Goal: Task Accomplishment & Management: Manage account settings

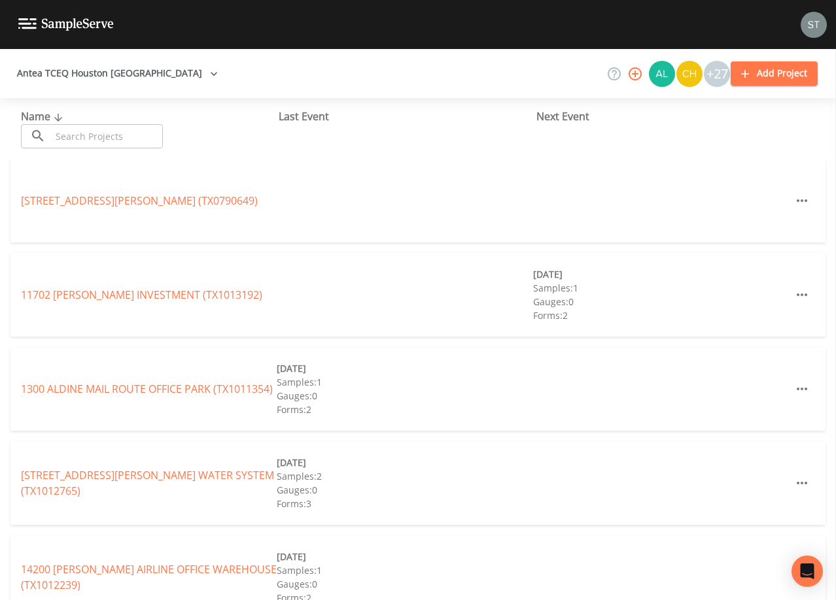
click at [126, 131] on input "text" at bounding box center [107, 136] width 112 height 24
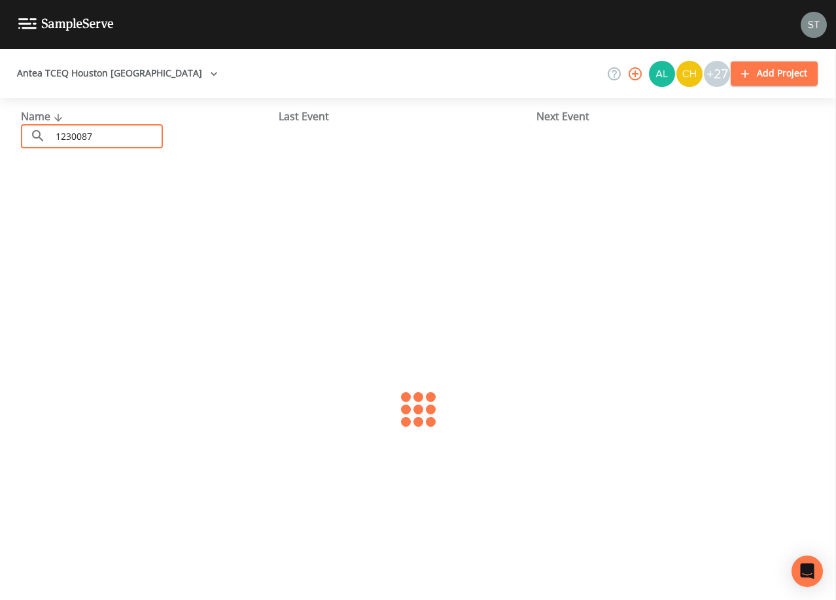
type input "1230087"
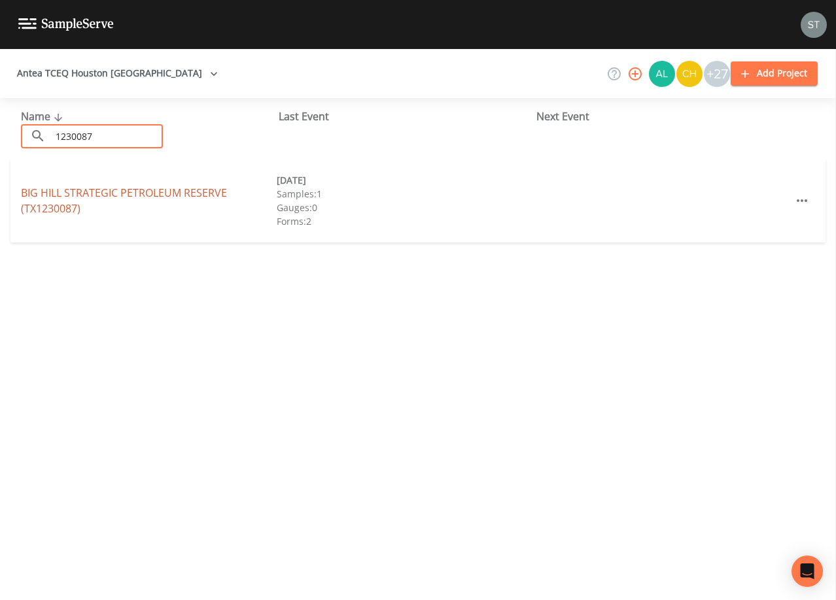
click at [70, 190] on link "BIG HILL STRATEGIC PETROLEUM RESERVE (TX1230087)" at bounding box center [124, 201] width 206 height 30
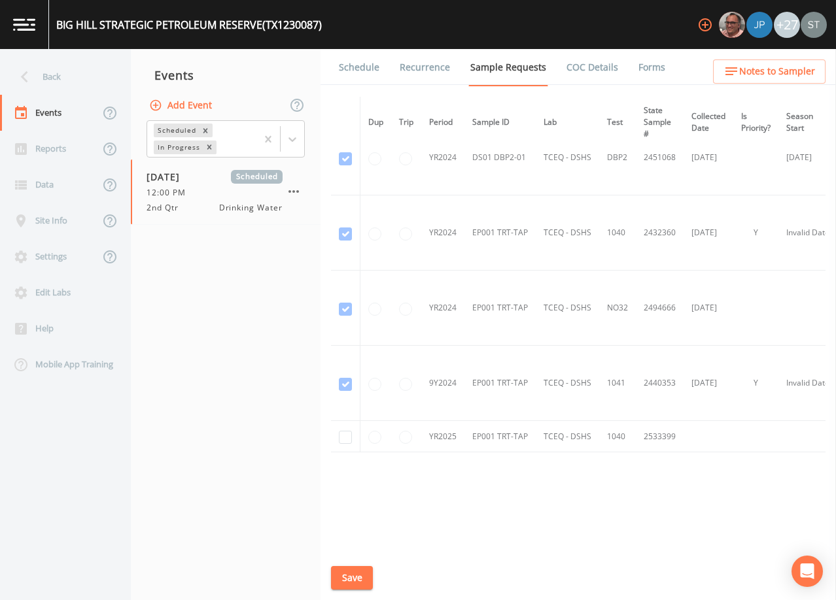
scroll to position [41, 0]
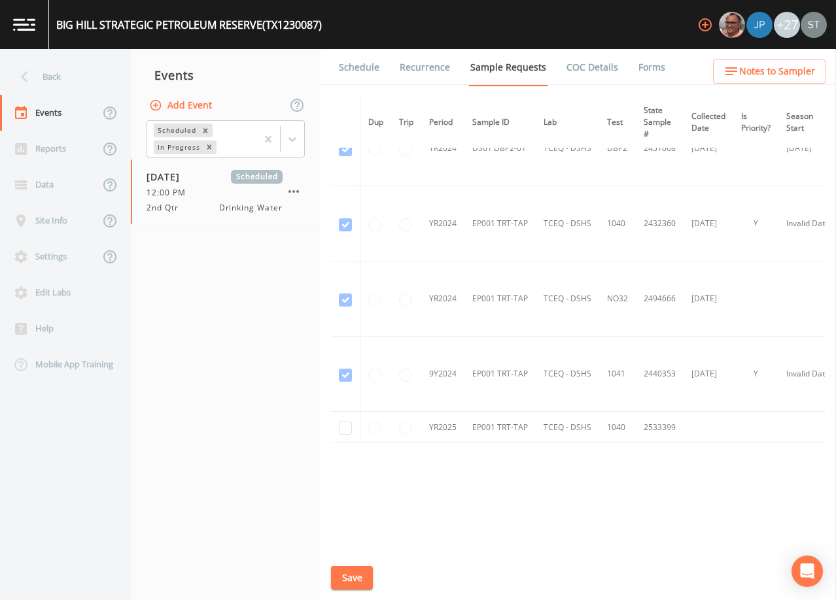
click at [201, 97] on button "Add Event" at bounding box center [181, 106] width 71 height 24
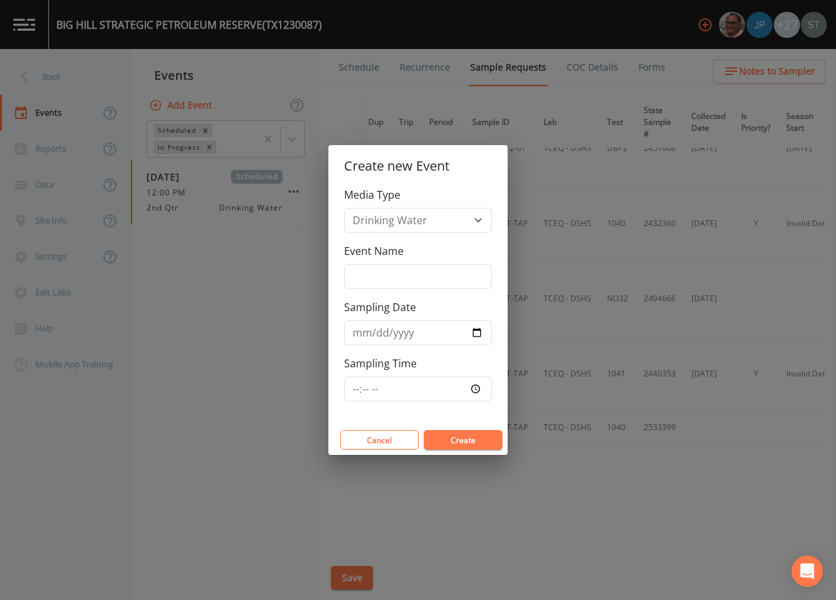
click at [404, 262] on div "Event Name" at bounding box center [418, 266] width 148 height 46
click at [426, 277] on input "Event Name" at bounding box center [418, 276] width 148 height 25
type input "4th Qtr"
click at [364, 333] on input "Sampling Date" at bounding box center [418, 332] width 148 height 25
type input "[DATE]"
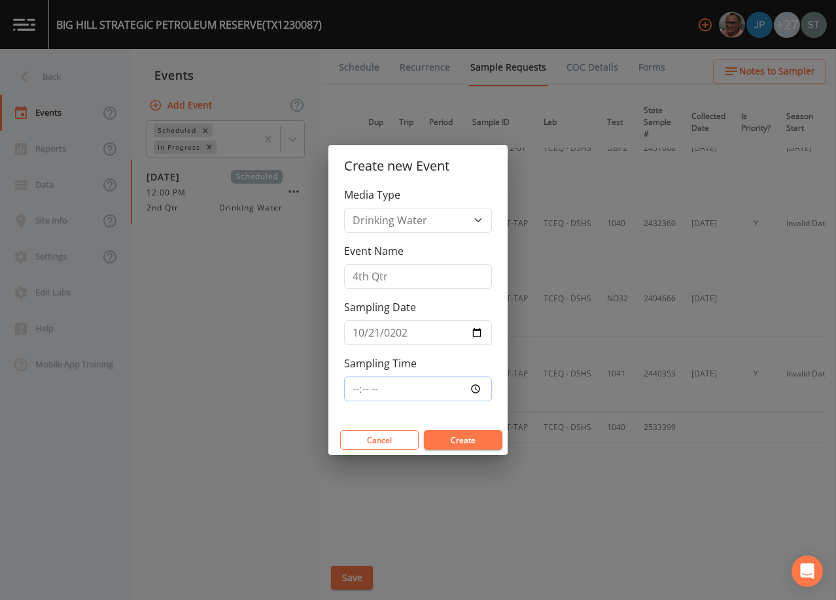
type input "12:00"
click at [460, 441] on button "Create" at bounding box center [463, 440] width 78 height 20
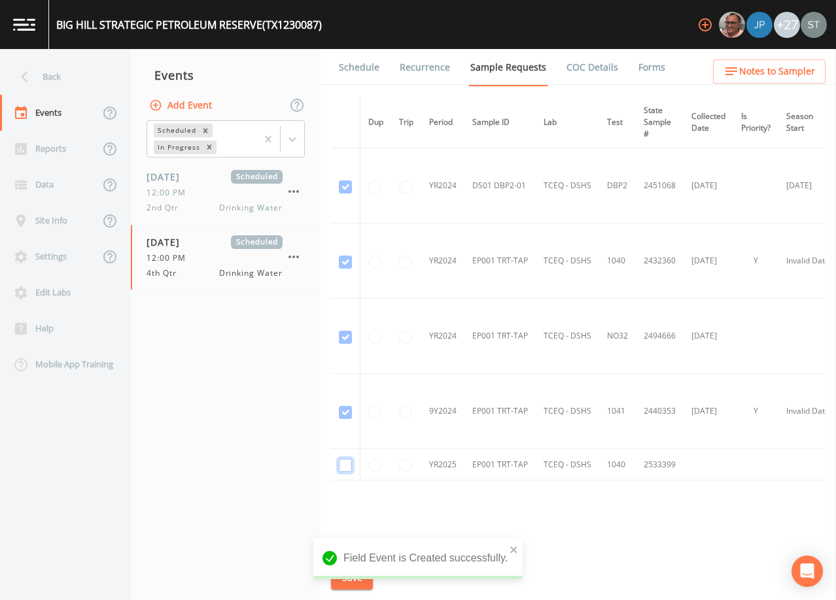
click at [345, 466] on input "checkbox" at bounding box center [345, 465] width 13 height 13
checkbox input "true"
click at [349, 577] on button "Save" at bounding box center [352, 578] width 42 height 24
click at [365, 72] on link "Schedule" at bounding box center [359, 67] width 44 height 37
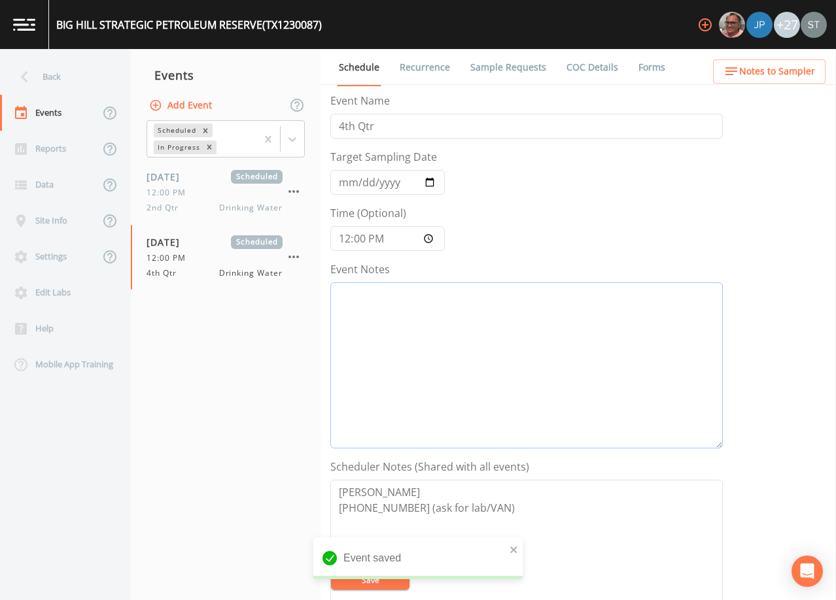
click at [437, 329] on textarea "Event Notes" at bounding box center [526, 365] width 392 height 166
click at [816, 69] on button "Notes to Sampler" at bounding box center [769, 72] width 112 height 24
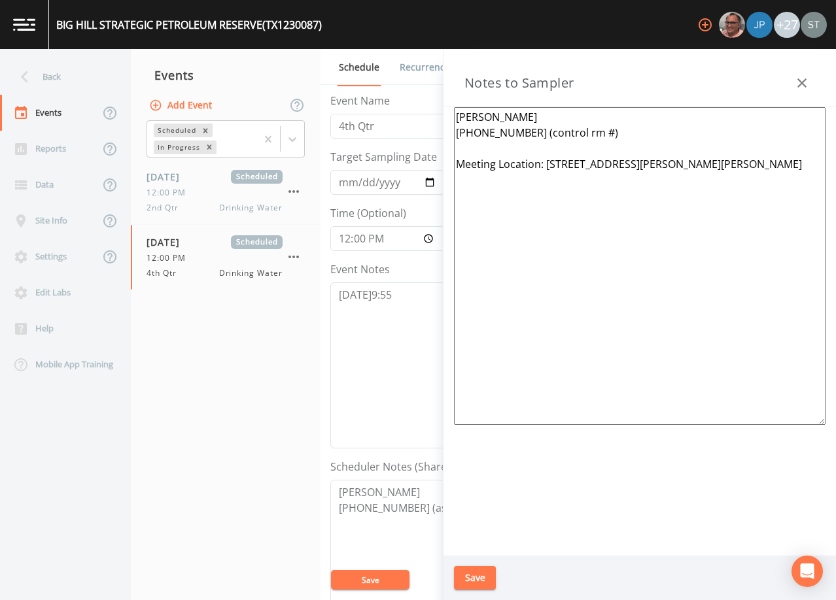
click at [804, 79] on icon "button" at bounding box center [802, 83] width 16 height 16
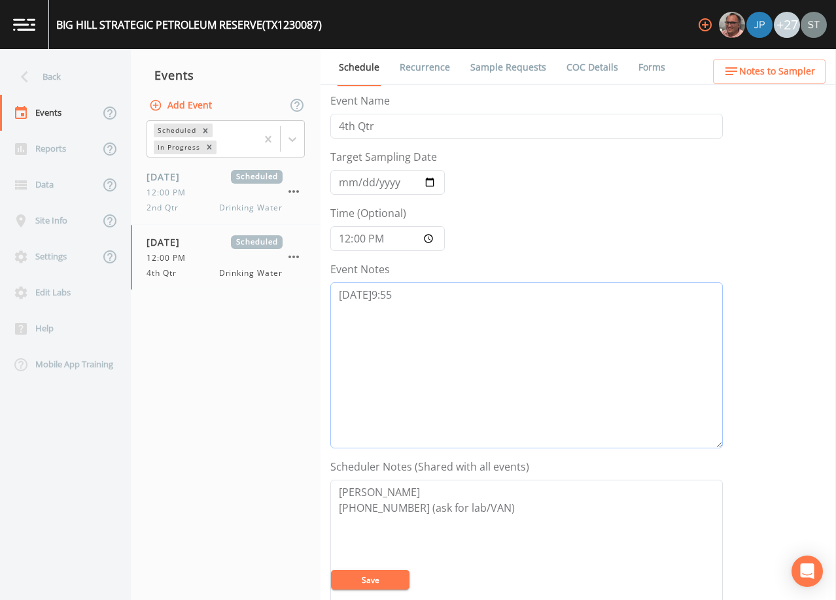
click at [480, 300] on textarea "[DATE]9:55" at bounding box center [526, 365] width 392 height 166
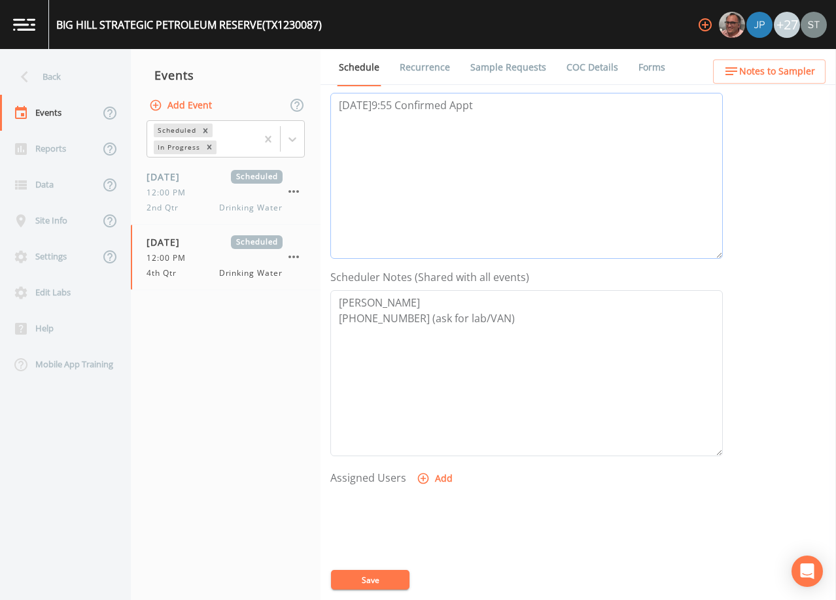
scroll to position [196, 0]
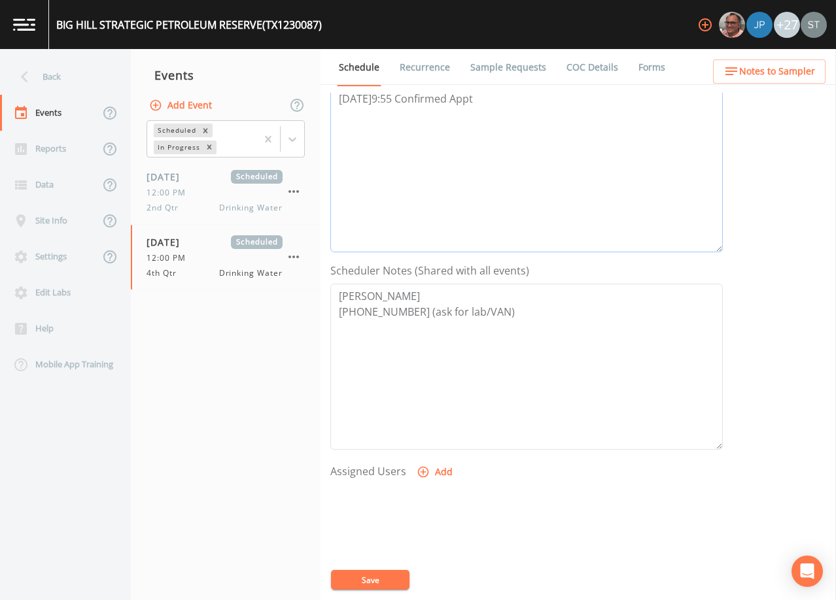
type textarea "[DATE]9:55 Confirmed Appt"
click at [437, 472] on button "Add" at bounding box center [436, 472] width 44 height 24
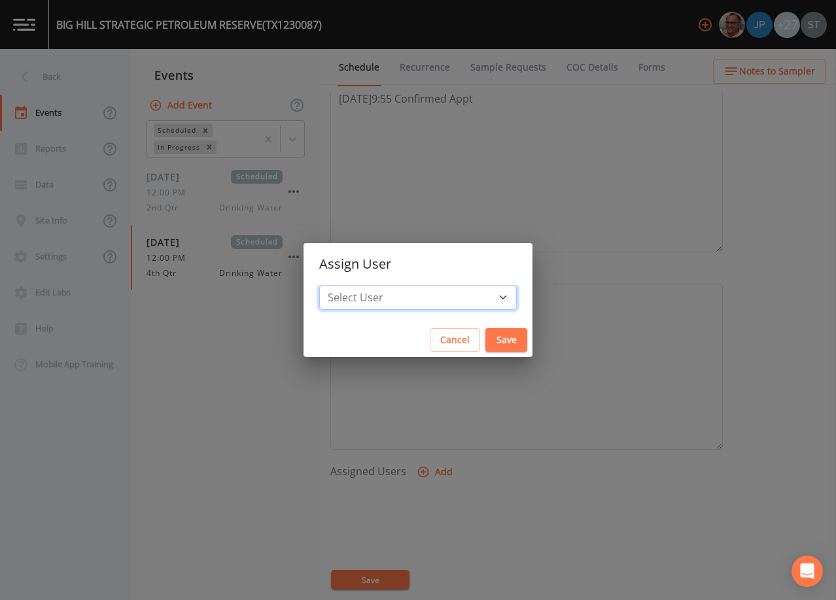
click at [398, 299] on select "Select User [PERSON_NAME] [PERSON_NAME] [PERSON_NAME] [PERSON_NAME] [PERSON_NAM…" at bounding box center [417, 297] width 197 height 25
select select "6dda6eef-c380-4015-b89d-b9b44b713005"
click at [349, 285] on select "Select User [PERSON_NAME] [PERSON_NAME] [PERSON_NAME] [PERSON_NAME] [PERSON_NAM…" at bounding box center [417, 297] width 197 height 25
click at [485, 337] on button "Save" at bounding box center [506, 340] width 42 height 24
select select
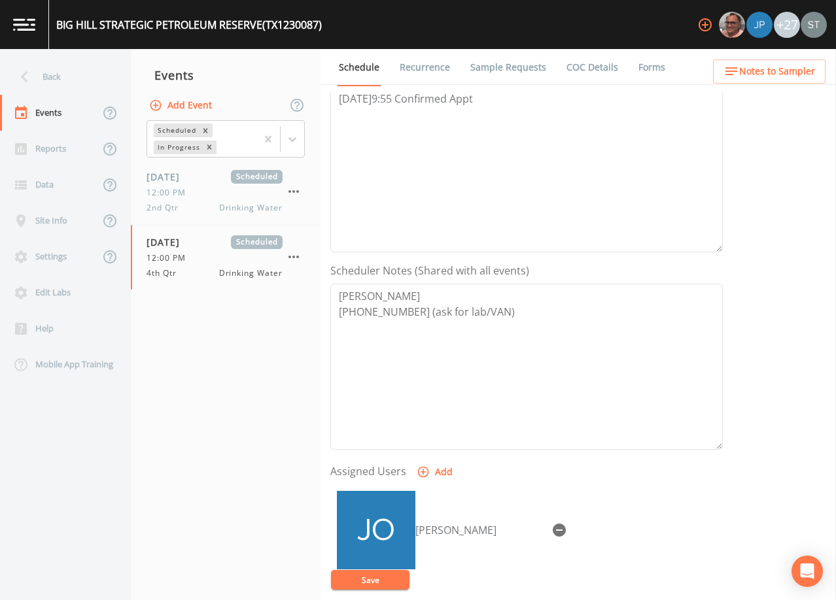
click at [383, 575] on button "Save" at bounding box center [370, 580] width 78 height 20
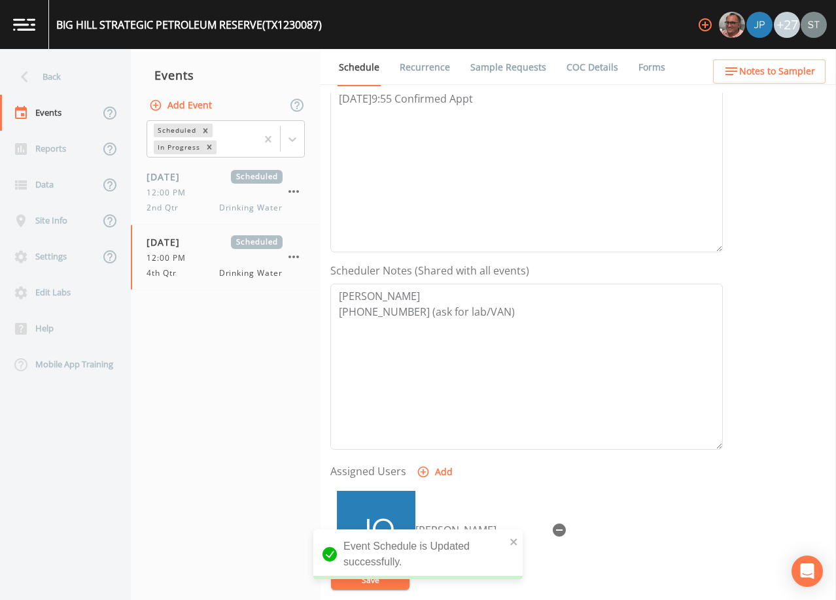
click at [512, 71] on link "Sample Requests" at bounding box center [508, 67] width 80 height 37
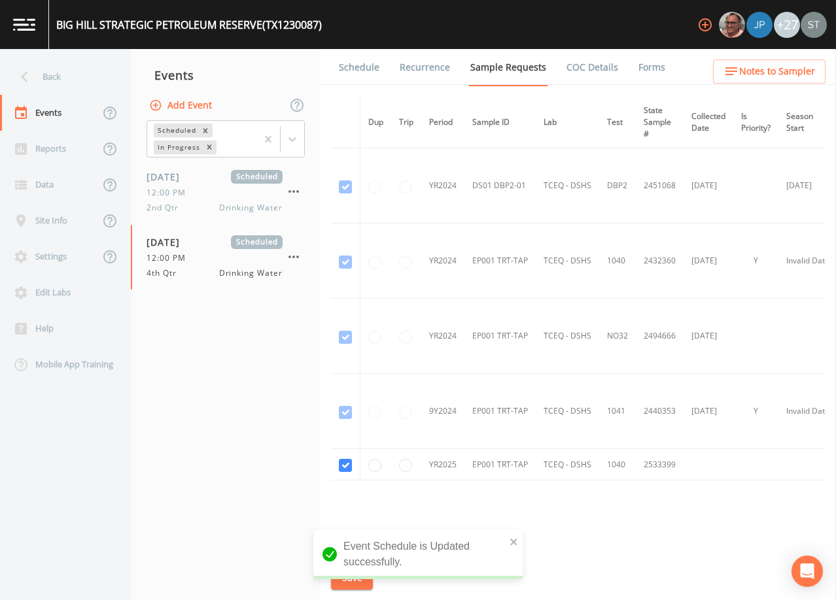
click at [359, 61] on link "Schedule" at bounding box center [359, 67] width 44 height 37
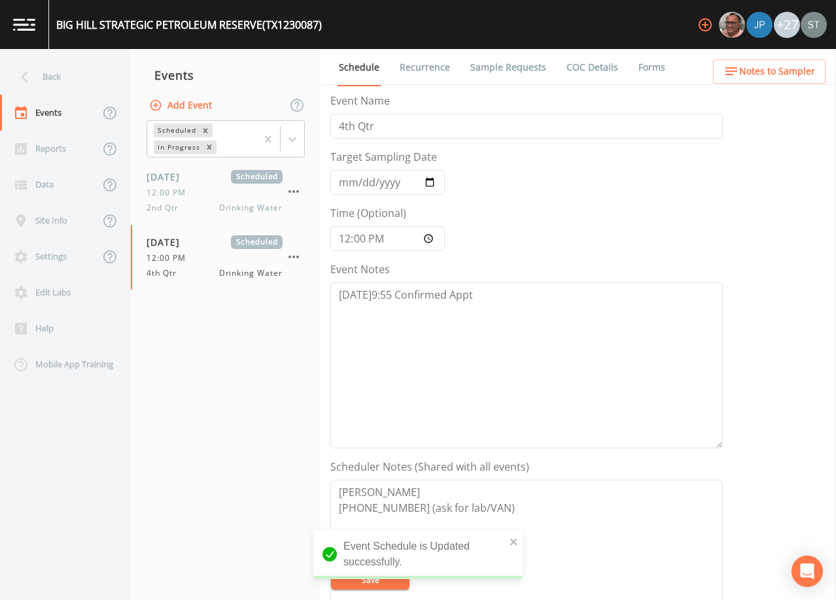
click at [778, 70] on span "Notes to Sampler" at bounding box center [777, 71] width 76 height 16
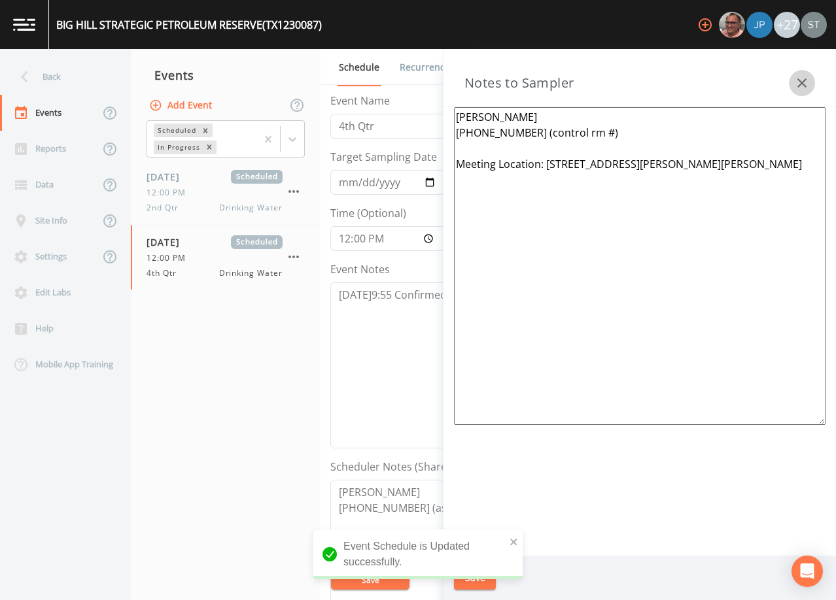
click at [800, 80] on icon "button" at bounding box center [802, 83] width 16 height 16
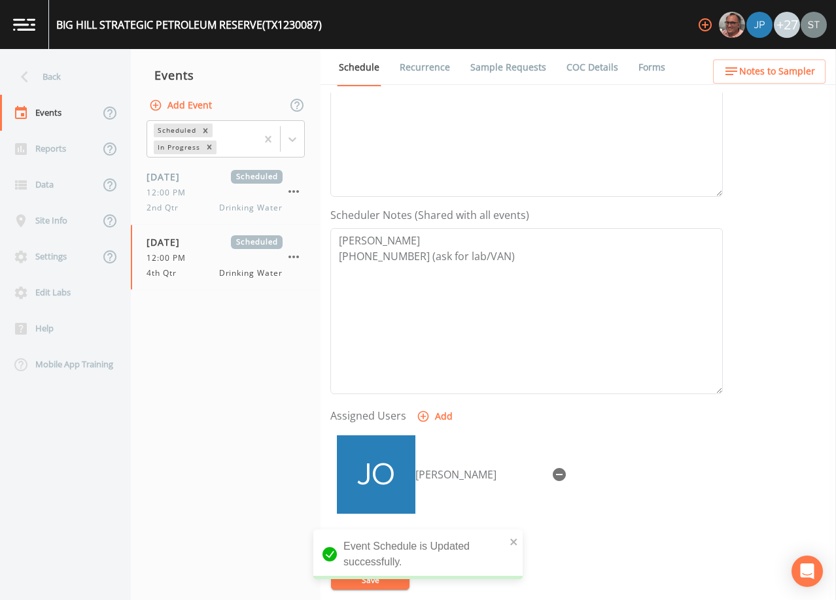
scroll to position [262, 0]
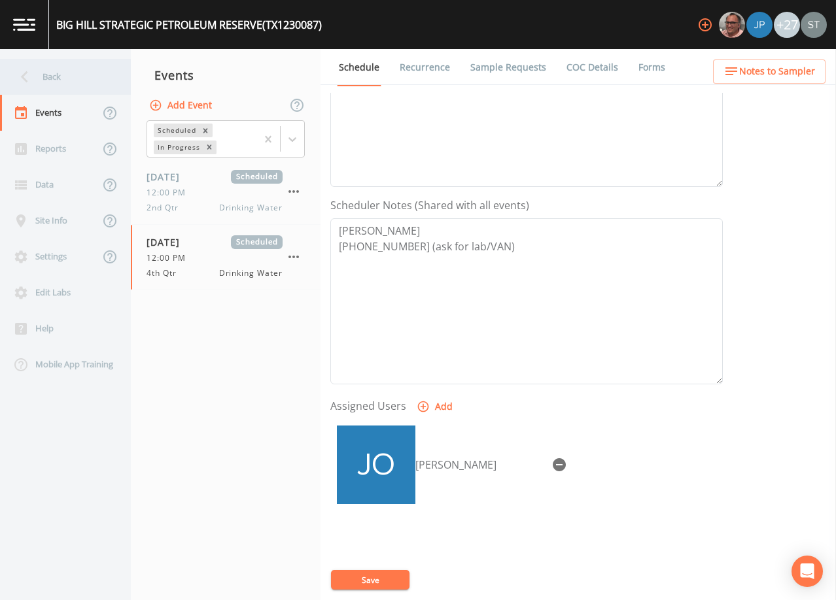
click at [57, 82] on div "Back" at bounding box center [59, 77] width 118 height 36
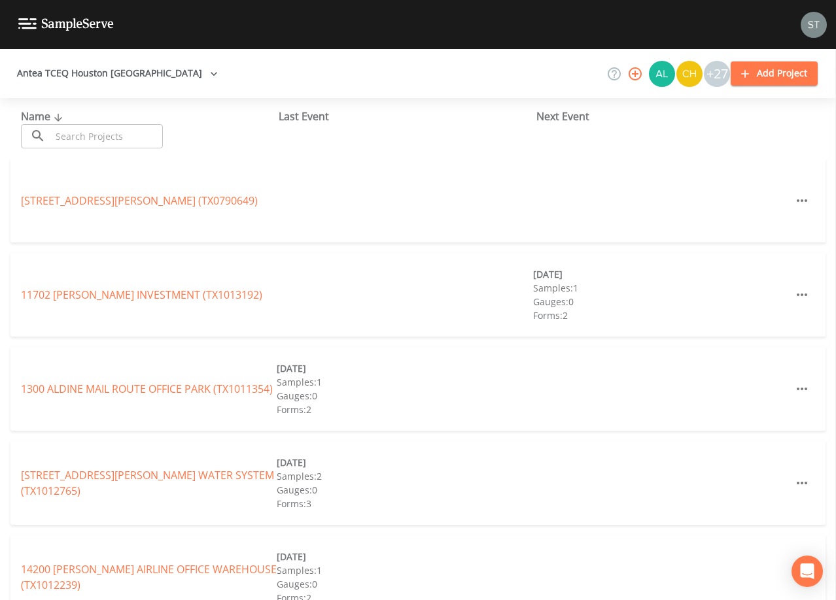
click at [121, 134] on input "text" at bounding box center [107, 136] width 112 height 24
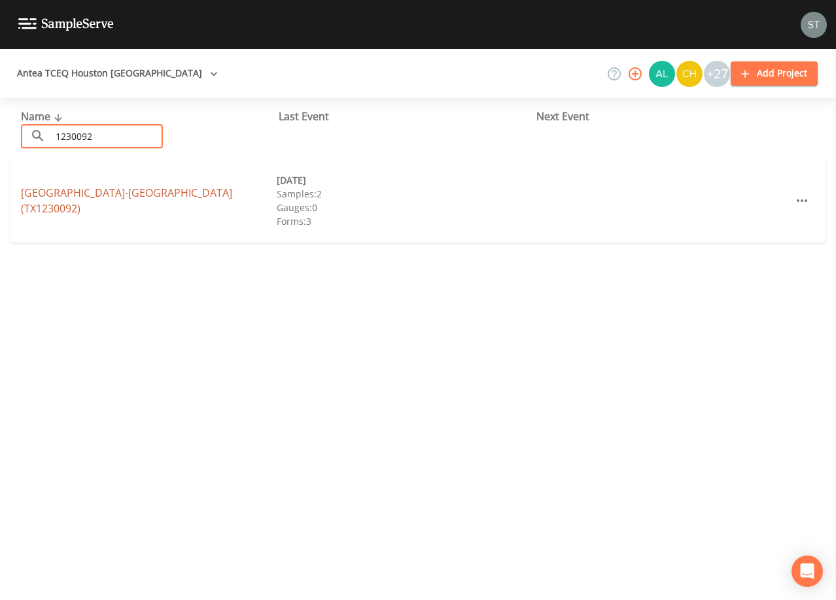
type input "1230092"
click at [125, 193] on link "[GEOGRAPHIC_DATA]-[GEOGRAPHIC_DATA] (TX1230092)" at bounding box center [126, 201] width 211 height 30
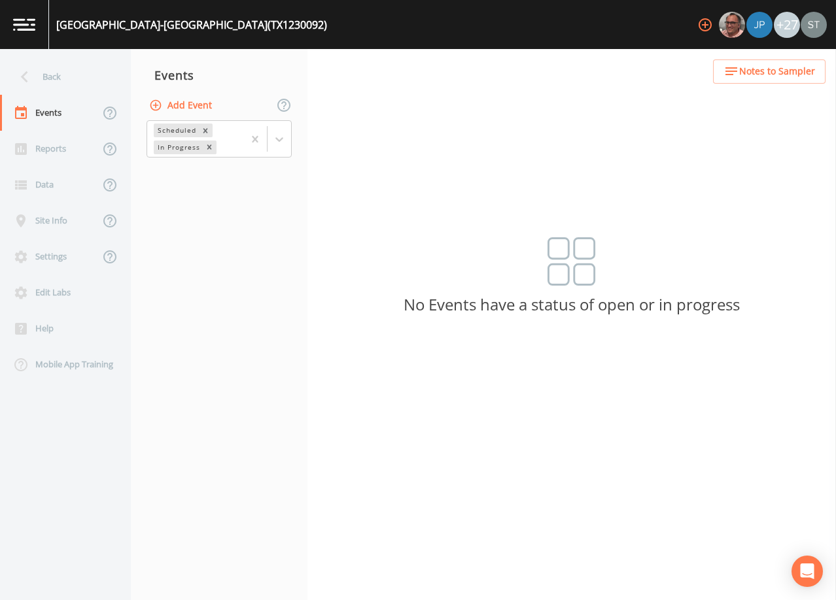
click at [194, 109] on button "Add Event" at bounding box center [181, 106] width 71 height 24
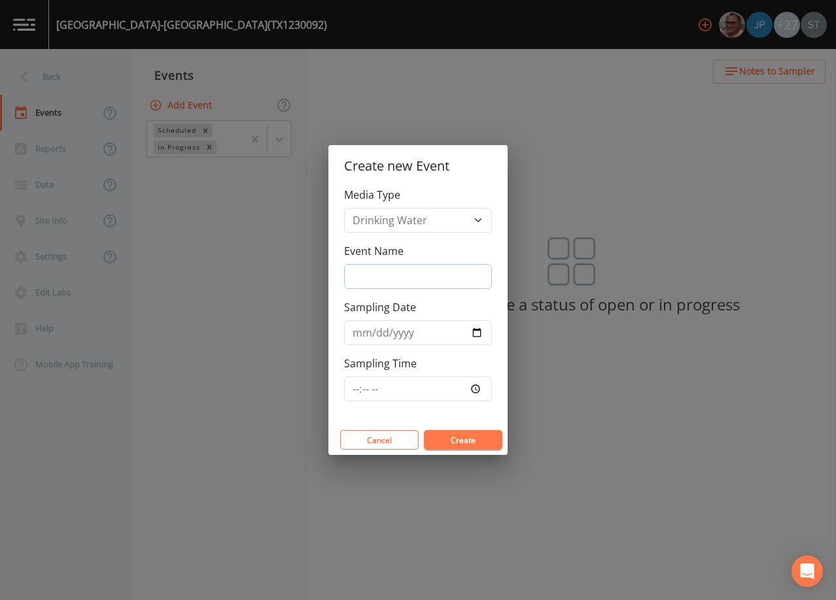
click at [392, 268] on input "Event Name" at bounding box center [418, 276] width 148 height 25
type input "4th Qtr"
click at [358, 332] on input "Sampling Date" at bounding box center [418, 332] width 148 height 25
type input "[DATE]"
type input "11:00"
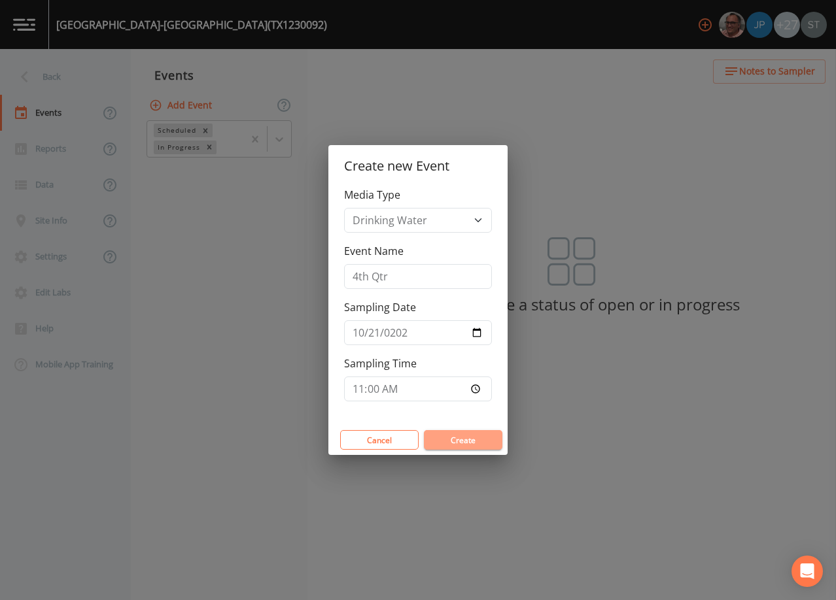
click at [468, 434] on button "Create" at bounding box center [463, 440] width 78 height 20
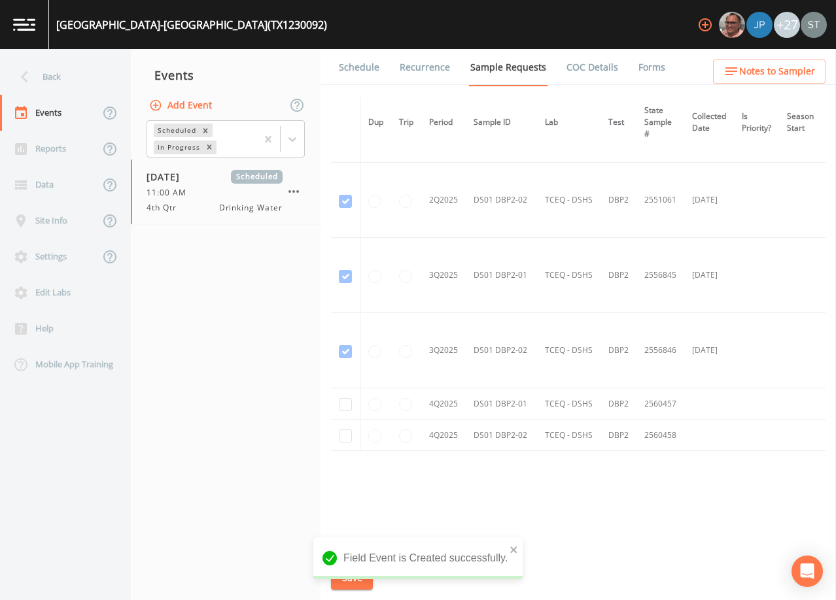
scroll to position [974, 0]
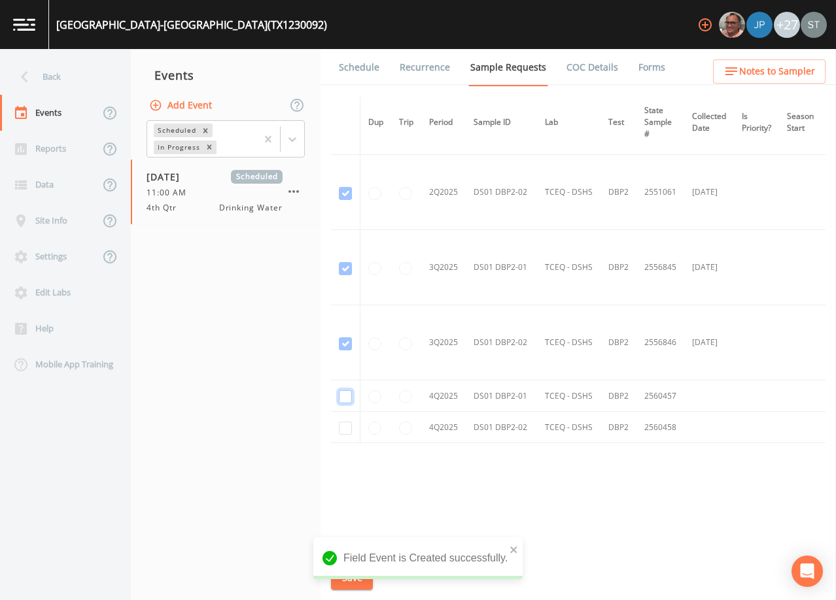
click at [347, 392] on input "checkbox" at bounding box center [345, 396] width 13 height 13
checkbox input "true"
click at [344, 423] on input "checkbox" at bounding box center [345, 428] width 13 height 13
checkbox input "true"
click at [361, 577] on button "Save" at bounding box center [352, 578] width 42 height 24
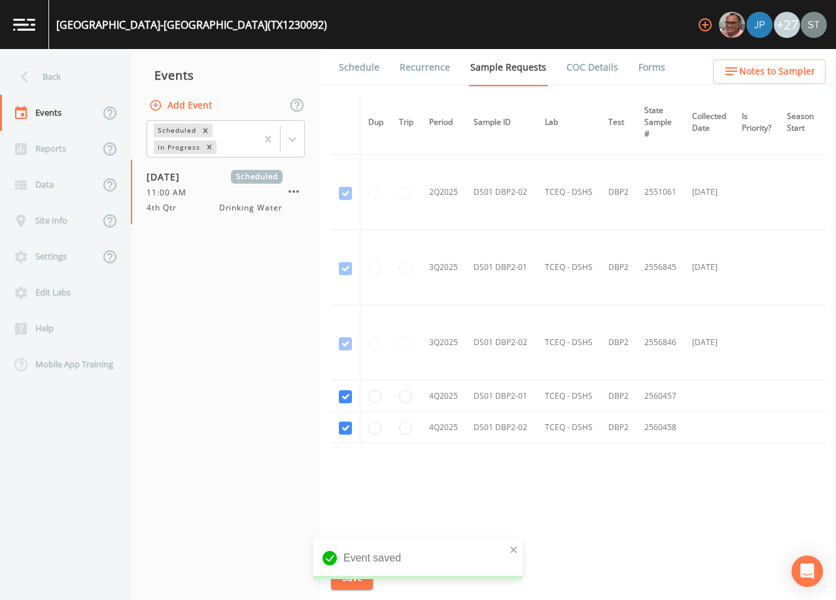
click at [359, 72] on link "Schedule" at bounding box center [359, 67] width 44 height 37
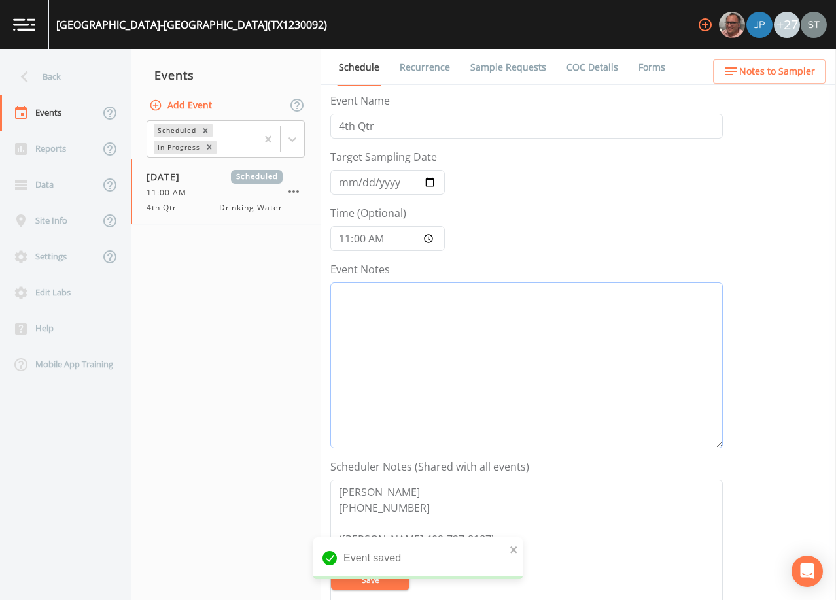
click at [414, 335] on textarea "Event Notes" at bounding box center [526, 365] width 392 height 166
type textarea "[DATE]9:53 LVM"
click at [390, 576] on button "Save" at bounding box center [370, 580] width 78 height 20
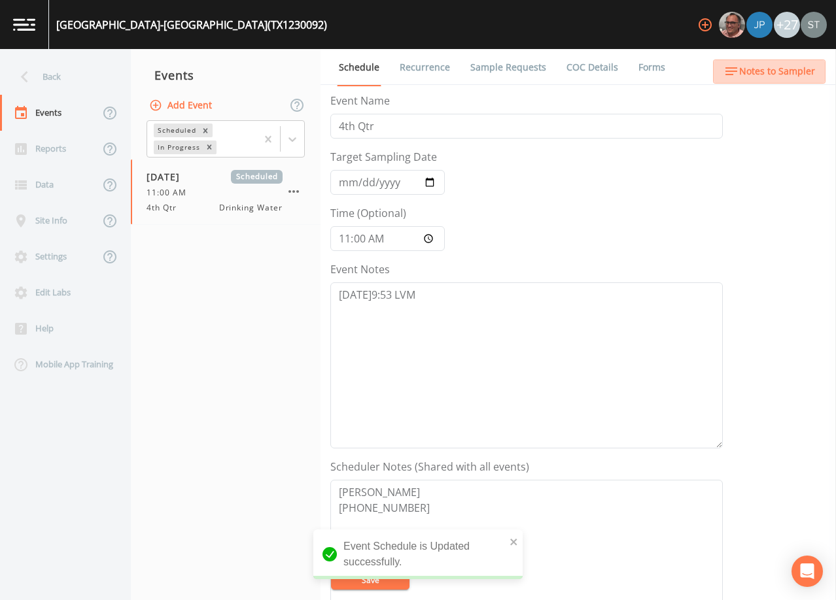
click at [791, 70] on span "Notes to Sampler" at bounding box center [777, 71] width 76 height 16
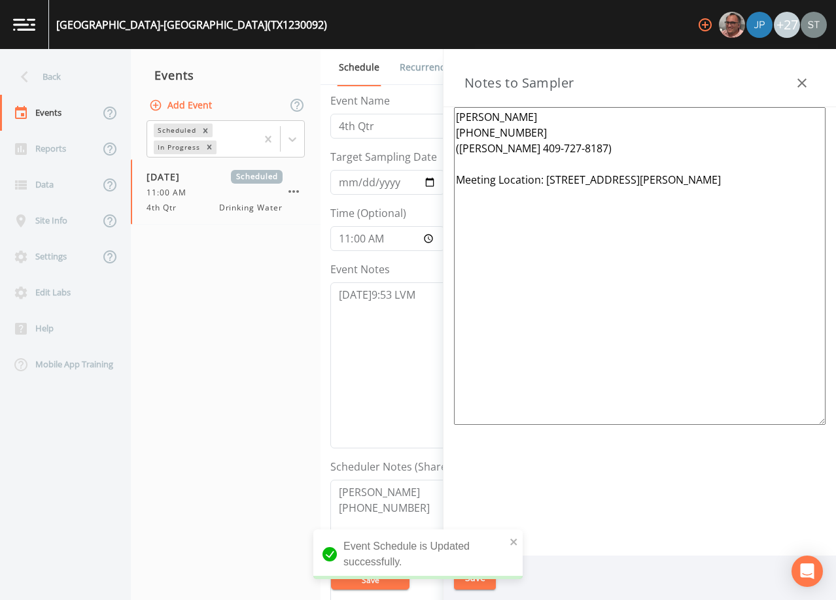
click at [794, 77] on icon "button" at bounding box center [802, 83] width 16 height 16
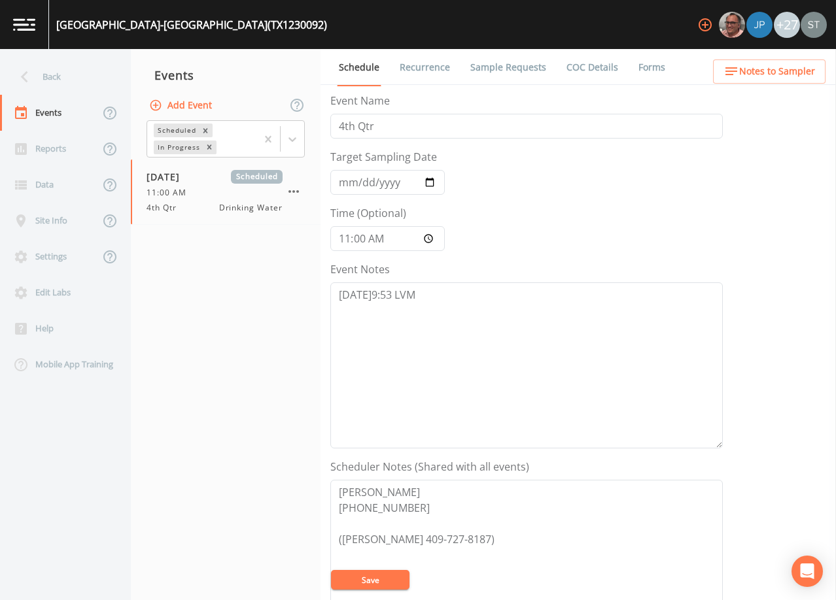
click at [408, 62] on link "Recurrence" at bounding box center [425, 67] width 54 height 37
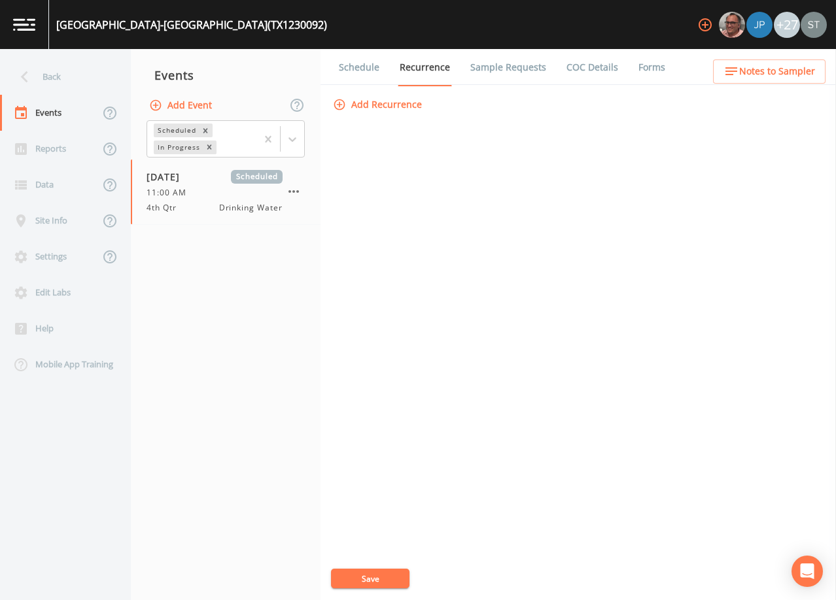
click at [365, 63] on link "Schedule" at bounding box center [359, 67] width 44 height 37
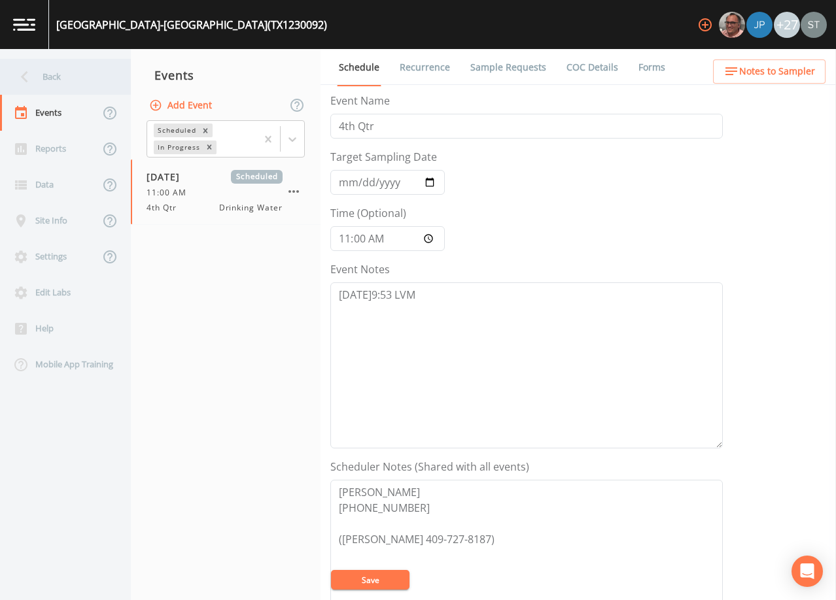
click at [69, 86] on div "Back" at bounding box center [59, 77] width 118 height 36
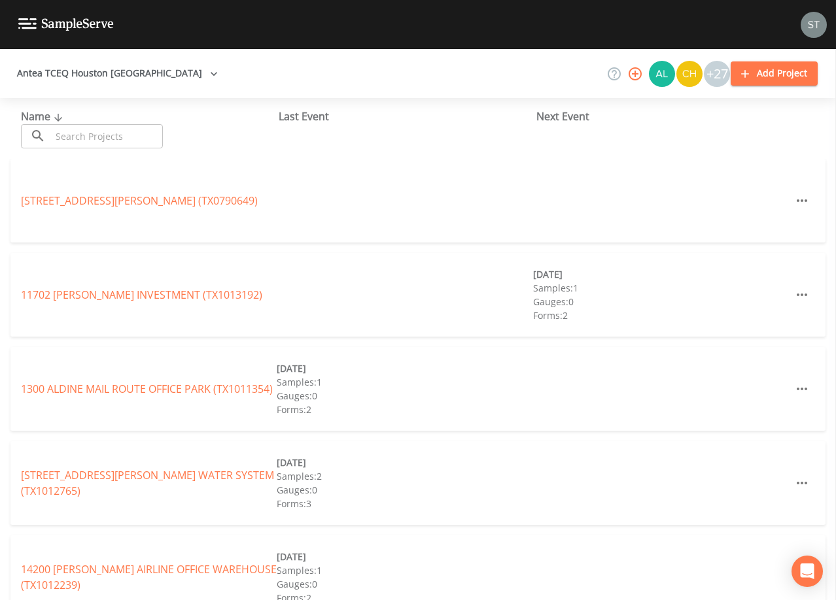
click at [114, 134] on input "text" at bounding box center [107, 136] width 112 height 24
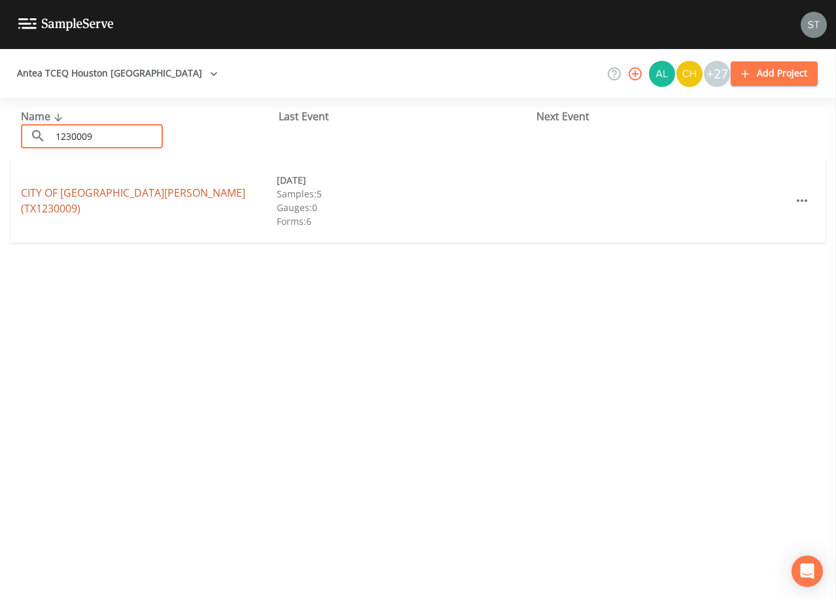
type input "1230009"
click at [150, 207] on link "CITY OF [GEOGRAPHIC_DATA][PERSON_NAME] (TX1230009)" at bounding box center [133, 201] width 224 height 30
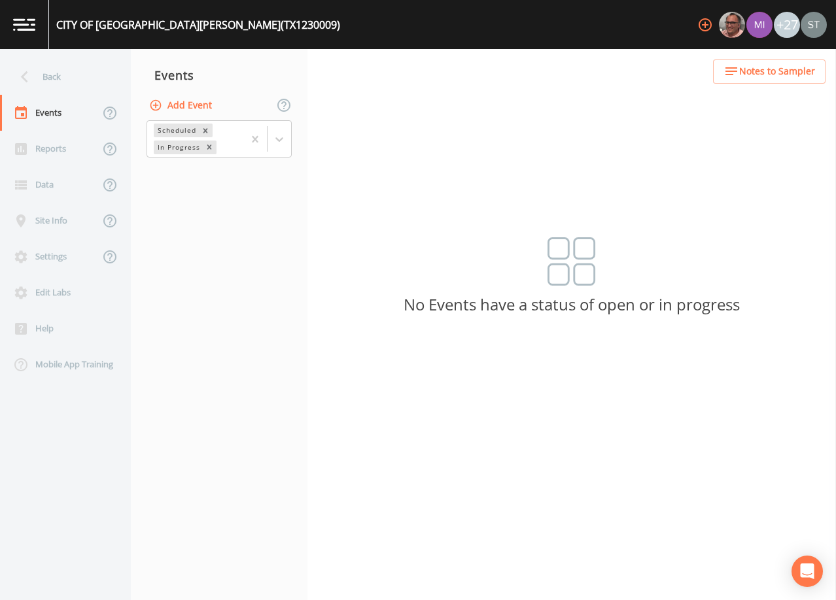
click at [194, 105] on button "Add Event" at bounding box center [181, 106] width 71 height 24
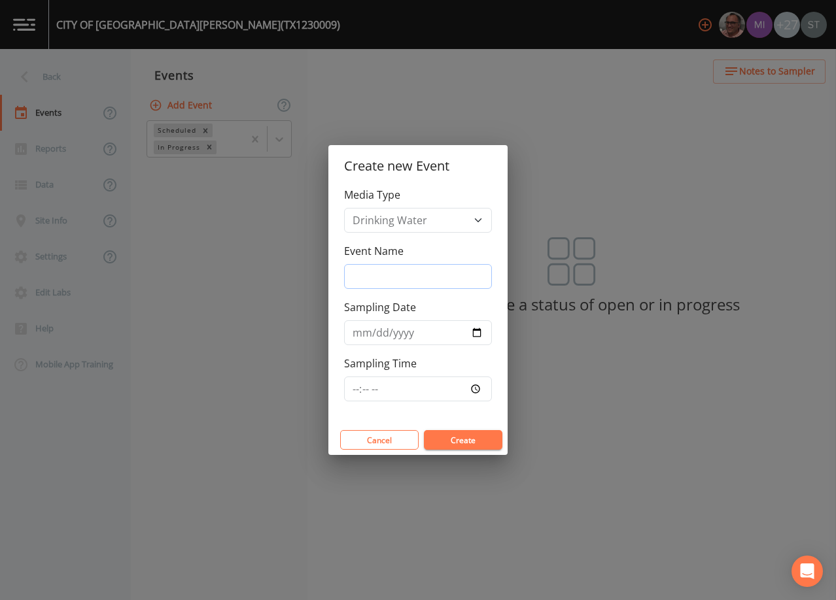
click at [384, 275] on input "Event Name" at bounding box center [418, 276] width 148 height 25
type input "4th Qtr"
click at [356, 334] on input "Sampling Date" at bounding box center [418, 332] width 148 height 25
type input "[DATE]"
type input "09:00"
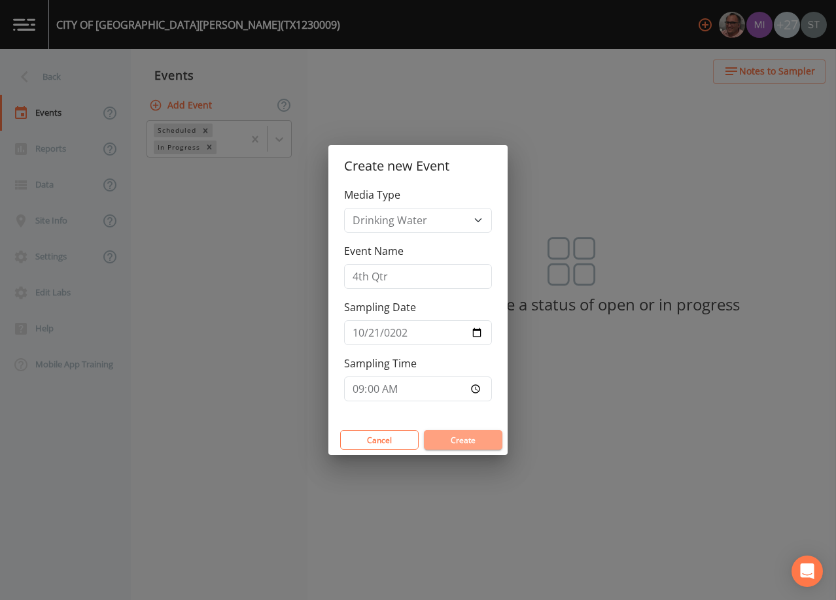
click at [473, 436] on button "Create" at bounding box center [463, 440] width 78 height 20
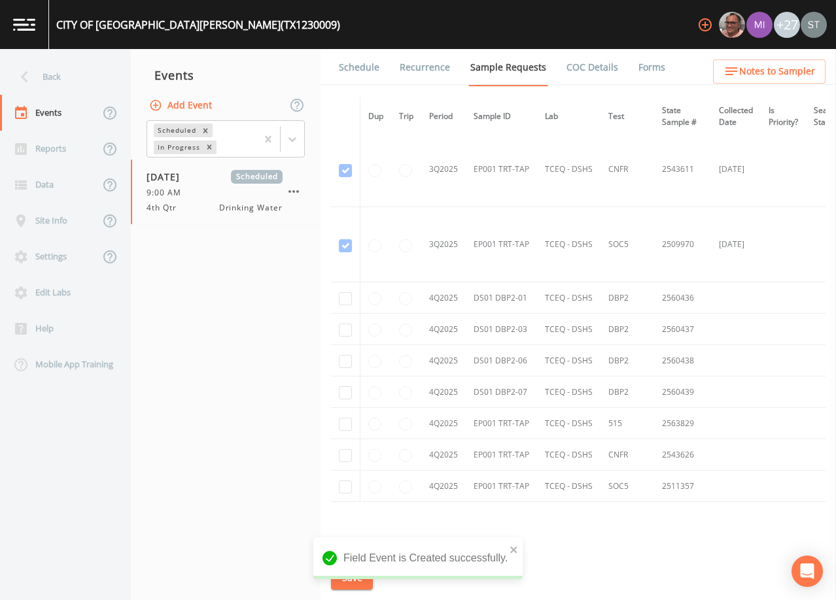
scroll to position [4258, 0]
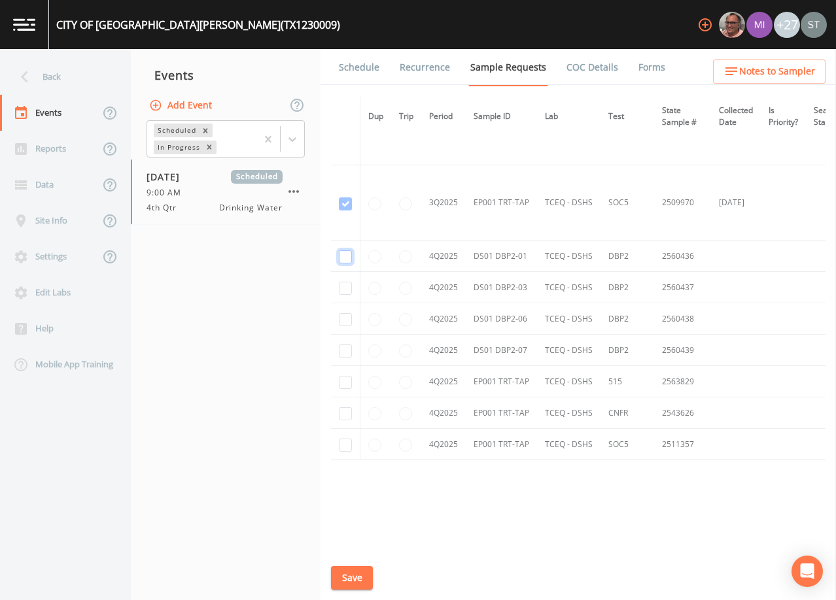
click at [343, 255] on input "checkbox" at bounding box center [345, 256] width 13 height 13
checkbox input "true"
click at [345, 287] on input "checkbox" at bounding box center [345, 288] width 13 height 13
checkbox input "true"
click at [345, 320] on input "checkbox" at bounding box center [345, 319] width 13 height 13
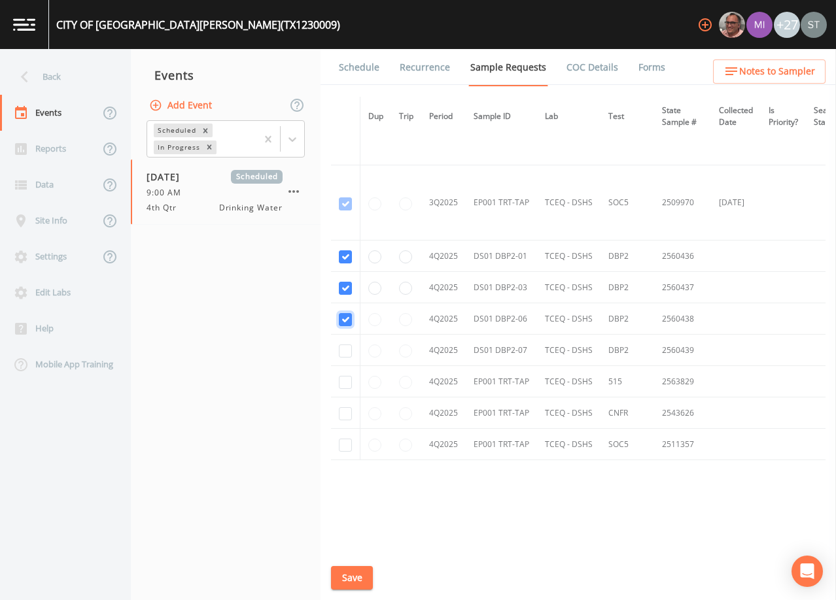
checkbox input "true"
click at [344, 346] on input "checkbox" at bounding box center [345, 351] width 13 height 13
checkbox input "true"
click at [340, 381] on input "checkbox" at bounding box center [345, 382] width 13 height 13
checkbox input "true"
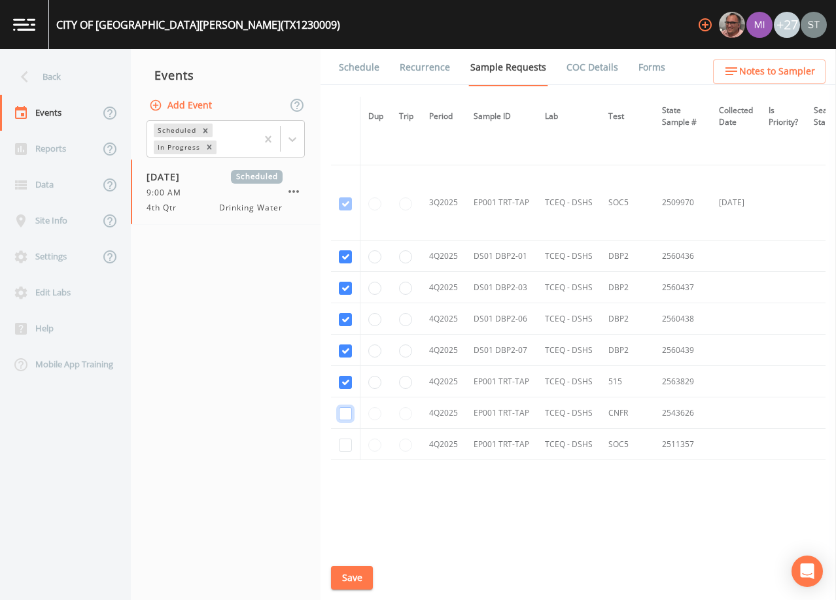
click at [343, 414] on input "checkbox" at bounding box center [345, 413] width 13 height 13
checkbox input "true"
click at [346, 448] on input "checkbox" at bounding box center [345, 445] width 13 height 13
checkbox input "true"
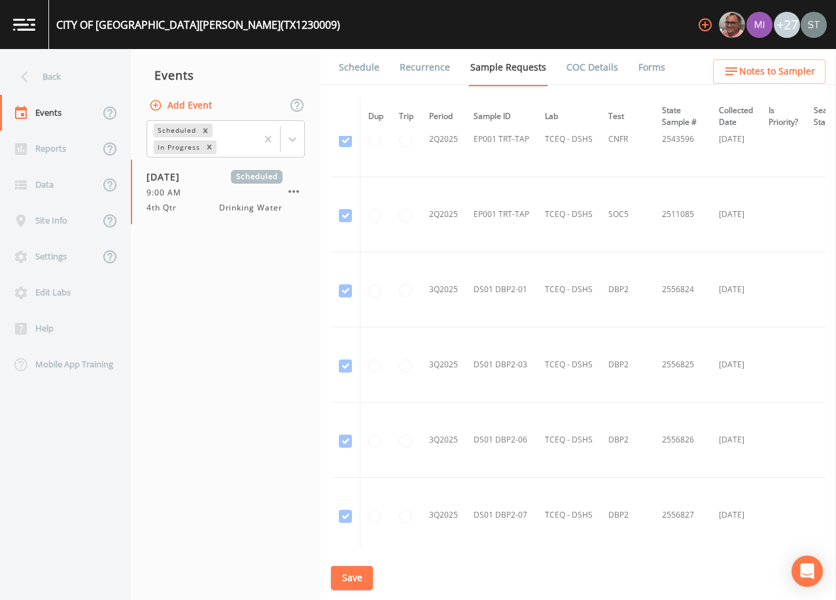
scroll to position [4278, 0]
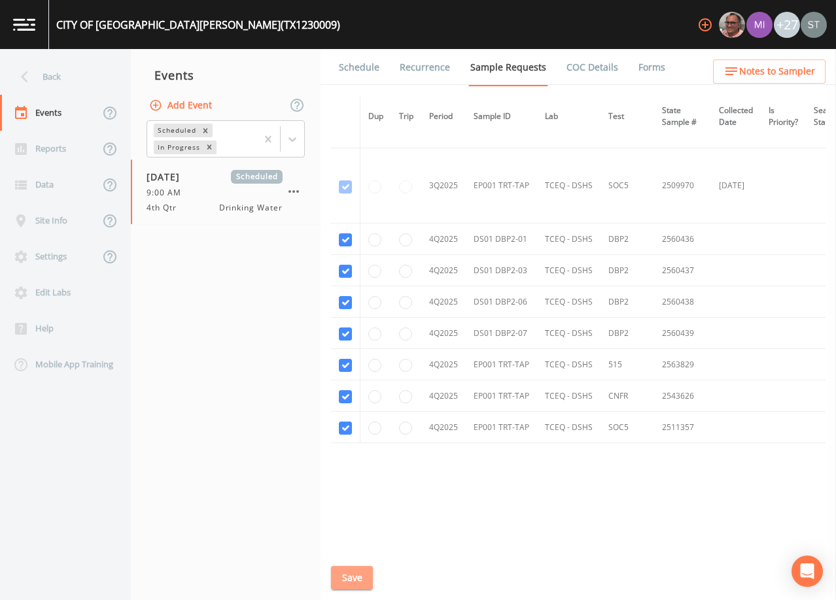
click at [345, 574] on button "Save" at bounding box center [352, 578] width 42 height 24
click at [368, 65] on link "Schedule" at bounding box center [359, 67] width 44 height 37
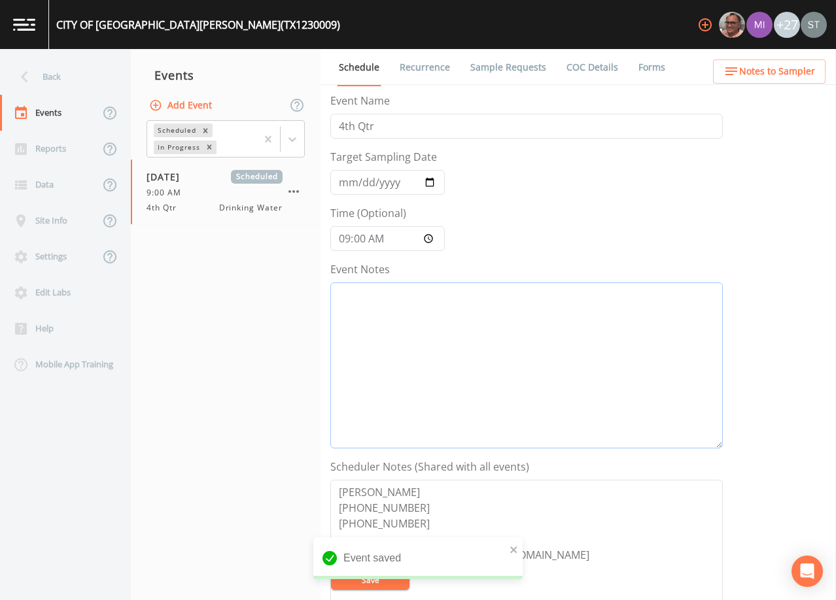
click at [445, 325] on textarea "Event Notes" at bounding box center [526, 365] width 392 height 166
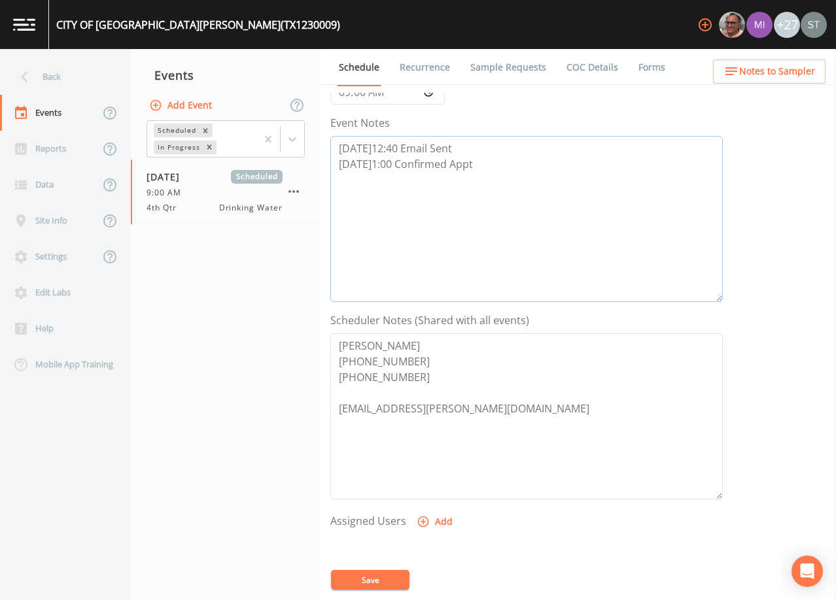
scroll to position [262, 0]
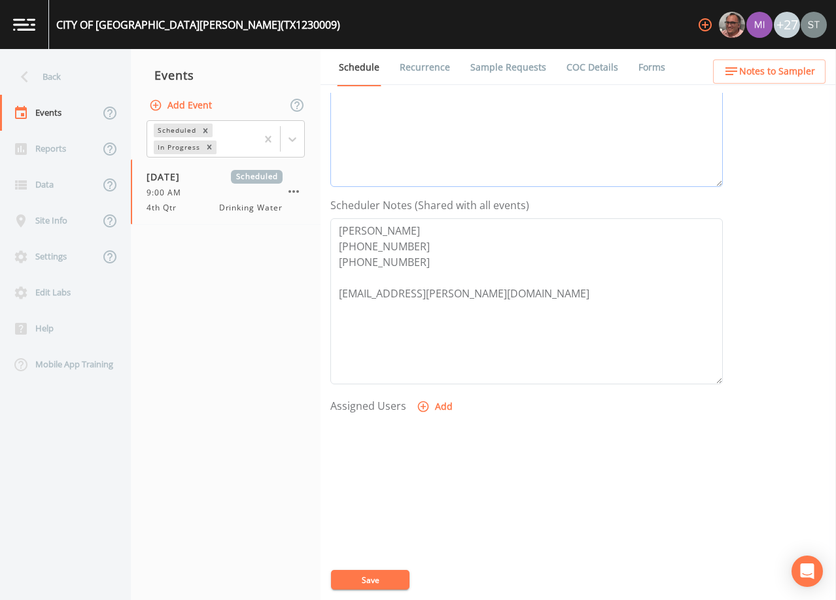
type textarea "[DATE]12:40 Email Sent [DATE]1:00 Confirmed Appt"
click at [433, 403] on button "Add" at bounding box center [436, 407] width 44 height 24
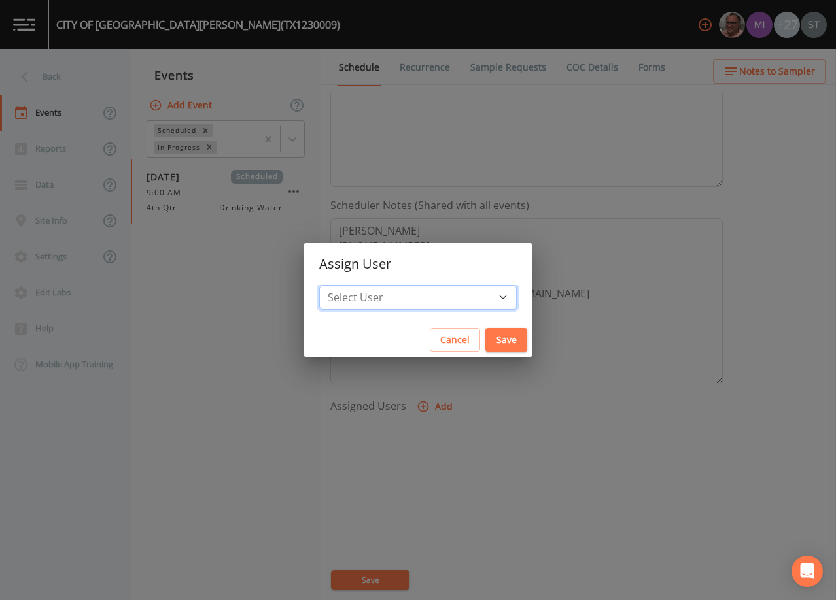
click at [437, 303] on select "Select User [PERSON_NAME] [PERSON_NAME] [PERSON_NAME] [PERSON_NAME] [PERSON_NAM…" at bounding box center [417, 297] width 197 height 25
select select "6dda6eef-c380-4015-b89d-b9b44b713005"
click at [349, 285] on select "Select User [PERSON_NAME] [PERSON_NAME] [PERSON_NAME] [PERSON_NAME] [PERSON_NAM…" at bounding box center [417, 297] width 197 height 25
click at [485, 338] on button "Save" at bounding box center [506, 340] width 42 height 24
select select
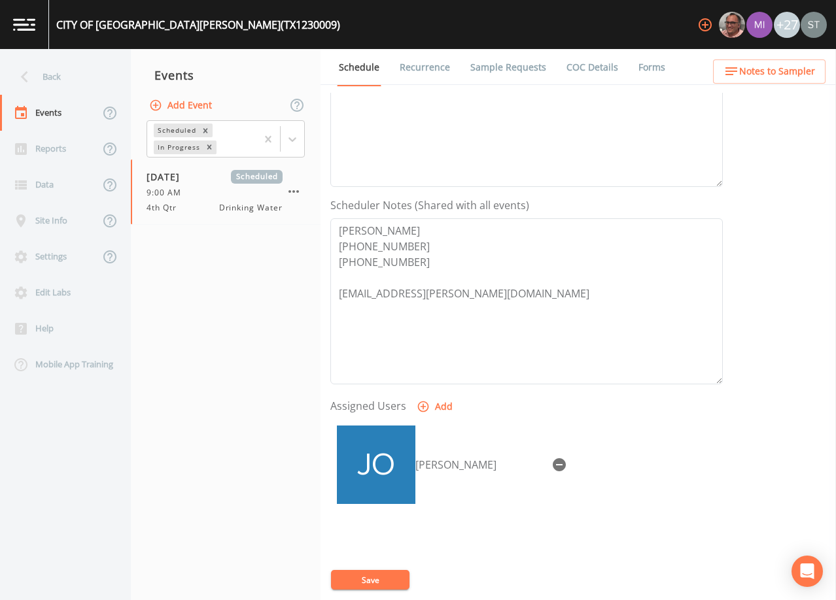
click at [368, 581] on button "Save" at bounding box center [370, 580] width 78 height 20
click at [795, 77] on span "Notes to Sampler" at bounding box center [777, 71] width 76 height 16
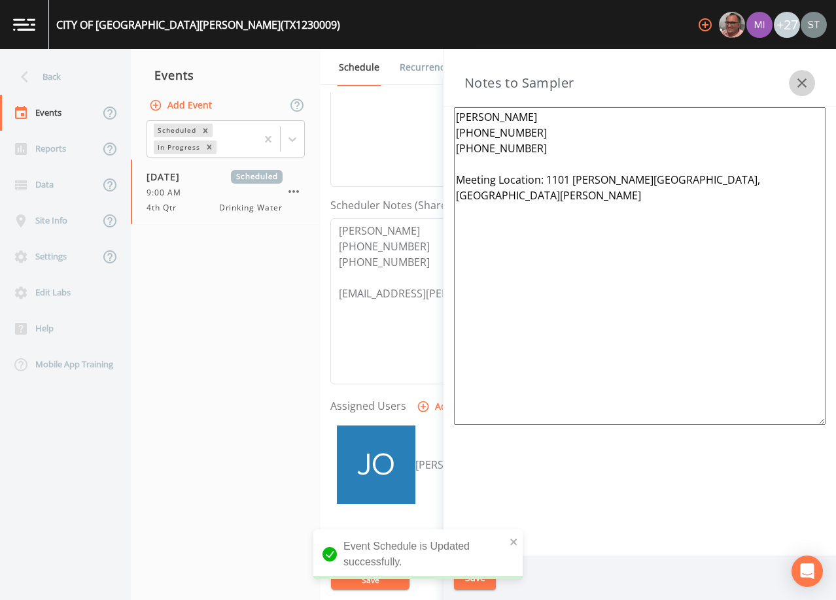
click at [804, 83] on icon "button" at bounding box center [802, 83] width 16 height 16
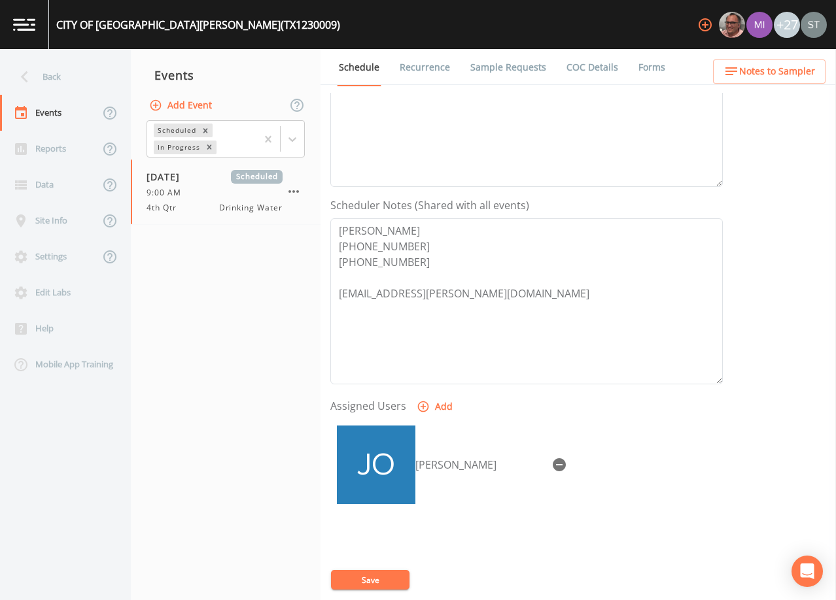
click at [502, 69] on link "Sample Requests" at bounding box center [508, 67] width 80 height 37
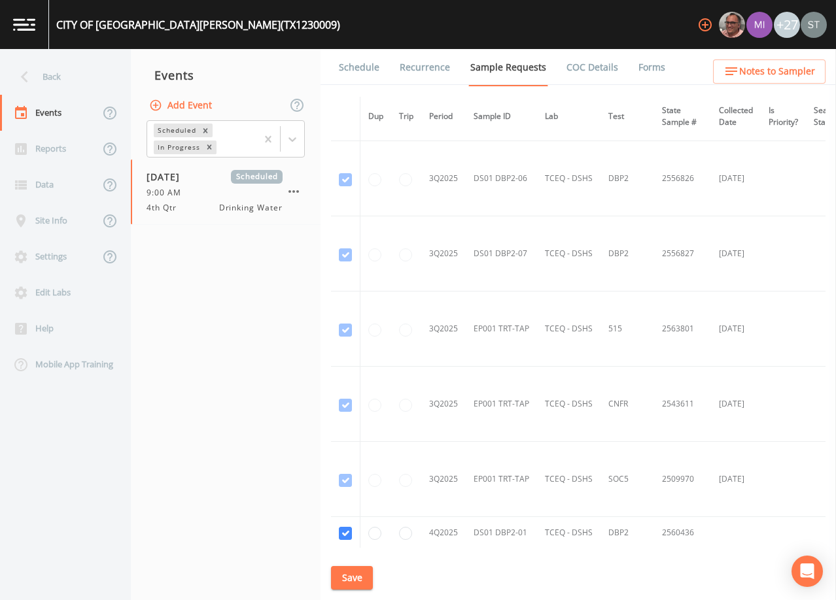
scroll to position [4216, 0]
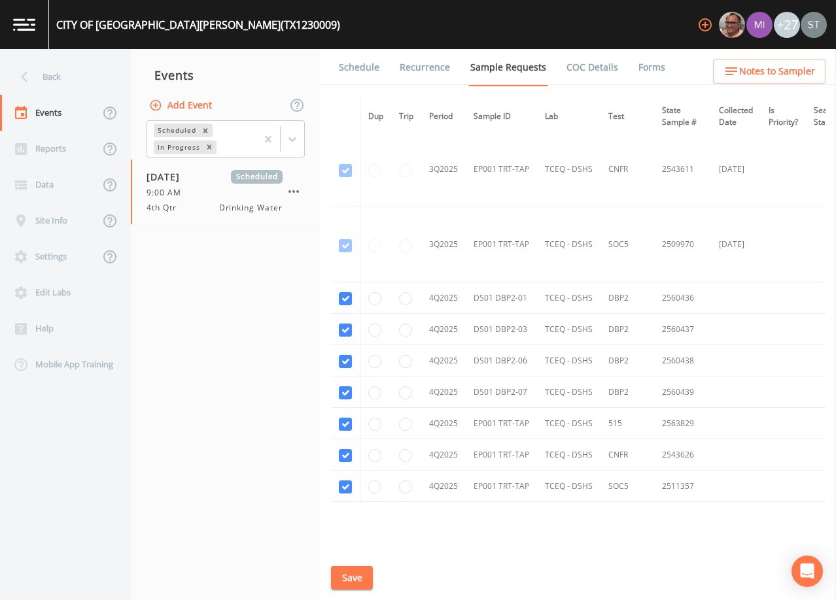
click at [361, 67] on link "Schedule" at bounding box center [359, 67] width 44 height 37
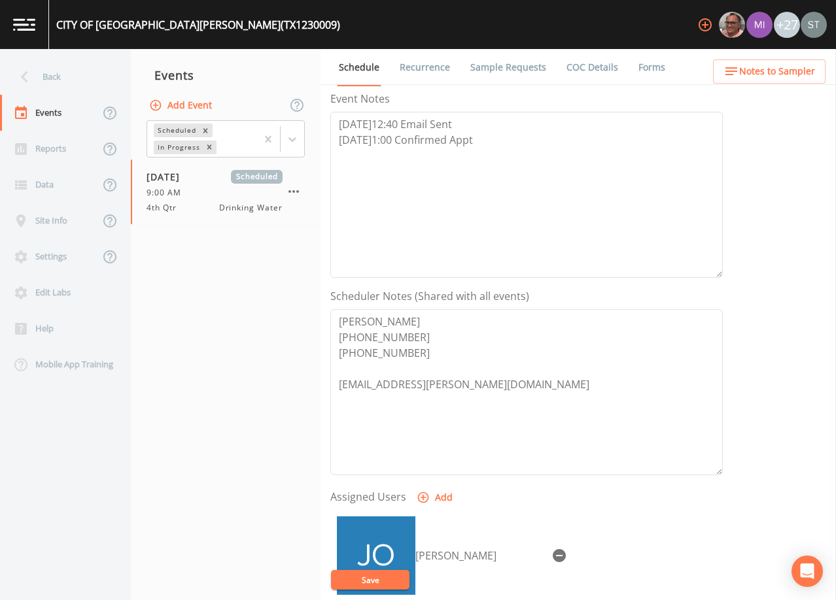
scroll to position [196, 0]
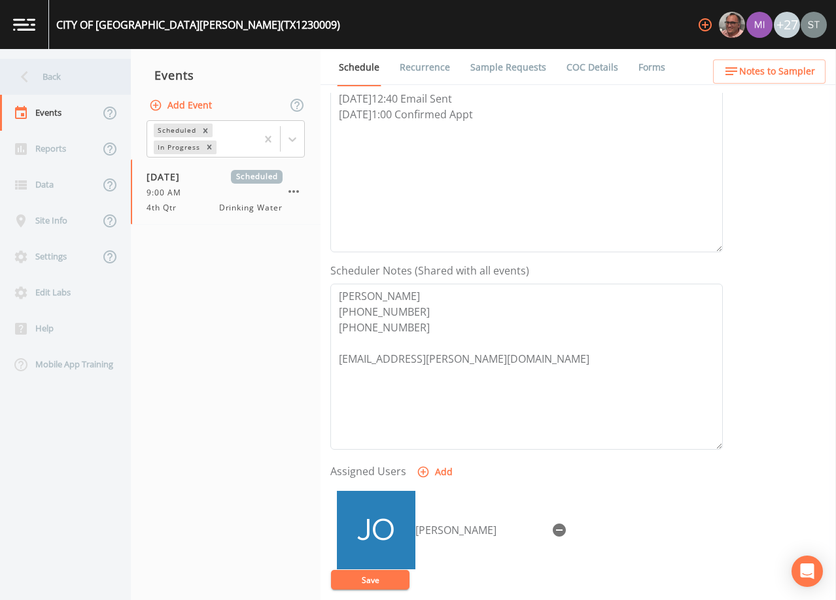
click at [59, 72] on div "Back" at bounding box center [59, 77] width 118 height 36
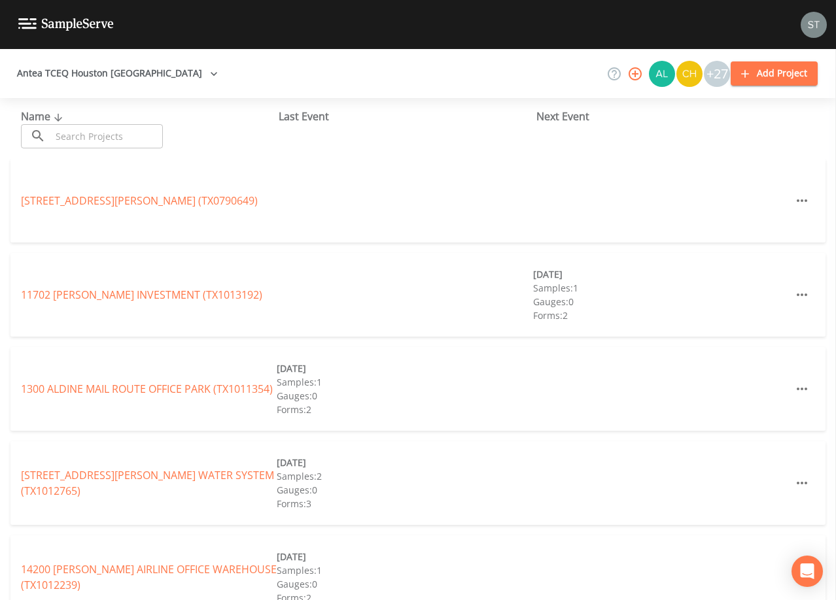
click at [141, 133] on input "text" at bounding box center [107, 136] width 112 height 24
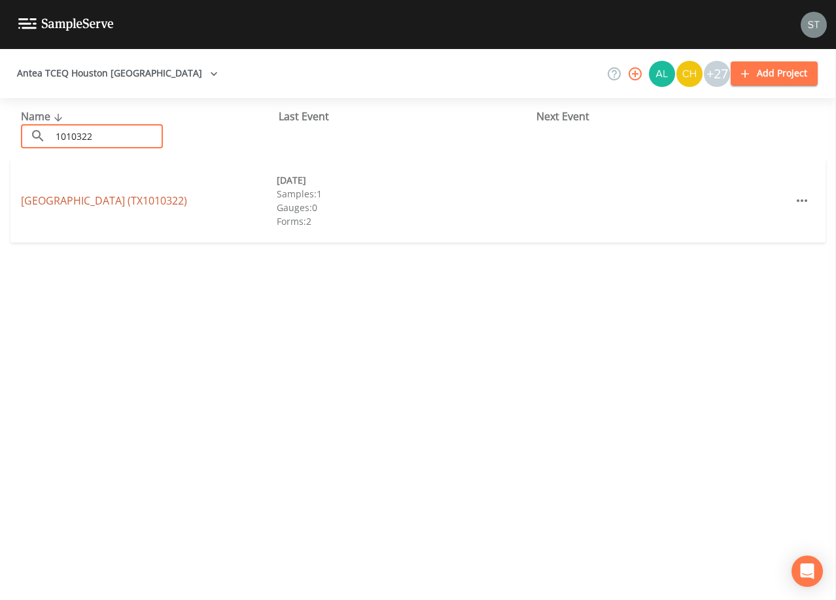
type input "1010322"
click at [135, 194] on link "[GEOGRAPHIC_DATA] (TX1010322)" at bounding box center [104, 201] width 166 height 14
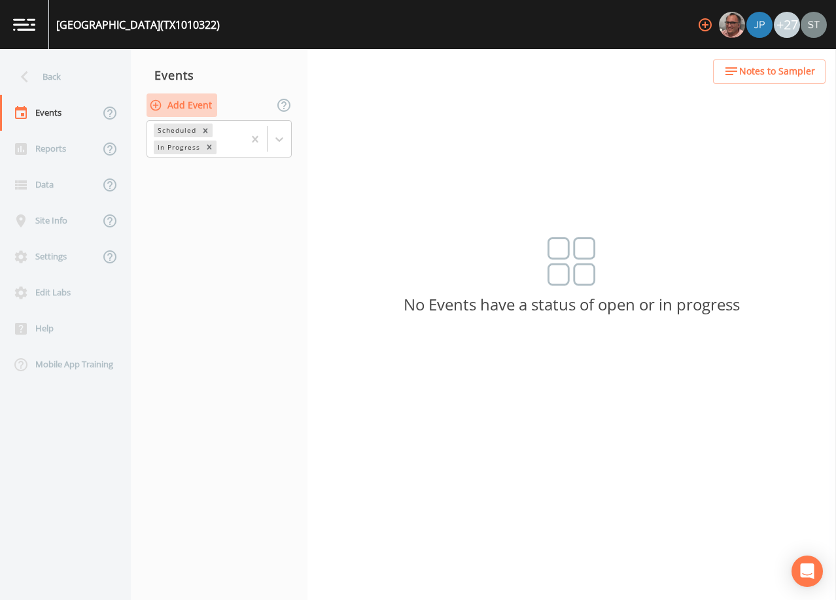
click at [186, 111] on button "Add Event" at bounding box center [181, 106] width 71 height 24
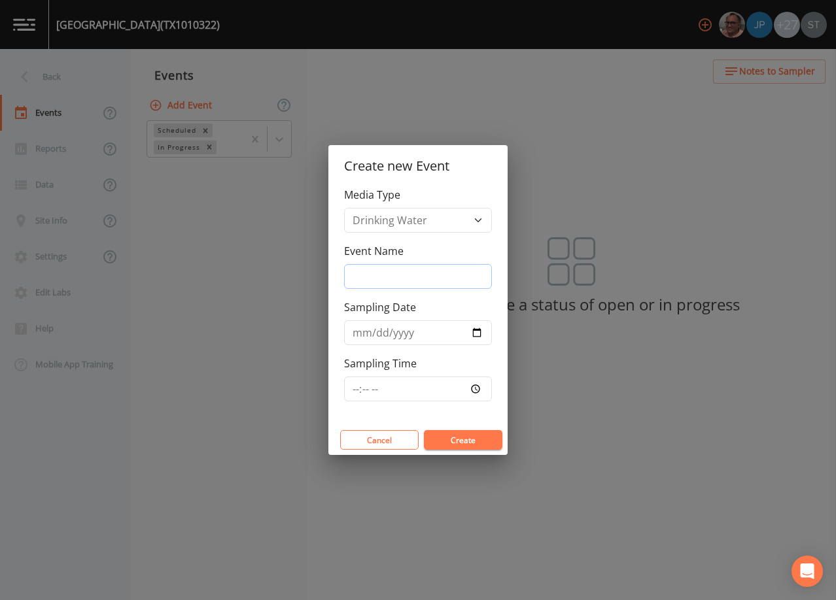
click at [388, 276] on input "Event Name" at bounding box center [418, 276] width 148 height 25
type input "4th Qtr"
click at [350, 331] on input "Sampling Date" at bounding box center [418, 332] width 148 height 25
type input "[DATE]"
type input "12:00"
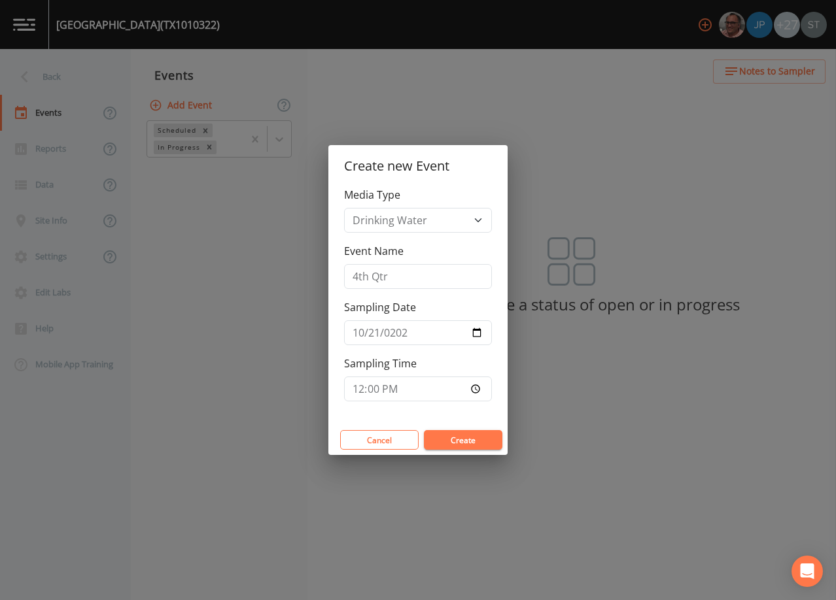
click at [461, 442] on button "Create" at bounding box center [463, 440] width 78 height 20
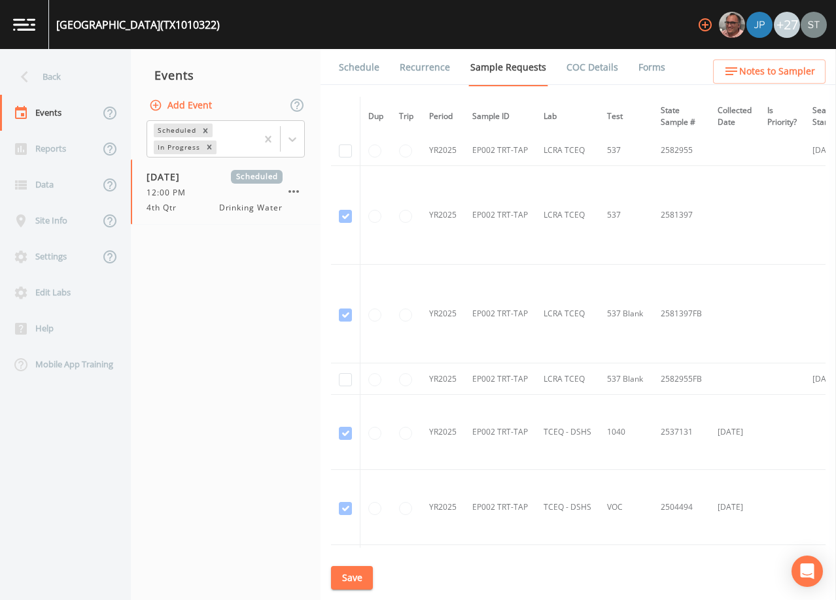
scroll to position [2340, 0]
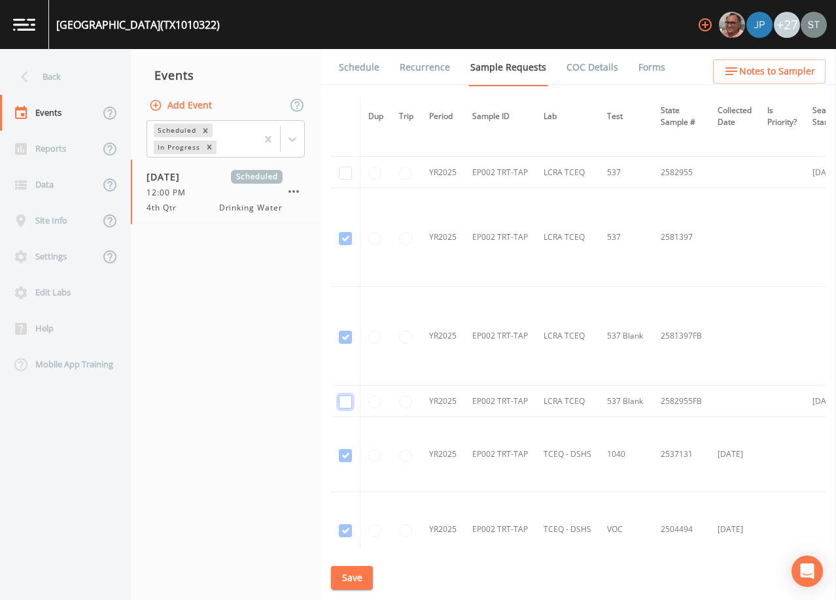
click at [342, 402] on input "checkbox" at bounding box center [345, 402] width 13 height 13
checkbox input "true"
click at [344, 175] on input "checkbox" at bounding box center [345, 173] width 13 height 13
checkbox input "true"
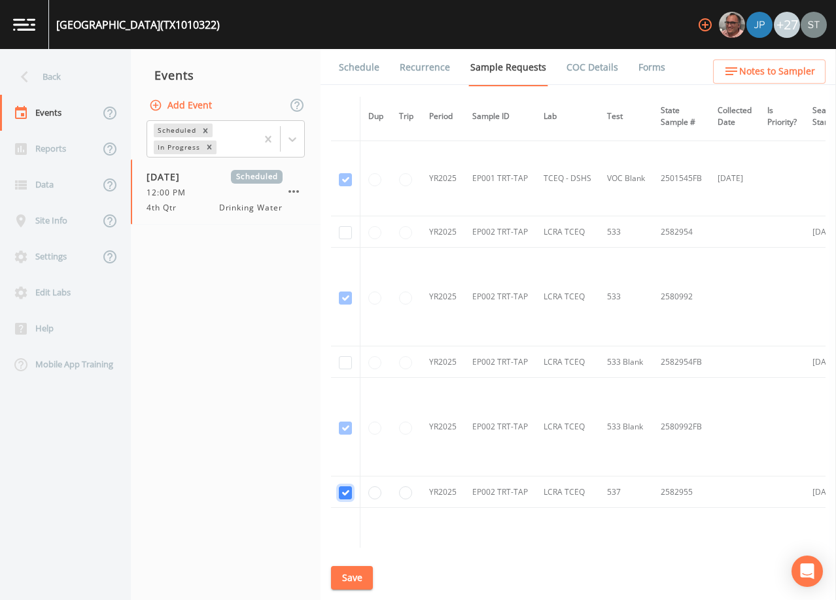
scroll to position [2013, 0]
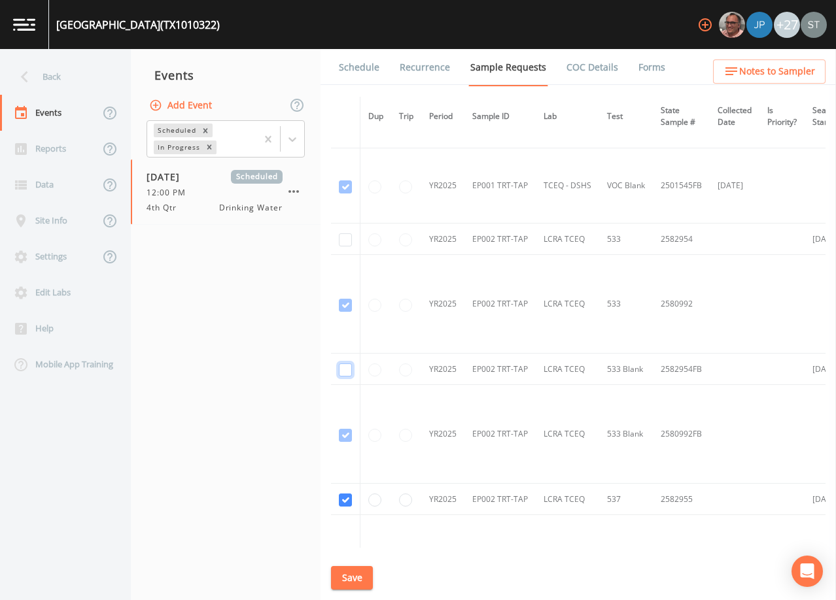
click at [343, 366] on input "checkbox" at bounding box center [345, 370] width 13 height 13
checkbox input "true"
click at [348, 239] on input "checkbox" at bounding box center [345, 239] width 13 height 13
checkbox input "true"
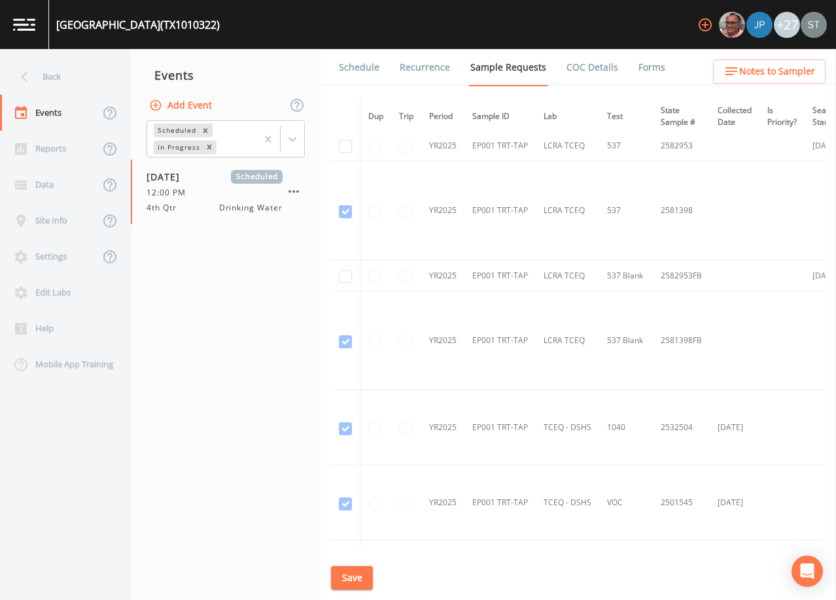
scroll to position [1555, 0]
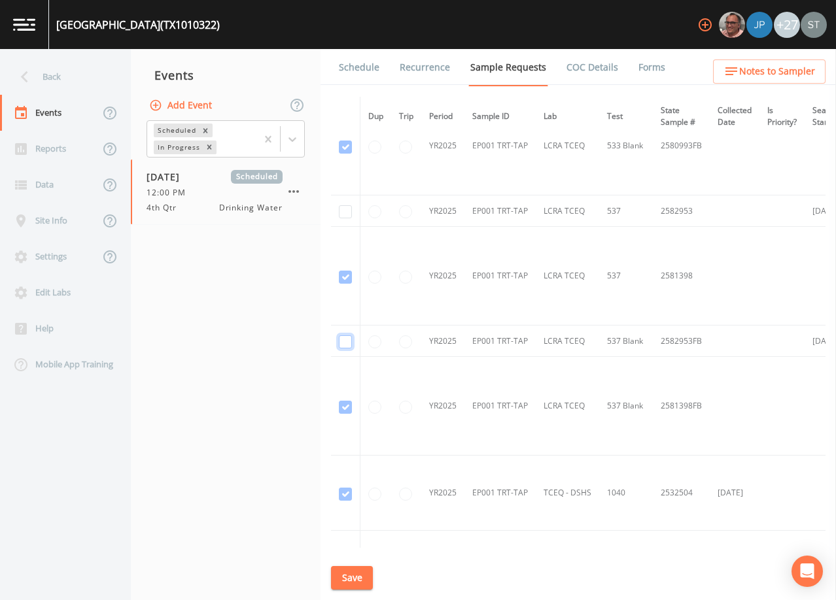
click at [347, 337] on input "checkbox" at bounding box center [345, 341] width 13 height 13
checkbox input "true"
click at [343, 211] on input "checkbox" at bounding box center [345, 211] width 13 height 13
checkbox input "true"
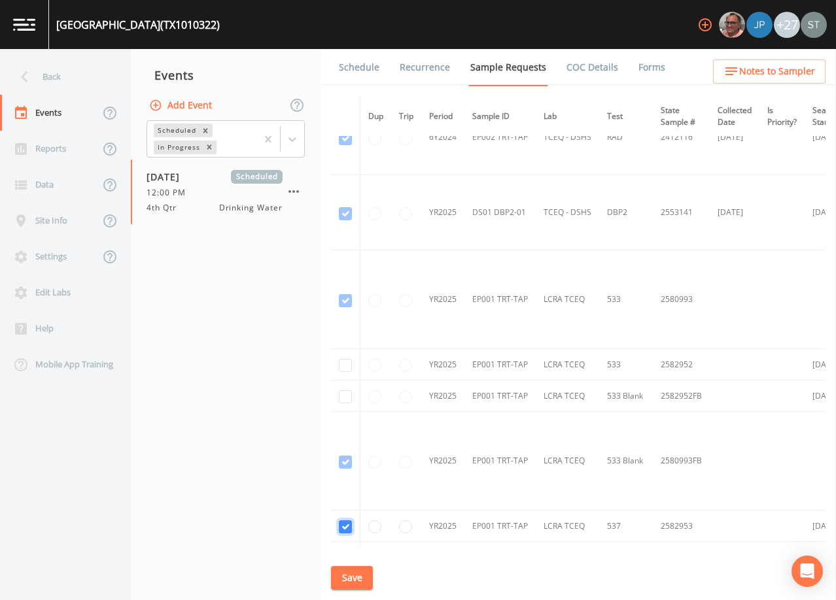
scroll to position [1228, 0]
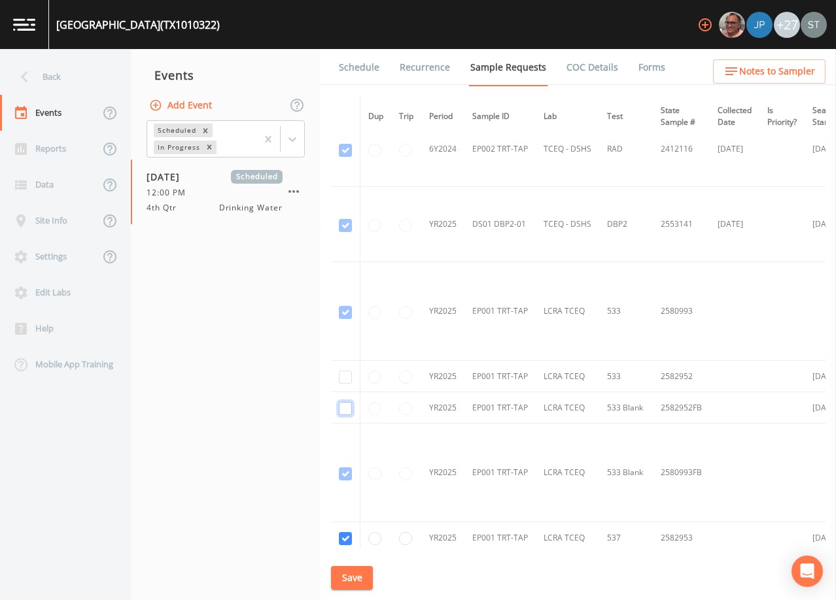
click at [346, 405] on input "checkbox" at bounding box center [345, 408] width 13 height 13
checkbox input "true"
click at [345, 375] on input "checkbox" at bounding box center [345, 377] width 13 height 13
checkbox input "true"
click at [352, 575] on button "Save" at bounding box center [352, 578] width 42 height 24
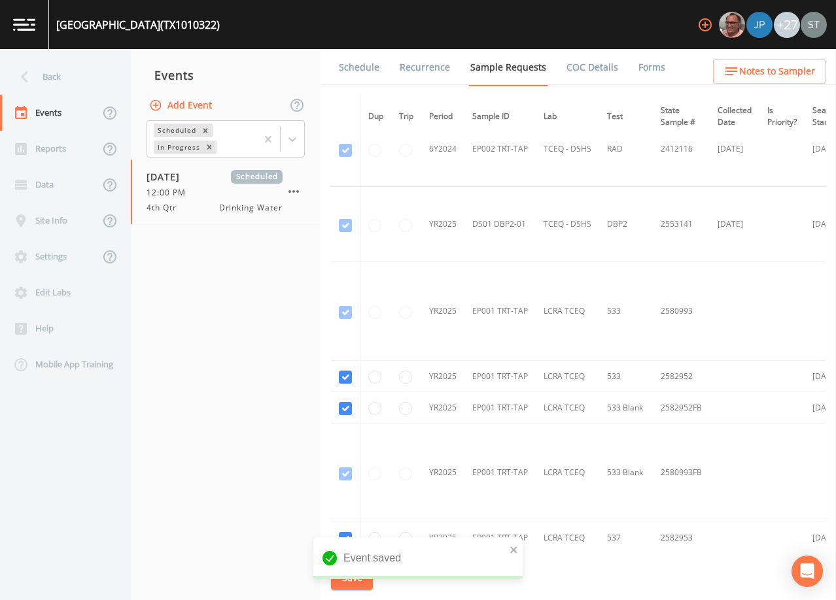
click at [363, 71] on link "Schedule" at bounding box center [359, 67] width 44 height 37
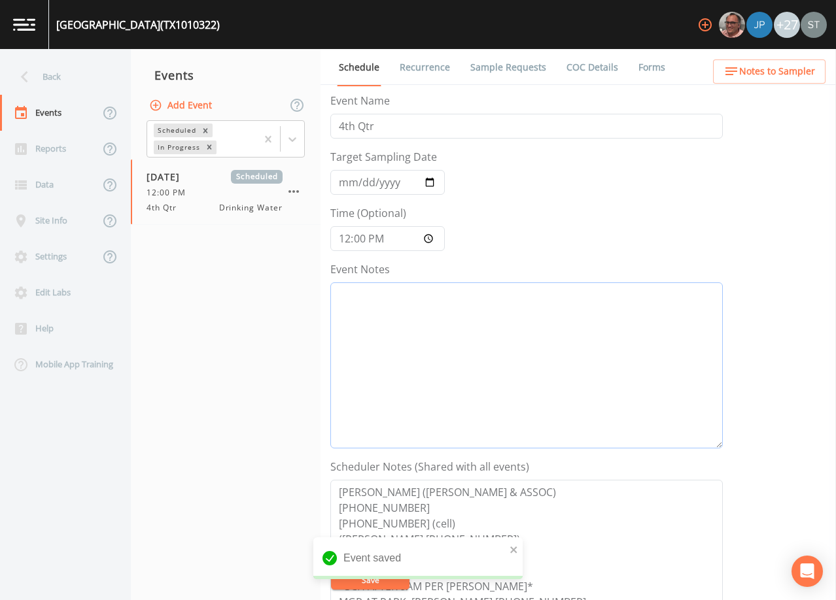
click at [474, 366] on textarea "Event Notes" at bounding box center [526, 365] width 392 height 166
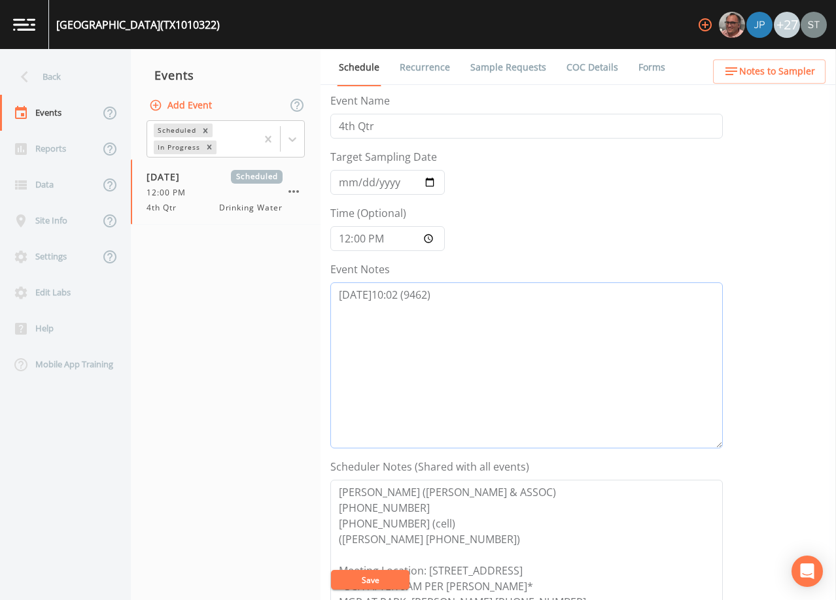
click at [405, 295] on textarea "[DATE]10:02 (9462)" at bounding box center [526, 365] width 392 height 166
click at [777, 79] on span "Notes to Sampler" at bounding box center [777, 71] width 76 height 16
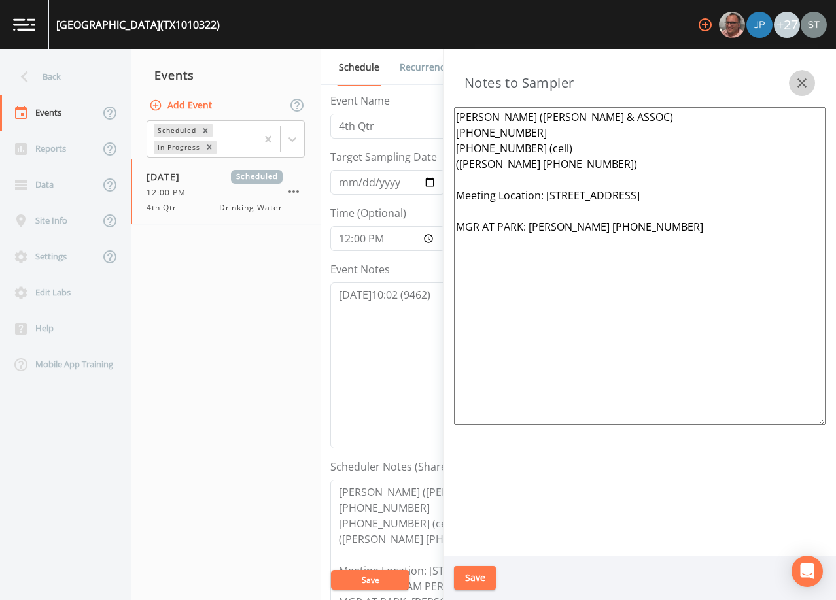
click at [803, 77] on icon "button" at bounding box center [802, 83] width 16 height 16
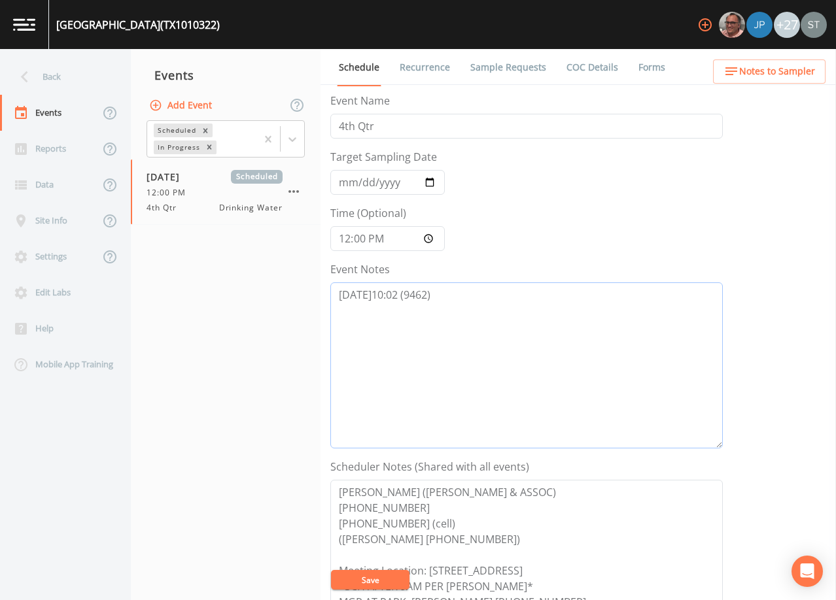
click at [404, 294] on textarea "[DATE]10:02 (9462)" at bounding box center [526, 365] width 392 height 166
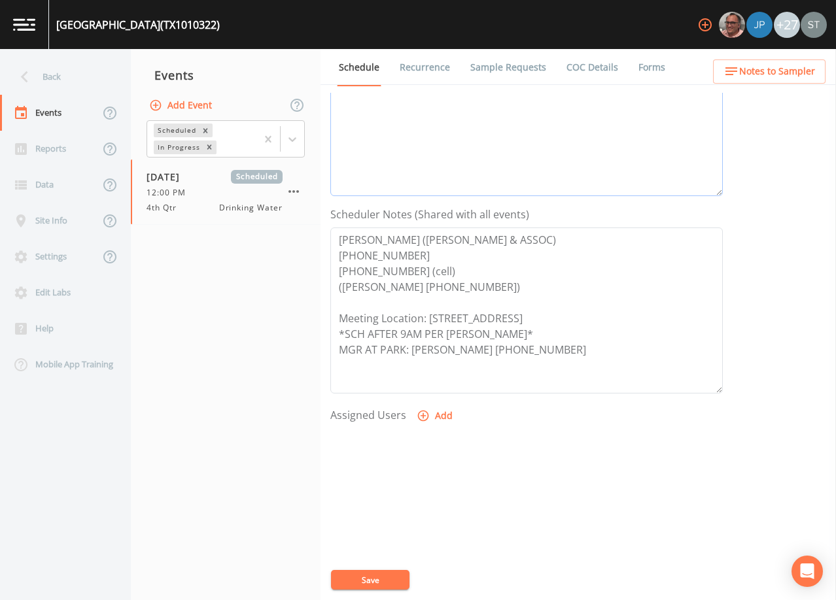
scroll to position [262, 0]
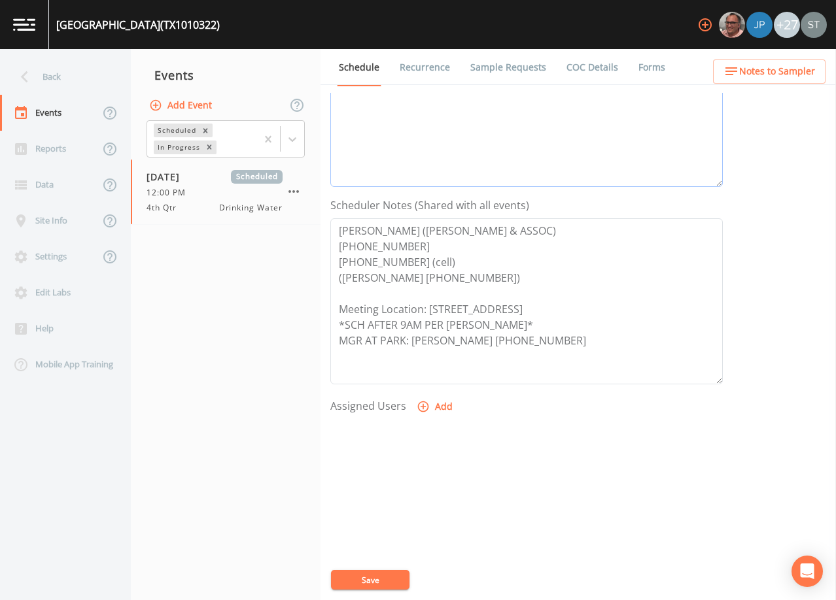
type textarea "[DATE]10:02 Confirmed Appt (9462)"
click at [430, 404] on button "Add" at bounding box center [436, 407] width 44 height 24
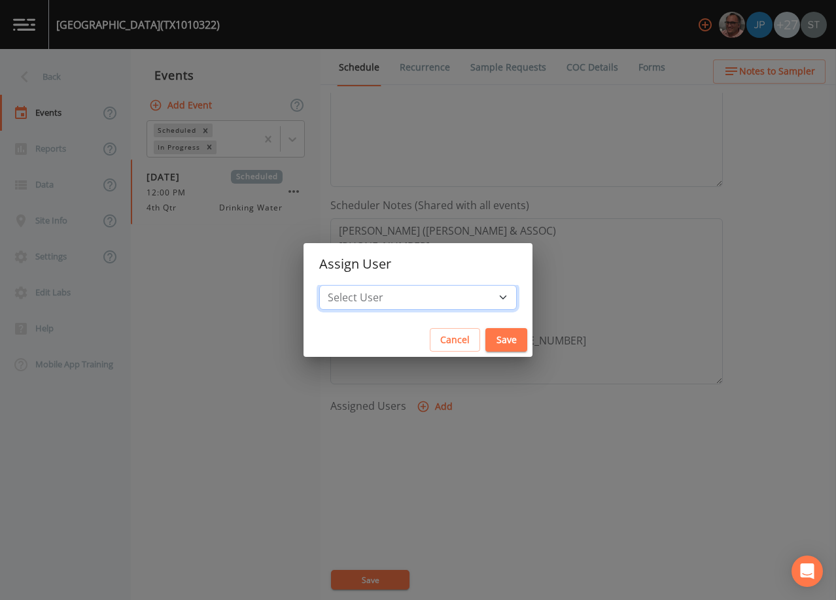
click at [428, 301] on select "Select User [PERSON_NAME] [PERSON_NAME] [PERSON_NAME] Lorinzia [PERSON_NAME] [P…" at bounding box center [417, 297] width 197 height 25
select select "761fe873-4351-41cf-9a8a-5ea5441833b0"
click at [349, 285] on select "Select User [PERSON_NAME] [PERSON_NAME] [PERSON_NAME] Lorinzia [PERSON_NAME] [P…" at bounding box center [417, 297] width 197 height 25
click at [485, 331] on button "Save" at bounding box center [506, 340] width 42 height 24
select select
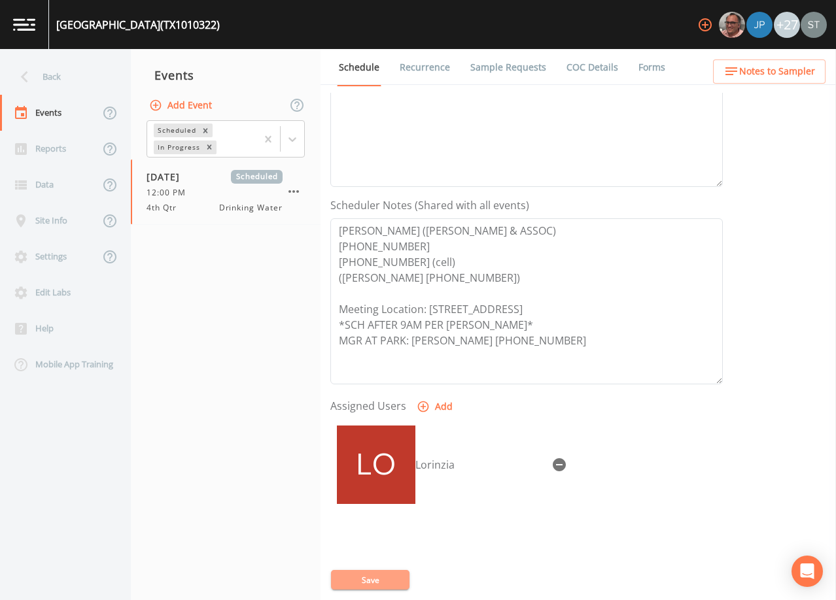
click at [393, 579] on button "Save" at bounding box center [370, 580] width 78 height 20
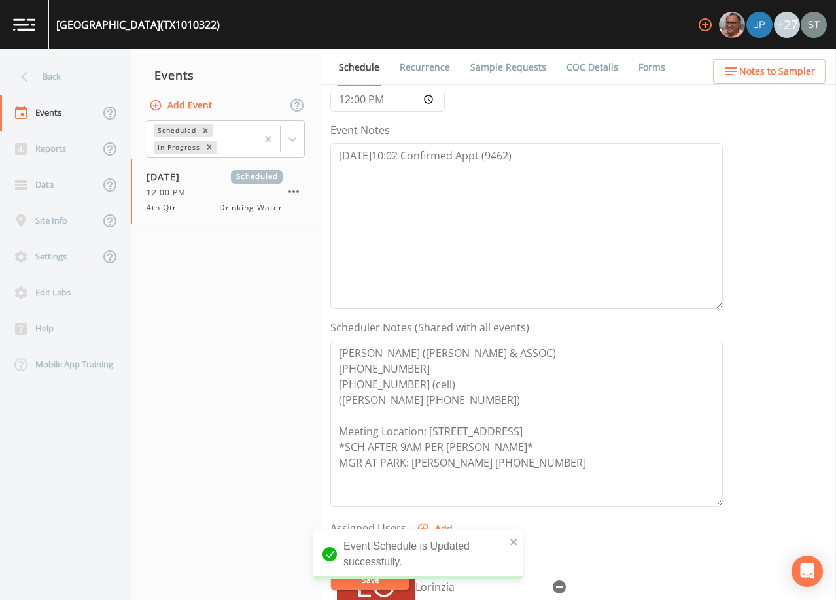
scroll to position [131, 0]
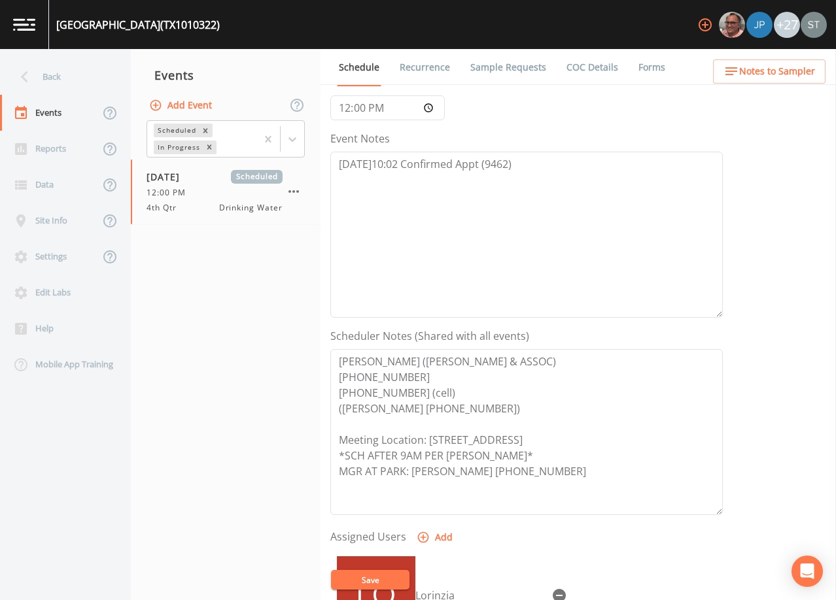
click at [380, 575] on button "Save" at bounding box center [370, 580] width 78 height 20
click at [504, 67] on link "Sample Requests" at bounding box center [508, 67] width 80 height 37
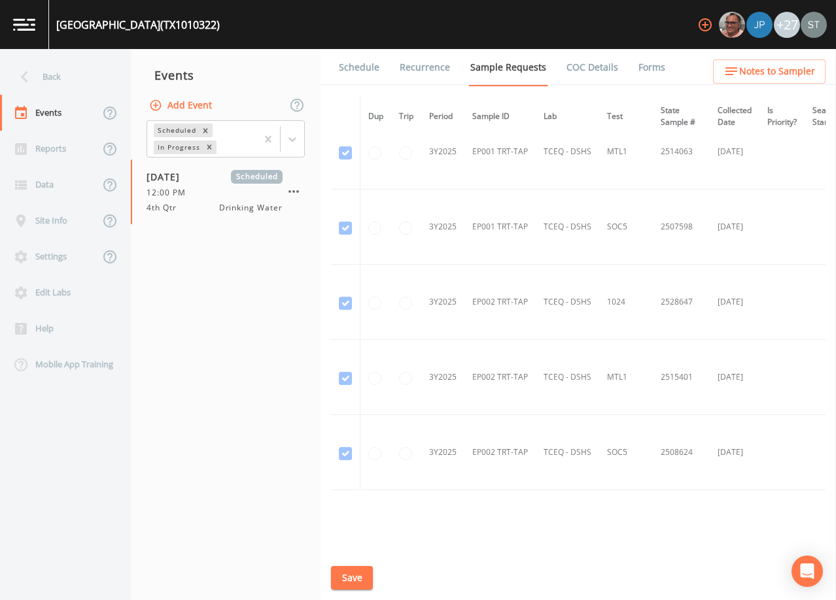
scroll to position [2949, 0]
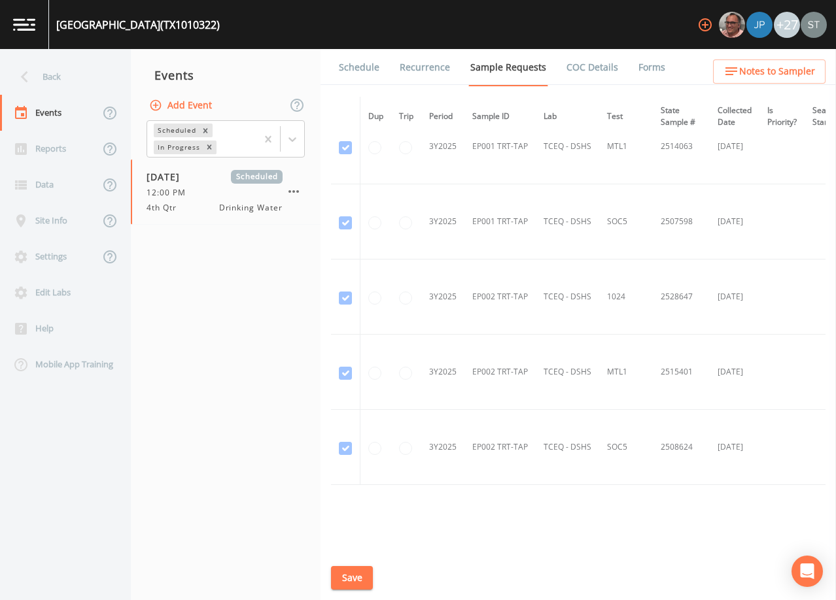
click at [376, 65] on link "Schedule" at bounding box center [359, 67] width 44 height 37
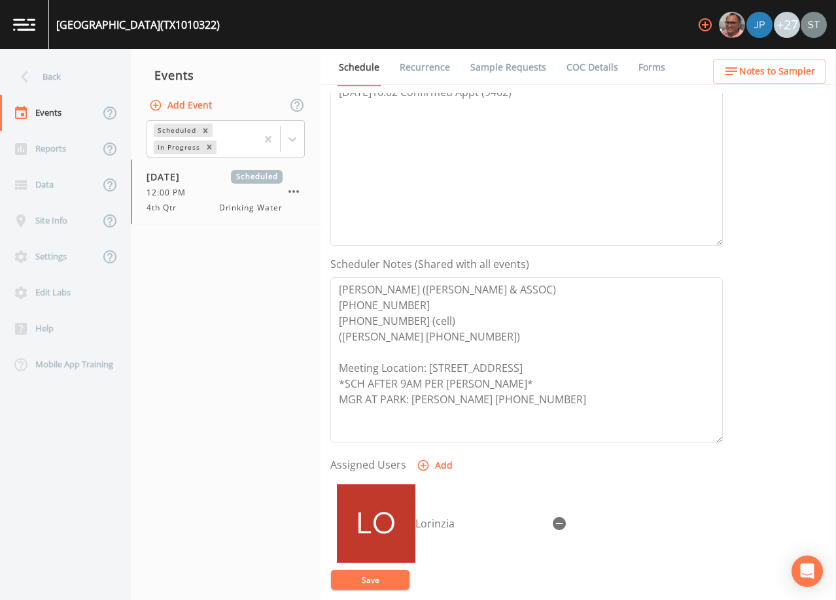
scroll to position [262, 0]
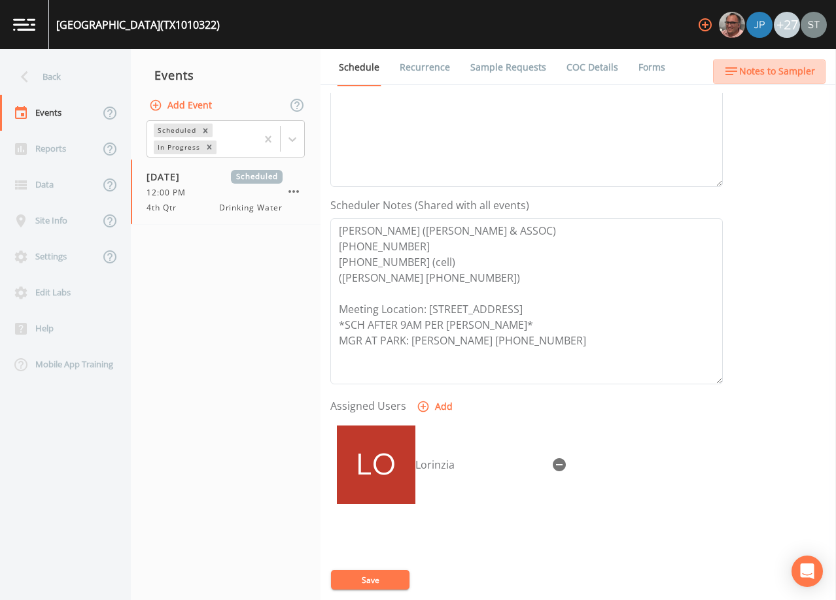
click at [812, 73] on span "Notes to Sampler" at bounding box center [777, 71] width 76 height 16
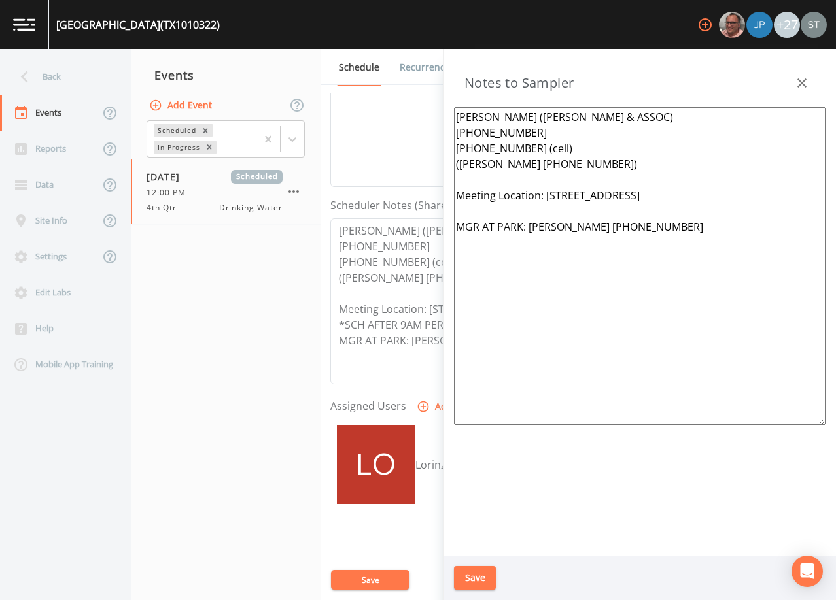
click at [812, 76] on button "button" at bounding box center [802, 83] width 26 height 26
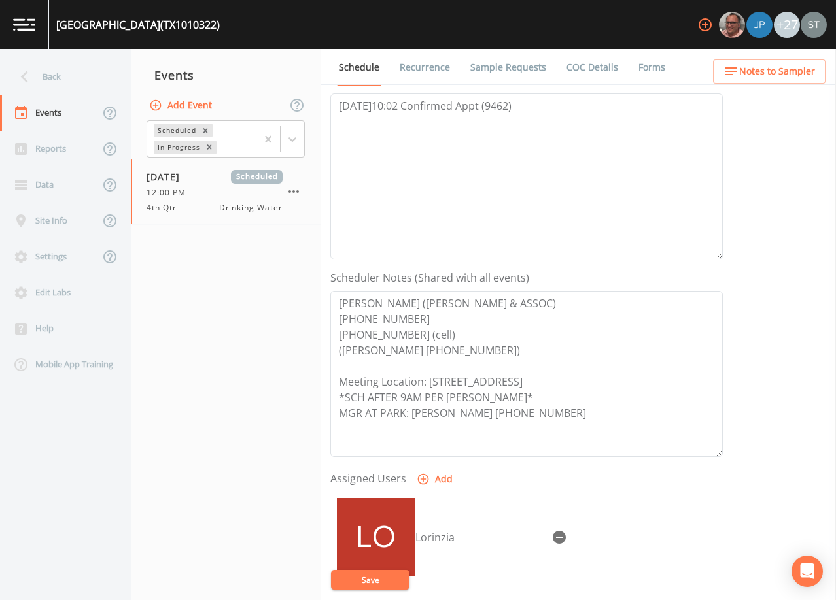
scroll to position [65, 0]
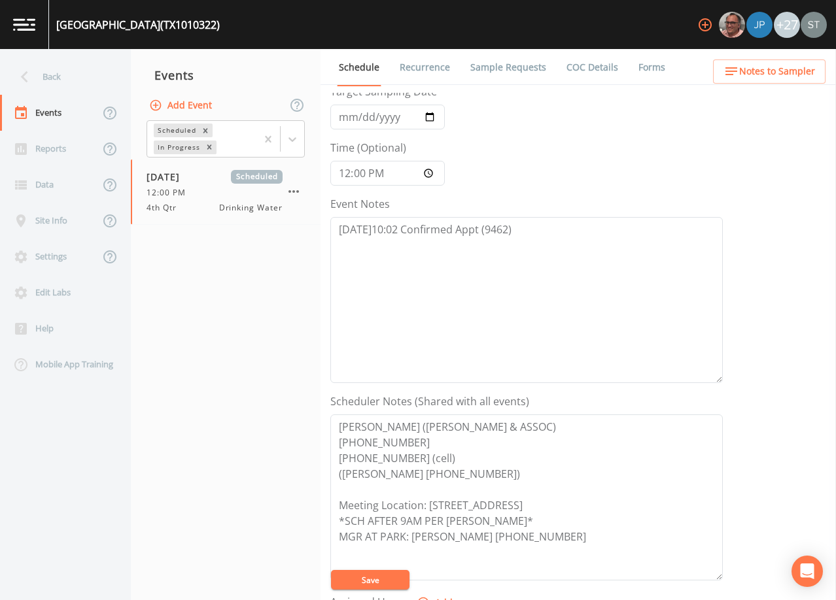
click at [419, 78] on link "Recurrence" at bounding box center [425, 67] width 54 height 37
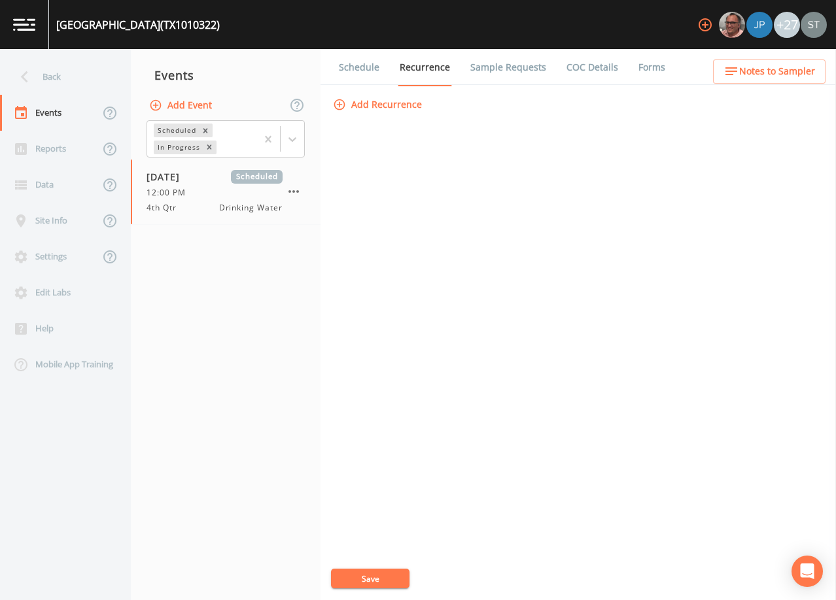
click at [363, 71] on link "Schedule" at bounding box center [359, 67] width 44 height 37
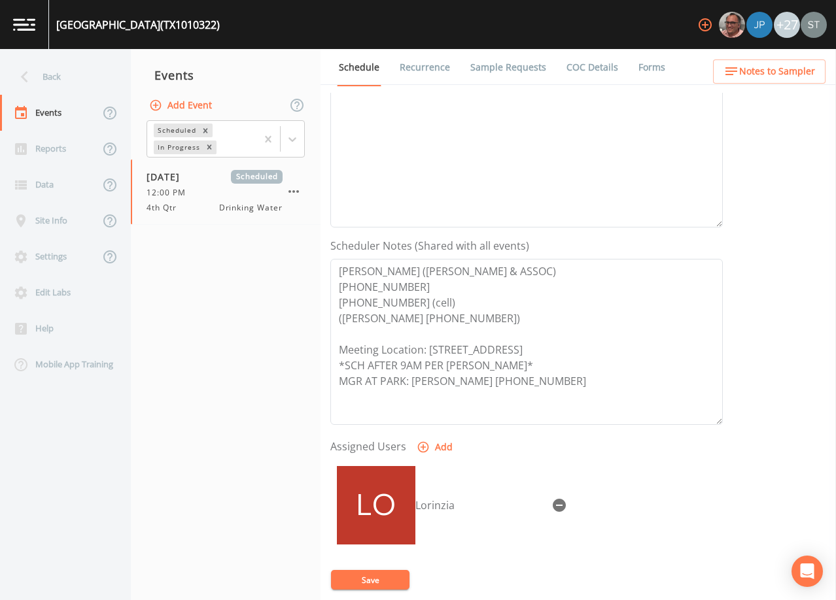
scroll to position [262, 0]
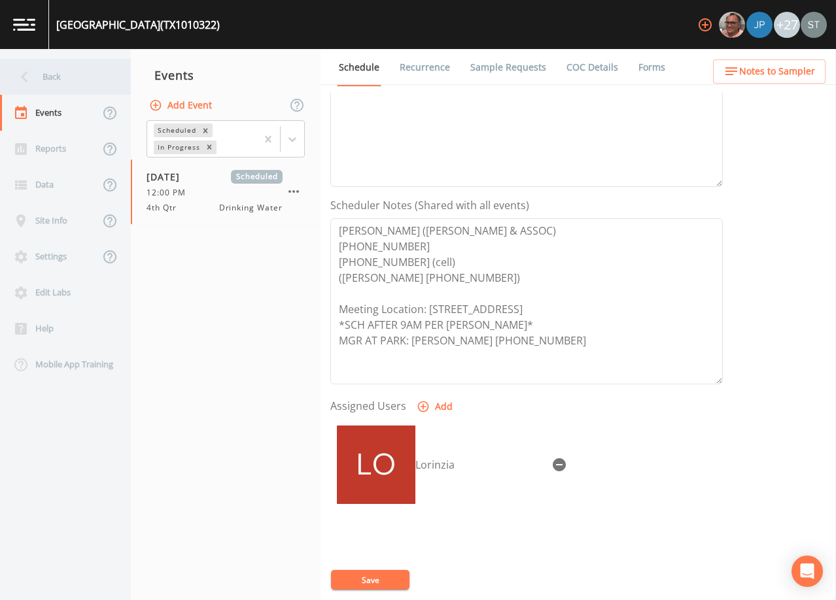
click at [64, 75] on div "Back" at bounding box center [59, 77] width 118 height 36
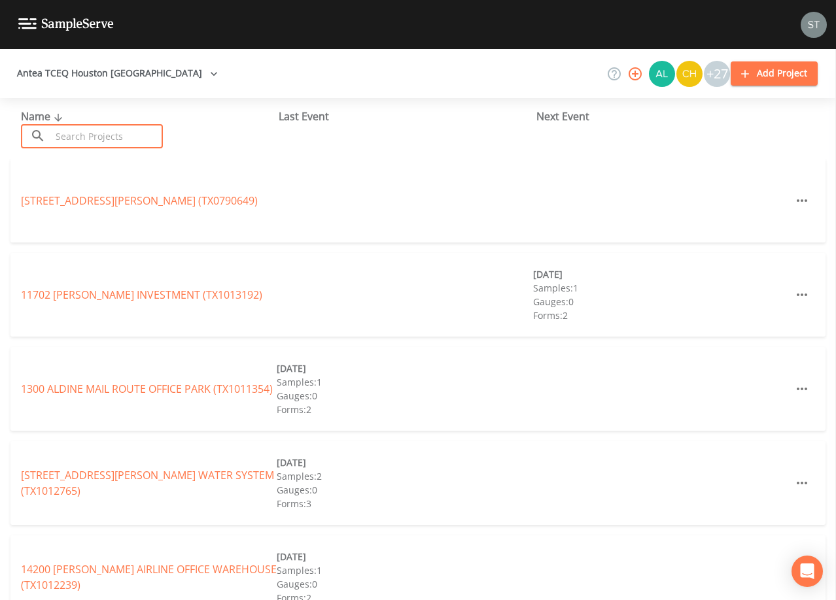
click at [116, 133] on input "text" at bounding box center [107, 136] width 112 height 24
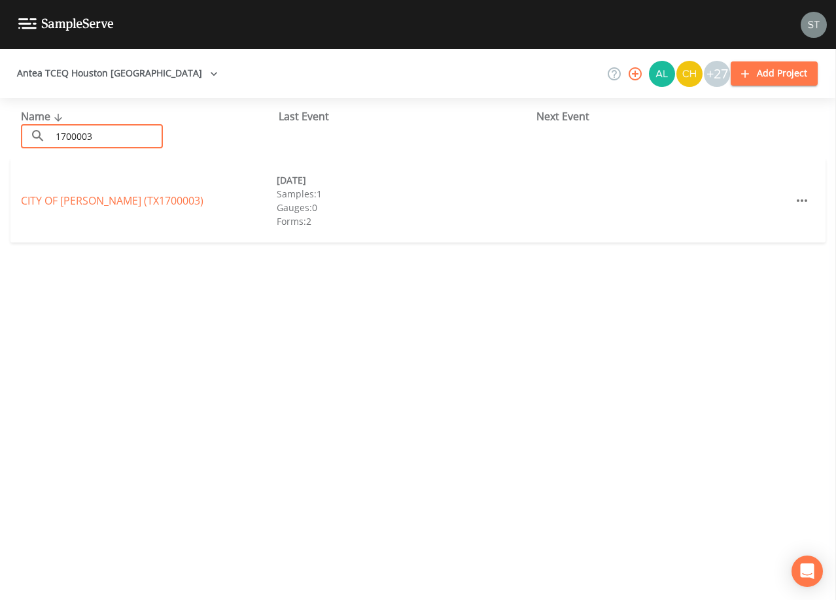
type input "1700003"
click at [129, 206] on link "CITY OF [GEOGRAPHIC_DATA] (TX1700003)" at bounding box center [112, 201] width 182 height 14
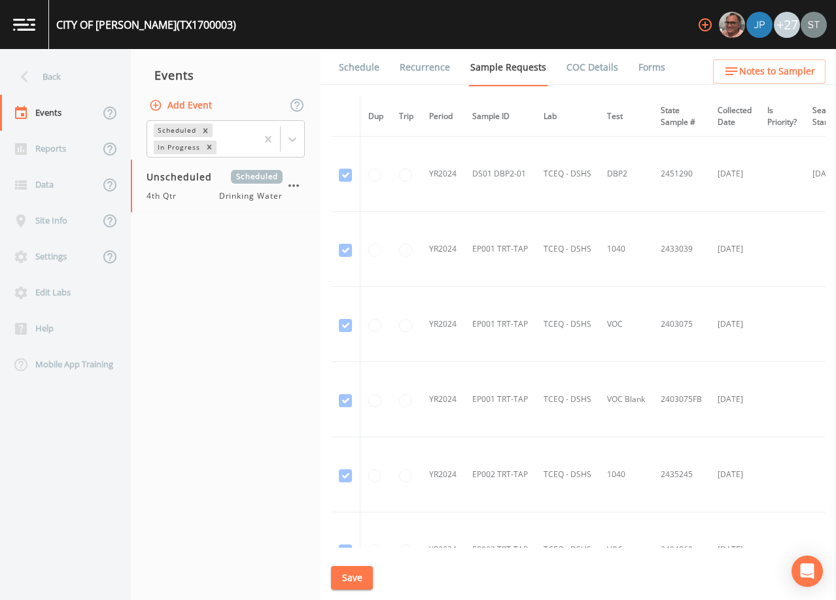
click at [354, 70] on link "Schedule" at bounding box center [359, 67] width 44 height 37
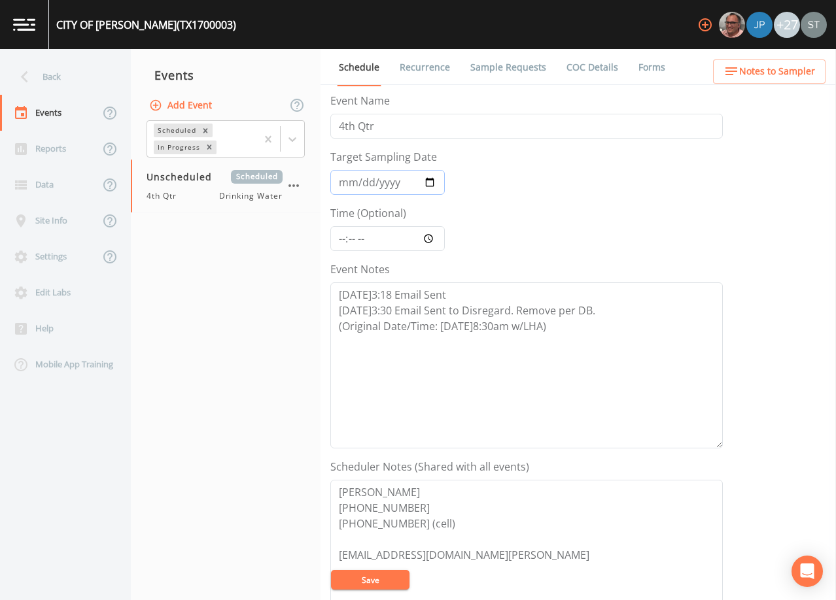
click at [345, 181] on input "Target Sampling Date" at bounding box center [387, 182] width 114 height 25
type input "[DATE]"
type input "08:30"
click at [595, 334] on textarea "[DATE]3:18 Email Sent [DATE]3:30 Email Sent to Disregard. Remove per DB. (Origi…" at bounding box center [526, 365] width 392 height 166
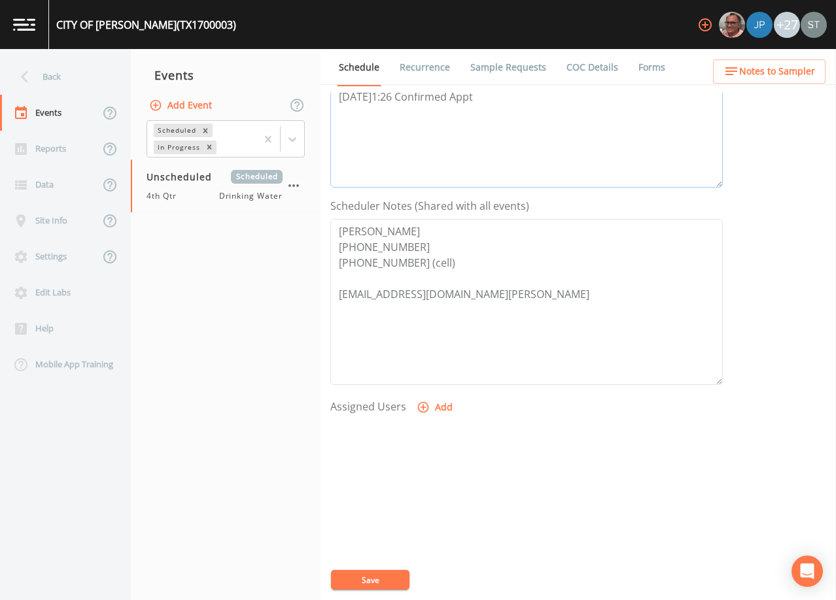
scroll to position [262, 0]
type textarea "[DATE]3:18 Email Sent [DATE]3:30 Email Sent to Disregard. Remove per DB. (Origi…"
click at [436, 404] on button "Add" at bounding box center [436, 407] width 44 height 24
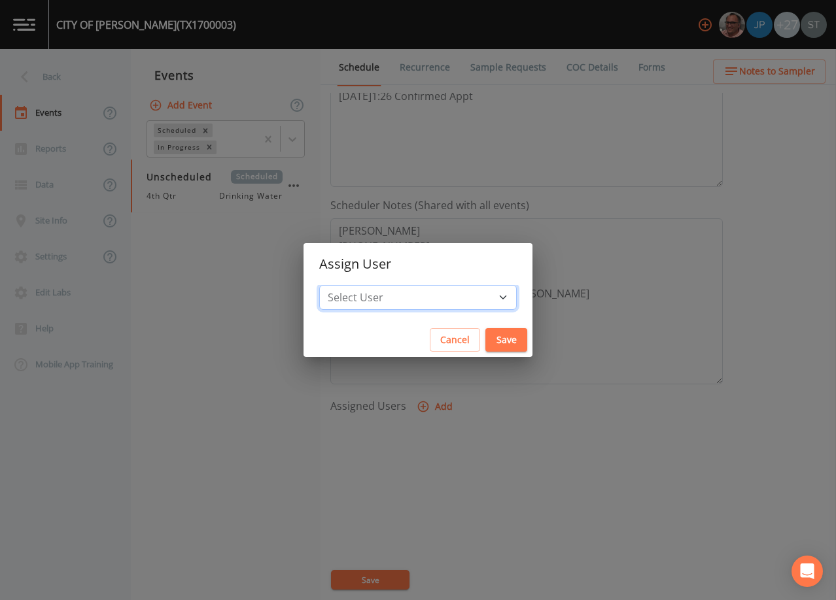
click at [424, 294] on select "Select User [PERSON_NAME] [PERSON_NAME] [PERSON_NAME] [PERSON_NAME] [PERSON_NAM…" at bounding box center [417, 297] width 197 height 25
select select "761fe873-4351-41cf-9a8a-5ea5441833b0"
click at [349, 285] on select "Select User [PERSON_NAME] [PERSON_NAME] [PERSON_NAME] [PERSON_NAME] [PERSON_NAM…" at bounding box center [417, 297] width 197 height 25
click at [485, 339] on button "Save" at bounding box center [506, 340] width 42 height 24
select select
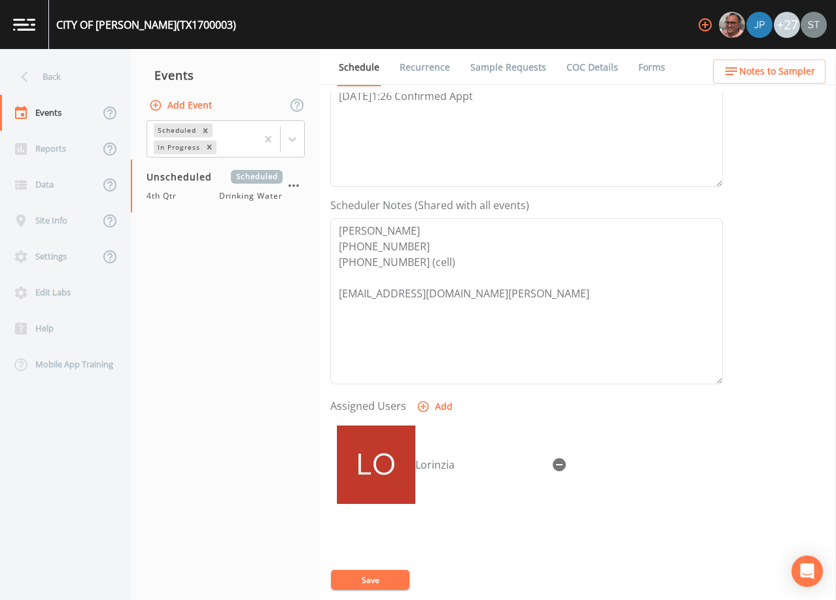
click at [381, 579] on button "Save" at bounding box center [370, 580] width 78 height 20
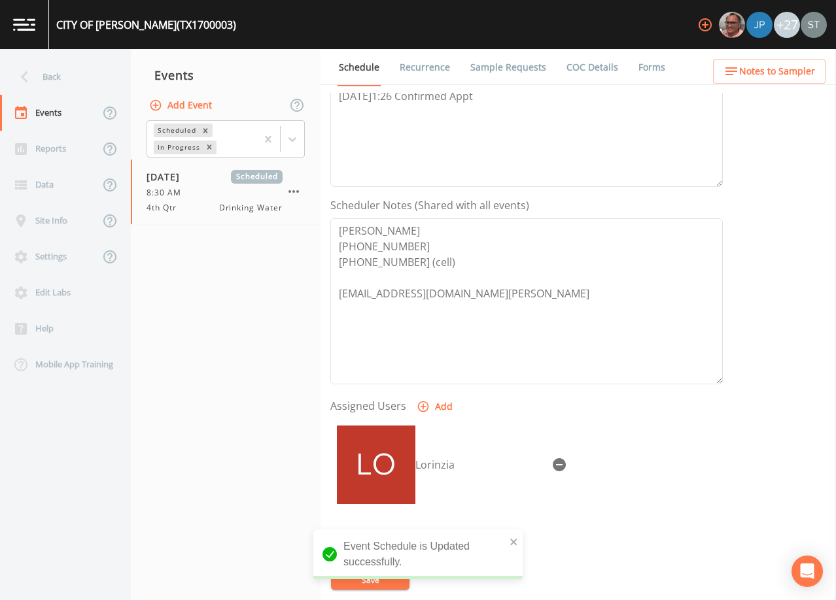
click at [797, 76] on span "Notes to Sampler" at bounding box center [777, 71] width 76 height 16
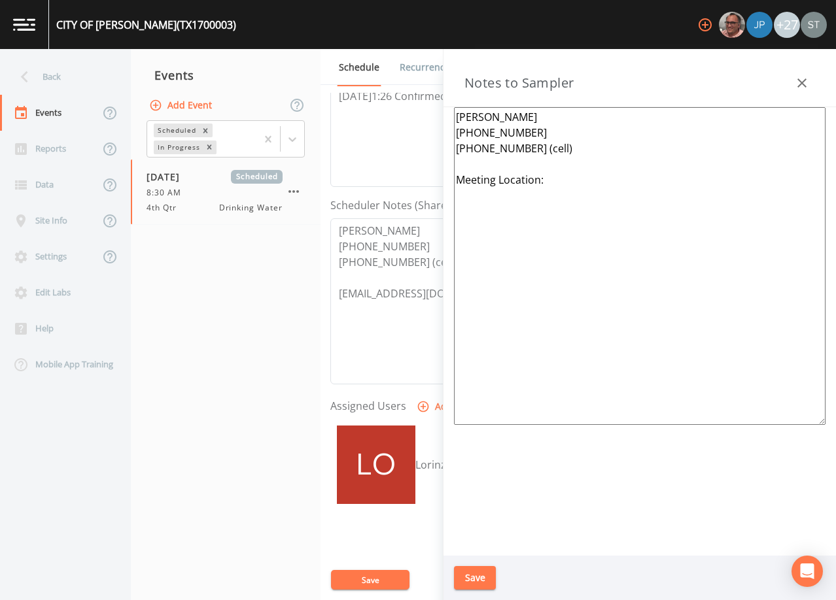
click at [581, 188] on textarea "[PERSON_NAME] [PHONE_NUMBER] [PHONE_NUMBER] (cell) Meeting Location:" at bounding box center [639, 266] width 371 height 318
click at [574, 179] on textarea "[PERSON_NAME] [PHONE_NUMBER] [PHONE_NUMBER] (cell) Meeting Location:" at bounding box center [639, 266] width 371 height 318
type textarea "[PERSON_NAME] [PHONE_NUMBER] [PHONE_NUMBER] (cell) Meeting Location: [STREET_AD…"
click at [475, 576] on button "Save" at bounding box center [475, 578] width 42 height 24
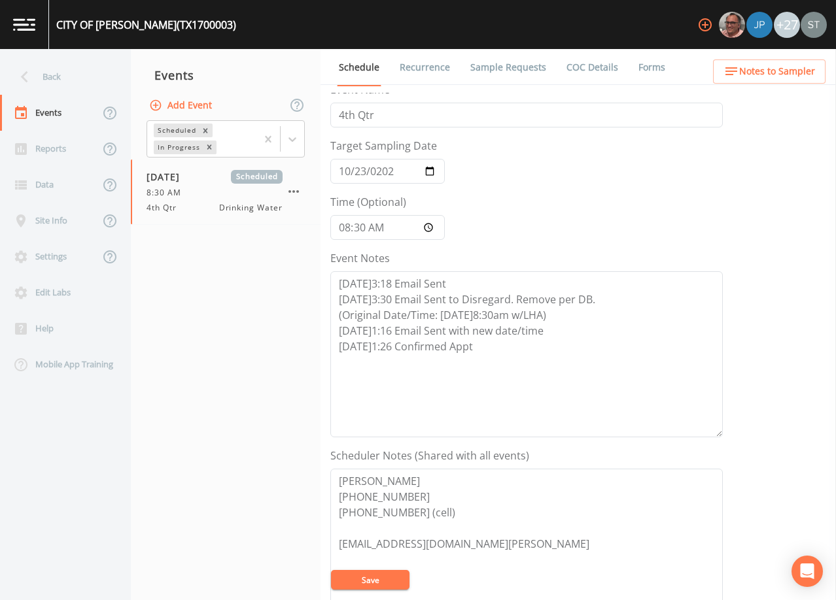
scroll to position [0, 0]
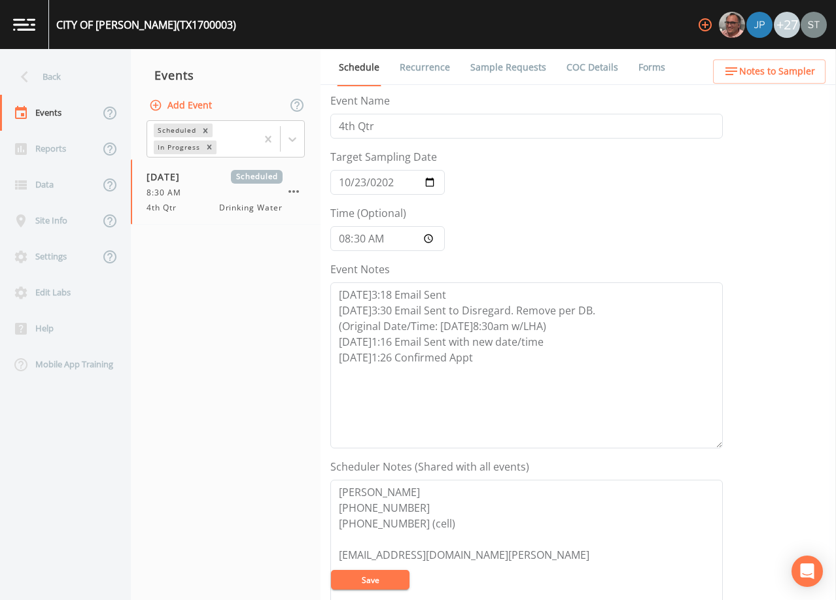
click at [512, 75] on link "Sample Requests" at bounding box center [508, 67] width 80 height 37
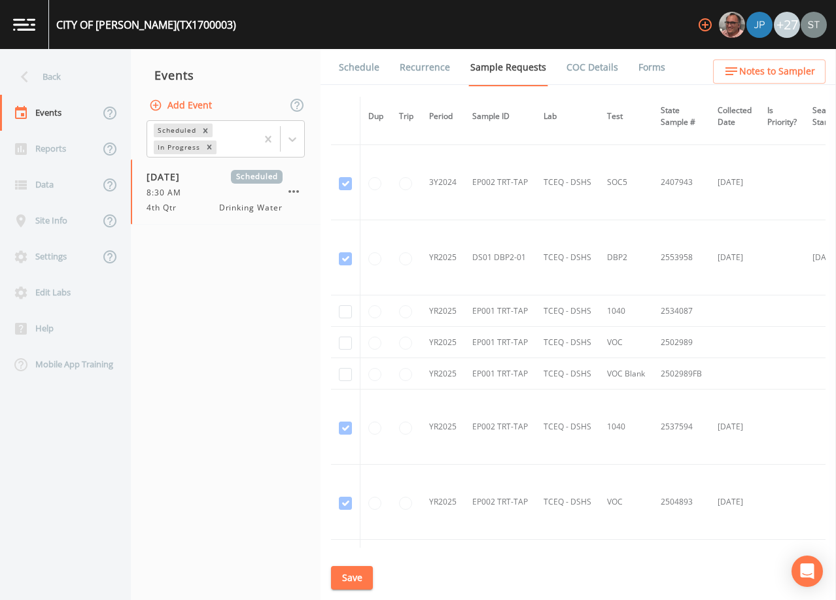
scroll to position [906, 0]
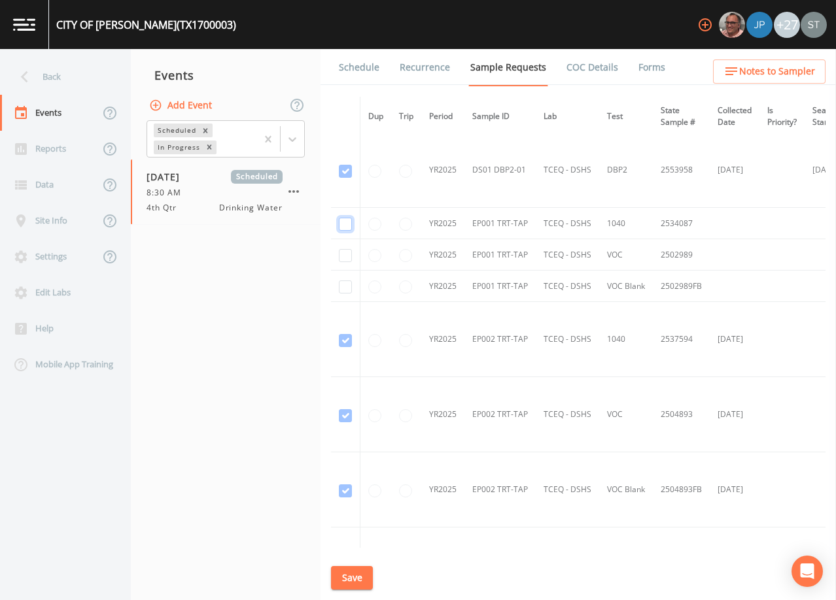
click at [341, 223] on input "checkbox" at bounding box center [345, 224] width 13 height 13
checkbox input "true"
click at [349, 258] on input "checkbox" at bounding box center [345, 255] width 13 height 13
checkbox input "true"
click at [345, 286] on input "checkbox" at bounding box center [345, 287] width 13 height 13
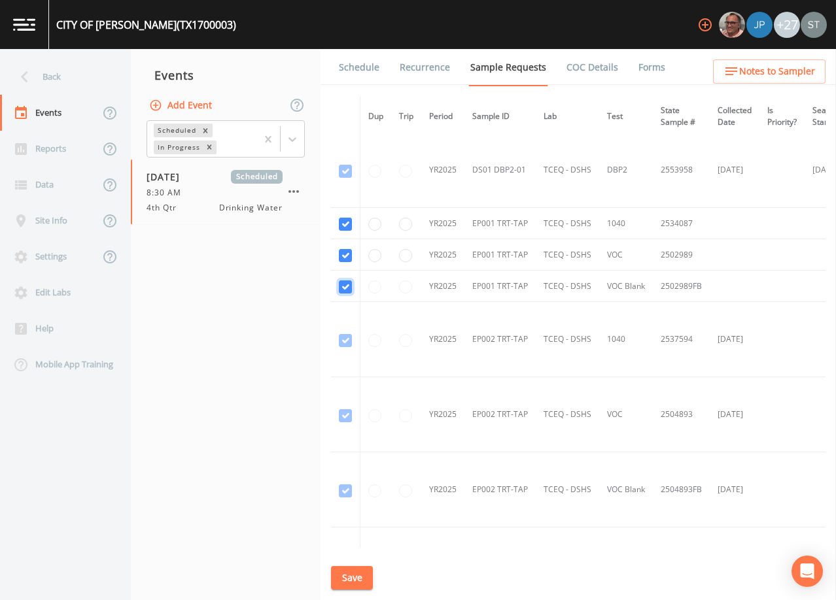
checkbox input "true"
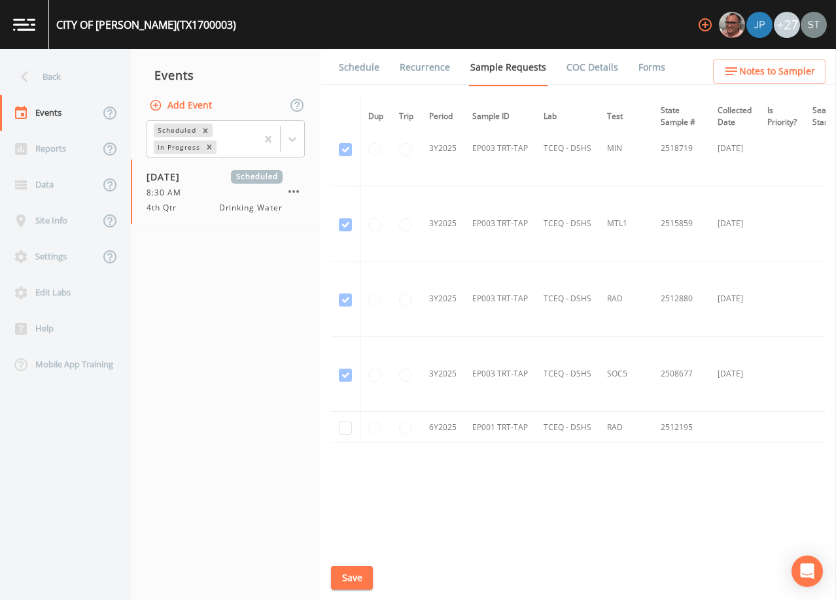
scroll to position [1853, 0]
click at [343, 425] on input "checkbox" at bounding box center [345, 428] width 13 height 13
checkbox input "true"
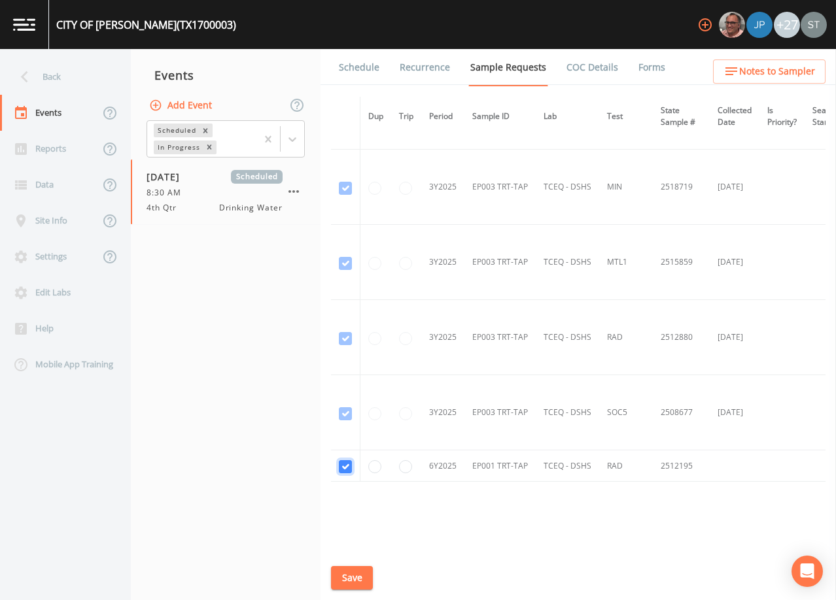
scroll to position [1787, 0]
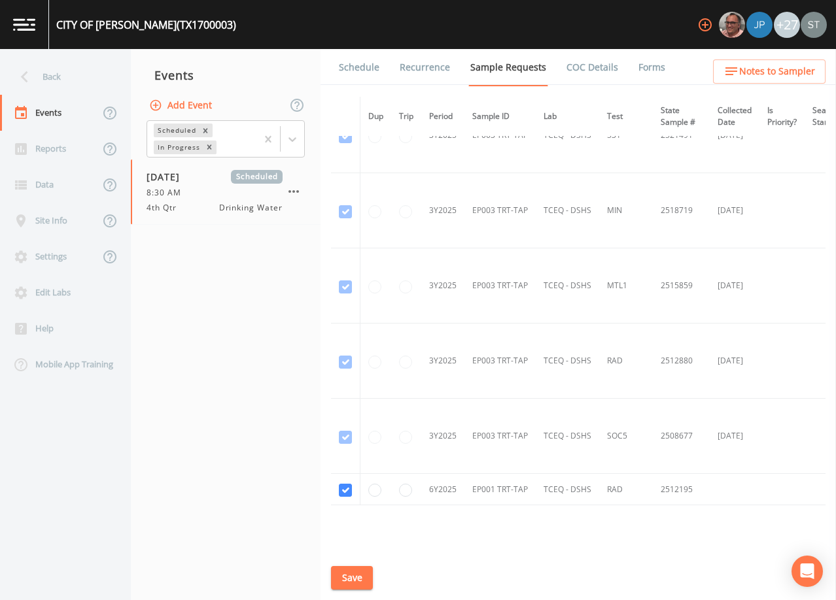
click at [360, 572] on button "Save" at bounding box center [352, 578] width 42 height 24
click at [339, 573] on button "Save" at bounding box center [352, 578] width 42 height 24
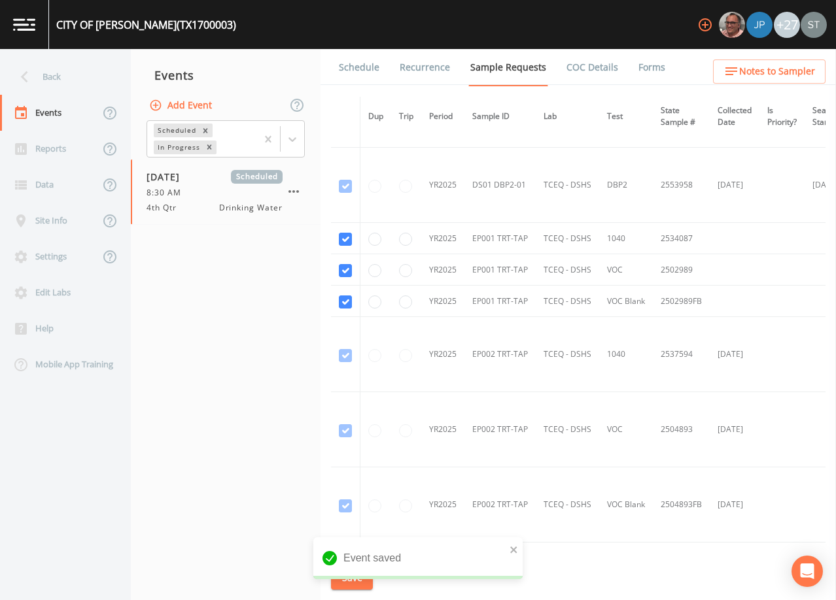
scroll to position [872, 0]
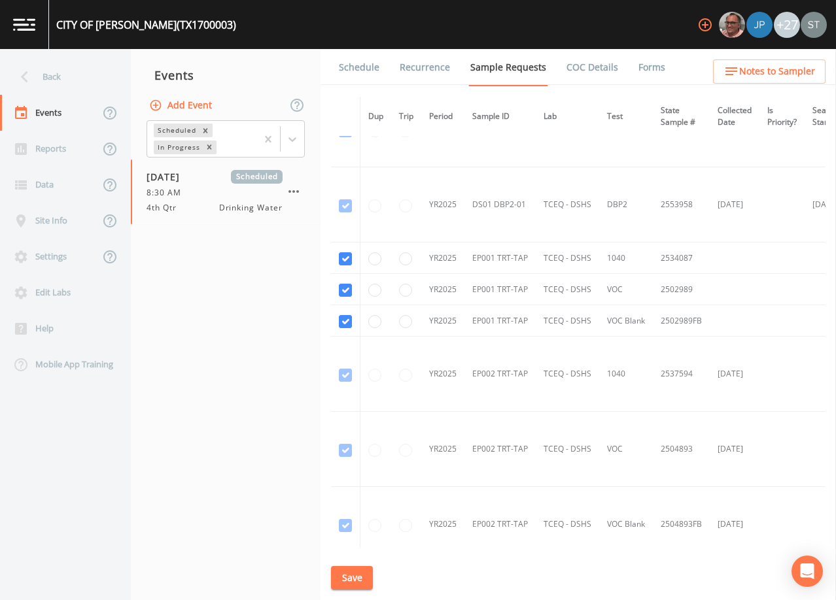
click at [363, 69] on link "Schedule" at bounding box center [359, 67] width 44 height 37
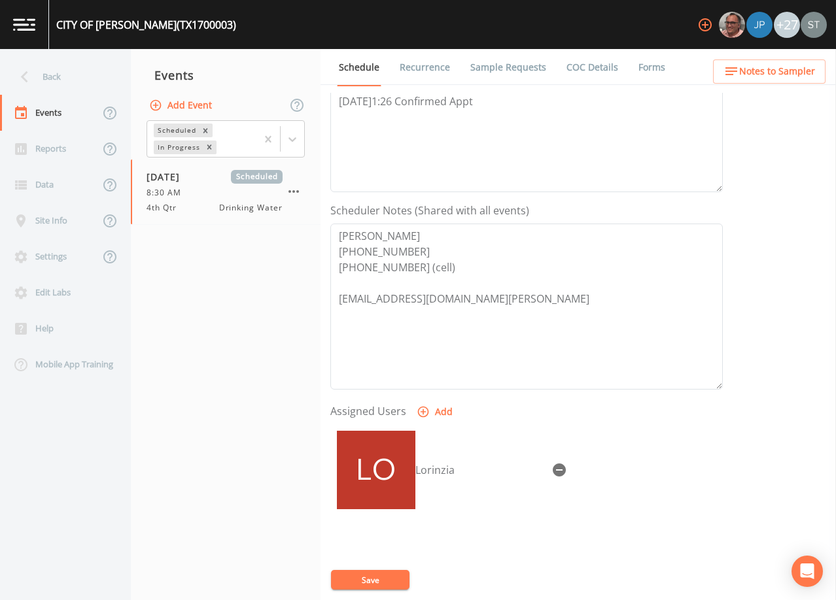
scroll to position [262, 0]
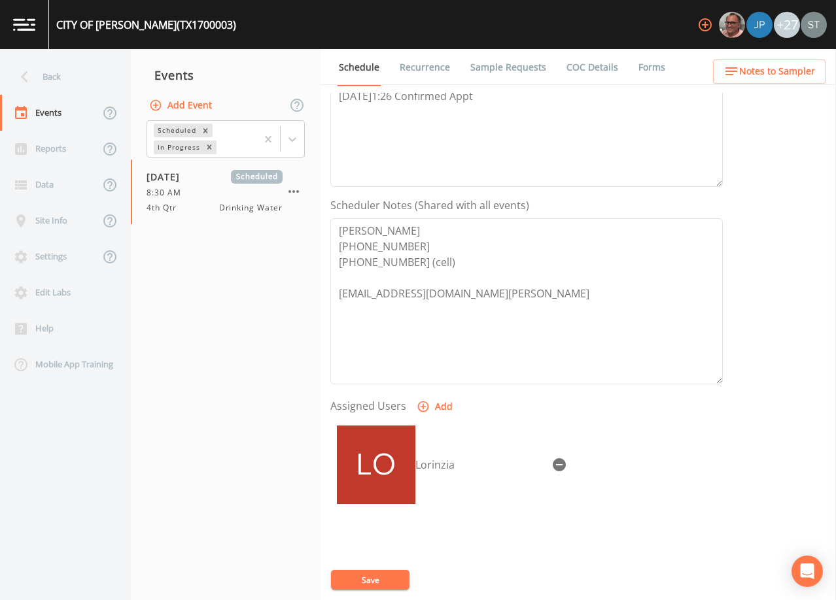
click at [797, 70] on span "Notes to Sampler" at bounding box center [777, 71] width 76 height 16
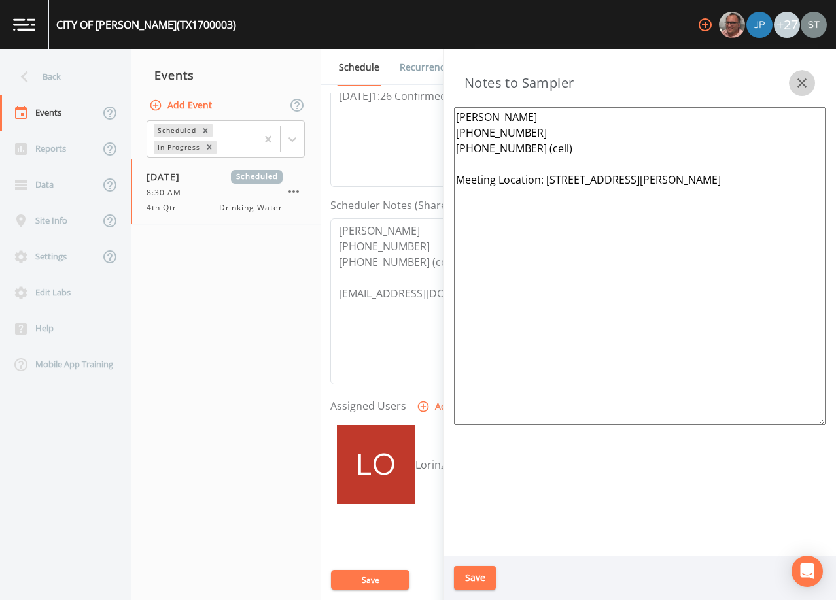
click at [802, 78] on icon "button" at bounding box center [802, 83] width 16 height 16
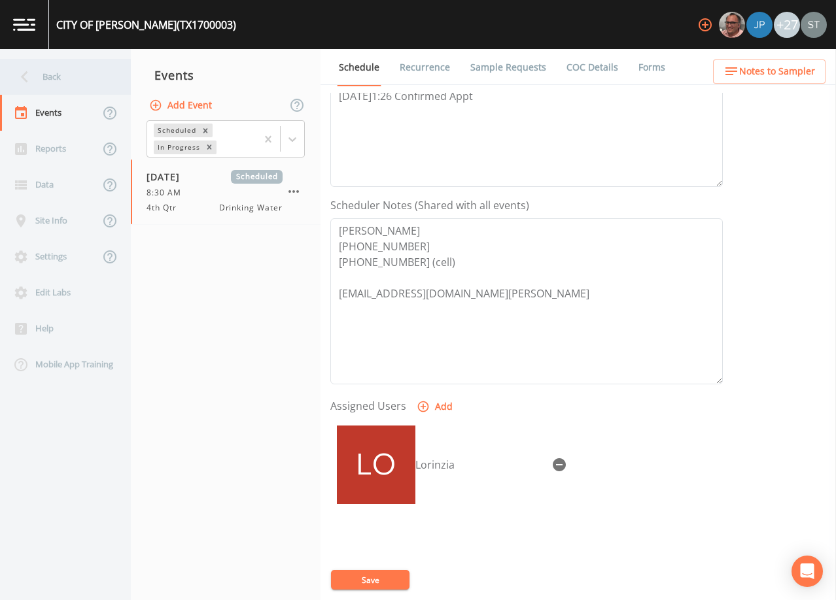
click at [67, 80] on div "Back" at bounding box center [59, 77] width 118 height 36
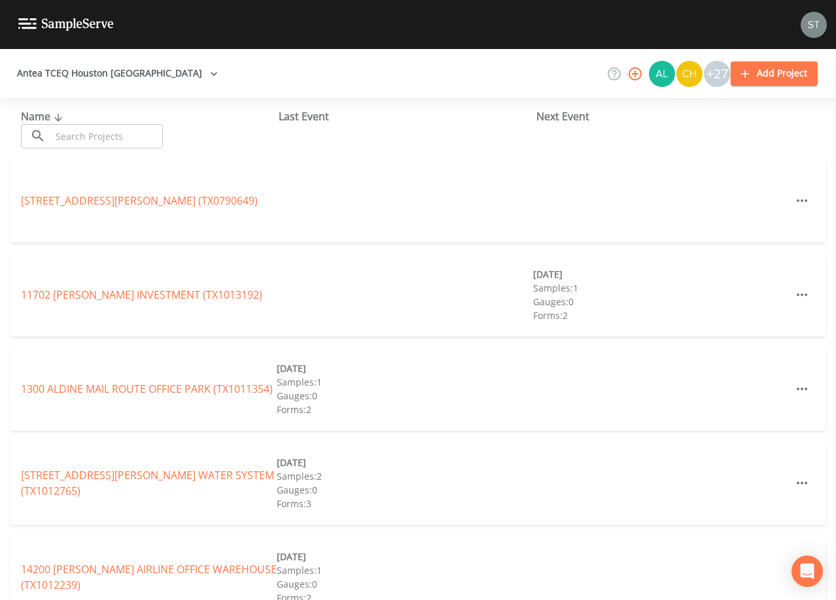
click at [120, 133] on input "text" at bounding box center [107, 136] width 112 height 24
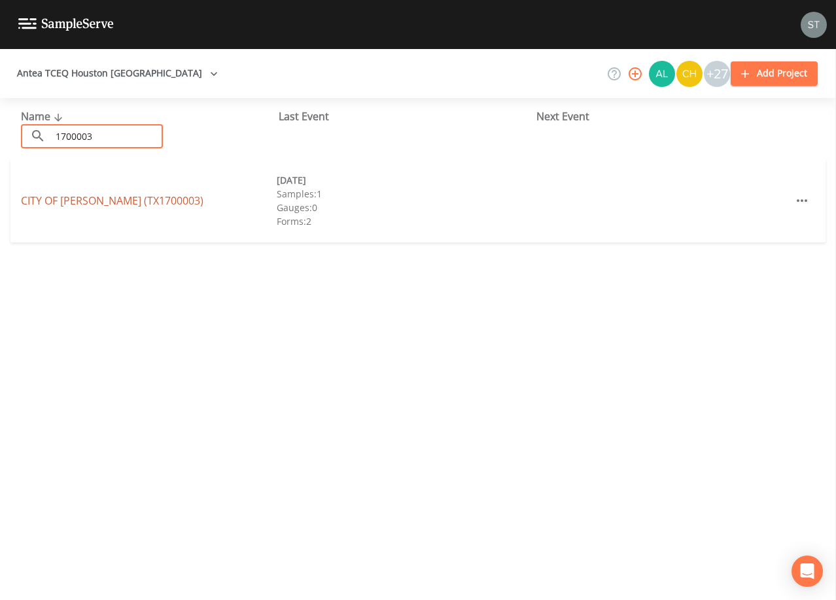
type input "1700003"
click at [136, 203] on link "CITY OF [GEOGRAPHIC_DATA] (TX1700003)" at bounding box center [112, 201] width 182 height 14
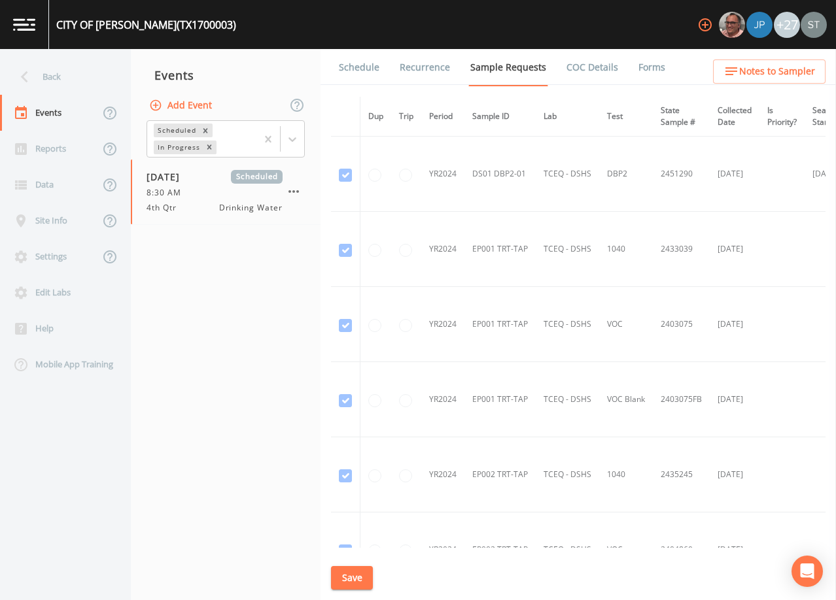
click at [364, 71] on link "Schedule" at bounding box center [359, 67] width 44 height 37
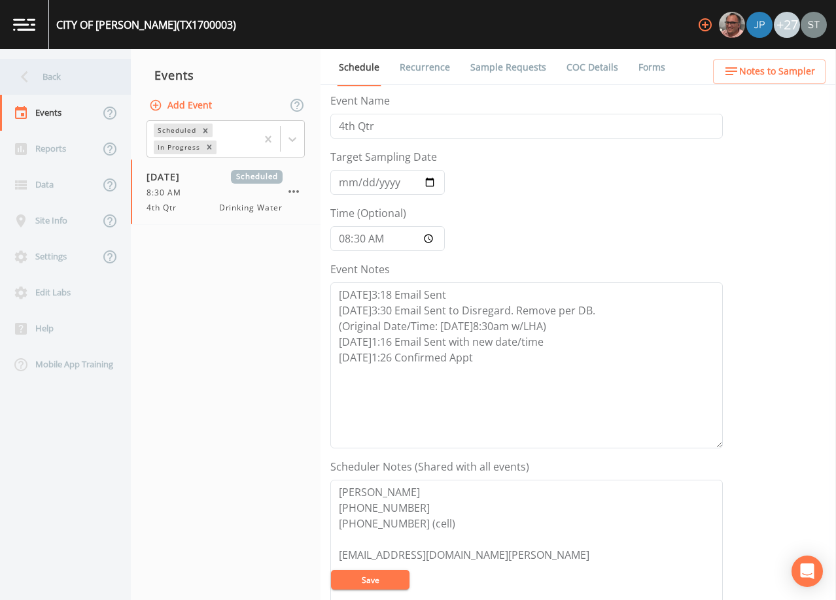
click at [49, 75] on div "Back" at bounding box center [59, 77] width 118 height 36
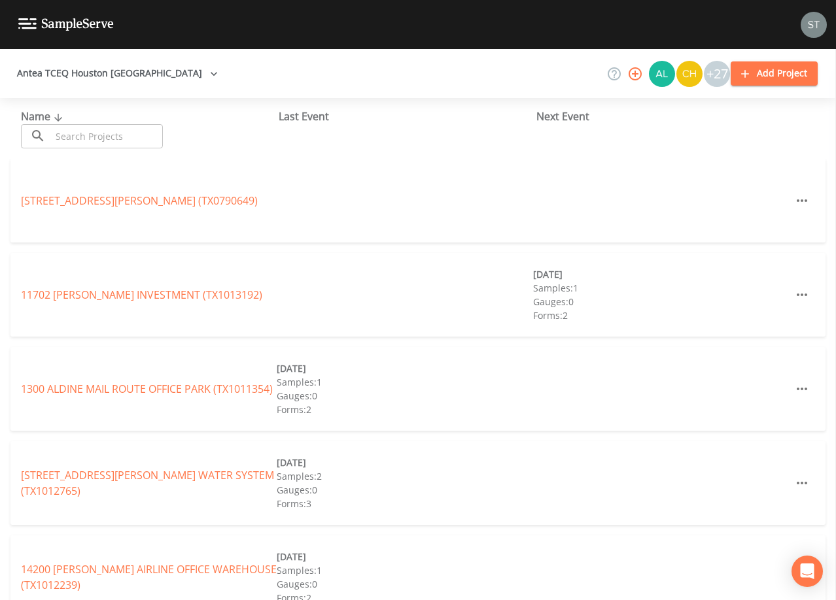
click at [129, 135] on input "text" at bounding box center [107, 136] width 112 height 24
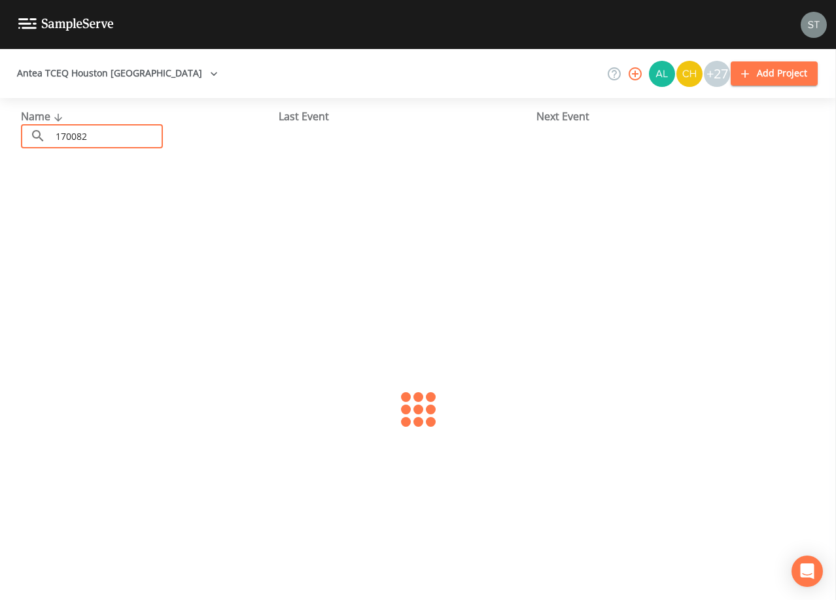
type input "1700826"
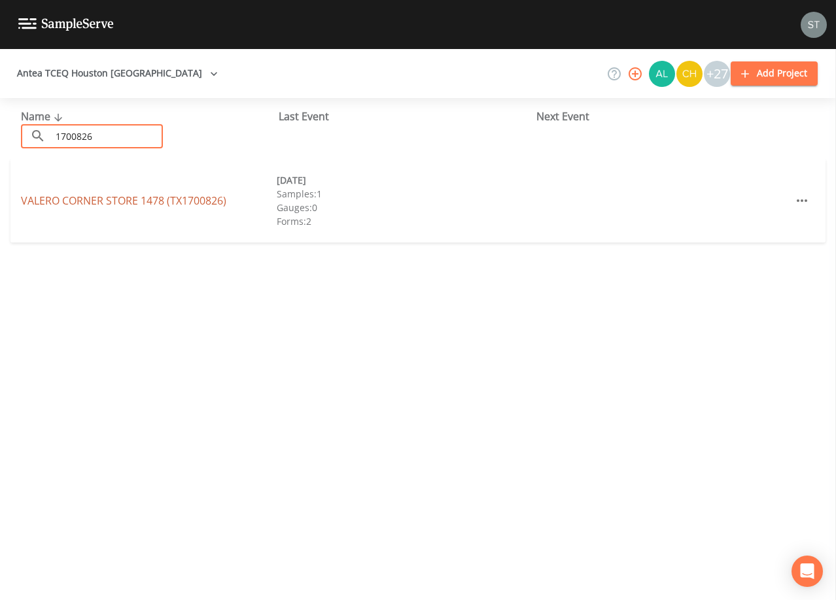
click at [126, 203] on link "VALERO CORNER STORE 1478 (TX1700826)" at bounding box center [123, 201] width 205 height 14
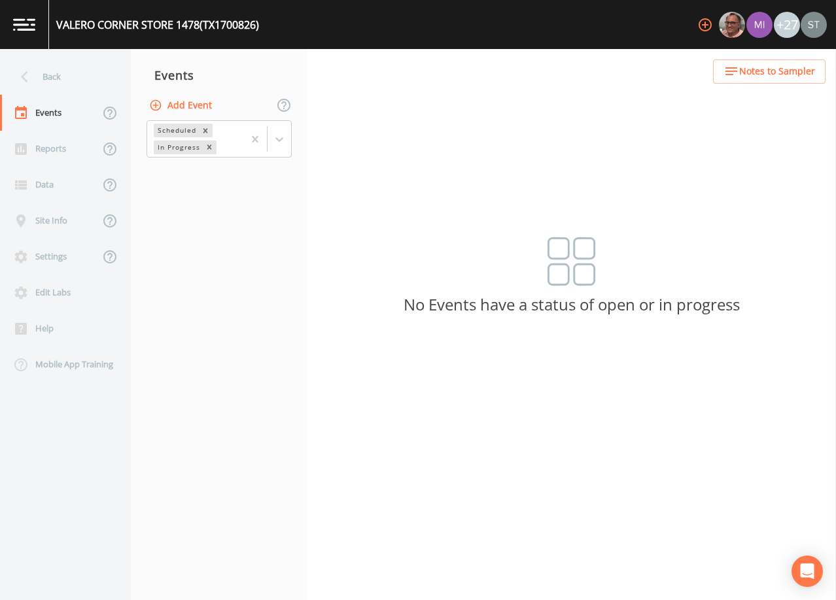
click at [186, 105] on button "Add Event" at bounding box center [181, 106] width 71 height 24
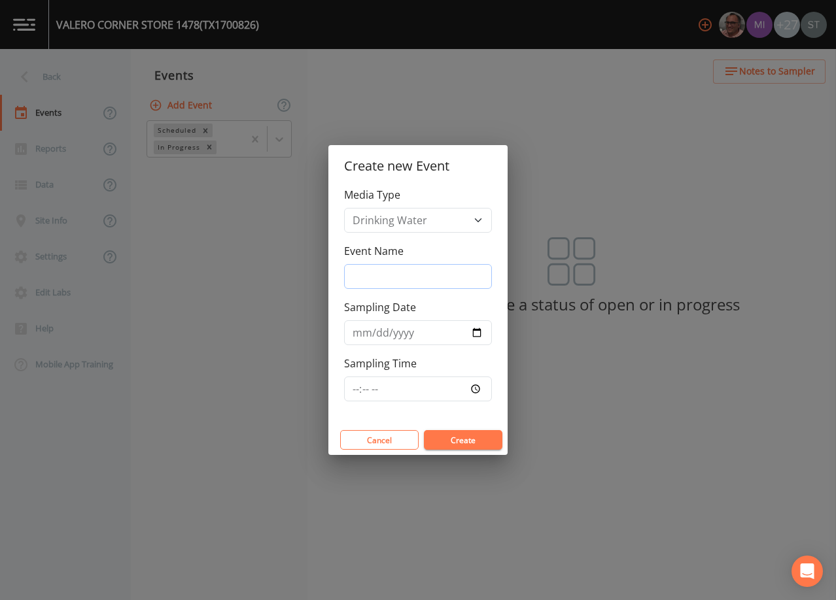
click at [398, 275] on input "Event Name" at bounding box center [418, 276] width 148 height 25
type input "4th Qtr"
click at [359, 332] on input "Sampling Date" at bounding box center [418, 332] width 148 height 25
type input "[DATE]"
type input "09:00"
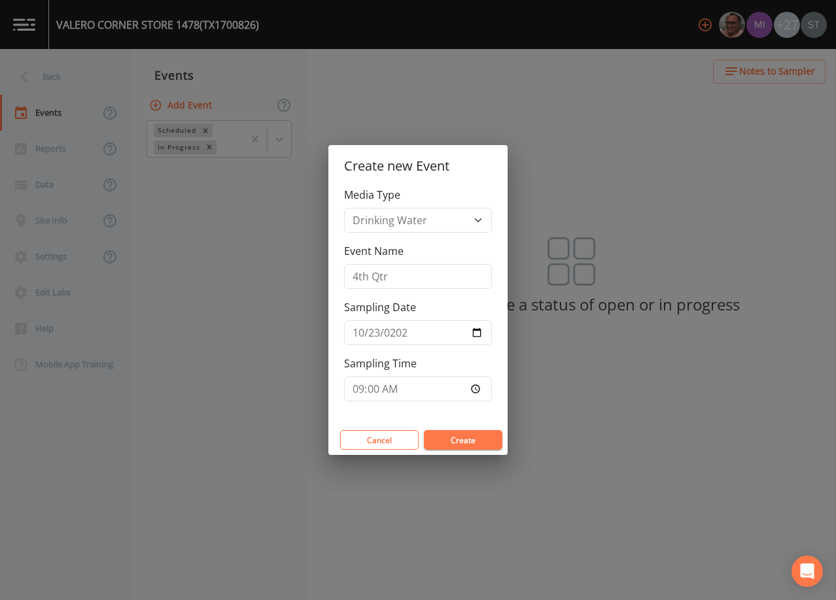
click at [460, 441] on button "Create" at bounding box center [463, 440] width 78 height 20
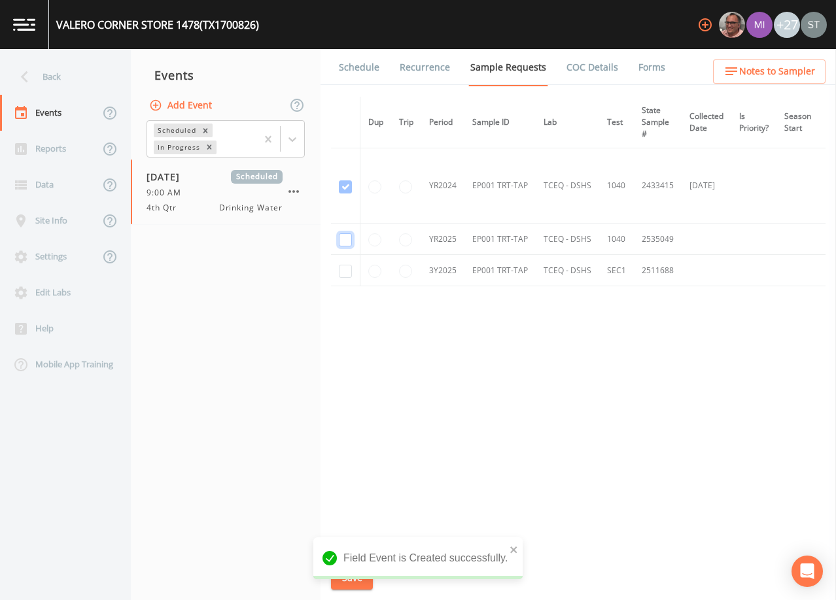
click at [348, 237] on input "checkbox" at bounding box center [345, 239] width 13 height 13
checkbox input "true"
click at [345, 275] on input "checkbox" at bounding box center [345, 271] width 13 height 13
checkbox input "true"
click at [348, 573] on button "Save" at bounding box center [352, 578] width 42 height 24
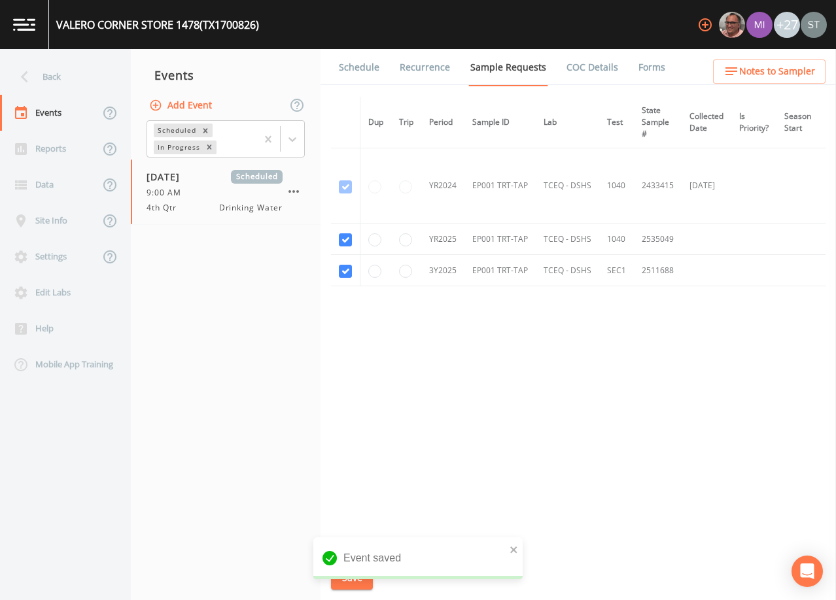
click at [362, 72] on link "Schedule" at bounding box center [359, 67] width 44 height 37
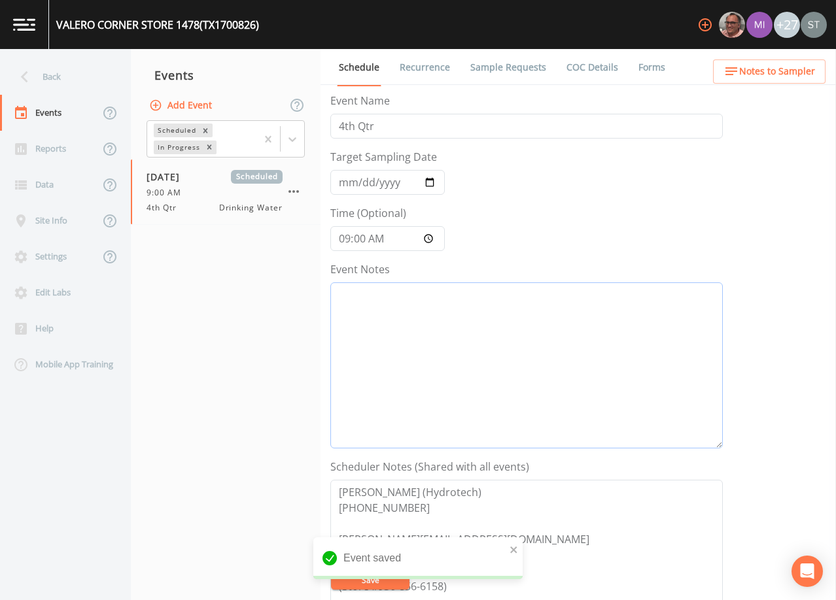
click at [465, 329] on textarea "Event Notes" at bounding box center [526, 365] width 392 height 166
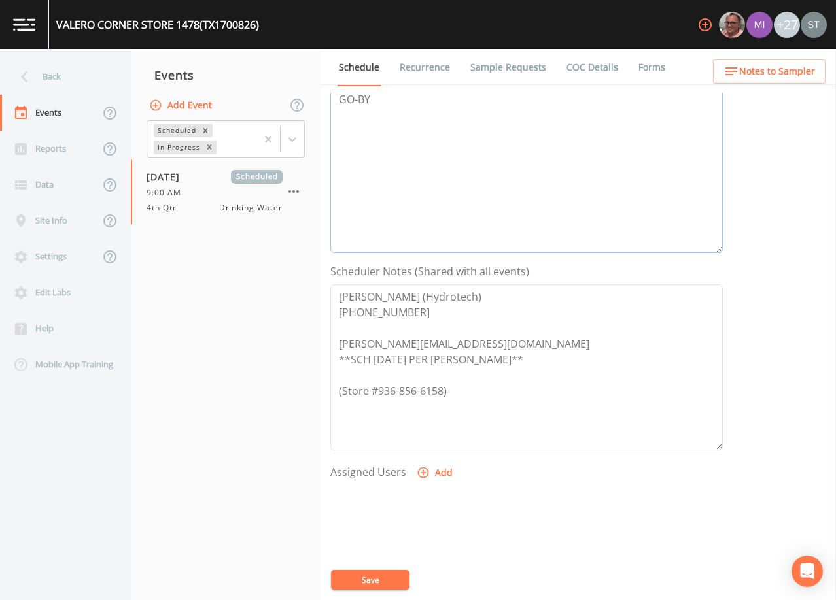
scroll to position [196, 0]
type textarea "GO-BY"
click at [426, 474] on icon "button" at bounding box center [423, 472] width 11 height 11
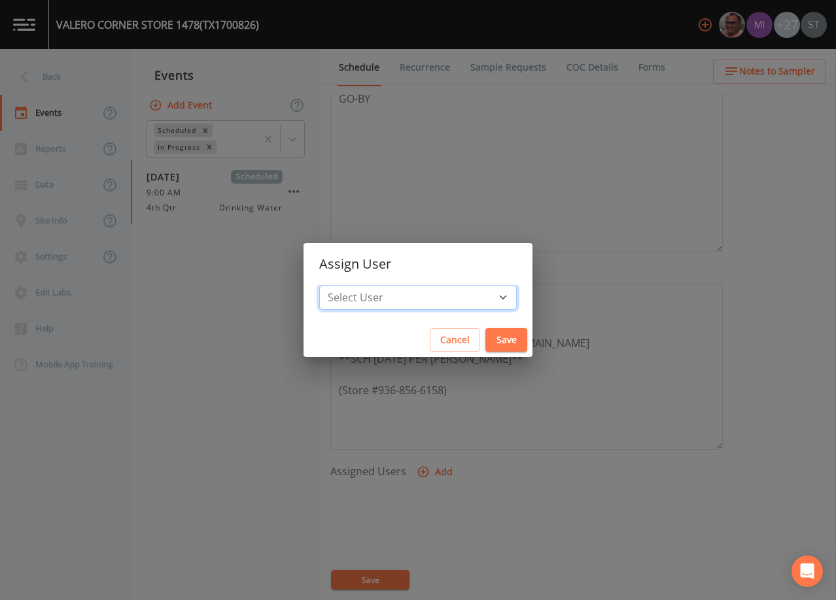
click at [422, 294] on select "Select User [PERSON_NAME] [PERSON_NAME] [PERSON_NAME] [PERSON_NAME] [PERSON_NAM…" at bounding box center [417, 297] width 197 height 25
select select "761fe873-4351-41cf-9a8a-5ea5441833b0"
click at [349, 285] on select "Select User [PERSON_NAME] [PERSON_NAME] [PERSON_NAME] [PERSON_NAME] [PERSON_NAM…" at bounding box center [417, 297] width 197 height 25
click at [485, 345] on button "Save" at bounding box center [506, 340] width 42 height 24
select select
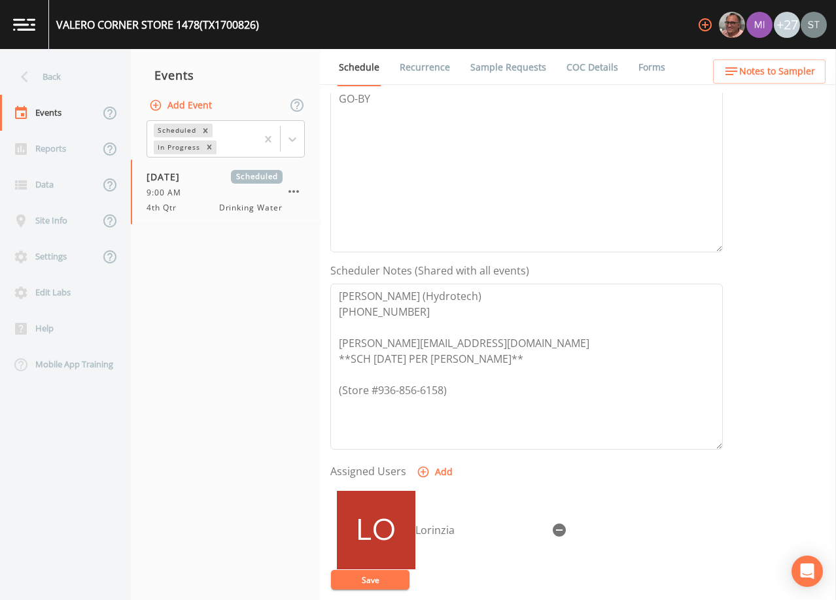
click at [377, 578] on button "Save" at bounding box center [370, 580] width 78 height 20
click at [807, 67] on span "Notes to Sampler" at bounding box center [777, 71] width 76 height 16
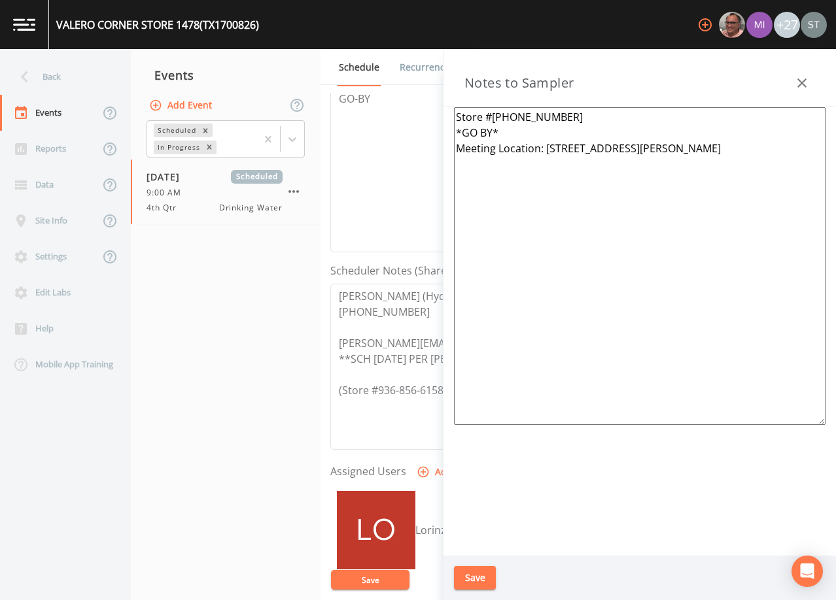
click at [510, 130] on textarea "Store #[PHONE_NUMBER] *GO BY* Meeting Location: [STREET_ADDRESS][PERSON_NAME]" at bounding box center [639, 266] width 371 height 318
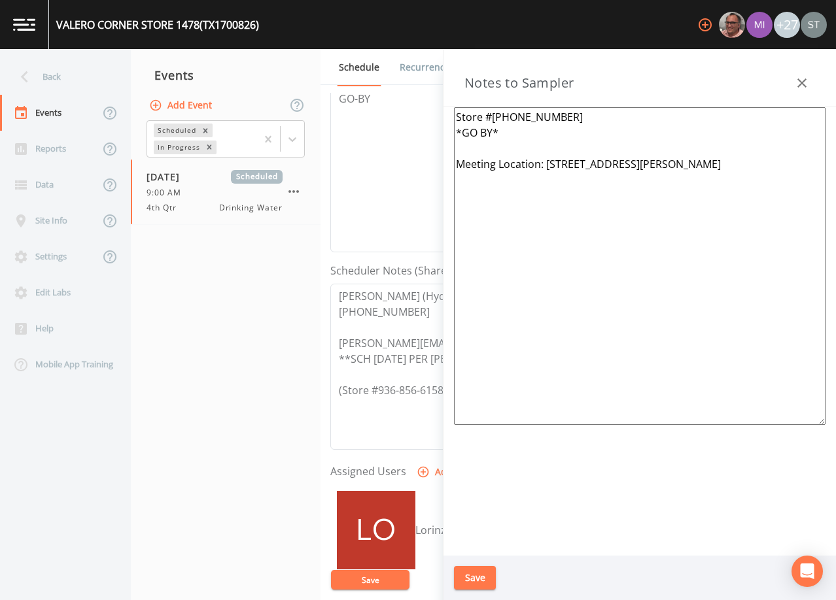
click at [483, 143] on textarea "Store #[PHONE_NUMBER] *GO BY* Meeting Location: [STREET_ADDRESS][PERSON_NAME]" at bounding box center [639, 266] width 371 height 318
drag, startPoint x: 375, startPoint y: 311, endPoint x: 324, endPoint y: 287, distance: 55.9
click at [315, 288] on div "Back Events Reports Data Site Info Settings Edit Labs Help Mobile App Training …" at bounding box center [418, 324] width 836 height 551
click at [479, 115] on textarea "Store #[PHONE_NUMBER] *GO BY* Meeting Location: [STREET_ADDRESS][PERSON_NAME]" at bounding box center [639, 266] width 371 height 318
paste textarea "[PERSON_NAME] (Hydrotech) [PHONE_NUMBER]"
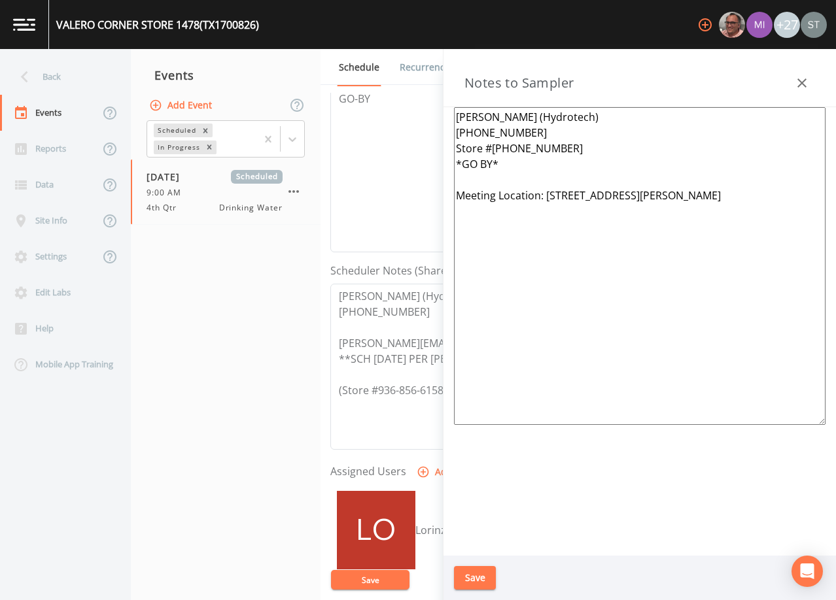
click at [575, 150] on textarea "[PERSON_NAME] (Hydrotech) [PHONE_NUMBER] Store #[PHONE_NUMBER] *GO BY* Meeting …" at bounding box center [639, 266] width 371 height 318
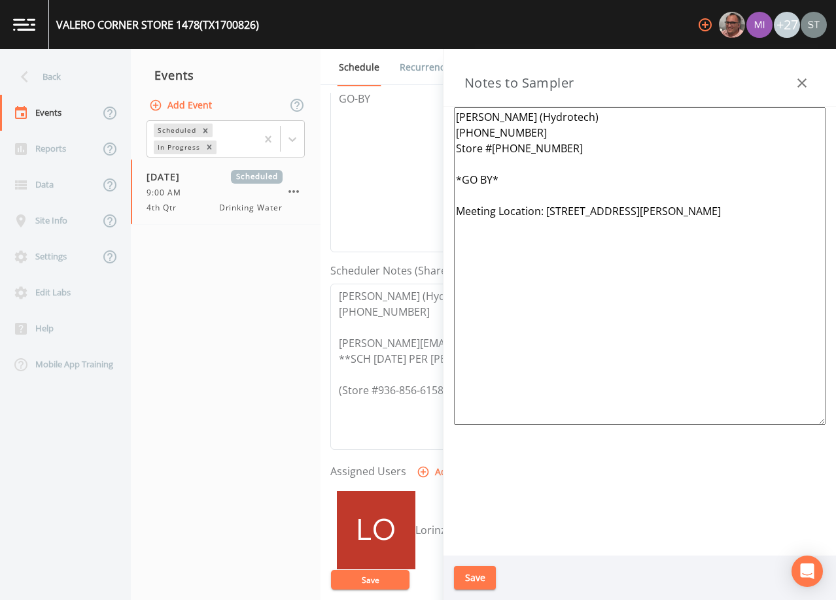
click at [486, 190] on textarea "[PERSON_NAME] (Hydrotech) [PHONE_NUMBER] Store #[PHONE_NUMBER] *GO BY* Meeting …" at bounding box center [639, 266] width 371 height 318
click at [460, 177] on textarea "[PERSON_NAME] (Hydrotech) [PHONE_NUMBER] Store #[PHONE_NUMBER] *GO BY* Meeting …" at bounding box center [639, 266] width 371 height 318
type textarea "[PERSON_NAME] (Hydrotech) [PHONE_NUMBER] Store #[PHONE_NUMBER] ***GO BY*** Meet…"
click at [487, 579] on button "Save" at bounding box center [475, 578] width 42 height 24
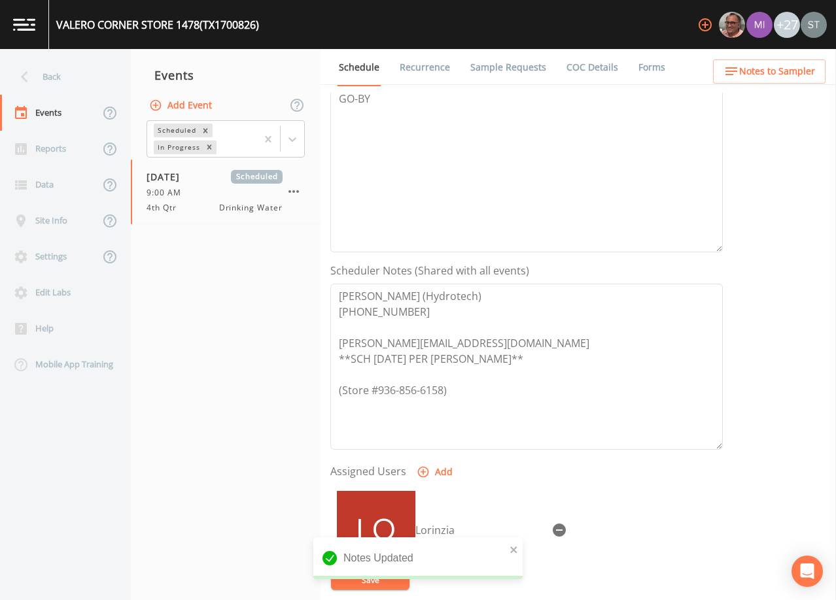
click at [808, 67] on span "Notes to Sampler" at bounding box center [777, 71] width 76 height 16
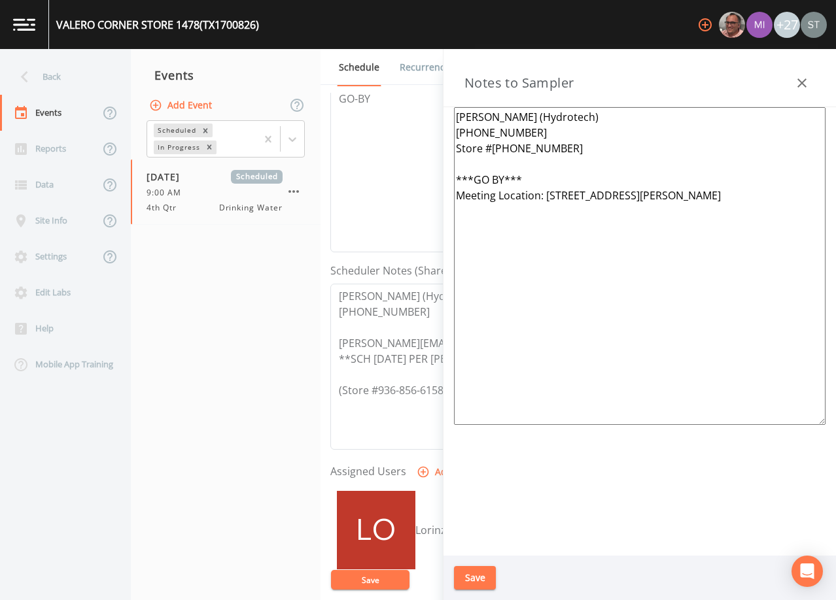
click at [802, 80] on icon "button" at bounding box center [802, 83] width 16 height 16
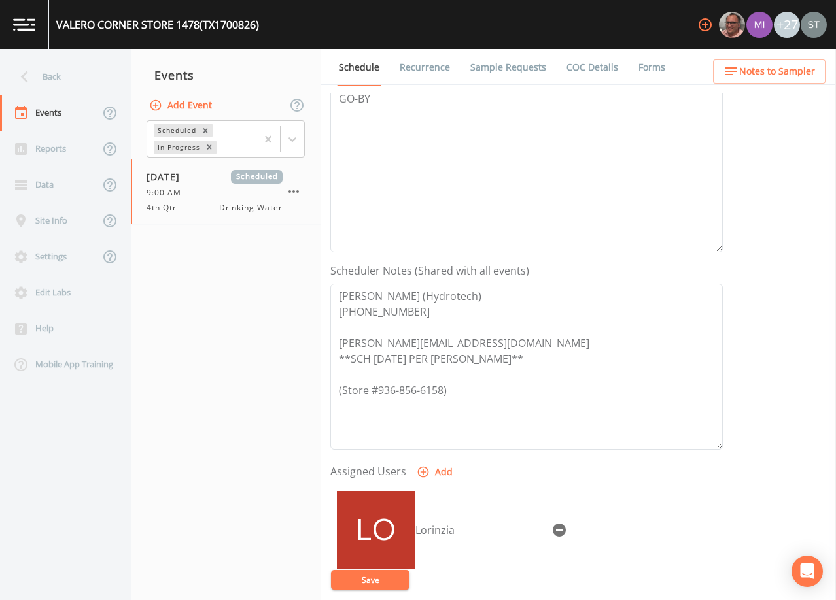
click at [530, 72] on link "Sample Requests" at bounding box center [508, 67] width 80 height 37
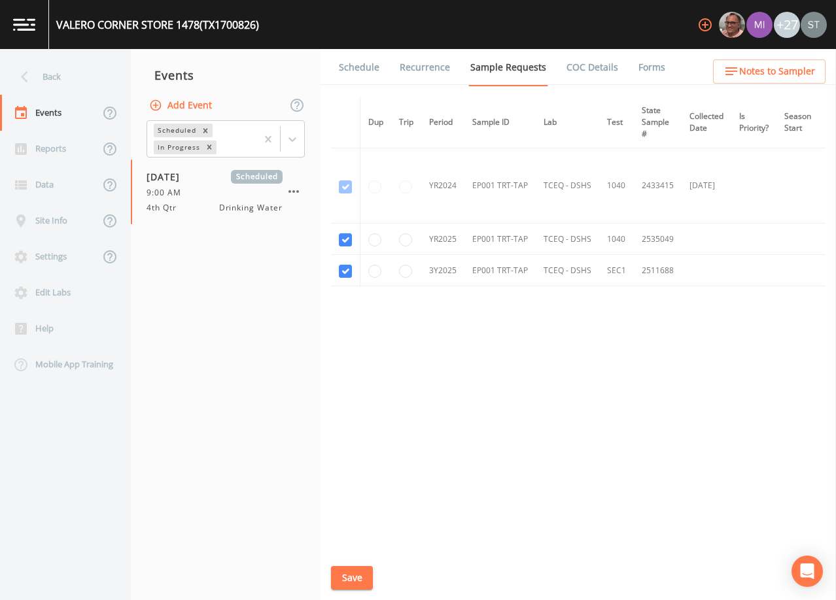
click at [367, 73] on link "Schedule" at bounding box center [359, 67] width 44 height 37
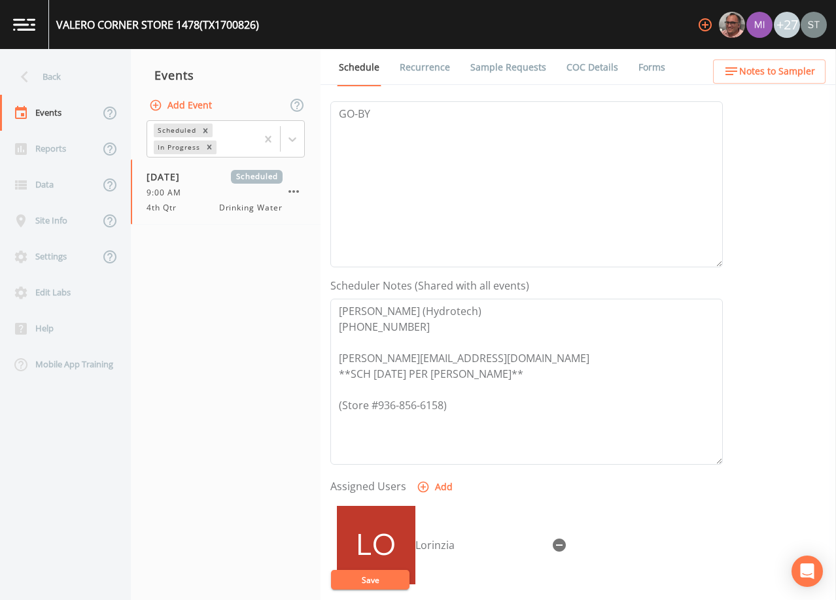
scroll to position [262, 0]
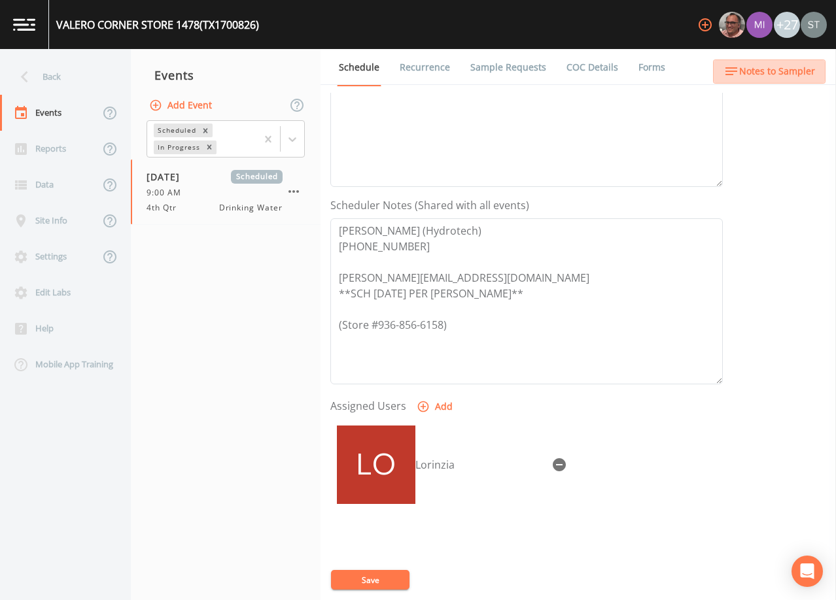
click at [802, 77] on span "Notes to Sampler" at bounding box center [777, 71] width 76 height 16
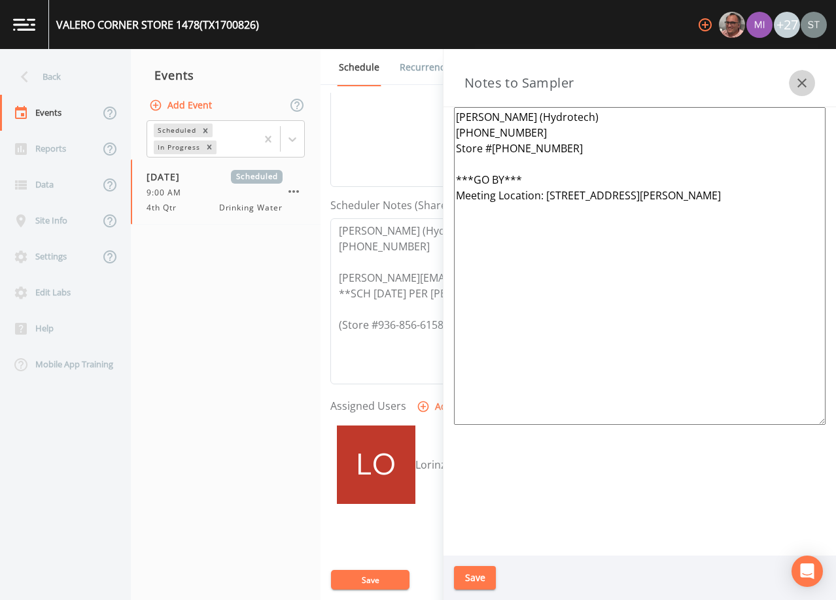
click at [806, 86] on icon "button" at bounding box center [802, 83] width 16 height 16
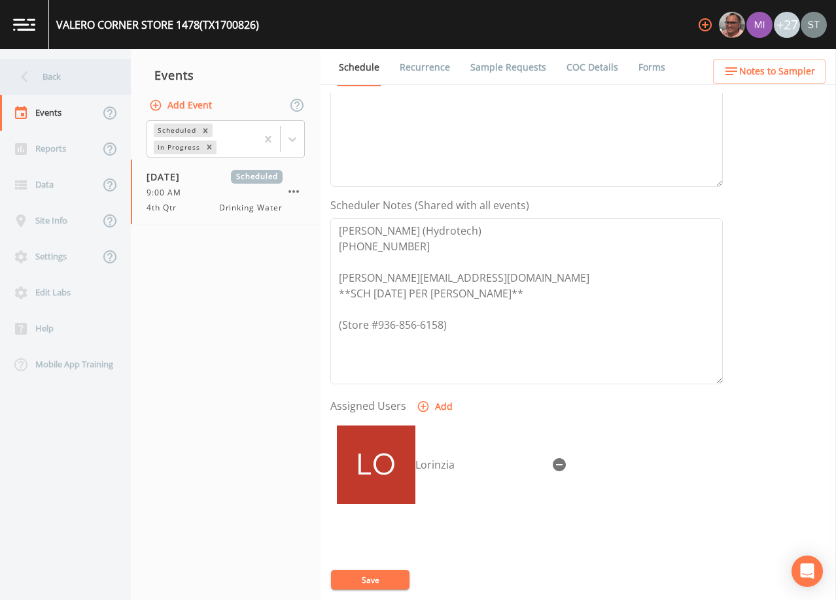
click at [62, 75] on div "Back" at bounding box center [59, 77] width 118 height 36
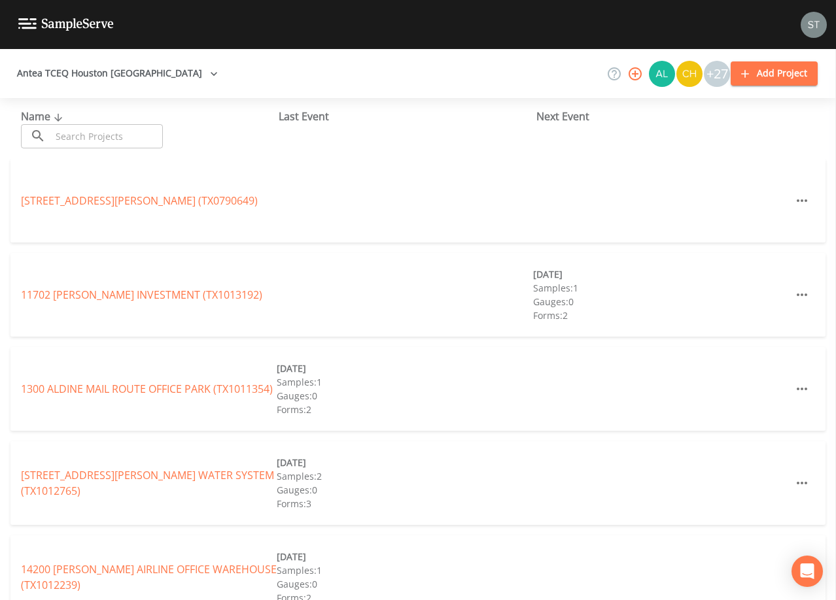
click at [101, 135] on input "text" at bounding box center [107, 136] width 112 height 24
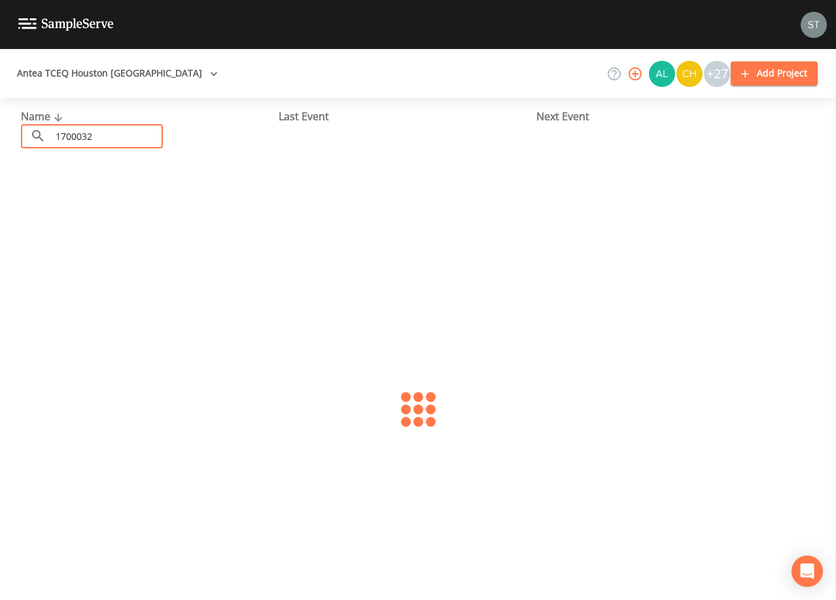
type input "1700032"
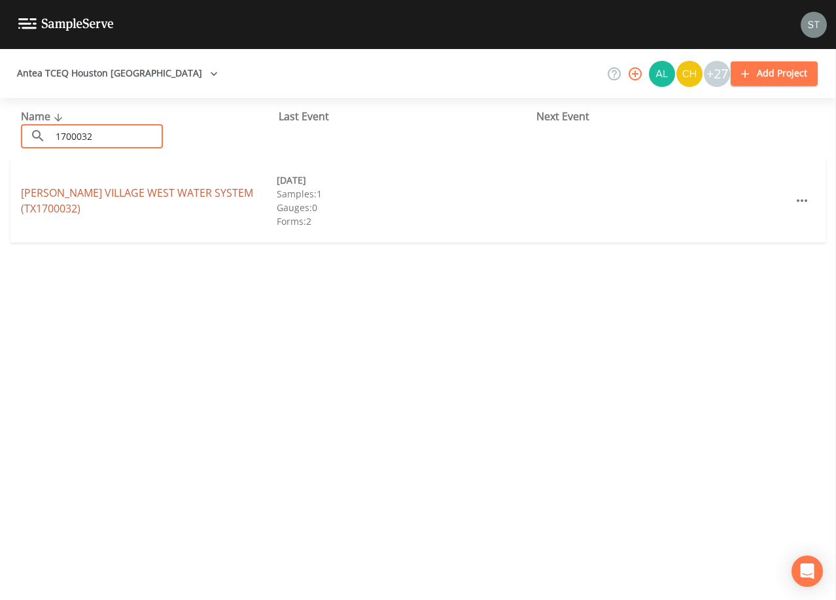
click at [203, 201] on link "[PERSON_NAME] VILLAGE WEST WATER SYSTEM (TX1700032)" at bounding box center [137, 201] width 232 height 30
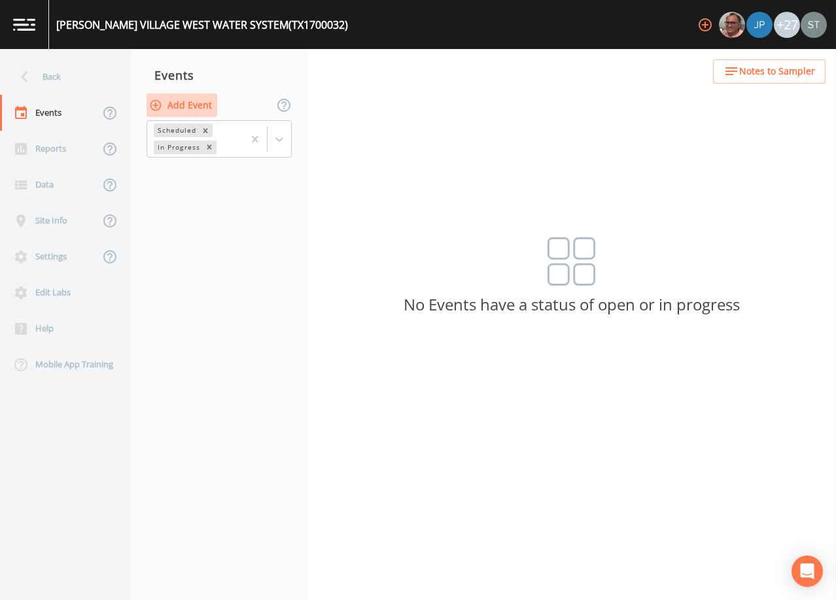
click at [187, 106] on button "Add Event" at bounding box center [181, 106] width 71 height 24
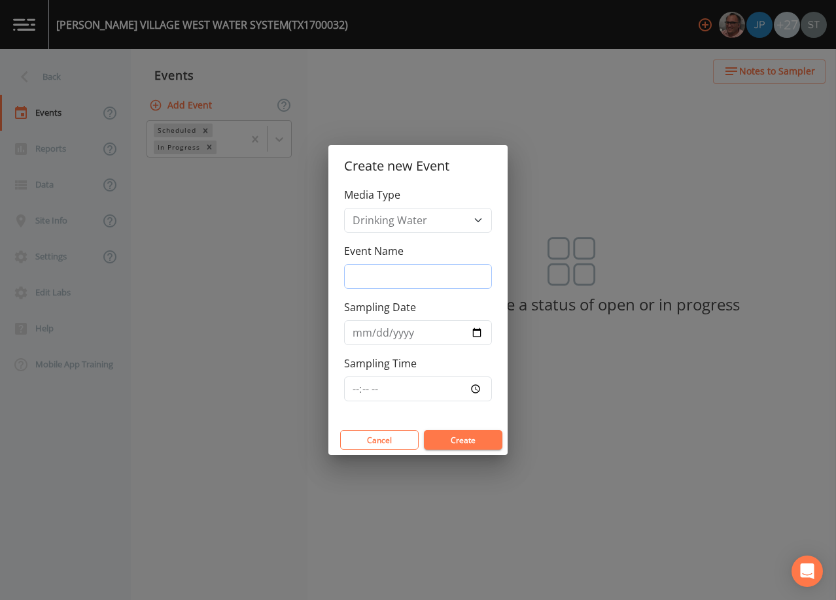
click at [400, 281] on input "Event Name" at bounding box center [418, 276] width 148 height 25
type input "4th Qtr"
click at [356, 331] on input "Sampling Date" at bounding box center [418, 332] width 148 height 25
type input "[DATE]"
type input "08:30"
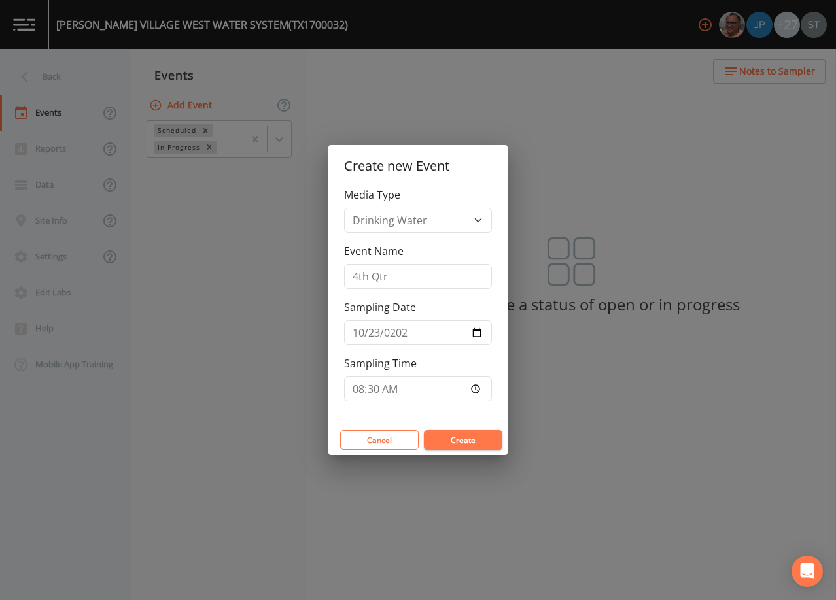
click at [478, 439] on button "Create" at bounding box center [463, 440] width 78 height 20
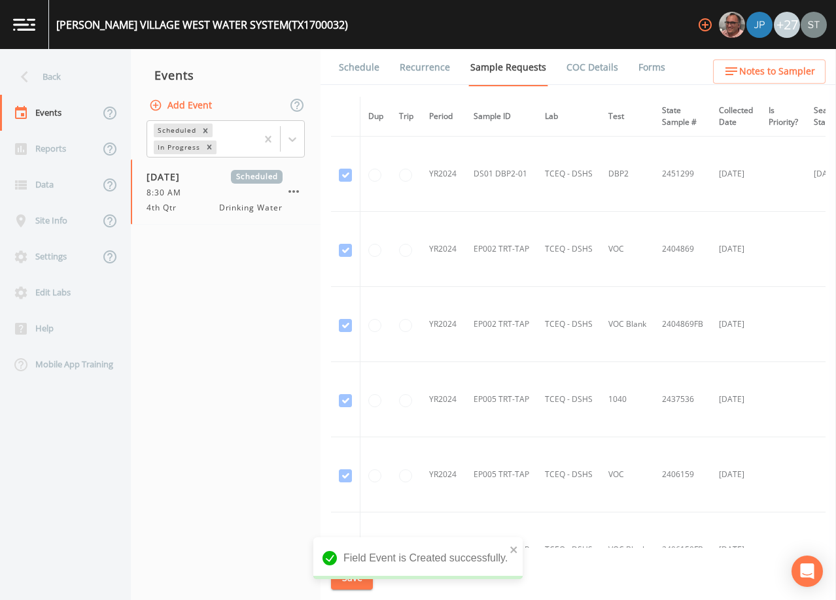
click at [365, 68] on link "Schedule" at bounding box center [359, 67] width 44 height 37
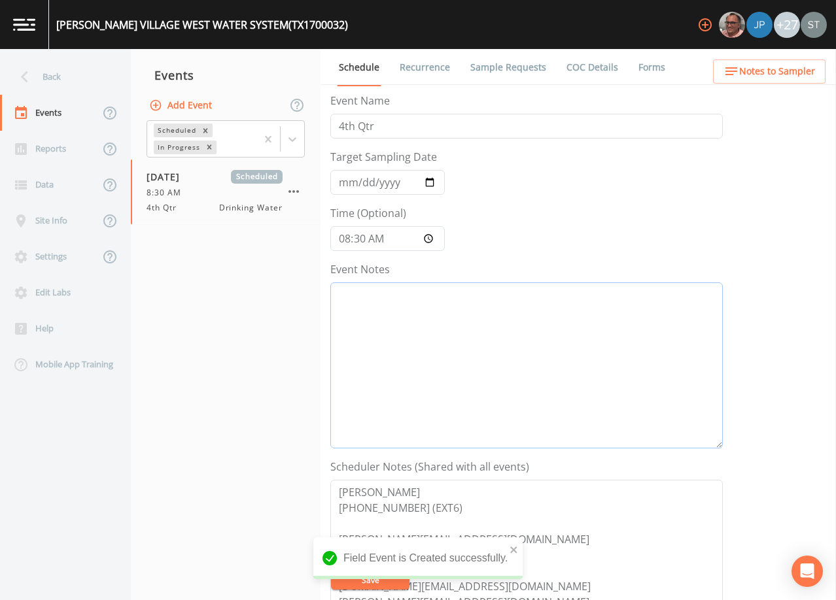
click at [451, 358] on textarea "Event Notes" at bounding box center [526, 365] width 392 height 166
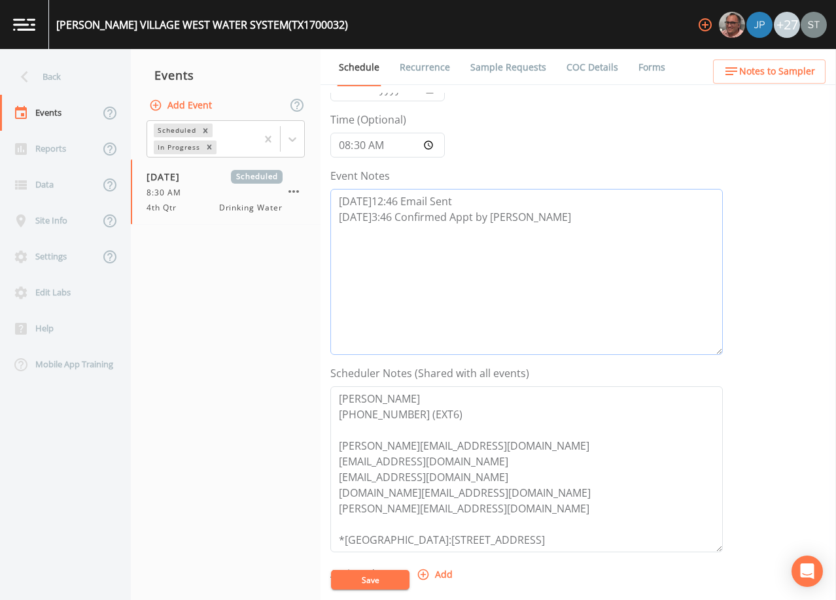
scroll to position [131, 0]
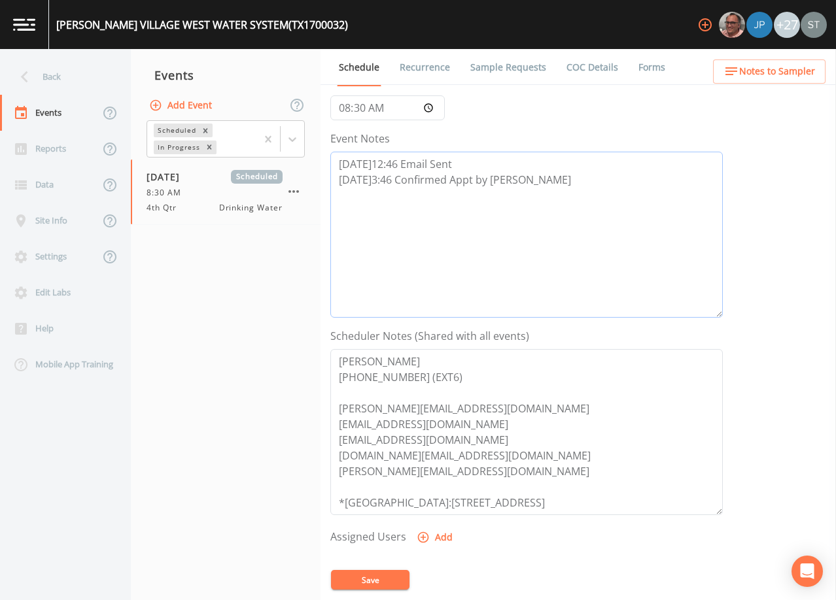
type textarea "[DATE]12:46 Email Sent [DATE]3:46 Confirmed Appt by [PERSON_NAME]"
click at [515, 439] on textarea "[PERSON_NAME] [PHONE_NUMBER] (EXT6) [PERSON_NAME][EMAIL_ADDRESS][DOMAIN_NAME] […" at bounding box center [526, 432] width 392 height 166
type textarea "[PERSON_NAME] [PHONE_NUMBER] (EXT6) [PERSON_NAME][EMAIL_ADDRESS][DOMAIN_NAME] […"
click at [441, 541] on button "Add" at bounding box center [436, 538] width 44 height 24
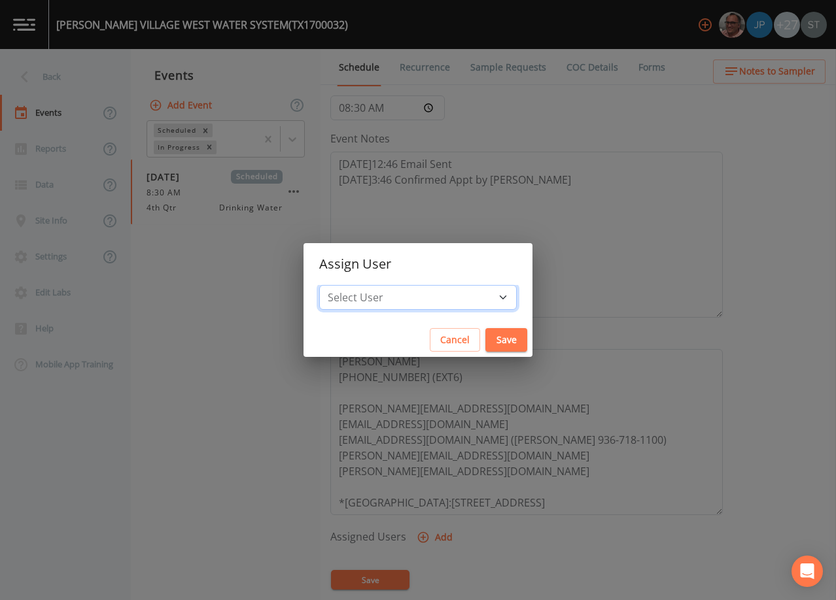
click at [430, 296] on select "Select User [PERSON_NAME] [PERSON_NAME] [PERSON_NAME] [PERSON_NAME] [PERSON_NAM…" at bounding box center [417, 297] width 197 height 25
select select "6dda6eef-c380-4015-b89d-b9b44b713005"
click at [349, 285] on select "Select User [PERSON_NAME] [PERSON_NAME] [PERSON_NAME] [PERSON_NAME] [PERSON_NAM…" at bounding box center [417, 297] width 197 height 25
click at [485, 337] on button "Save" at bounding box center [506, 340] width 42 height 24
select select
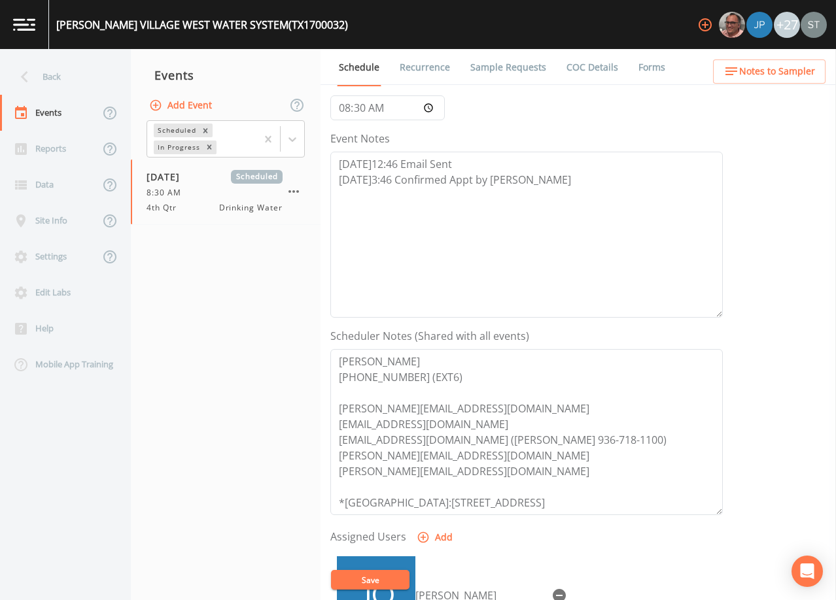
click at [385, 582] on button "Save" at bounding box center [370, 580] width 78 height 20
click at [785, 65] on span "Notes to Sampler" at bounding box center [777, 71] width 76 height 16
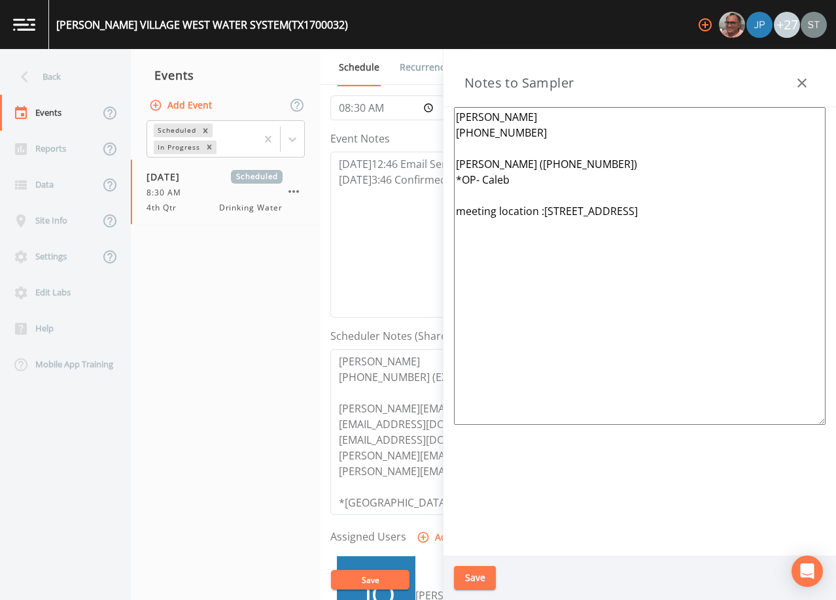
click at [503, 146] on textarea "[PERSON_NAME] [PHONE_NUMBER] [PERSON_NAME] ([PHONE_NUMBER]) *OP- Caleb meeting …" at bounding box center [639, 266] width 371 height 318
click at [497, 194] on textarea "[PERSON_NAME] [PHONE_NUMBER] [PERSON_NAME] ([PHONE_NUMBER]) *OP- Caleb meeting …" at bounding box center [639, 266] width 371 height 318
click at [542, 195] on textarea "[PERSON_NAME] [PHONE_NUMBER] [PERSON_NAME] ([PHONE_NUMBER]) *OP- Caleb Meeting …" at bounding box center [639, 266] width 371 height 318
click at [733, 197] on textarea "[PERSON_NAME] [PHONE_NUMBER] [PERSON_NAME] ([PHONE_NUMBER]) *OP- Caleb Meeting …" at bounding box center [639, 266] width 371 height 318
click at [557, 162] on textarea "[PERSON_NAME] [PHONE_NUMBER] [PERSON_NAME] ([PHONE_NUMBER] *OP- Caleb Meeting L…" at bounding box center [639, 266] width 371 height 318
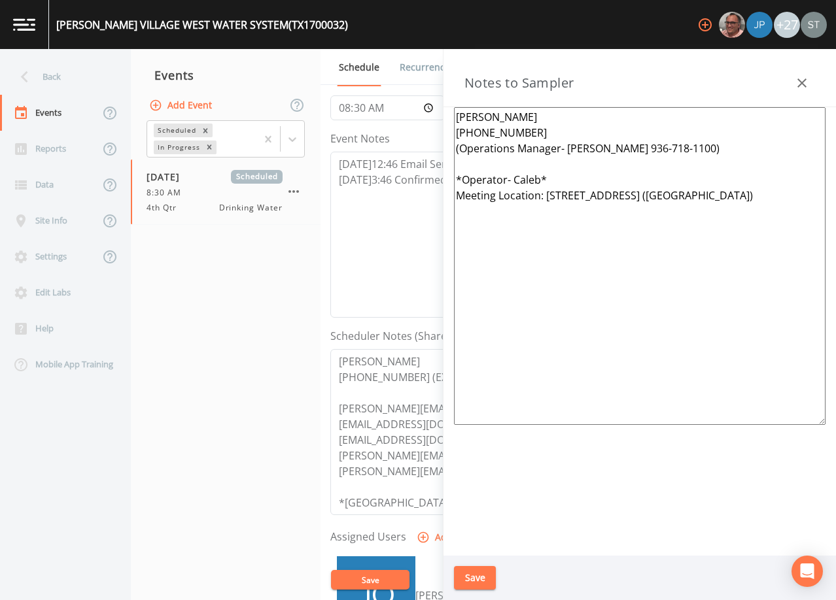
click at [759, 196] on textarea "[PERSON_NAME] [PHONE_NUMBER] (Operations Manager- [PERSON_NAME] 936-718-1100) *…" at bounding box center [639, 266] width 371 height 318
type textarea "[PERSON_NAME] [PHONE_NUMBER] (Operations Manager- [PERSON_NAME] 936-718-1100) *…"
click at [481, 574] on button "Save" at bounding box center [475, 578] width 42 height 24
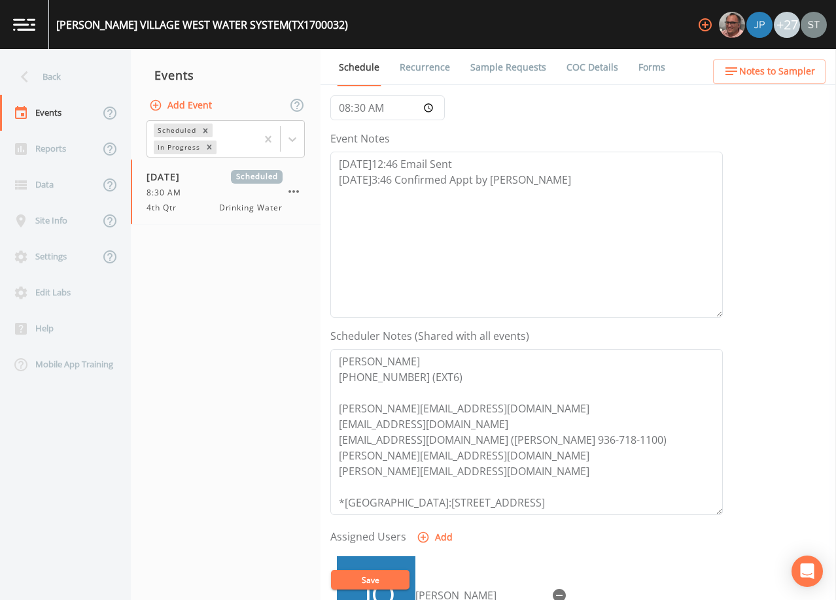
click at [398, 579] on button "Save" at bounding box center [370, 580] width 78 height 20
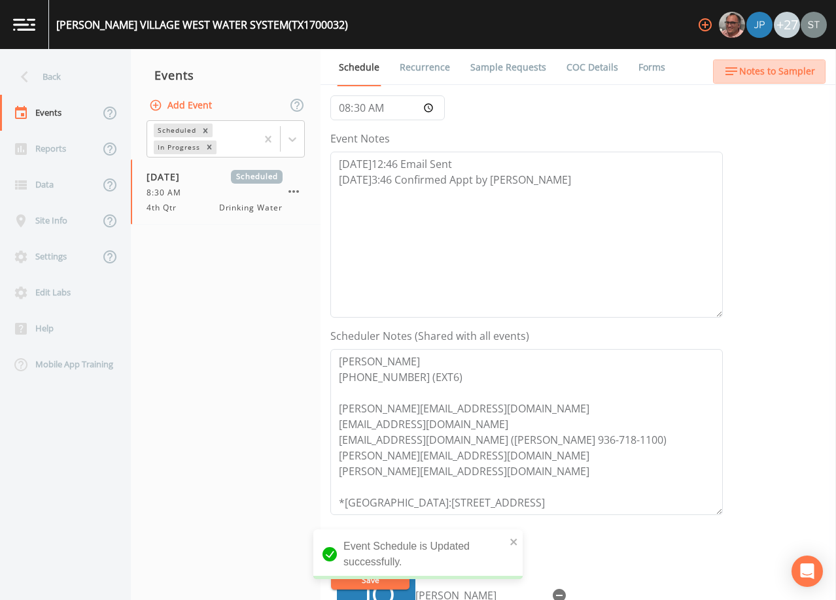
click at [792, 80] on button "Notes to Sampler" at bounding box center [769, 72] width 112 height 24
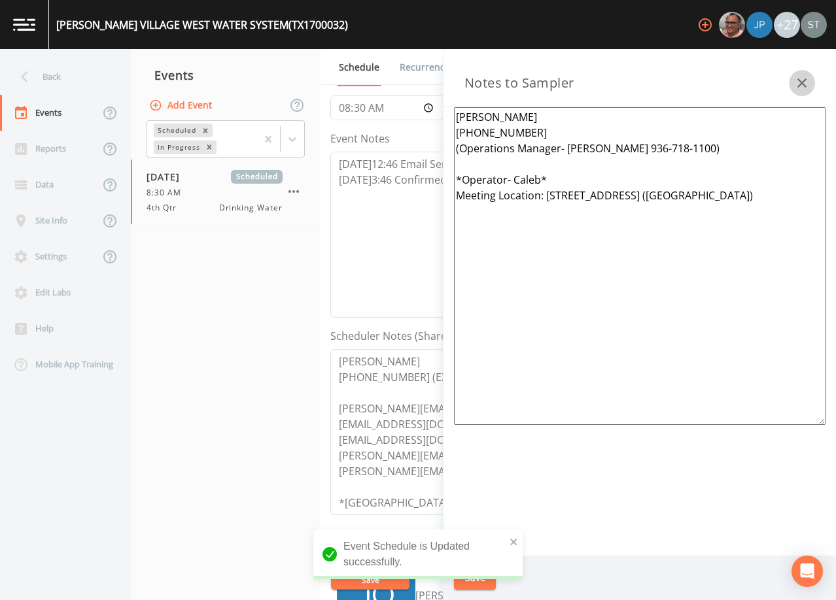
click at [806, 76] on icon "button" at bounding box center [802, 83] width 16 height 16
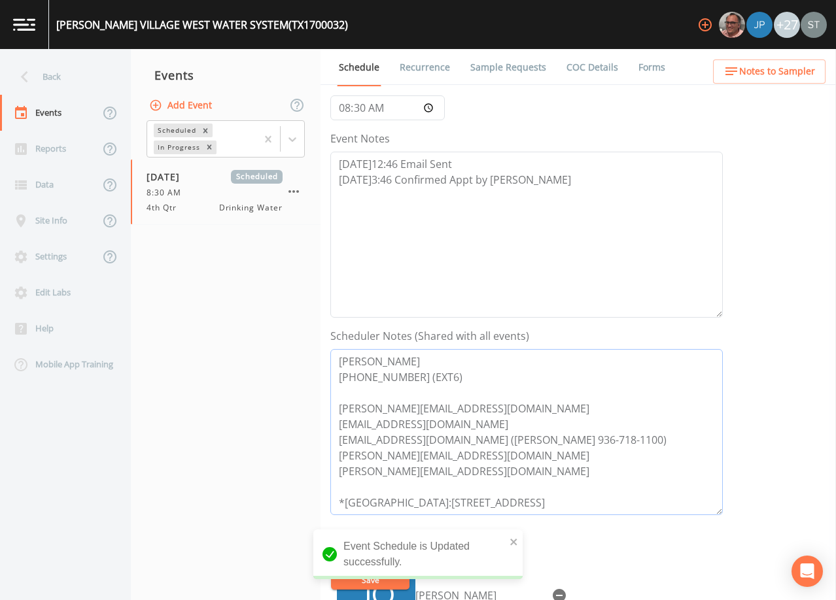
click at [661, 443] on textarea "[PERSON_NAME] [PHONE_NUMBER] (EXT6) [PERSON_NAME][EMAIL_ADDRESS][DOMAIN_NAME] […" at bounding box center [526, 432] width 392 height 166
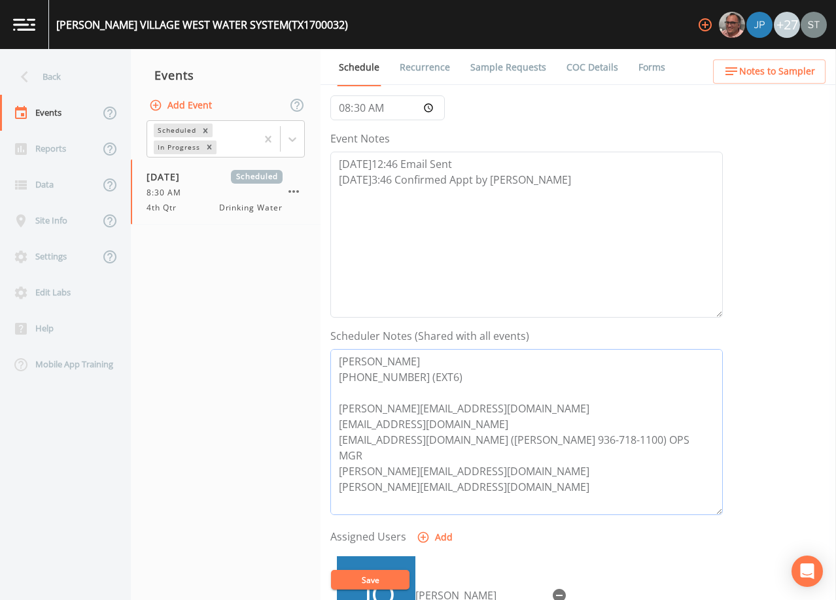
type textarea "[PERSON_NAME] [PHONE_NUMBER] (EXT6) [PERSON_NAME][EMAIL_ADDRESS][DOMAIN_NAME] […"
click at [386, 577] on button "Save" at bounding box center [370, 580] width 78 height 20
click at [796, 77] on span "Notes to Sampler" at bounding box center [777, 71] width 76 height 16
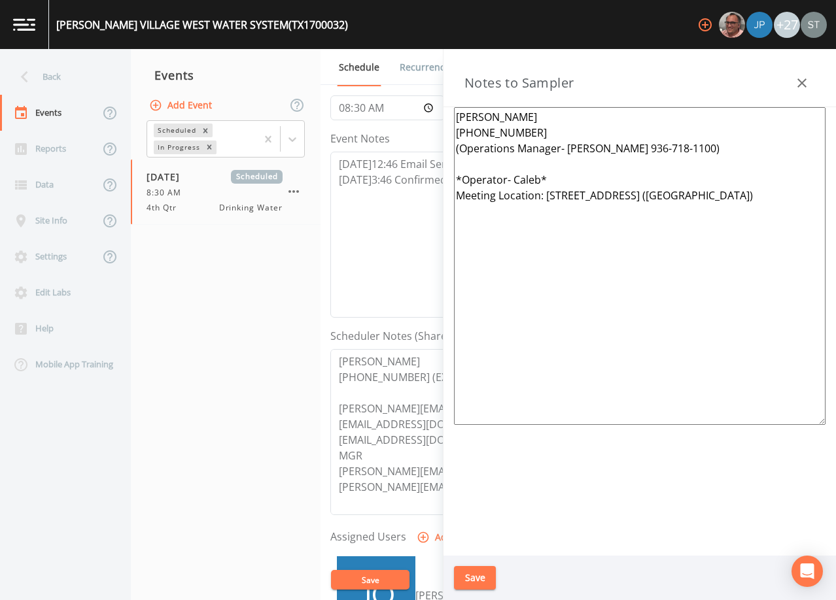
click at [512, 171] on textarea "[PERSON_NAME] [PHONE_NUMBER] (Operations Manager- [PERSON_NAME] 936-718-1100) *…" at bounding box center [639, 266] width 371 height 318
type textarea "[PERSON_NAME] [PHONE_NUMBER] (Operations Manager- [PERSON_NAME] 936-718-1100) *…"
click at [474, 579] on button "Save" at bounding box center [475, 578] width 42 height 24
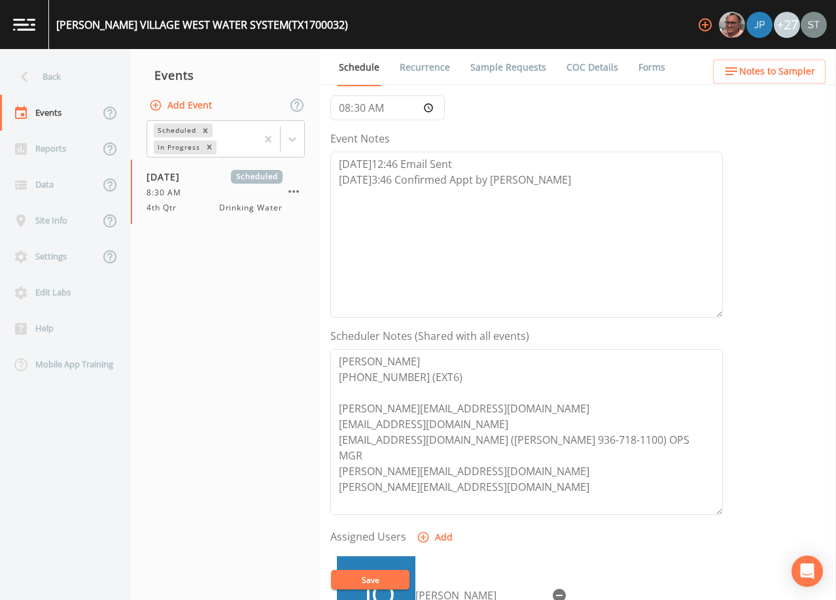
click at [815, 70] on button "Notes to Sampler" at bounding box center [769, 72] width 112 height 24
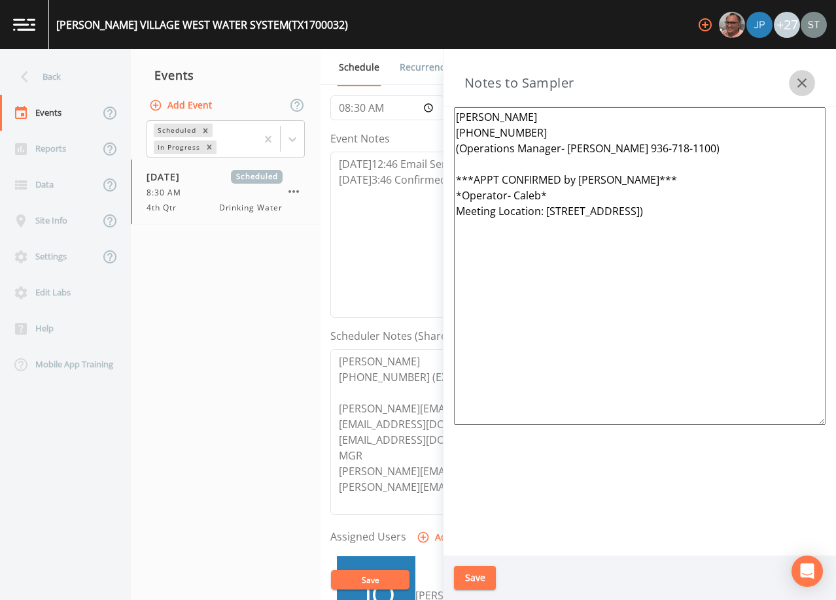
click at [804, 75] on icon "button" at bounding box center [802, 83] width 16 height 16
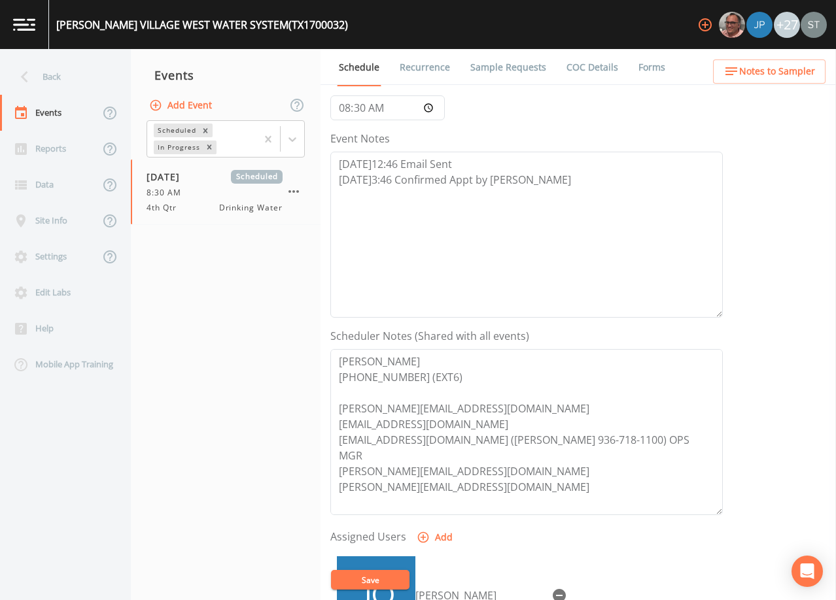
click at [431, 60] on link "Recurrence" at bounding box center [425, 67] width 54 height 37
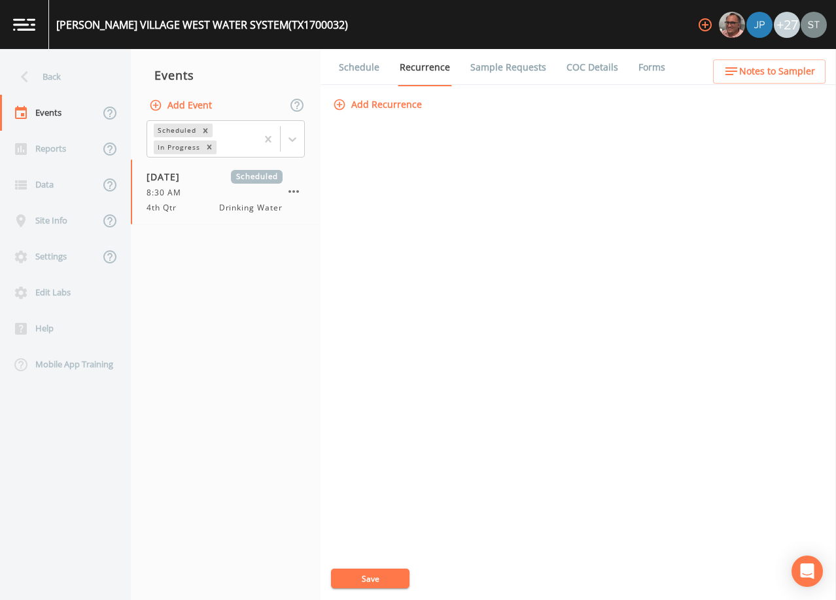
click at [357, 66] on link "Schedule" at bounding box center [359, 67] width 44 height 37
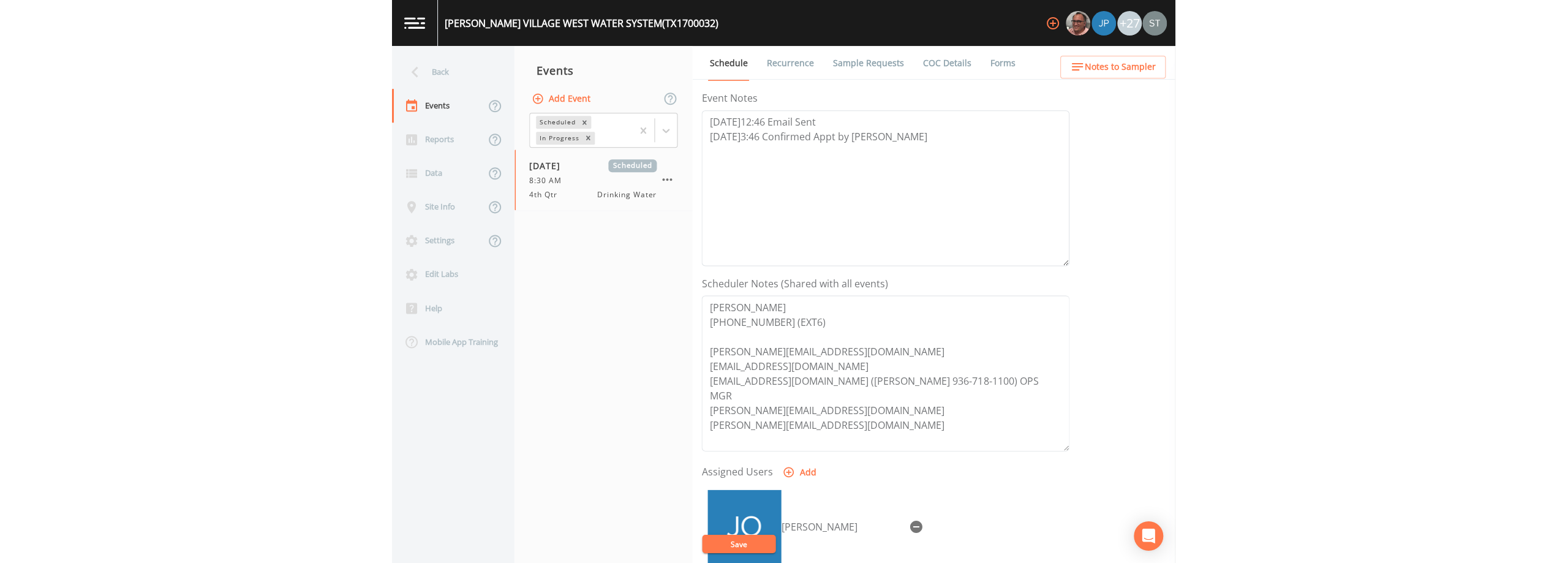
scroll to position [184, 0]
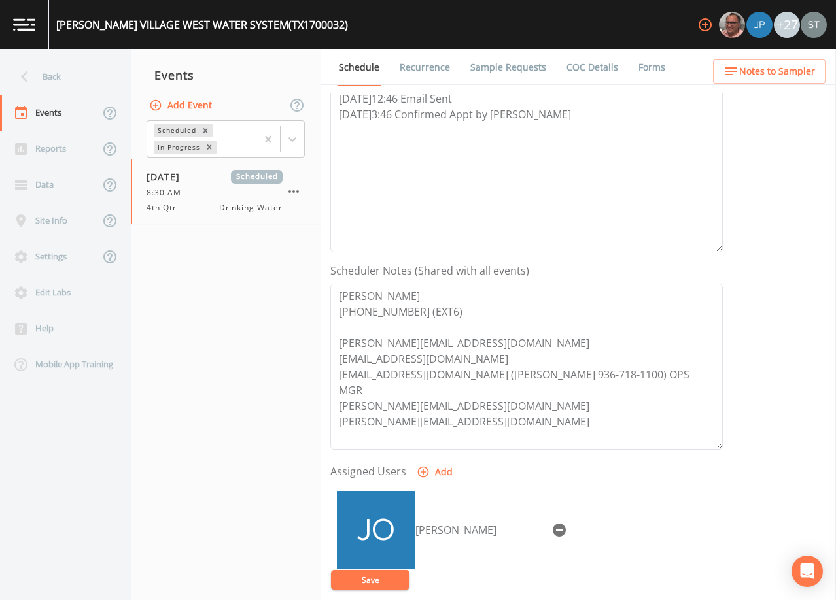
click at [494, 63] on link "Sample Requests" at bounding box center [508, 67] width 80 height 37
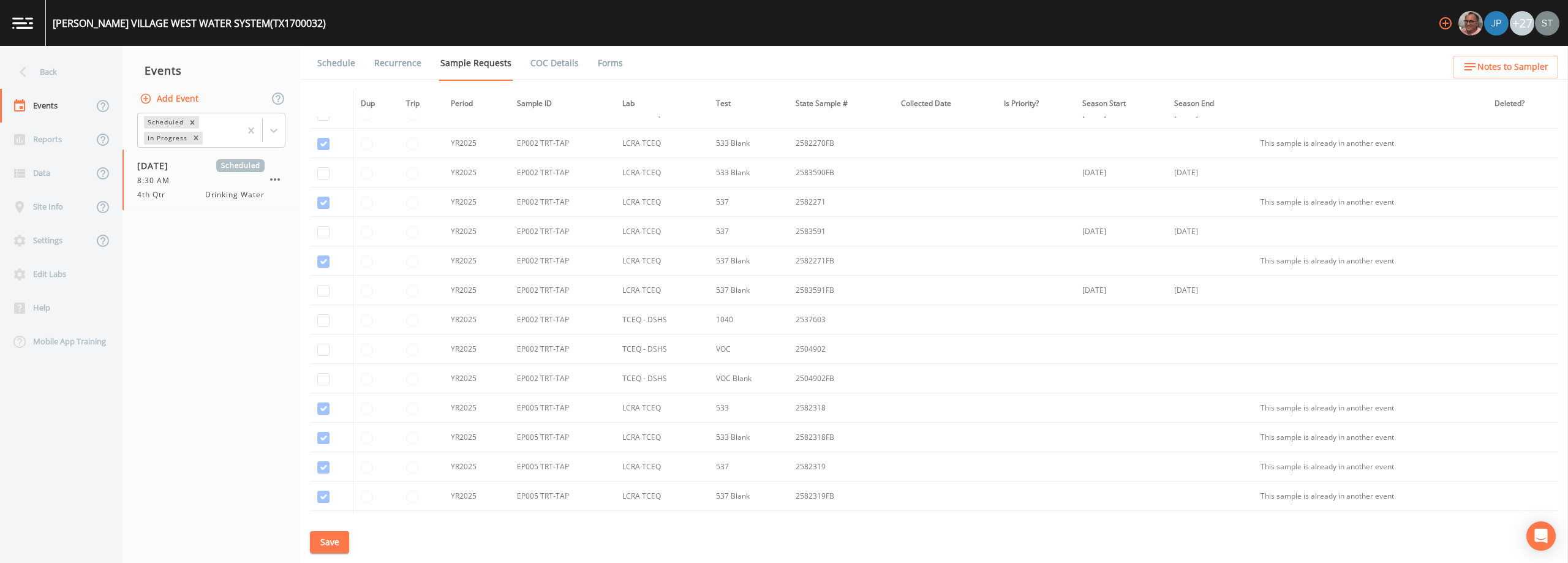
scroll to position [980, 0]
click at [325, 301] on input "checkbox" at bounding box center [323, 299] width 12 height 12
checkbox input "true"
click at [325, 333] on input "checkbox" at bounding box center [323, 328] width 12 height 12
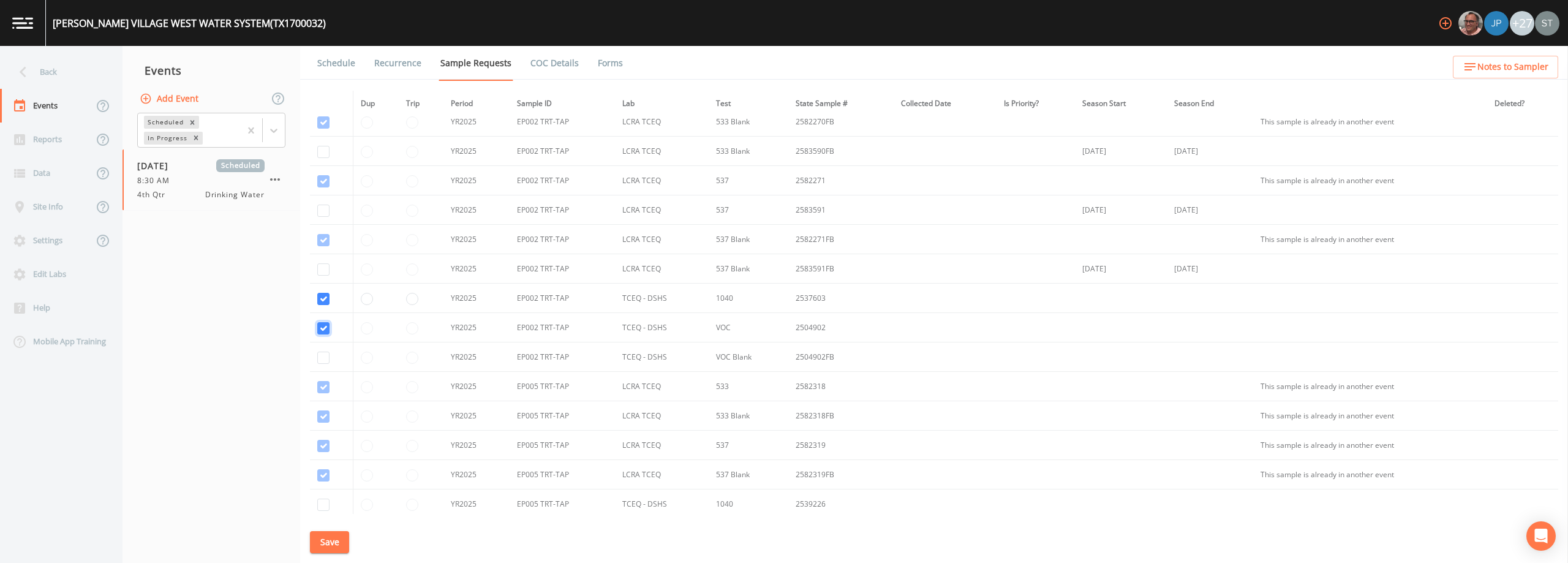
checkbox input "true"
click at [322, 357] on input "checkbox" at bounding box center [323, 357] width 12 height 12
checkbox input "true"
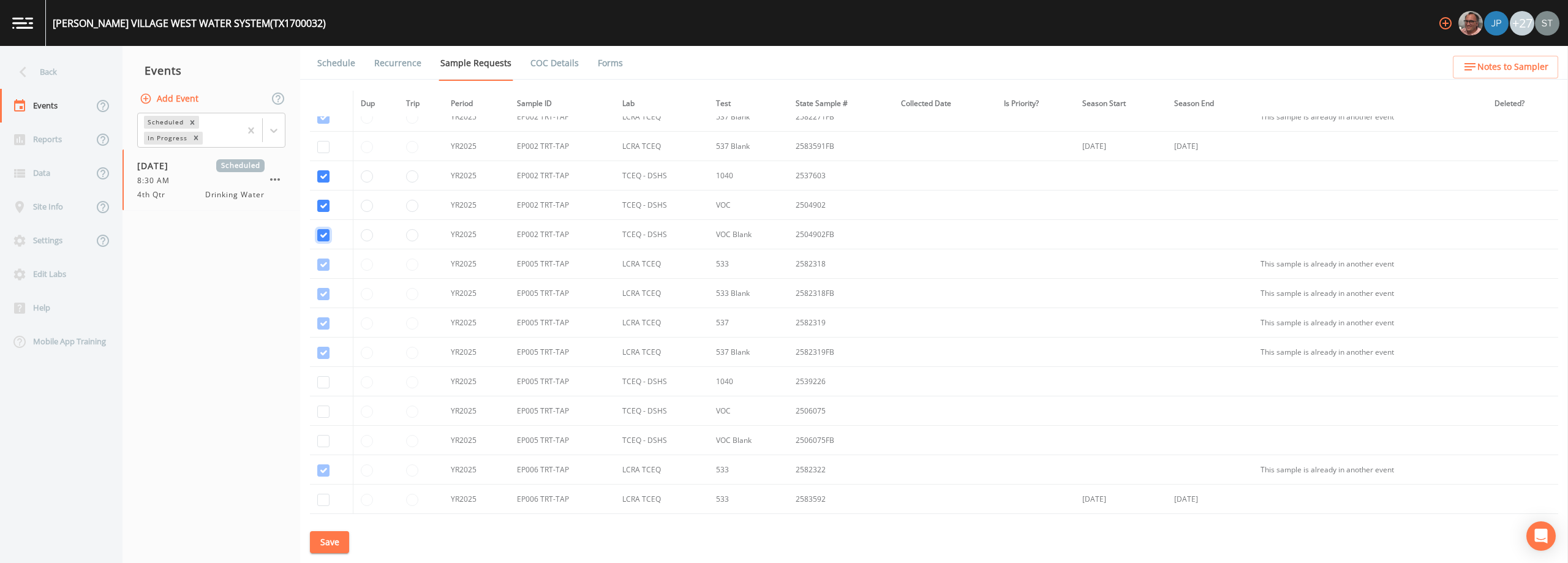
scroll to position [1163, 0]
click at [325, 324] on input "checkbox" at bounding box center [323, 320] width 12 height 12
checkbox input "true"
click at [325, 351] on input "checkbox" at bounding box center [323, 350] width 12 height 12
checkbox input "true"
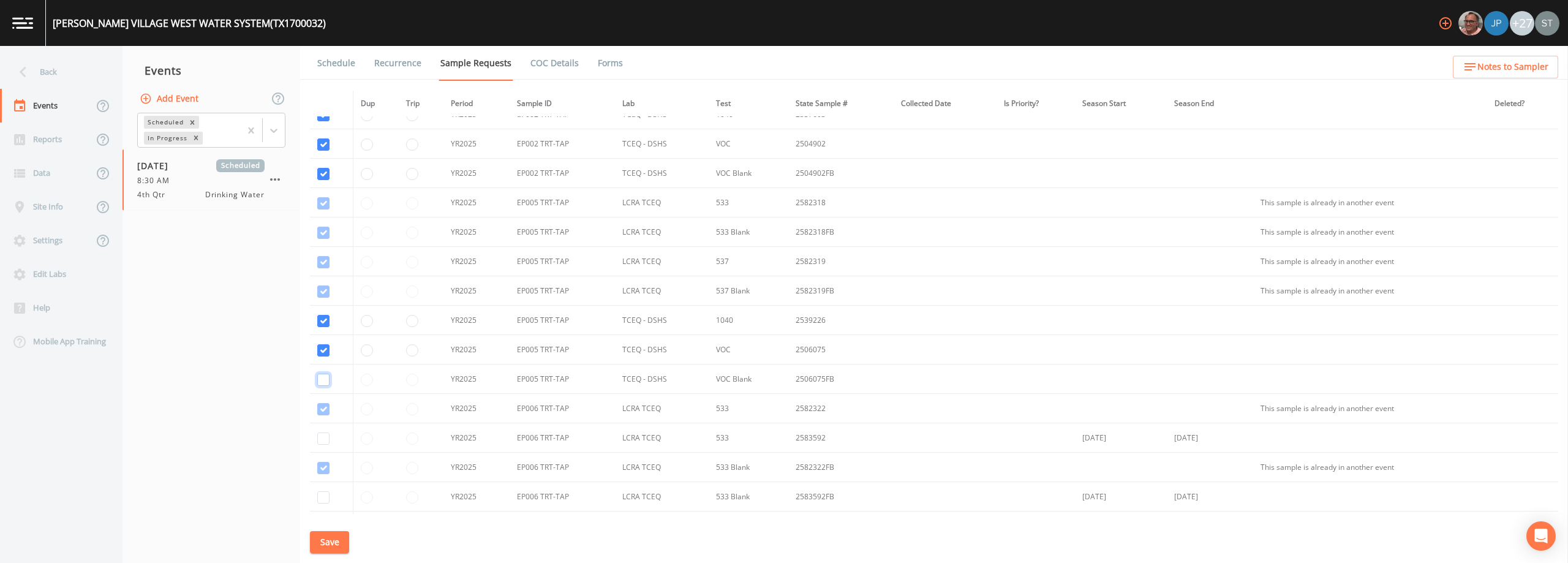
click at [323, 383] on input "checkbox" at bounding box center [323, 379] width 12 height 12
checkbox input "true"
click at [323, 335] on input "checkbox" at bounding box center [323, 337] width 12 height 12
checkbox input "true"
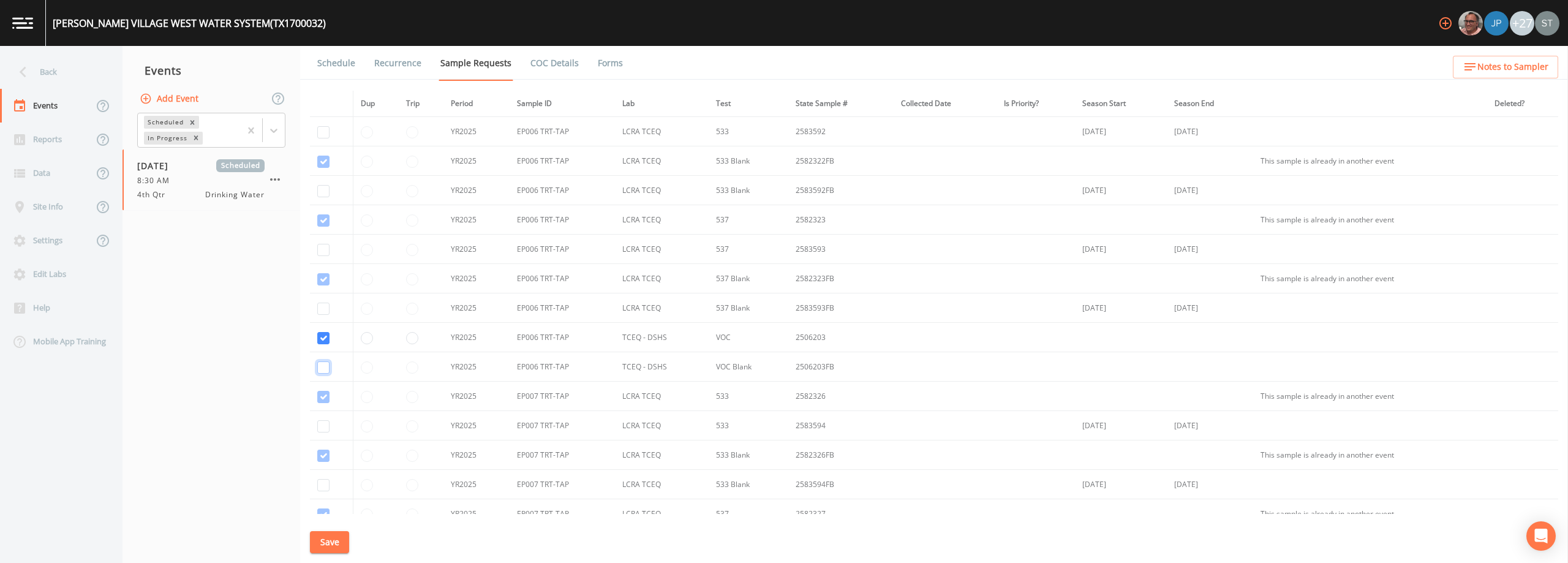
click at [321, 370] on input "checkbox" at bounding box center [323, 367] width 12 height 12
checkbox input "true"
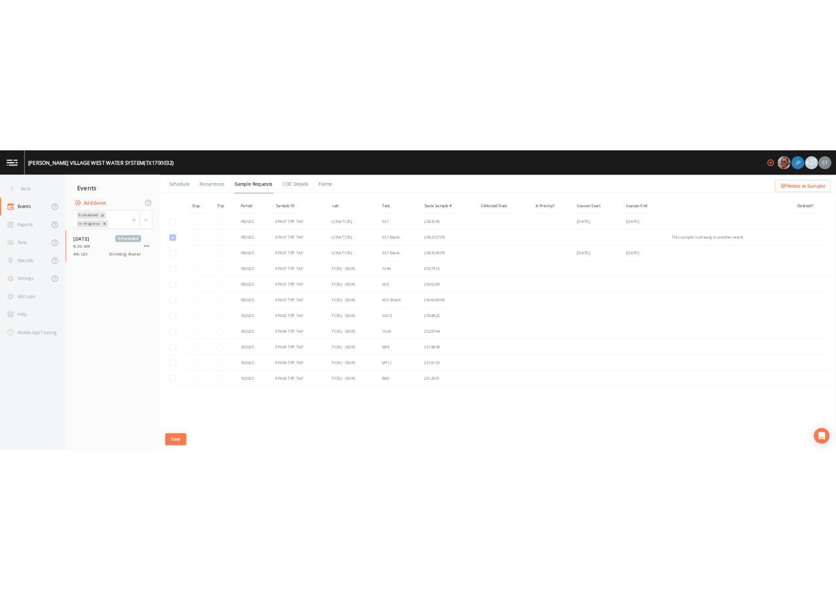
scroll to position [2027, 0]
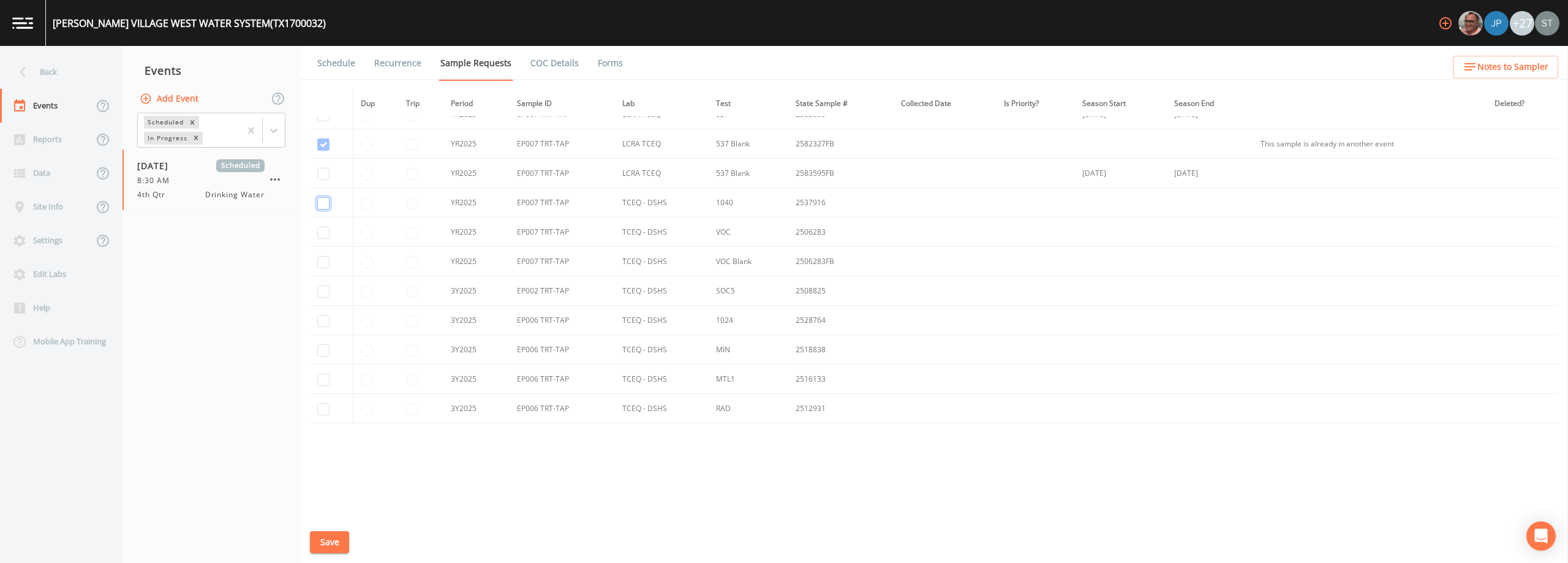
click at [323, 202] on input "checkbox" at bounding box center [323, 203] width 12 height 12
checkbox input "true"
click at [321, 232] on input "checkbox" at bounding box center [323, 232] width 12 height 12
checkbox input "true"
click at [322, 264] on input "checkbox" at bounding box center [323, 261] width 12 height 12
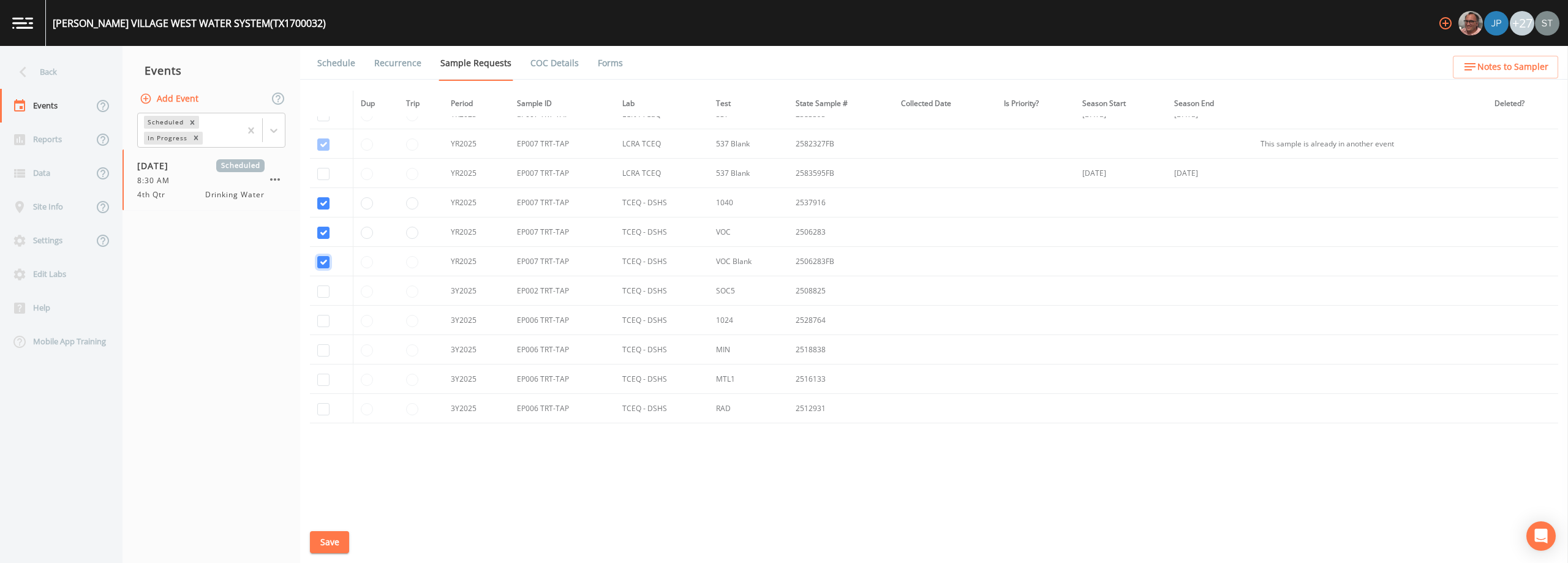
checkbox input "true"
click at [322, 293] on input "checkbox" at bounding box center [323, 291] width 12 height 12
checkbox input "true"
click at [325, 319] on input "checkbox" at bounding box center [323, 320] width 12 height 12
checkbox input "true"
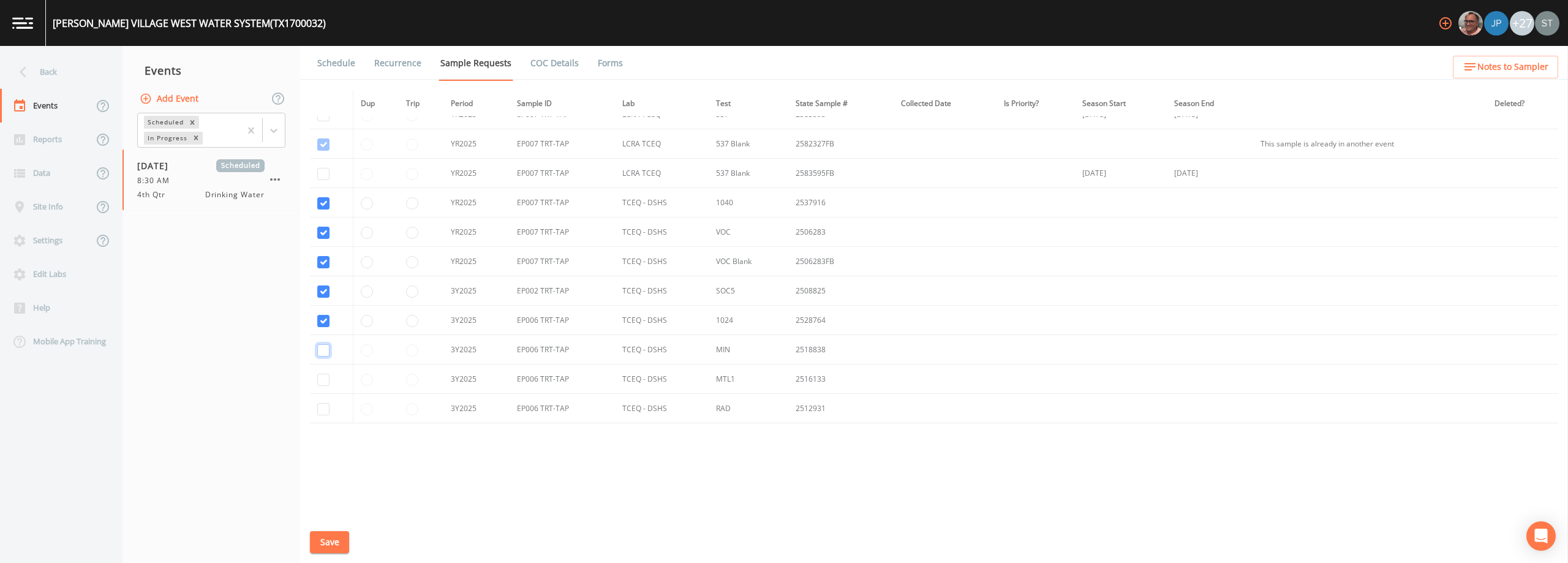
click at [325, 349] on input "checkbox" at bounding box center [323, 350] width 12 height 12
checkbox input "true"
click at [323, 383] on input "checkbox" at bounding box center [323, 379] width 12 height 12
checkbox input "true"
click at [325, 405] on input "checkbox" at bounding box center [323, 408] width 12 height 12
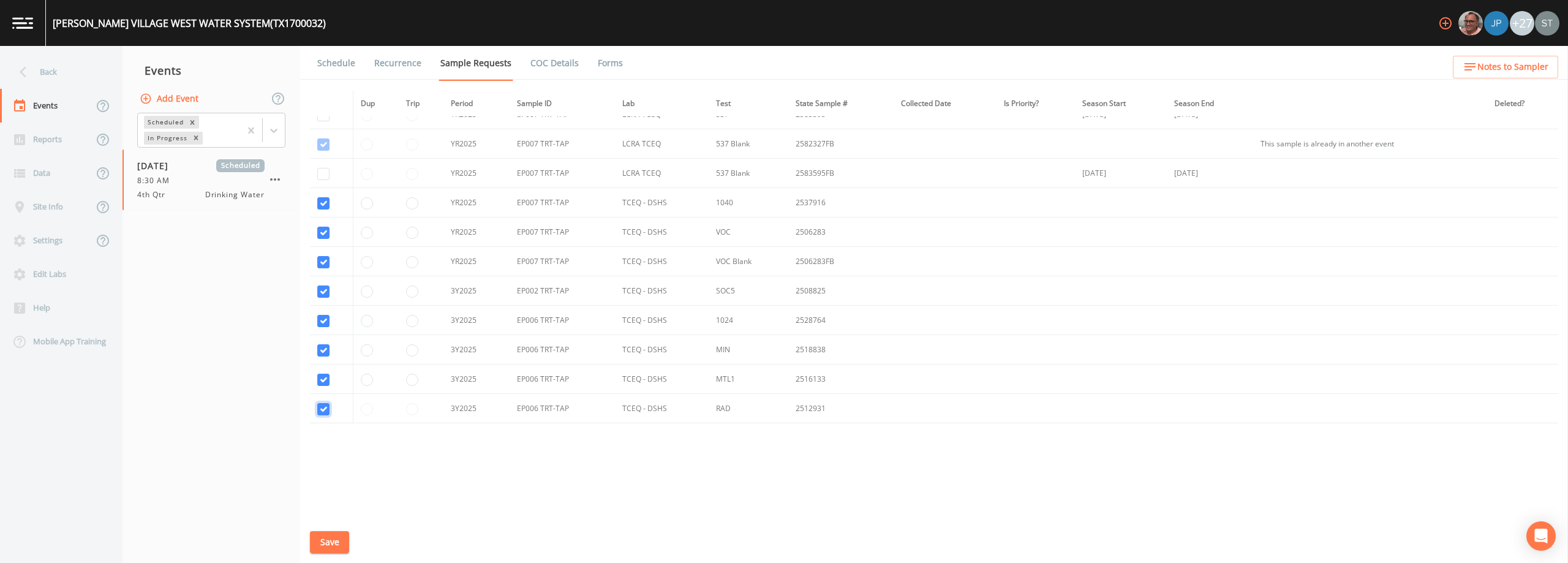
checkbox input "true"
click at [329, 540] on button "Save" at bounding box center [330, 542] width 39 height 22
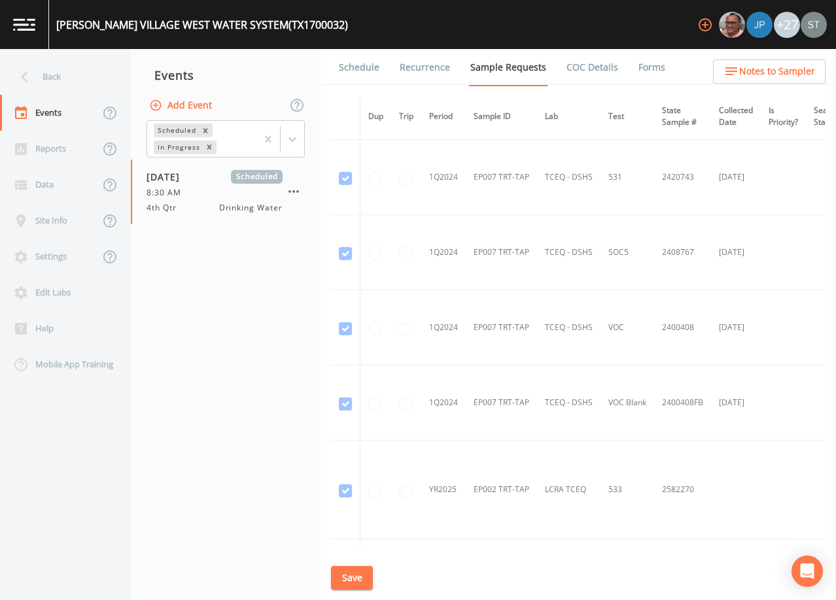
scroll to position [4374, 0]
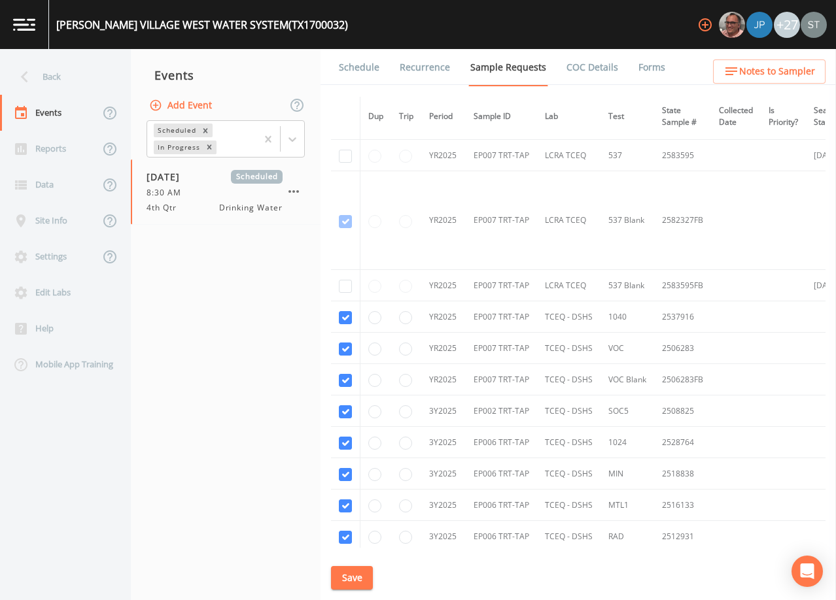
click at [354, 73] on link "Schedule" at bounding box center [359, 67] width 44 height 37
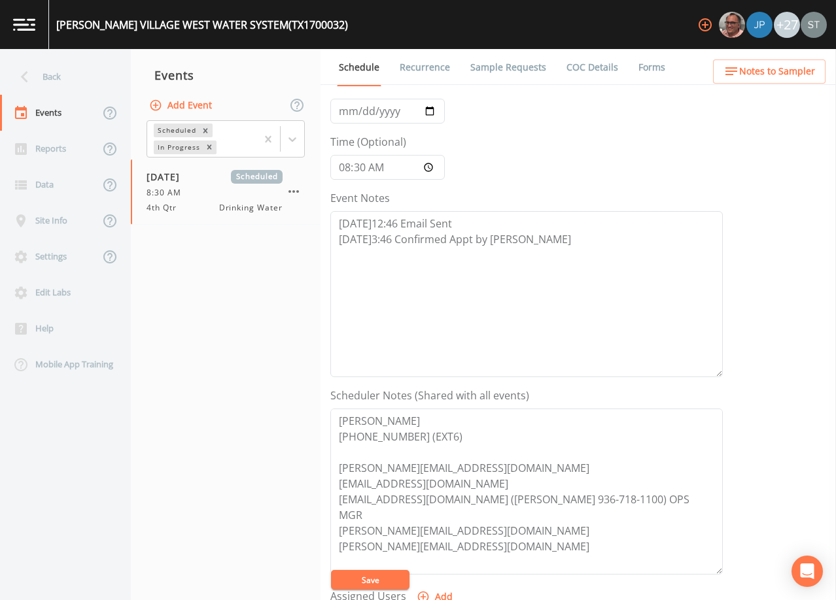
scroll to position [262, 0]
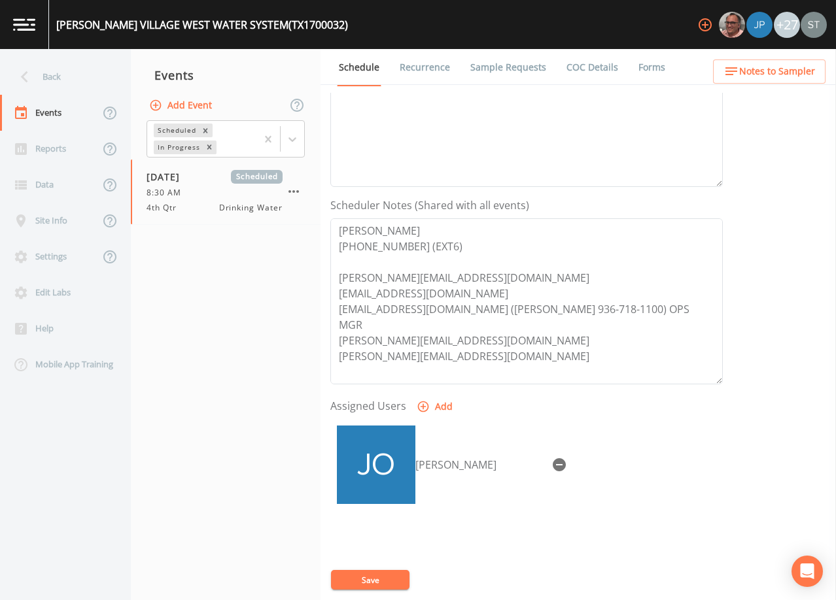
click at [505, 69] on link "Sample Requests" at bounding box center [508, 67] width 80 height 37
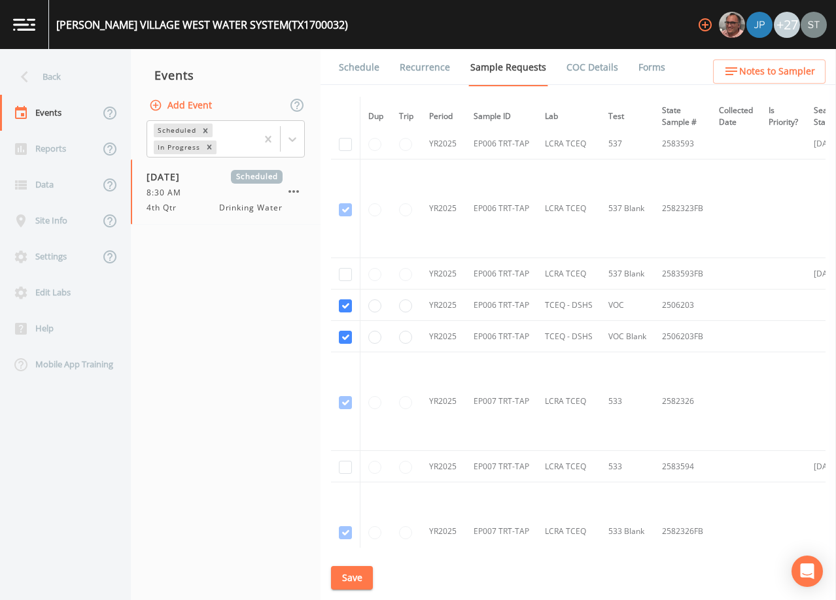
scroll to position [3083, 0]
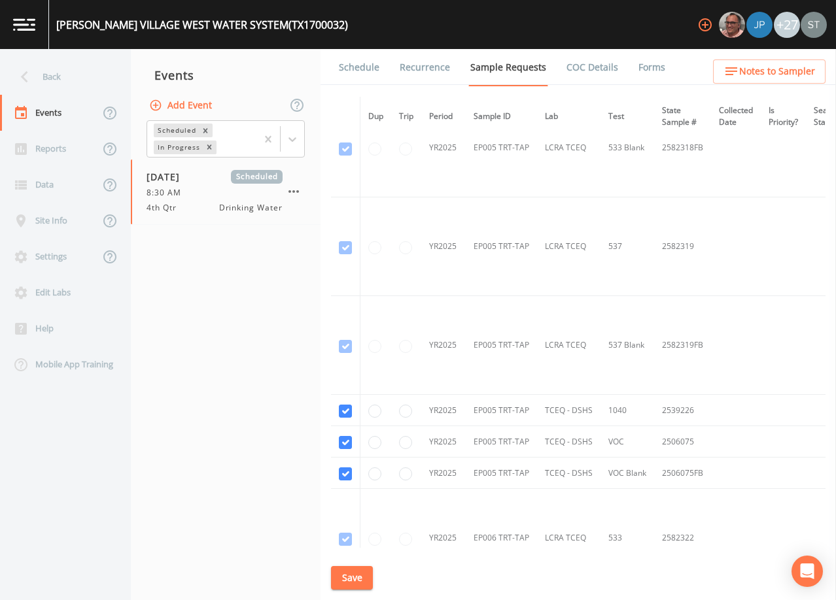
click at [358, 69] on link "Schedule" at bounding box center [359, 67] width 44 height 37
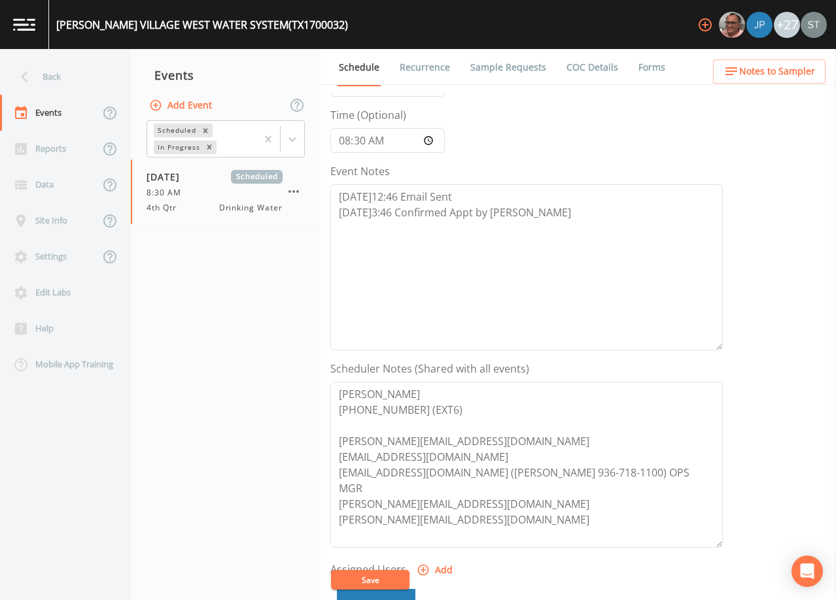
scroll to position [131, 0]
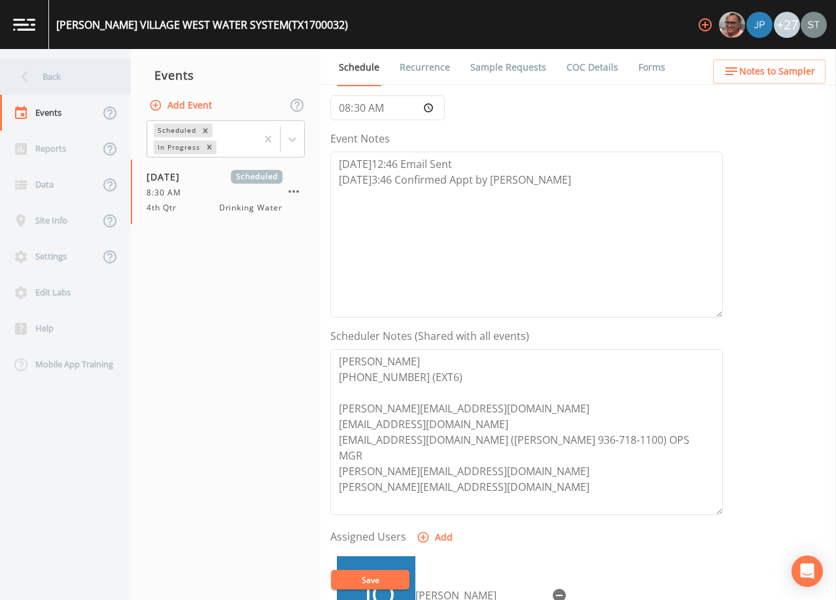
click at [65, 75] on div "Back" at bounding box center [59, 77] width 118 height 36
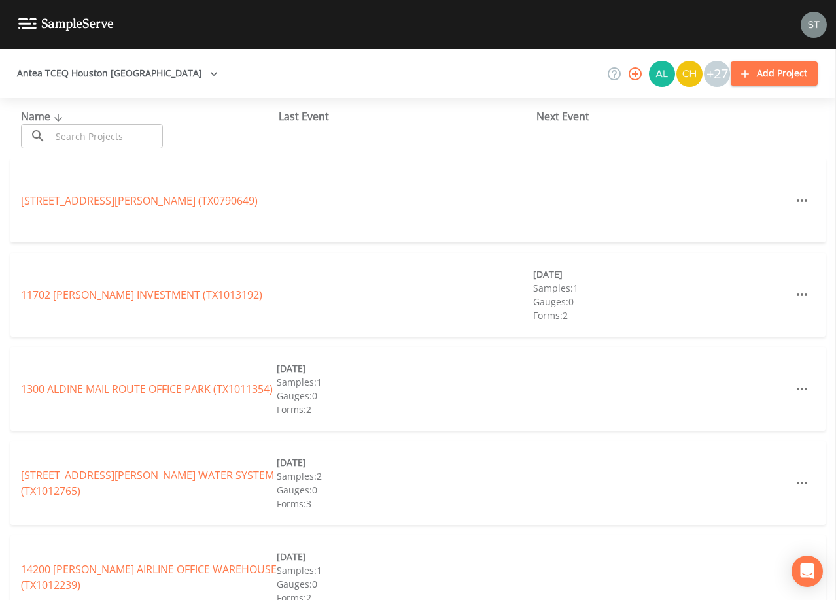
click at [114, 135] on input "text" at bounding box center [107, 136] width 112 height 24
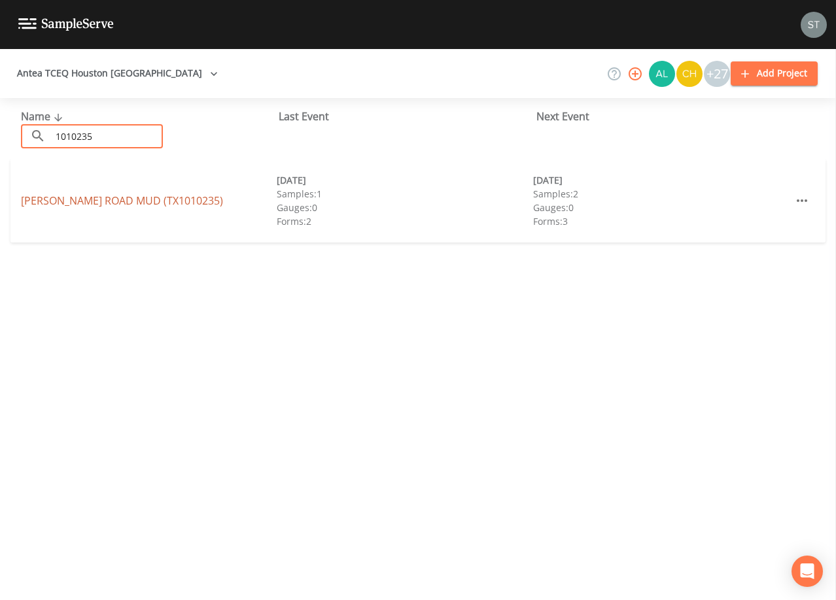
type input "1010235"
click at [139, 205] on link "[PERSON_NAME][GEOGRAPHIC_DATA])" at bounding box center [122, 201] width 202 height 14
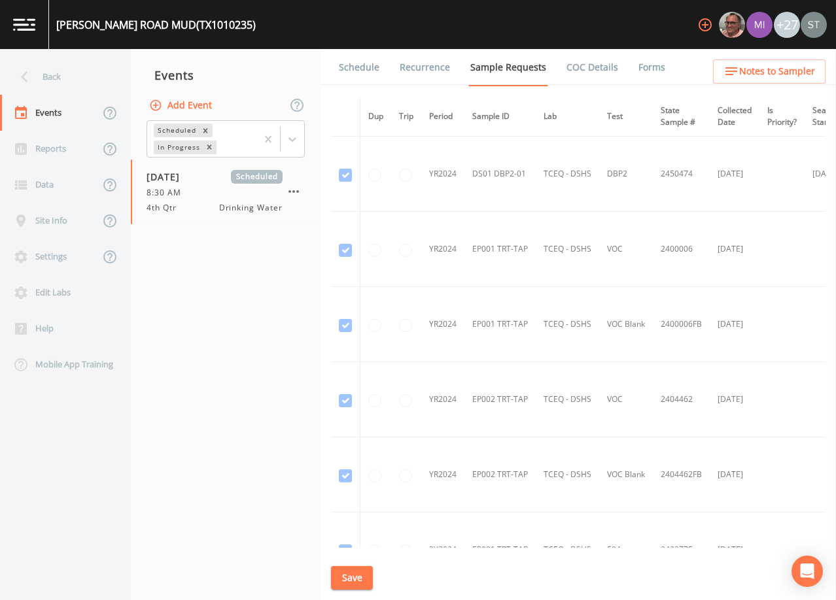
click at [366, 68] on link "Schedule" at bounding box center [359, 67] width 44 height 37
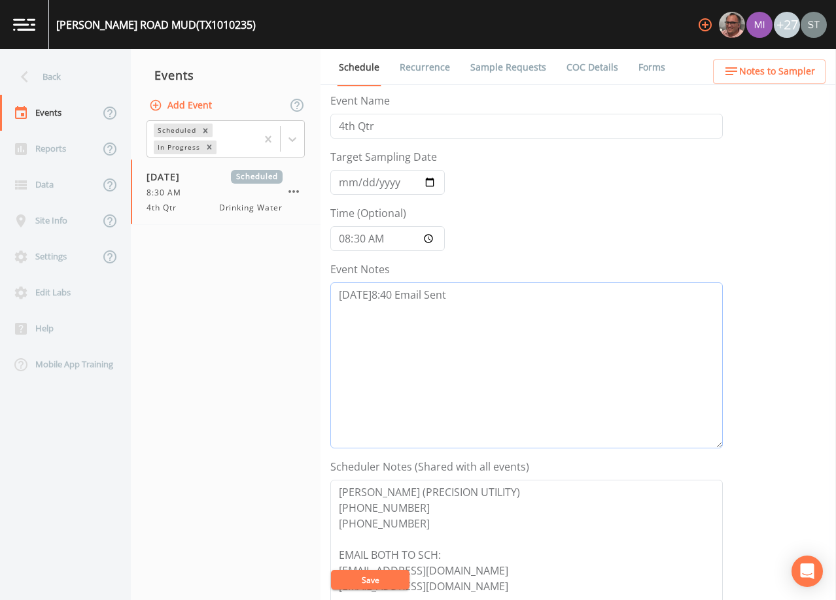
click at [482, 300] on textarea "[DATE]8:40 Email Sent" at bounding box center [526, 365] width 392 height 166
type textarea "[DATE]8:40 Email Sent [DATE]10:09 [PERSON_NAME]'s reply email "Confirming Recei…"
click at [373, 581] on button "Save" at bounding box center [370, 580] width 78 height 20
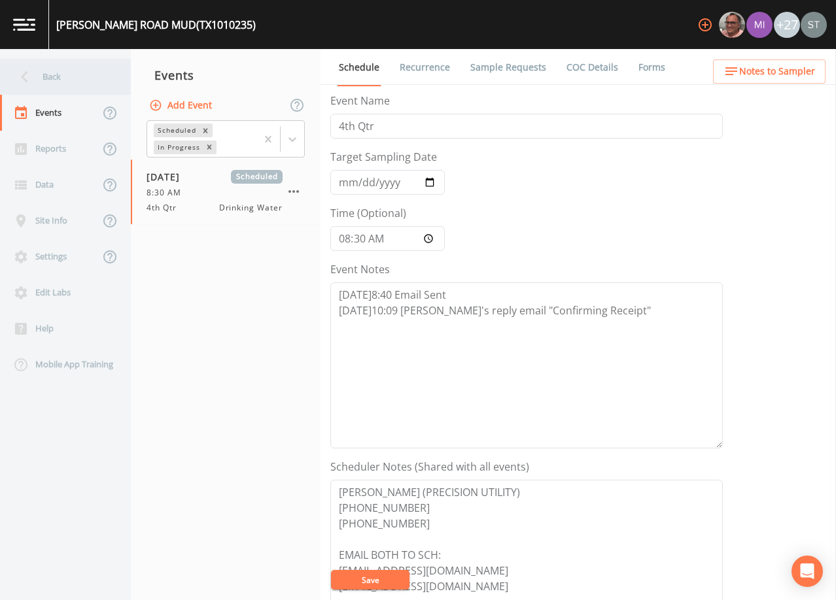
click at [53, 66] on div "Back" at bounding box center [59, 77] width 118 height 36
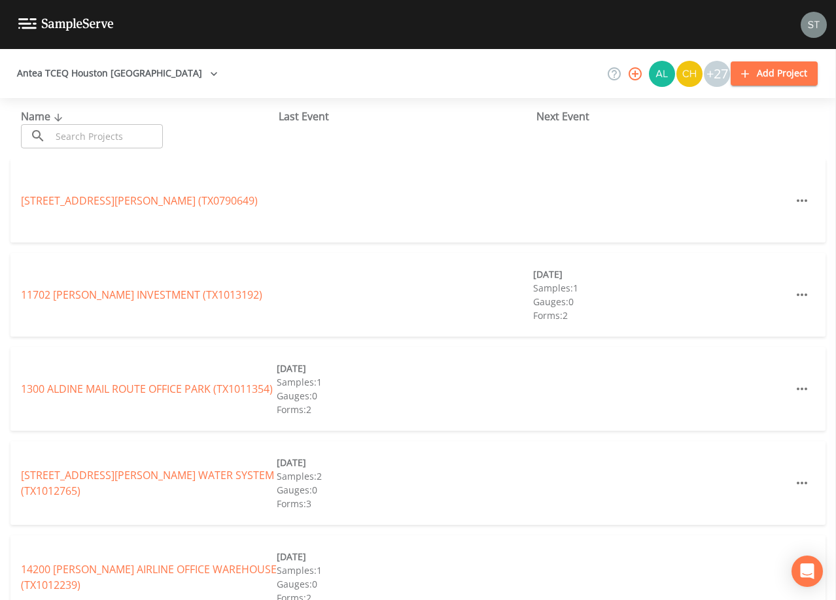
click at [114, 136] on input "text" at bounding box center [107, 136] width 112 height 24
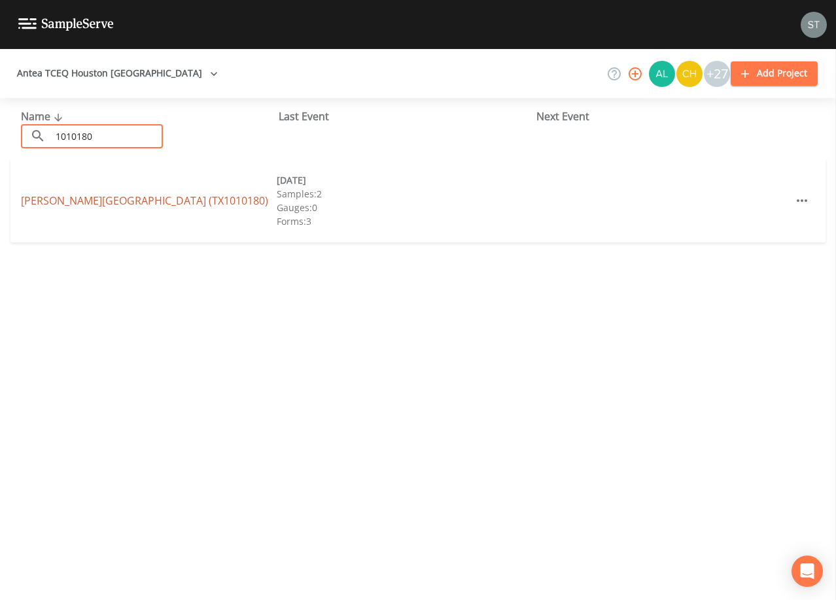
type input "1010180"
click at [138, 197] on link "[PERSON_NAME][GEOGRAPHIC_DATA] (TX1010180)" at bounding box center [144, 201] width 247 height 14
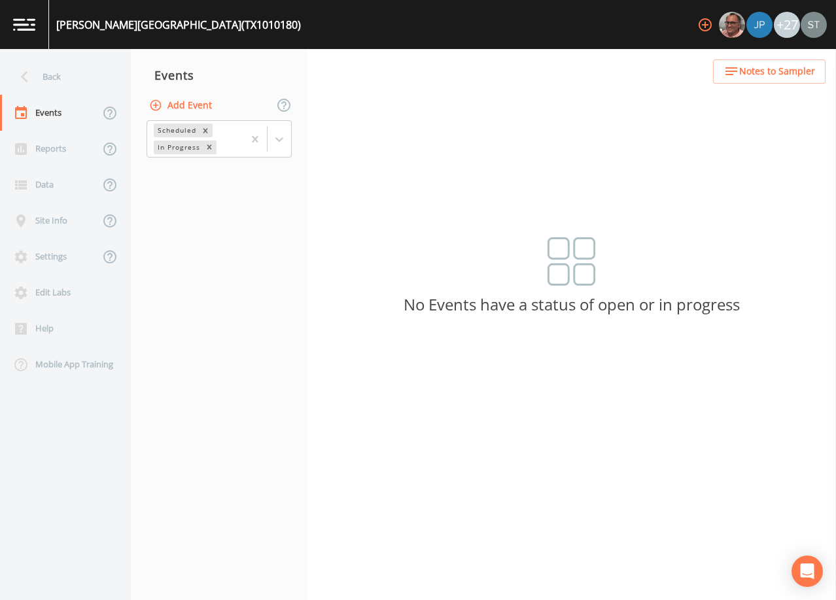
click at [190, 101] on button "Add Event" at bounding box center [181, 106] width 71 height 24
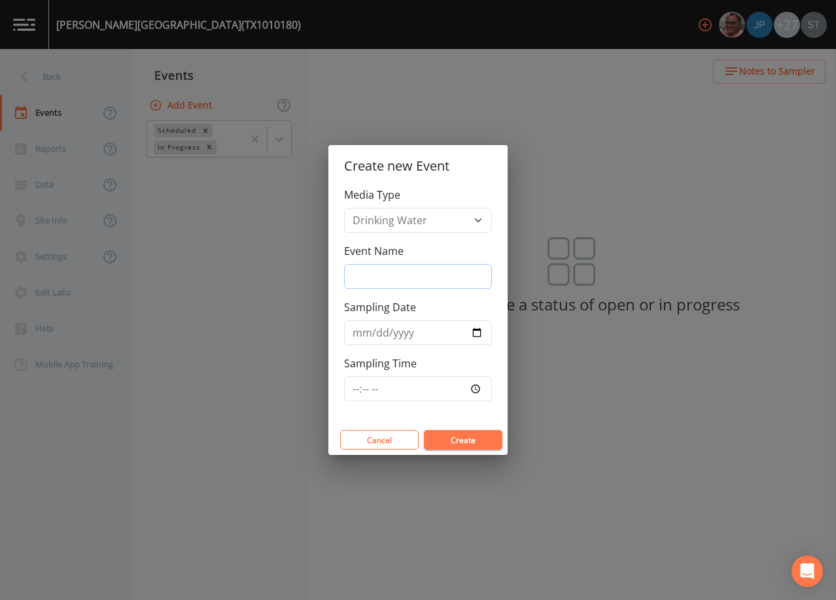
click at [409, 271] on input "Event Name" at bounding box center [418, 276] width 148 height 25
type input "4th Qtr"
click at [356, 331] on input "Sampling Date" at bounding box center [418, 332] width 148 height 25
type input "[DATE]"
type input "08:30"
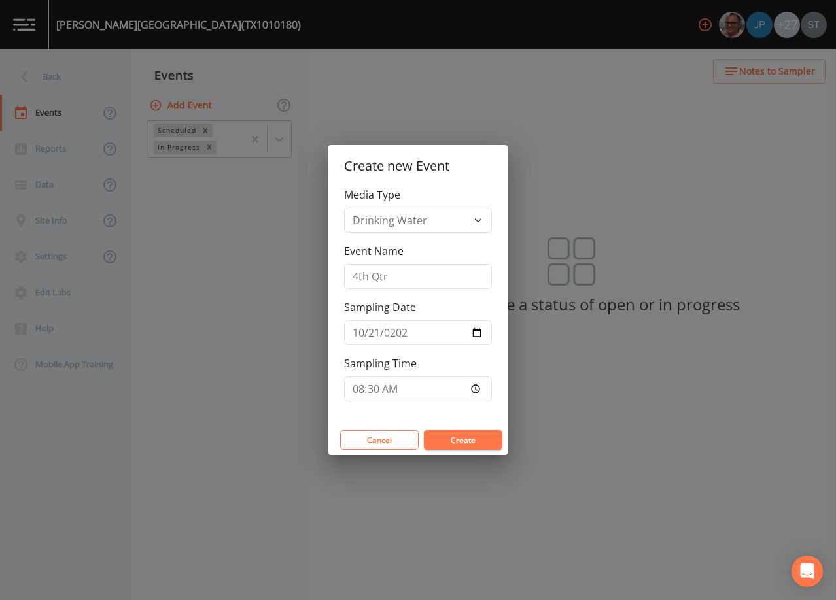
click at [460, 436] on button "Create" at bounding box center [463, 440] width 78 height 20
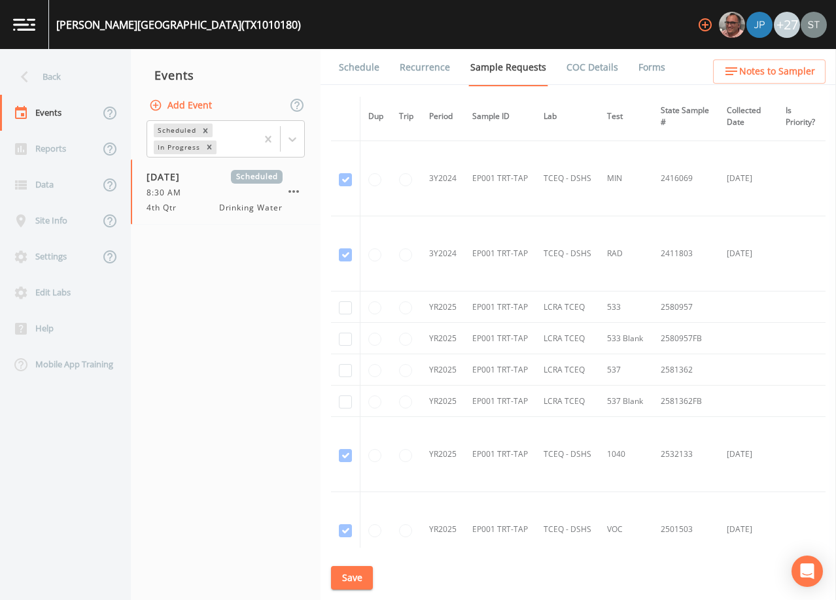
scroll to position [458, 0]
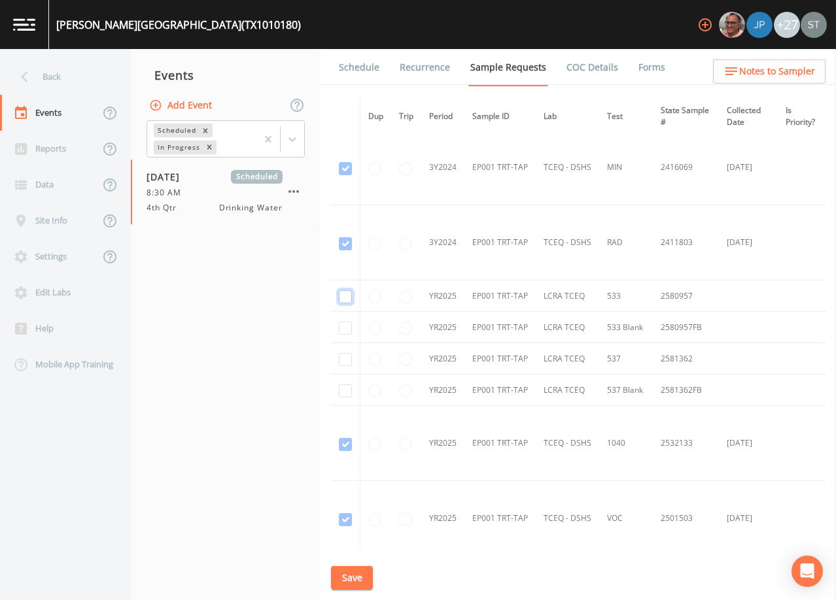
click at [350, 294] on input "checkbox" at bounding box center [345, 296] width 13 height 13
checkbox input "true"
click at [343, 330] on input "checkbox" at bounding box center [345, 328] width 13 height 13
checkbox input "true"
click at [343, 357] on input "checkbox" at bounding box center [345, 359] width 13 height 13
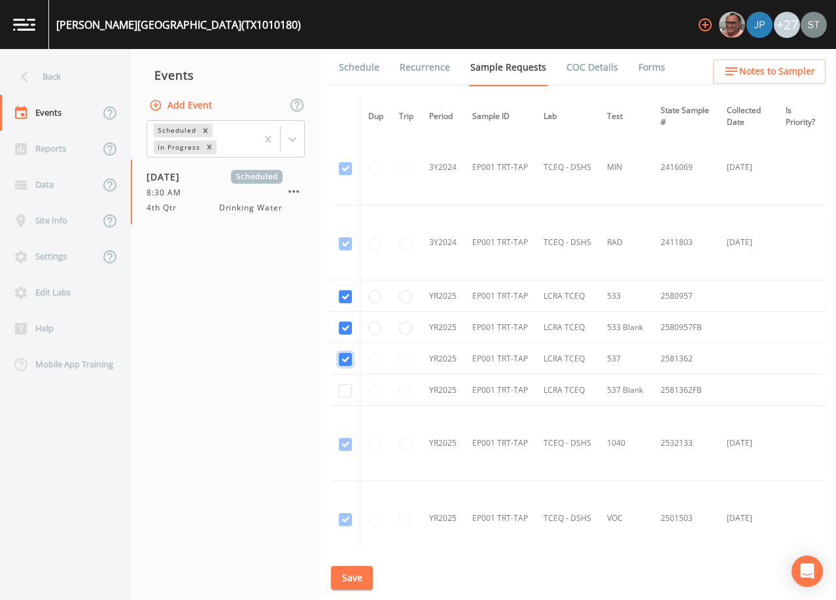
checkbox input "true"
click at [347, 389] on input "checkbox" at bounding box center [345, 391] width 13 height 13
checkbox input "true"
click at [363, 570] on button "Save" at bounding box center [352, 578] width 42 height 24
click at [362, 74] on link "Schedule" at bounding box center [359, 67] width 44 height 37
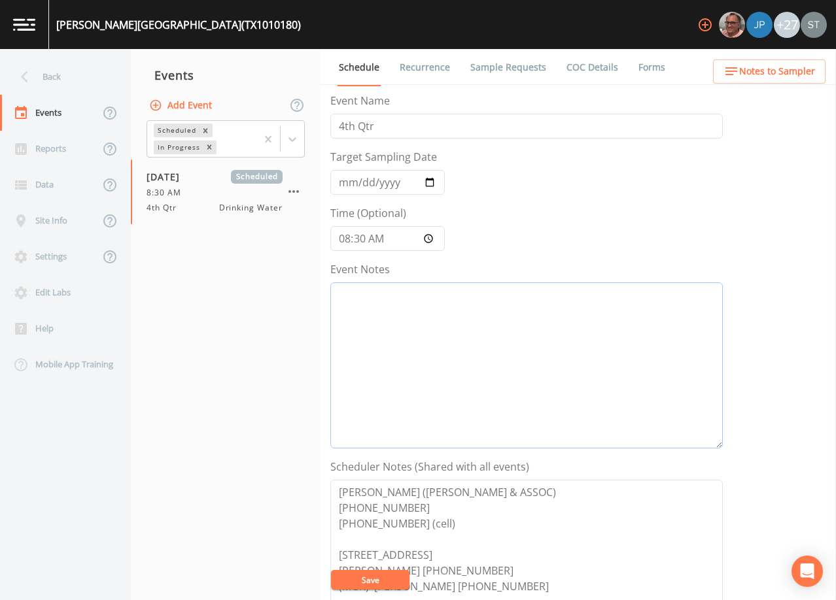
click at [458, 356] on textarea "Event Notes" at bounding box center [526, 365] width 392 height 166
click at [468, 294] on textarea "[DATE]9:15 Confirmed APpt (0971)" at bounding box center [526, 365] width 392 height 166
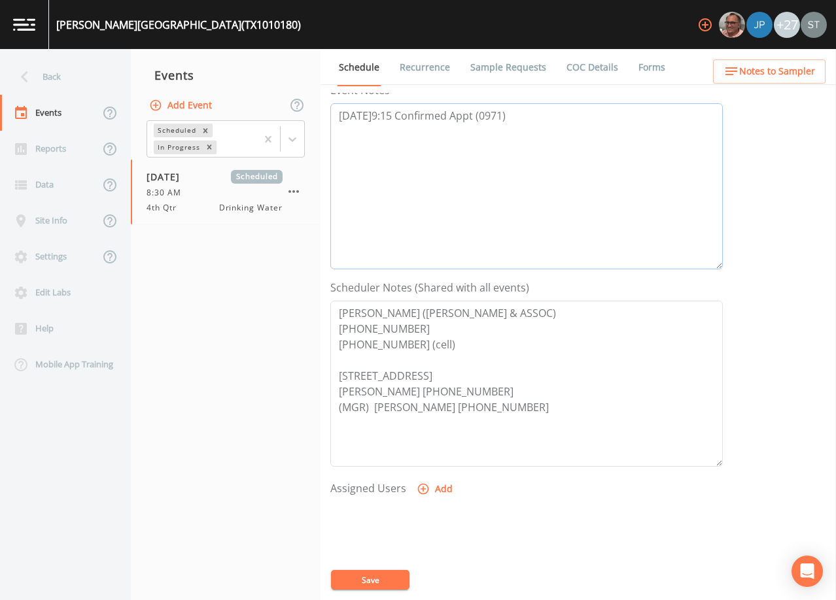
scroll to position [196, 0]
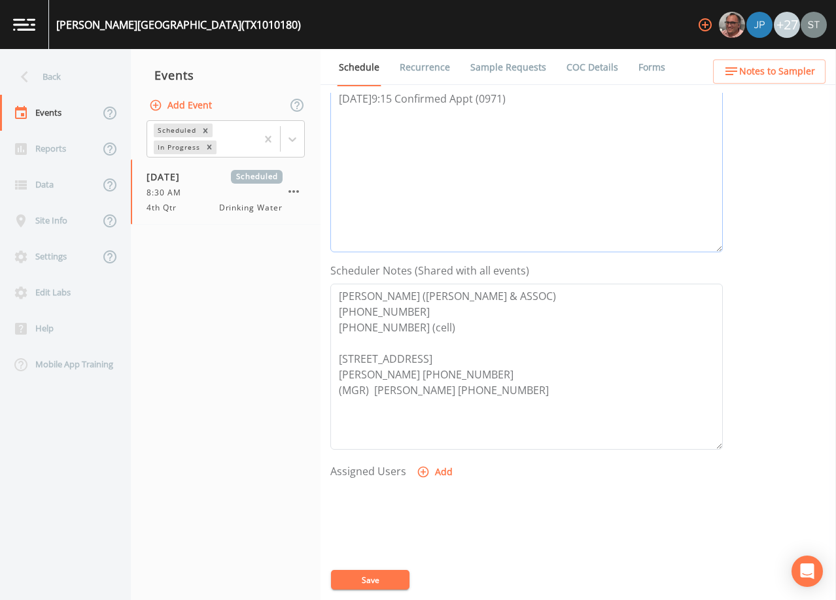
type textarea "[DATE]9:15 Confirmed Appt (0971)"
click at [438, 475] on button "Add" at bounding box center [436, 472] width 44 height 24
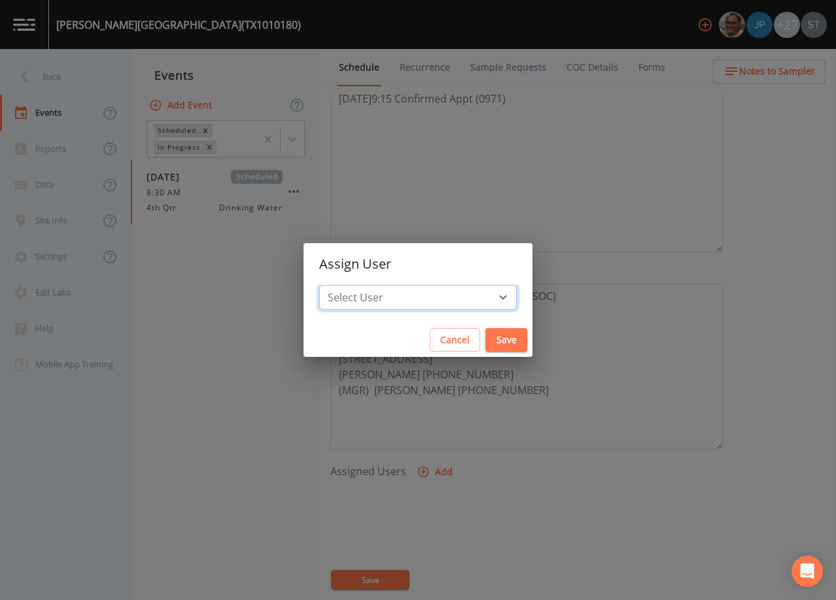
click at [426, 298] on select "Select User [PERSON_NAME] [PERSON_NAME] [PERSON_NAME] [PERSON_NAME] [PERSON_NAM…" at bounding box center [417, 297] width 197 height 25
select select "3585e269-5d1f-4d98-ab9d-4913da50343a"
click at [349, 285] on select "Select User [PERSON_NAME] [PERSON_NAME] [PERSON_NAME] [PERSON_NAME] [PERSON_NAM…" at bounding box center [417, 297] width 197 height 25
click at [485, 343] on button "Save" at bounding box center [506, 340] width 42 height 24
select select
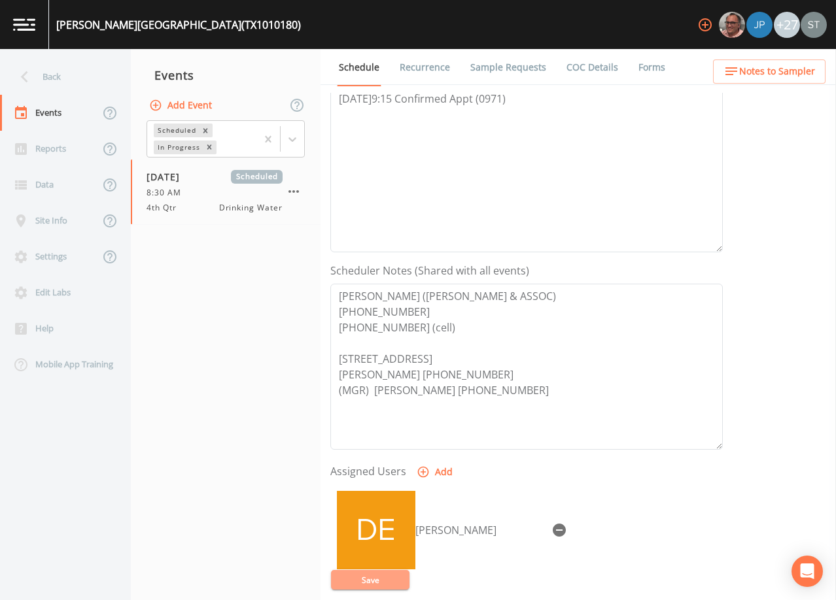
drag, startPoint x: 386, startPoint y: 582, endPoint x: 515, endPoint y: 436, distance: 195.5
click at [386, 581] on button "Save" at bounding box center [370, 580] width 78 height 20
click at [636, 165] on textarea "[DATE]9:15 Confirmed Appt (0971)" at bounding box center [526, 169] width 392 height 166
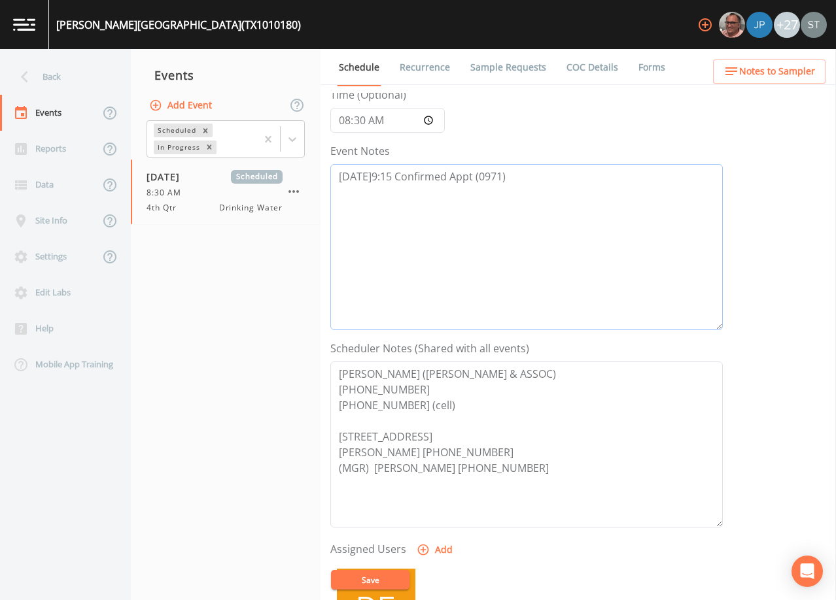
scroll to position [87, 0]
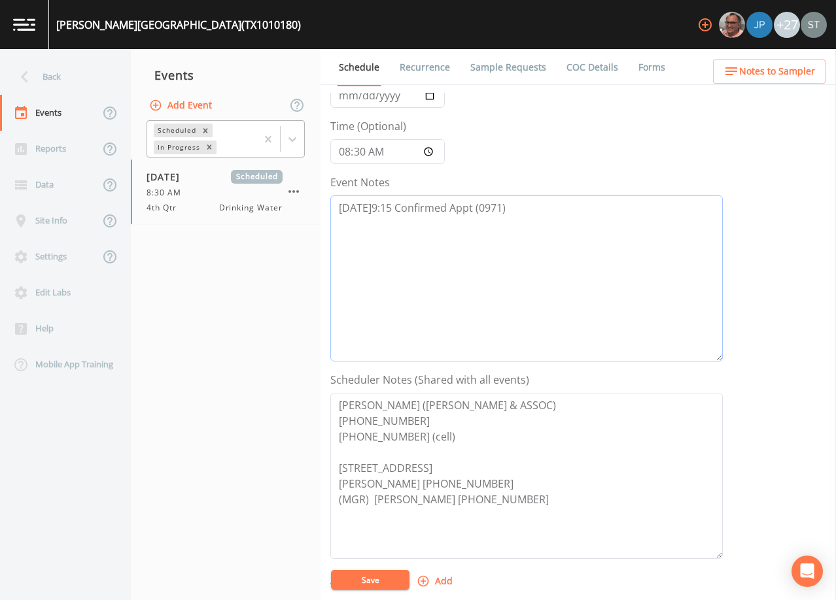
drag, startPoint x: 562, startPoint y: 99, endPoint x: 294, endPoint y: 126, distance: 269.4
click at [294, 125] on div "Back Events Reports Data Site Info Settings Edit Labs Help Mobile App Training …" at bounding box center [418, 324] width 836 height 551
click at [802, 77] on span "Notes to Sampler" at bounding box center [777, 71] width 76 height 16
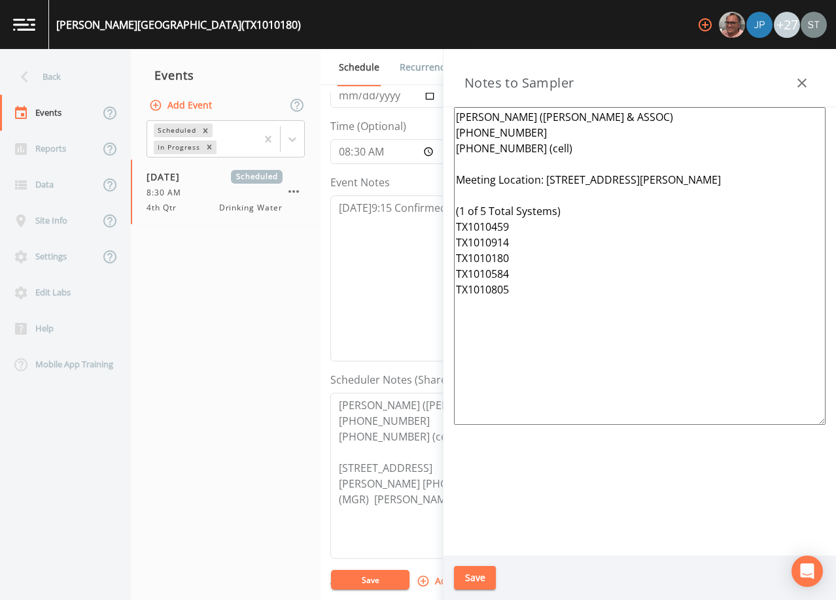
drag, startPoint x: 722, startPoint y: 180, endPoint x: 546, endPoint y: 177, distance: 175.9
click at [546, 177] on textarea "[PERSON_NAME] ([PERSON_NAME] & ASSOC) [PHONE_NUMBER] [PHONE_NUMBER] (cell) Meet…" at bounding box center [639, 266] width 371 height 318
click at [521, 229] on textarea "[PERSON_NAME] ([PERSON_NAME] & ASSOC) [PHONE_NUMBER] [PHONE_NUMBER] (cell) Meet…" at bounding box center [639, 266] width 371 height 318
drag, startPoint x: 516, startPoint y: 290, endPoint x: 452, endPoint y: 290, distance: 64.1
click at [452, 290] on div "[PERSON_NAME] ([PERSON_NAME] & ASSOC) [PHONE_NUMBER] [PHONE_NUMBER] (cell) Meet…" at bounding box center [639, 331] width 392 height 449
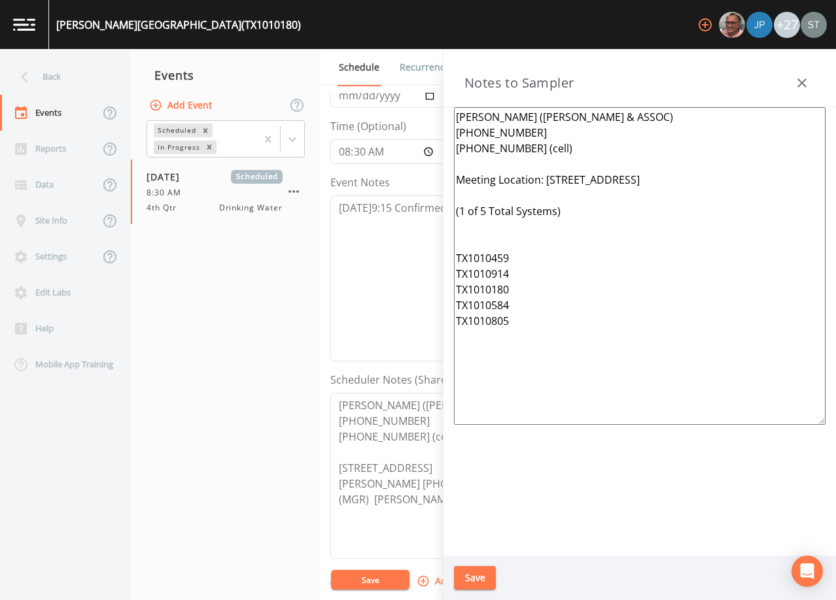
click at [467, 228] on textarea "[PERSON_NAME] ([PERSON_NAME] & ASSOC) [PHONE_NUMBER] [PHONE_NUMBER] (cell) Meet…" at bounding box center [639, 266] width 371 height 318
paste textarea "TX1010180"
drag, startPoint x: 513, startPoint y: 292, endPoint x: 444, endPoint y: 288, distance: 68.7
click at [444, 288] on div "[PERSON_NAME] ([PERSON_NAME] & ASSOC) [PHONE_NUMBER] [PHONE_NUMBER] (cell) Meet…" at bounding box center [639, 331] width 392 height 449
click at [495, 239] on textarea "[PERSON_NAME] ([PERSON_NAME] & ASSOC) [PHONE_NUMBER] [PHONE_NUMBER] (cell) Meet…" at bounding box center [639, 266] width 371 height 318
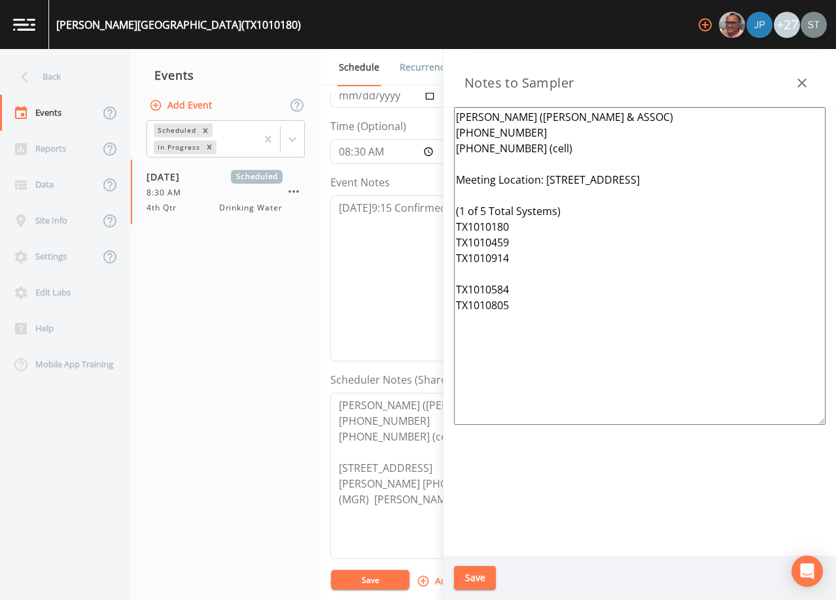
click at [516, 246] on textarea "[PERSON_NAME] ([PERSON_NAME] & ASSOC) [PHONE_NUMBER] [PHONE_NUMBER] (cell) Meet…" at bounding box center [639, 266] width 371 height 318
click at [502, 301] on textarea "[PERSON_NAME] ([PERSON_NAME] & ASSOC) [PHONE_NUMBER] [PHONE_NUMBER] (cell) Meet…" at bounding box center [639, 266] width 371 height 318
drag, startPoint x: 522, startPoint y: 306, endPoint x: 455, endPoint y: 306, distance: 66.7
click at [455, 306] on textarea "[PERSON_NAME] ([PERSON_NAME] & ASSOC) [PHONE_NUMBER] [PHONE_NUMBER] (cell) Meet…" at bounding box center [639, 266] width 371 height 318
click at [473, 256] on textarea "[PERSON_NAME] ([PERSON_NAME] & ASSOC) [PHONE_NUMBER] [PHONE_NUMBER] (cell) Meet…" at bounding box center [639, 266] width 371 height 318
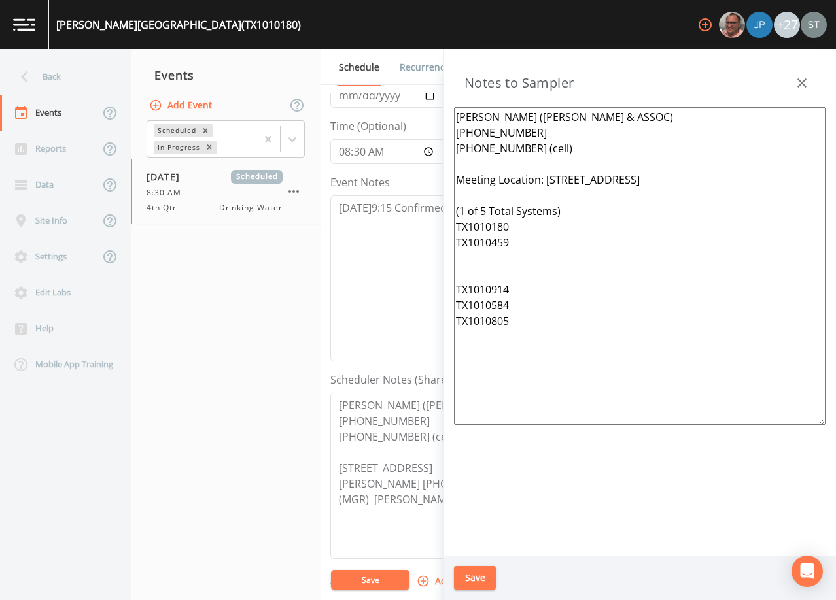
paste textarea "TX1010584"
drag, startPoint x: 523, startPoint y: 302, endPoint x: 451, endPoint y: 307, distance: 72.7
click at [451, 307] on div "[PERSON_NAME] ([PERSON_NAME] & ASSOC) [PHONE_NUMBER] [PHONE_NUMBER] (cell) Meet…" at bounding box center [639, 331] width 392 height 449
click at [492, 273] on textarea "[PERSON_NAME] ([PERSON_NAME] & ASSOC) [PHONE_NUMBER] [PHONE_NUMBER] (cell) Meet…" at bounding box center [639, 266] width 371 height 318
click at [486, 284] on textarea "[PERSON_NAME] ([PERSON_NAME] & ASSOC) [PHONE_NUMBER] [PHONE_NUMBER] (cell) Meet…" at bounding box center [639, 266] width 371 height 318
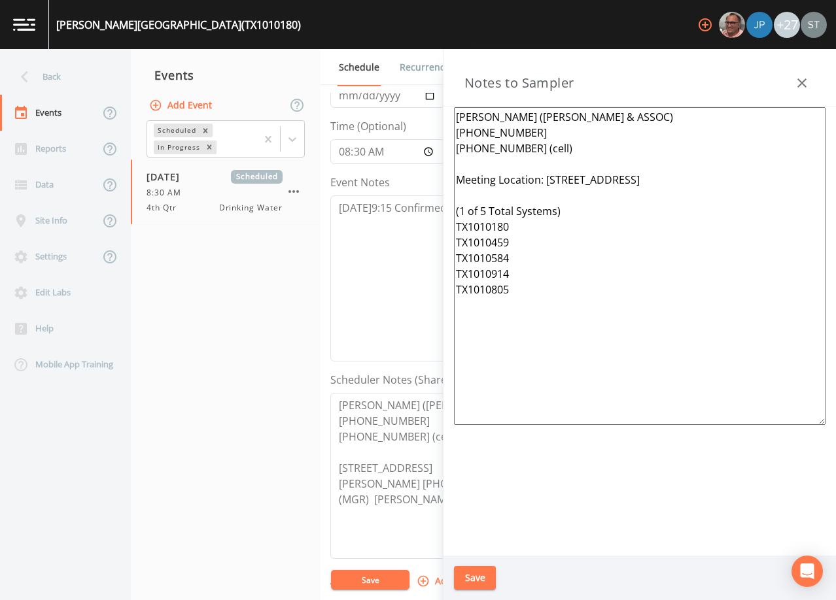
type textarea "[PERSON_NAME] ([PERSON_NAME] & ASSOC) [PHONE_NUMBER] [PHONE_NUMBER] (cell) Meet…"
click at [481, 574] on button "Save" at bounding box center [475, 578] width 42 height 24
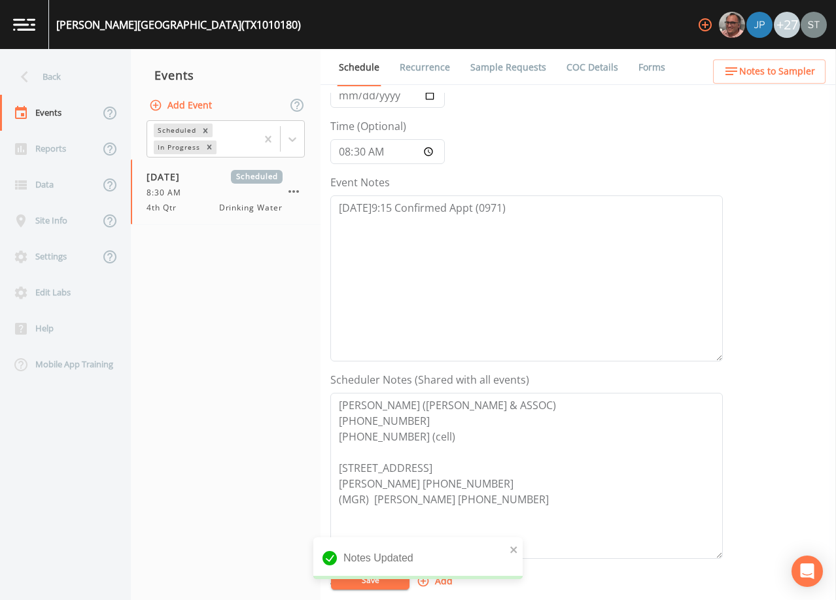
click at [791, 74] on span "Notes to Sampler" at bounding box center [777, 71] width 76 height 16
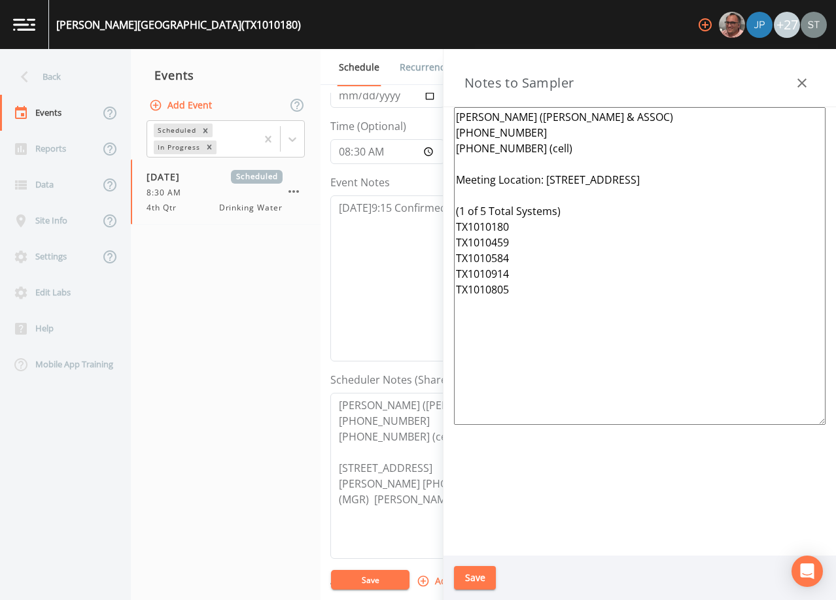
drag, startPoint x: 482, startPoint y: 293, endPoint x: 428, endPoint y: 186, distance: 120.2
click at [428, 186] on div "Back Events Reports Data Site Info Settings Edit Labs Help Mobile App Training …" at bounding box center [418, 324] width 836 height 551
click at [793, 79] on button "button" at bounding box center [802, 83] width 26 height 26
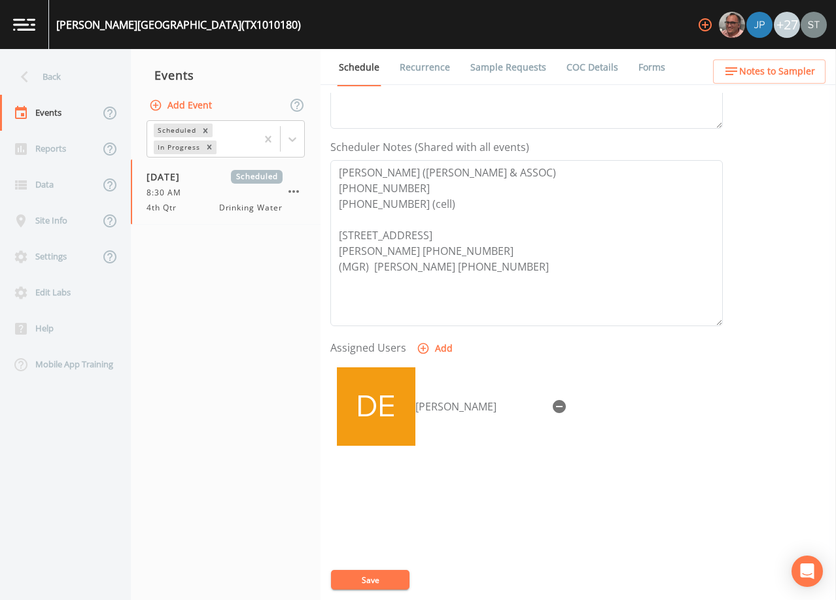
scroll to position [322, 0]
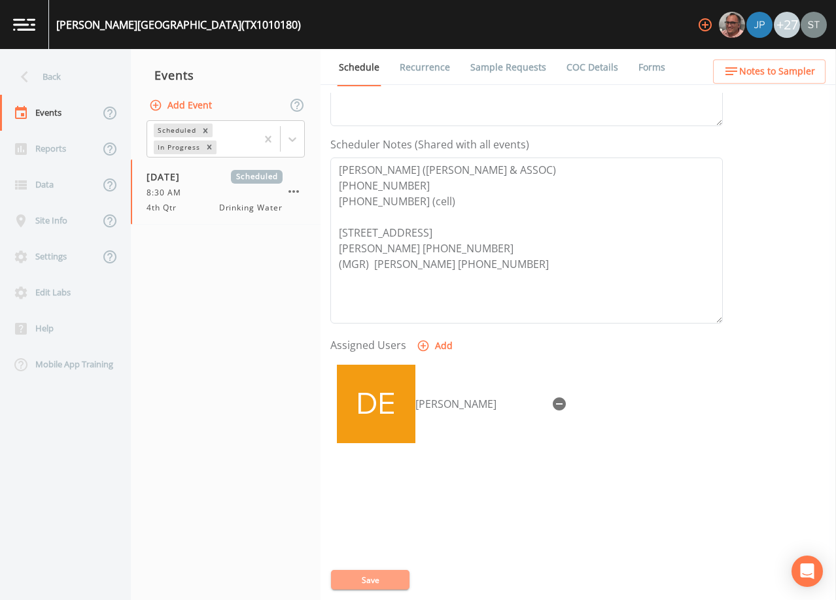
click at [381, 586] on button "Save" at bounding box center [370, 580] width 78 height 20
click at [492, 64] on link "Sample Requests" at bounding box center [508, 67] width 80 height 37
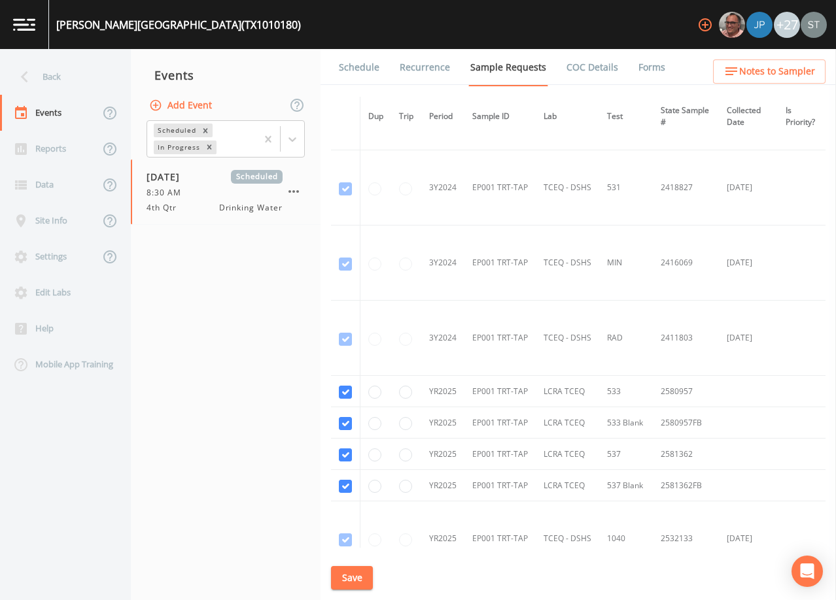
scroll to position [362, 0]
click at [358, 72] on link "Schedule" at bounding box center [359, 67] width 44 height 37
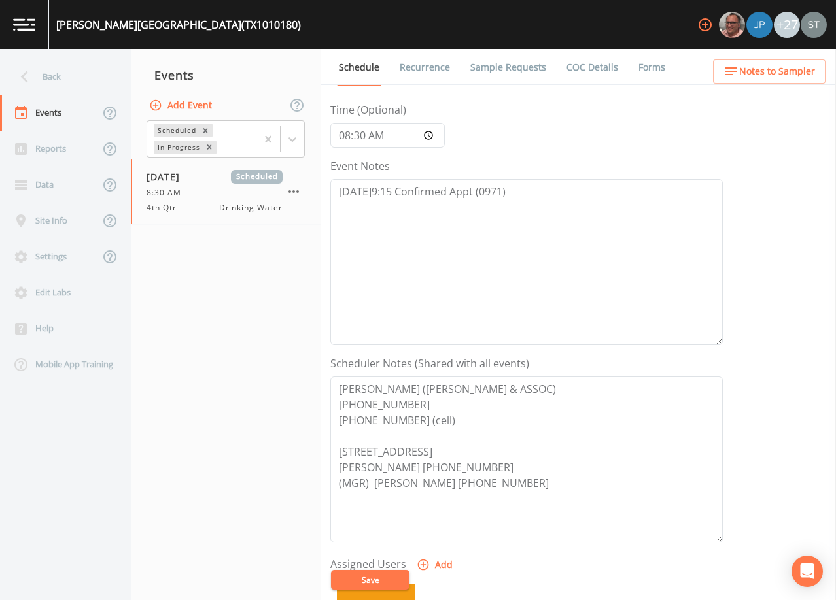
scroll to position [196, 0]
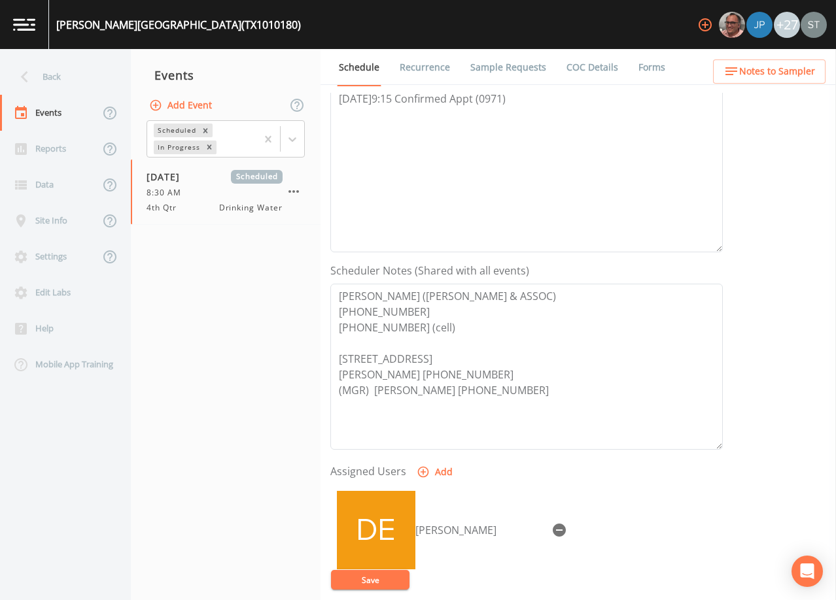
click at [778, 84] on ul "Schedule Recurrence Sample Requests COC Details Forms" at bounding box center [577, 67] width 515 height 36
click at [792, 81] on button "Notes to Sampler" at bounding box center [769, 72] width 112 height 24
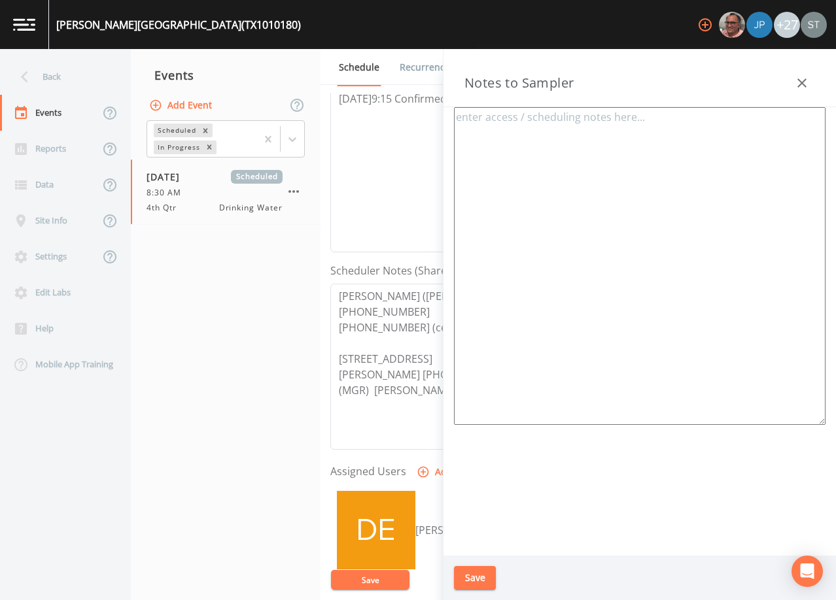
type textarea "[PERSON_NAME] ([PERSON_NAME] & ASSOC) [PHONE_NUMBER] [PHONE_NUMBER] (cell) Meet…"
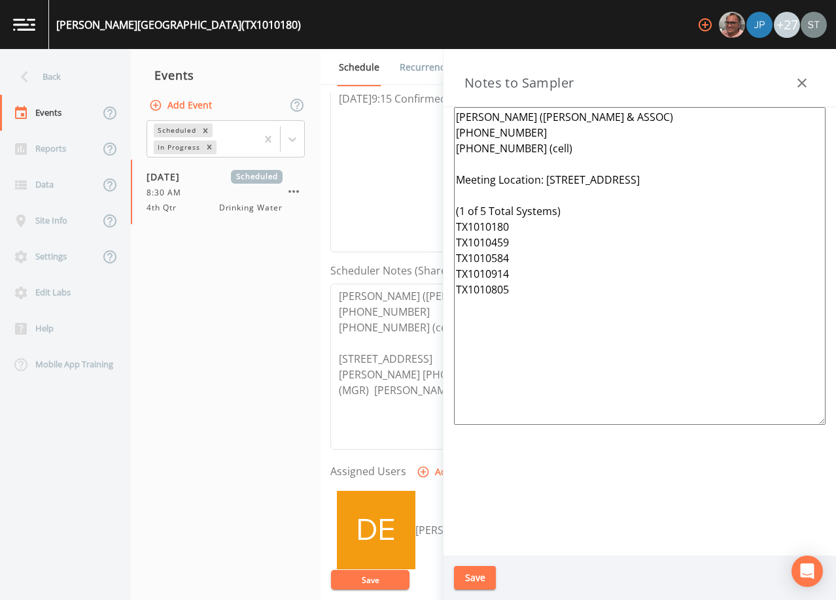
click at [800, 80] on icon "button" at bounding box center [802, 83] width 16 height 16
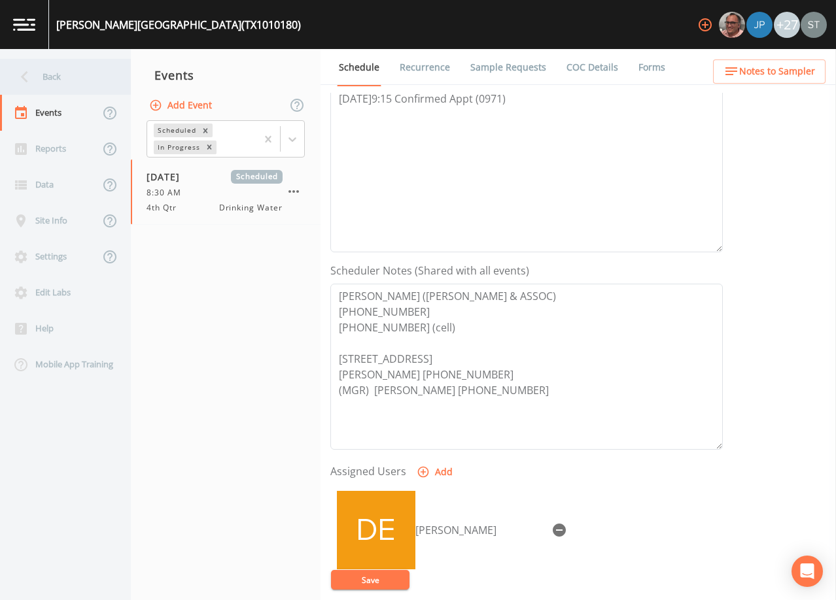
click at [73, 78] on div "Back" at bounding box center [59, 77] width 118 height 36
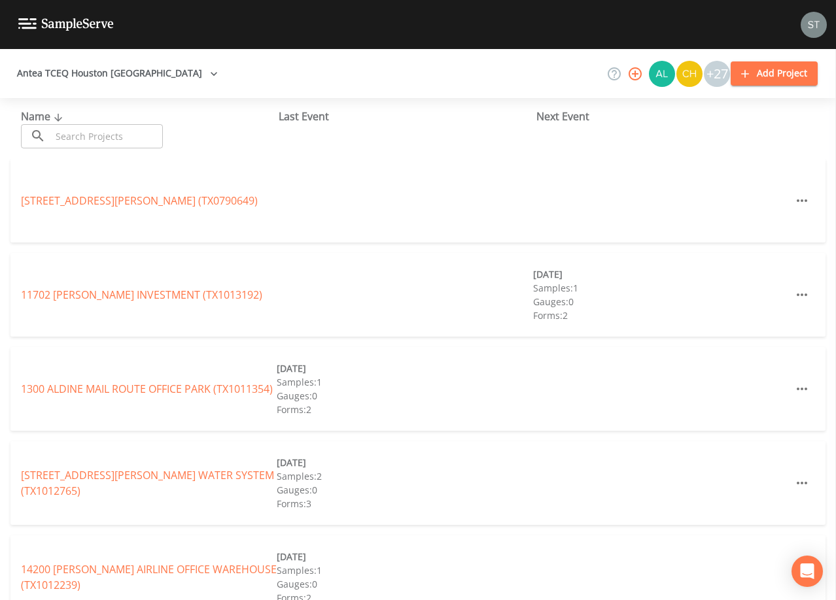
click at [135, 131] on input "text" at bounding box center [107, 136] width 112 height 24
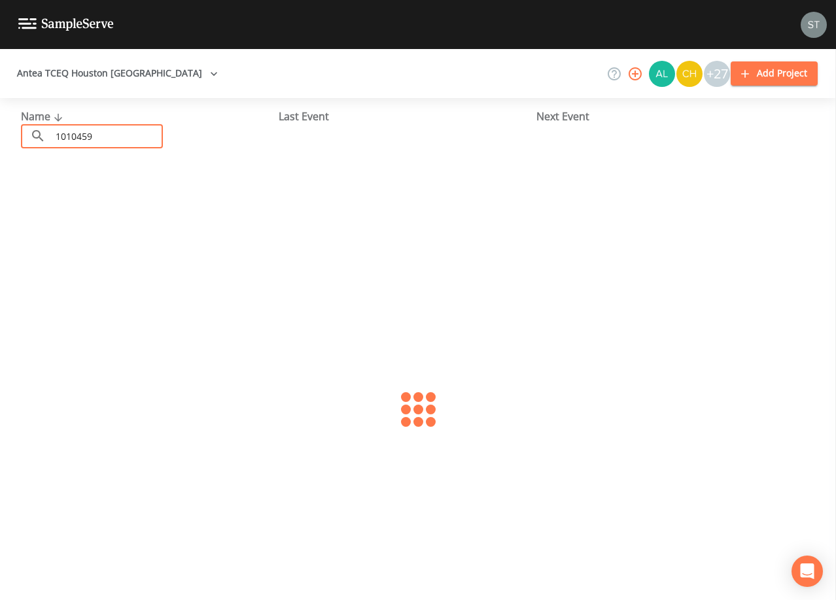
type input "1010459"
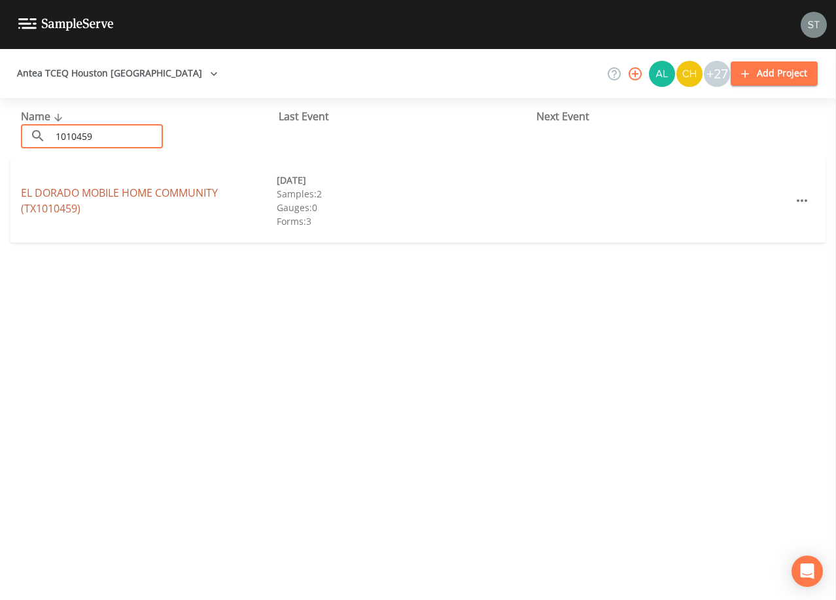
click at [179, 194] on link "EL DORADO MOBILE HOME COMMUNITY (TX1010459)" at bounding box center [119, 201] width 197 height 30
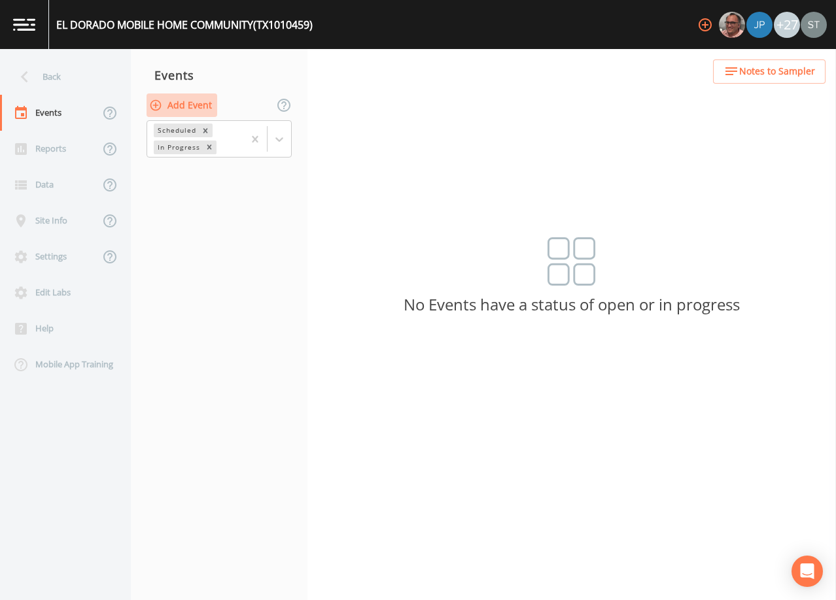
click at [199, 107] on button "Add Event" at bounding box center [181, 106] width 71 height 24
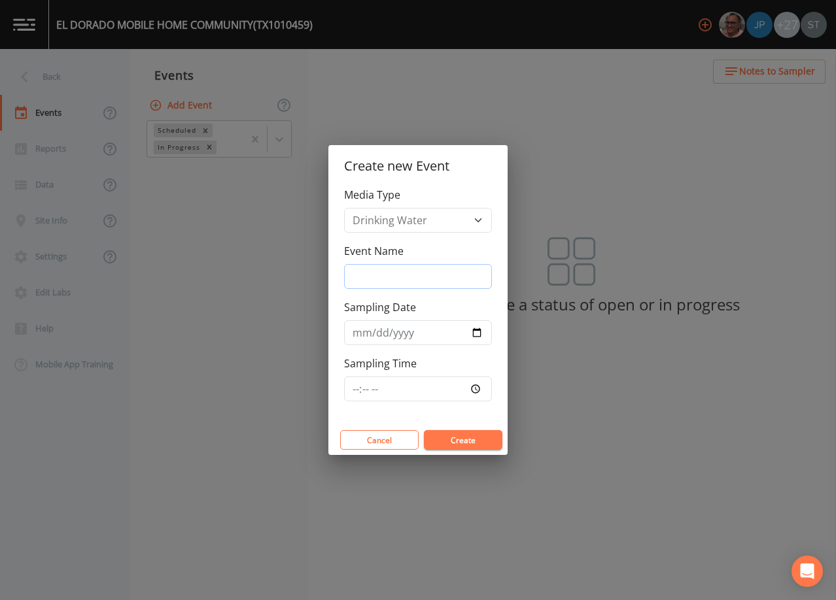
drag, startPoint x: 398, startPoint y: 275, endPoint x: 405, endPoint y: 279, distance: 8.5
click at [398, 275] on input "Event Name" at bounding box center [418, 276] width 148 height 25
type input "4th Qtr"
click at [362, 330] on input "Sampling Date" at bounding box center [418, 332] width 148 height 25
type input "[DATE]"
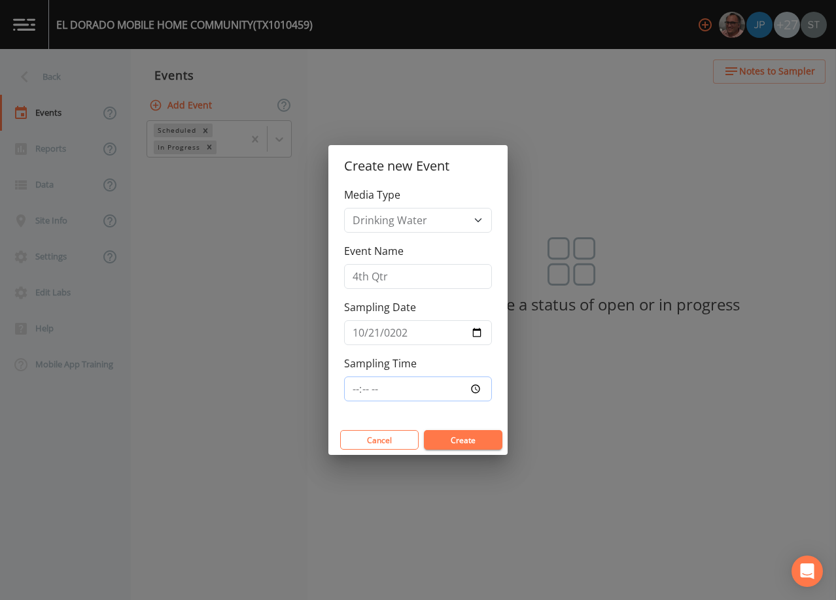
type input "08:30"
click at [458, 442] on button "Create" at bounding box center [463, 440] width 78 height 20
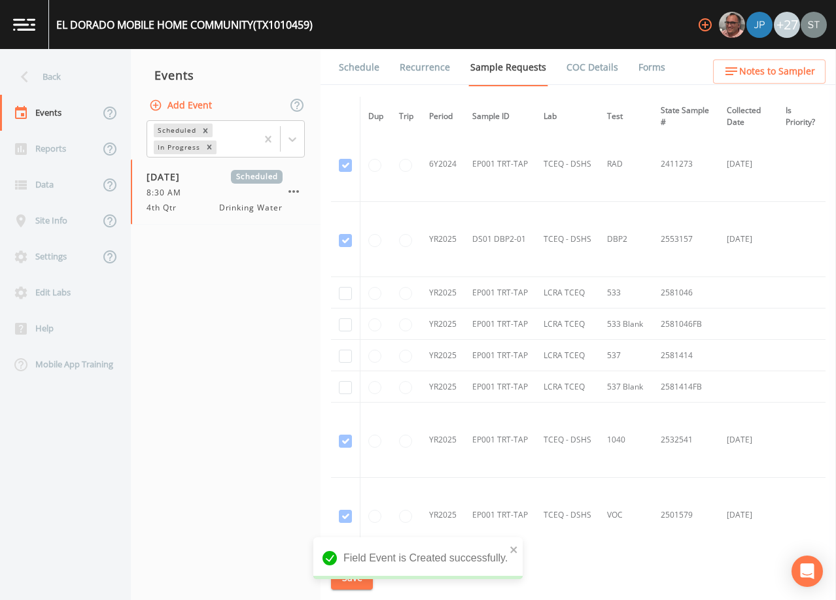
scroll to position [654, 0]
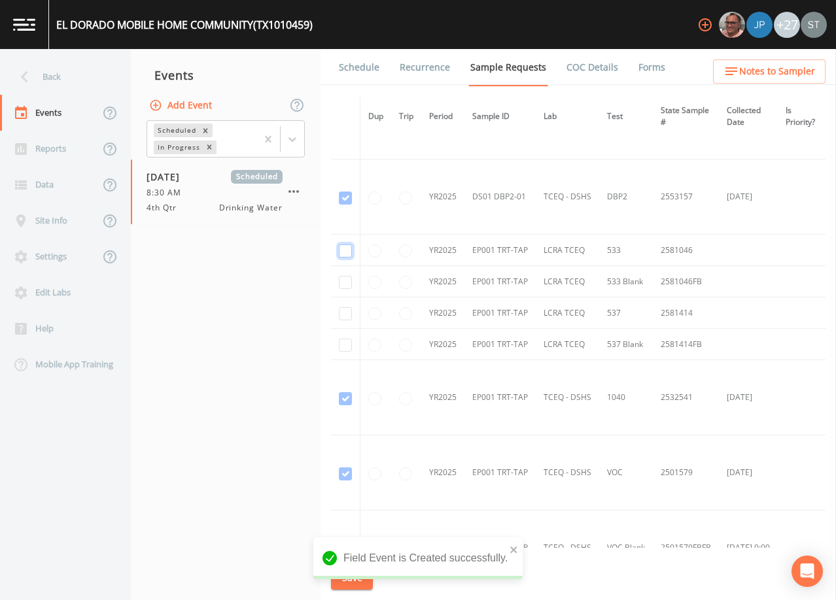
click at [341, 248] on input "checkbox" at bounding box center [345, 251] width 13 height 13
checkbox input "true"
click at [347, 281] on input "checkbox" at bounding box center [345, 282] width 13 height 13
checkbox input "true"
click at [349, 317] on input "checkbox" at bounding box center [345, 313] width 13 height 13
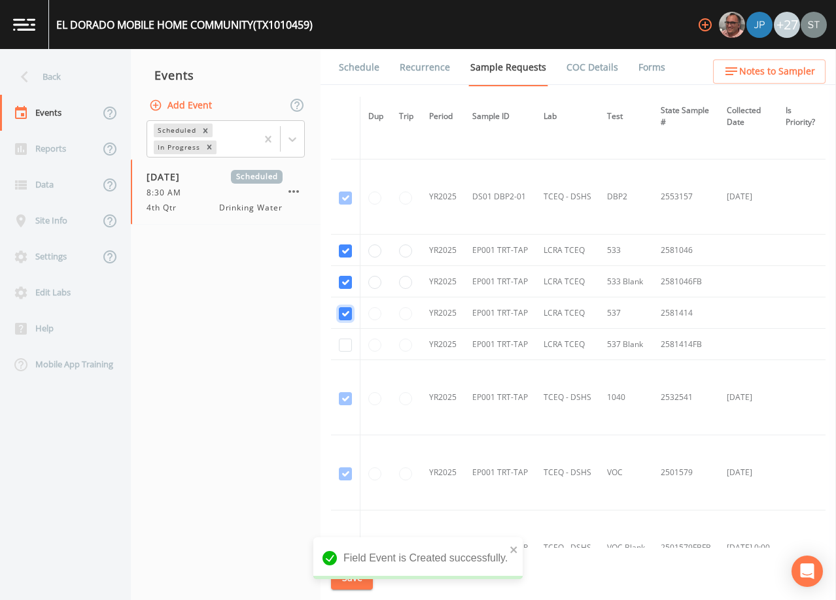
checkbox input "true"
click at [345, 347] on input "checkbox" at bounding box center [345, 345] width 13 height 13
checkbox input "true"
click at [357, 573] on button "Save" at bounding box center [352, 578] width 42 height 24
click at [368, 73] on link "Schedule" at bounding box center [359, 67] width 44 height 37
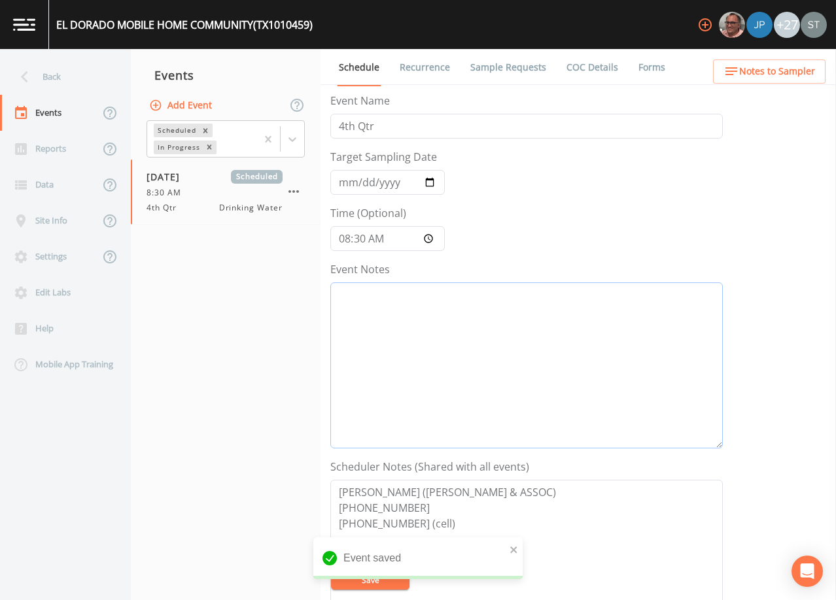
drag, startPoint x: 493, startPoint y: 381, endPoint x: 505, endPoint y: 364, distance: 21.2
click at [494, 379] on textarea "Event Notes" at bounding box center [526, 365] width 392 height 166
click at [551, 338] on textarea "Event Notes" at bounding box center [526, 365] width 392 height 166
paste textarea "[DATE]9:15 Confirmed Appt (0971)"
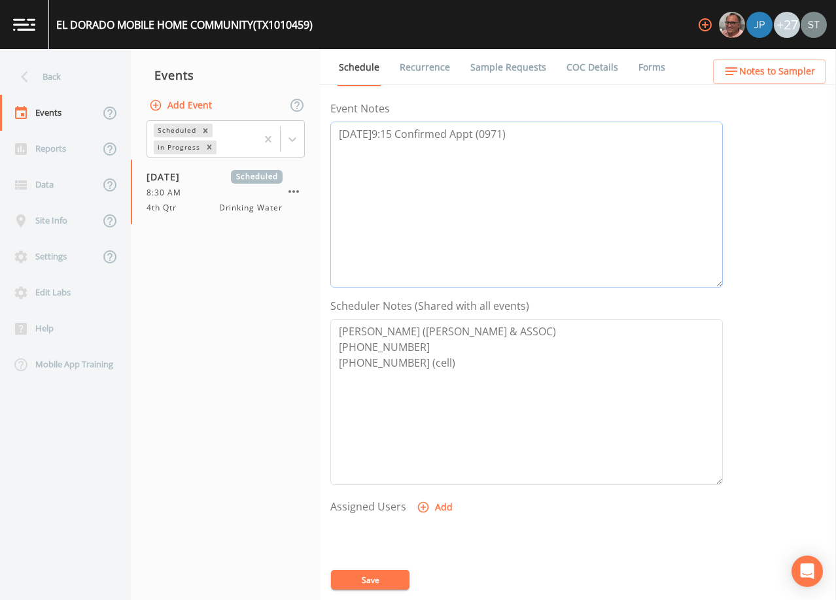
scroll to position [196, 0]
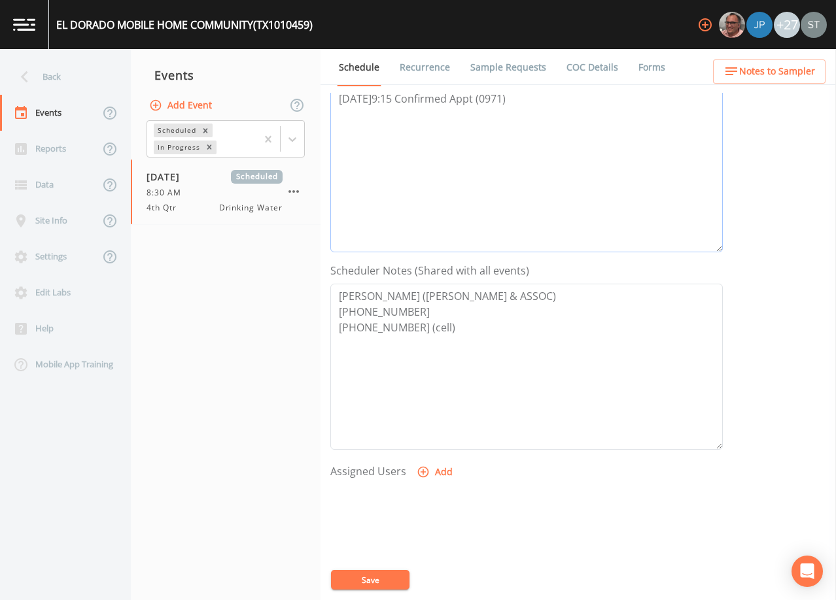
type textarea "[DATE]9:15 Confirmed Appt (0971)"
click at [437, 473] on button "Add" at bounding box center [436, 472] width 44 height 24
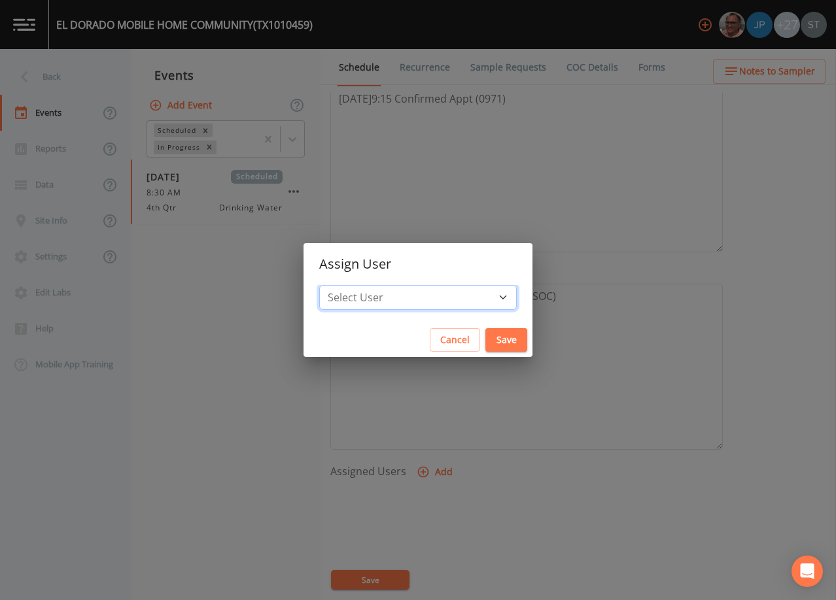
click at [436, 300] on select "Select User [PERSON_NAME] [PERSON_NAME] [PERSON_NAME] Lorinzia [PERSON_NAME] [P…" at bounding box center [417, 297] width 197 height 25
select select "3585e269-5d1f-4d98-ab9d-4913da50343a"
click at [349, 285] on select "Select User [PERSON_NAME] [PERSON_NAME] [PERSON_NAME] Lorinzia [PERSON_NAME] [P…" at bounding box center [417, 297] width 197 height 25
click at [485, 339] on button "Save" at bounding box center [506, 340] width 42 height 24
select select
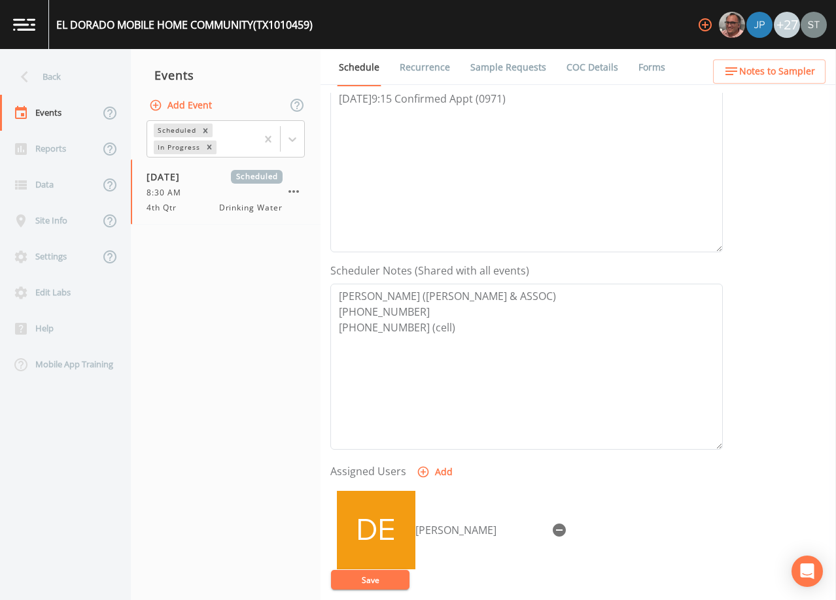
click at [385, 577] on button "Save" at bounding box center [370, 580] width 78 height 20
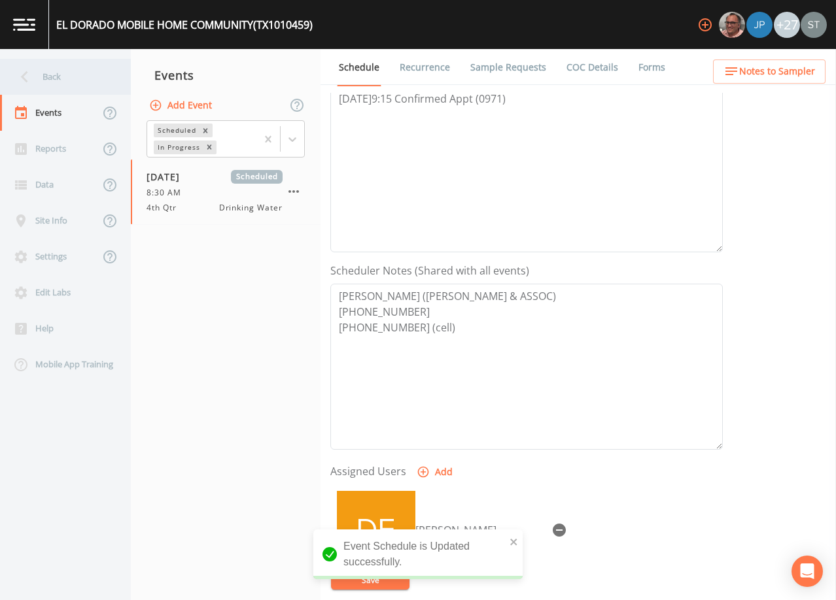
click at [64, 82] on div "Back" at bounding box center [59, 77] width 118 height 36
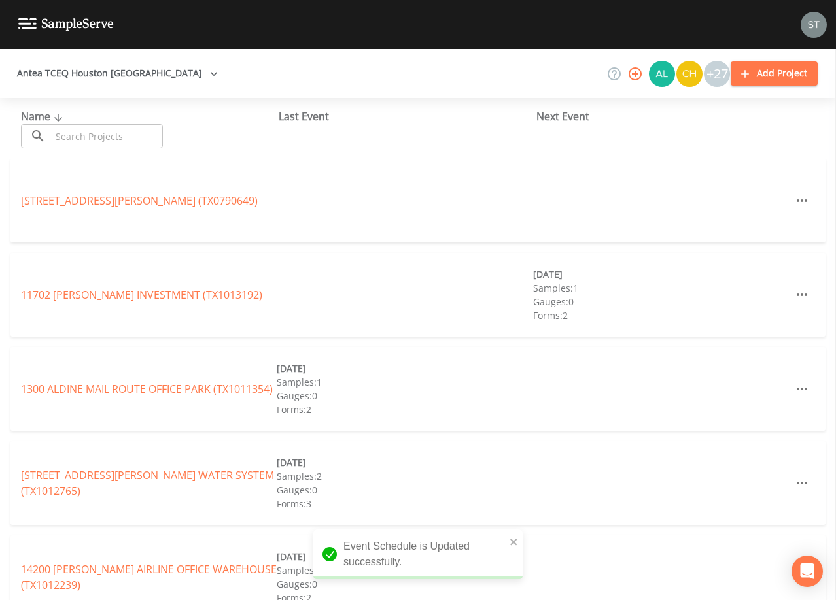
drag, startPoint x: 116, startPoint y: 135, endPoint x: 126, endPoint y: 108, distance: 28.5
click at [120, 130] on input "text" at bounding box center [107, 136] width 112 height 24
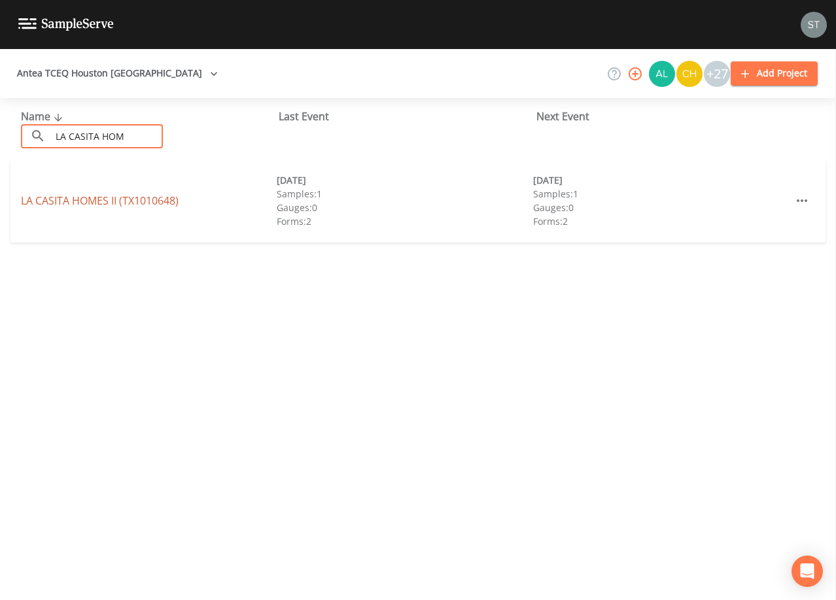
type input "LA CASITA HOM"
click at [145, 206] on link "LA CASITA HOMES II (TX1010648)" at bounding box center [100, 201] width 158 height 14
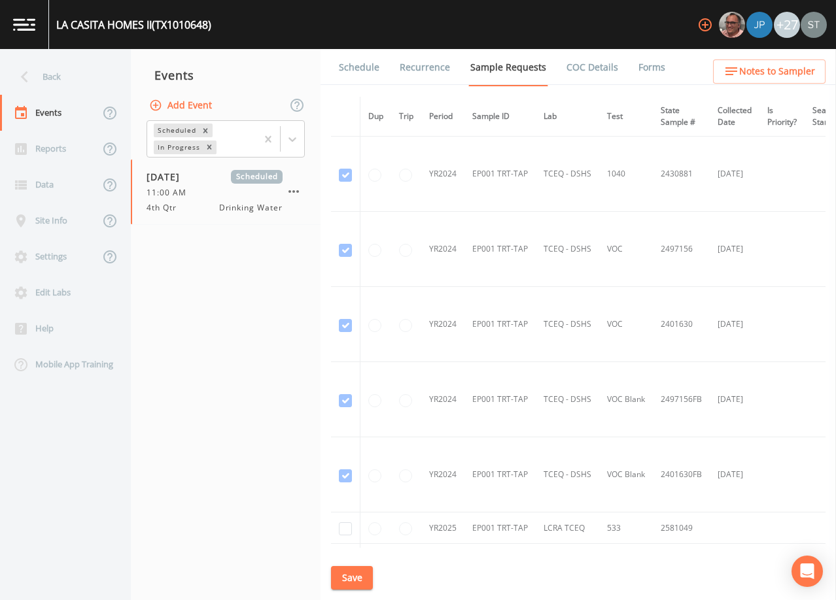
click at [370, 70] on link "Schedule" at bounding box center [359, 67] width 44 height 37
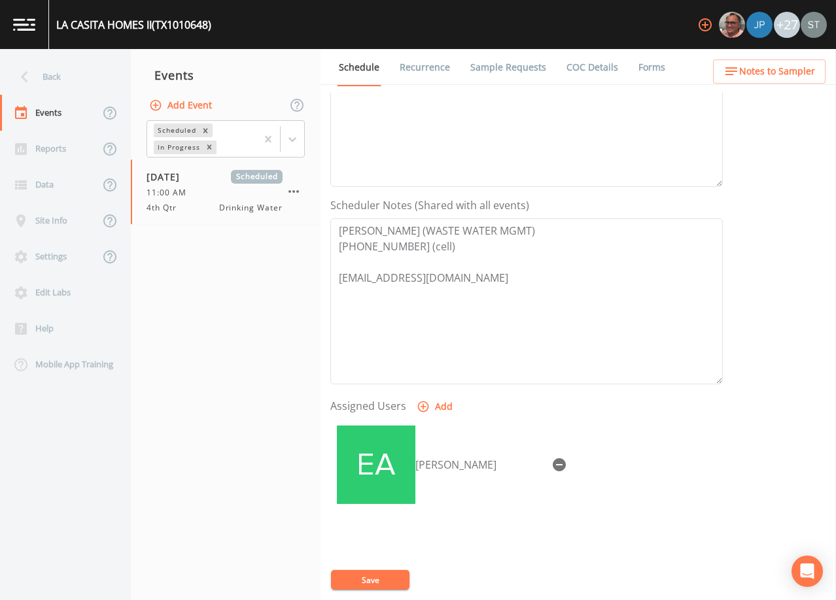
scroll to position [196, 0]
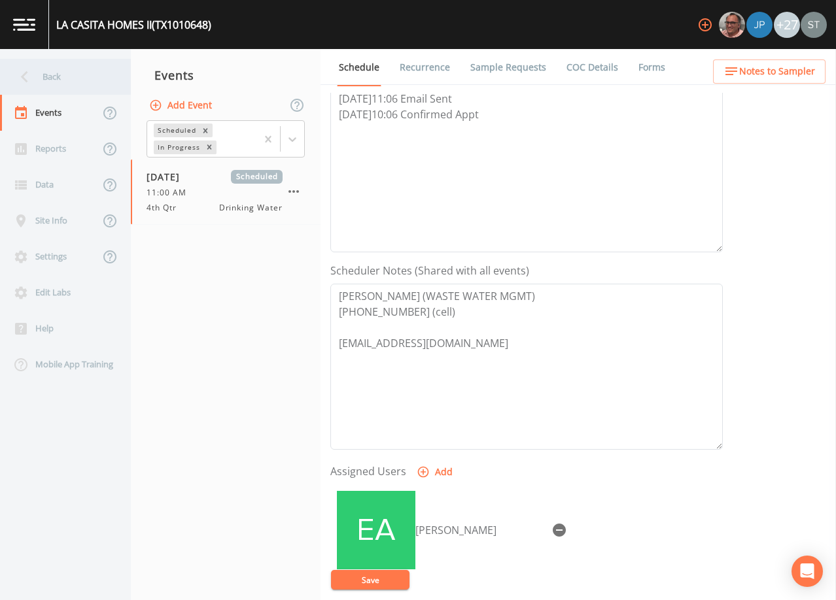
click at [56, 79] on div "Back" at bounding box center [59, 77] width 118 height 36
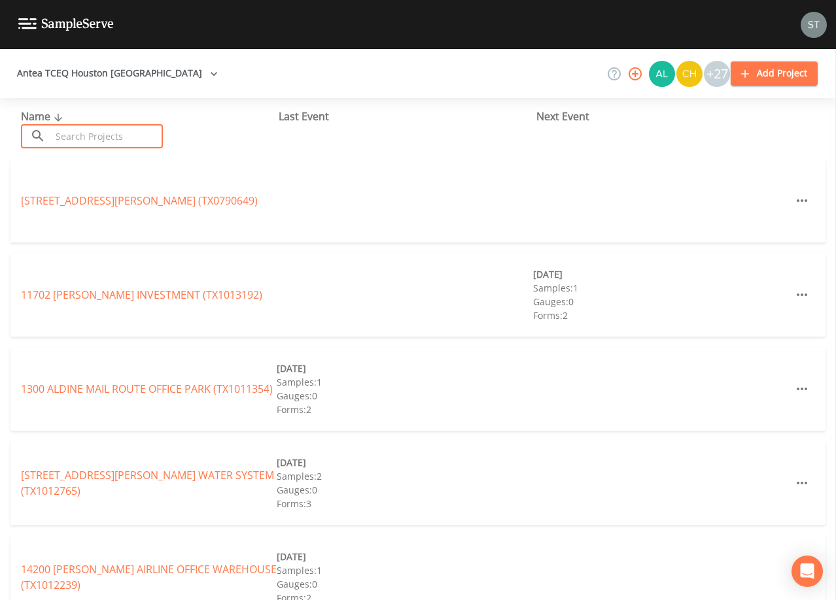
click at [93, 139] on input "text" at bounding box center [107, 136] width 112 height 24
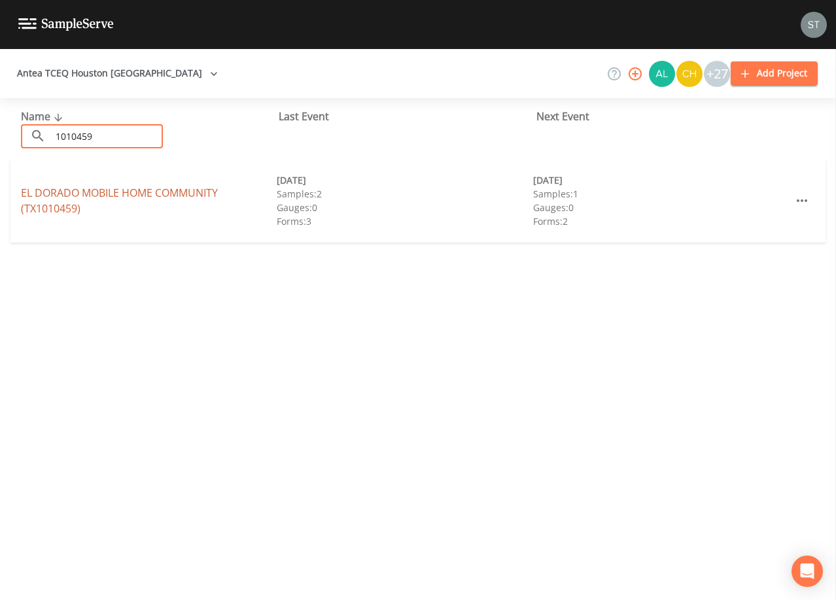
type input "1010459"
click at [85, 196] on link "EL DORADO MOBILE HOME COMMUNITY (TX1010459)" at bounding box center [119, 201] width 197 height 30
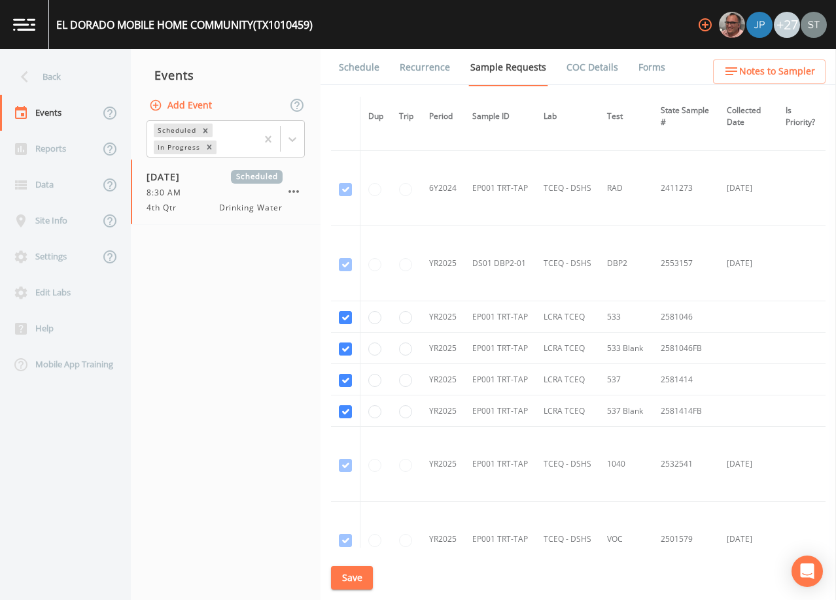
scroll to position [654, 0]
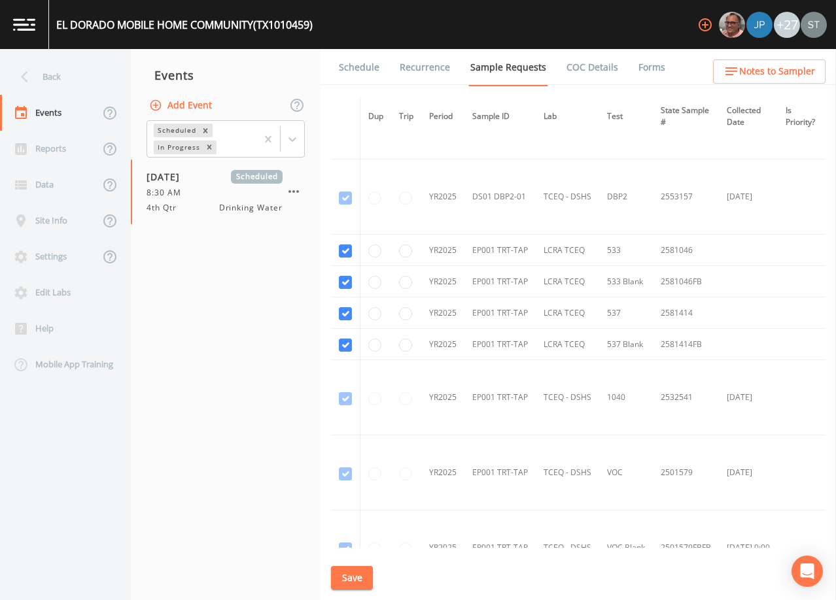
click at [369, 76] on link "Schedule" at bounding box center [359, 67] width 44 height 37
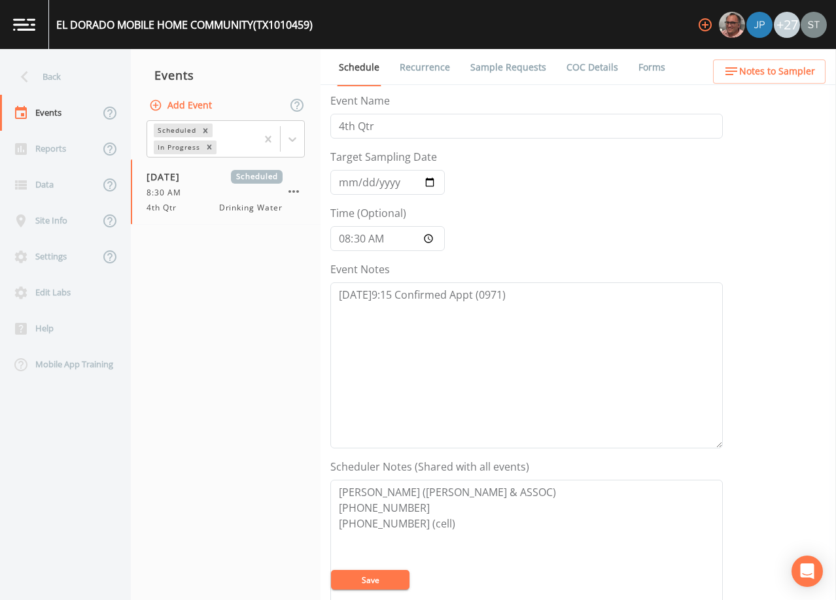
click at [776, 69] on span "Notes to Sampler" at bounding box center [777, 71] width 76 height 16
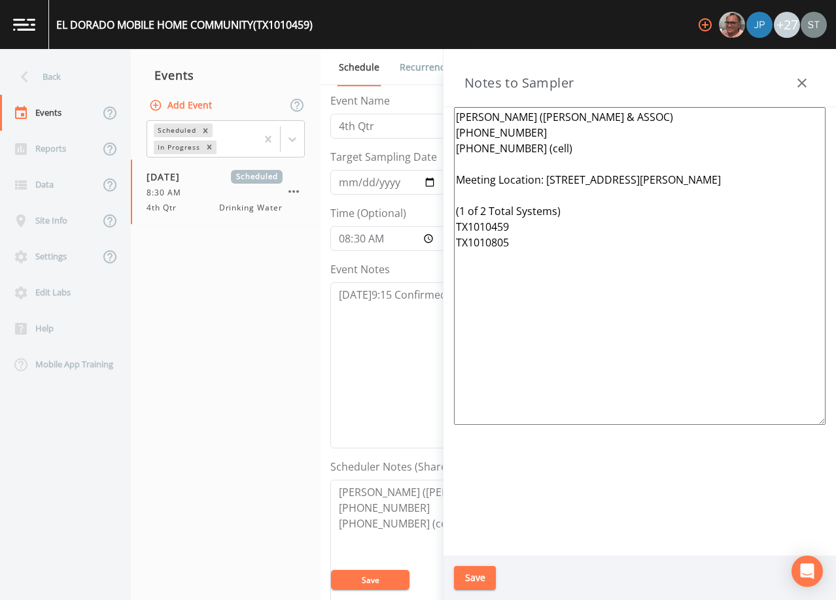
drag, startPoint x: 543, startPoint y: 260, endPoint x: 433, endPoint y: 182, distance: 134.6
click at [433, 182] on div "Back Events Reports Data Site Info Settings Edit Labs Help Mobile App Training …" at bounding box center [418, 324] width 836 height 551
paste textarea "[STREET_ADDRESS] (1 of 5 Total Systems) TX1010180 TX1010459 TX1010584 TX1010914"
type textarea "[PERSON_NAME] ([PERSON_NAME] & ASSOC) [PHONE_NUMBER] [PHONE_NUMBER] (cell) Meet…"
click at [477, 581] on button "Save" at bounding box center [475, 578] width 42 height 24
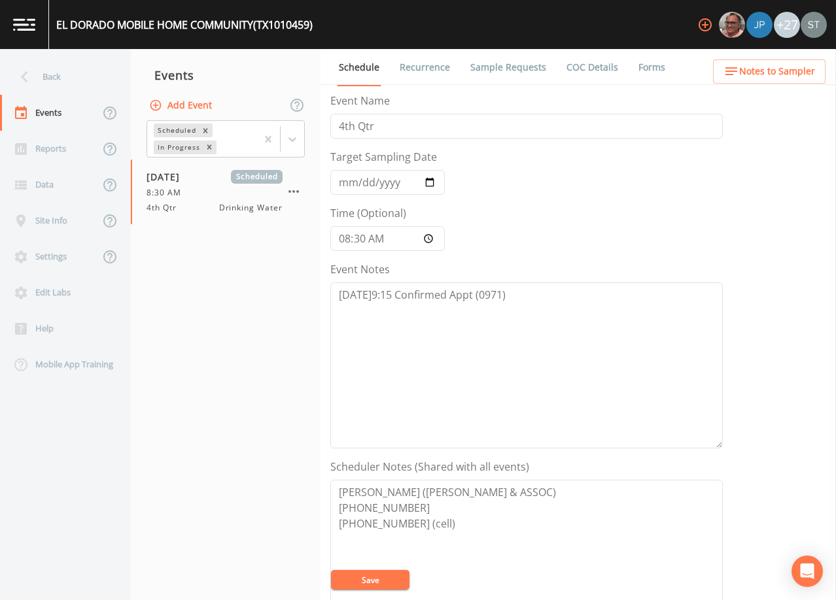
click at [800, 77] on span "Notes to Sampler" at bounding box center [777, 71] width 76 height 16
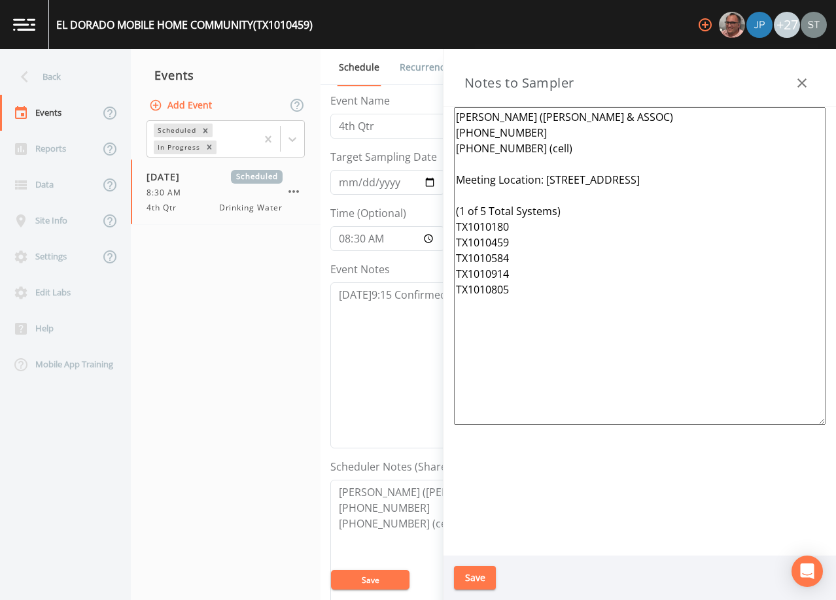
click at [804, 82] on icon "button" at bounding box center [801, 82] width 9 height 9
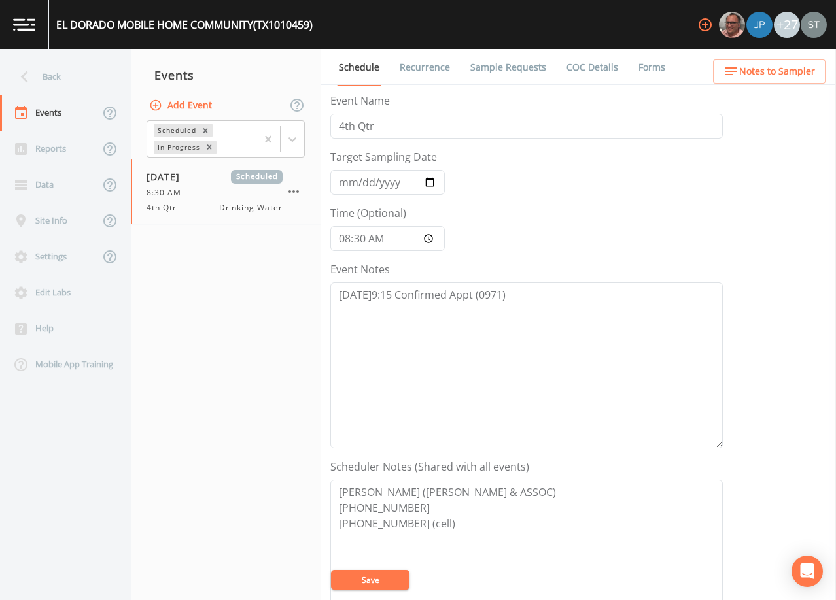
click at [428, 68] on link "Recurrence" at bounding box center [425, 67] width 54 height 37
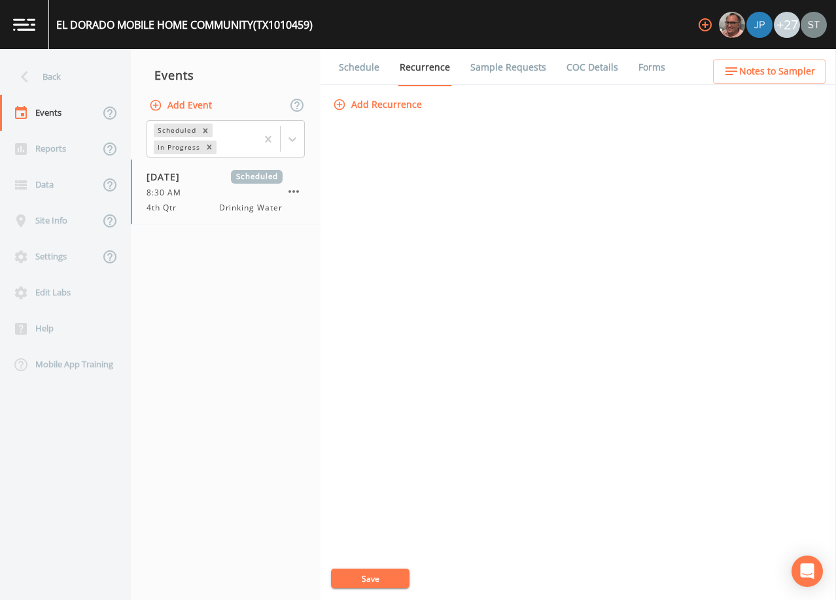
click at [364, 70] on link "Schedule" at bounding box center [359, 67] width 44 height 37
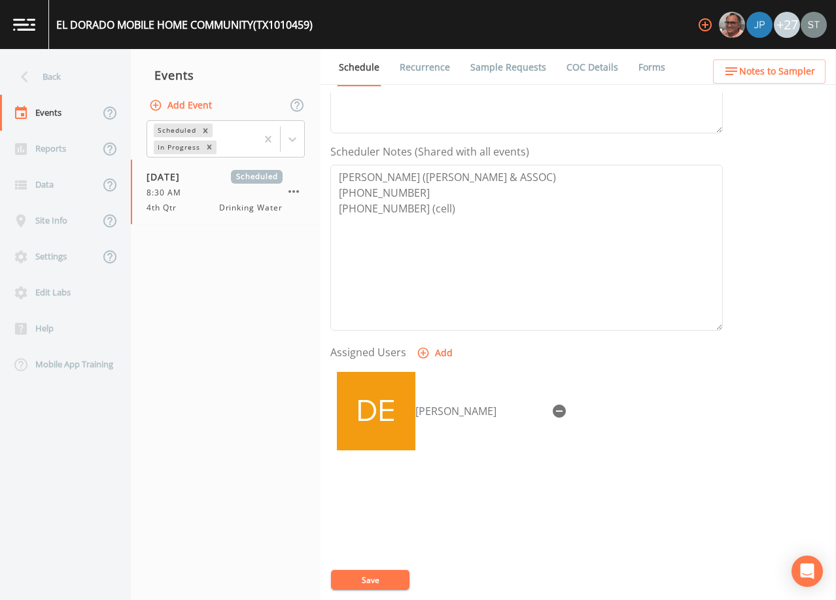
scroll to position [322, 0]
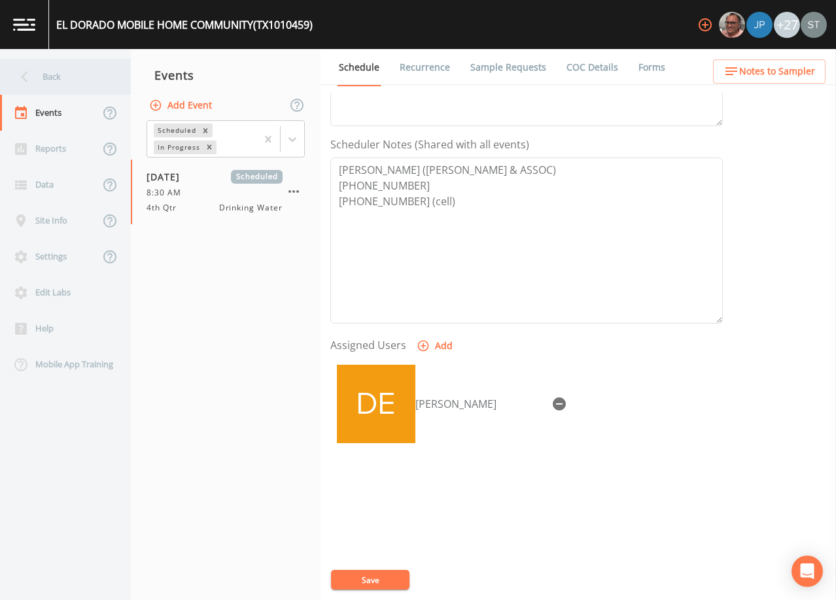
click at [42, 80] on div "Back" at bounding box center [59, 77] width 118 height 36
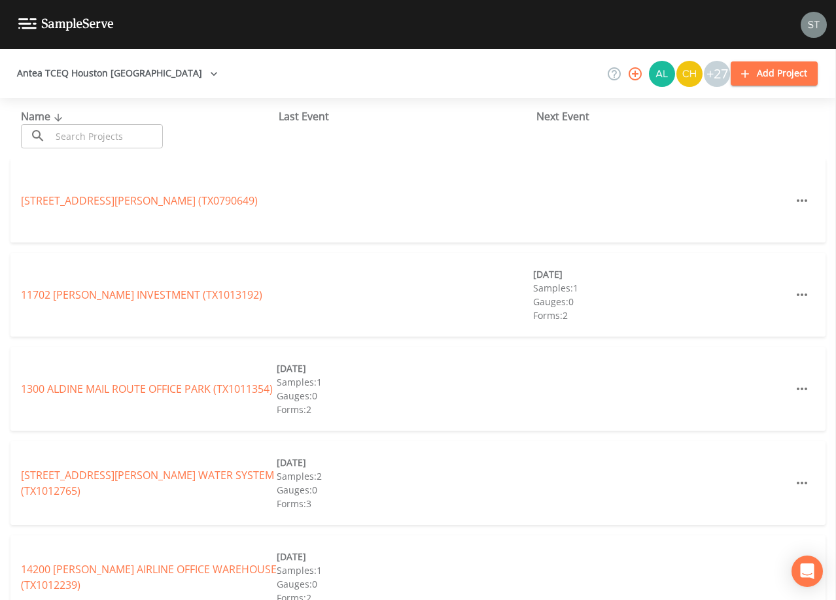
click at [94, 131] on input "text" at bounding box center [107, 136] width 112 height 24
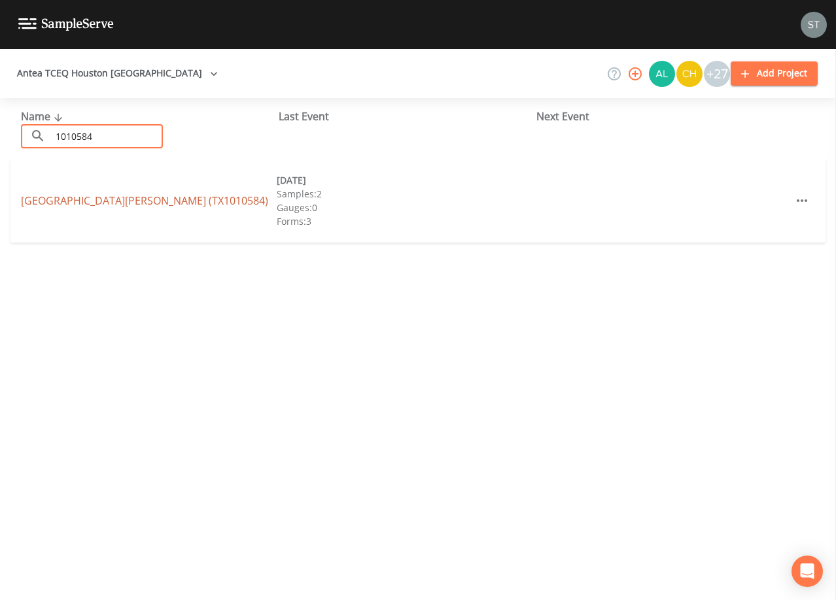
type input "1010584"
click at [180, 203] on link "[GEOGRAPHIC_DATA][PERSON_NAME] (TX1010584)" at bounding box center [144, 201] width 247 height 14
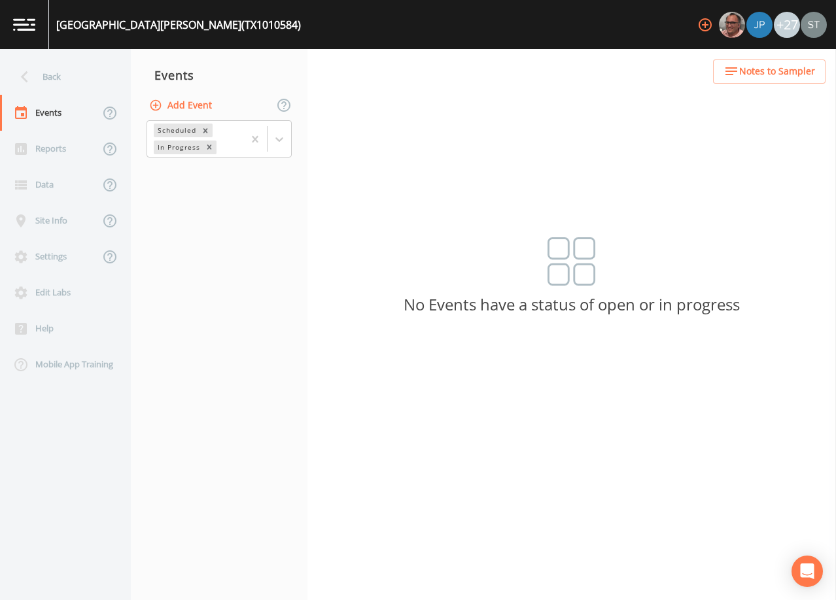
click at [193, 107] on button "Add Event" at bounding box center [181, 106] width 71 height 24
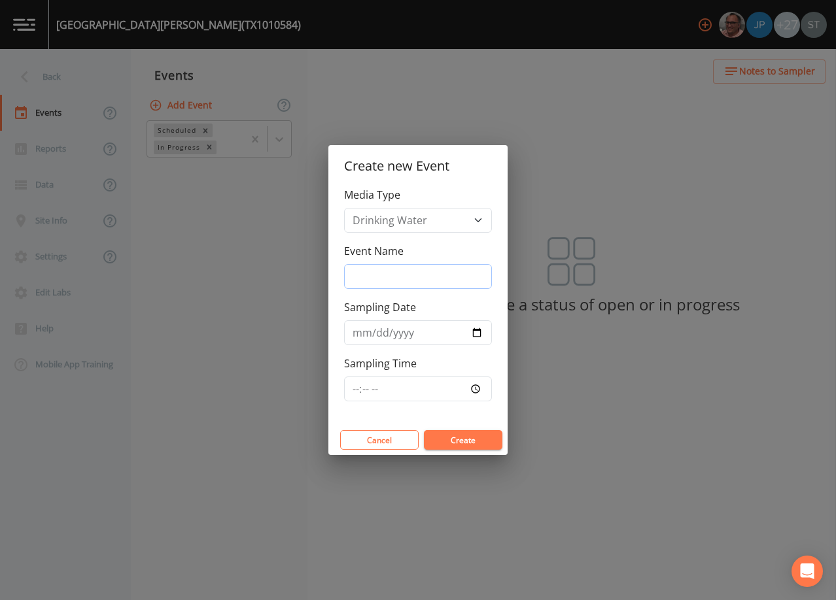
click at [393, 269] on input "Event Name" at bounding box center [418, 276] width 148 height 25
type input "4th Qtr"
click at [346, 332] on input "Sampling Date" at bounding box center [418, 332] width 148 height 25
type input "[DATE]"
type input "08:30"
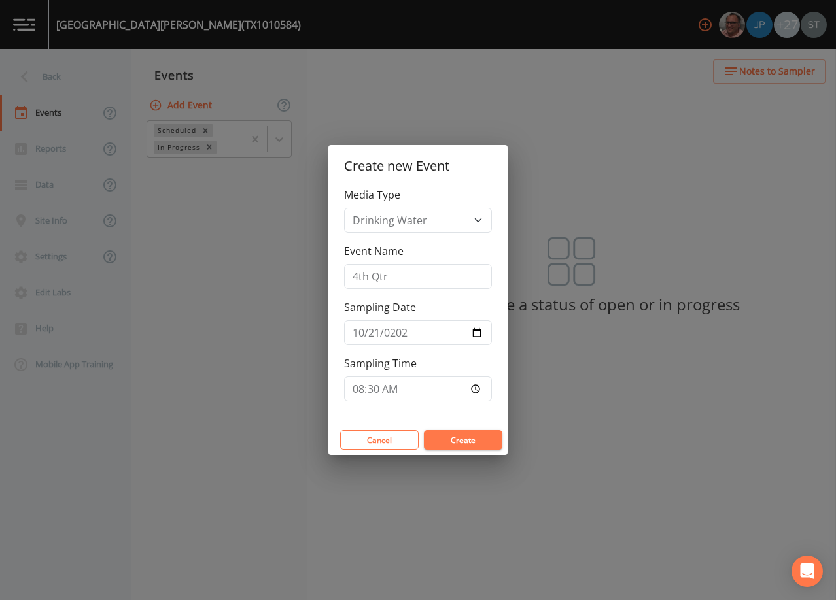
click at [461, 439] on button "Create" at bounding box center [463, 440] width 78 height 20
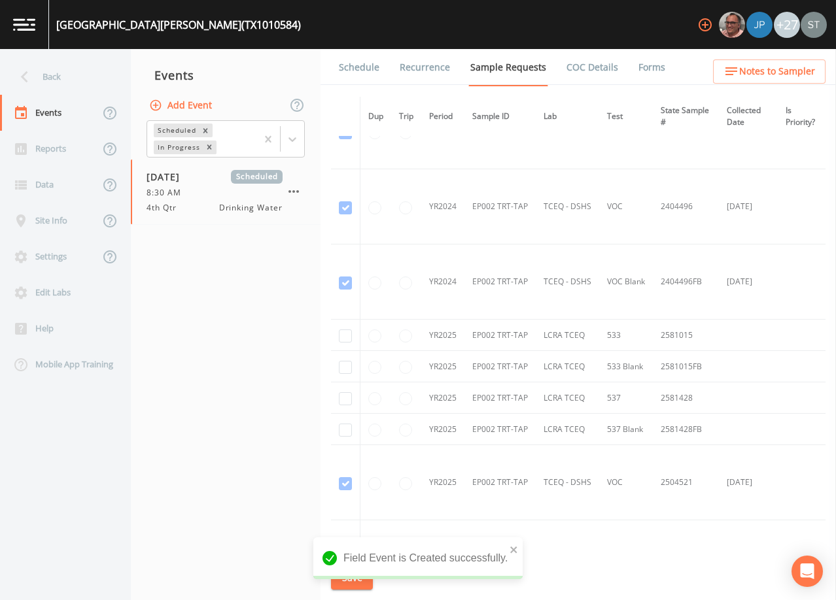
scroll to position [65, 0]
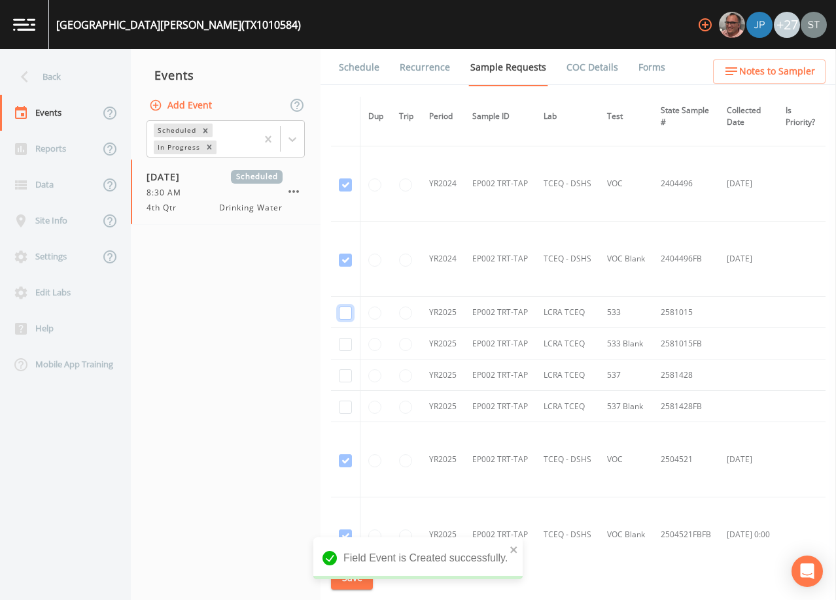
click at [344, 312] on input "checkbox" at bounding box center [345, 313] width 13 height 13
checkbox input "true"
click at [344, 343] on input "checkbox" at bounding box center [345, 344] width 13 height 13
checkbox input "true"
click at [347, 376] on input "checkbox" at bounding box center [345, 375] width 13 height 13
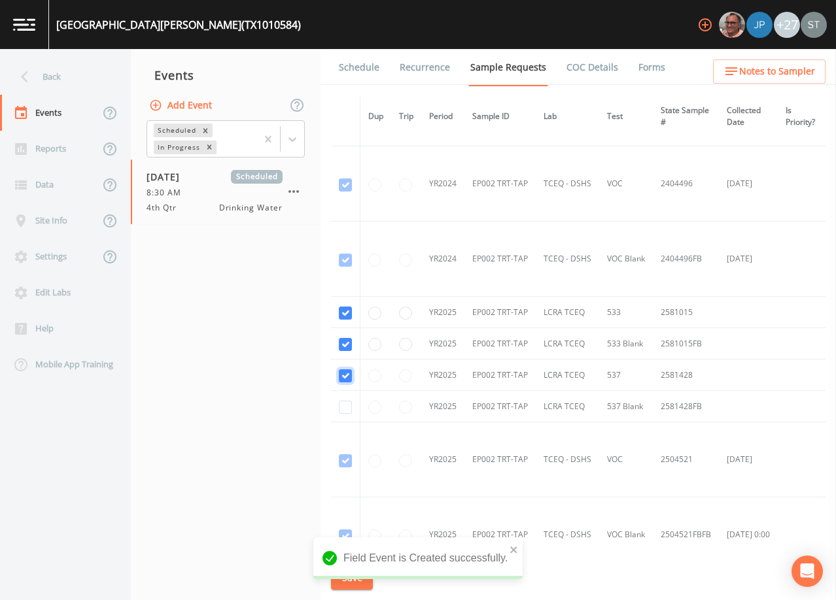
checkbox input "true"
click at [345, 409] on input "checkbox" at bounding box center [345, 407] width 13 height 13
checkbox input "true"
click at [354, 579] on button "Save" at bounding box center [352, 578] width 42 height 24
click at [361, 74] on link "Schedule" at bounding box center [359, 67] width 44 height 37
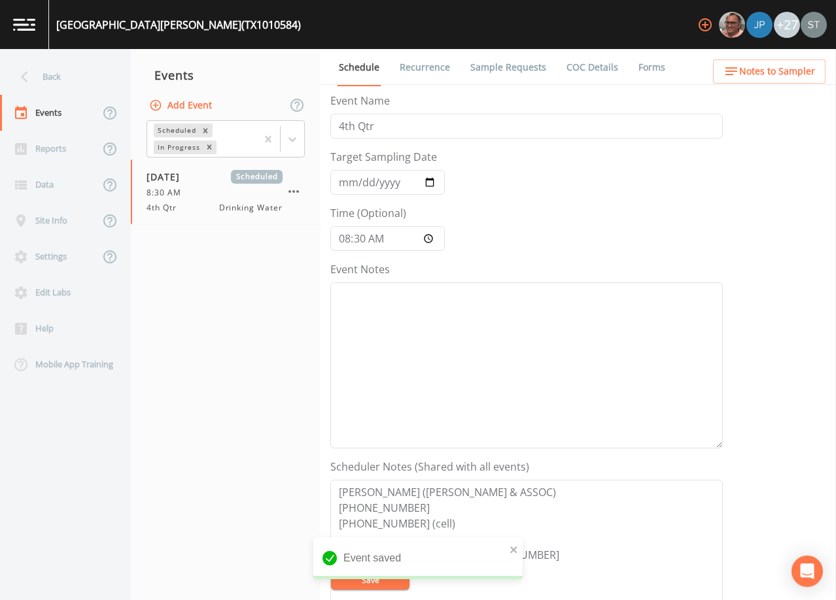
click at [765, 79] on span "Notes to Sampler" at bounding box center [777, 71] width 76 height 16
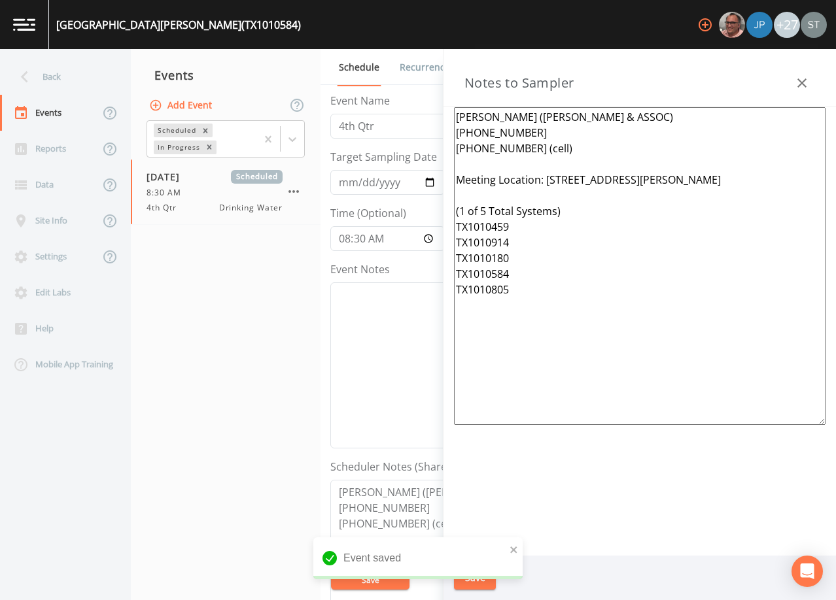
drag, startPoint x: 494, startPoint y: 300, endPoint x: 436, endPoint y: 180, distance: 133.7
click at [436, 180] on div "Back Events Reports Data Site Info Settings Edit Labs Help Mobile App Training …" at bounding box center [418, 324] width 836 height 551
paste textarea "[STREET_ADDRESS] (1 of 5 Total Systems) TX1010180 TX1010459 TX1010584 TX101091"
type textarea "[PERSON_NAME] ([PERSON_NAME] & ASSOC) [PHONE_NUMBER] [PHONE_NUMBER] (cell) Meet…"
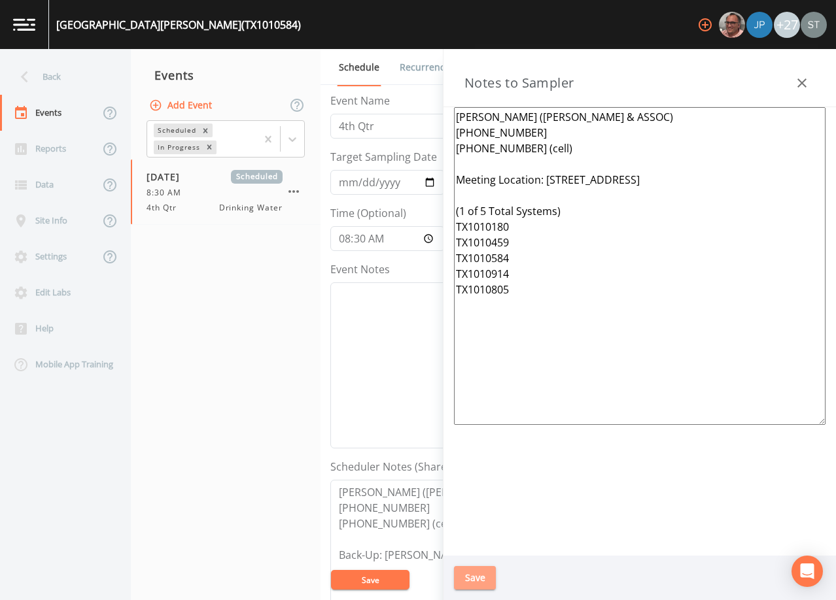
click at [478, 582] on button "Save" at bounding box center [475, 578] width 42 height 24
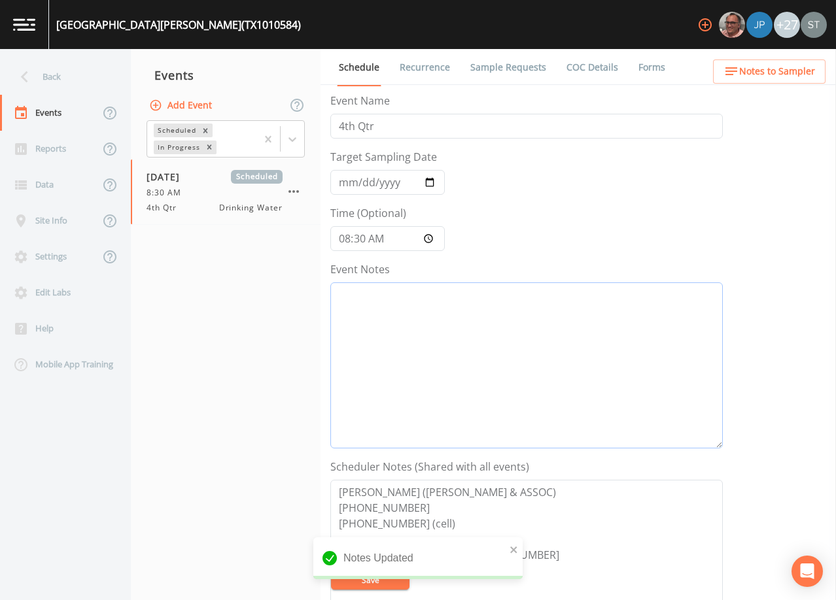
click at [483, 371] on textarea "Event Notes" at bounding box center [526, 365] width 392 height 166
click at [547, 322] on textarea "Event Notes" at bounding box center [526, 365] width 392 height 166
paste textarea "[DATE]9:15 Confirmed Appt (0971)"
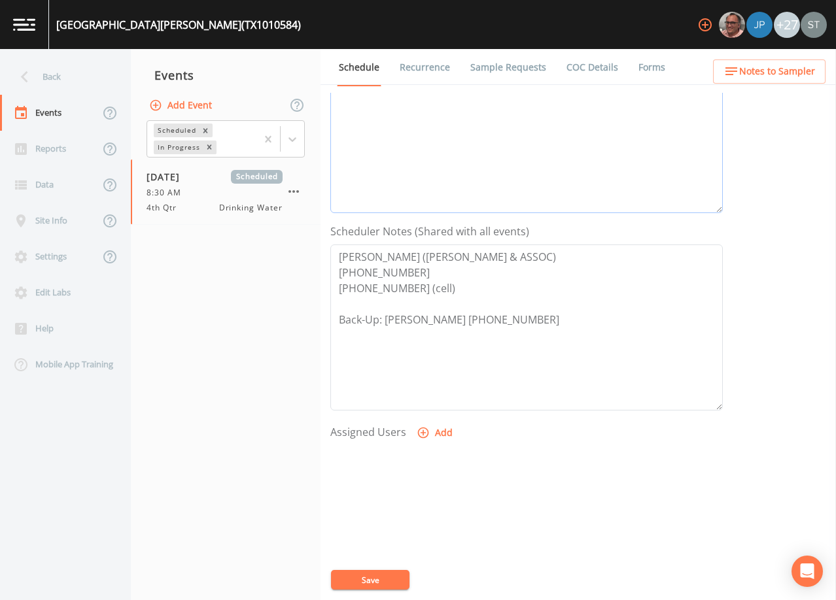
scroll to position [262, 0]
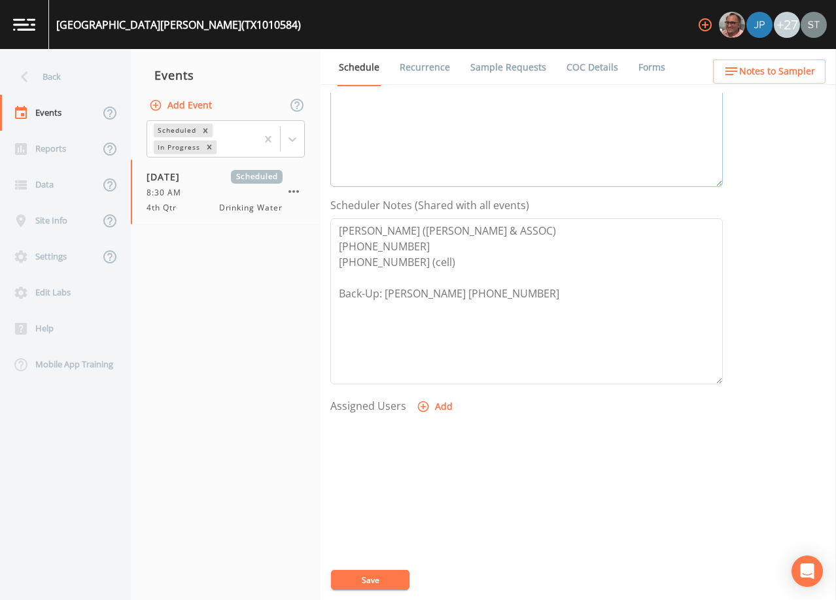
type textarea "[DATE]9:15 Confirmed Appt (0971)"
click at [437, 409] on button "Add" at bounding box center [436, 407] width 44 height 24
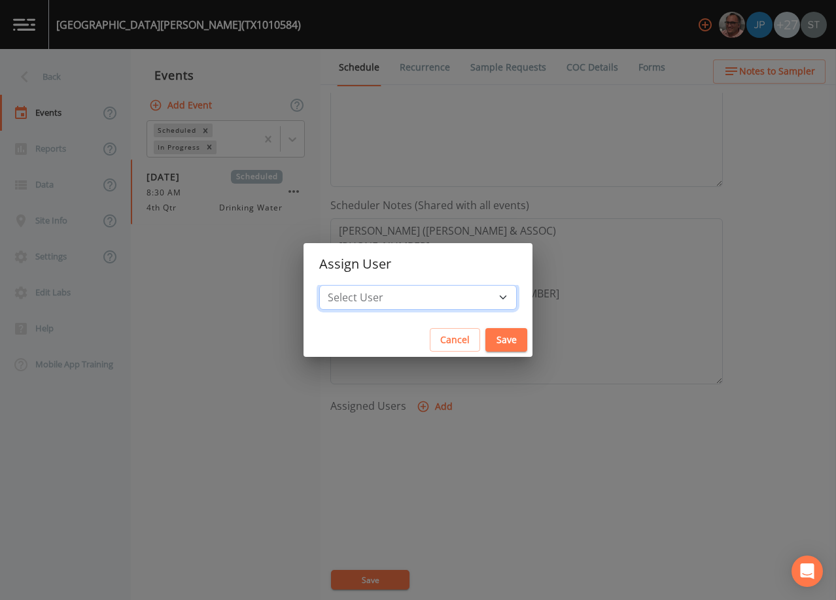
drag, startPoint x: 448, startPoint y: 294, endPoint x: 441, endPoint y: 293, distance: 7.2
click at [448, 294] on select "Select User [PERSON_NAME] [PERSON_NAME] [PERSON_NAME] Lorinzia [PERSON_NAME] [P…" at bounding box center [417, 297] width 197 height 25
select select "3585e269-5d1f-4d98-ab9d-4913da50343a"
click at [349, 285] on select "Select User [PERSON_NAME] [PERSON_NAME] [PERSON_NAME] Lorinzia [PERSON_NAME] [P…" at bounding box center [417, 297] width 197 height 25
click at [485, 338] on button "Save" at bounding box center [506, 340] width 42 height 24
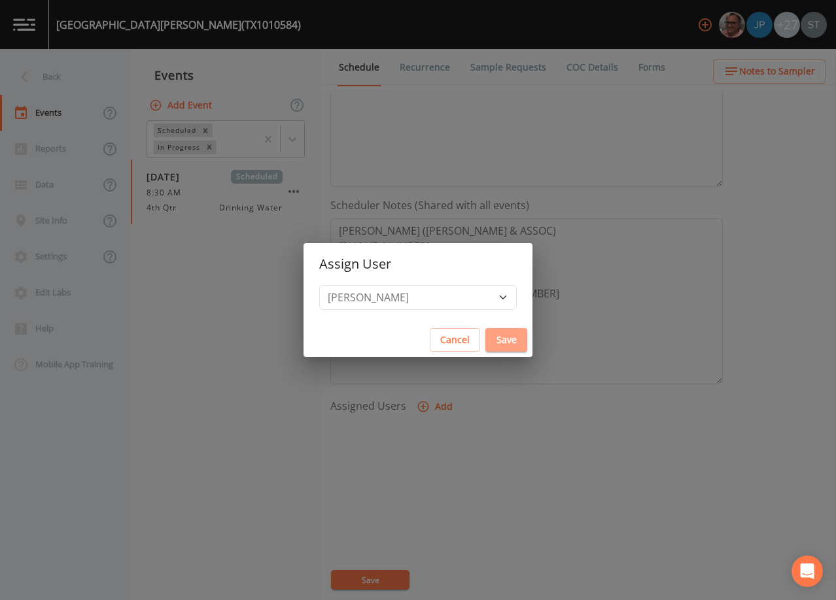
select select
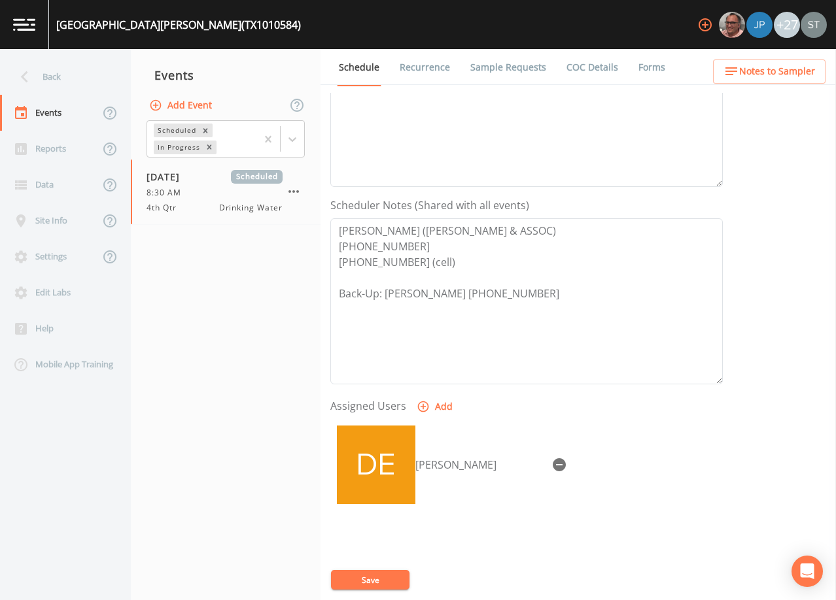
click at [388, 583] on button "Save" at bounding box center [370, 580] width 78 height 20
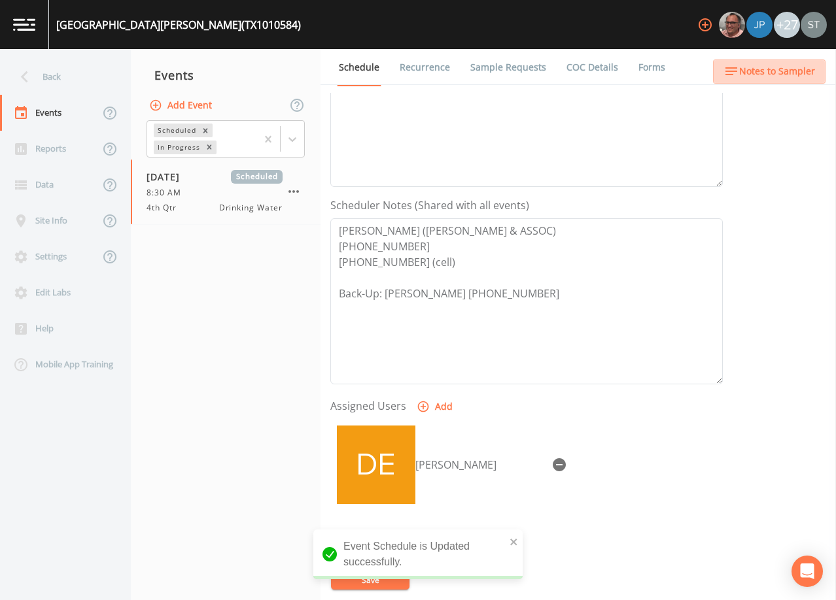
click at [791, 78] on span "Notes to Sampler" at bounding box center [777, 71] width 76 height 16
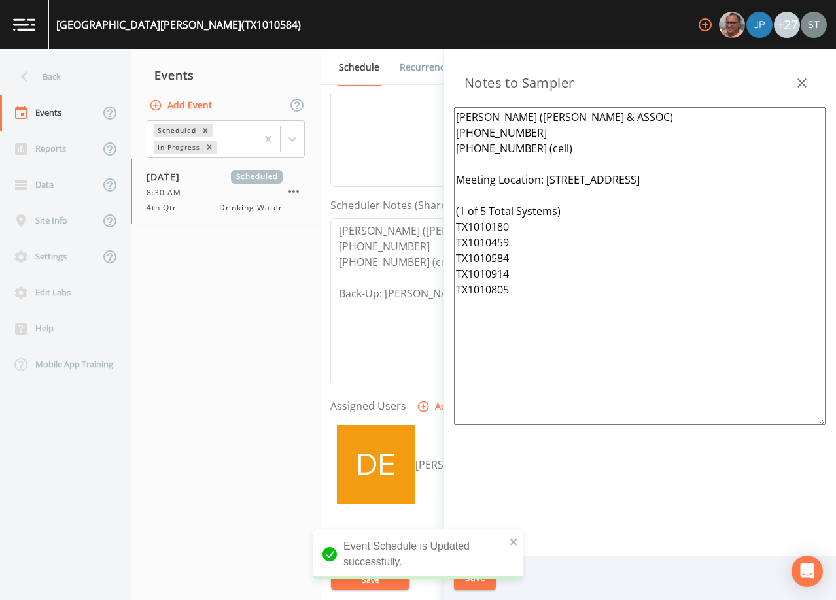
click at [806, 80] on icon "button" at bounding box center [802, 83] width 16 height 16
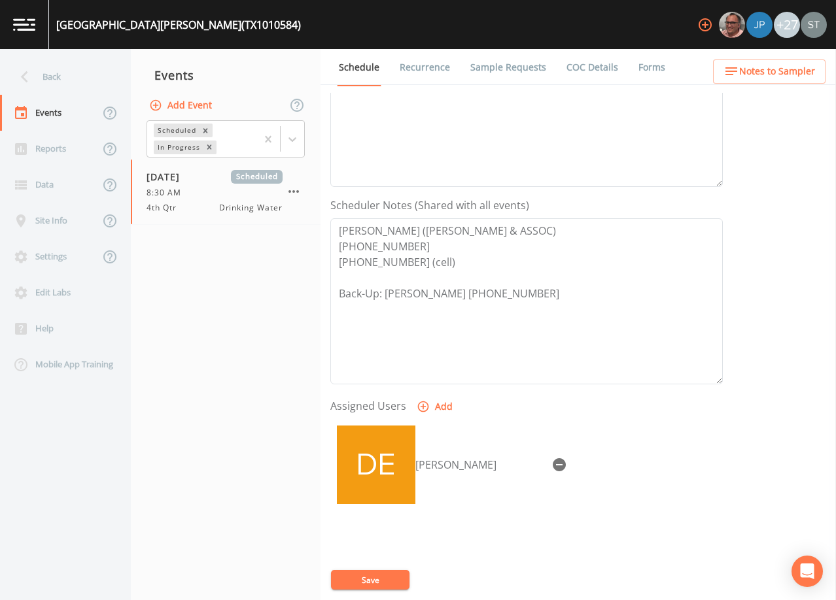
click at [503, 69] on link "Sample Requests" at bounding box center [508, 67] width 80 height 37
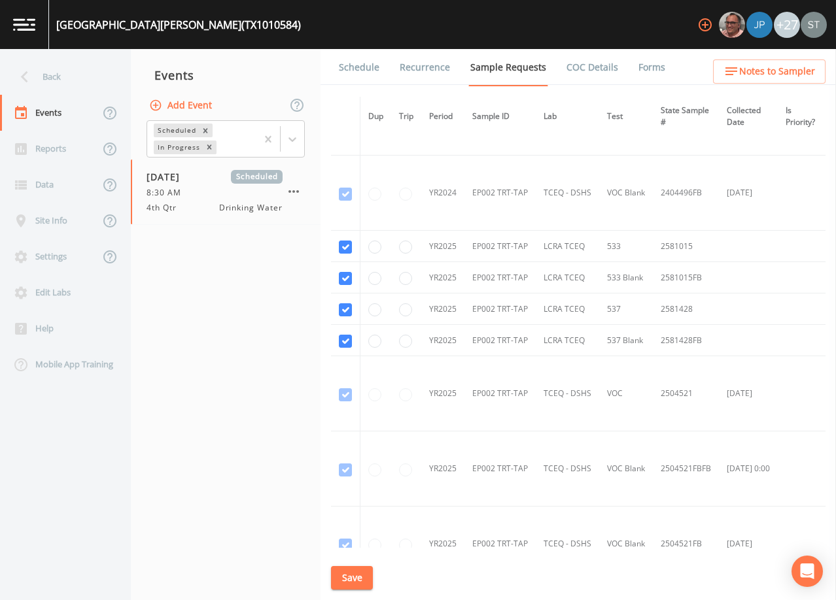
scroll to position [100, 0]
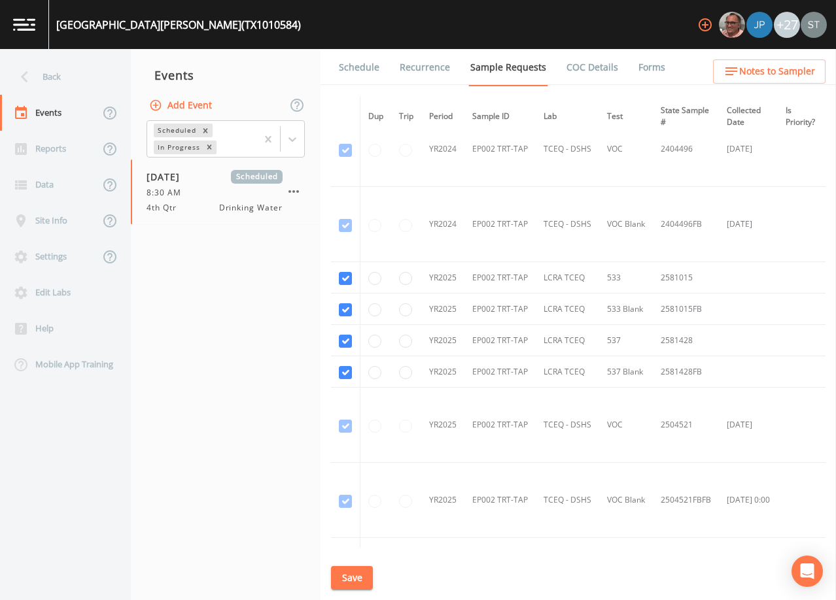
drag, startPoint x: 369, startPoint y: 73, endPoint x: 383, endPoint y: 74, distance: 13.1
click at [369, 73] on link "Schedule" at bounding box center [359, 67] width 44 height 37
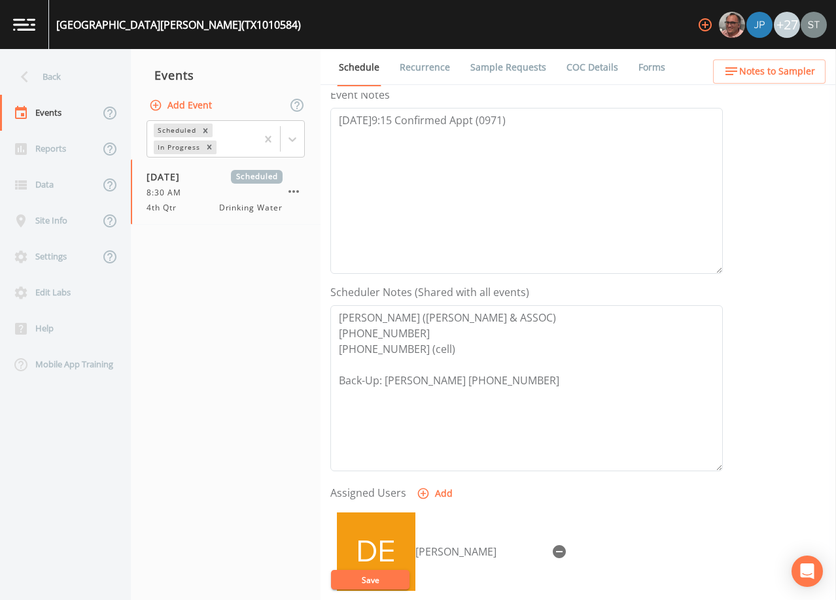
scroll to position [196, 0]
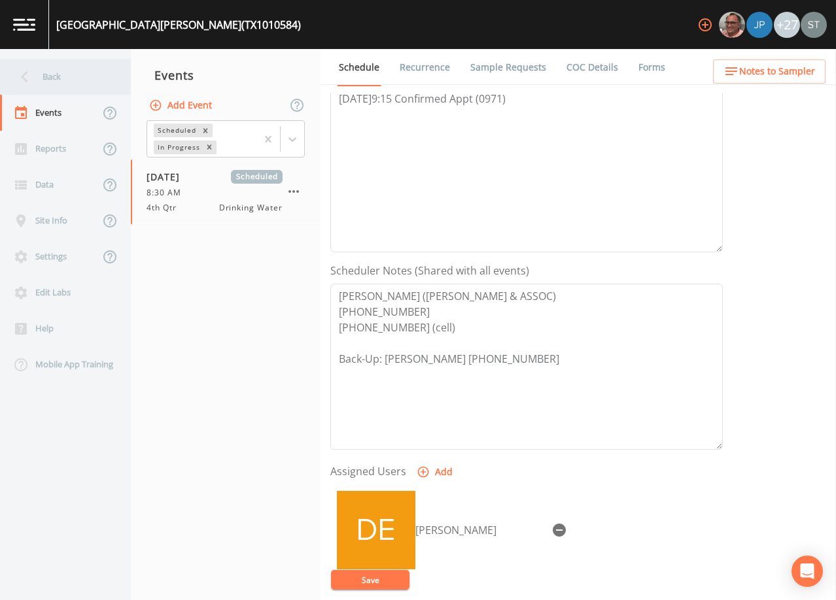
click at [66, 80] on div "Back" at bounding box center [59, 77] width 118 height 36
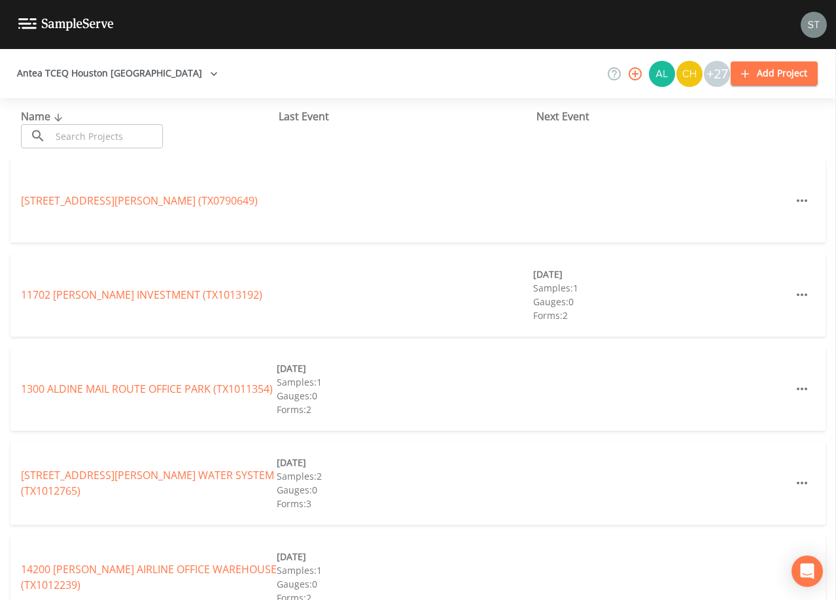
click at [99, 138] on input "text" at bounding box center [107, 136] width 112 height 24
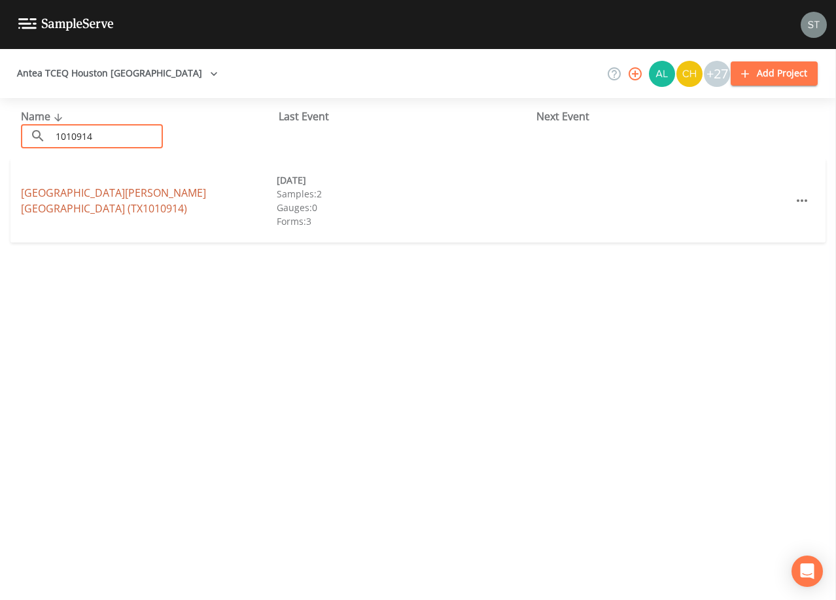
type input "1010914"
click at [145, 193] on link "[GEOGRAPHIC_DATA][PERSON_NAME] (TX1010914)" at bounding box center [113, 201] width 185 height 30
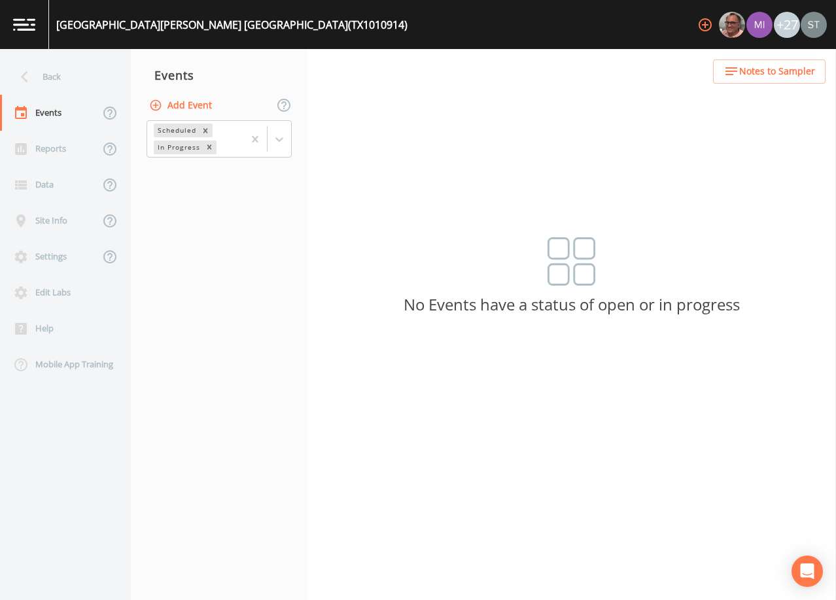
click at [196, 107] on button "Add Event" at bounding box center [181, 106] width 71 height 24
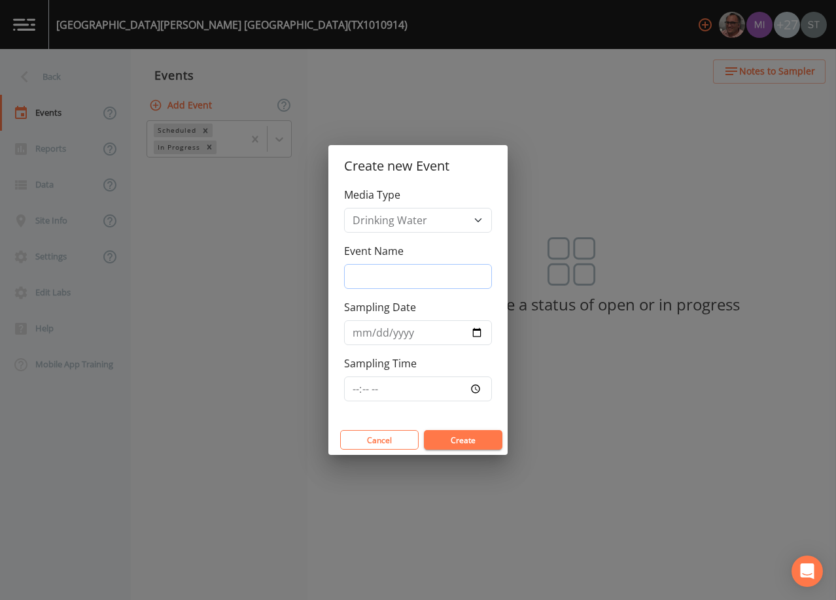
click at [411, 277] on input "Event Name" at bounding box center [418, 276] width 148 height 25
type input "4th Qtr"
click at [358, 332] on input "Sampling Date" at bounding box center [418, 332] width 148 height 25
type input "[DATE]"
type input "08:30"
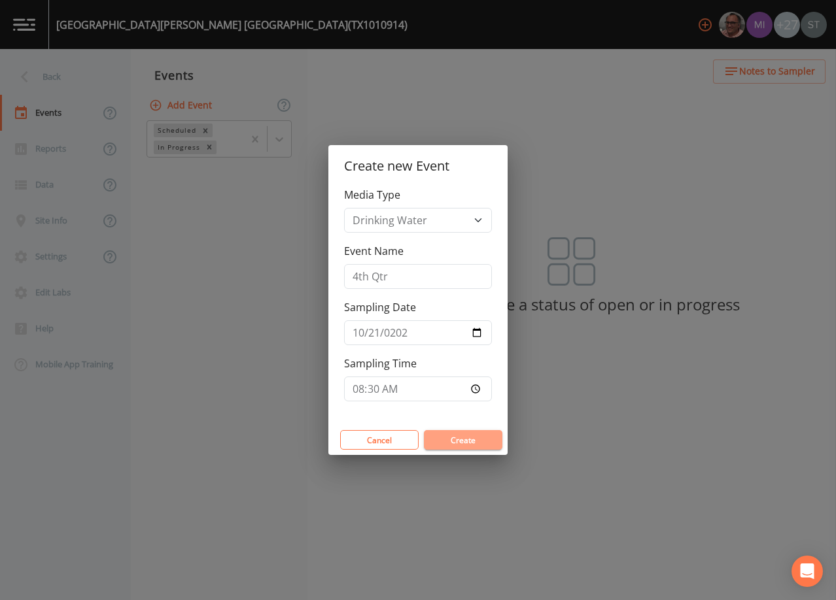
click at [458, 435] on button "Create" at bounding box center [463, 440] width 78 height 20
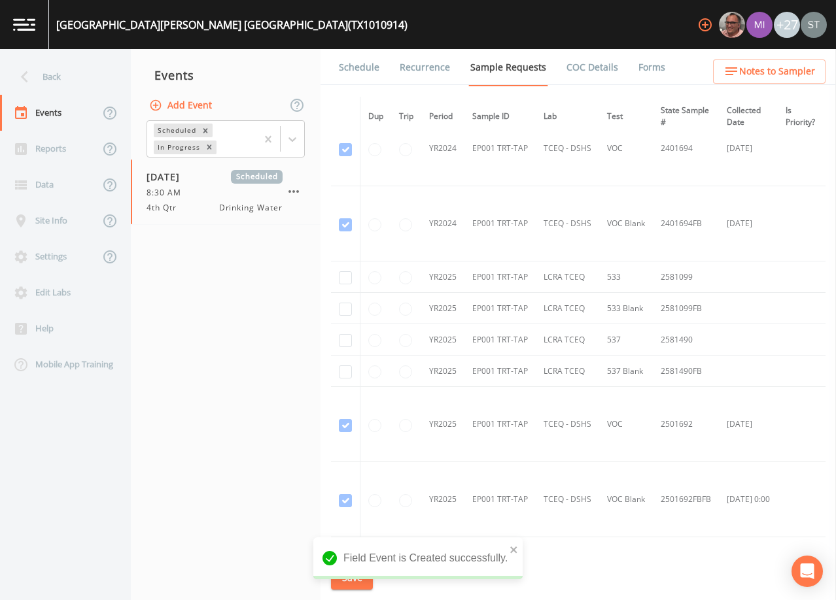
scroll to position [131, 0]
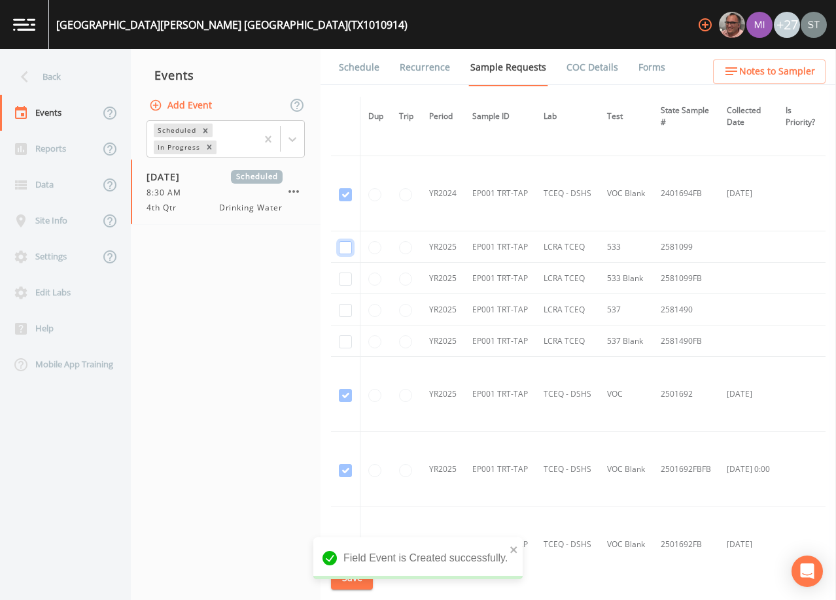
click at [341, 245] on input "checkbox" at bounding box center [345, 247] width 13 height 13
checkbox input "true"
click at [348, 278] on input "checkbox" at bounding box center [345, 279] width 13 height 13
checkbox input "true"
click at [344, 308] on input "checkbox" at bounding box center [345, 310] width 13 height 13
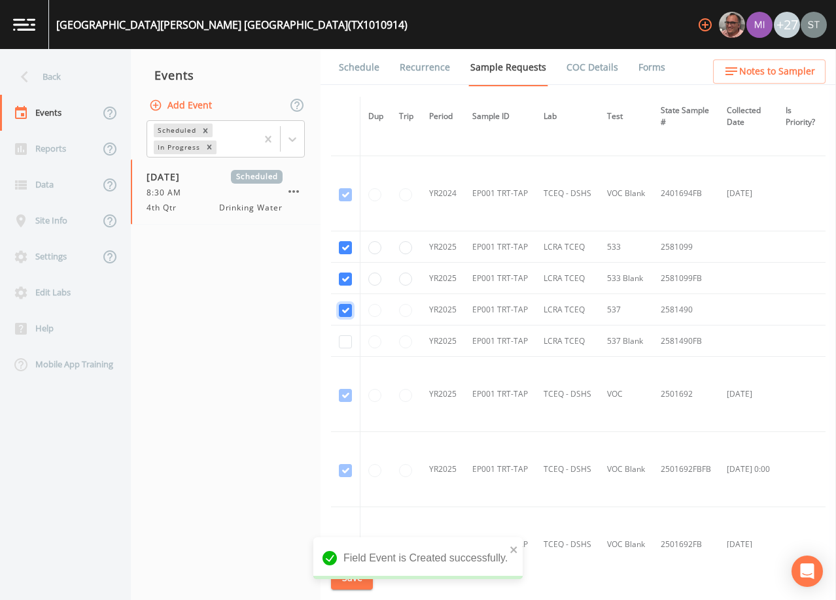
checkbox input "true"
click at [342, 345] on input "checkbox" at bounding box center [345, 341] width 13 height 13
checkbox input "true"
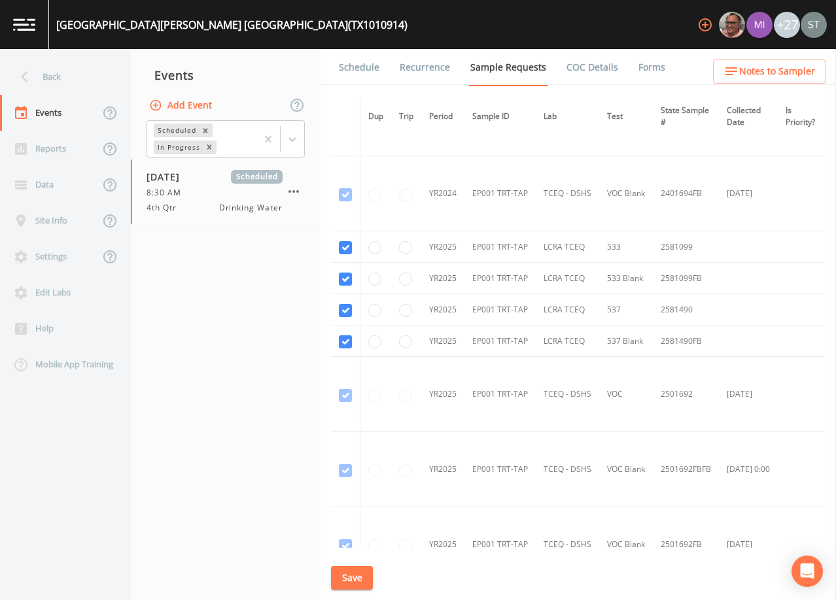
drag, startPoint x: 352, startPoint y: 578, endPoint x: 392, endPoint y: 511, distance: 78.3
click at [352, 579] on button "Save" at bounding box center [352, 578] width 42 height 24
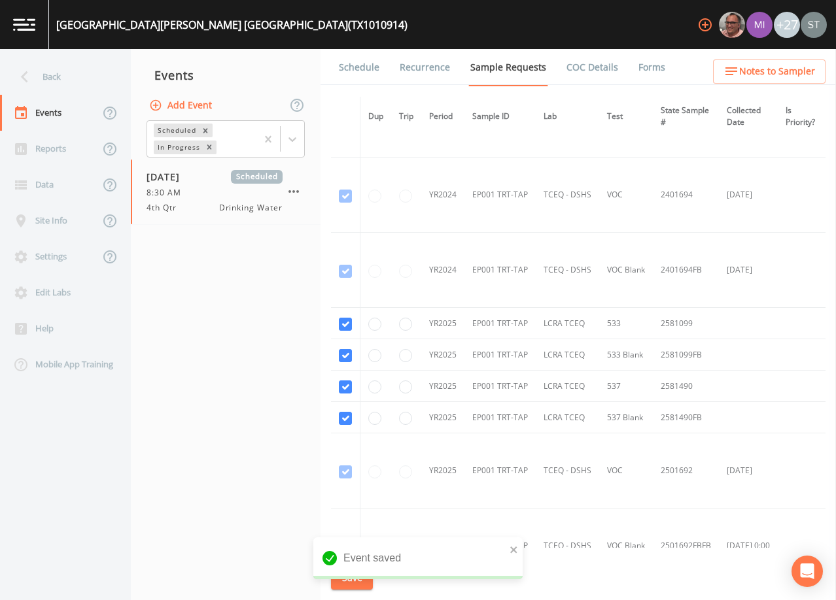
scroll to position [35, 0]
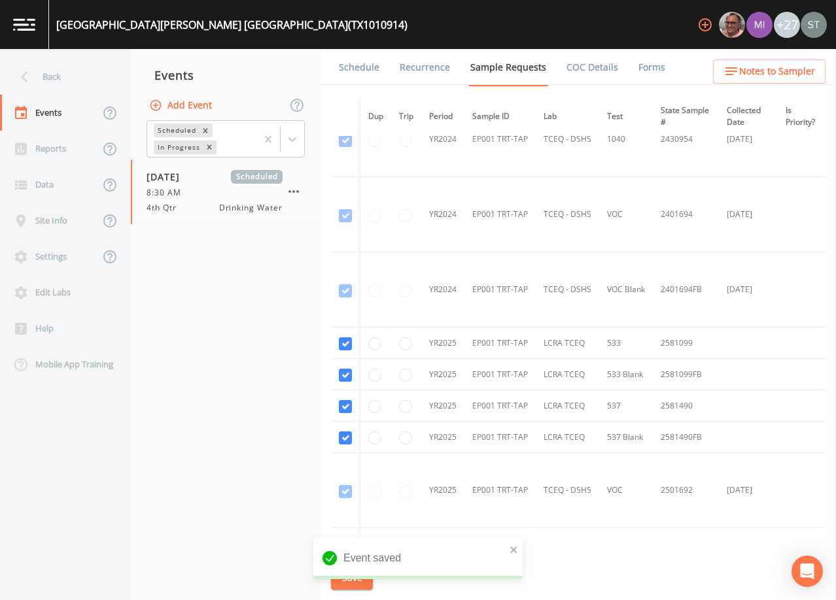
click at [358, 74] on link "Schedule" at bounding box center [359, 67] width 44 height 37
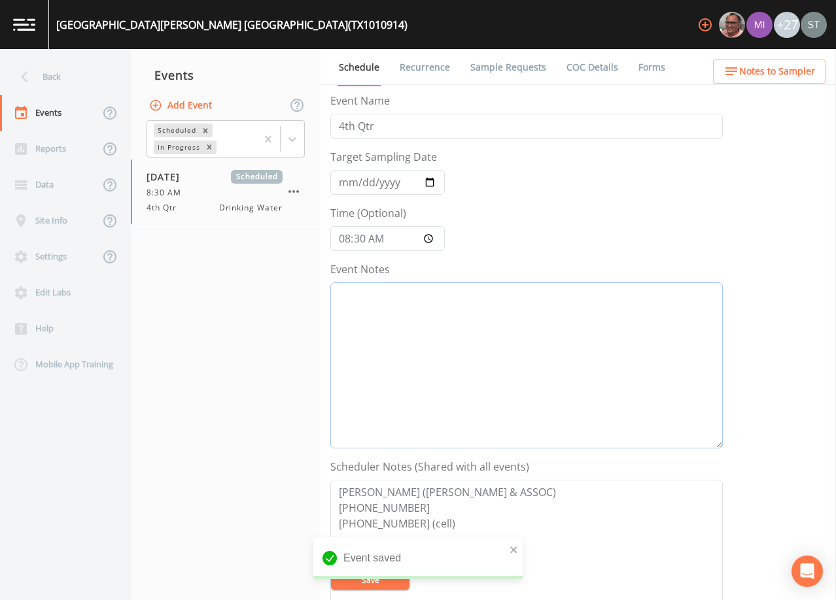
click at [453, 347] on textarea "Event Notes" at bounding box center [526, 365] width 392 height 166
paste textarea "[DATE]9:15 Confirmed Appt (0971)"
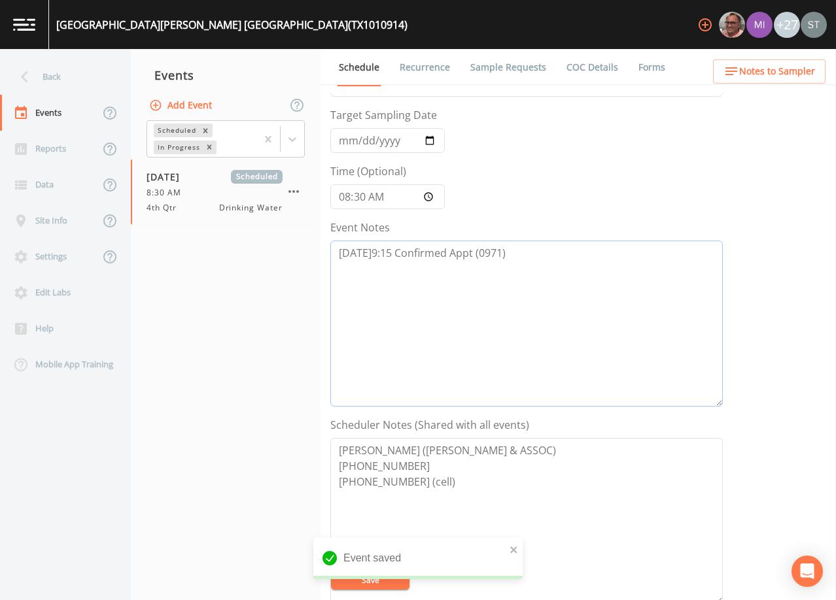
scroll to position [262, 0]
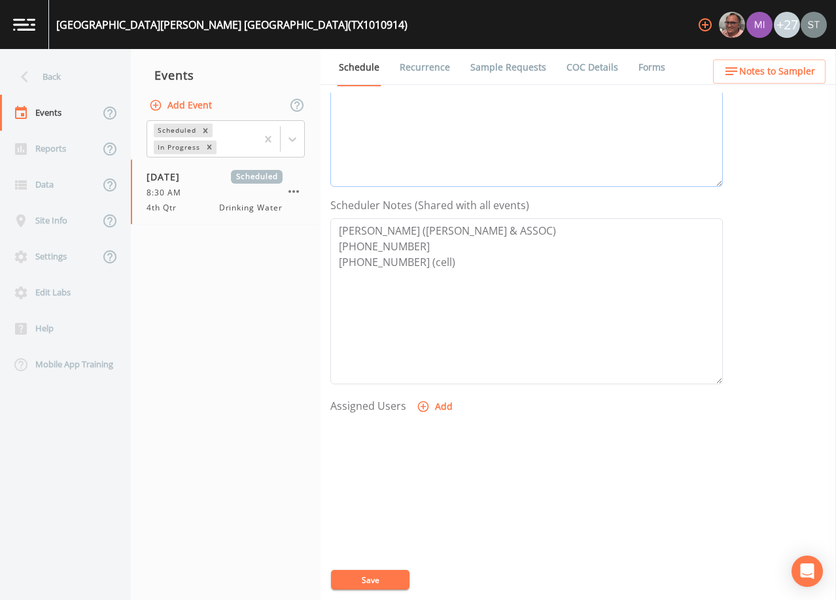
type textarea "[DATE]9:15 Confirmed Appt (0971)"
click at [434, 409] on button "Add" at bounding box center [436, 407] width 44 height 24
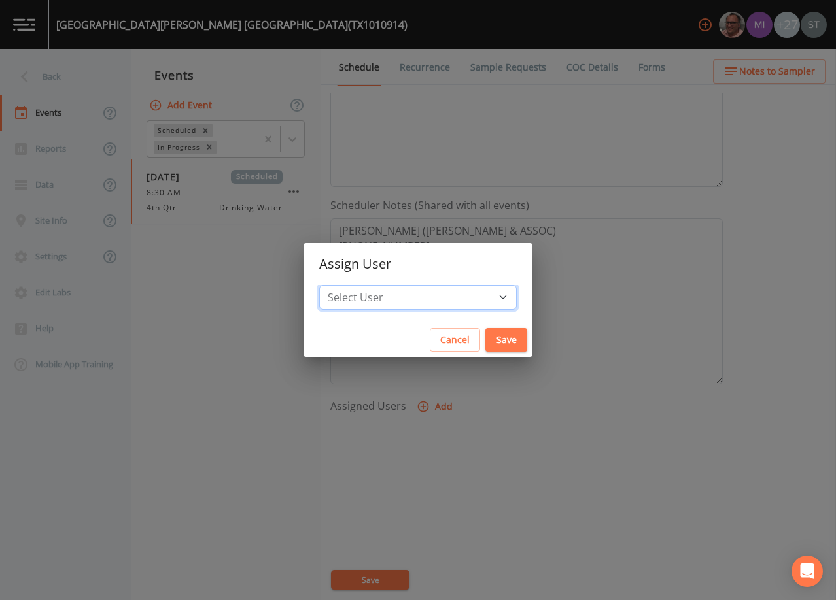
click at [430, 296] on select "Select User [PERSON_NAME] [PERSON_NAME] [PERSON_NAME] [PERSON_NAME] [PERSON_NAM…" at bounding box center [417, 297] width 197 height 25
select select "3585e269-5d1f-4d98-ab9d-4913da50343a"
click at [349, 285] on select "Select User [PERSON_NAME] [PERSON_NAME] [PERSON_NAME] [PERSON_NAME] [PERSON_NAM…" at bounding box center [417, 297] width 197 height 25
click at [485, 336] on button "Save" at bounding box center [506, 340] width 42 height 24
select select
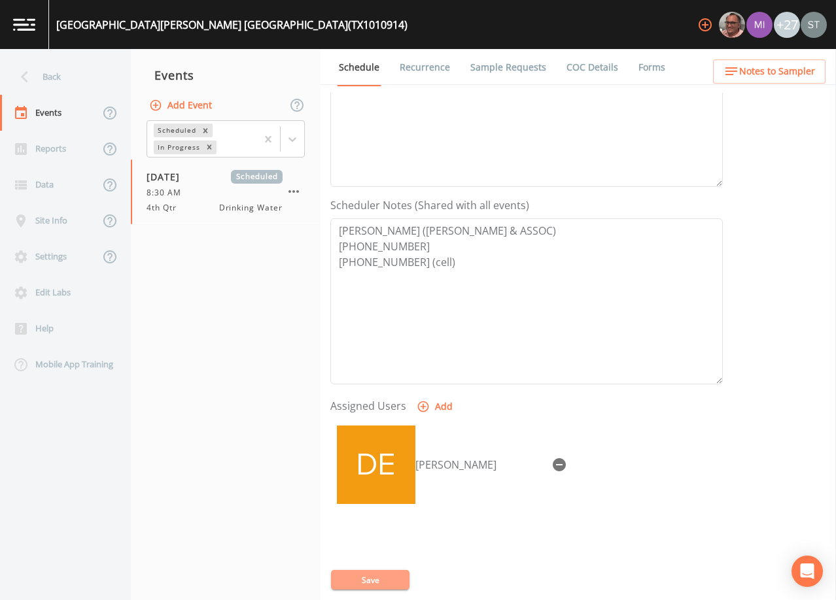
click at [385, 581] on button "Save" at bounding box center [370, 580] width 78 height 20
click at [781, 70] on span "Notes to Sampler" at bounding box center [777, 71] width 76 height 16
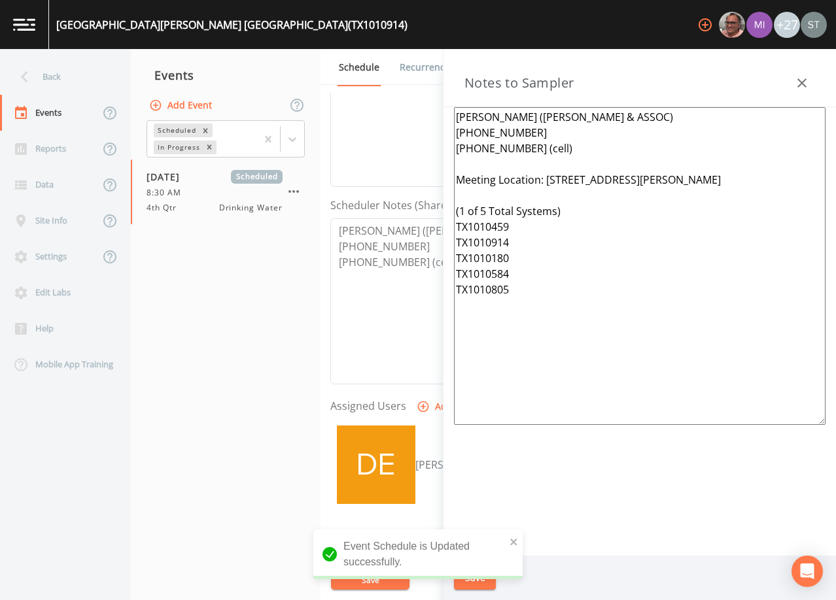
drag, startPoint x: 526, startPoint y: 298, endPoint x: 426, endPoint y: 184, distance: 151.5
click at [426, 184] on div "Back Events Reports Data Site Info Settings Edit Labs Help Mobile App Training …" at bounding box center [418, 324] width 836 height 551
paste textarea "[STREET_ADDRESS] (1 of 5 Total Systems) TX1010180 TX1010459 TX1010584 TX101091"
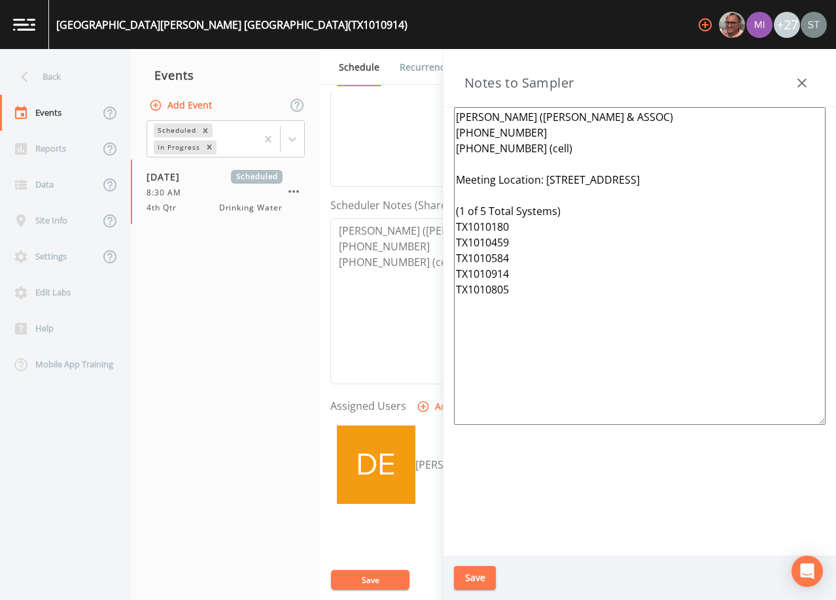
type textarea "[PERSON_NAME] ([PERSON_NAME] & ASSOC) [PHONE_NUMBER] [PHONE_NUMBER] (cell) Meet…"
click at [479, 579] on button "Save" at bounding box center [475, 578] width 42 height 24
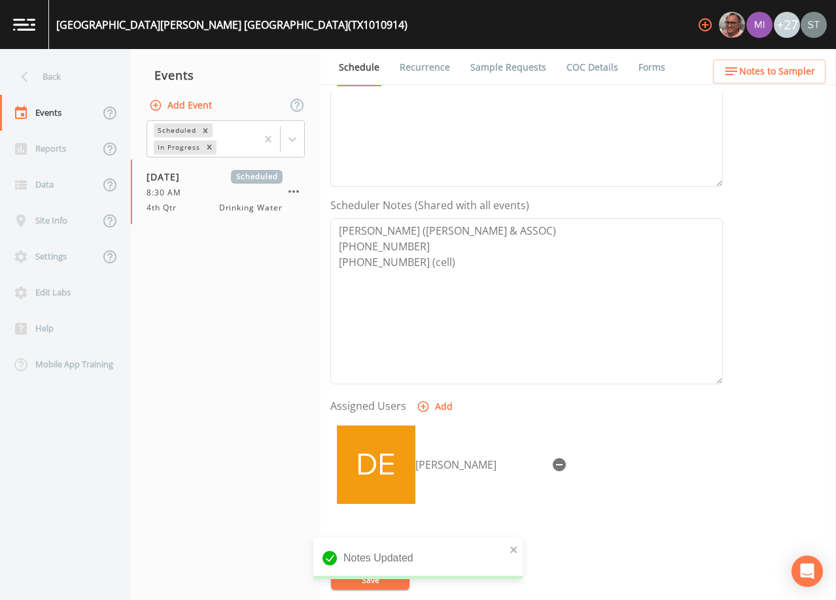
click at [431, 77] on link "Recurrence" at bounding box center [425, 67] width 54 height 37
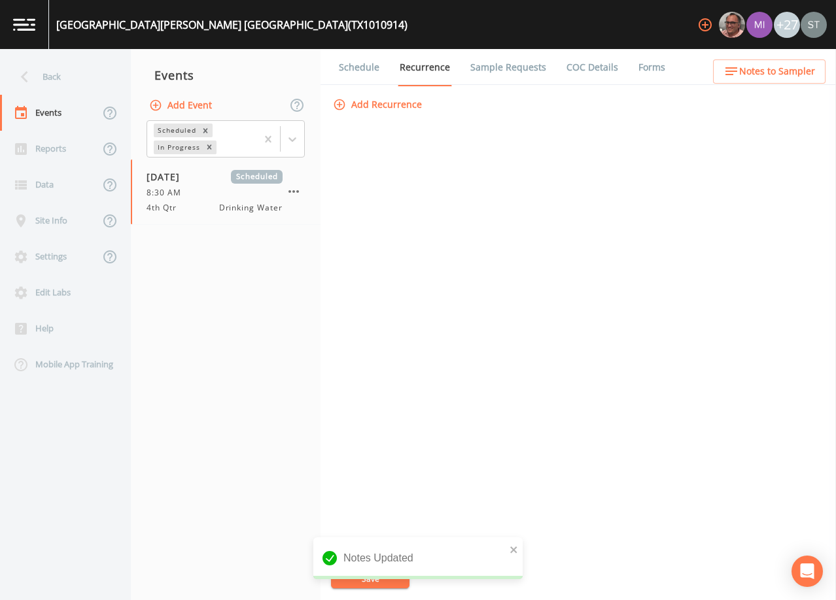
click at [365, 71] on link "Schedule" at bounding box center [359, 67] width 44 height 37
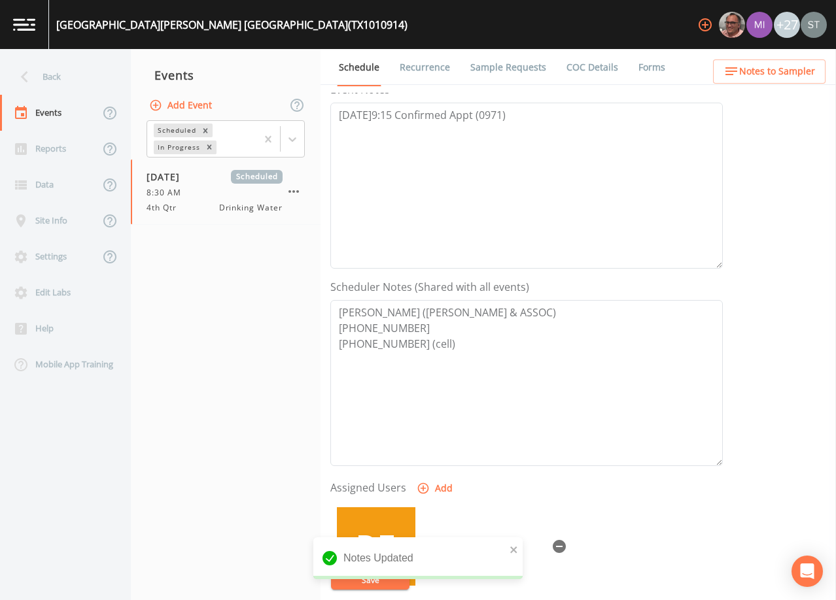
scroll to position [196, 0]
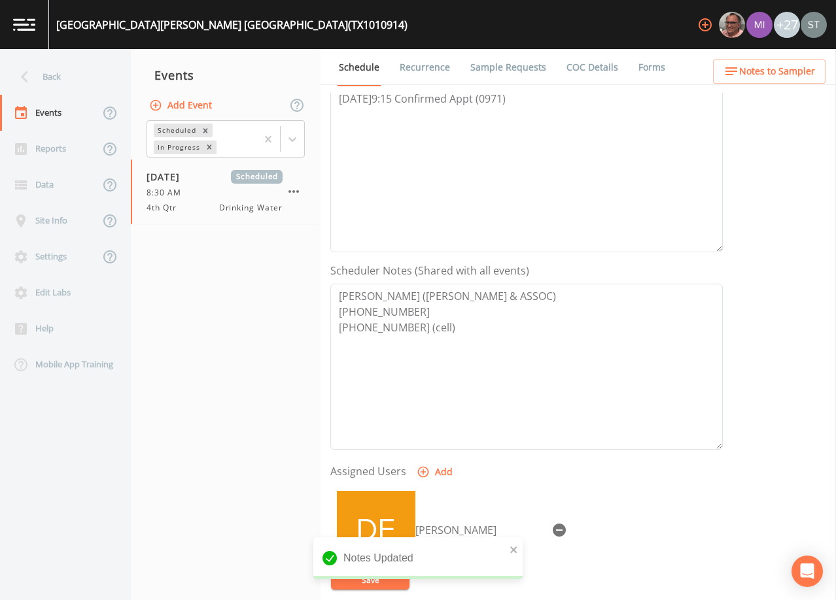
click at [786, 75] on span "Notes to Sampler" at bounding box center [777, 71] width 76 height 16
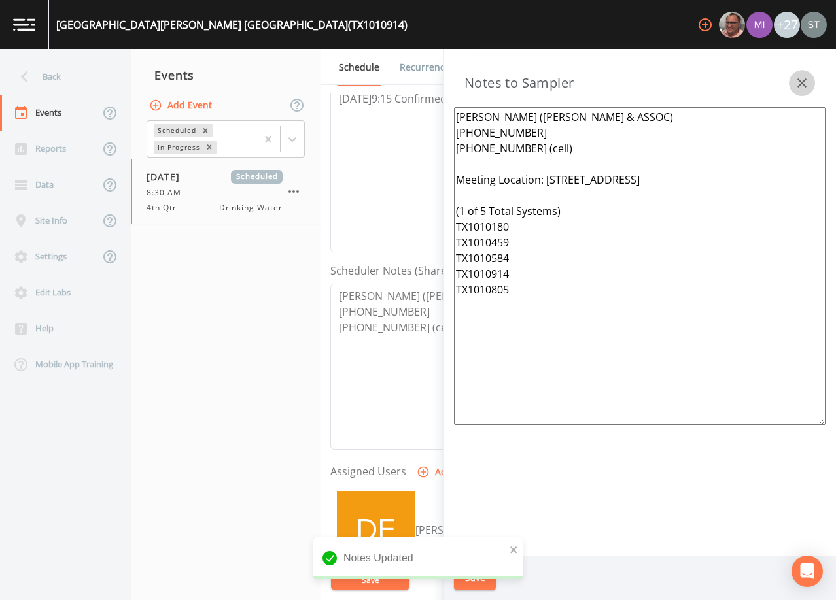
click at [793, 82] on button "button" at bounding box center [802, 83] width 26 height 26
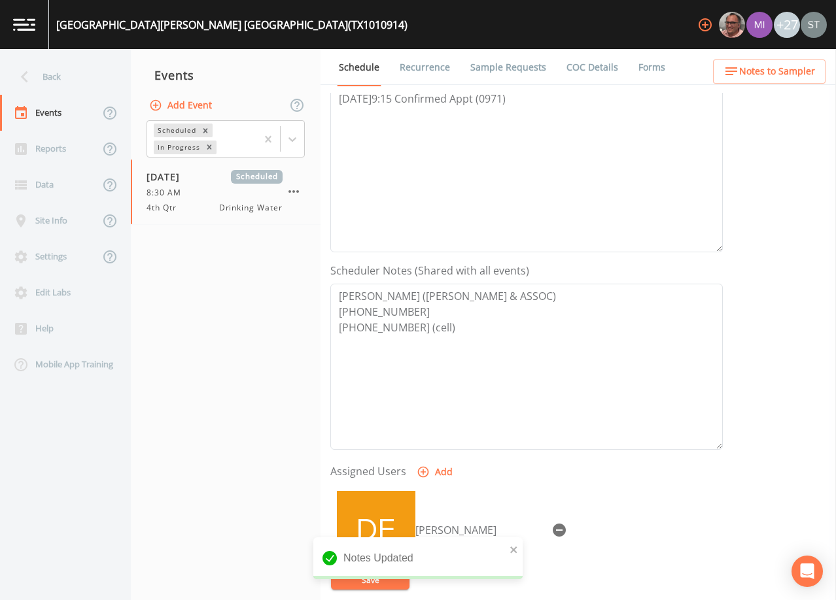
click at [502, 72] on link "Sample Requests" at bounding box center [508, 67] width 80 height 37
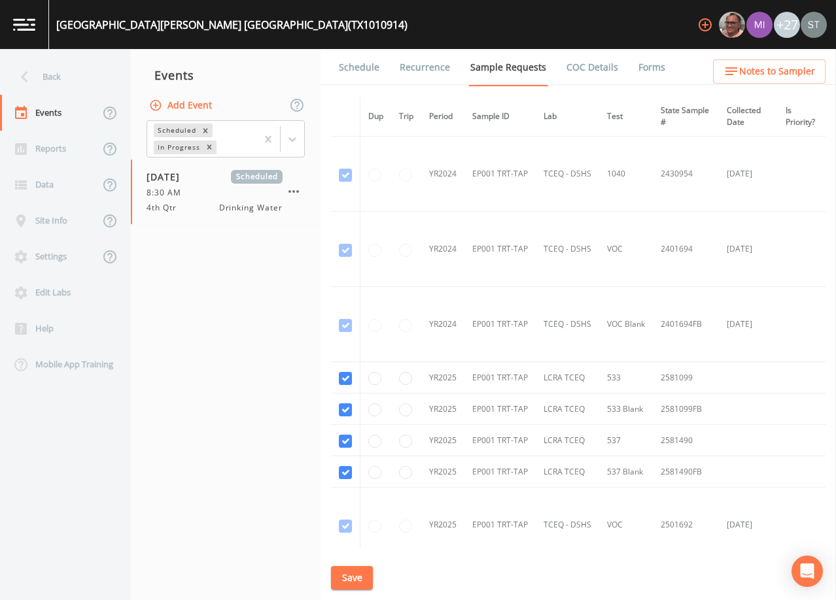
click at [361, 78] on link "Schedule" at bounding box center [359, 67] width 44 height 37
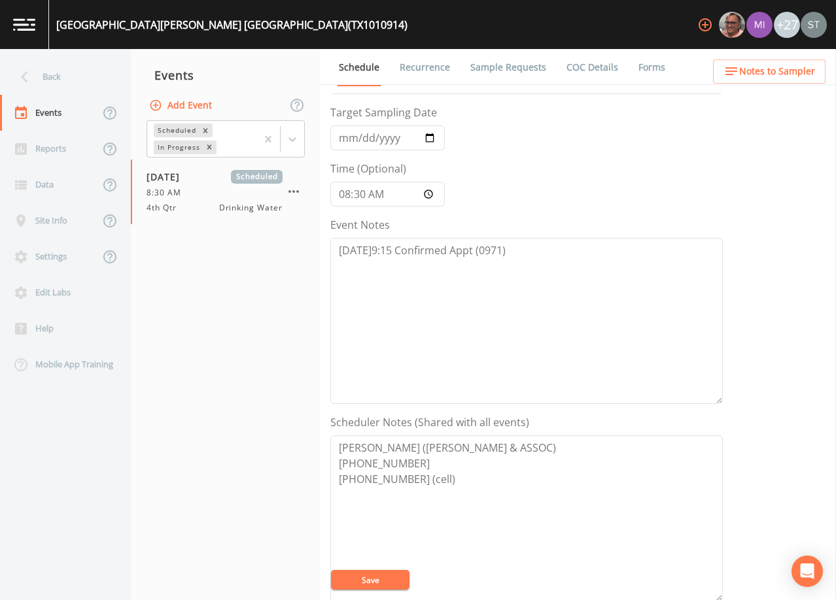
scroll to position [65, 0]
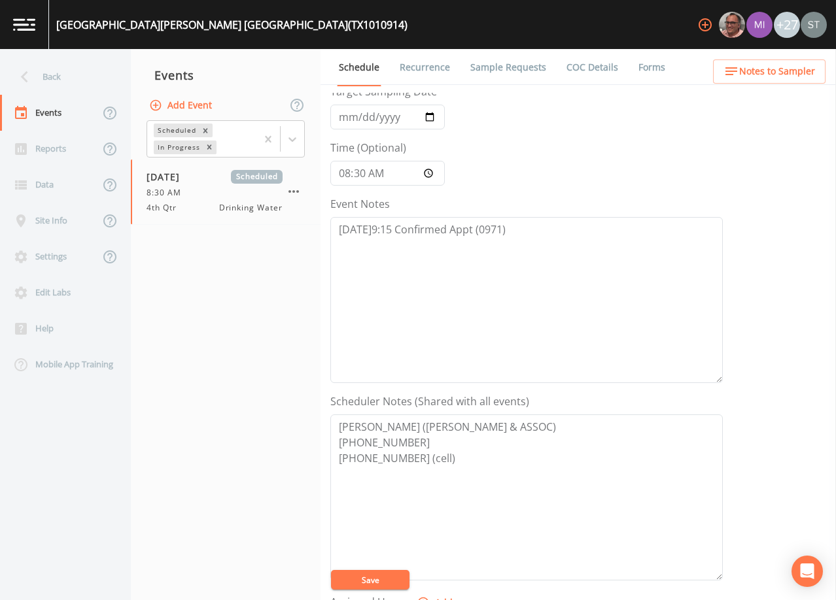
click at [793, 80] on button "Notes to Sampler" at bounding box center [769, 72] width 112 height 24
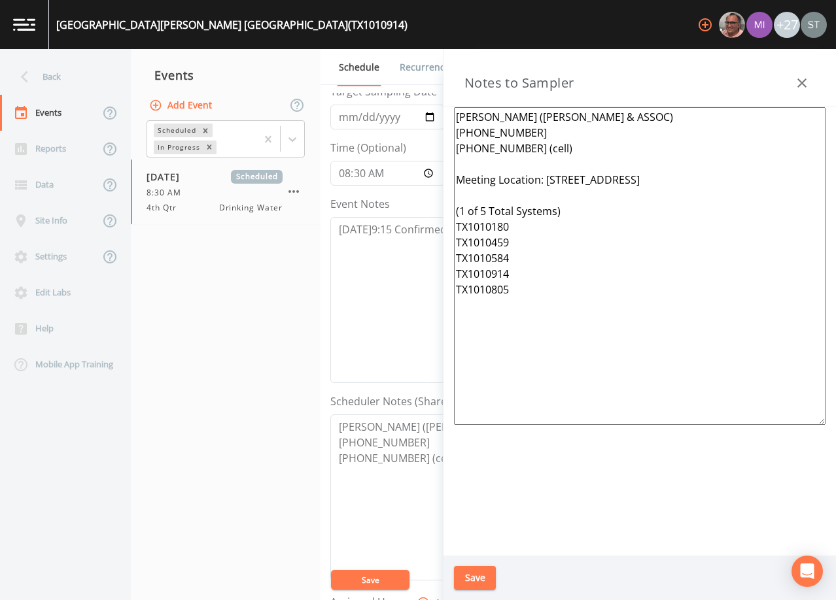
click at [799, 79] on icon "button" at bounding box center [802, 83] width 16 height 16
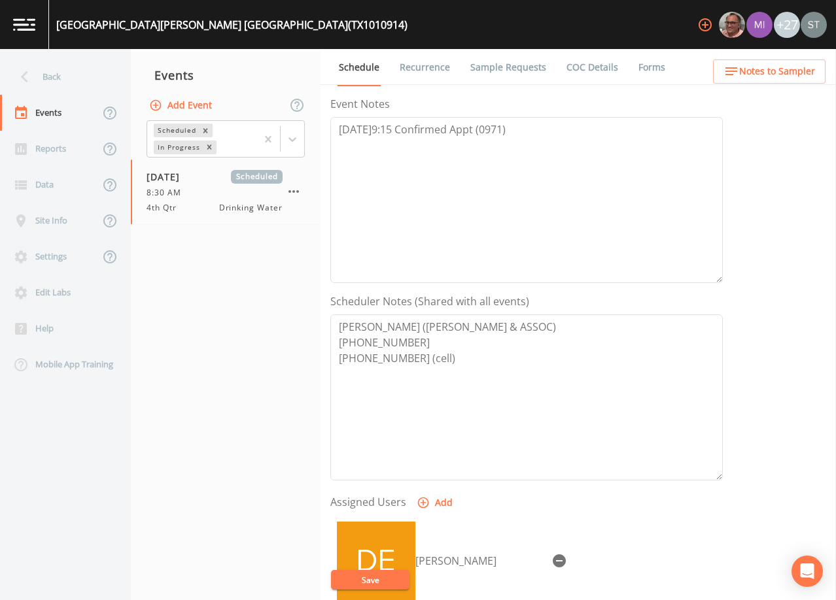
scroll to position [196, 0]
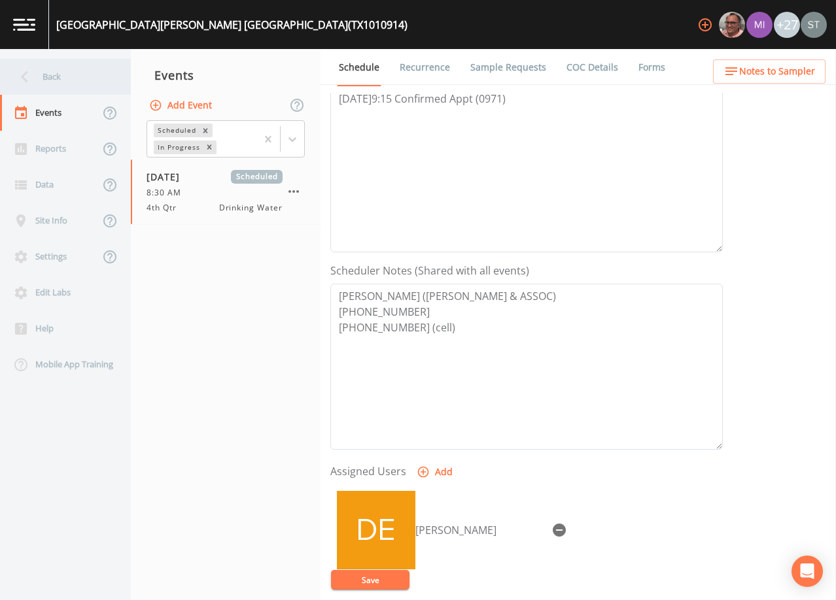
click at [60, 80] on div "Back" at bounding box center [59, 77] width 118 height 36
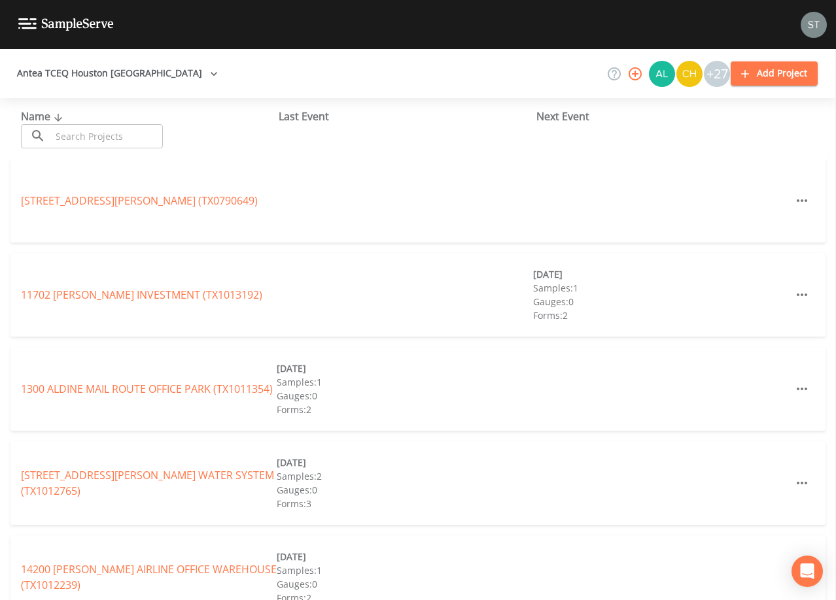
click at [129, 133] on input "text" at bounding box center [107, 136] width 112 height 24
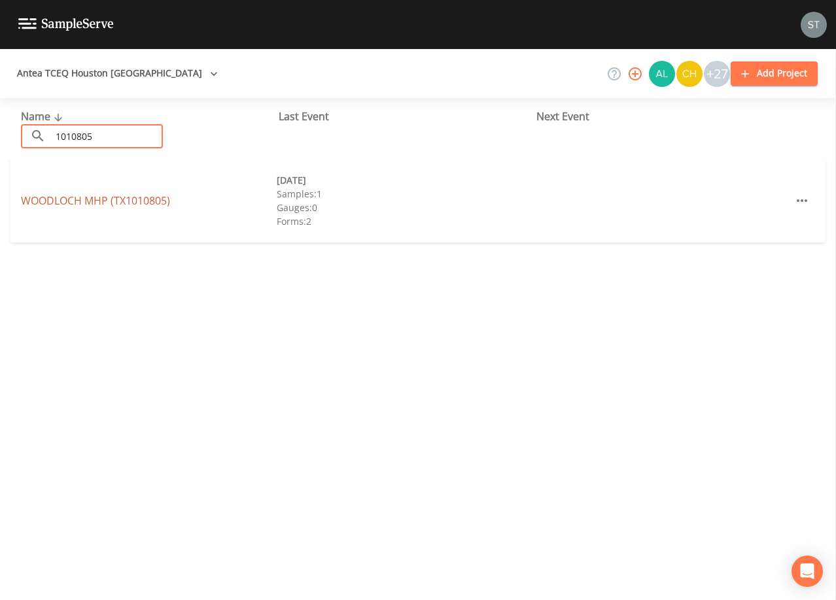
type input "1010805"
click at [160, 198] on link "WOODLOCH MHP (TX1010805)" at bounding box center [95, 201] width 149 height 14
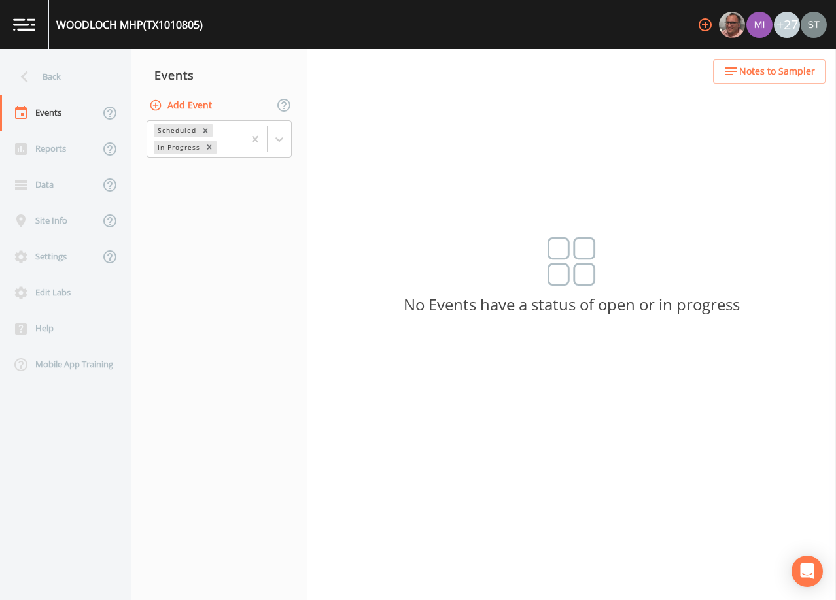
click at [192, 107] on button "Add Event" at bounding box center [181, 106] width 71 height 24
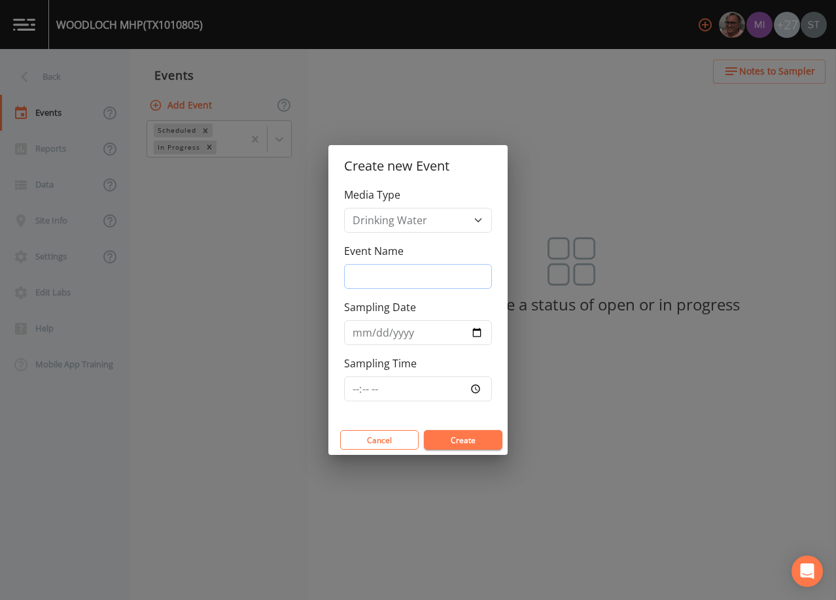
click at [388, 276] on input "Event Name" at bounding box center [418, 276] width 148 height 25
type input "4th Qtr"
click at [360, 335] on input "Sampling Date" at bounding box center [418, 332] width 148 height 25
type input "[DATE]"
type input "08:30"
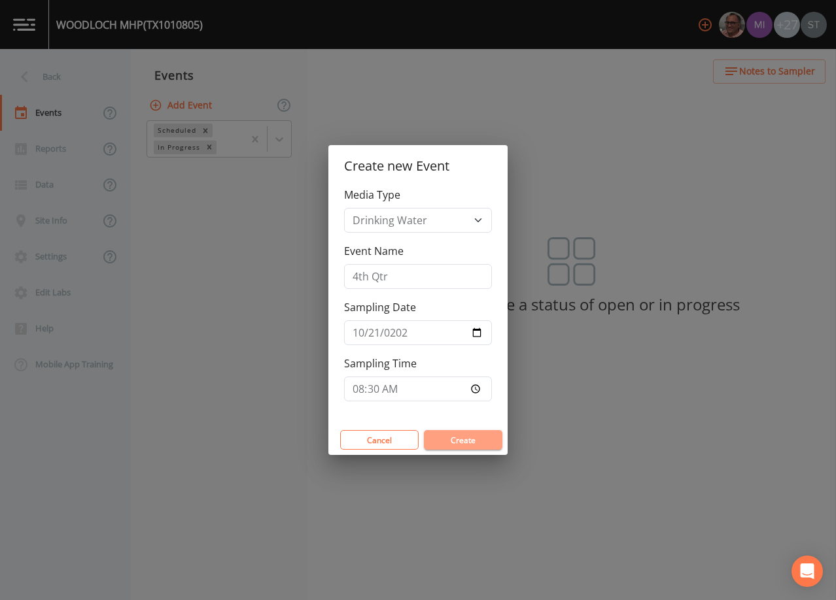
click at [464, 438] on button "Create" at bounding box center [463, 440] width 78 height 20
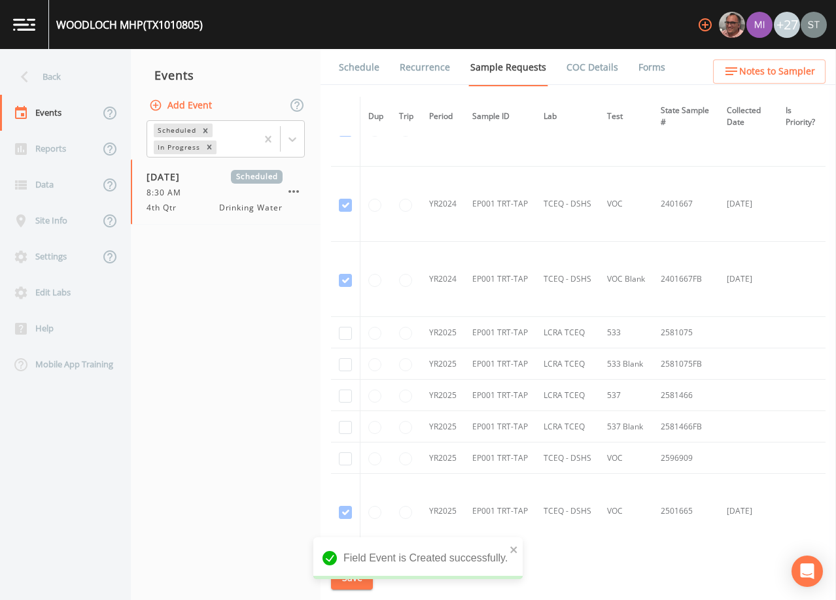
scroll to position [131, 0]
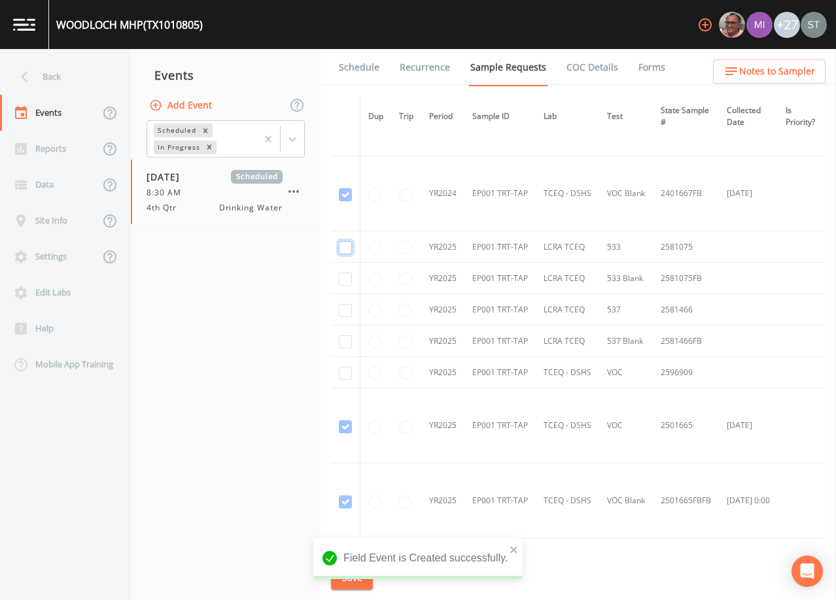
click at [342, 246] on input "checkbox" at bounding box center [345, 247] width 13 height 13
checkbox input "true"
click at [342, 276] on input "checkbox" at bounding box center [345, 279] width 13 height 13
checkbox input "true"
click at [348, 311] on input "checkbox" at bounding box center [345, 310] width 13 height 13
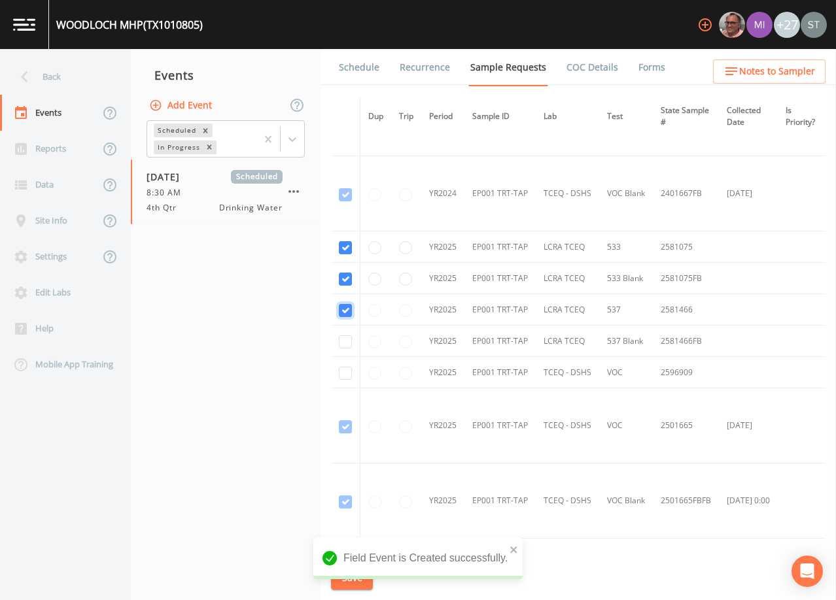
checkbox input "true"
click at [344, 344] on input "checkbox" at bounding box center [345, 341] width 13 height 13
checkbox input "true"
click at [344, 372] on input "checkbox" at bounding box center [345, 373] width 13 height 13
checkbox input "true"
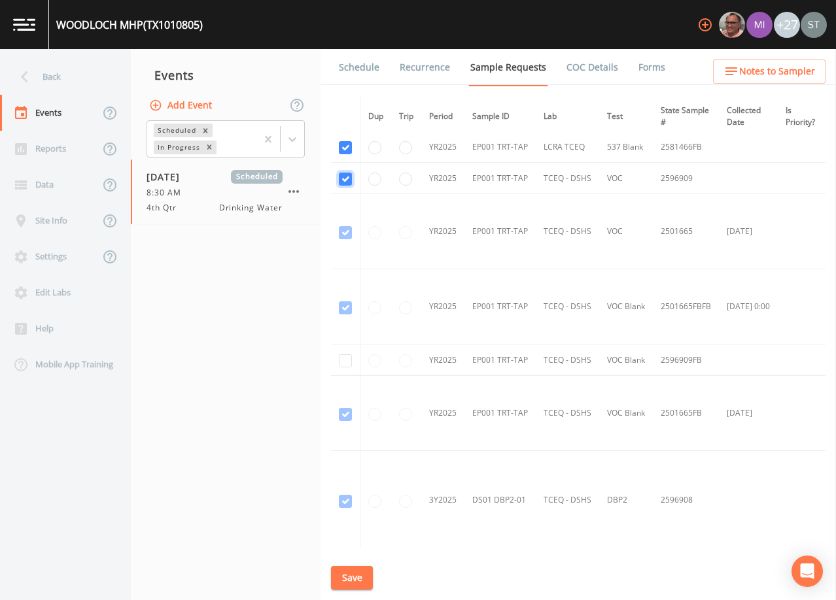
scroll to position [392, 0]
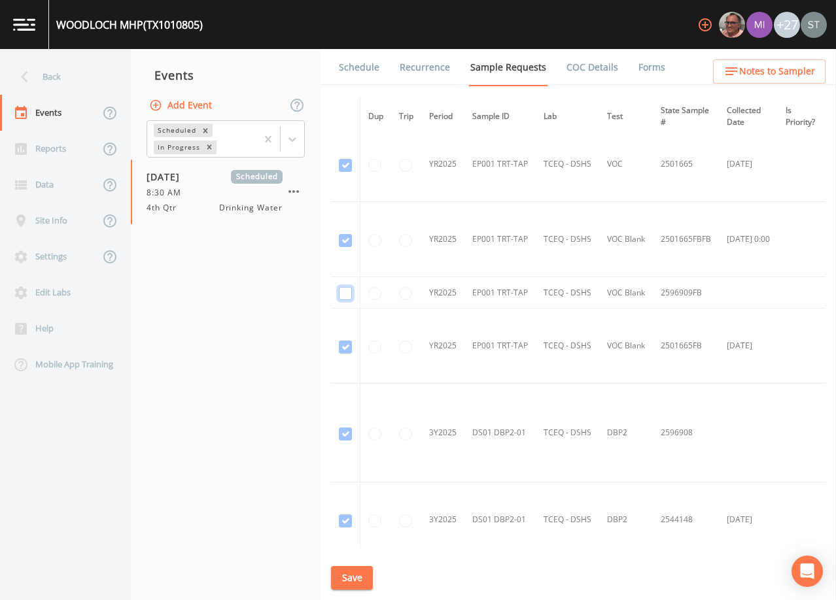
click at [345, 294] on input "checkbox" at bounding box center [345, 293] width 13 height 13
checkbox input "true"
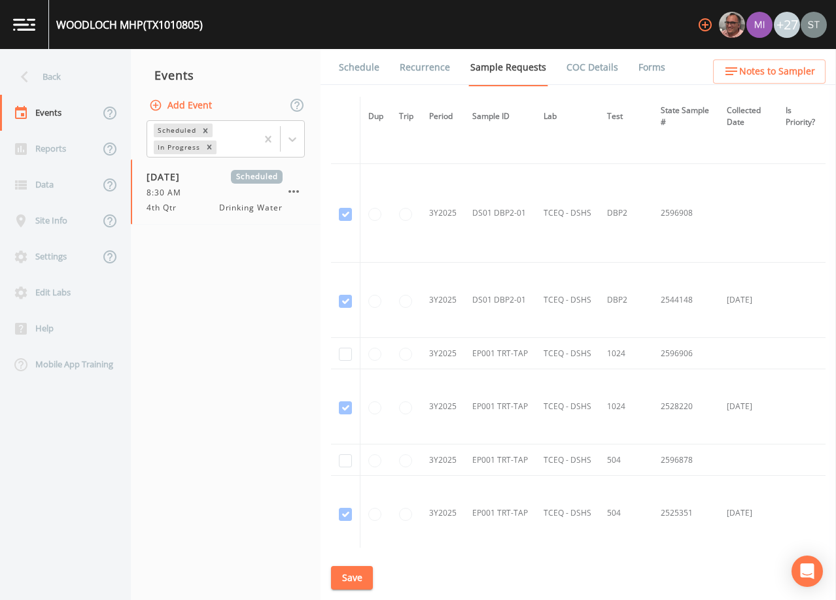
scroll to position [654, 0]
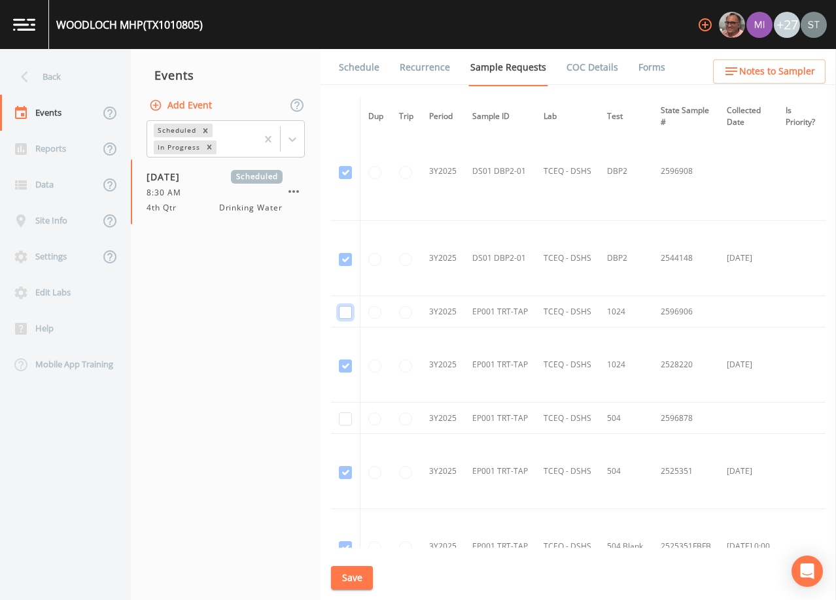
click at [343, 314] on input "checkbox" at bounding box center [345, 312] width 13 height 13
checkbox input "true"
click at [345, 422] on input "checkbox" at bounding box center [345, 419] width 13 height 13
checkbox input "true"
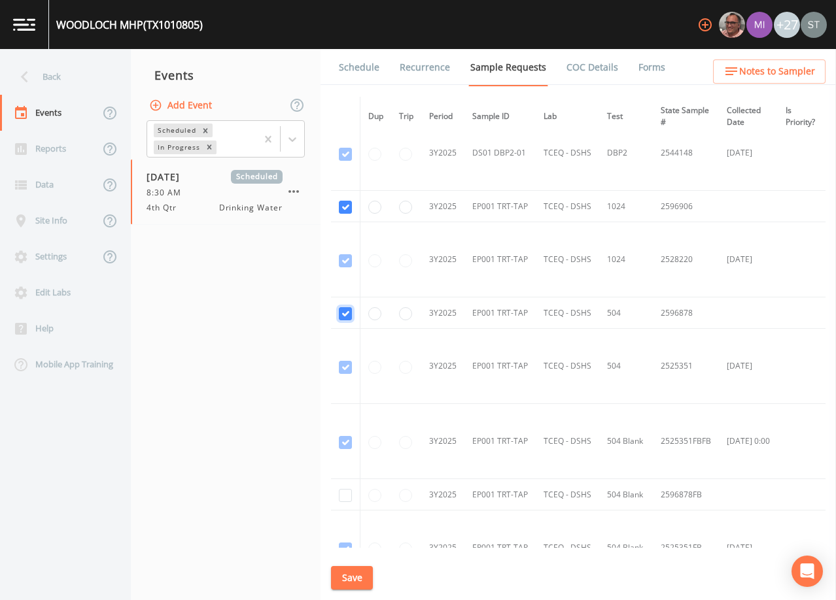
scroll to position [785, 0]
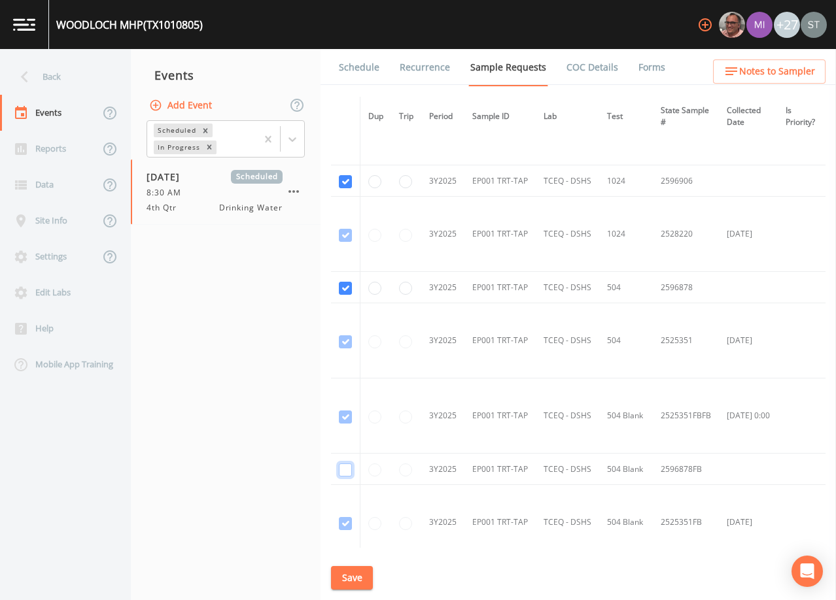
click at [340, 473] on input "checkbox" at bounding box center [345, 470] width 13 height 13
checkbox input "true"
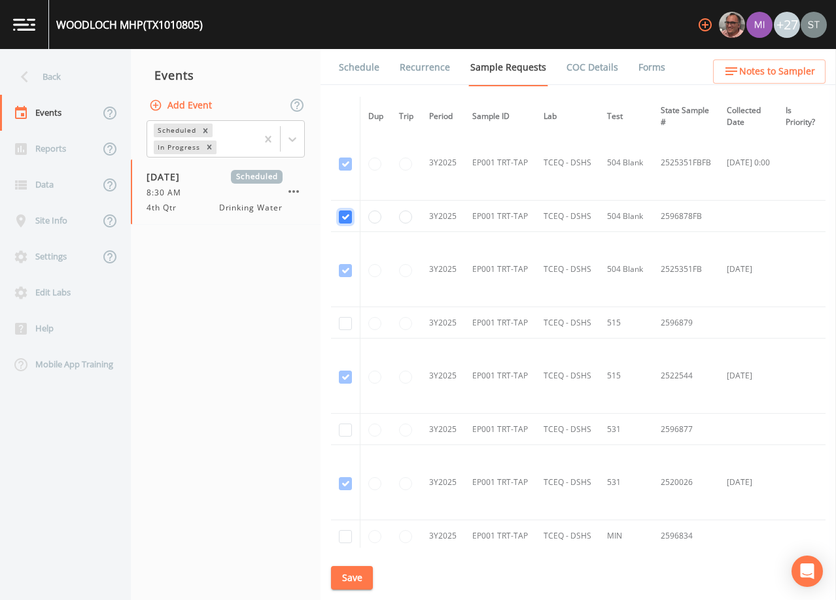
scroll to position [1046, 0]
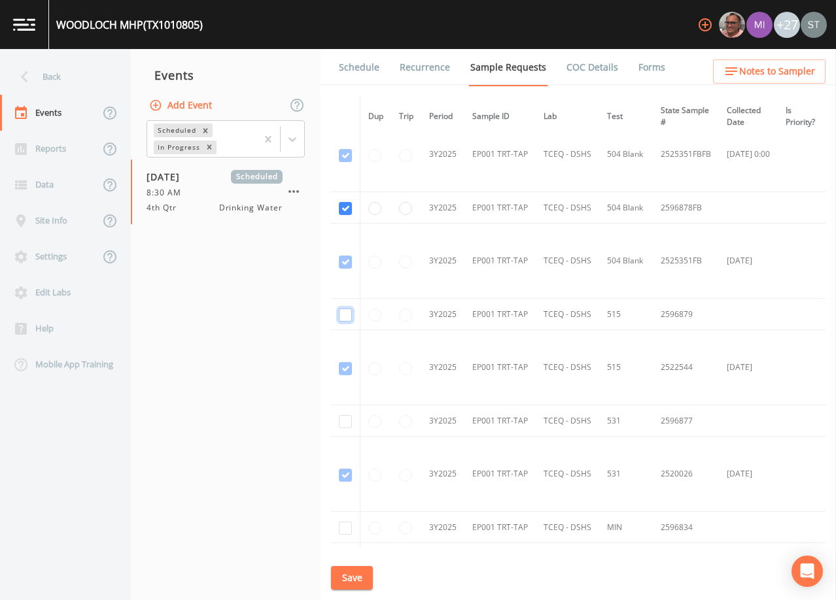
click at [345, 316] on input "checkbox" at bounding box center [345, 315] width 13 height 13
checkbox input "true"
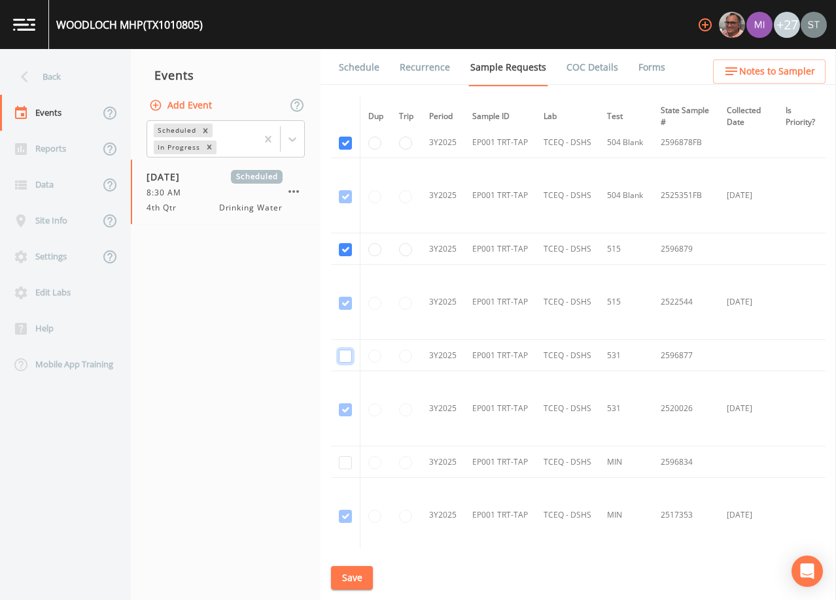
click at [346, 355] on input "checkbox" at bounding box center [345, 356] width 13 height 13
checkbox input "true"
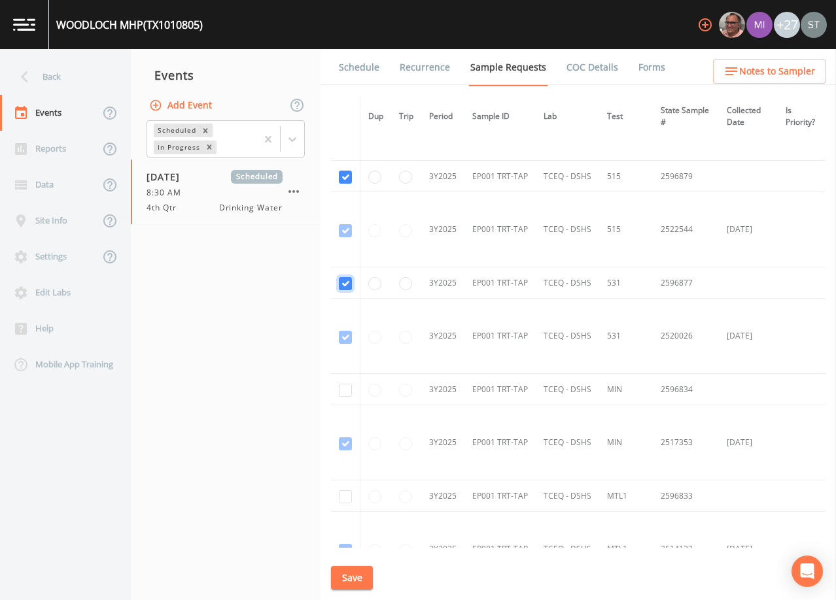
scroll to position [1242, 0]
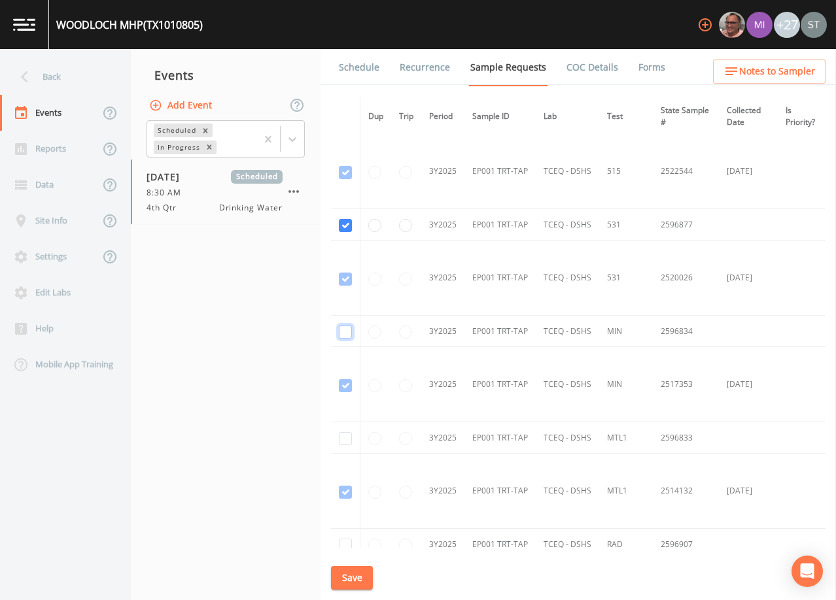
click at [344, 337] on input "checkbox" at bounding box center [345, 332] width 13 height 13
checkbox input "true"
click at [345, 440] on input "checkbox" at bounding box center [345, 438] width 13 height 13
checkbox input "true"
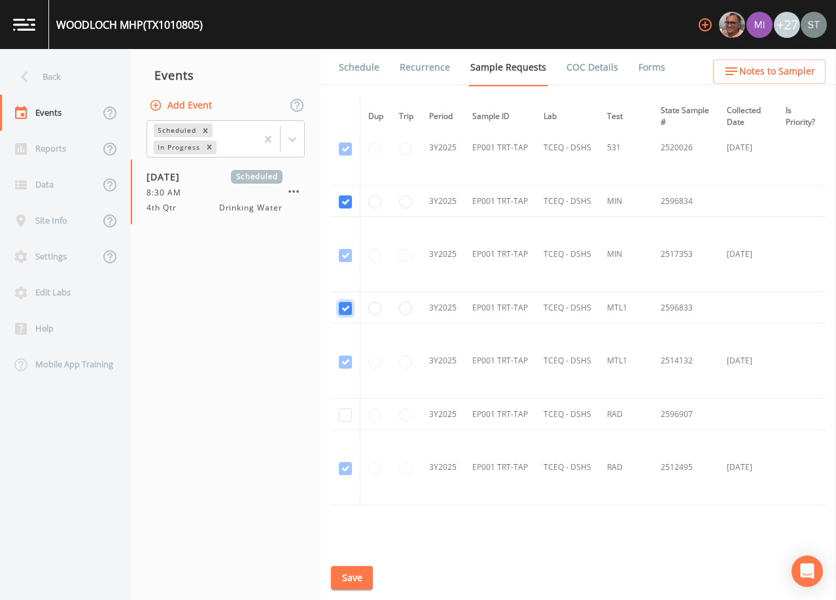
scroll to position [1373, 0]
click at [344, 415] on input "checkbox" at bounding box center [345, 414] width 13 height 13
checkbox input "true"
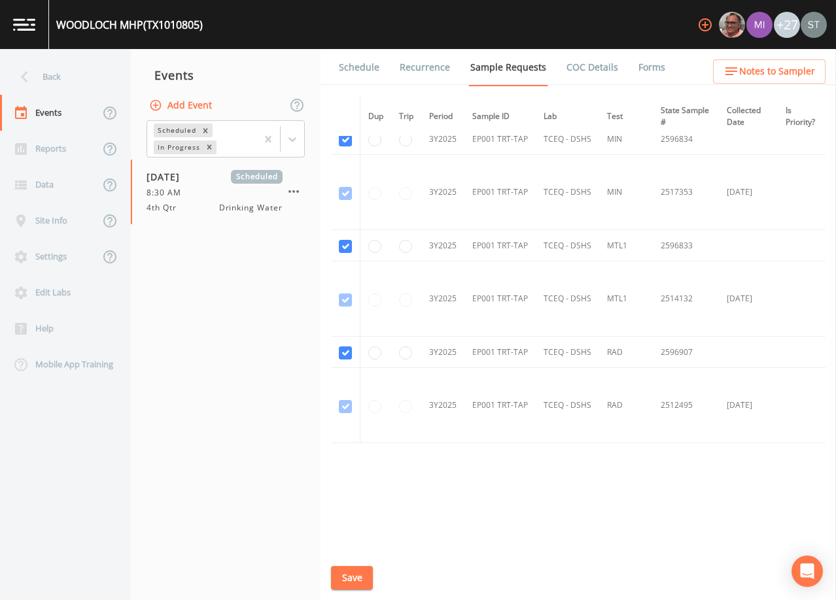
click at [355, 575] on button "Save" at bounding box center [352, 578] width 42 height 24
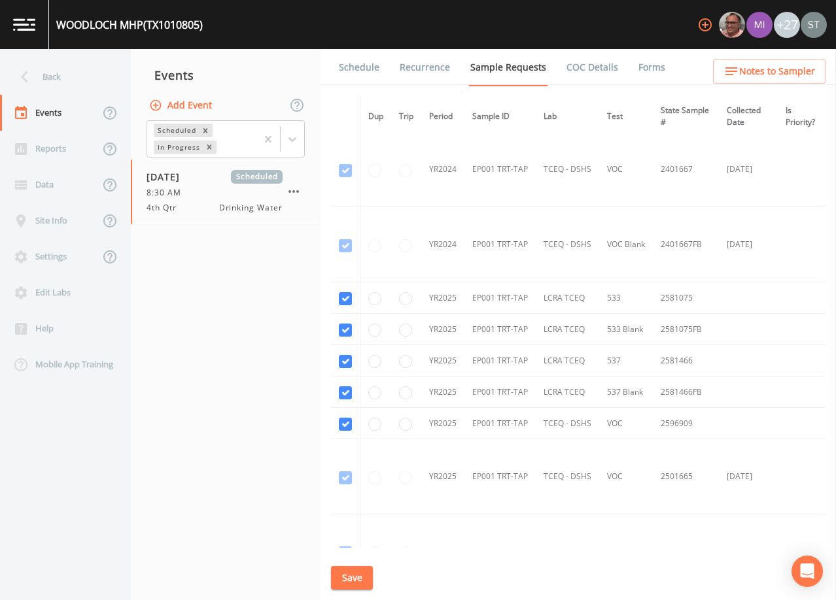
scroll to position [65, 0]
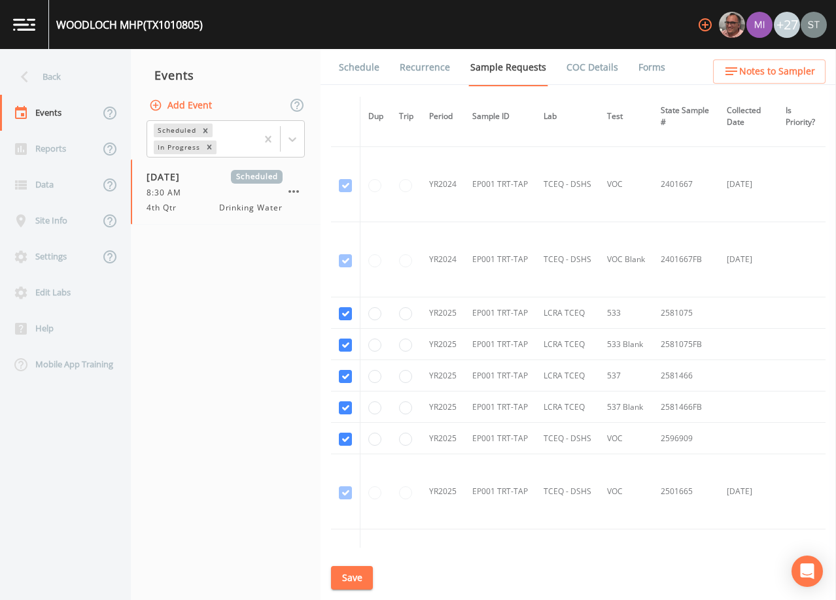
click at [358, 575] on button "Save" at bounding box center [352, 578] width 42 height 24
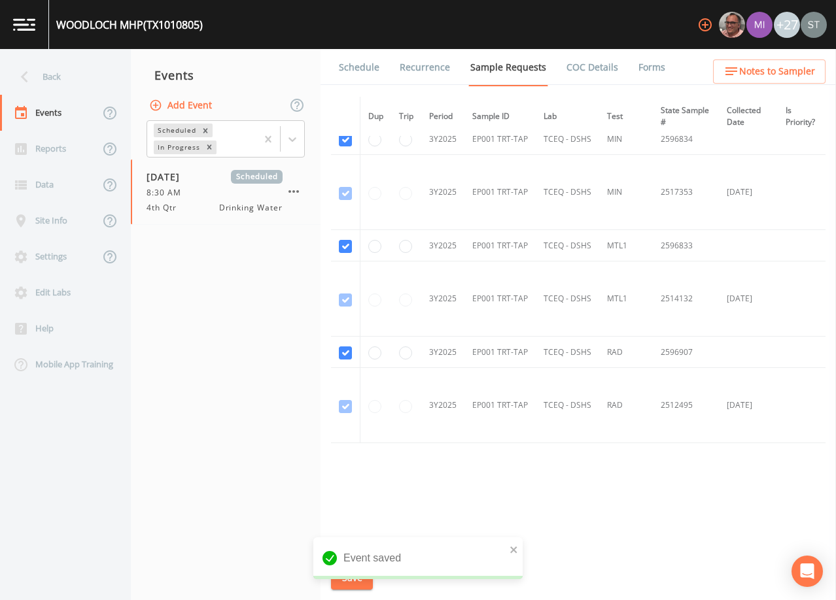
scroll to position [1438, 0]
click at [365, 67] on link "Schedule" at bounding box center [359, 67] width 44 height 37
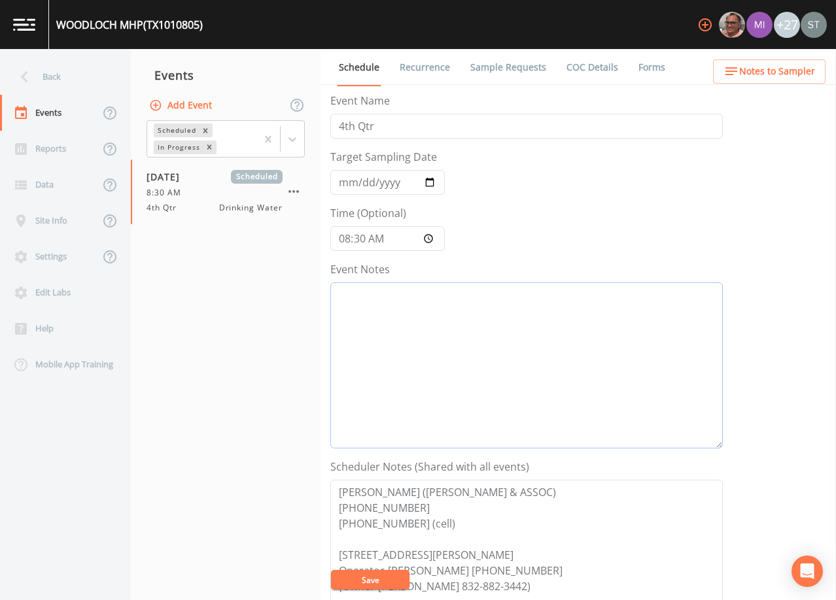
click at [517, 388] on textarea "Event Notes" at bounding box center [526, 365] width 392 height 166
click at [782, 65] on span "Notes to Sampler" at bounding box center [777, 71] width 76 height 16
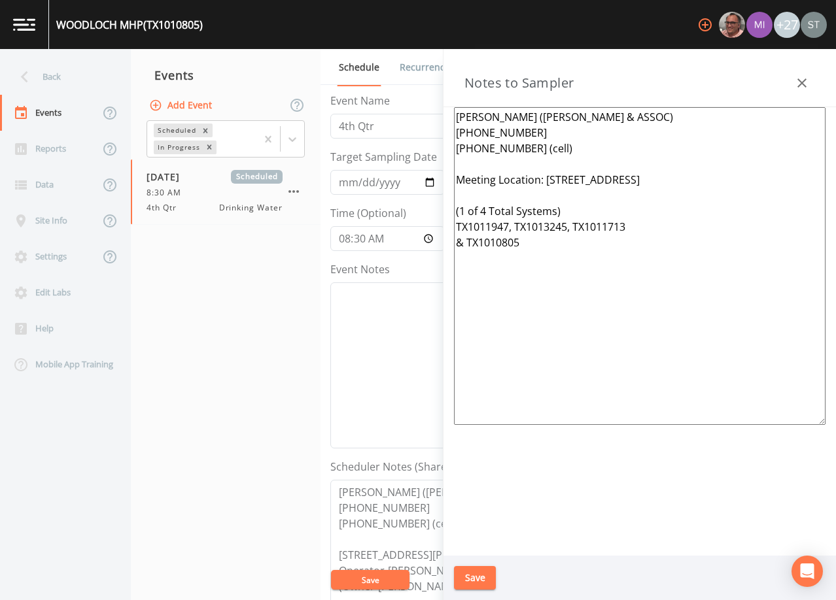
drag, startPoint x: 588, startPoint y: 278, endPoint x: 445, endPoint y: 183, distance: 171.2
click at [445, 183] on div "[PERSON_NAME] ([PERSON_NAME] & ASSOC) [PHONE_NUMBER] [PHONE_NUMBER] (cell) Meet…" at bounding box center [639, 331] width 392 height 449
paste textarea "[STREET_ADDRESS] (1 of 5 Total Systems) TX1010180 TX1010459 TX1010584 TX1010914"
type textarea "[PERSON_NAME] ([PERSON_NAME] & ASSOC) [PHONE_NUMBER] [PHONE_NUMBER] (cell) Meet…"
drag, startPoint x: 484, startPoint y: 577, endPoint x: 600, endPoint y: 500, distance: 138.7
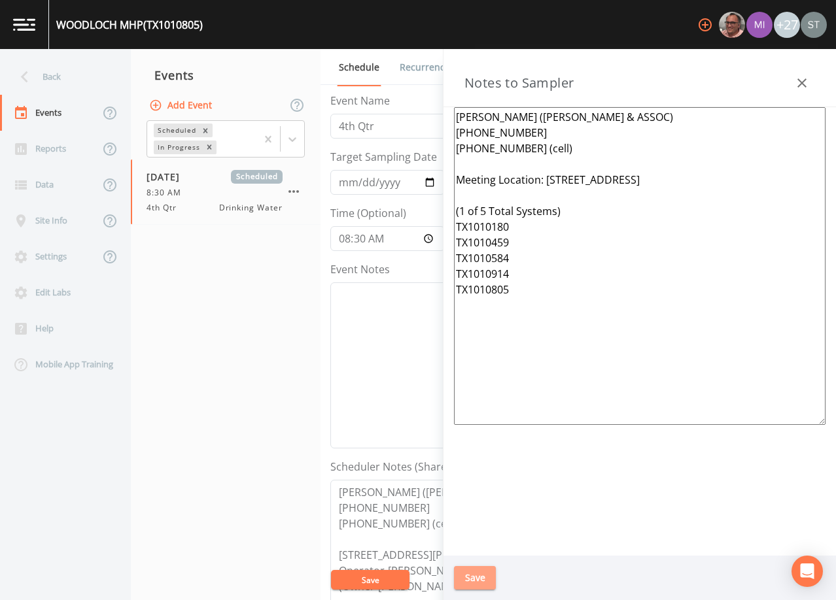
click at [484, 576] on button "Save" at bounding box center [475, 578] width 42 height 24
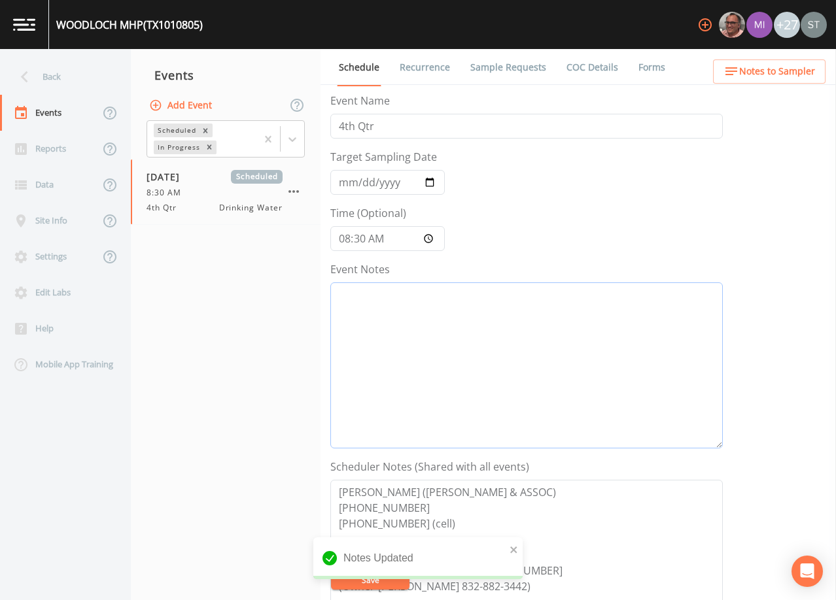
click at [542, 362] on textarea "Event Notes" at bounding box center [526, 365] width 392 height 166
paste textarea "[DATE]9:15 Confirmed Appt (0971)"
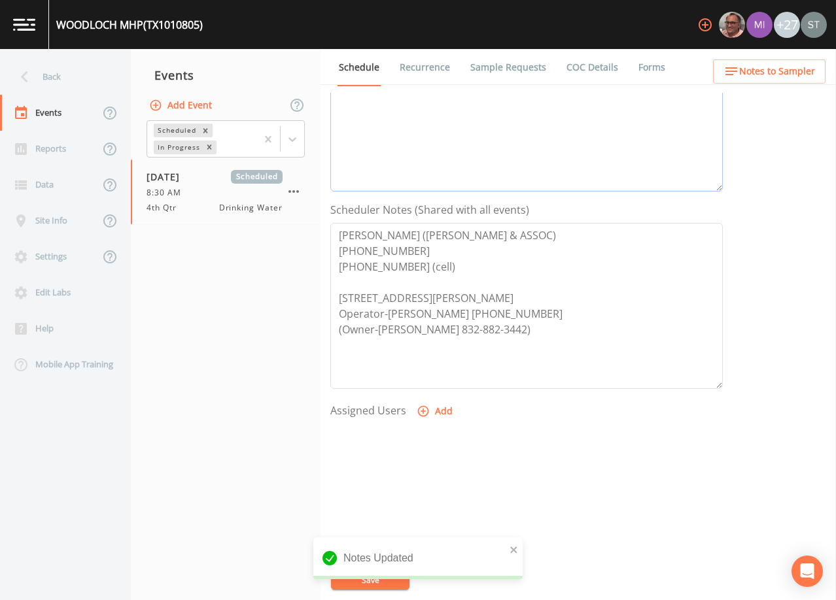
scroll to position [262, 0]
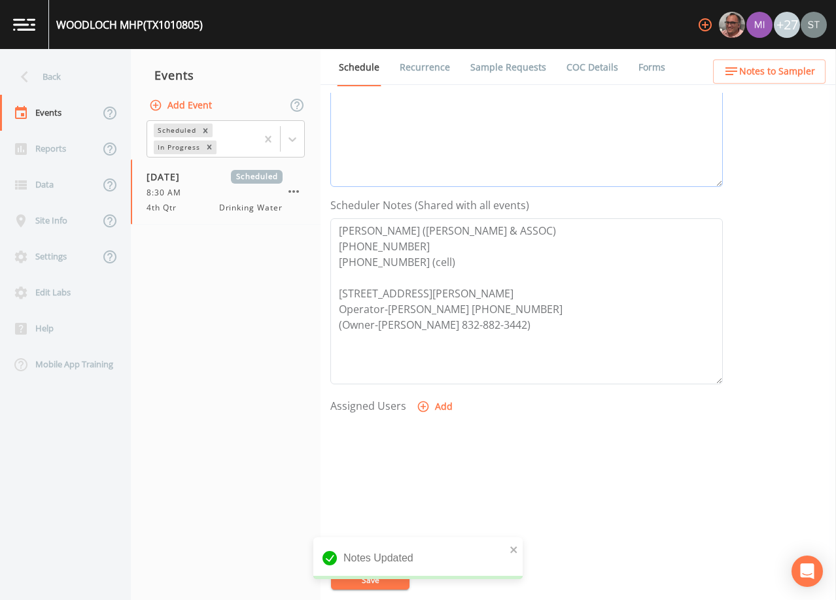
type textarea "[DATE]9:15 Confirmed Appt (0971)"
click at [441, 412] on button "Add" at bounding box center [436, 407] width 44 height 24
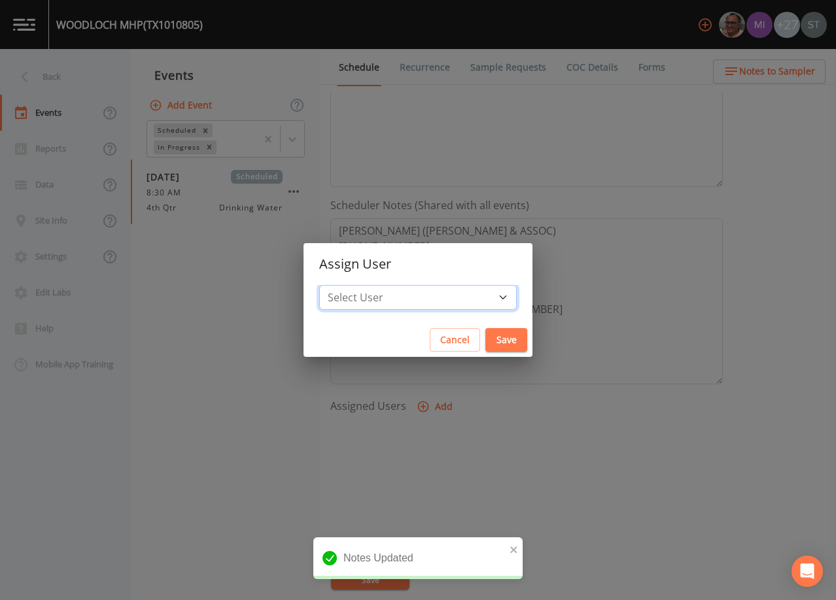
click at [440, 306] on select "Select User [PERSON_NAME] [PERSON_NAME] [PERSON_NAME] [PERSON_NAME] [PERSON_NAM…" at bounding box center [417, 297] width 197 height 25
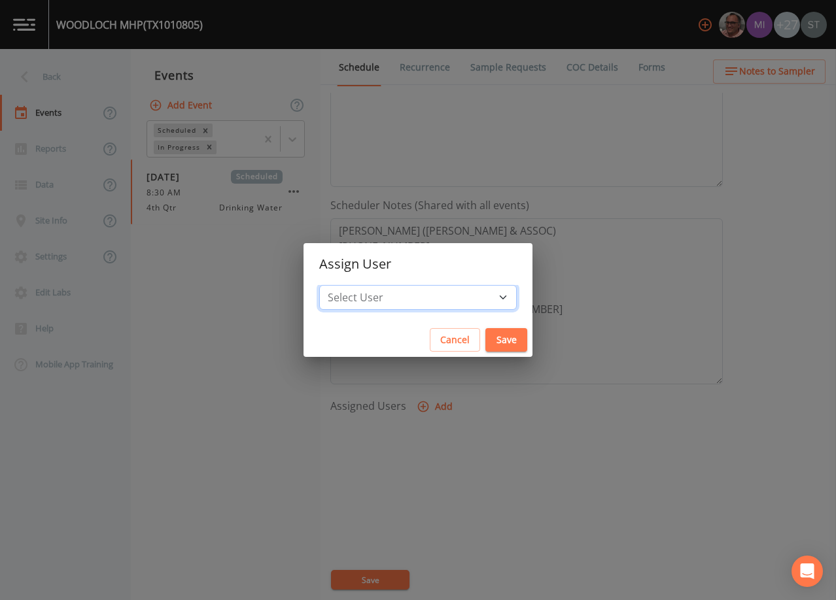
select select "3585e269-5d1f-4d98-ab9d-4913da50343a"
click at [349, 285] on select "Select User [PERSON_NAME] [PERSON_NAME] [PERSON_NAME] [PERSON_NAME] [PERSON_NAM…" at bounding box center [417, 297] width 197 height 25
click at [485, 341] on button "Save" at bounding box center [506, 340] width 42 height 24
select select
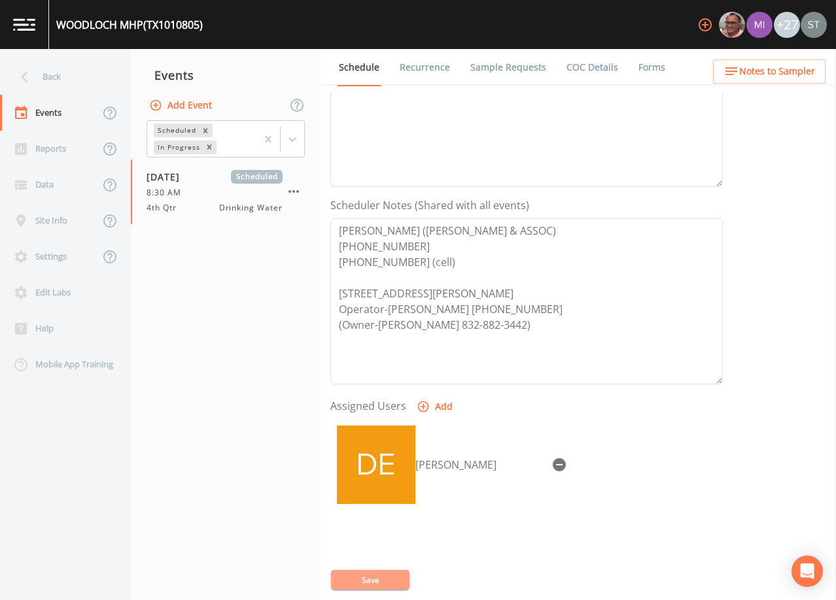
click at [368, 579] on button "Save" at bounding box center [370, 580] width 78 height 20
click at [581, 277] on textarea "[PERSON_NAME] ([PERSON_NAME] & ASSOC) [PHONE_NUMBER] [PHONE_NUMBER] (cell) [STR…" at bounding box center [526, 301] width 392 height 166
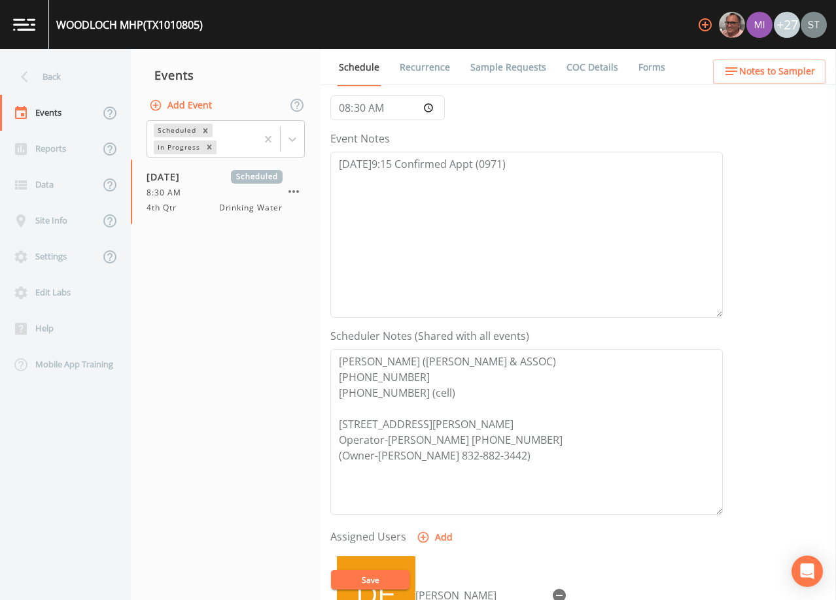
click at [796, 76] on span "Notes to Sampler" at bounding box center [777, 71] width 76 height 16
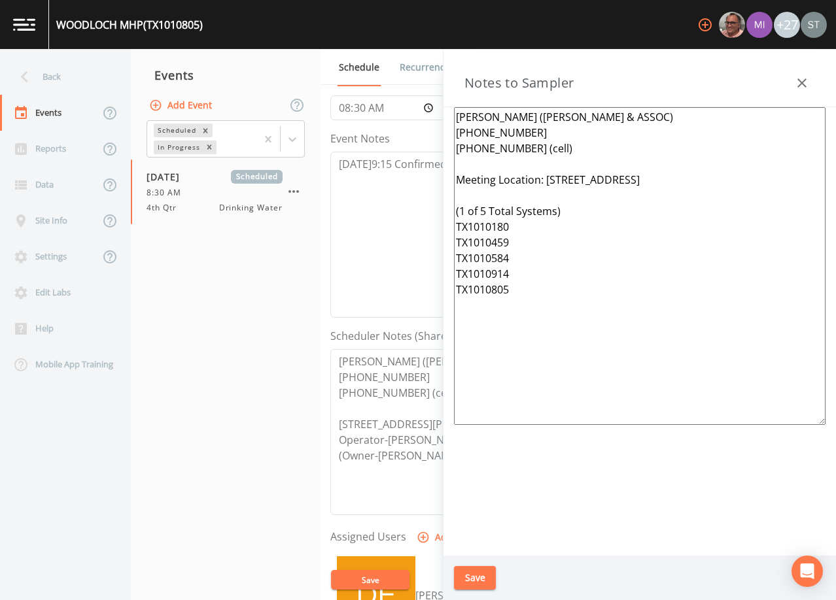
click at [809, 84] on icon "button" at bounding box center [802, 83] width 16 height 16
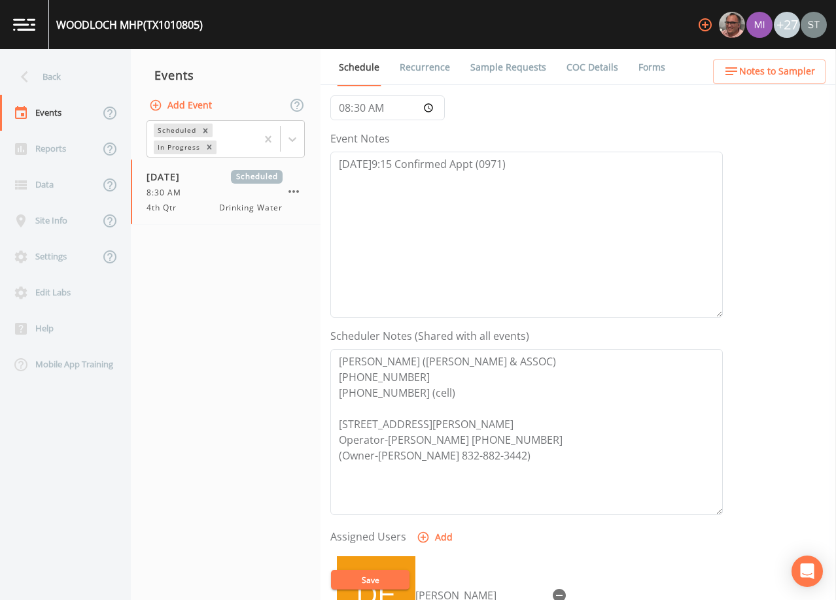
click at [523, 67] on link "Sample Requests" at bounding box center [508, 67] width 80 height 37
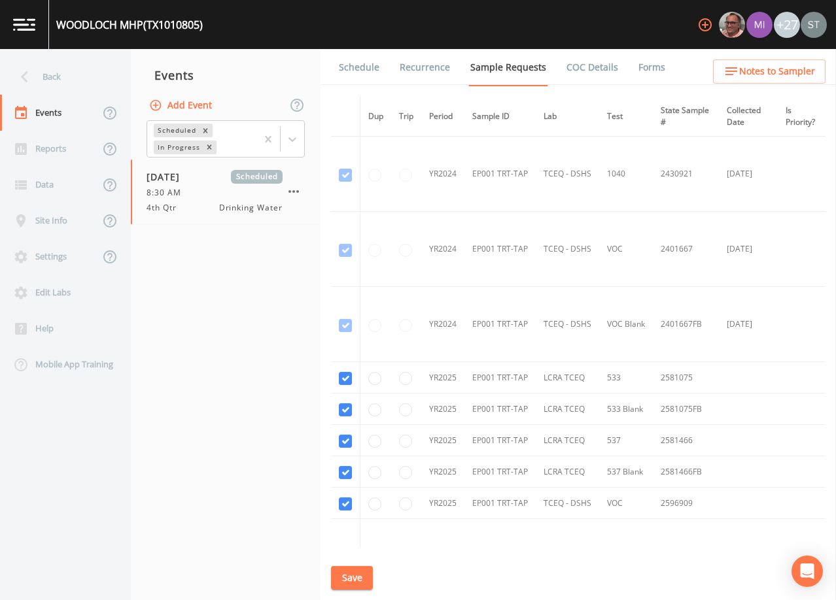
click at [358, 72] on link "Schedule" at bounding box center [359, 67] width 44 height 37
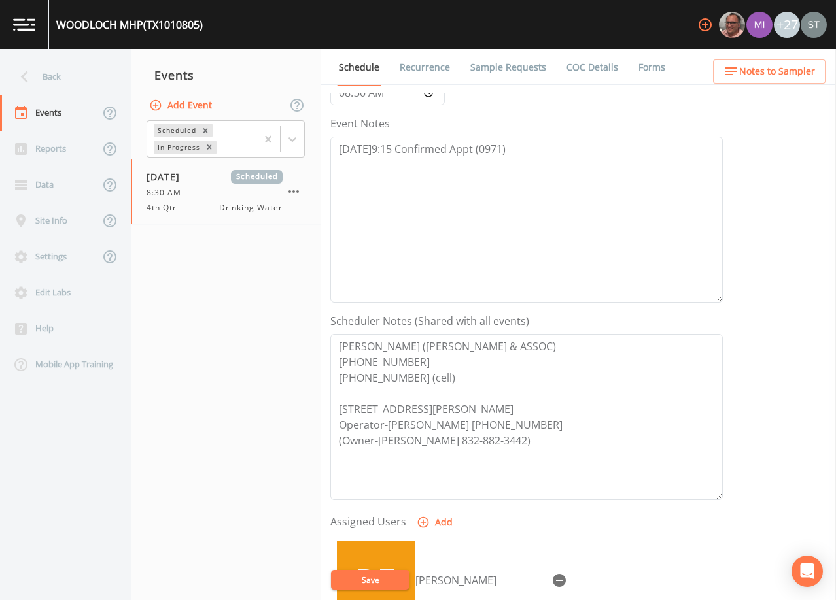
scroll to position [196, 0]
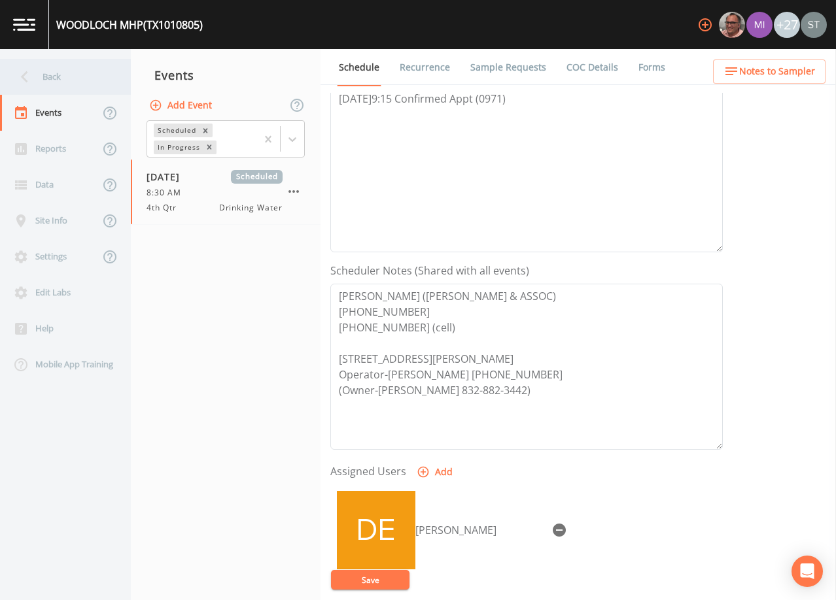
click at [45, 80] on div "Back" at bounding box center [59, 77] width 118 height 36
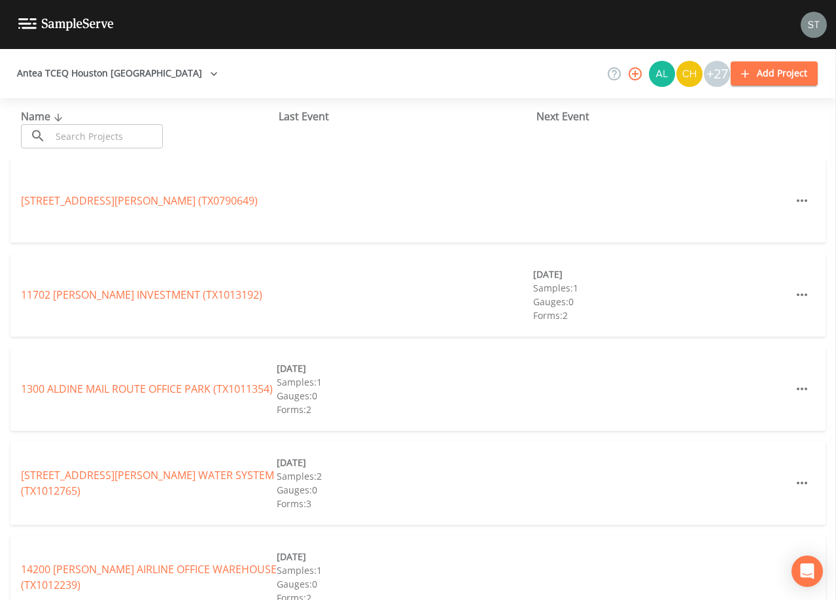
click at [132, 129] on input "text" at bounding box center [107, 136] width 112 height 24
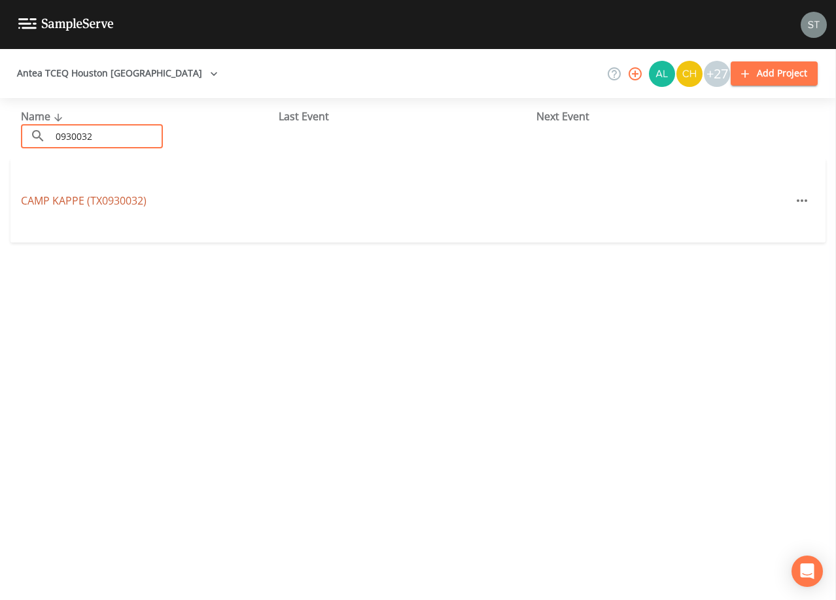
type input "0930032"
click at [120, 201] on link "[GEOGRAPHIC_DATA] (TX0930032)" at bounding box center [84, 201] width 126 height 14
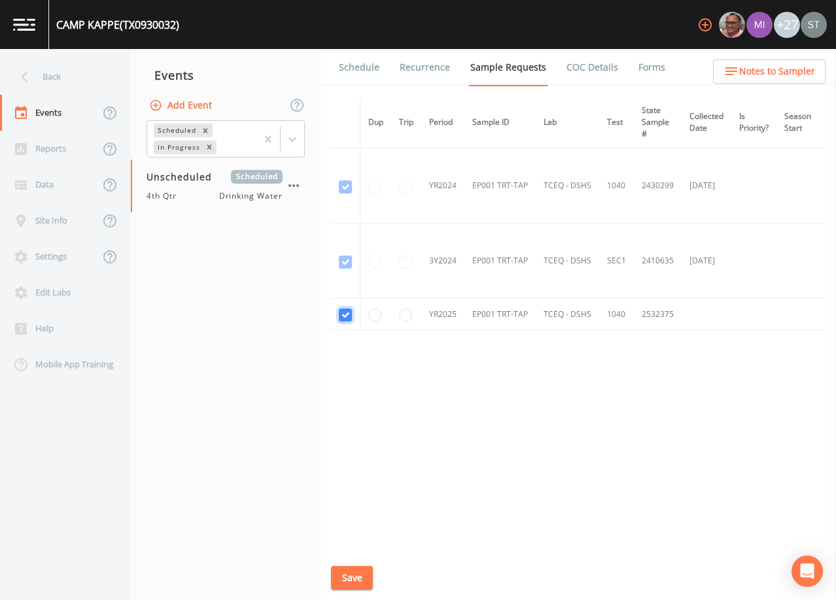
click at [351, 315] on input "checkbox" at bounding box center [345, 315] width 13 height 13
click at [352, 584] on button "Save" at bounding box center [352, 578] width 42 height 24
click at [350, 313] on input "checkbox" at bounding box center [345, 315] width 13 height 13
checkbox input "true"
click at [514, 549] on icon "close" at bounding box center [513, 550] width 7 height 7
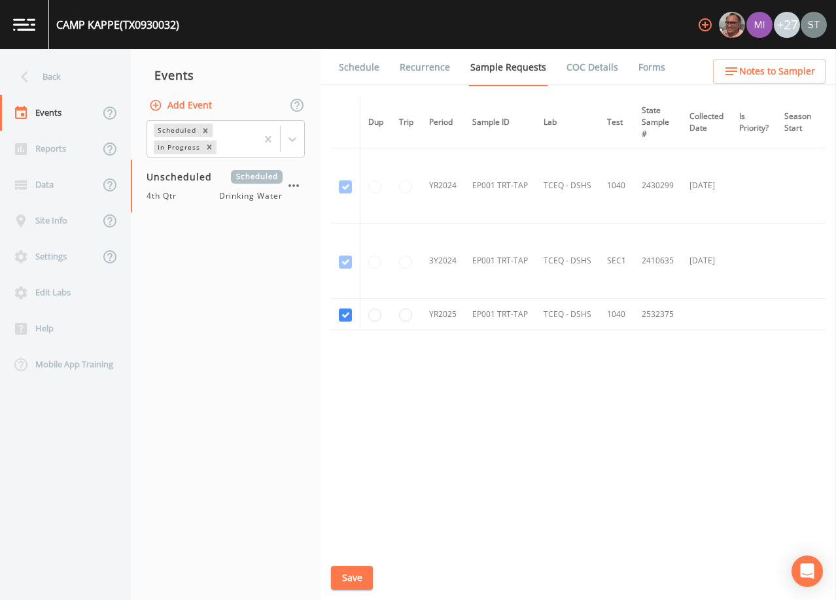
click at [350, 574] on button "Save" at bounding box center [352, 578] width 42 height 24
click at [66, 77] on div "Back" at bounding box center [59, 77] width 118 height 36
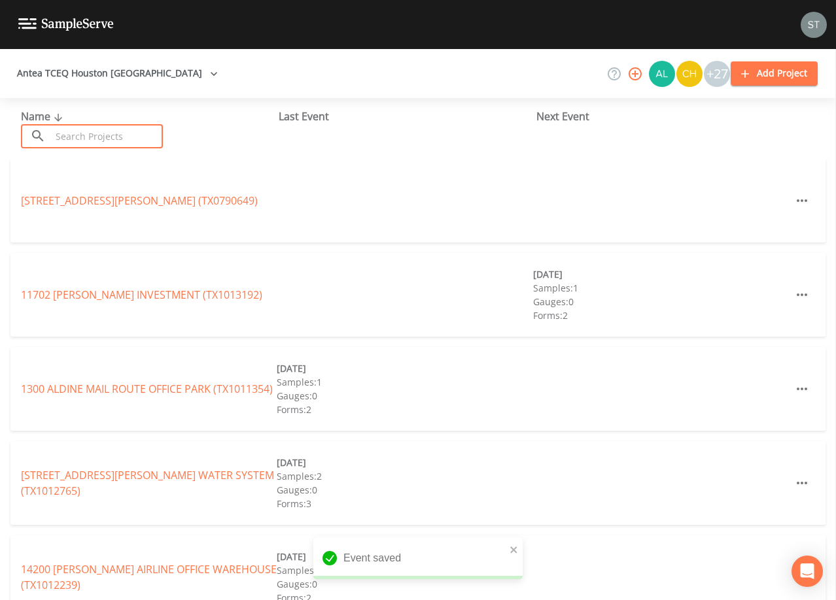
click at [112, 139] on input "text" at bounding box center [107, 136] width 112 height 24
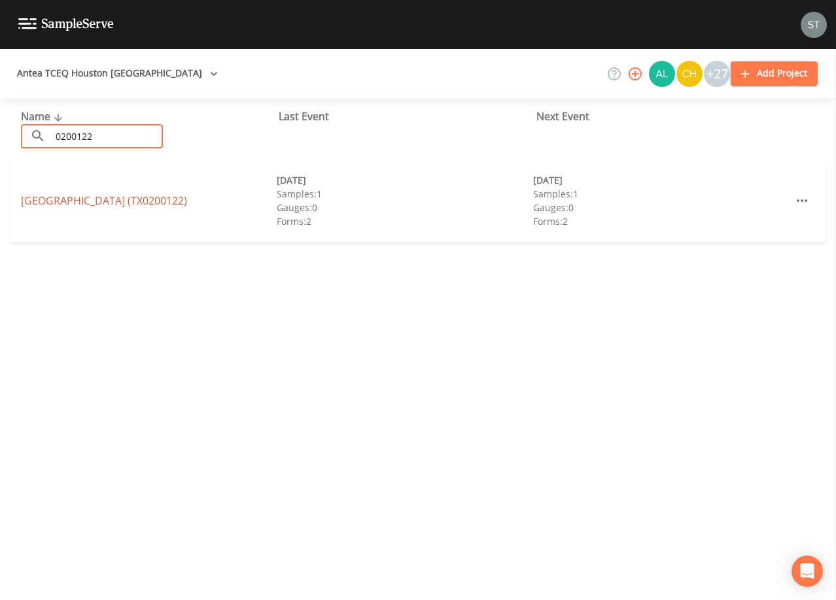
type input "0200122"
click at [141, 205] on link "[GEOGRAPHIC_DATA] (TX0200122)" at bounding box center [104, 201] width 166 height 14
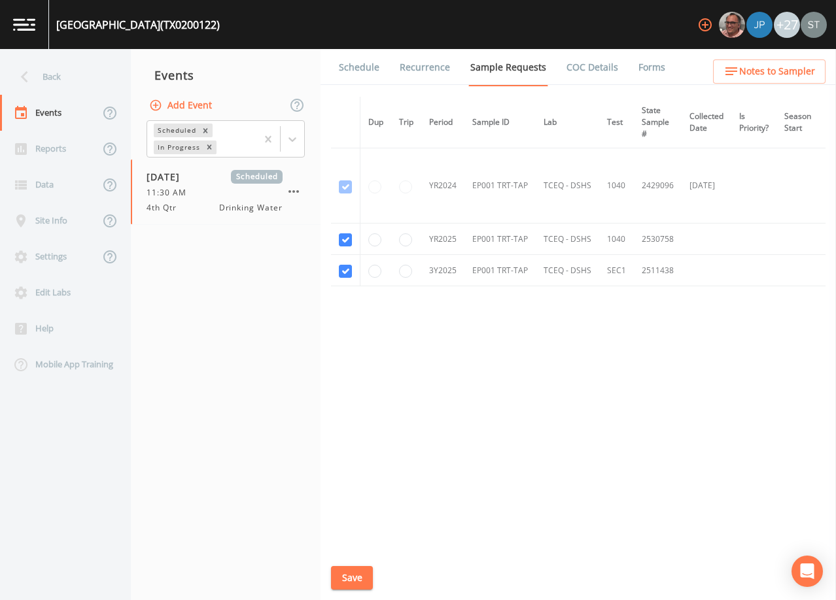
click at [365, 59] on link "Schedule" at bounding box center [359, 67] width 44 height 37
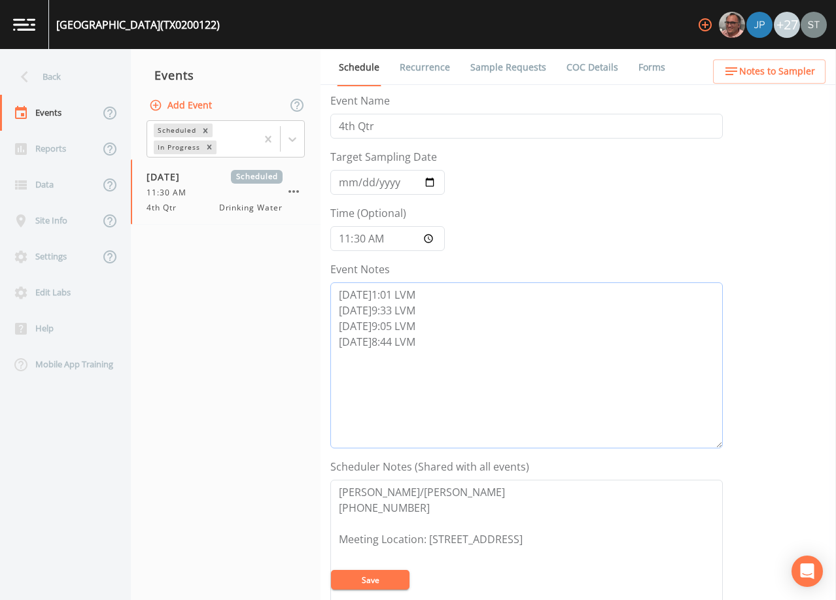
click at [452, 339] on textarea "[DATE]1:01 LVM [DATE]9:33 LVM [DATE]9:05 LVM [DATE]8:44 LVM" at bounding box center [526, 365] width 392 height 166
type textarea "[DATE]1:01 LVM [DATE]9:33 LVM [DATE]9:05 LVM [DATE]8:44 LVM [DATE]11:11 N/A"
click at [362, 583] on button "Save" at bounding box center [370, 580] width 78 height 20
click at [383, 587] on button "Save" at bounding box center [370, 580] width 78 height 20
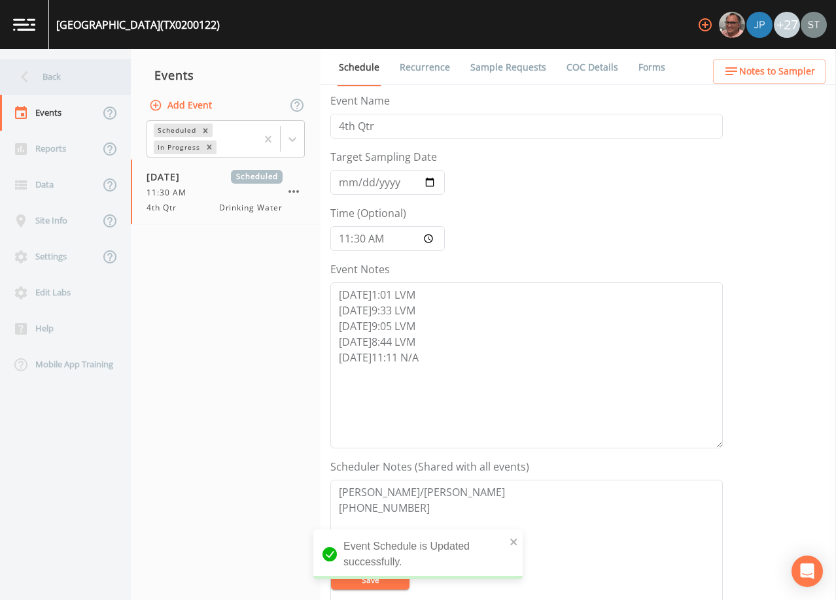
click at [58, 80] on div "Back" at bounding box center [59, 77] width 118 height 36
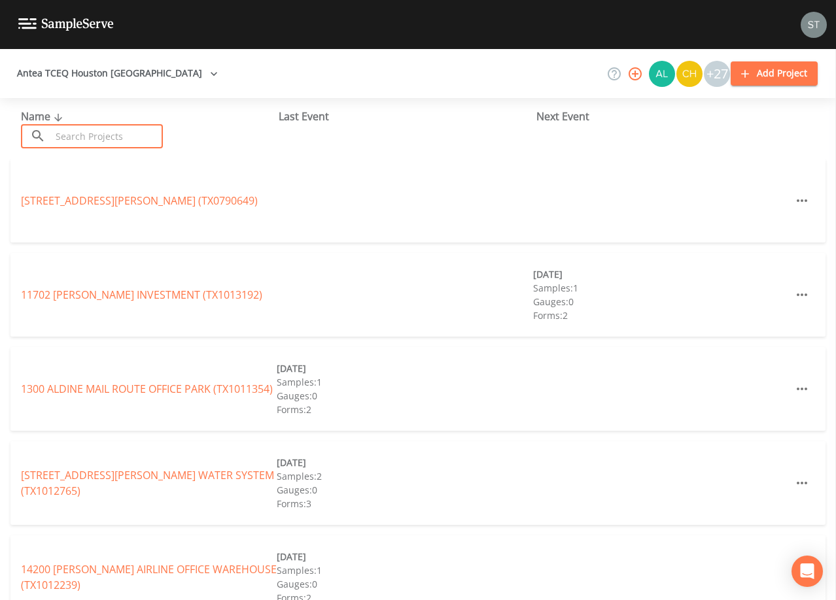
click at [145, 133] on input "text" at bounding box center [107, 136] width 112 height 24
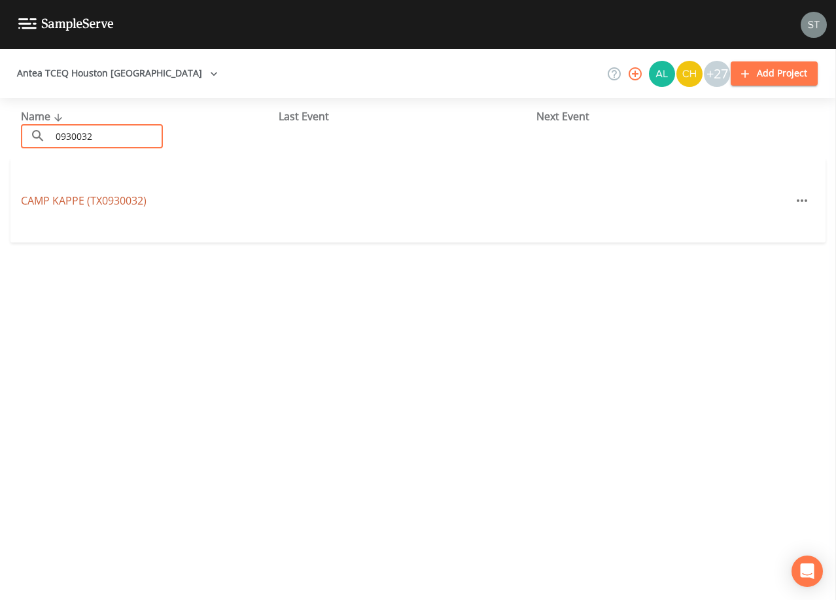
type input "0930032"
click at [131, 201] on link "[GEOGRAPHIC_DATA] (TX0930032)" at bounding box center [84, 201] width 126 height 14
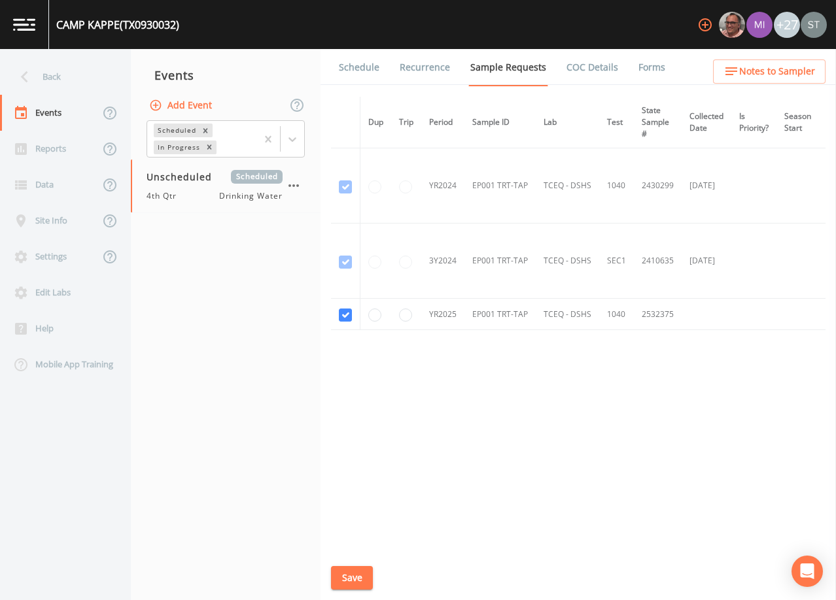
click at [361, 64] on link "Schedule" at bounding box center [359, 67] width 44 height 37
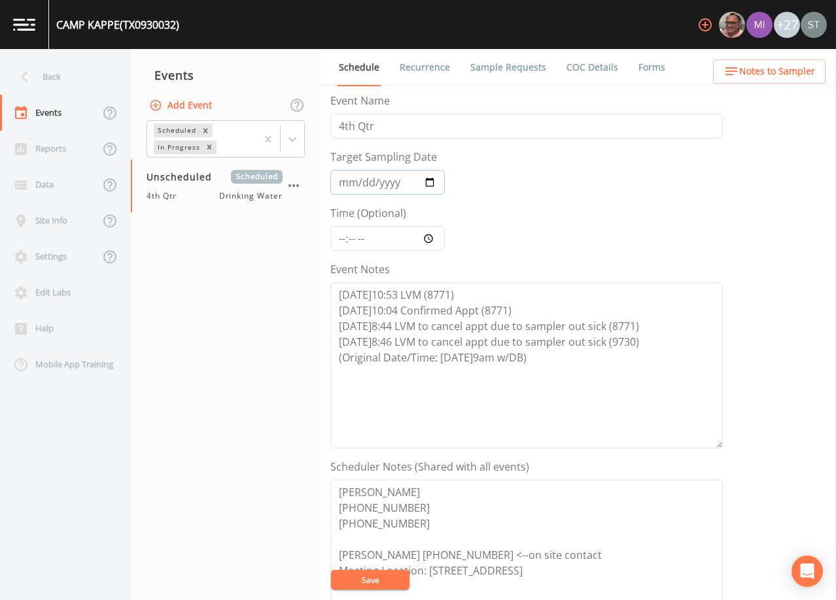
click at [349, 184] on input "Target Sampling Date" at bounding box center [387, 182] width 114 height 25
type input "[DATE]"
type input "09:00"
click at [556, 359] on textarea "[DATE]10:53 LVM (8771) [DATE]10:04 Confirmed Appt (8771) [DATE]8:44 LVM to canc…" at bounding box center [526, 365] width 392 height 166
click at [419, 371] on textarea "[DATE]10:53 LVM (8771) [DATE]10:04 Confirmed Appt (8771) [DATE]8:44 LVM to canc…" at bounding box center [526, 365] width 392 height 166
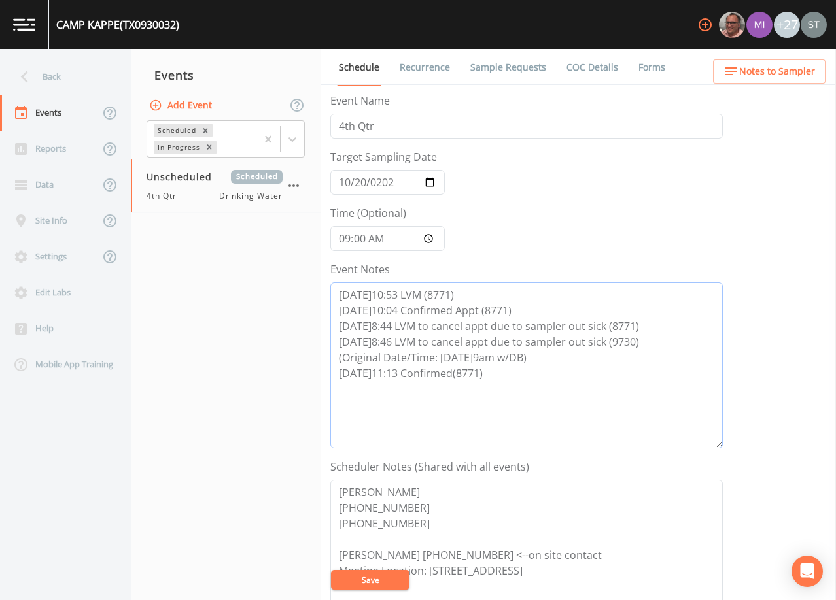
click at [457, 368] on textarea "[DATE]10:53 LVM (8771) [DATE]10:04 Confirmed Appt (8771) [DATE]8:44 LVM to canc…" at bounding box center [526, 365] width 392 height 166
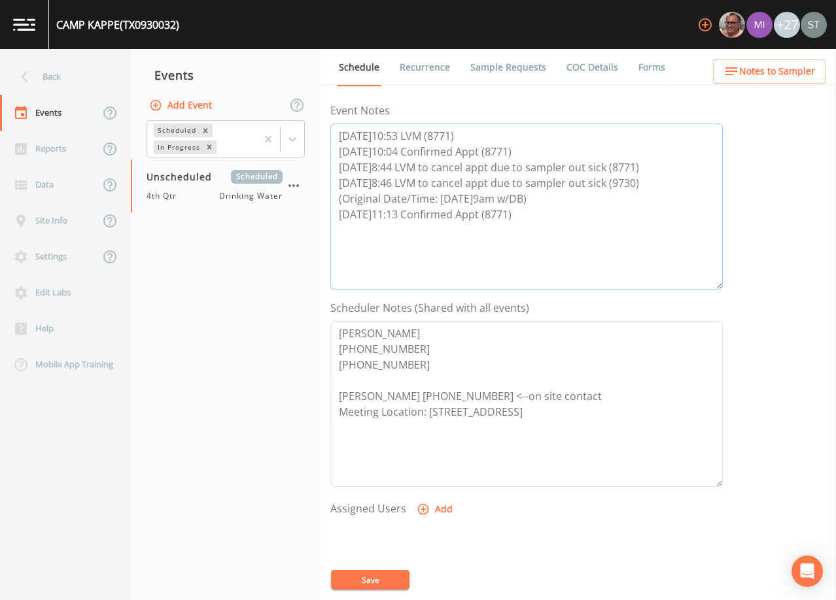
scroll to position [196, 0]
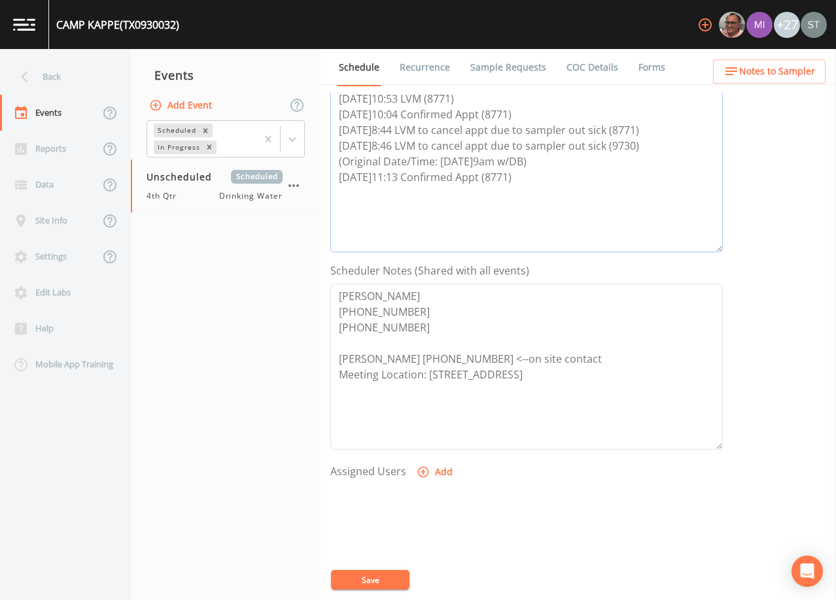
type textarea "[DATE]10:53 LVM (8771) [DATE]10:04 Confirmed Appt (8771) [DATE]8:44 LVM to canc…"
click at [439, 476] on button "Add" at bounding box center [436, 472] width 44 height 24
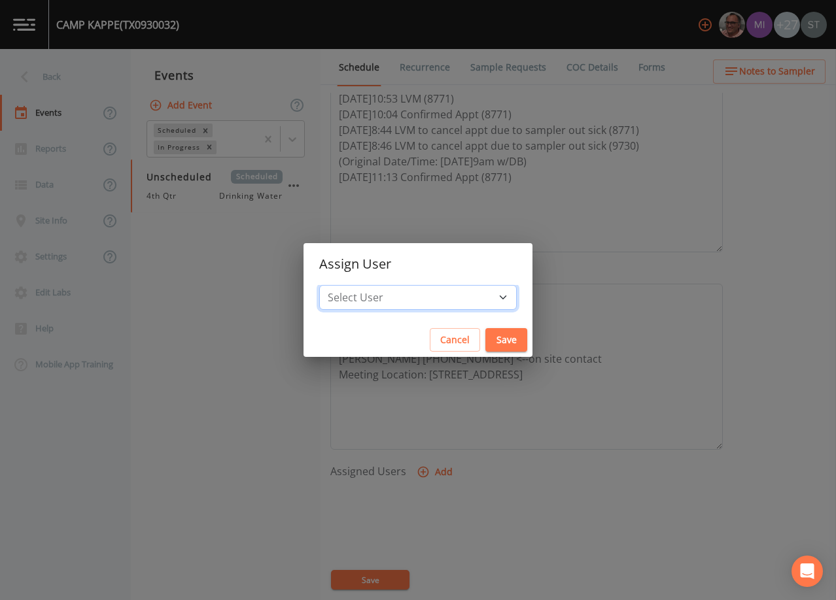
click at [426, 296] on select "Select User [PERSON_NAME] [PERSON_NAME] [PERSON_NAME] [PERSON_NAME] [PERSON_NAM…" at bounding box center [417, 297] width 197 height 25
select select "3585e269-5d1f-4d98-ab9d-4913da50343a"
click at [349, 285] on select "Select User [PERSON_NAME] [PERSON_NAME] [PERSON_NAME] [PERSON_NAME] [PERSON_NAM…" at bounding box center [417, 297] width 197 height 25
click at [485, 339] on button "Save" at bounding box center [506, 340] width 42 height 24
select select
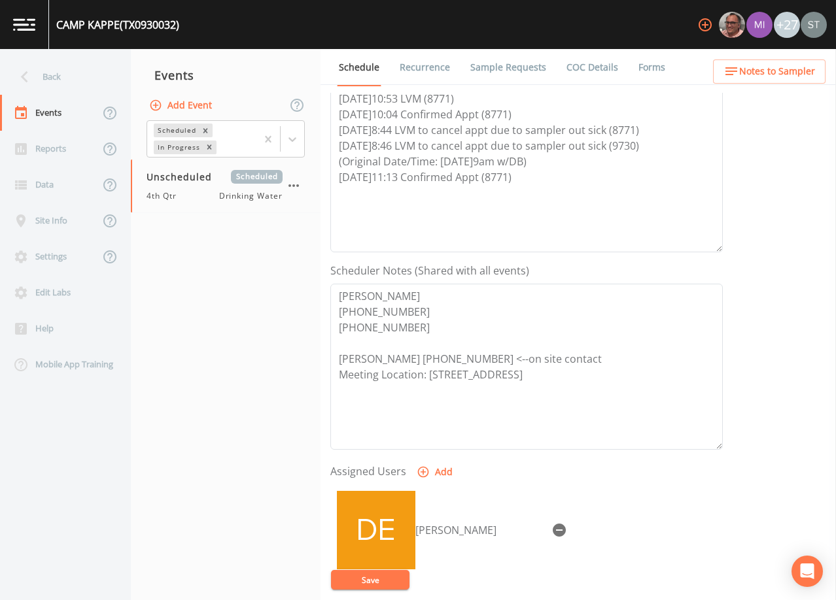
click at [385, 581] on button "Save" at bounding box center [370, 580] width 78 height 20
click at [388, 575] on button "Save" at bounding box center [370, 580] width 78 height 20
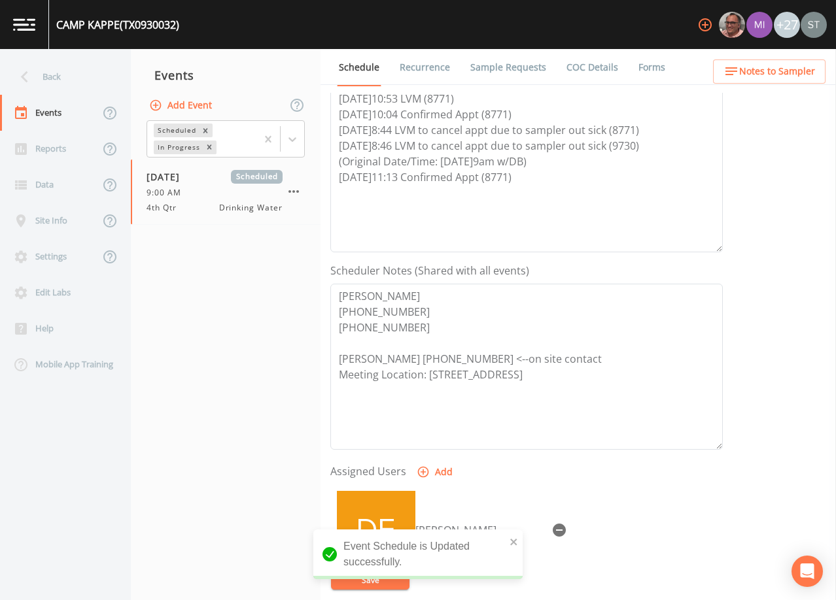
click at [799, 73] on span "Notes to Sampler" at bounding box center [777, 71] width 76 height 16
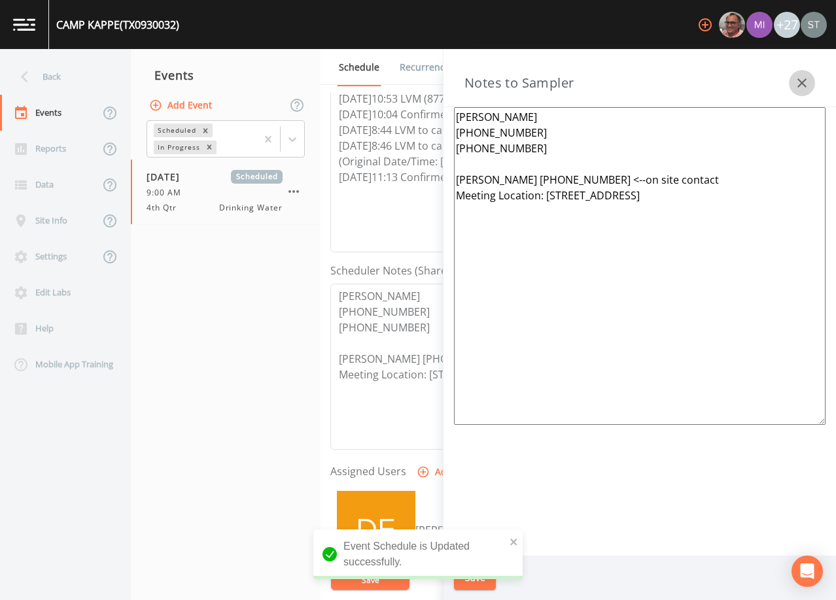
click at [806, 77] on icon "button" at bounding box center [802, 83] width 16 height 16
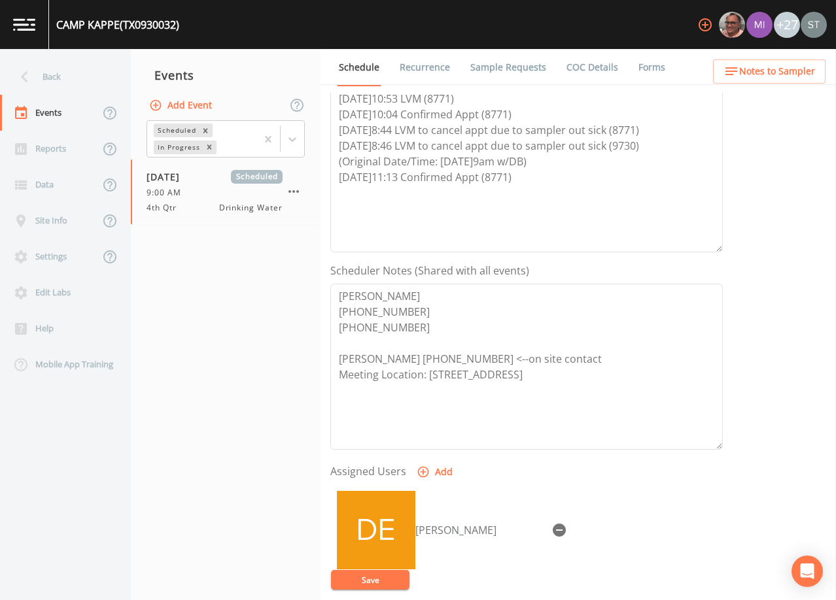
click at [468, 62] on link "Sample Requests" at bounding box center [508, 67] width 80 height 37
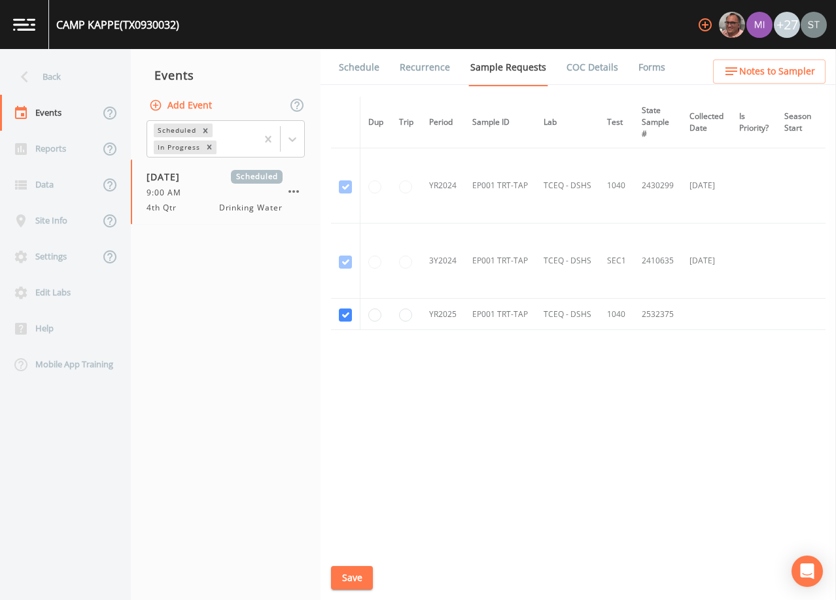
click at [356, 69] on link "Schedule" at bounding box center [359, 67] width 44 height 37
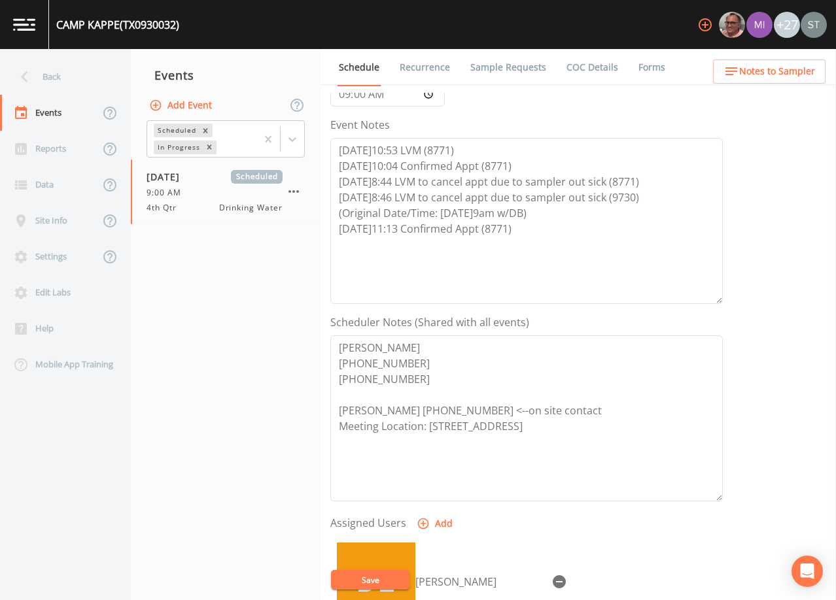
scroll to position [196, 0]
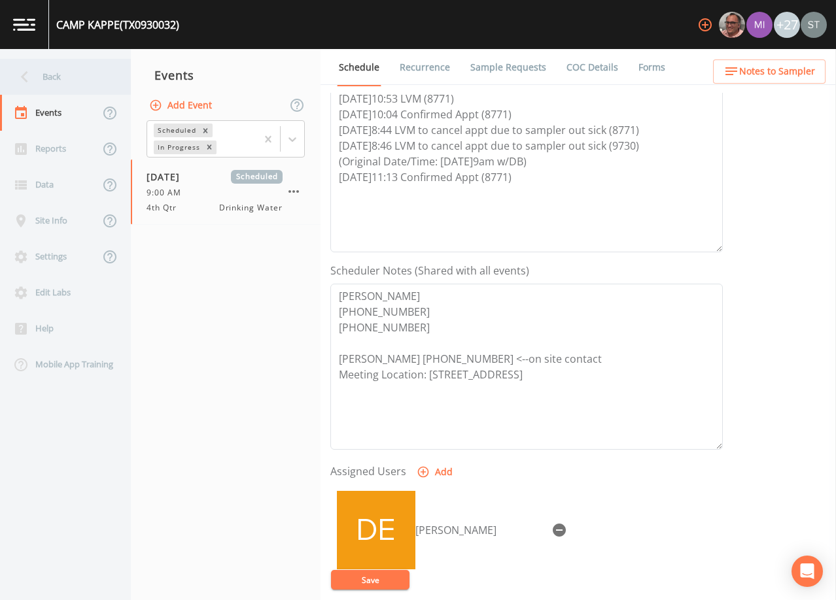
click at [55, 83] on div "Back" at bounding box center [59, 77] width 118 height 36
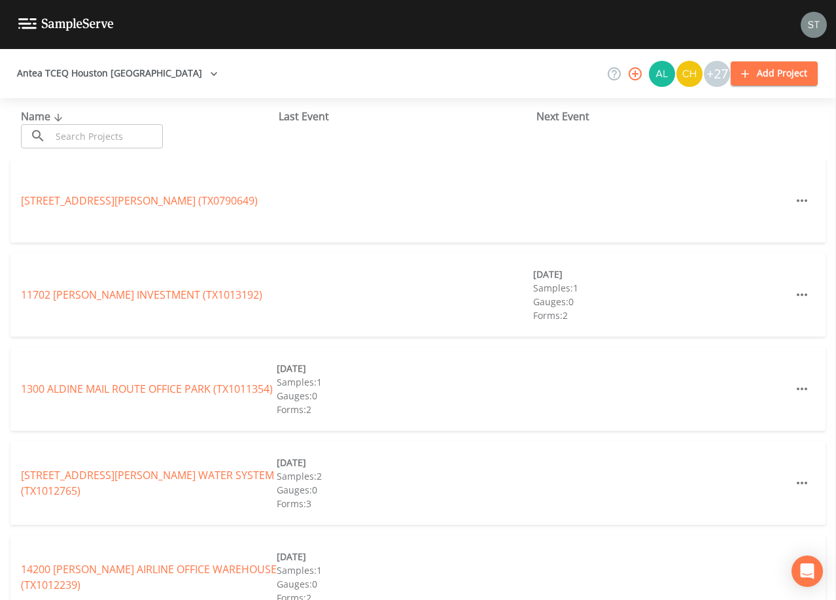
click at [133, 137] on input "text" at bounding box center [107, 136] width 112 height 24
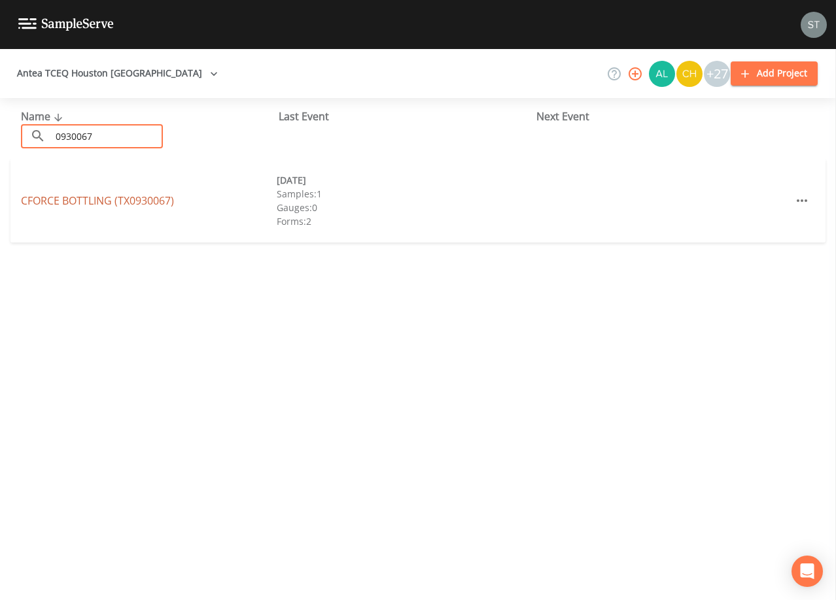
type input "0930067"
click at [136, 197] on link "CFORCE BOTTLING (TX0930067)" at bounding box center [97, 201] width 153 height 14
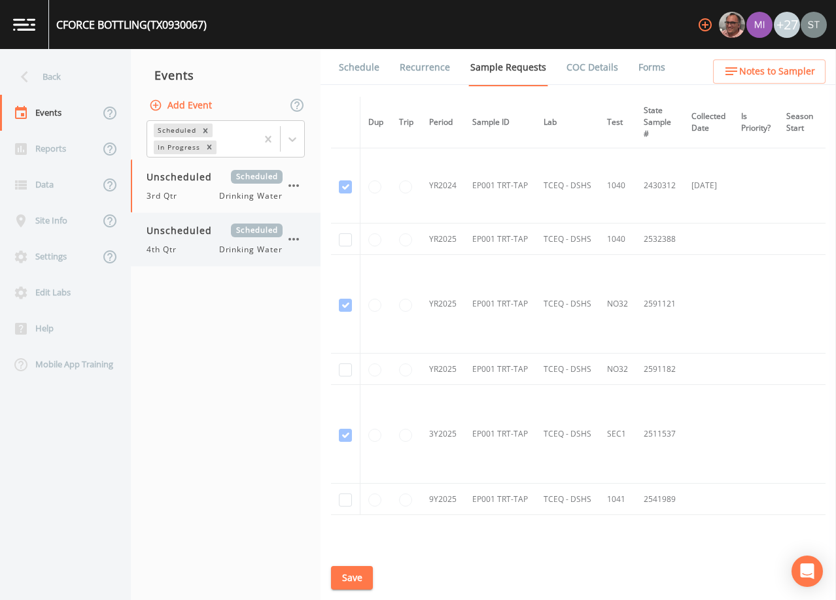
click at [204, 241] on div "Unscheduled Scheduled 4th Qtr Drinking Water" at bounding box center [214, 240] width 136 height 32
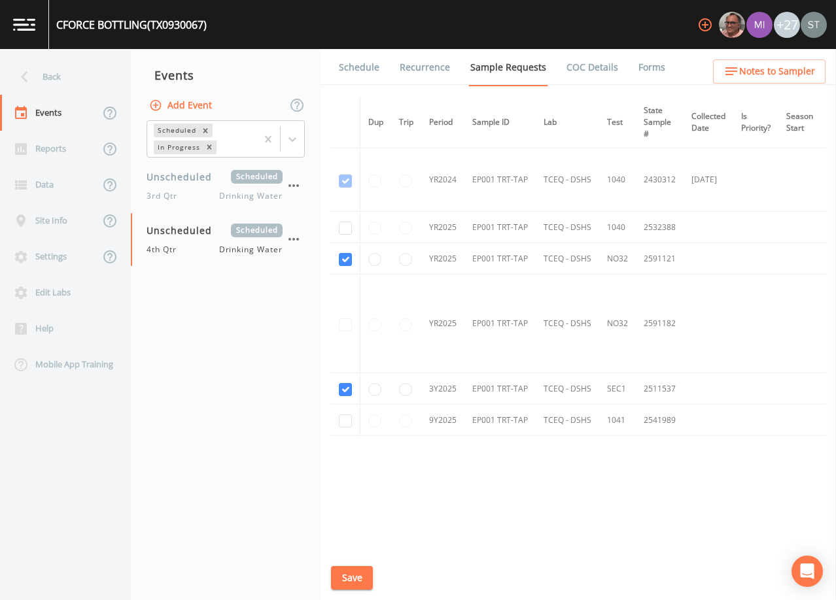
click at [360, 73] on link "Schedule" at bounding box center [359, 67] width 44 height 37
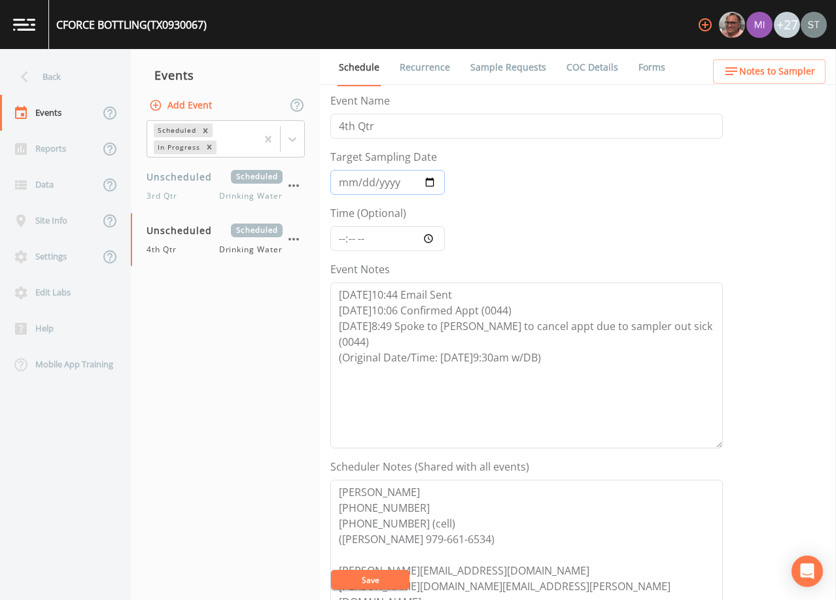
click at [343, 176] on input "Target Sampling Date" at bounding box center [387, 182] width 114 height 25
type input "[DATE]"
type input "09:30"
click at [581, 345] on textarea "[DATE]10:44 Email Sent [DATE]10:06 Confirmed Appt (0044) [DATE]8:49 Spoke to [P…" at bounding box center [526, 365] width 392 height 166
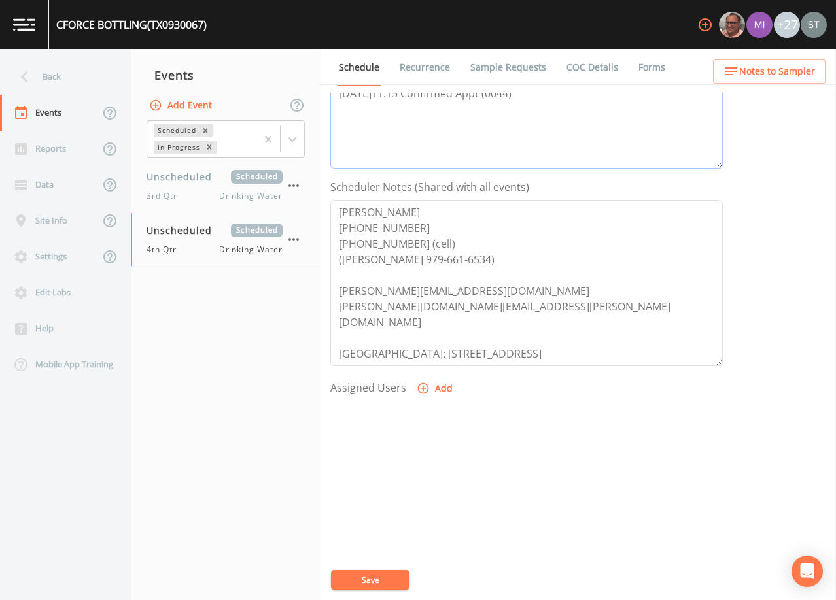
scroll to position [322, 0]
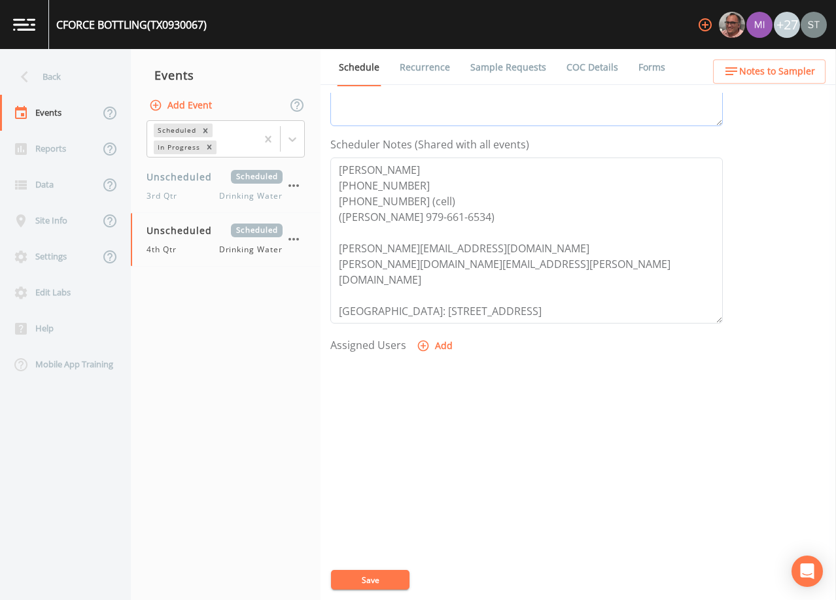
type textarea "[DATE]10:44 Email Sent [DATE]10:06 Confirmed Appt (0044) [DATE]8:49 Spoke to [P…"
click at [437, 349] on button "Add" at bounding box center [436, 346] width 44 height 24
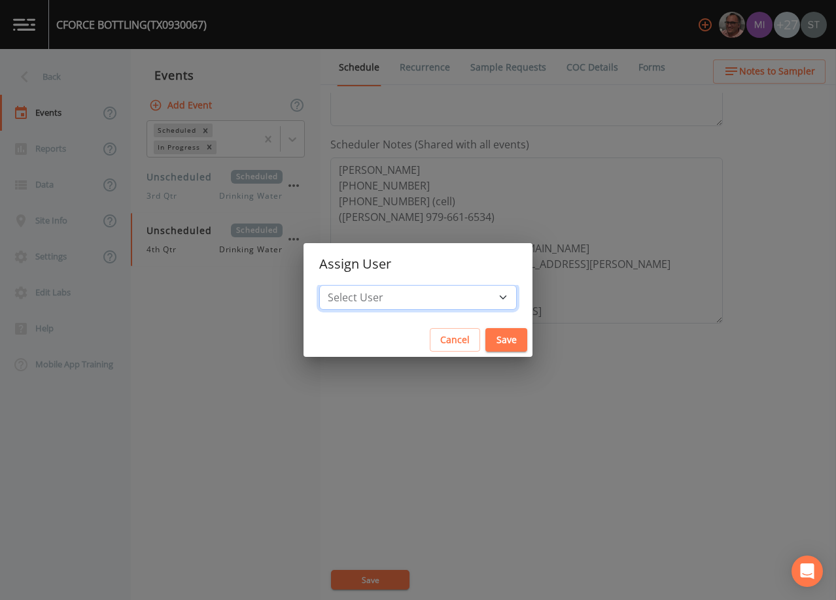
drag, startPoint x: 436, startPoint y: 299, endPoint x: 436, endPoint y: 292, distance: 6.6
click at [436, 299] on select "Select User [PERSON_NAME] [PERSON_NAME] [PERSON_NAME] [PERSON_NAME] [PERSON_NAM…" at bounding box center [417, 297] width 197 height 25
select select "3585e269-5d1f-4d98-ab9d-4913da50343a"
click at [349, 285] on select "Select User [PERSON_NAME] [PERSON_NAME] [PERSON_NAME] [PERSON_NAME] [PERSON_NAM…" at bounding box center [417, 297] width 197 height 25
click at [485, 336] on button "Save" at bounding box center [506, 340] width 42 height 24
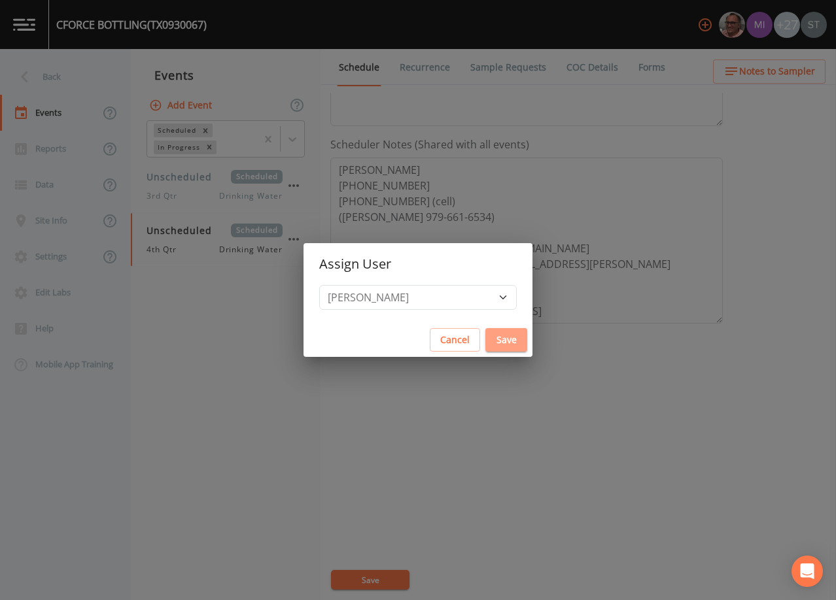
select select
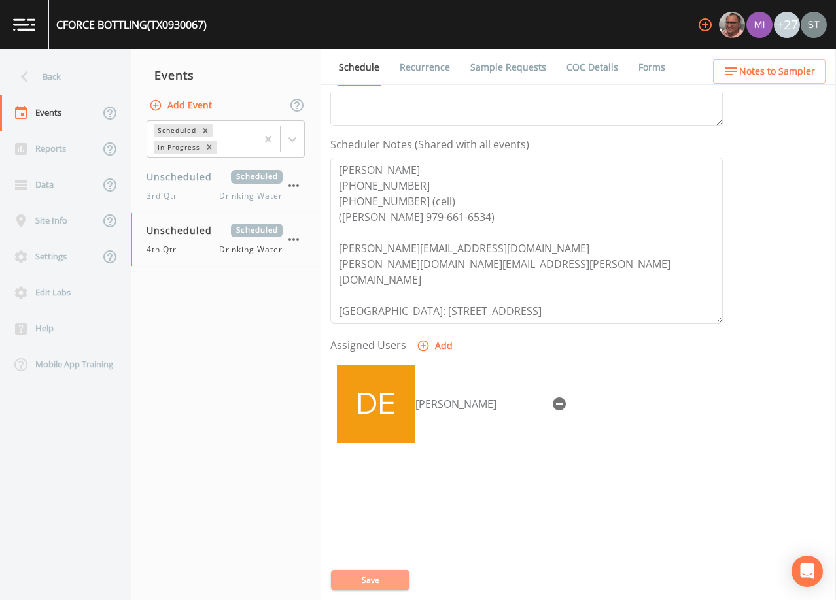
click at [379, 582] on button "Save" at bounding box center [370, 580] width 78 height 20
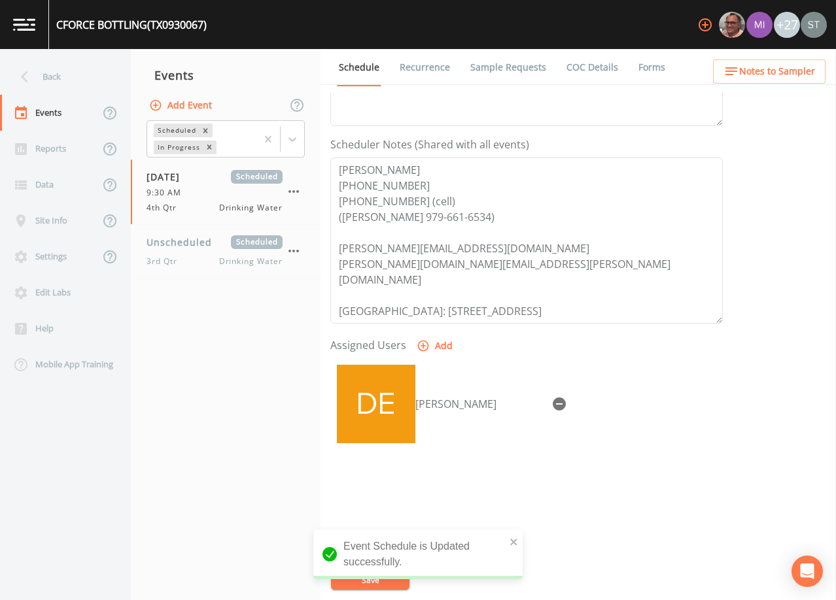
click at [802, 67] on span "Notes to Sampler" at bounding box center [777, 71] width 76 height 16
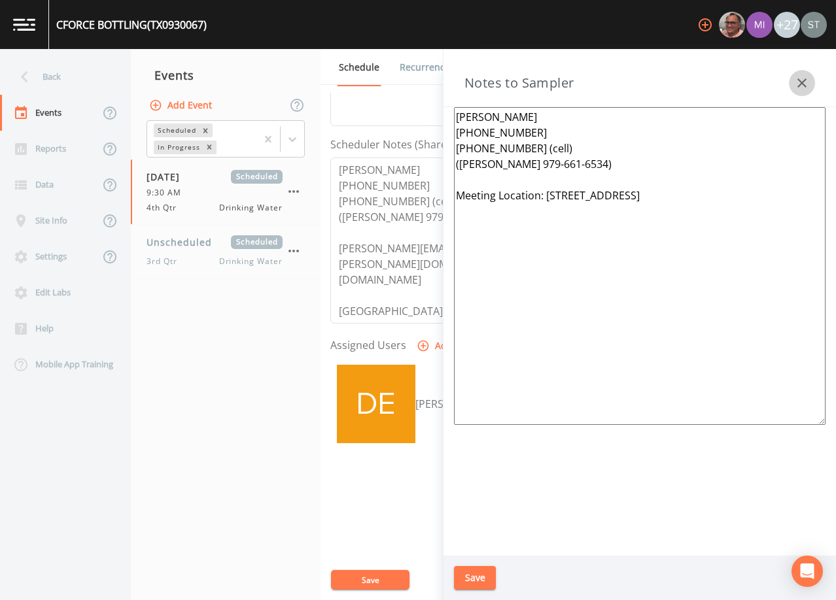
click at [802, 71] on button "button" at bounding box center [802, 83] width 26 height 26
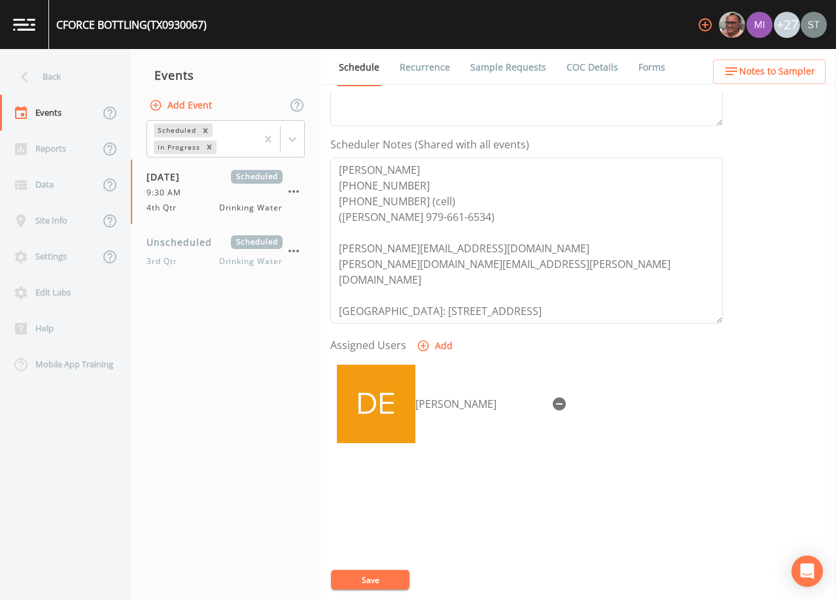
click at [515, 68] on link "Sample Requests" at bounding box center [508, 67] width 80 height 37
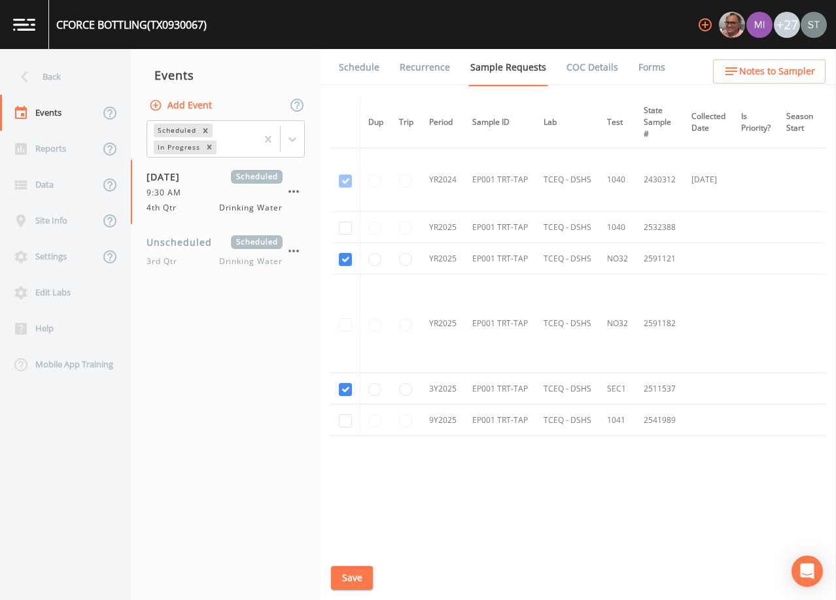
click at [361, 63] on link "Schedule" at bounding box center [359, 67] width 44 height 37
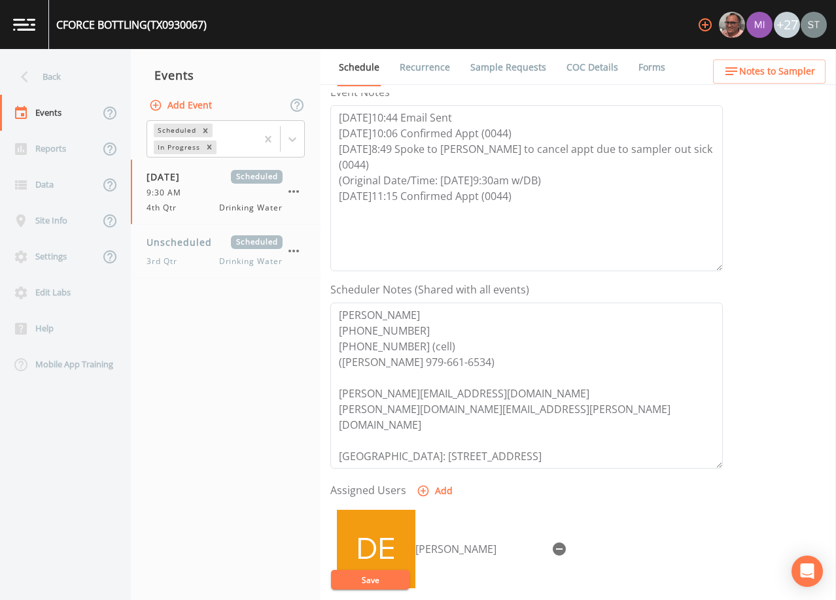
scroll to position [196, 0]
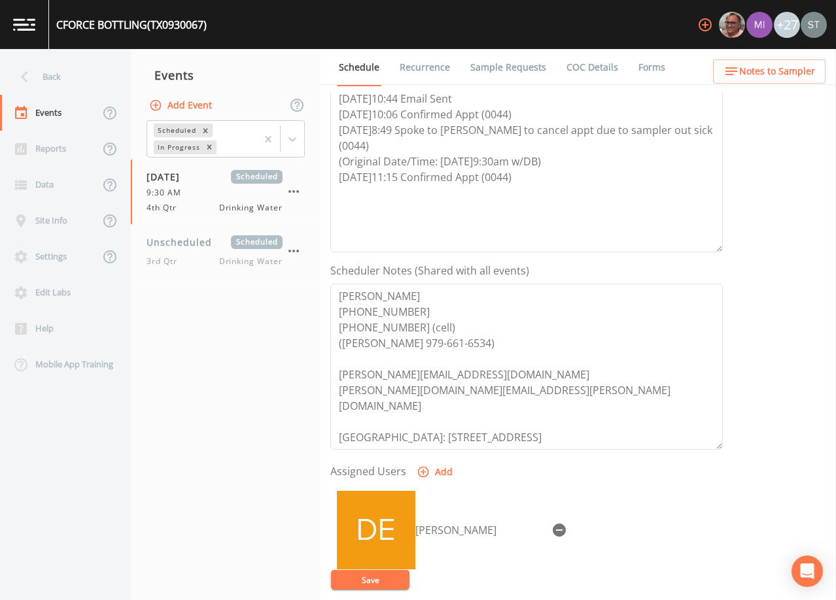
drag, startPoint x: 419, startPoint y: 72, endPoint x: 407, endPoint y: 67, distance: 12.9
click at [419, 72] on link "Recurrence" at bounding box center [425, 67] width 54 height 37
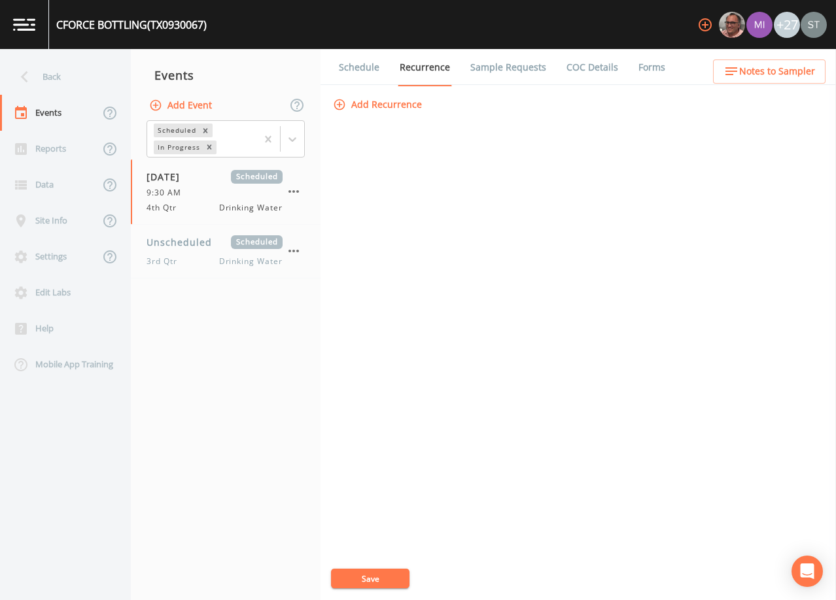
click at [362, 68] on link "Schedule" at bounding box center [359, 67] width 44 height 37
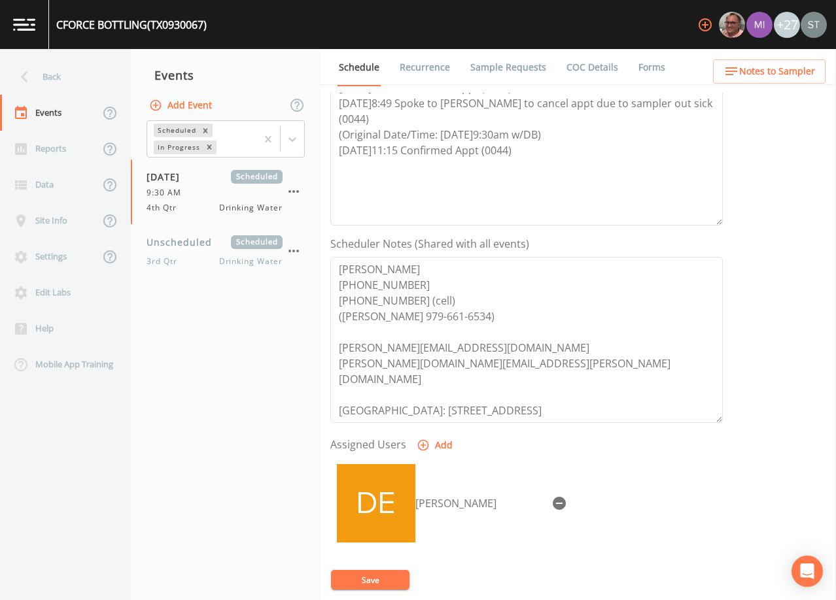
scroll to position [262, 0]
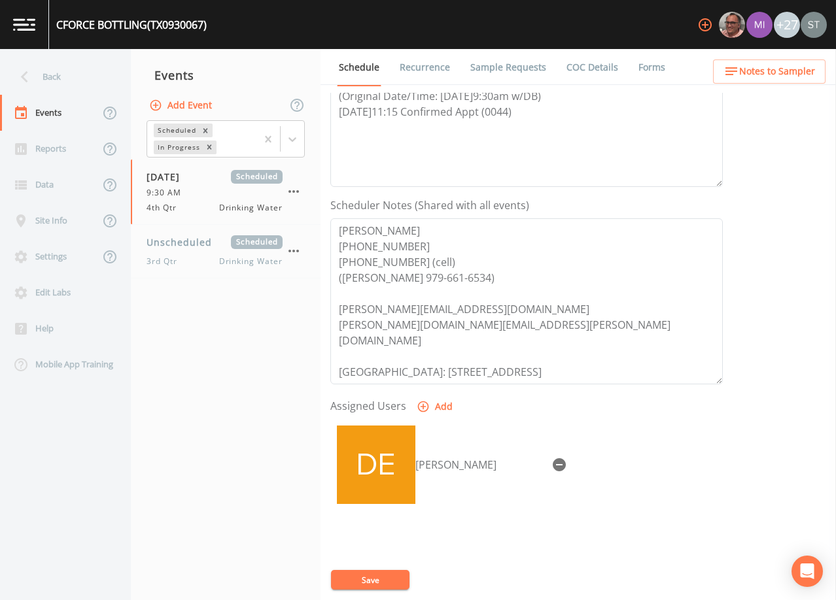
click at [500, 71] on link "Sample Requests" at bounding box center [508, 67] width 80 height 37
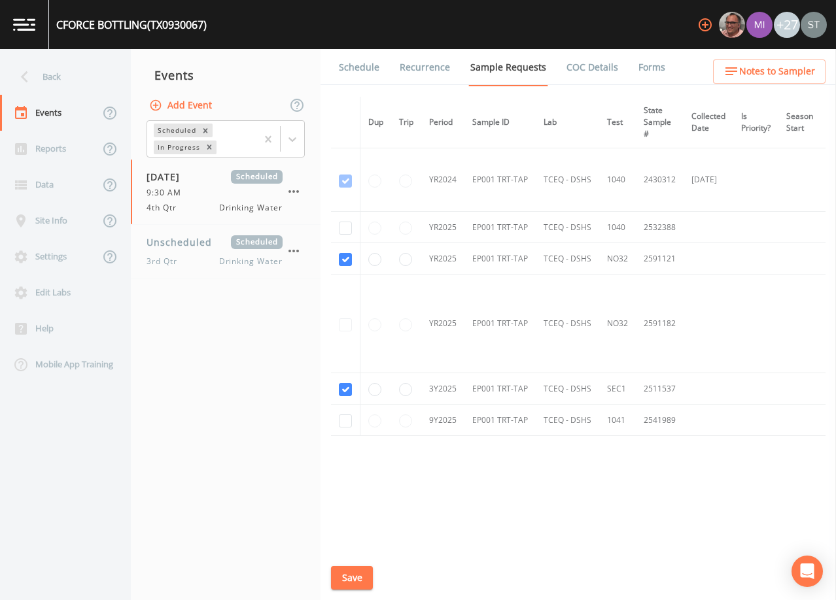
click at [355, 71] on link "Schedule" at bounding box center [359, 67] width 44 height 37
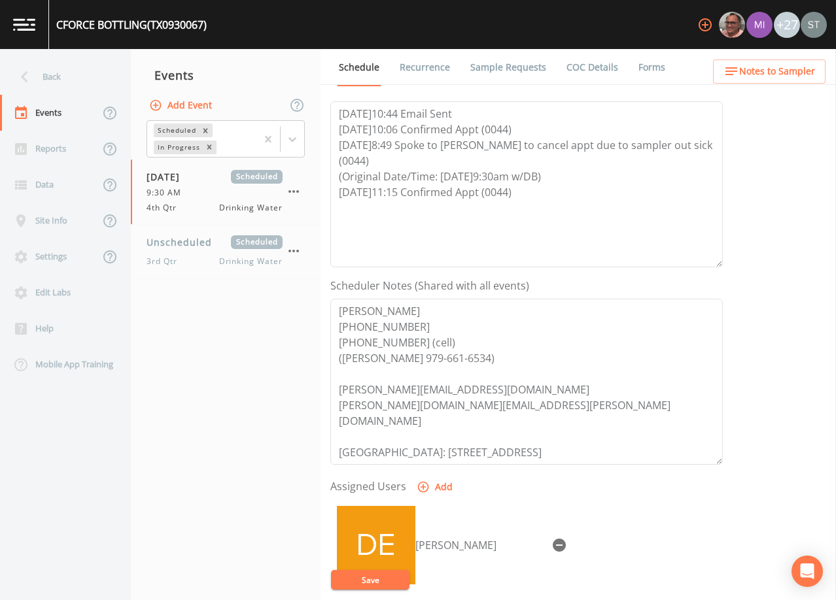
scroll to position [196, 0]
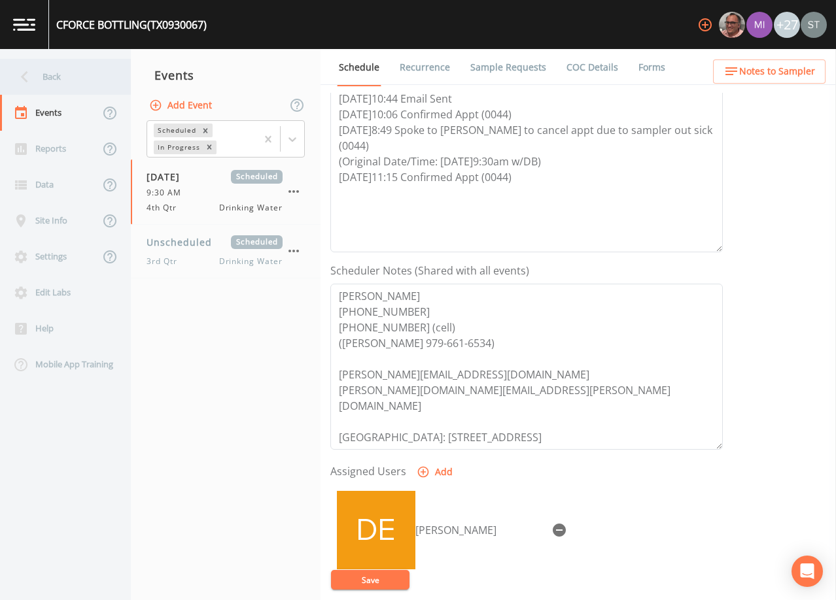
click at [58, 80] on div "Back" at bounding box center [59, 77] width 118 height 36
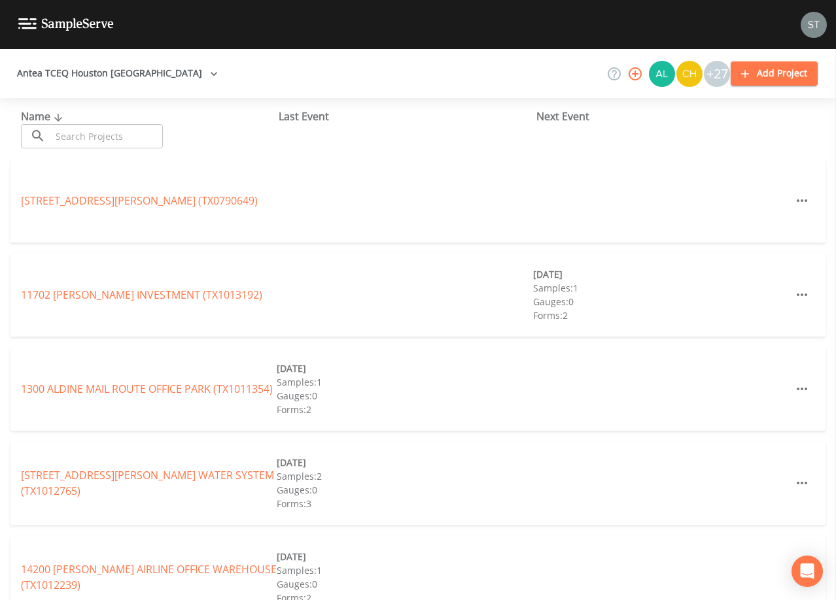
click at [95, 135] on input "text" at bounding box center [107, 136] width 112 height 24
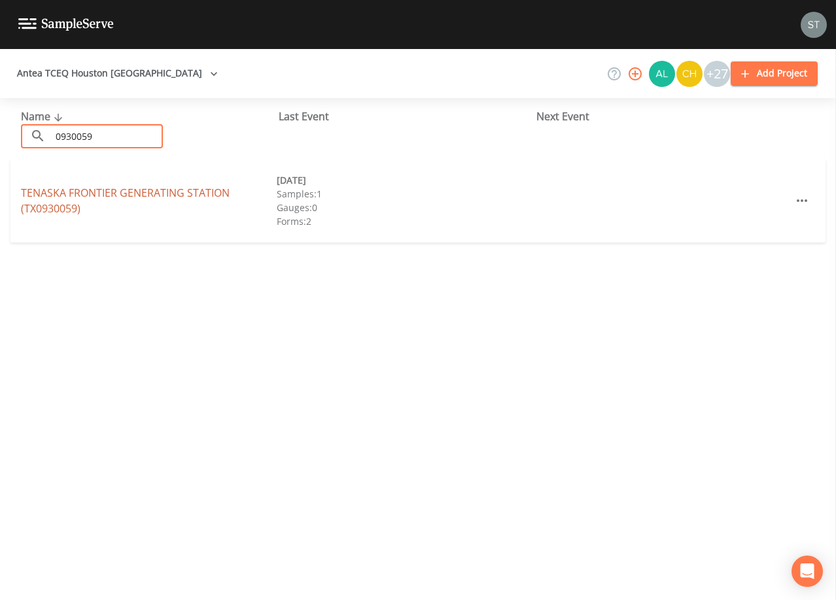
type input "0930059"
click at [119, 189] on link "TENASKA FRONTIER GENERATING STATION (TX0930059)" at bounding box center [125, 201] width 209 height 30
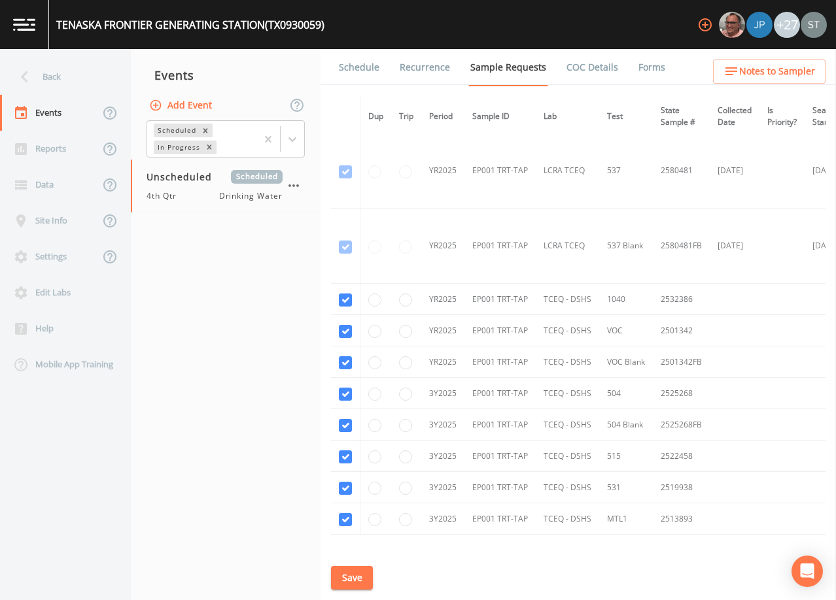
scroll to position [474, 0]
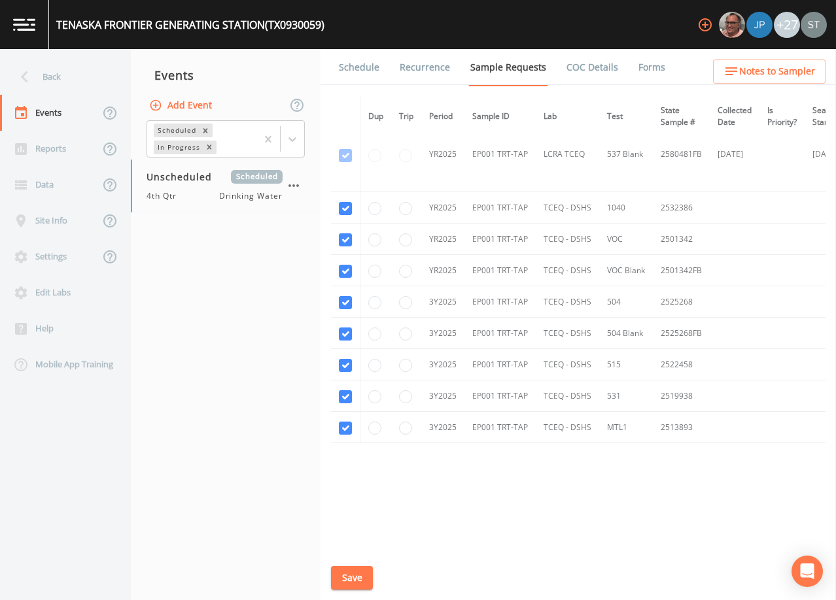
click at [354, 67] on link "Schedule" at bounding box center [359, 67] width 44 height 37
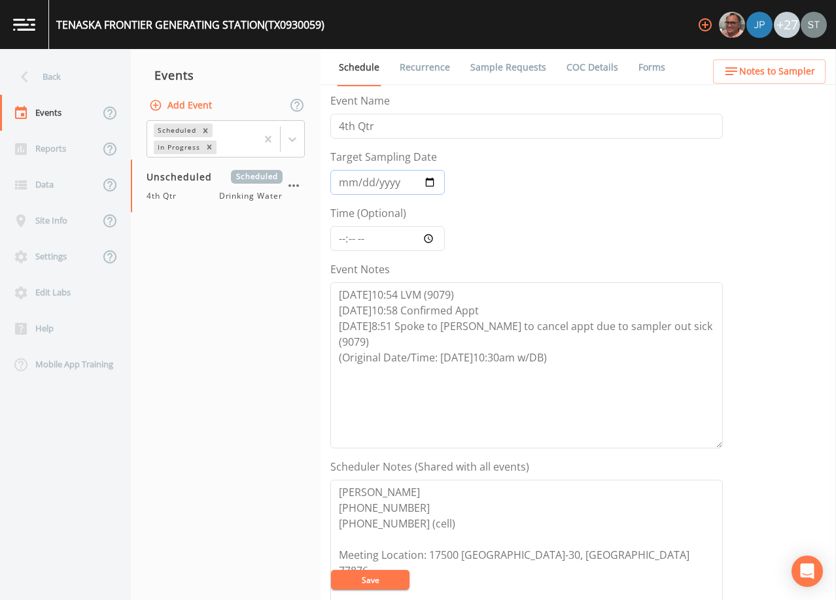
click at [346, 179] on input "Target Sampling Date" at bounding box center [387, 182] width 114 height 25
type input "[DATE]"
type input "10:30"
click at [600, 342] on textarea "[DATE]10:54 LVM (9079) [DATE]10:58 Confirmed Appt [DATE]8:51 Spoke to [PERSON_N…" at bounding box center [526, 365] width 392 height 166
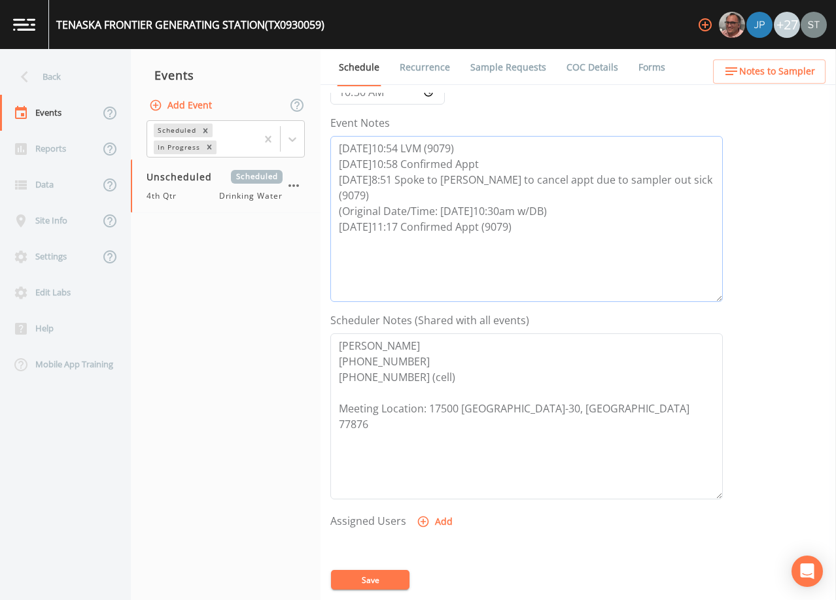
scroll to position [262, 0]
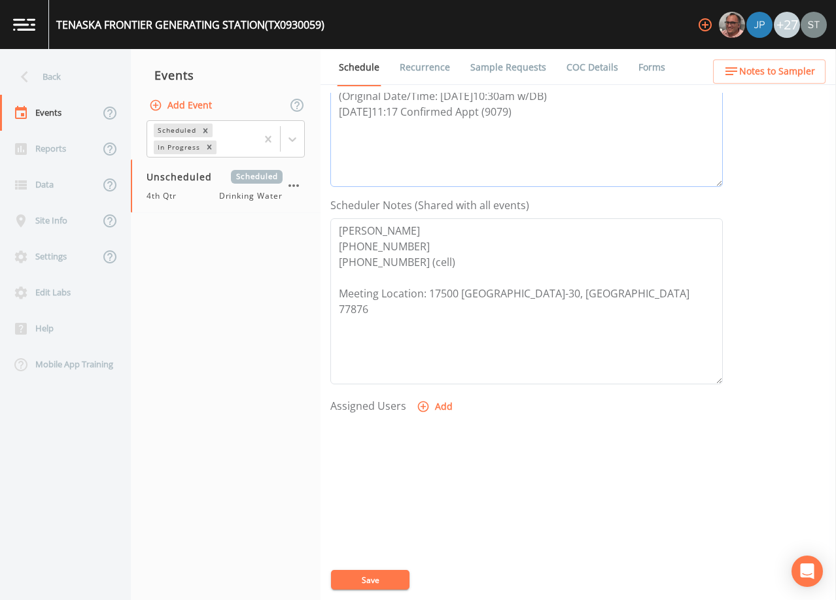
type textarea "[DATE]10:54 LVM (9079) [DATE]10:58 Confirmed Appt [DATE]8:51 Spoke to [PERSON_N…"
click at [439, 406] on button "Add" at bounding box center [436, 407] width 44 height 24
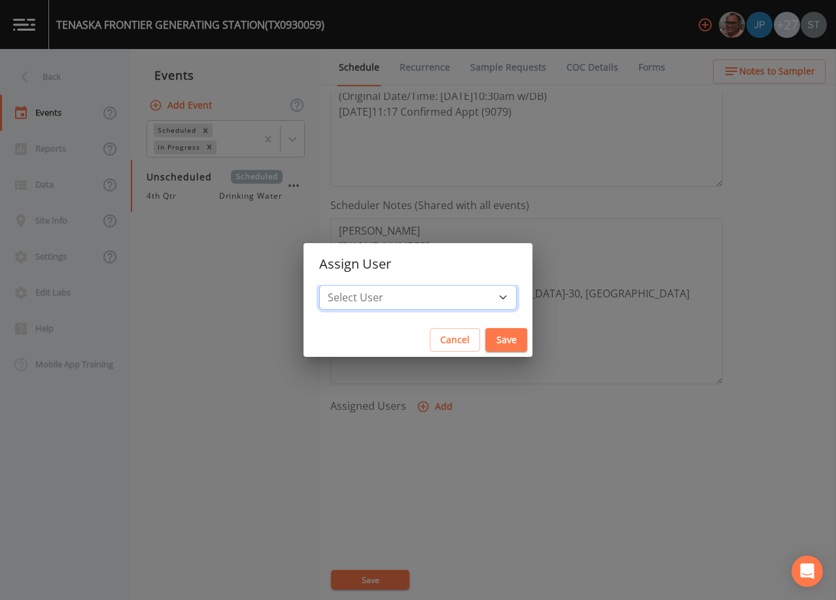
click at [417, 301] on select "Select User [PERSON_NAME] [PERSON_NAME] [PERSON_NAME] [PERSON_NAME] [PERSON_NAM…" at bounding box center [417, 297] width 197 height 25
select select "3585e269-5d1f-4d98-ab9d-4913da50343a"
click at [349, 285] on select "Select User [PERSON_NAME] [PERSON_NAME] [PERSON_NAME] [PERSON_NAME] [PERSON_NAM…" at bounding box center [417, 297] width 197 height 25
click at [485, 339] on button "Save" at bounding box center [506, 340] width 42 height 24
select select
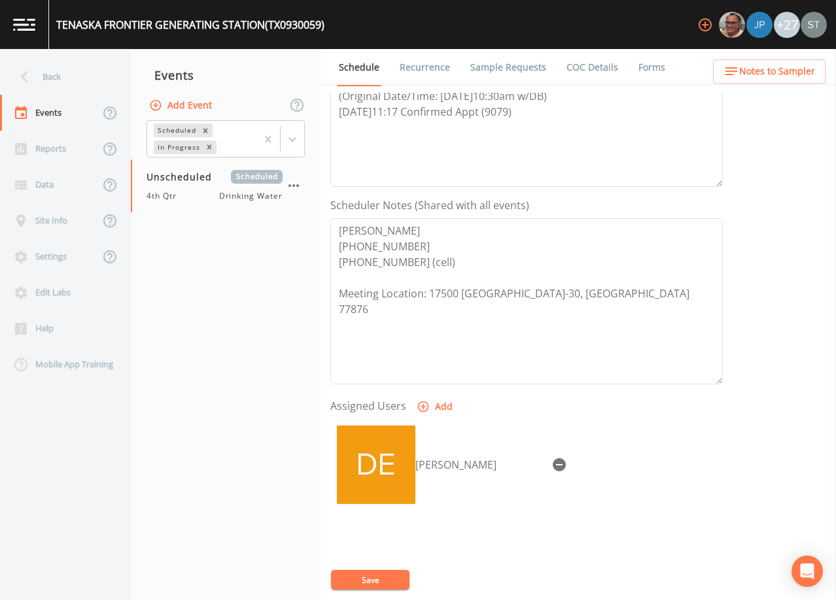
click at [377, 581] on button "Save" at bounding box center [370, 580] width 78 height 20
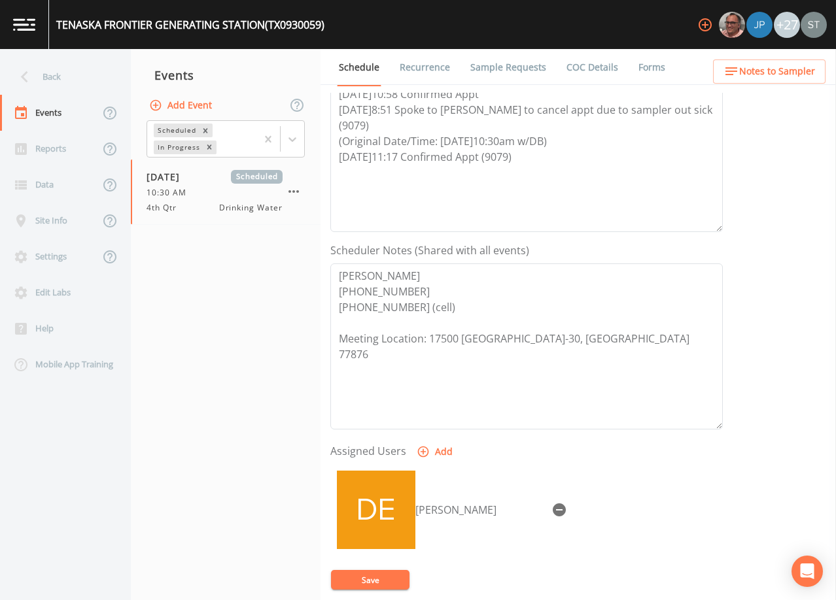
scroll to position [131, 0]
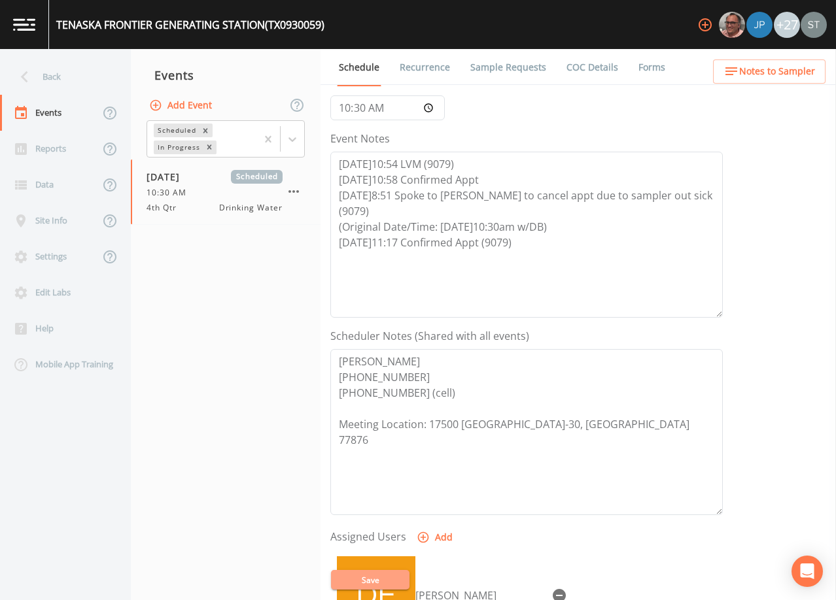
click at [388, 578] on button "Save" at bounding box center [370, 580] width 78 height 20
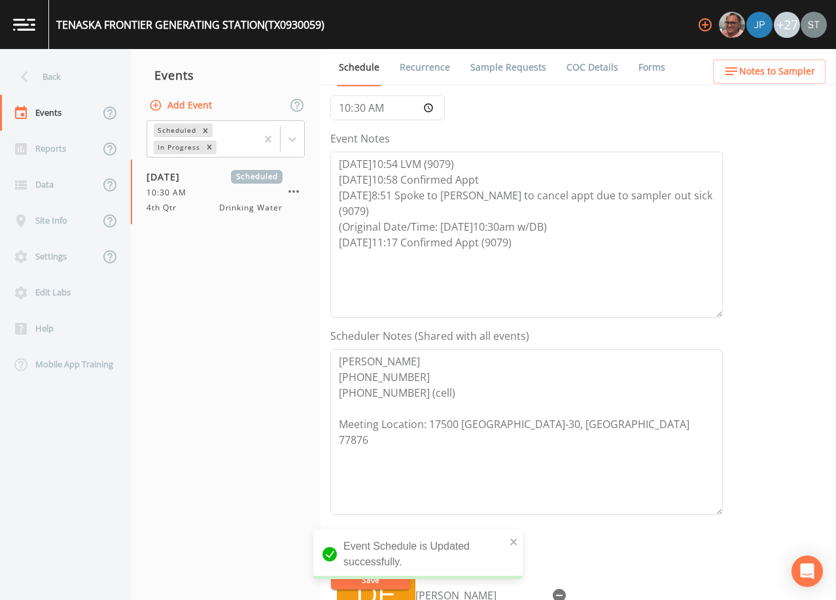
click at [500, 67] on link "Sample Requests" at bounding box center [508, 67] width 80 height 37
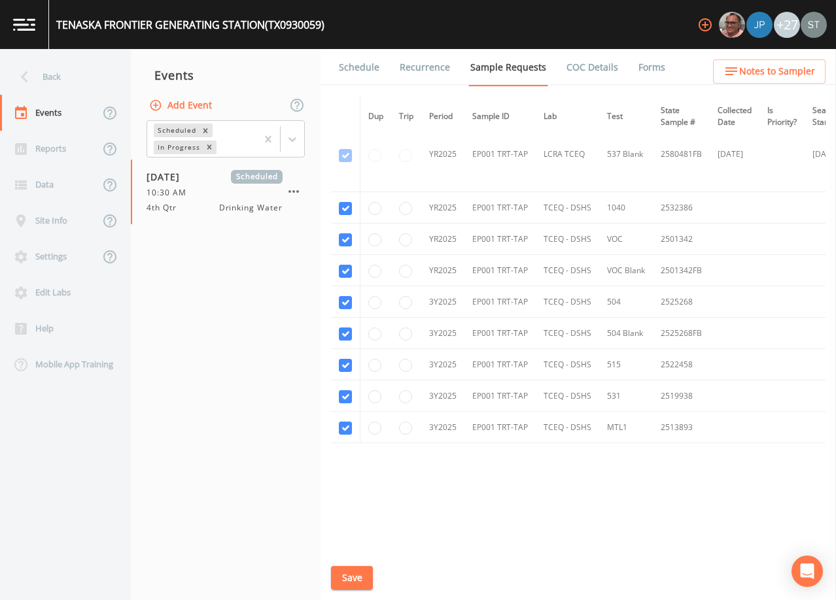
scroll to position [474, 0]
click at [368, 62] on link "Schedule" at bounding box center [359, 67] width 44 height 37
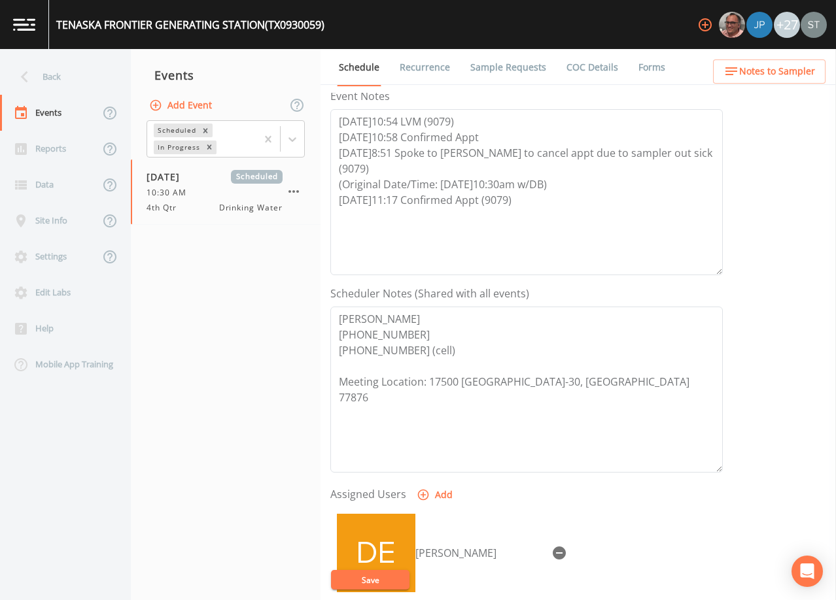
scroll to position [196, 0]
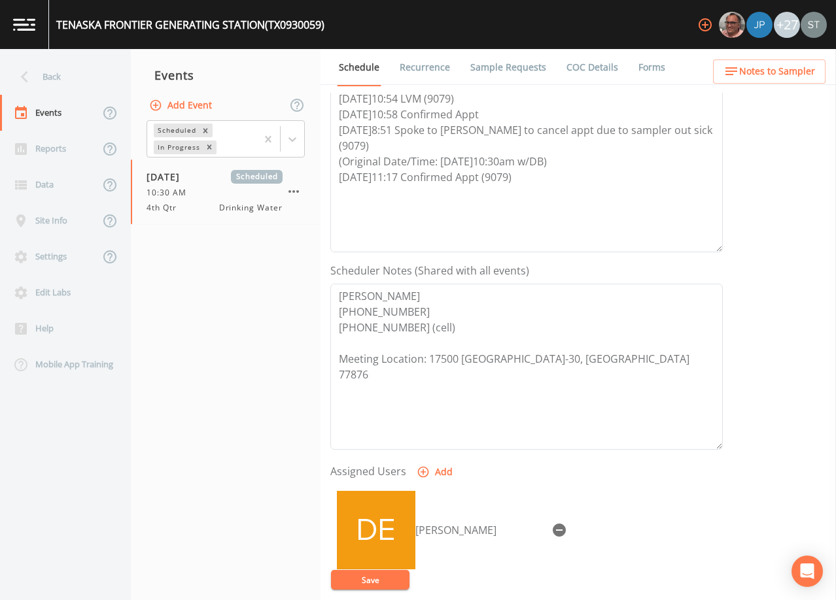
click at [419, 69] on link "Recurrence" at bounding box center [425, 67] width 54 height 37
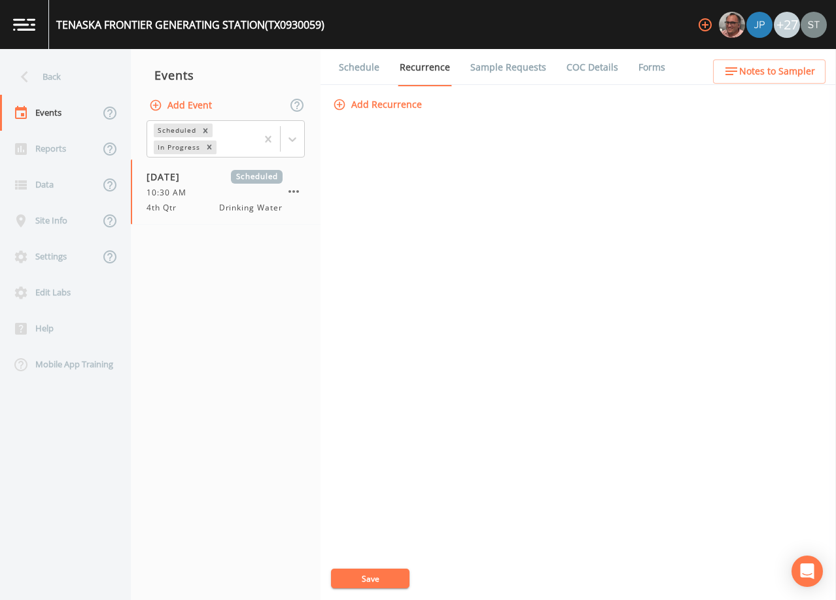
click at [356, 74] on link "Schedule" at bounding box center [359, 67] width 44 height 37
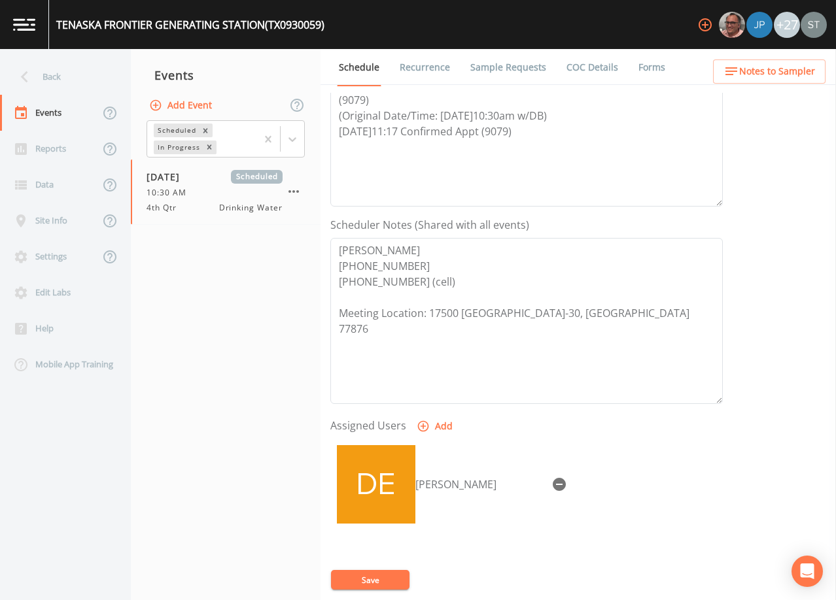
scroll to position [322, 0]
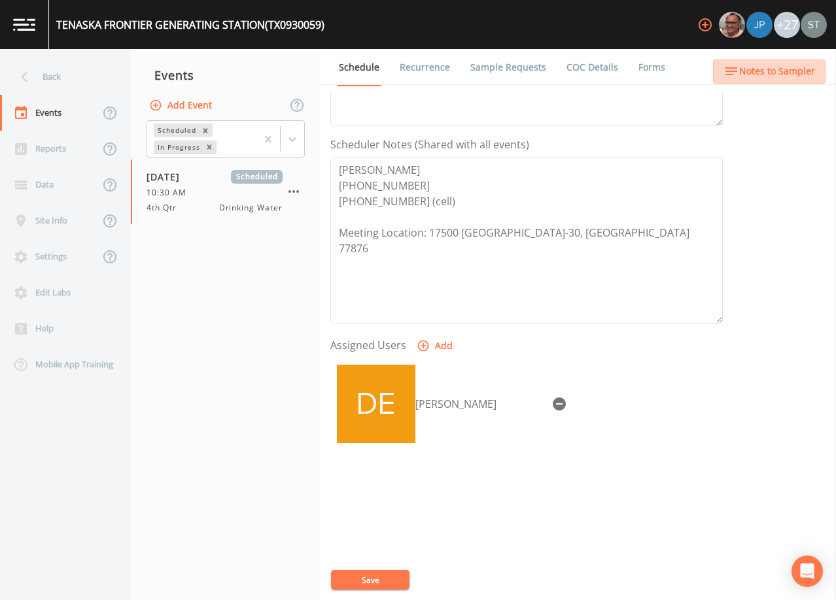
click at [771, 78] on span "Notes to Sampler" at bounding box center [777, 71] width 76 height 16
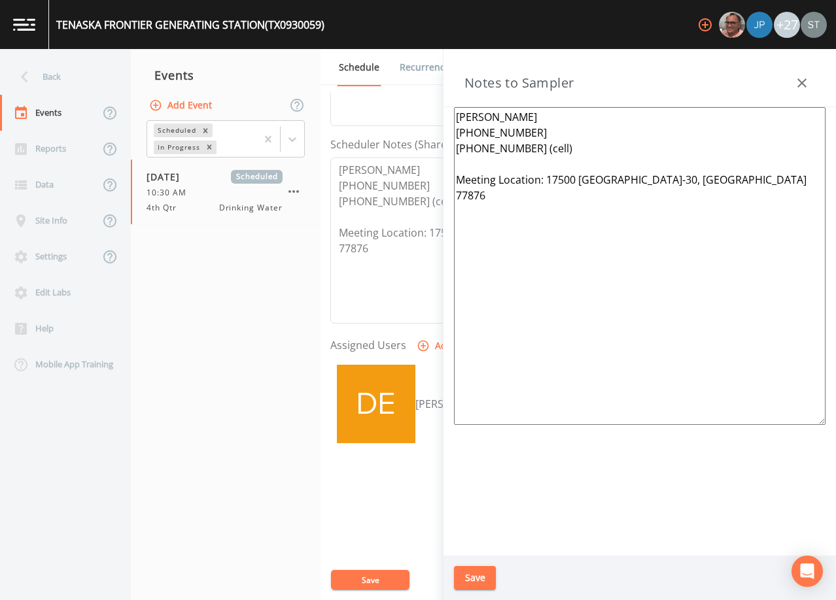
click at [795, 81] on icon "button" at bounding box center [802, 83] width 16 height 16
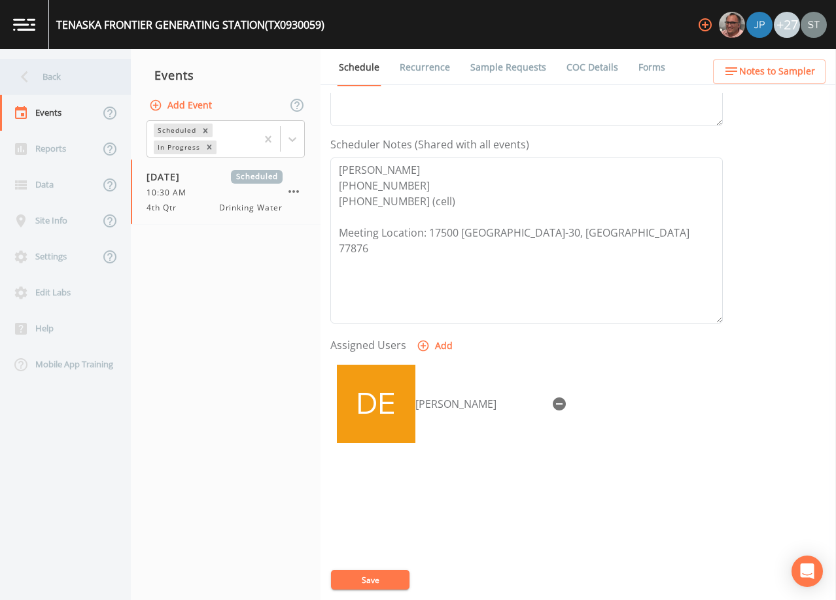
click at [54, 77] on div "Back" at bounding box center [59, 77] width 118 height 36
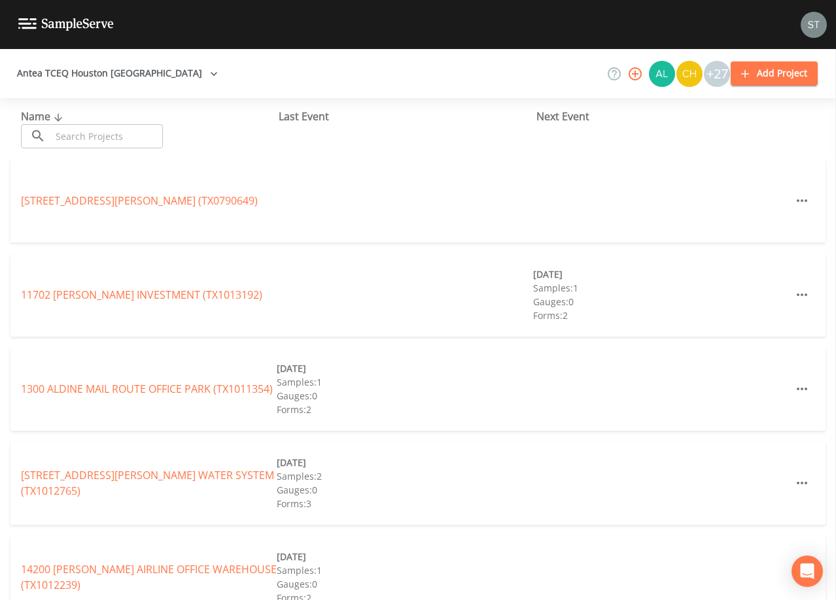
click at [110, 133] on input "text" at bounding box center [107, 136] width 112 height 24
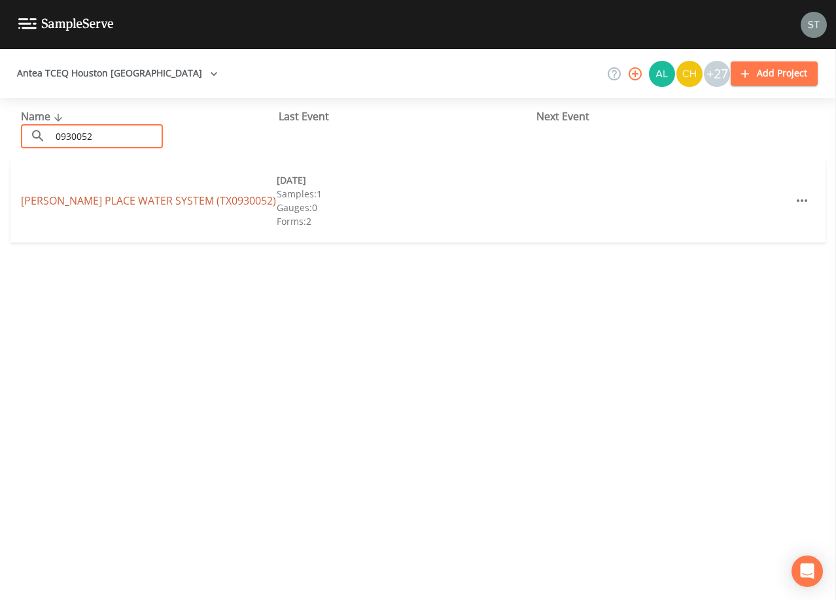
type input "0930052"
click at [166, 202] on link "[PERSON_NAME] PLACE WATER SYSTEM (TX0930052)" at bounding box center [148, 201] width 255 height 14
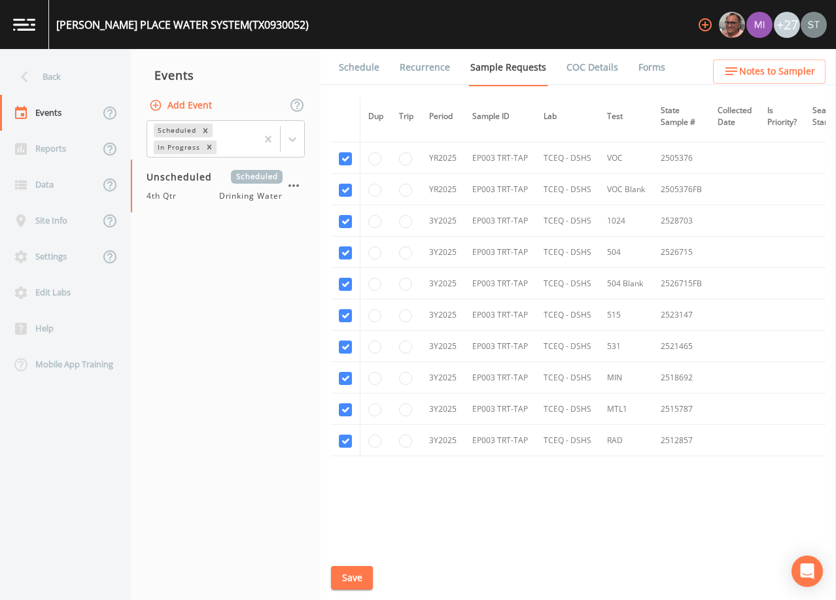
scroll to position [523, 0]
click at [358, 69] on link "Schedule" at bounding box center [359, 67] width 44 height 37
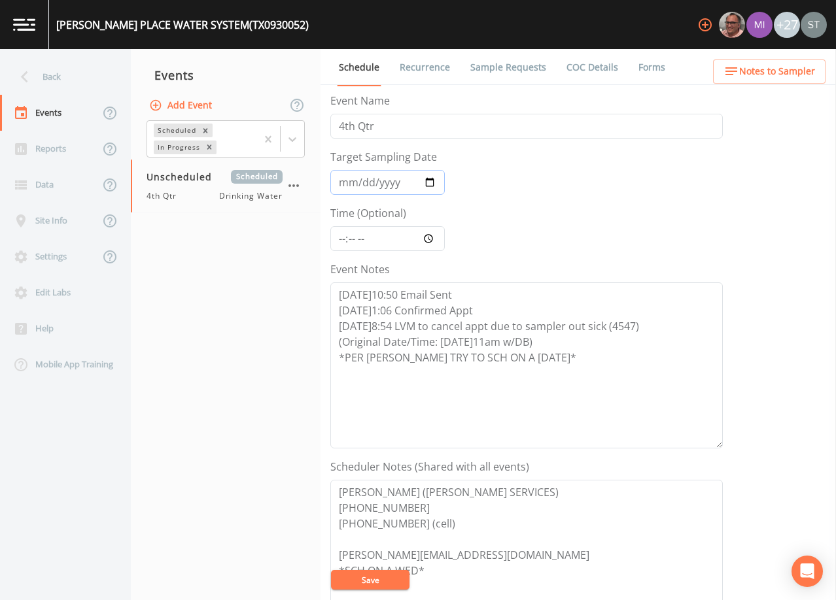
click at [347, 183] on input "Target Sampling Date" at bounding box center [387, 182] width 114 height 25
type input "[DATE]"
type input "11:00"
click at [570, 354] on textarea "[DATE]10:50 Email Sent [DATE]1:06 Confirmed Appt [DATE]8:54 LVM to cancel appt …" at bounding box center [526, 365] width 392 height 166
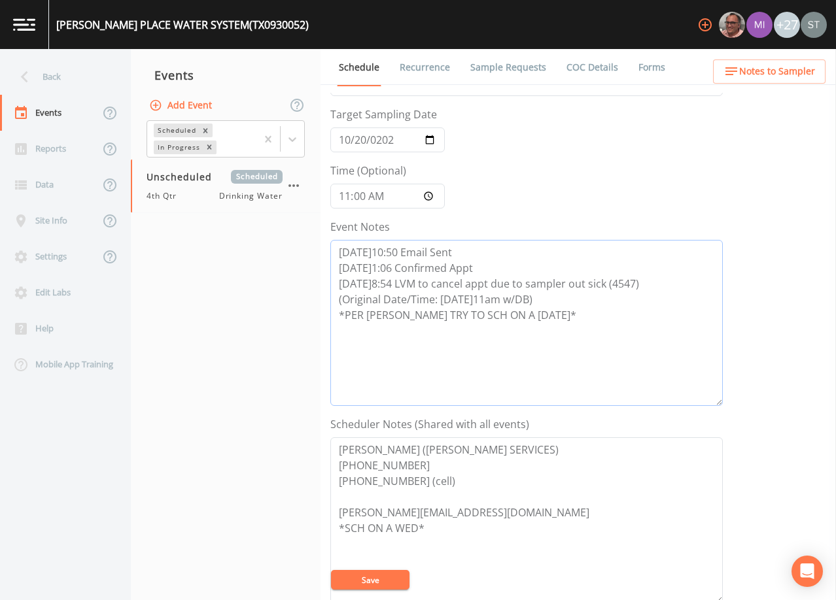
scroll to position [65, 0]
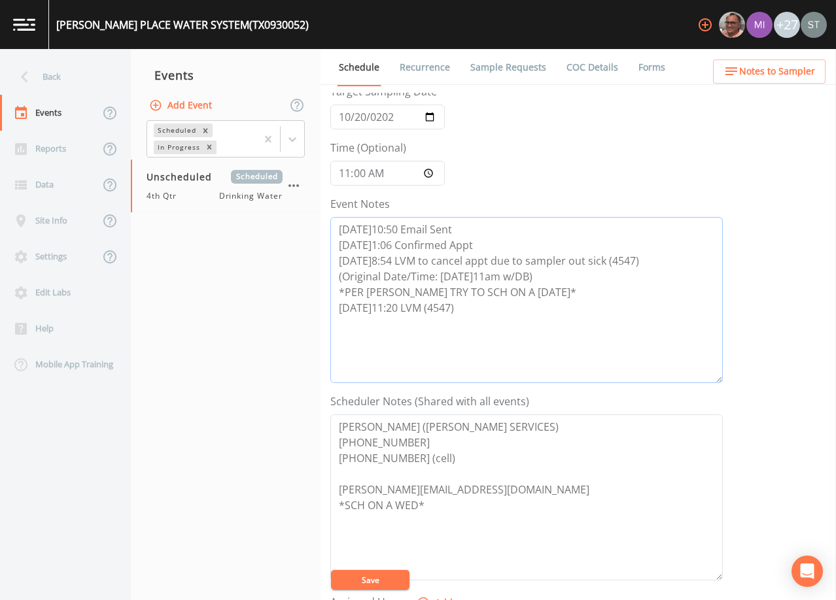
type textarea "[DATE]10:50 Email Sent [DATE]1:06 Confirmed Appt [DATE]8:54 LVM to cancel appt …"
drag, startPoint x: 383, startPoint y: 581, endPoint x: 542, endPoint y: 492, distance: 182.7
click at [383, 580] on button "Save" at bounding box center [370, 580] width 78 height 20
click at [369, 577] on button "Save" at bounding box center [370, 580] width 78 height 20
click at [389, 581] on button "Save" at bounding box center [370, 580] width 78 height 20
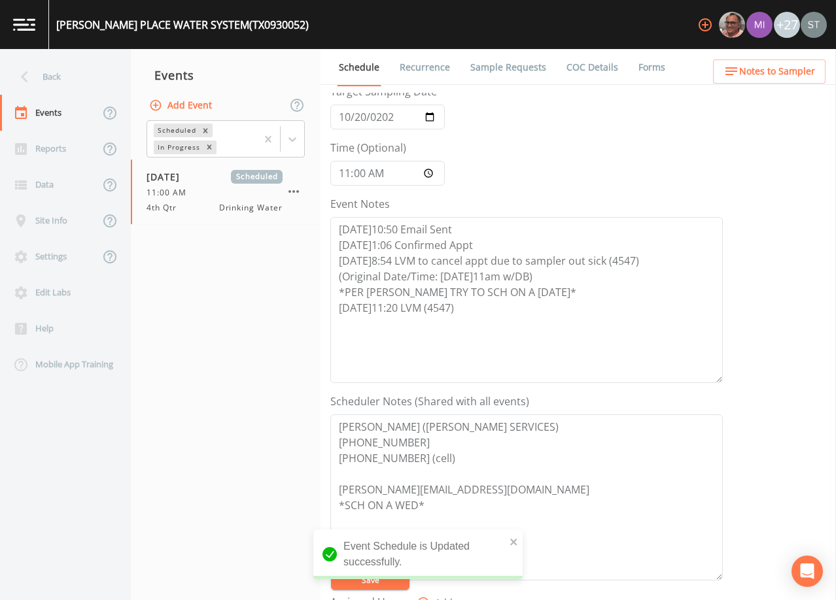
click at [492, 70] on link "Sample Requests" at bounding box center [508, 67] width 80 height 37
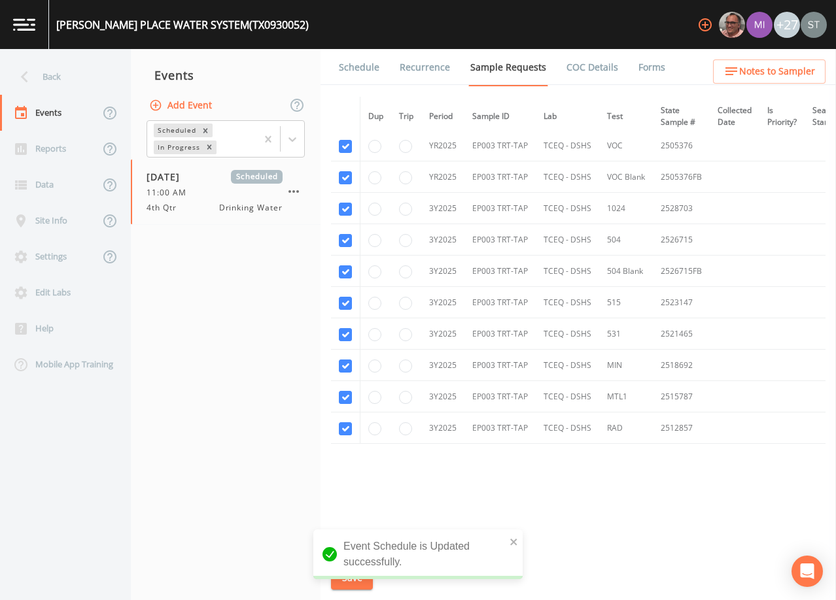
scroll to position [537, 0]
click at [365, 60] on link "Schedule" at bounding box center [359, 67] width 44 height 37
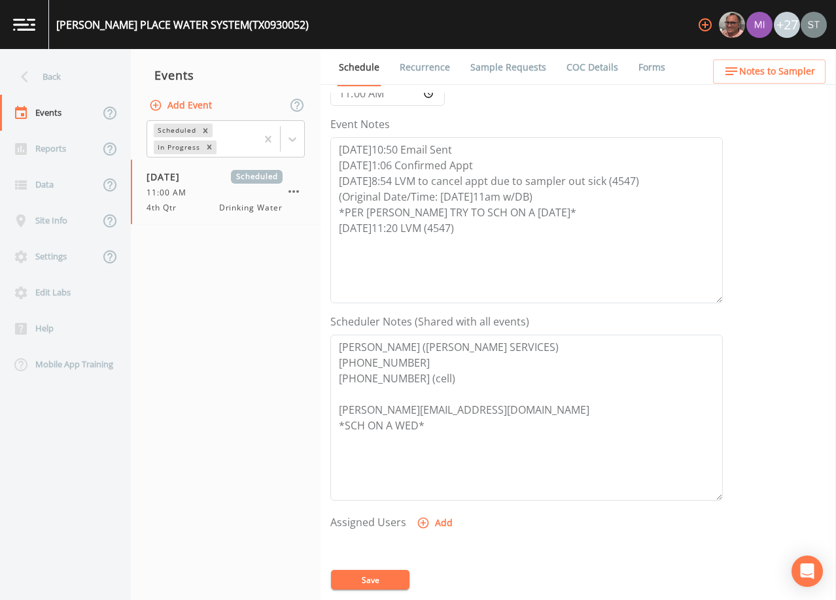
scroll to position [262, 0]
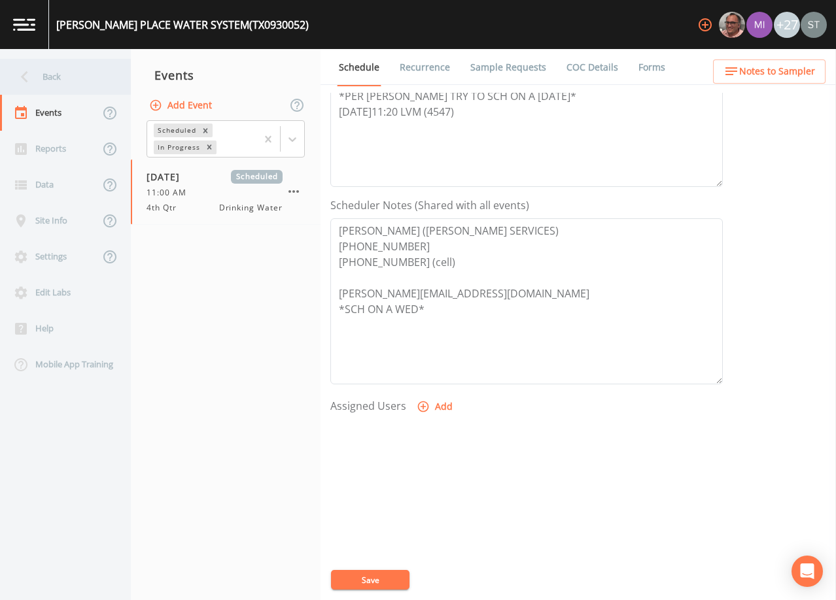
click at [48, 76] on div "Back" at bounding box center [59, 77] width 118 height 36
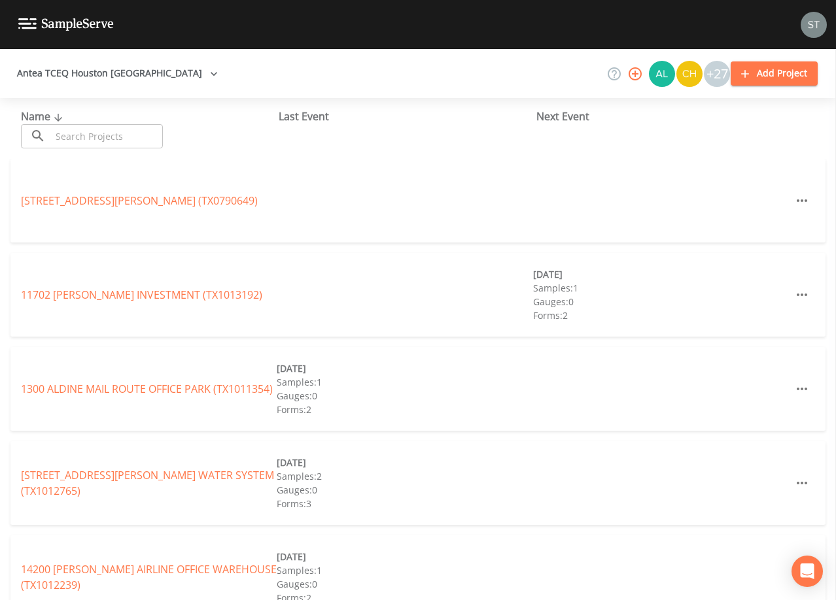
click at [137, 133] on input "text" at bounding box center [107, 136] width 112 height 24
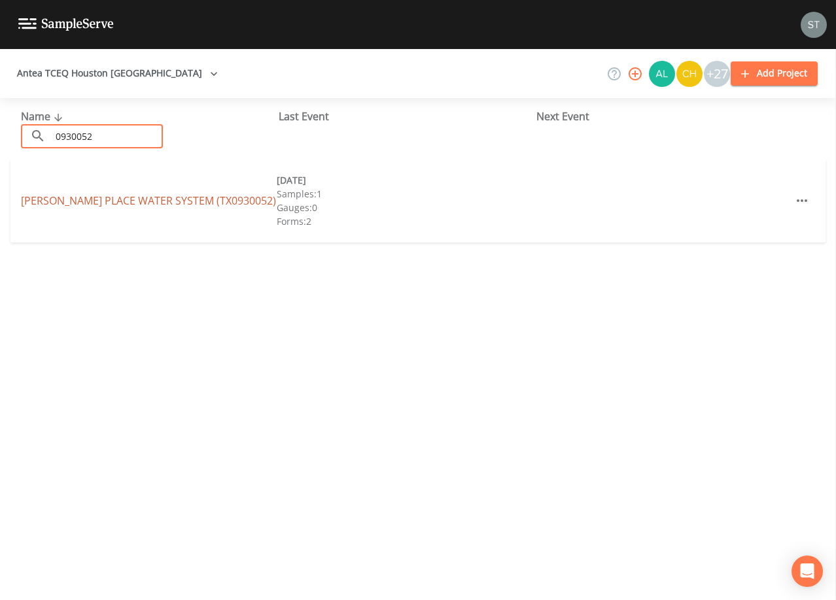
type input "0930052"
click at [201, 199] on link "[PERSON_NAME] PLACE WATER SYSTEM (TX0930052)" at bounding box center [148, 201] width 255 height 14
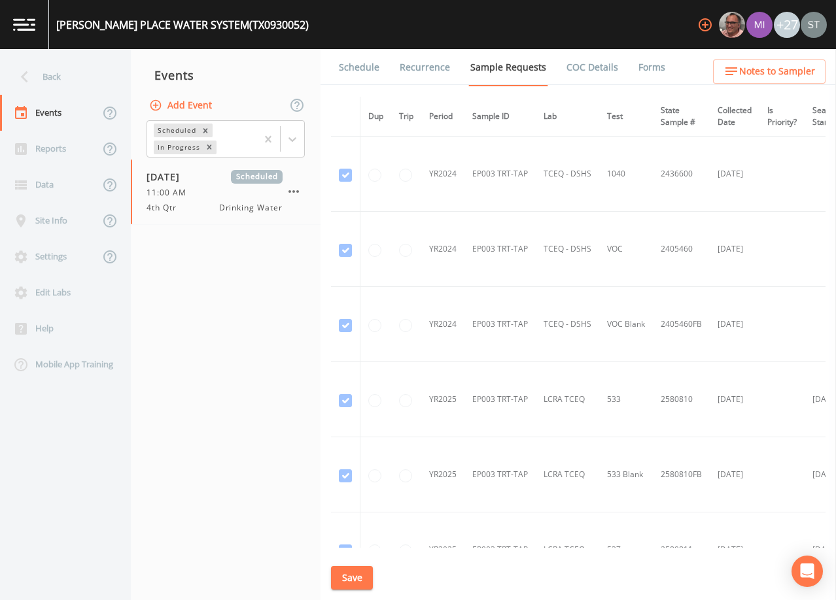
click at [352, 75] on link "Schedule" at bounding box center [359, 67] width 44 height 37
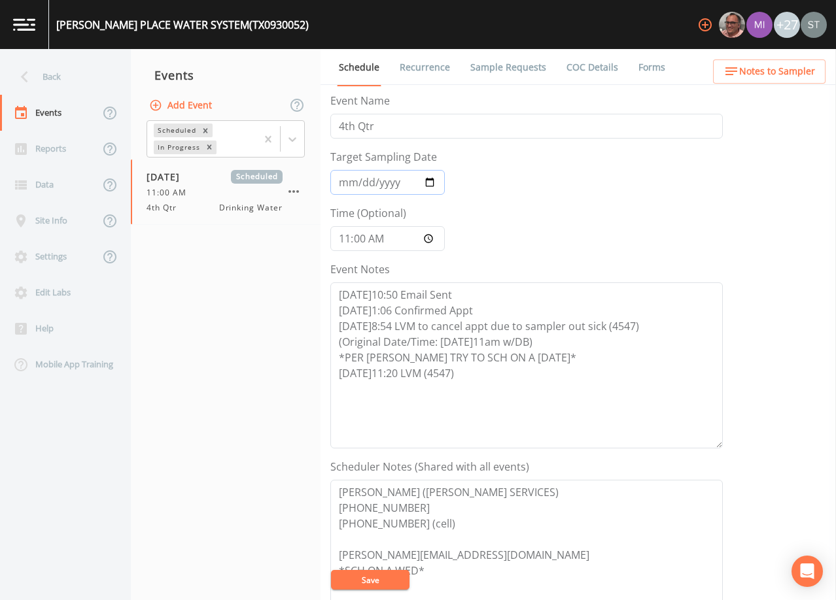
click at [345, 182] on input "[DATE]" at bounding box center [387, 182] width 114 height 25
click at [489, 373] on textarea "[DATE]10:50 Email Sent [DATE]1:06 Confirmed Appt [DATE]8:54 LVM to cancel appt …" at bounding box center [526, 365] width 392 height 166
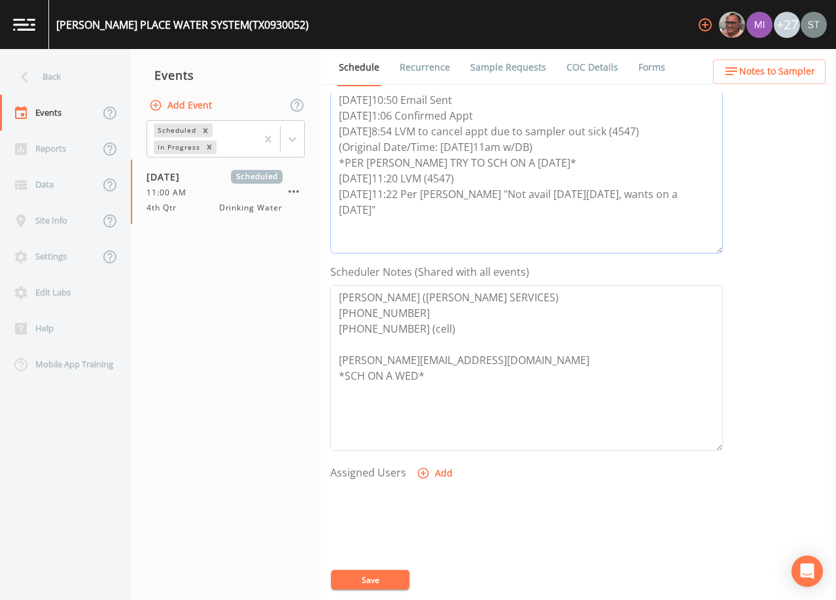
scroll to position [196, 0]
type textarea "[DATE]10:50 Email Sent [DATE]1:06 Confirmed Appt [DATE]8:54 LVM to cancel appt …"
click at [343, 373] on textarea "[PERSON_NAME] ([PERSON_NAME] SERVICES) [PHONE_NUMBER] [PHONE_NUMBER] (cell) [PE…" at bounding box center [526, 367] width 392 height 166
type textarea "[PERSON_NAME] ([PERSON_NAME] SERVICES) [PHONE_NUMBER] [PHONE_NUMBER] (cell) [PE…"
click at [390, 576] on button "Save" at bounding box center [370, 580] width 78 height 20
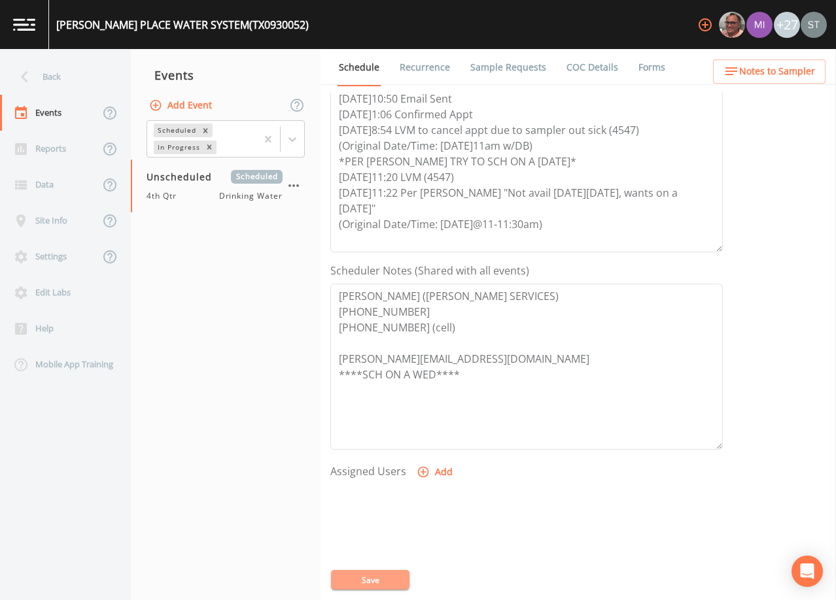
click at [382, 580] on button "Save" at bounding box center [370, 580] width 78 height 20
click at [405, 68] on link "Recurrence" at bounding box center [425, 67] width 54 height 37
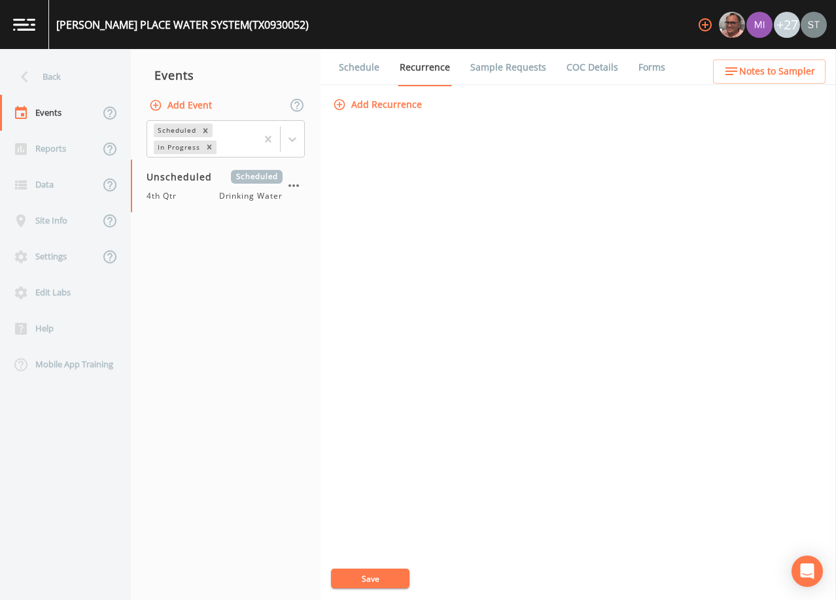
click at [356, 69] on link "Schedule" at bounding box center [359, 67] width 44 height 37
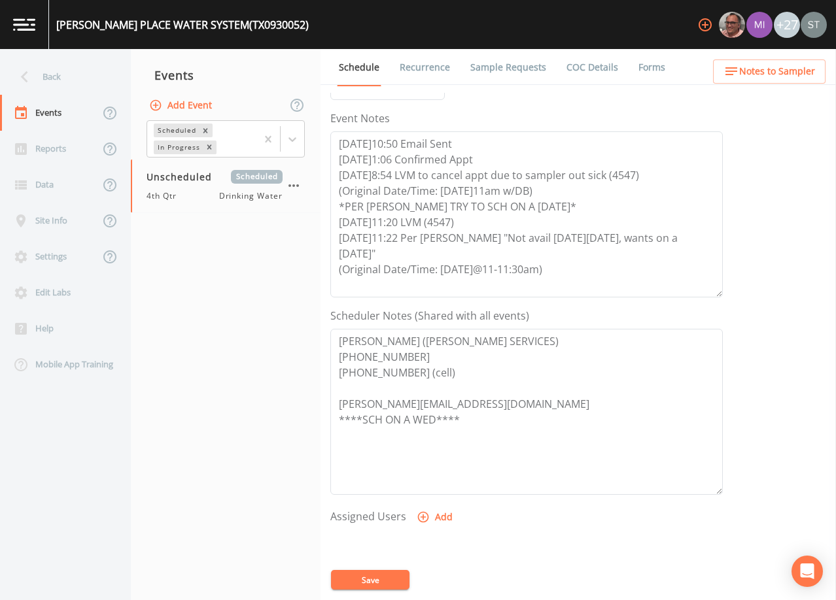
scroll to position [196, 0]
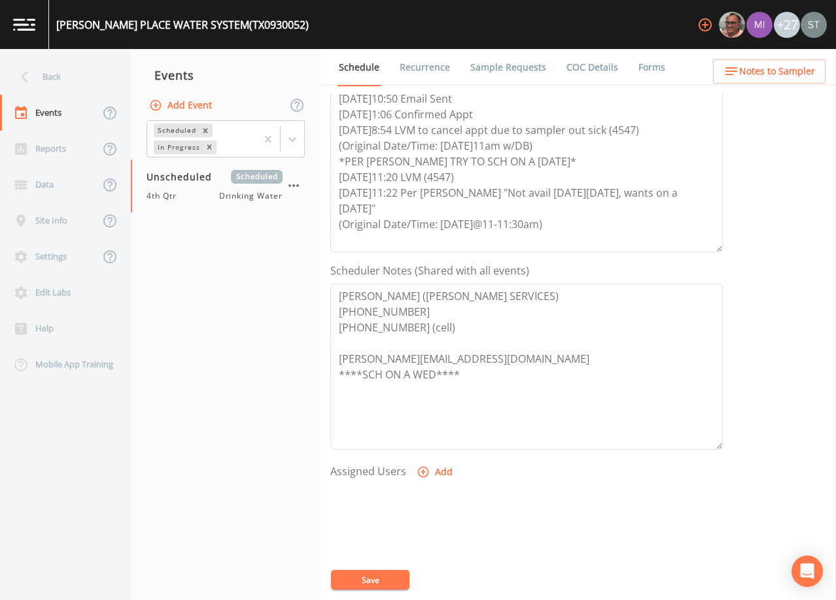
click at [519, 66] on link "Sample Requests" at bounding box center [508, 67] width 80 height 37
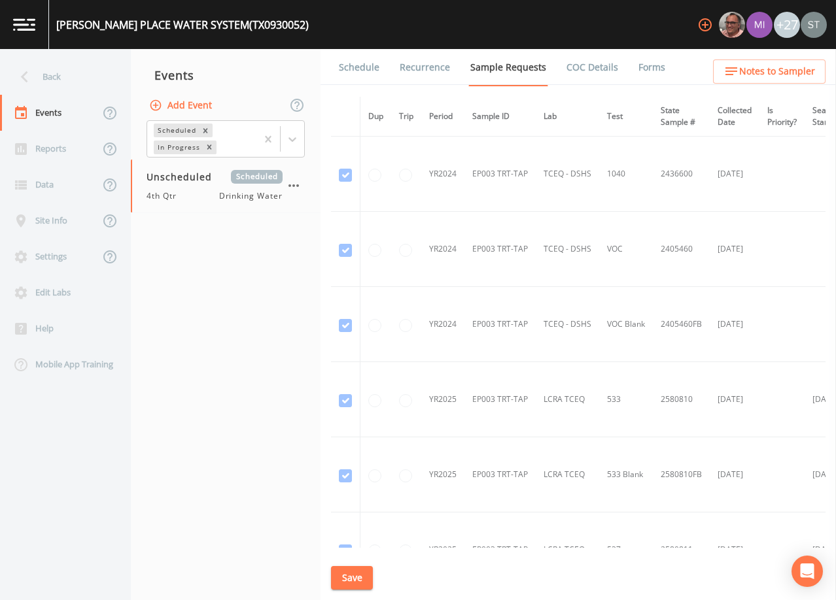
click at [347, 67] on link "Schedule" at bounding box center [359, 67] width 44 height 37
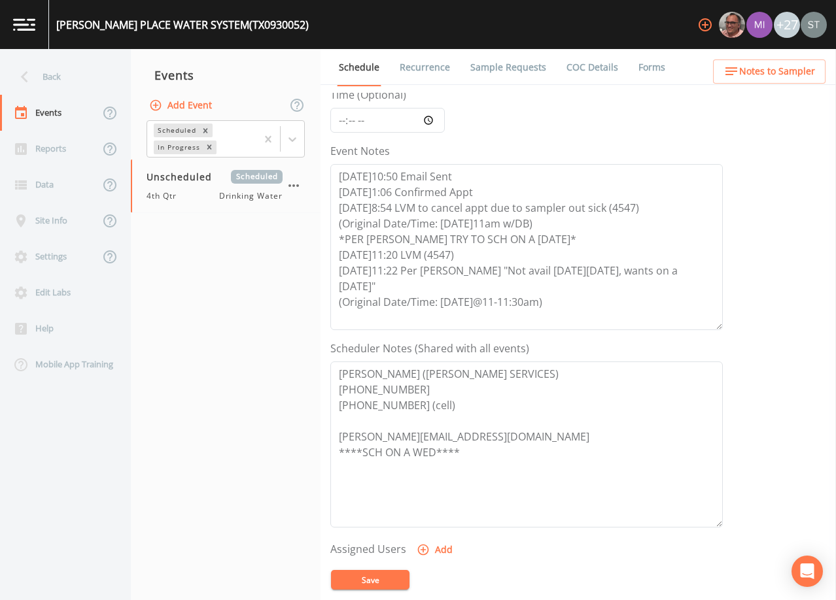
scroll to position [131, 0]
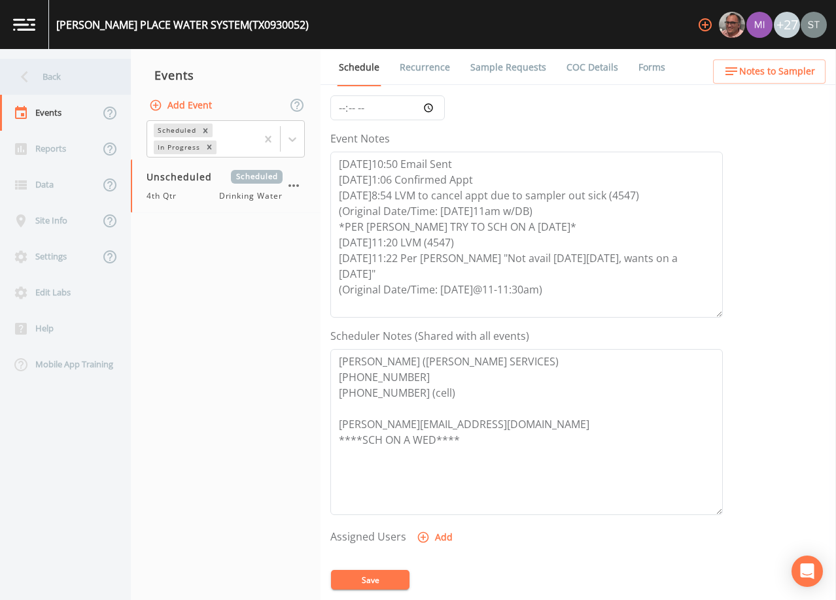
click at [63, 79] on div "Back" at bounding box center [59, 77] width 118 height 36
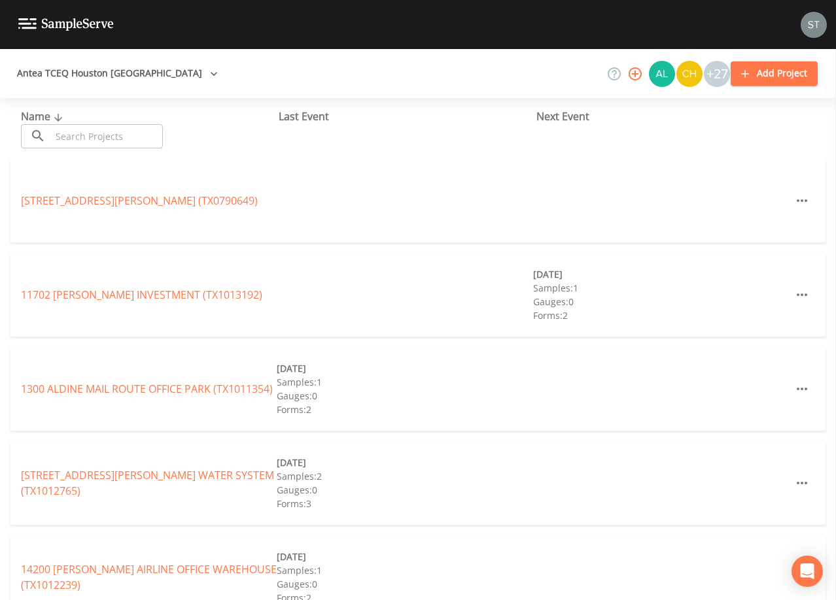
click at [150, 135] on input "text" at bounding box center [107, 136] width 112 height 24
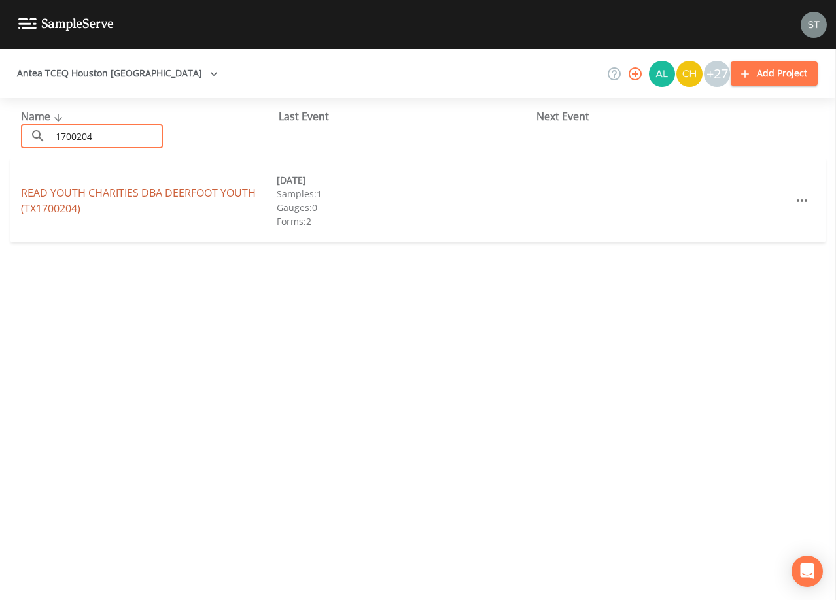
type input "1700204"
click at [171, 194] on link "READ YOUTH CHARITIES DBA DEERFOOT YOUTH (TX1700204)" at bounding box center [138, 201] width 235 height 30
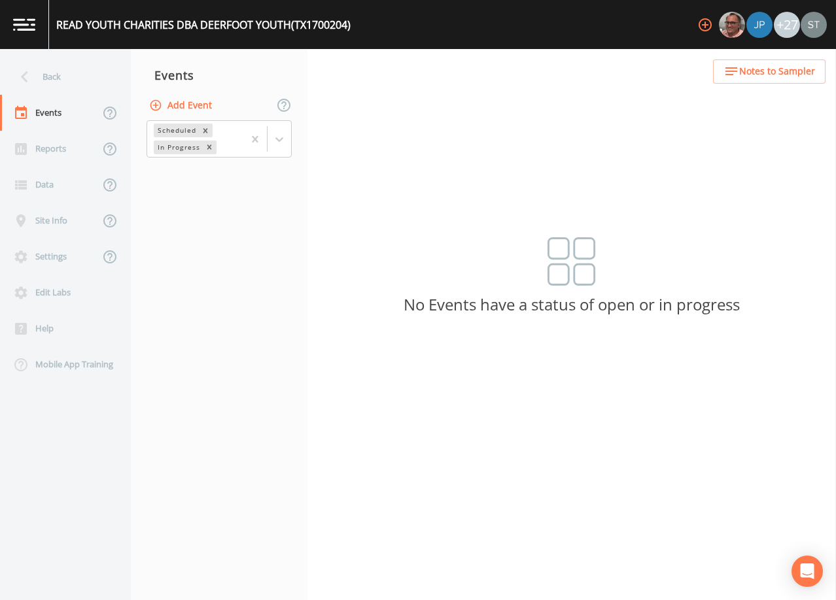
click at [193, 104] on button "Add Event" at bounding box center [181, 106] width 71 height 24
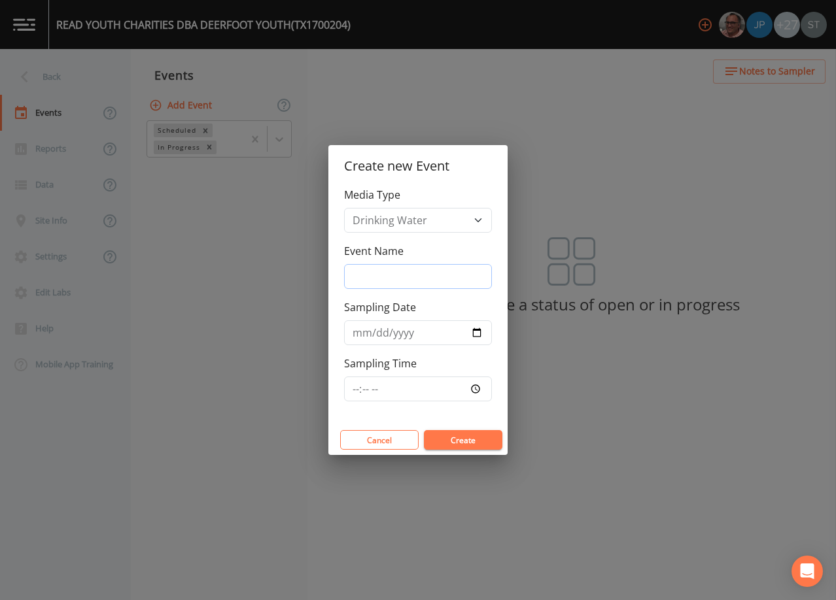
click at [441, 271] on input "Event Name" at bounding box center [418, 276] width 148 height 25
drag, startPoint x: 358, startPoint y: 335, endPoint x: 361, endPoint y: 315, distance: 19.8
click at [359, 334] on input "Sampling Date" at bounding box center [418, 332] width 148 height 25
click at [461, 433] on button "Create" at bounding box center [463, 440] width 78 height 20
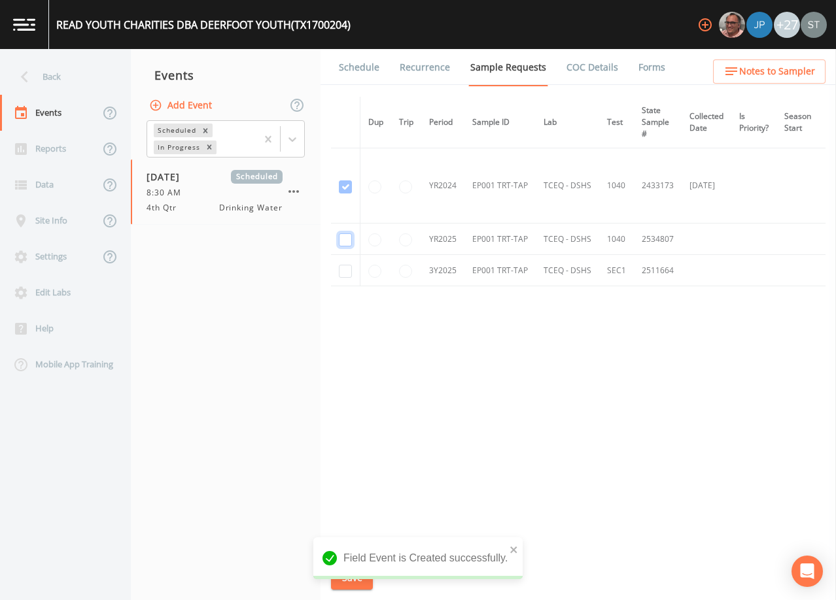
click at [346, 241] on input "checkbox" at bounding box center [345, 239] width 13 height 13
click at [349, 276] on input "checkbox" at bounding box center [345, 271] width 13 height 13
click at [350, 578] on button "Save" at bounding box center [352, 578] width 42 height 24
click at [358, 76] on link "Schedule" at bounding box center [359, 67] width 44 height 37
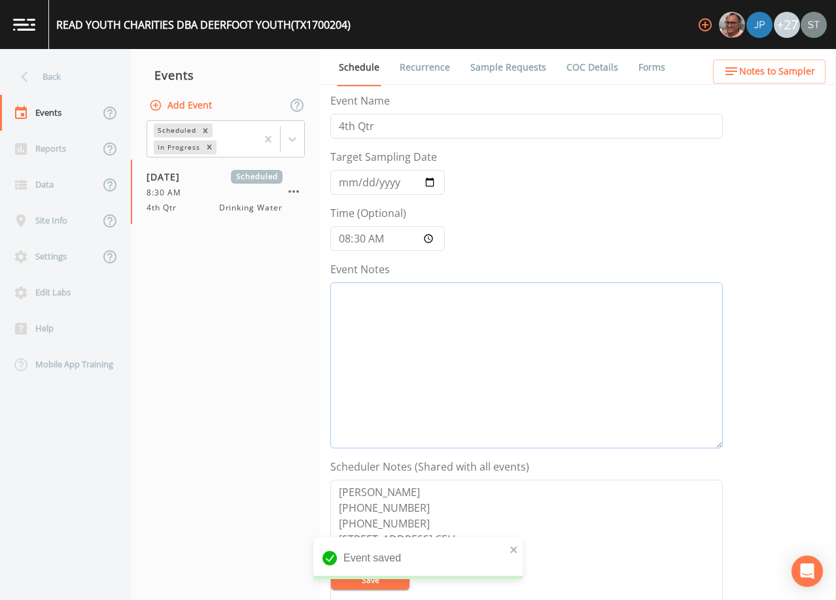
click at [451, 357] on textarea "Event Notes" at bounding box center [526, 365] width 392 height 166
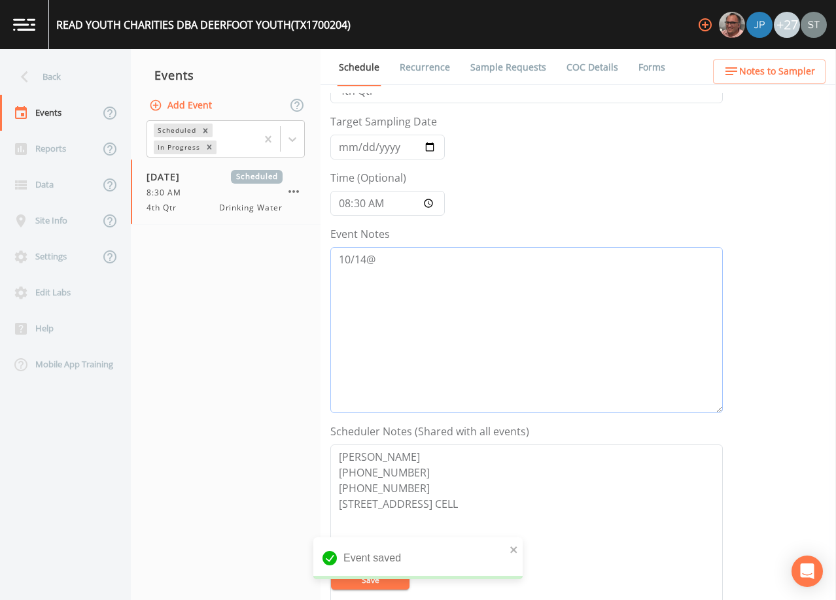
scroll to position [65, 0]
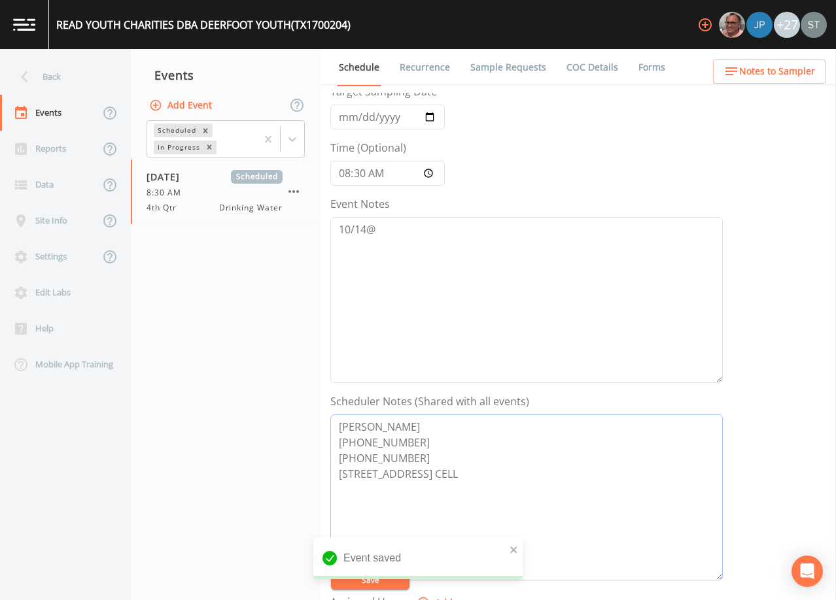
click at [424, 456] on textarea "[PERSON_NAME] [PHONE_NUMBER] [PHONE_NUMBER] [STREET_ADDRESS] CELL" at bounding box center [526, 498] width 392 height 166
click at [433, 461] on textarea "[PERSON_NAME] [PHONE_NUMBER] [PHONE_NUMBER] [STREET_ADDRESS] CELL" at bounding box center [526, 498] width 392 height 166
click at [341, 498] on textarea "[PERSON_NAME] [PHONE_NUMBER] [PHONE_NUMBER] (cell) [STREET_ADDRESS] CELL" at bounding box center [526, 498] width 392 height 166
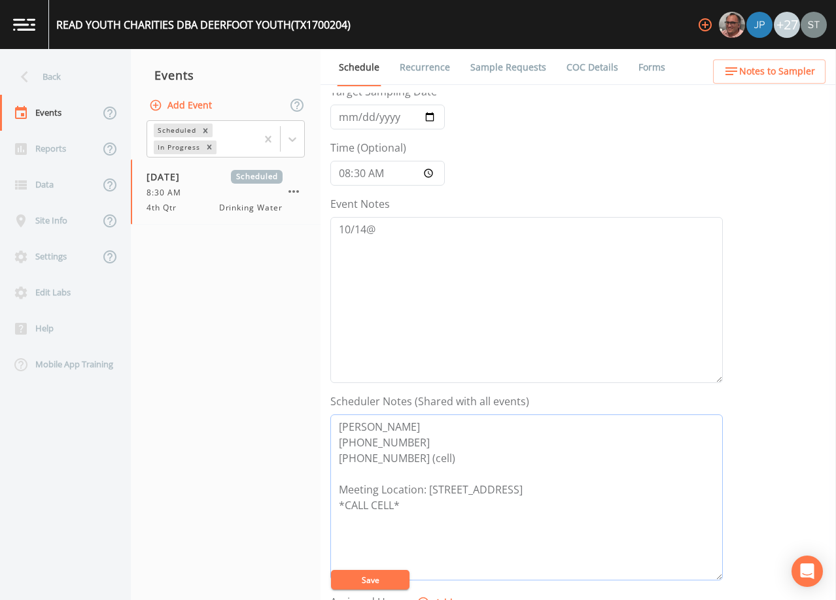
click at [532, 485] on textarea "[PERSON_NAME] [PHONE_NUMBER] [PHONE_NUMBER] (cell) Meeting Location: [STREET_AD…" at bounding box center [526, 498] width 392 height 166
click at [405, 238] on textarea "10/14@" at bounding box center [526, 300] width 392 height 166
click at [382, 579] on button "Save" at bounding box center [370, 580] width 78 height 20
click at [381, 581] on button "Save" at bounding box center [370, 580] width 78 height 20
click at [785, 77] on span "Notes to Sampler" at bounding box center [777, 71] width 76 height 16
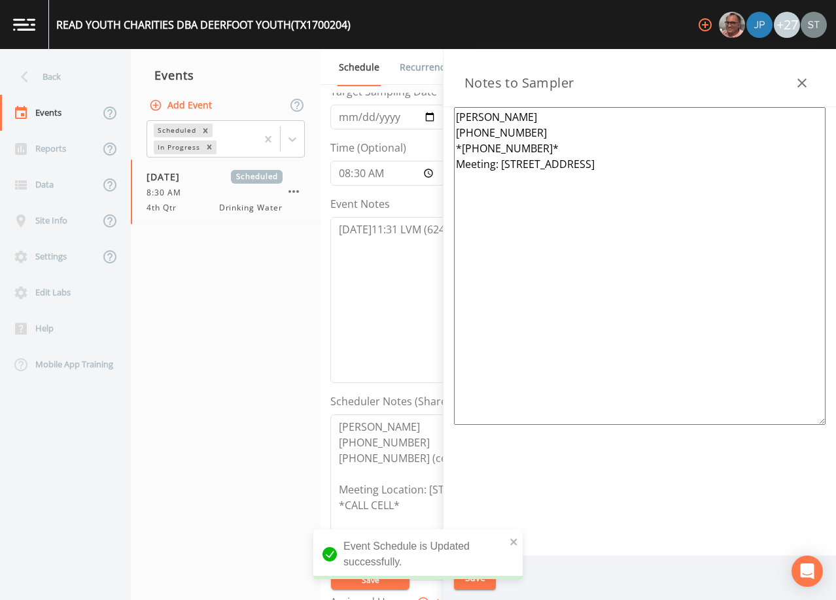
click at [552, 143] on textarea "[PERSON_NAME] [PHONE_NUMBER] *[PHONE_NUMBER]* Meeting: [STREET_ADDRESS]" at bounding box center [639, 266] width 371 height 318
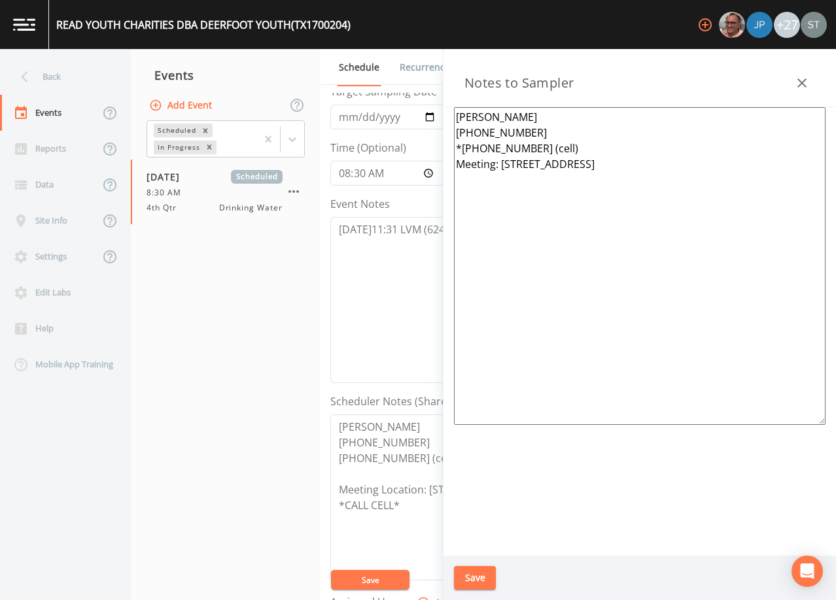
click at [460, 145] on textarea "[PERSON_NAME] [PHONE_NUMBER] *[PHONE_NUMBER] (cell) Meeting: [STREET_ADDRESS]" at bounding box center [639, 266] width 371 height 318
click at [577, 144] on textarea "[PERSON_NAME] [PHONE_NUMBER] [PHONE_NUMBER] (cell) Meeting: [STREET_ADDRESS]" at bounding box center [639, 266] width 371 height 318
drag, startPoint x: 651, startPoint y: 181, endPoint x: 688, endPoint y: 182, distance: 36.6
click at [652, 181] on textarea "[PERSON_NAME] [PHONE_NUMBER] [PHONE_NUMBER] (cell) Meeting: [STREET_ADDRESS]" at bounding box center [639, 266] width 371 height 318
click at [496, 174] on textarea "[PERSON_NAME] [PHONE_NUMBER] [PHONE_NUMBER] (cell) Meeting: [STREET_ADDRESS]" at bounding box center [639, 266] width 371 height 318
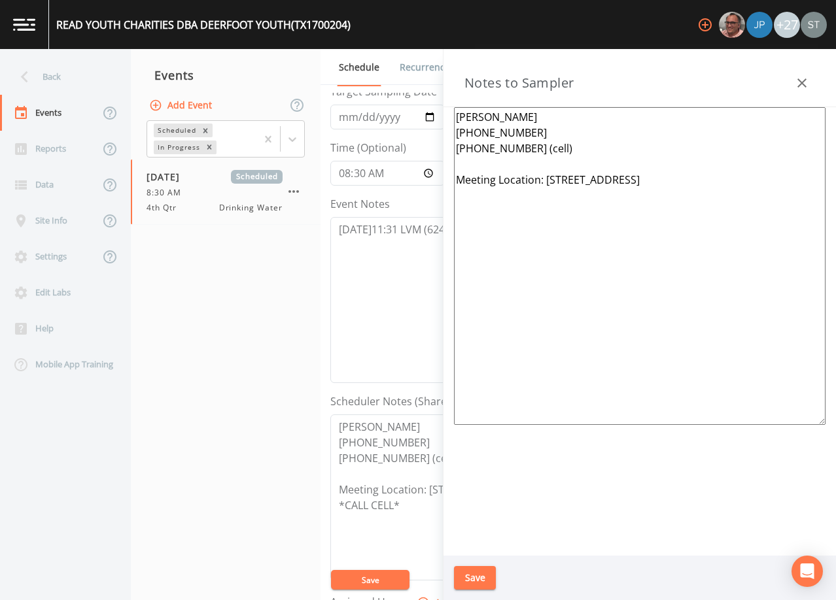
click at [649, 180] on textarea "[PERSON_NAME] [PHONE_NUMBER] [PHONE_NUMBER] (cell) Meeting Location: [STREET_AD…" at bounding box center [639, 266] width 371 height 318
click at [487, 577] on button "Save" at bounding box center [475, 578] width 42 height 24
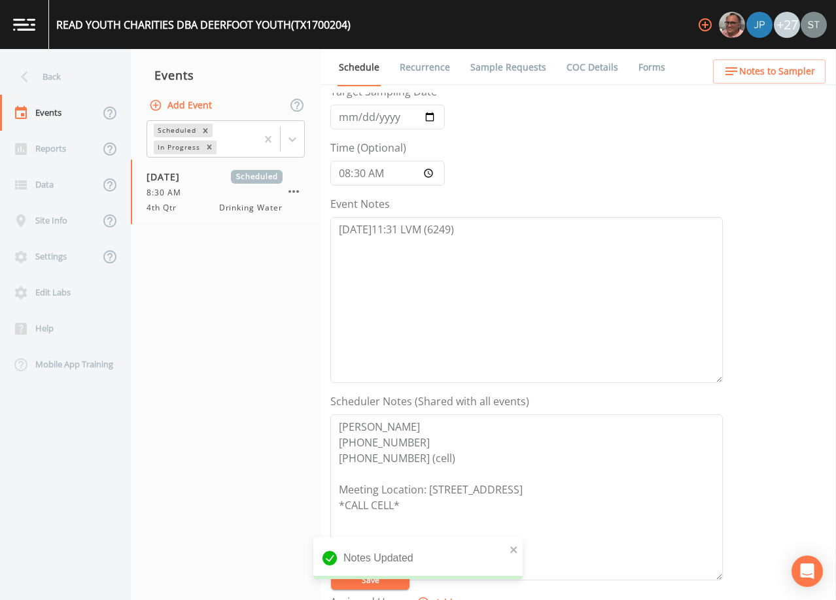
click at [784, 67] on span "Notes to Sampler" at bounding box center [777, 71] width 76 height 16
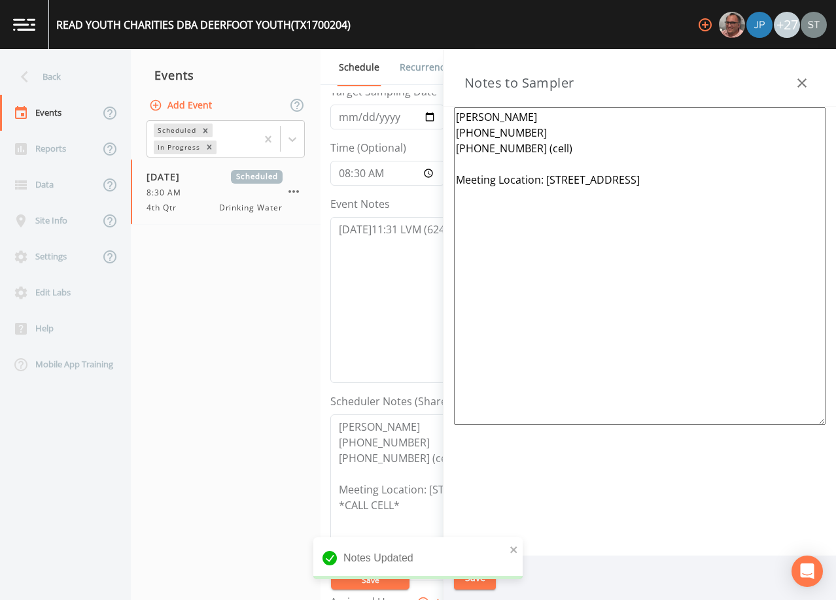
click at [804, 77] on icon "button" at bounding box center [802, 83] width 16 height 16
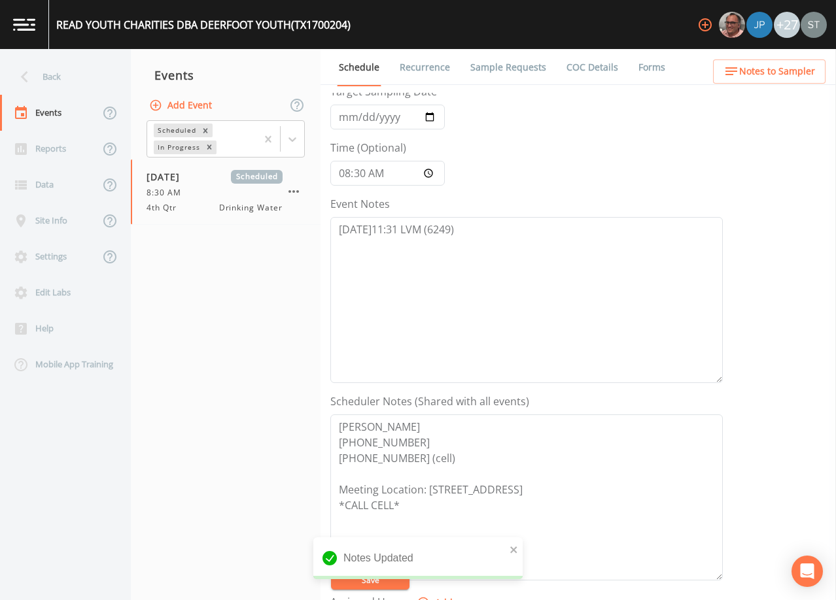
click at [487, 67] on link "Sample Requests" at bounding box center [508, 67] width 80 height 37
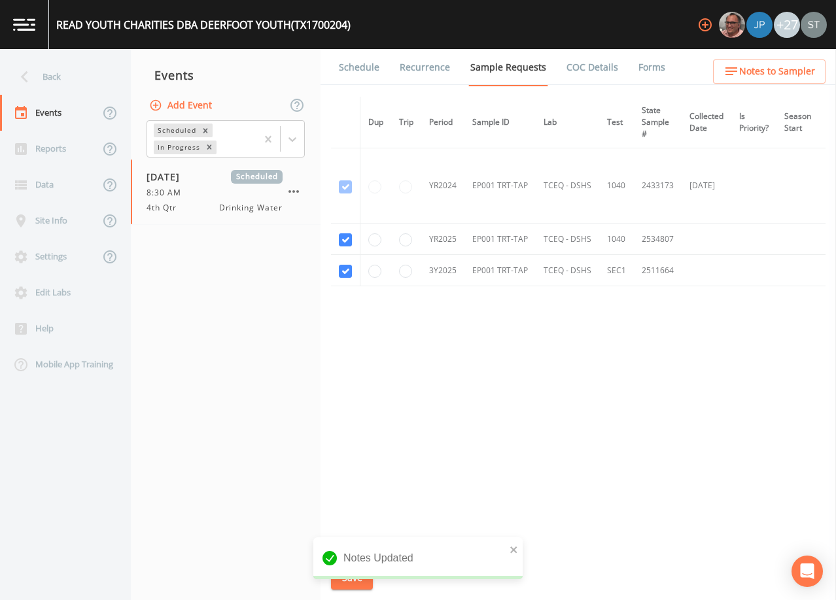
click at [352, 67] on link "Schedule" at bounding box center [359, 67] width 44 height 37
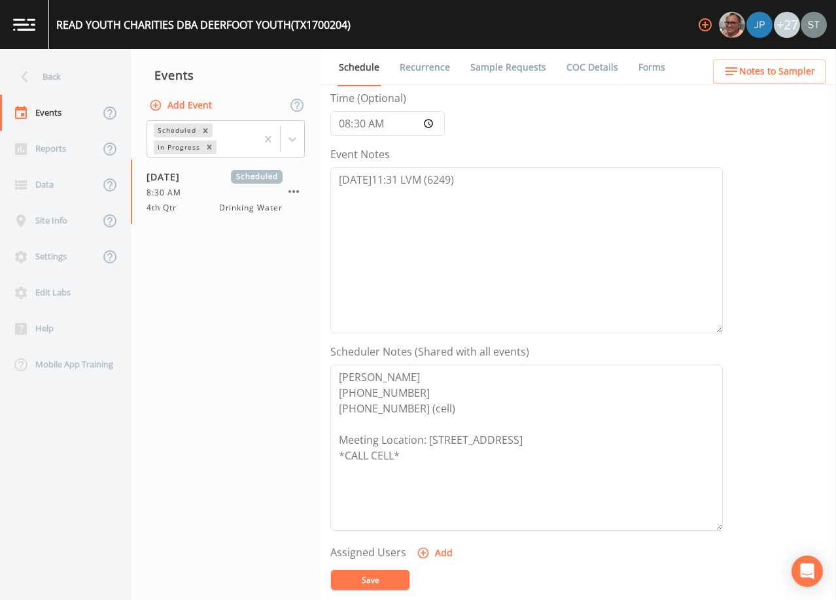
scroll to position [131, 0]
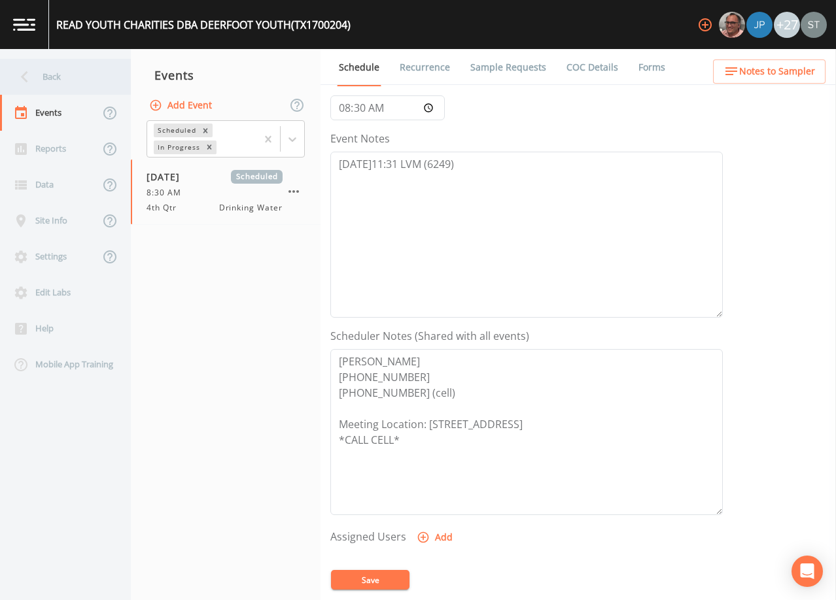
click at [59, 75] on div "Back" at bounding box center [59, 77] width 118 height 36
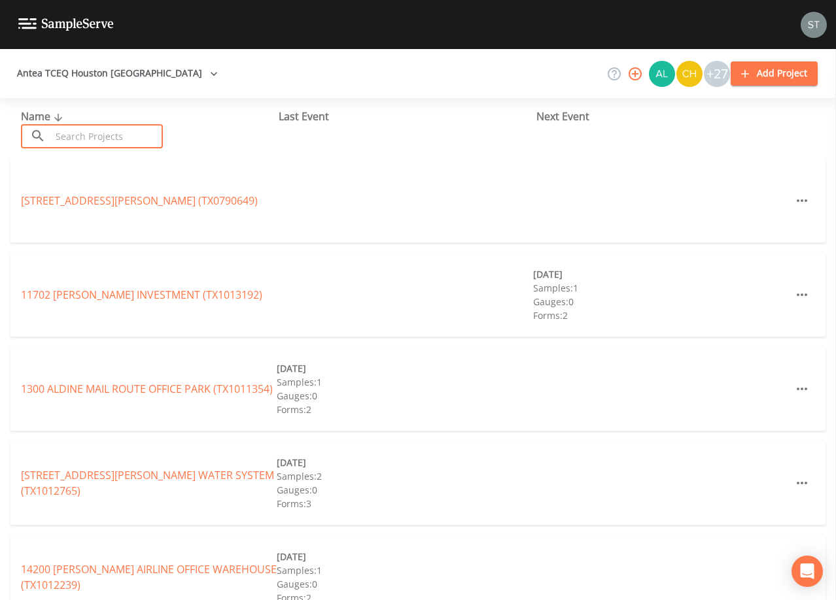
click at [98, 133] on input "text" at bounding box center [107, 136] width 112 height 24
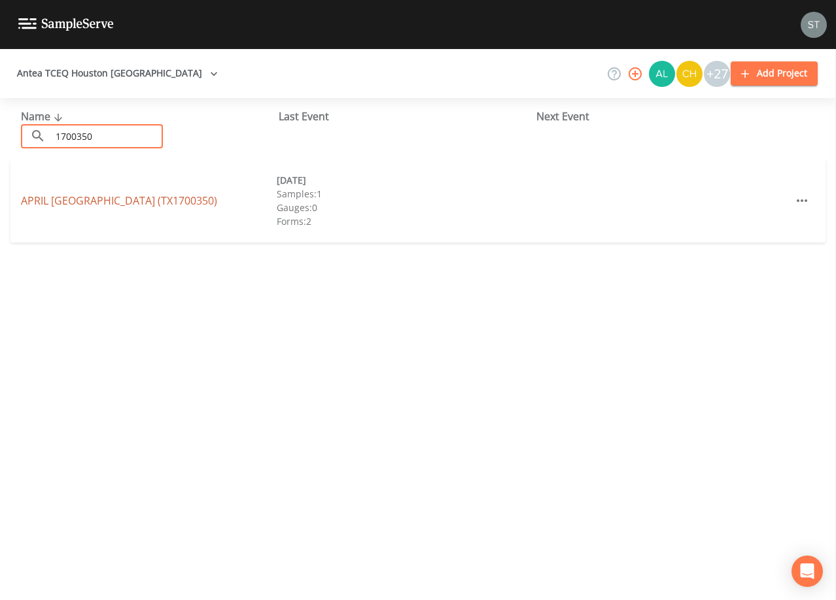
click at [128, 201] on link "APRIL [GEOGRAPHIC_DATA] (TX1700350)" at bounding box center [119, 201] width 196 height 14
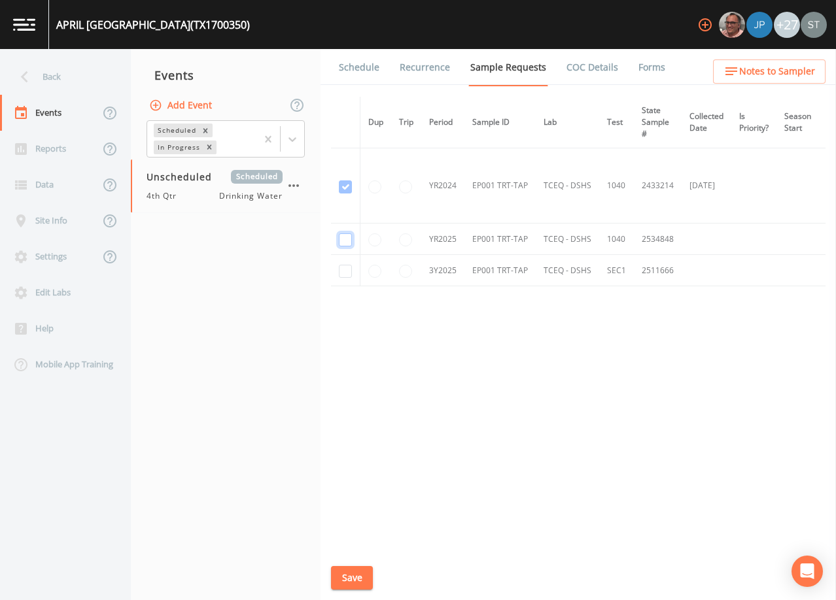
click at [345, 241] on input "checkbox" at bounding box center [345, 239] width 13 height 13
click at [347, 269] on input "checkbox" at bounding box center [345, 271] width 13 height 13
click at [355, 587] on button "Save" at bounding box center [352, 578] width 42 height 24
click at [367, 73] on link "Schedule" at bounding box center [359, 67] width 44 height 37
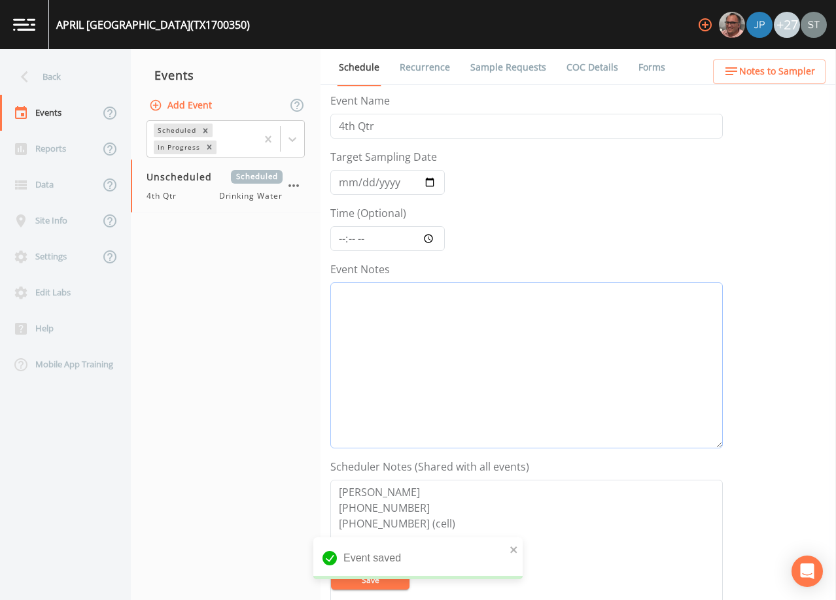
click at [445, 348] on textarea "Event Notes" at bounding box center [526, 365] width 392 height 166
click at [339, 172] on input "Target Sampling Date" at bounding box center [387, 182] width 114 height 25
click at [461, 336] on textarea "Event Notes" at bounding box center [526, 365] width 392 height 166
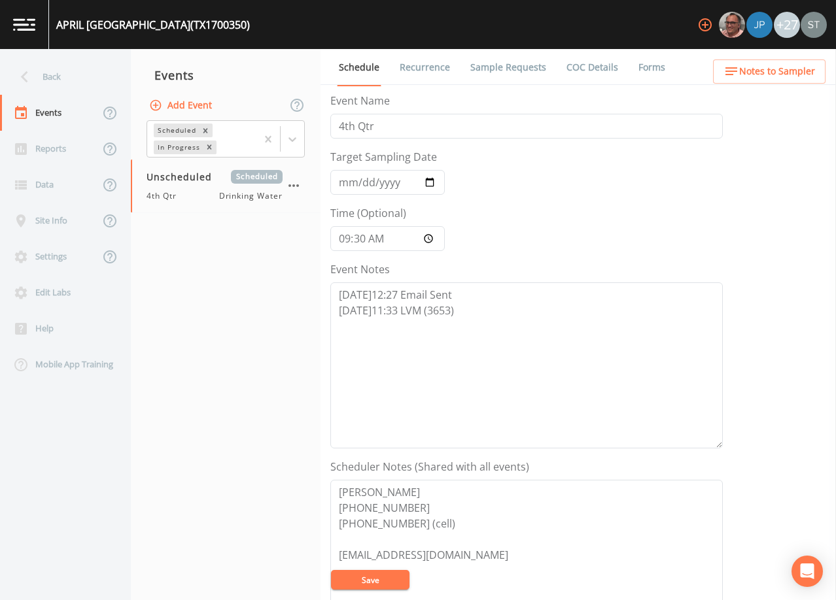
click at [368, 576] on button "Save" at bounding box center [370, 580] width 78 height 20
click at [376, 580] on button "Save" at bounding box center [370, 580] width 78 height 20
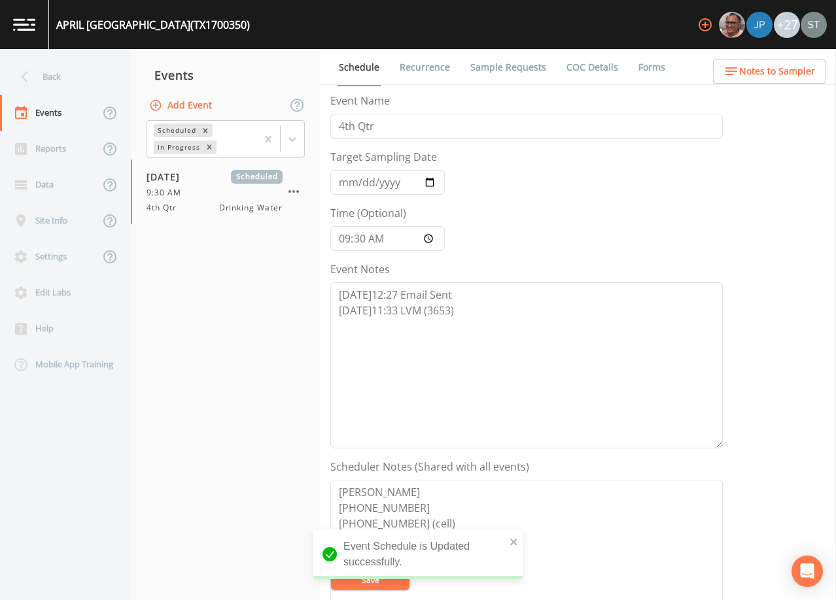
click at [781, 69] on span "Notes to Sampler" at bounding box center [777, 71] width 76 height 16
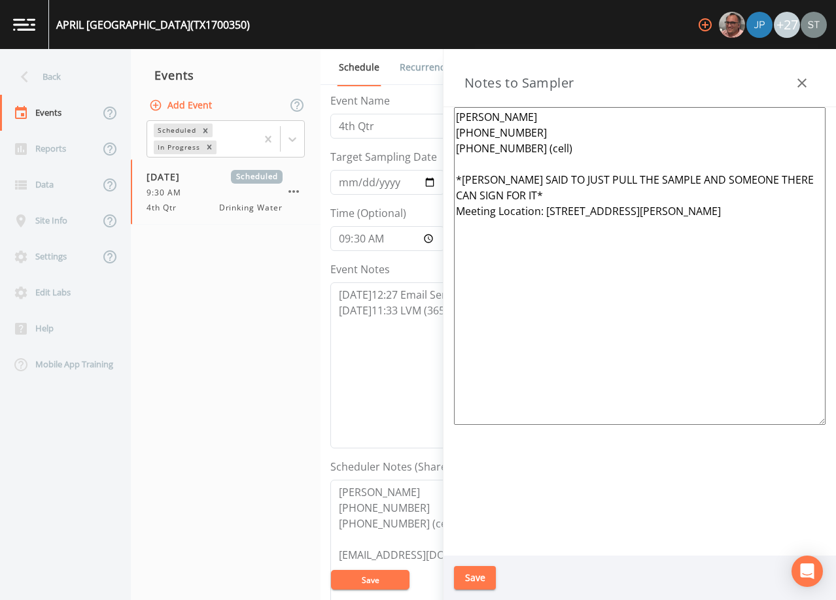
click at [798, 80] on icon "button" at bounding box center [801, 82] width 9 height 9
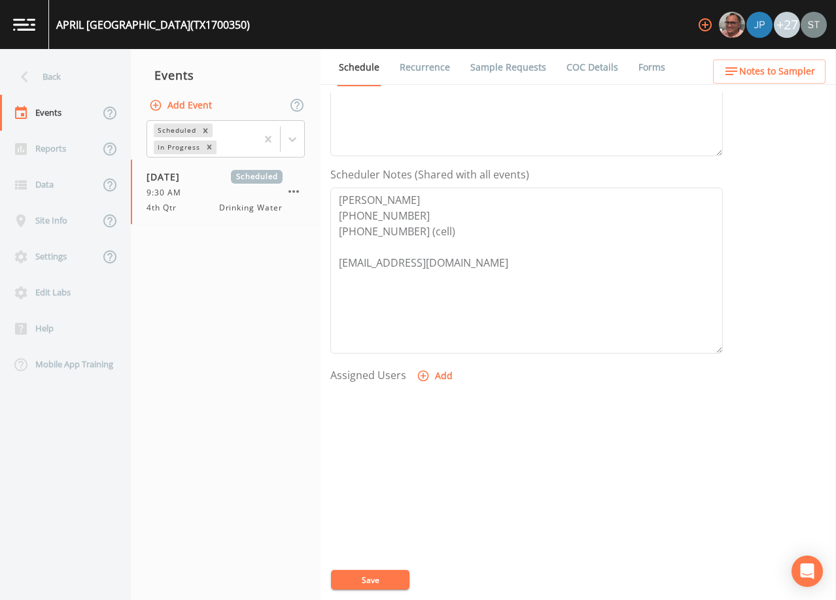
scroll to position [322, 0]
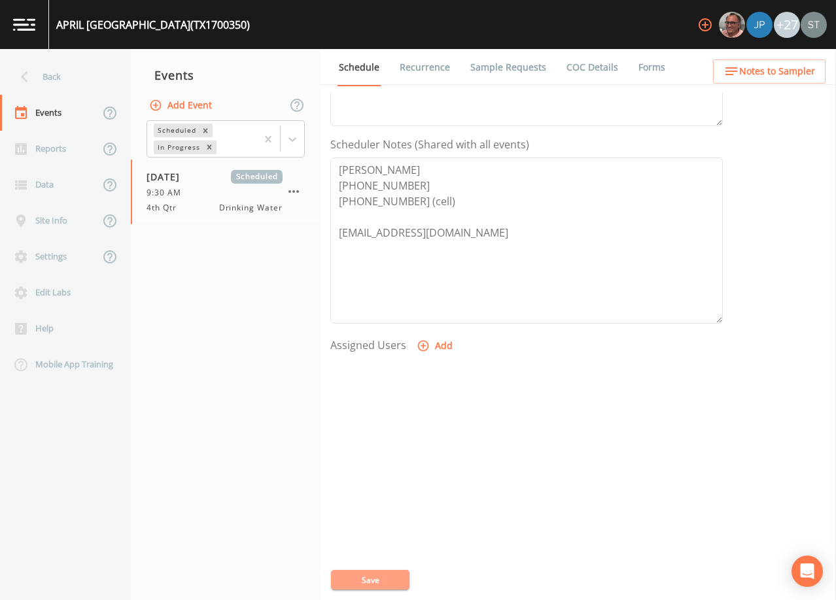
click at [391, 579] on button "Save" at bounding box center [370, 580] width 78 height 20
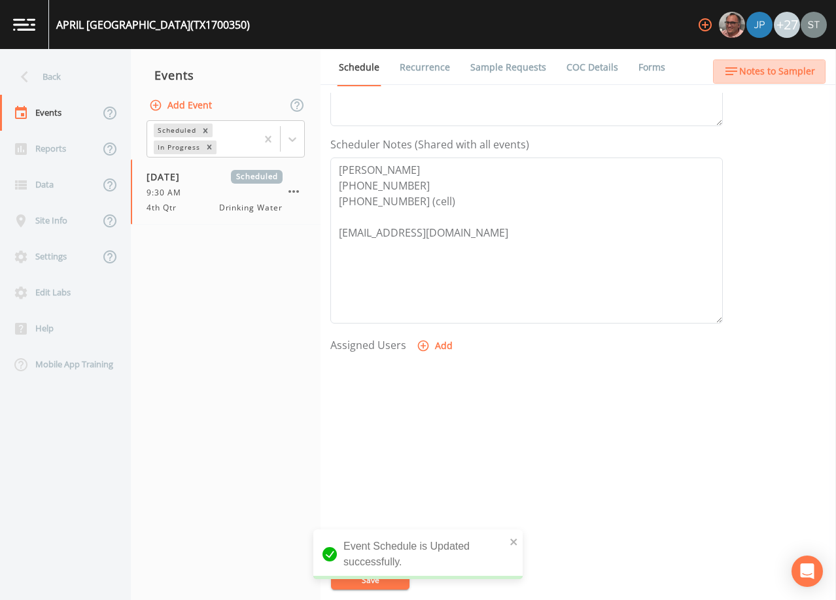
click at [804, 77] on span "Notes to Sampler" at bounding box center [777, 71] width 76 height 16
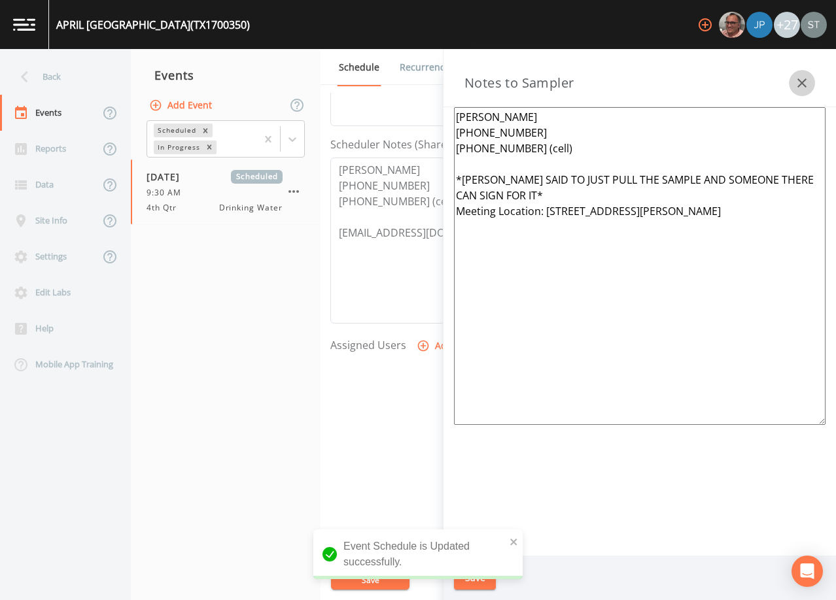
click at [804, 77] on icon "button" at bounding box center [802, 83] width 16 height 16
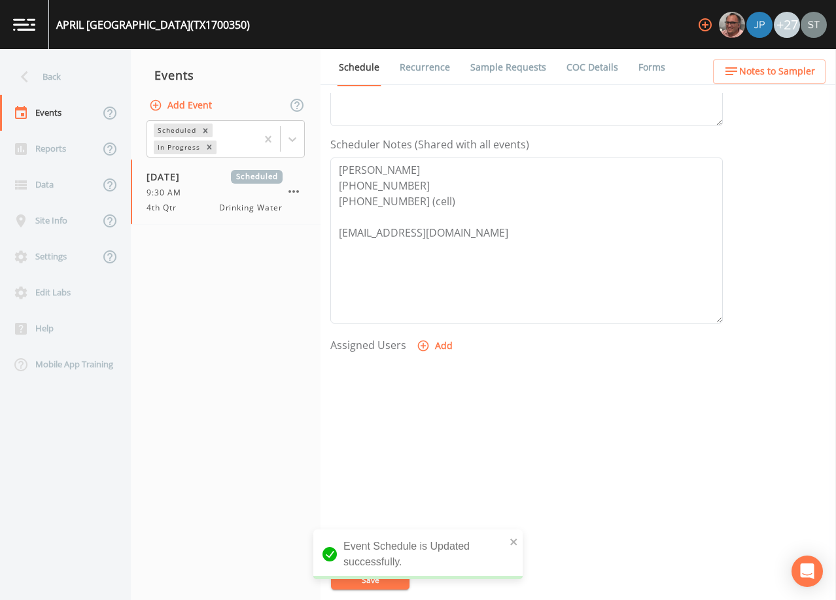
click at [417, 71] on link "Recurrence" at bounding box center [425, 67] width 54 height 37
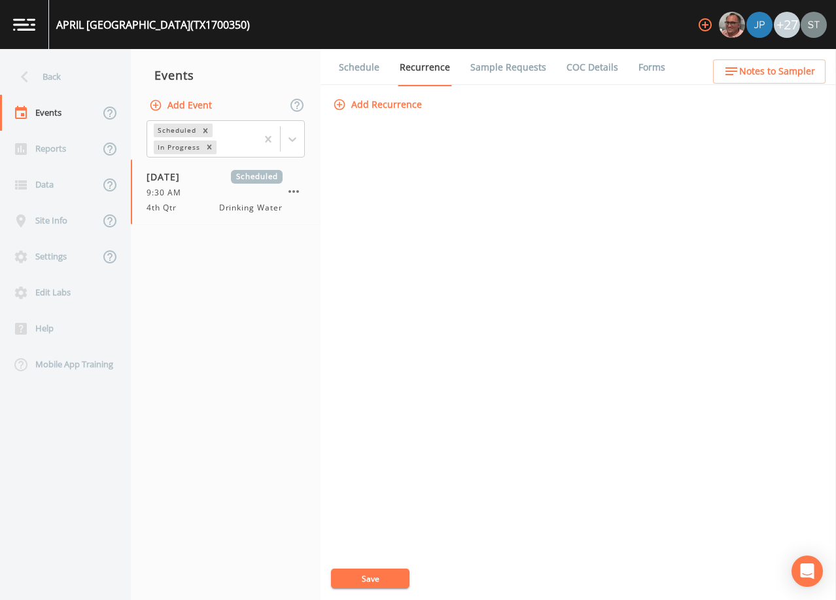
click at [361, 71] on link "Schedule" at bounding box center [359, 67] width 44 height 37
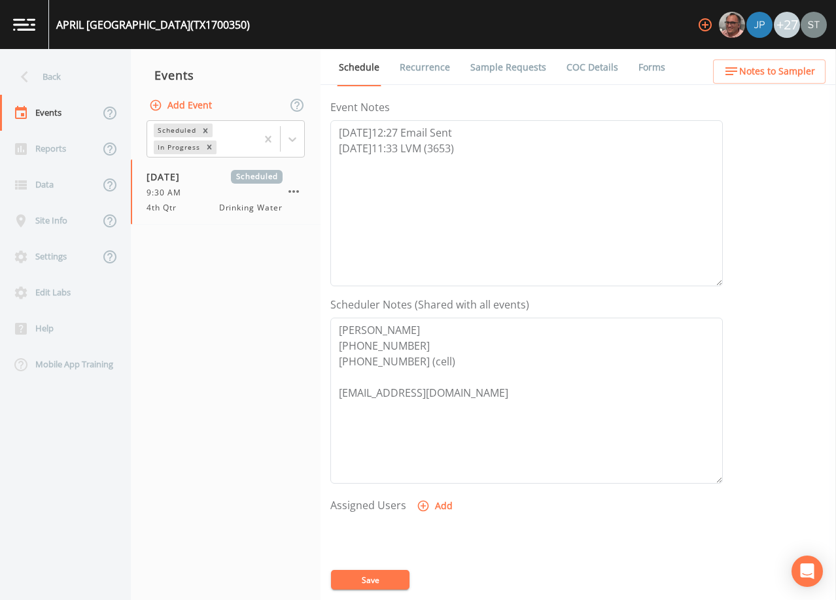
scroll to position [196, 0]
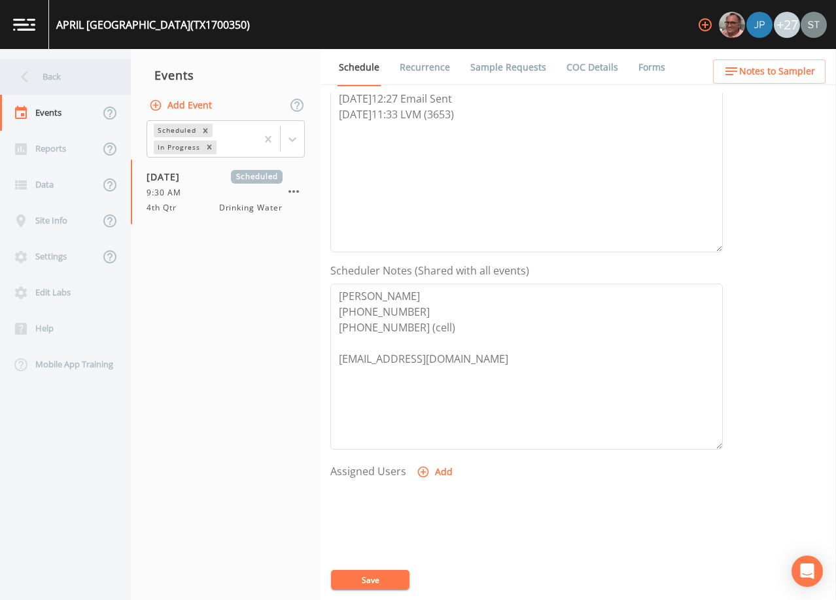
click at [65, 73] on div "Back" at bounding box center [59, 77] width 118 height 36
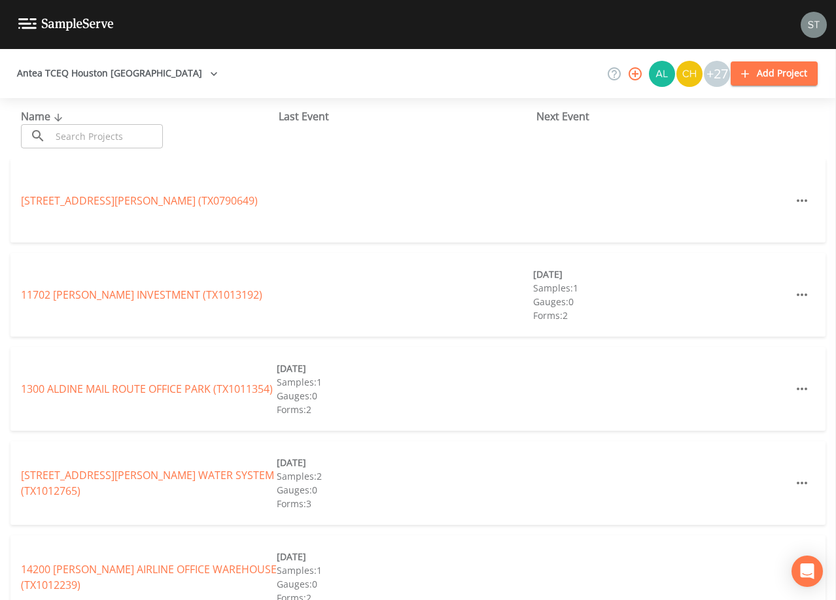
click at [148, 123] on div "Name ​ ​" at bounding box center [150, 129] width 258 height 40
click at [142, 133] on input "text" at bounding box center [107, 136] width 112 height 24
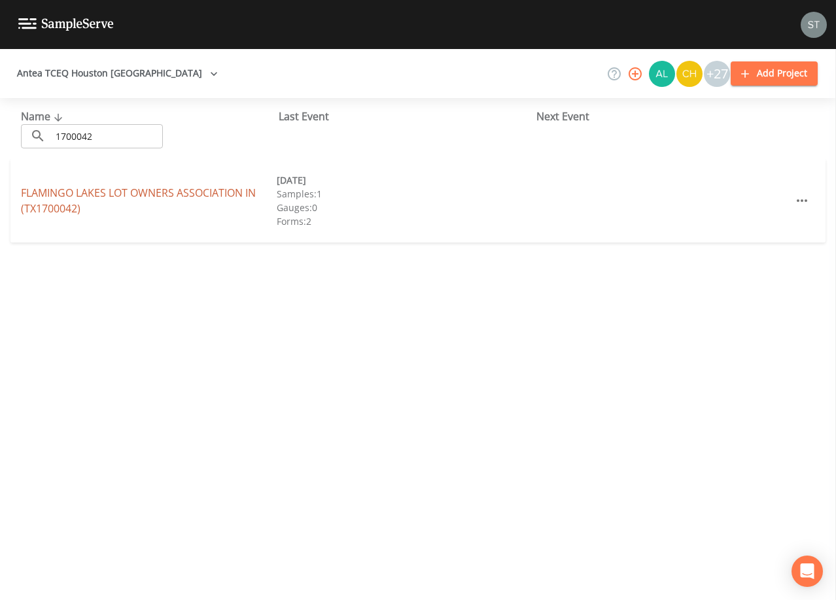
click at [190, 190] on link "FLAMINGO LAKES LOT OWNERS ASSOCIATION IN (TX1700042)" at bounding box center [138, 201] width 235 height 30
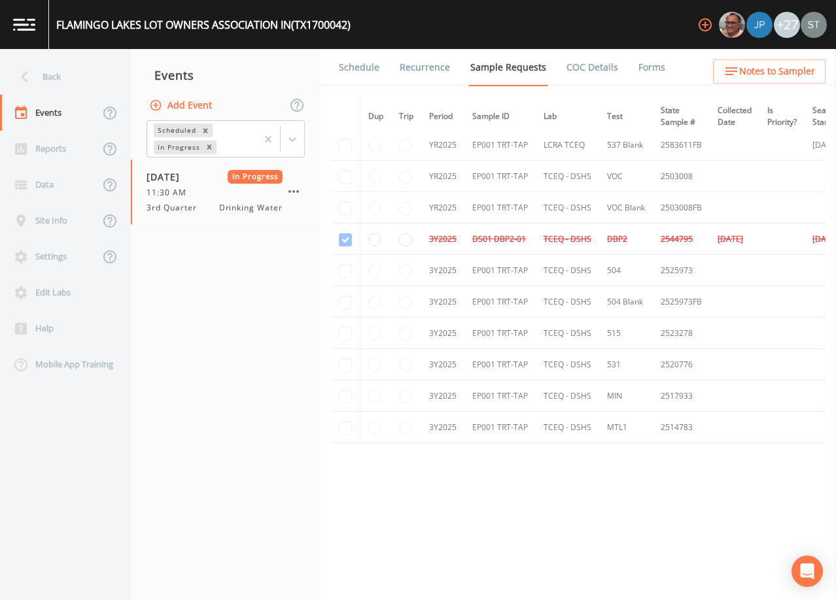
scroll to position [725, 0]
click at [190, 100] on button "Add Event" at bounding box center [181, 106] width 71 height 24
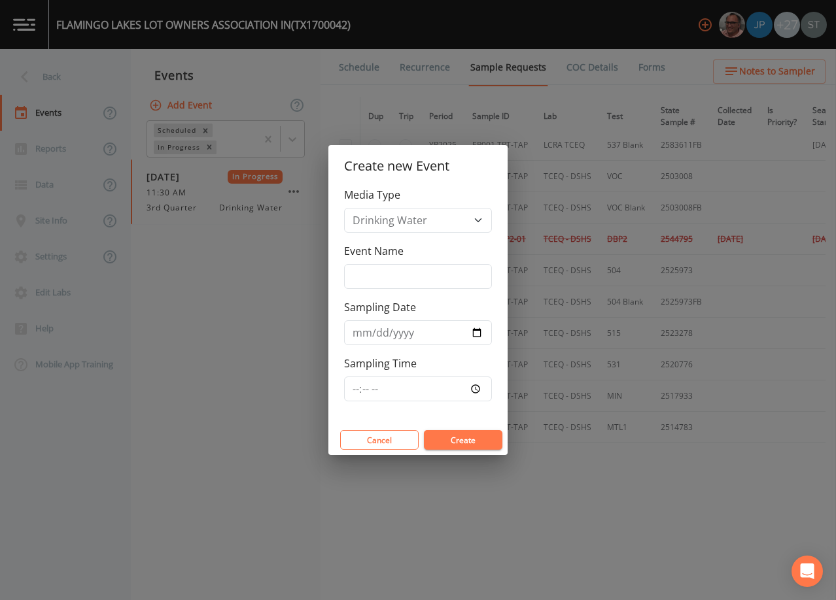
click at [400, 265] on div "Event Name" at bounding box center [418, 266] width 148 height 46
click at [411, 271] on input "Event Name" at bounding box center [418, 276] width 148 height 25
click at [366, 332] on input "Sampling Date" at bounding box center [418, 332] width 148 height 25
click at [479, 436] on button "Create" at bounding box center [463, 440] width 78 height 20
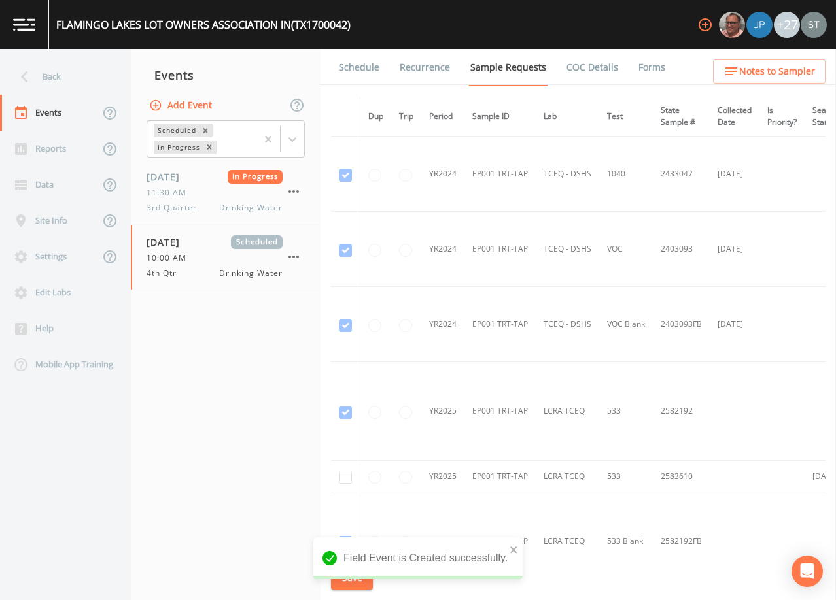
click at [358, 60] on link "Schedule" at bounding box center [359, 67] width 44 height 37
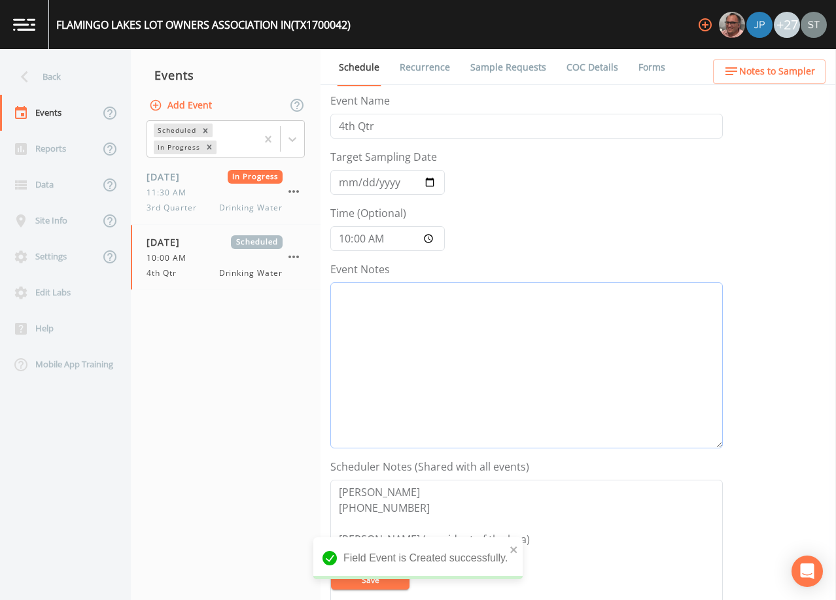
click at [439, 347] on textarea "Event Notes" at bounding box center [526, 365] width 392 height 166
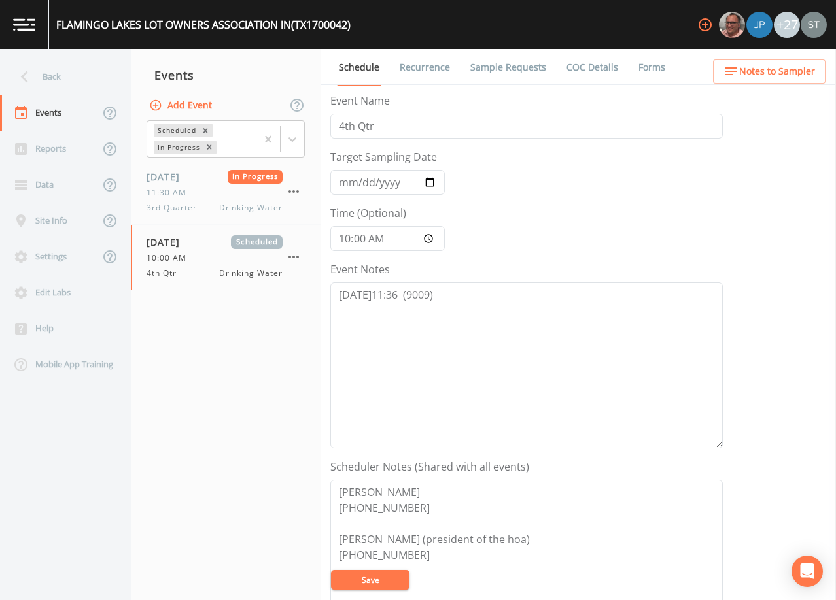
click at [385, 579] on button "Save" at bounding box center [370, 580] width 78 height 20
click at [225, 202] on span "Drinking Water" at bounding box center [250, 208] width 63 height 12
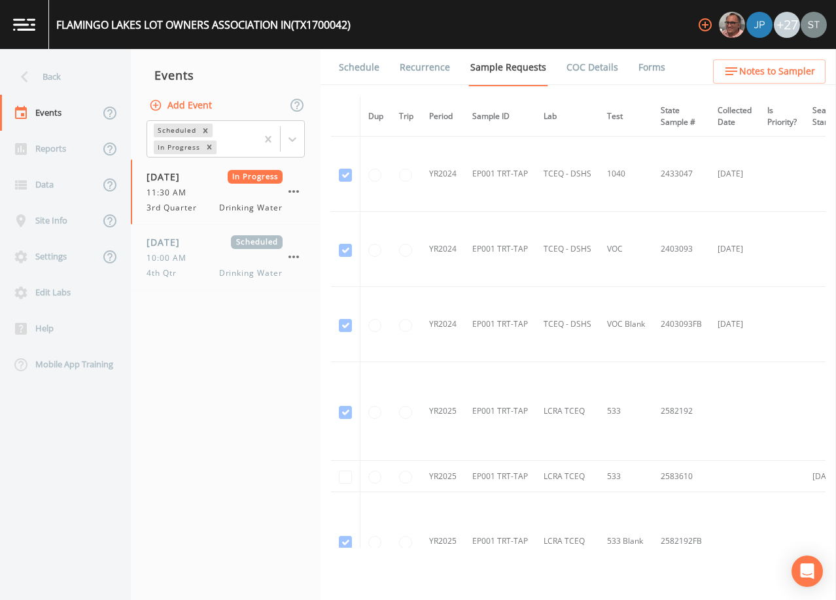
click at [360, 77] on link "Schedule" at bounding box center [359, 67] width 44 height 37
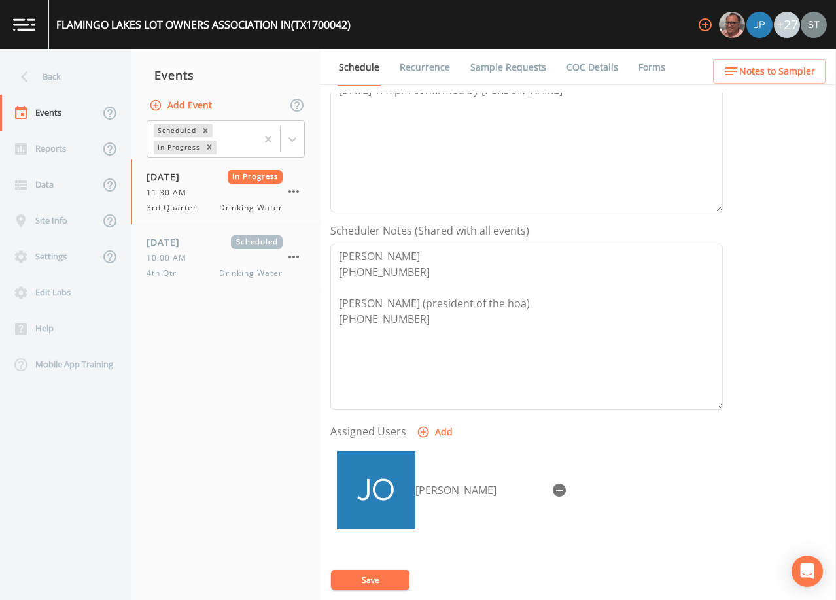
scroll to position [262, 0]
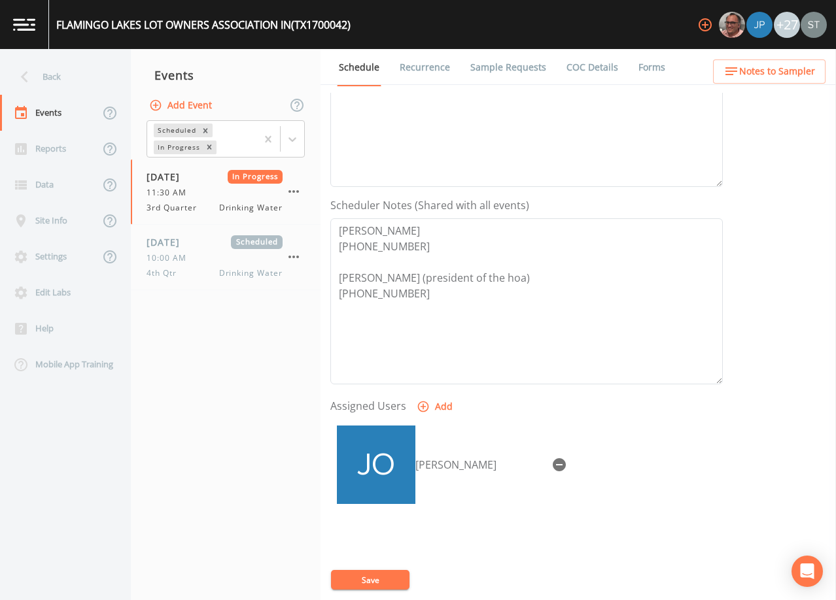
click at [642, 65] on link "Forms" at bounding box center [651, 67] width 31 height 37
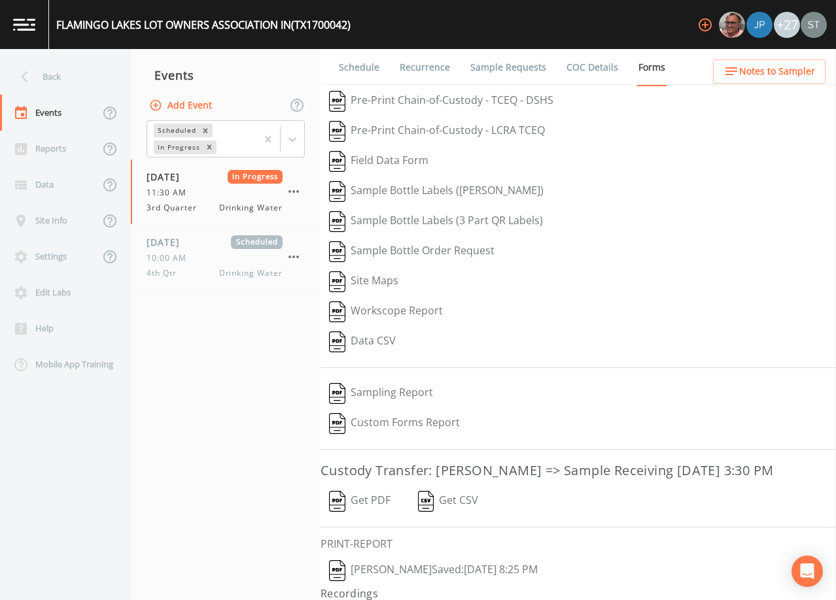
click at [396, 566] on button "[PERSON_NAME]  Saved: [DATE] 8:25 PM" at bounding box center [433, 571] width 226 height 30
click at [213, 254] on div "10:00 AM" at bounding box center [214, 258] width 136 height 12
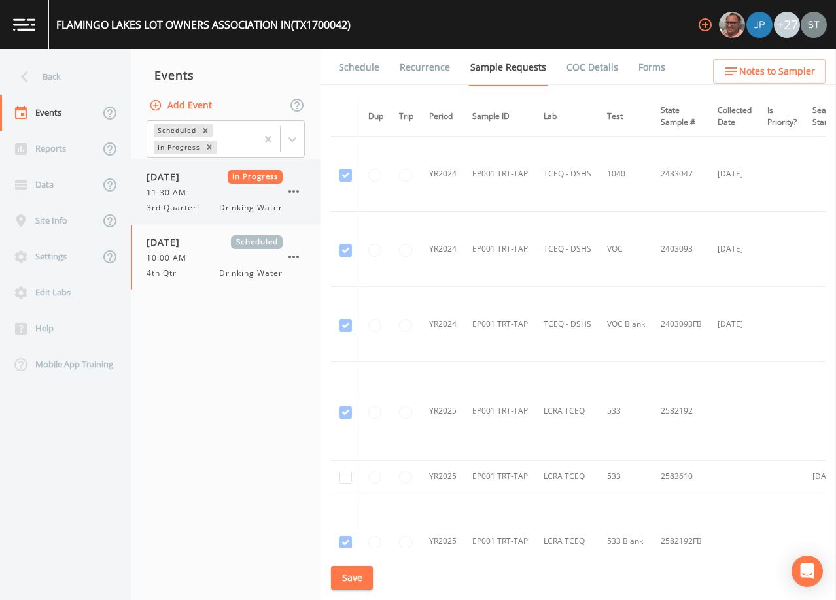
click at [231, 179] on span "In Progress" at bounding box center [256, 177] width 56 height 14
click at [354, 69] on link "Schedule" at bounding box center [359, 67] width 44 height 37
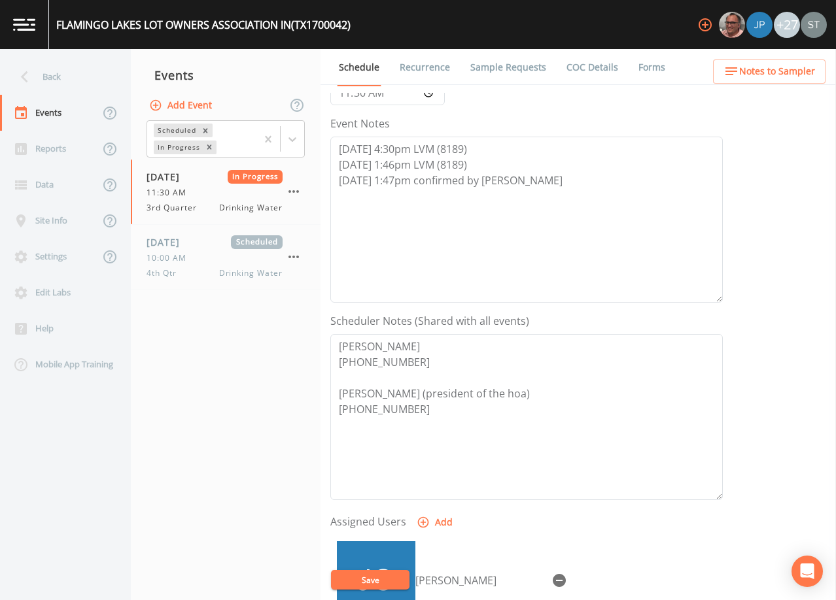
scroll to position [196, 0]
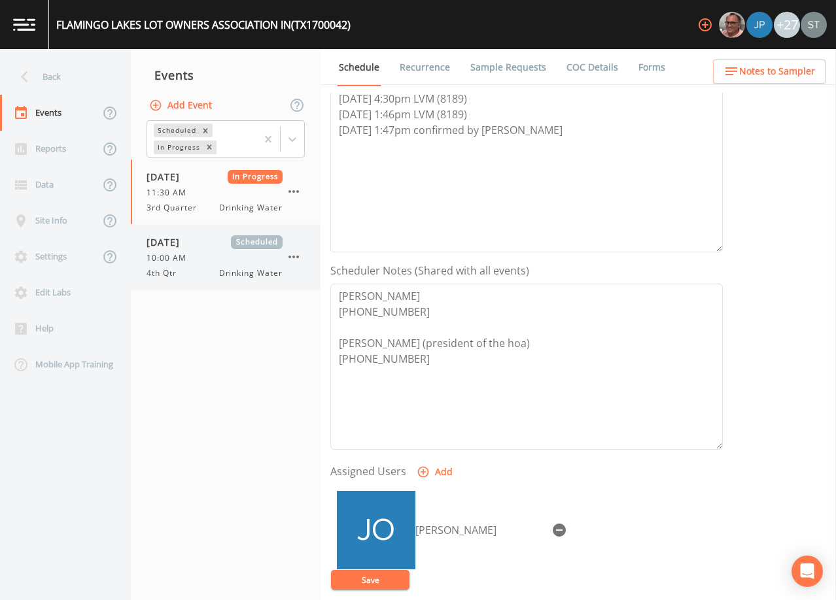
click at [226, 255] on div "10:00 AM" at bounding box center [214, 258] width 136 height 12
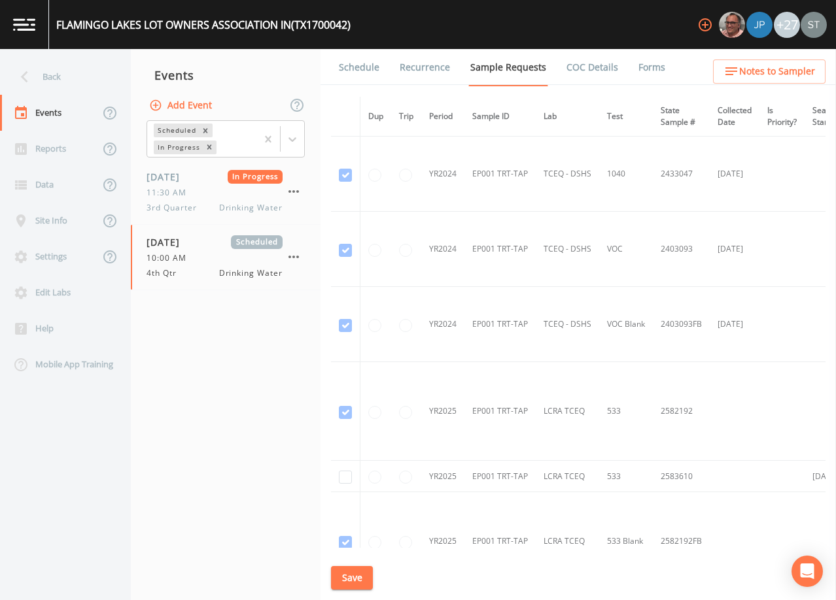
click at [349, 77] on link "Schedule" at bounding box center [359, 67] width 44 height 37
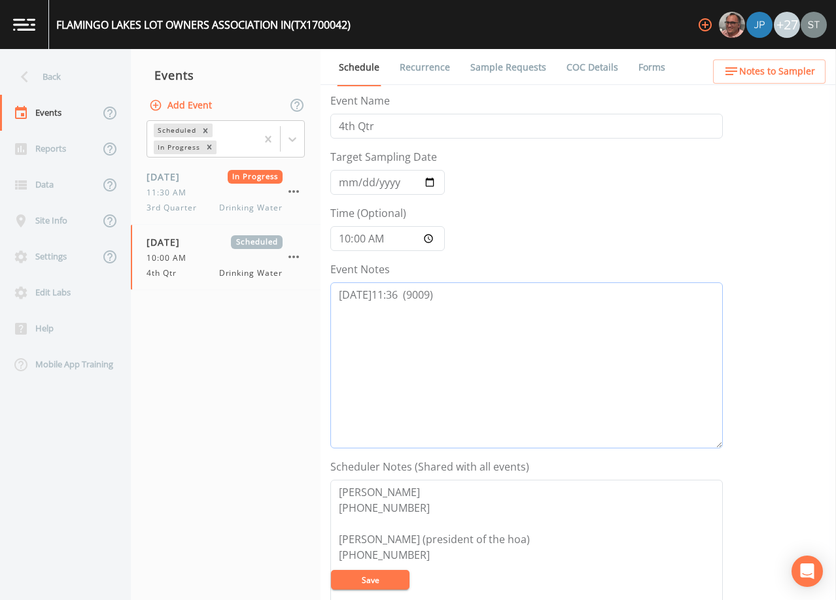
click at [404, 296] on textarea "[DATE]11:36 (9009)" at bounding box center [526, 365] width 392 height 166
click at [774, 75] on span "Notes to Sampler" at bounding box center [777, 71] width 76 height 16
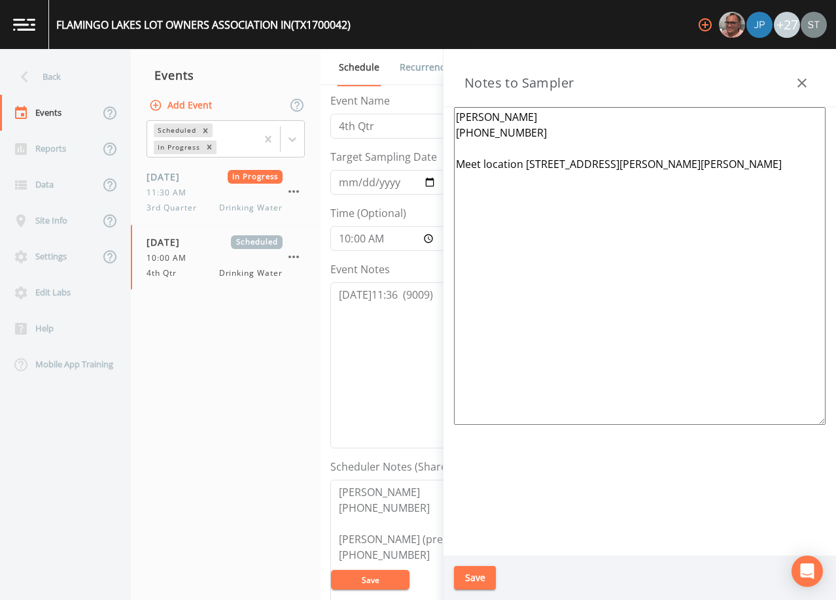
drag, startPoint x: 526, startPoint y: 164, endPoint x: 749, endPoint y: 159, distance: 223.1
click at [749, 159] on textarea "[PERSON_NAME] [PHONE_NUMBER] Meet location [STREET_ADDRESS][PERSON_NAME][PERSON…" at bounding box center [639, 266] width 371 height 318
click at [488, 573] on button "Save" at bounding box center [475, 578] width 42 height 24
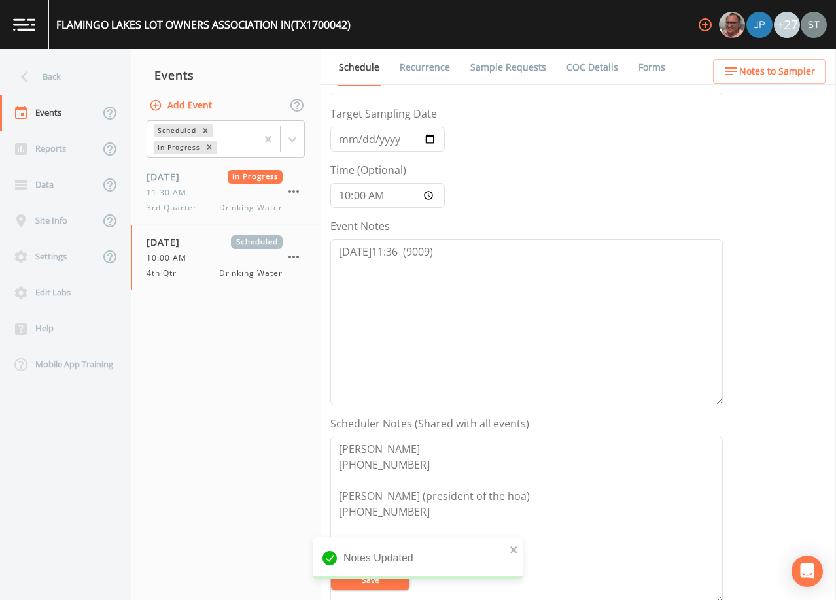
scroll to position [65, 0]
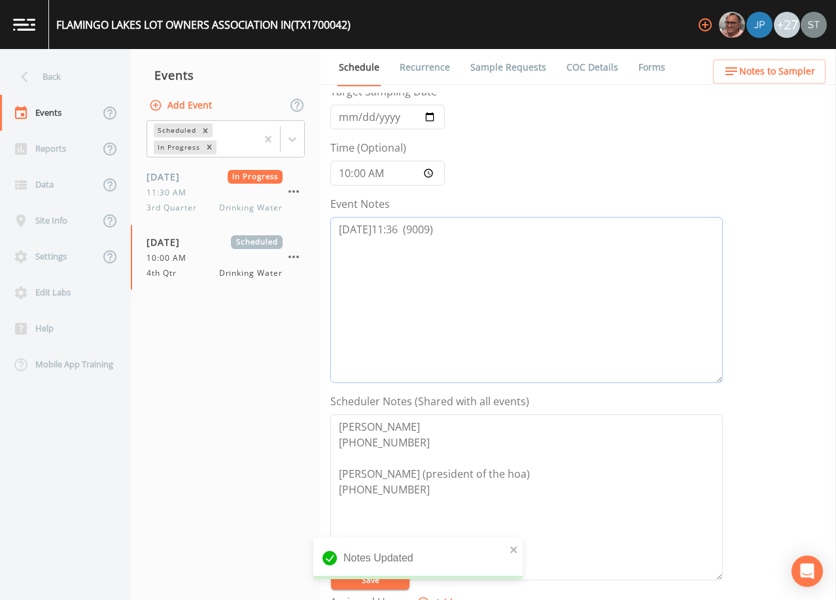
click at [405, 225] on textarea "[DATE]11:36 (9009)" at bounding box center [526, 300] width 392 height 166
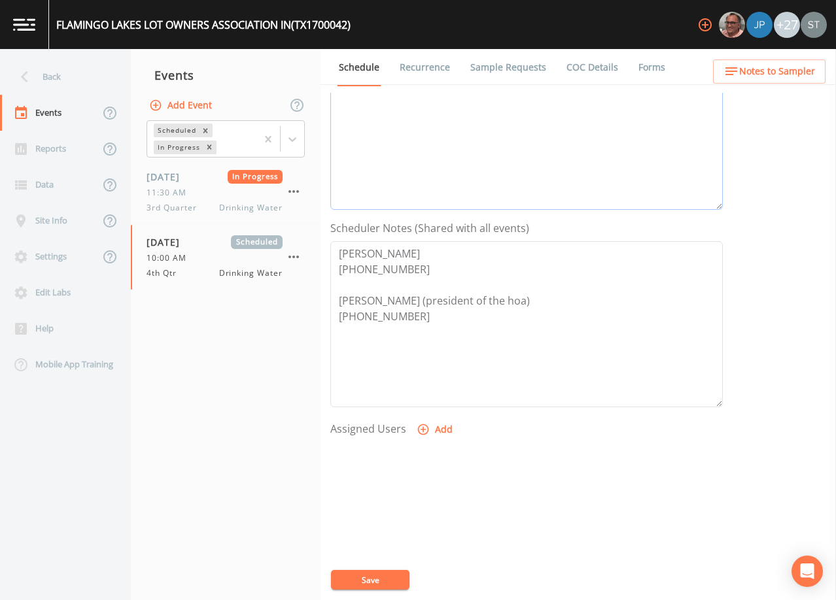
scroll to position [262, 0]
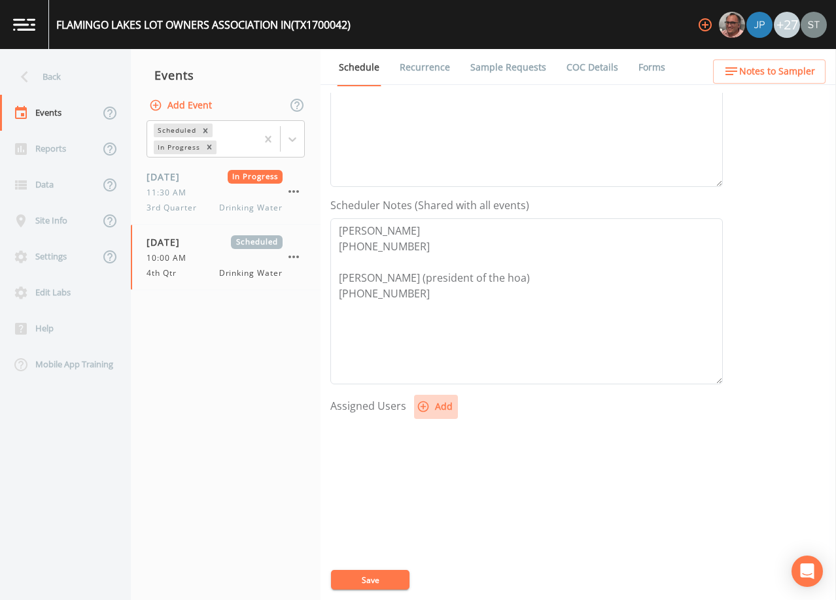
click at [444, 398] on button "Add" at bounding box center [436, 407] width 44 height 24
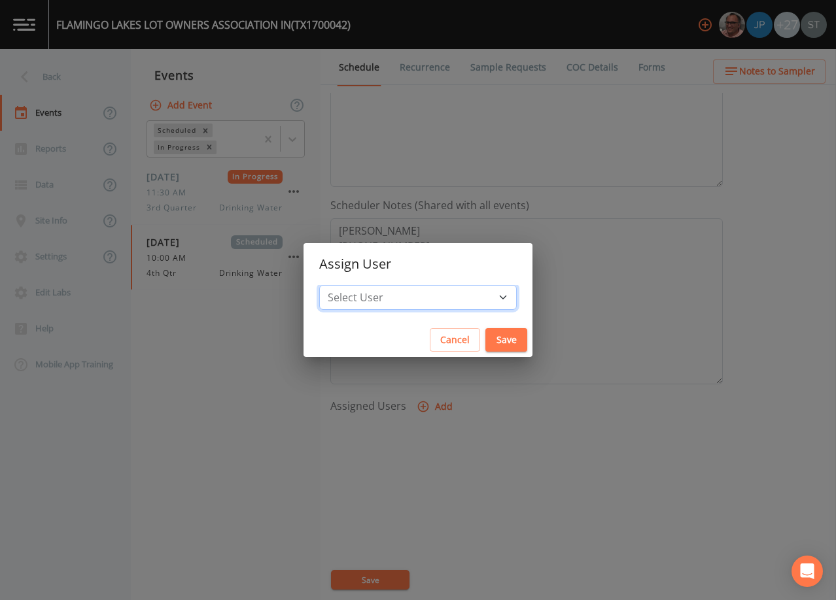
click at [426, 294] on select "Select User [PERSON_NAME] [PERSON_NAME] [PERSON_NAME] [PERSON_NAME] [PERSON_NAM…" at bounding box center [417, 297] width 197 height 25
click at [349, 285] on select "Select User [PERSON_NAME] [PERSON_NAME] [PERSON_NAME] [PERSON_NAME] [PERSON_NAM…" at bounding box center [417, 297] width 197 height 25
click at [485, 343] on button "Save" at bounding box center [506, 340] width 42 height 24
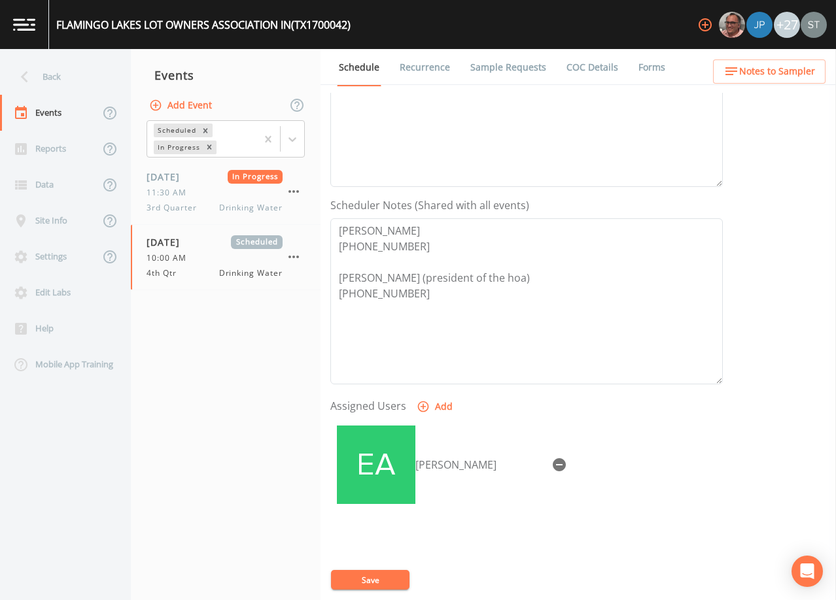
click at [385, 578] on button "Save" at bounding box center [370, 580] width 78 height 20
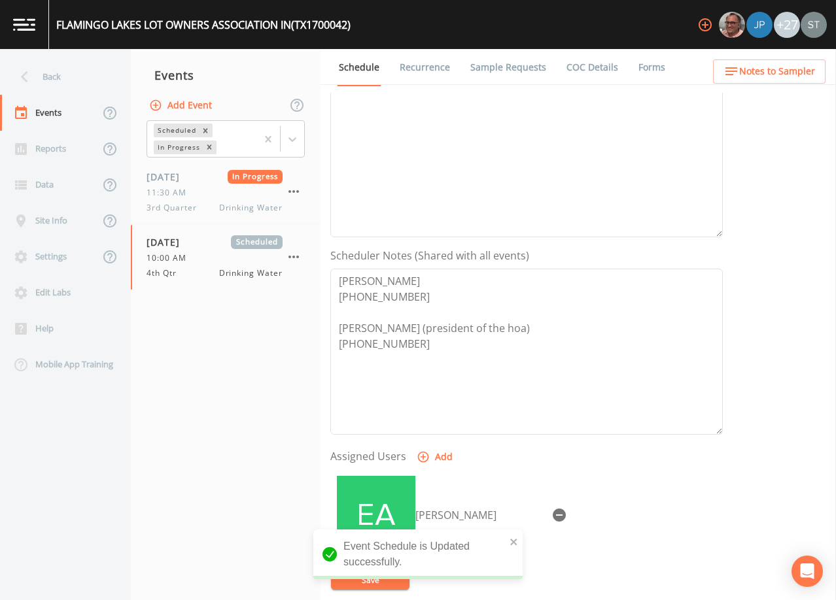
scroll to position [65, 0]
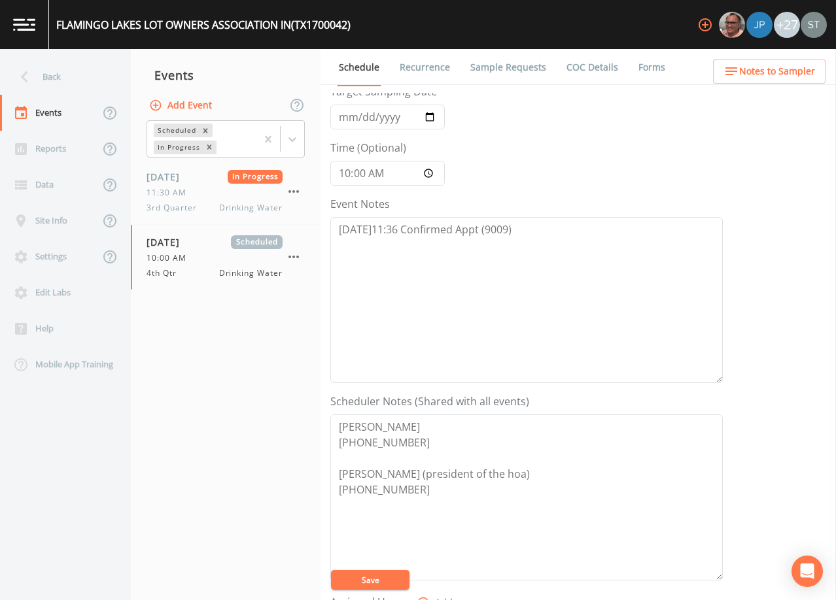
click at [504, 69] on link "Sample Requests" at bounding box center [508, 67] width 80 height 37
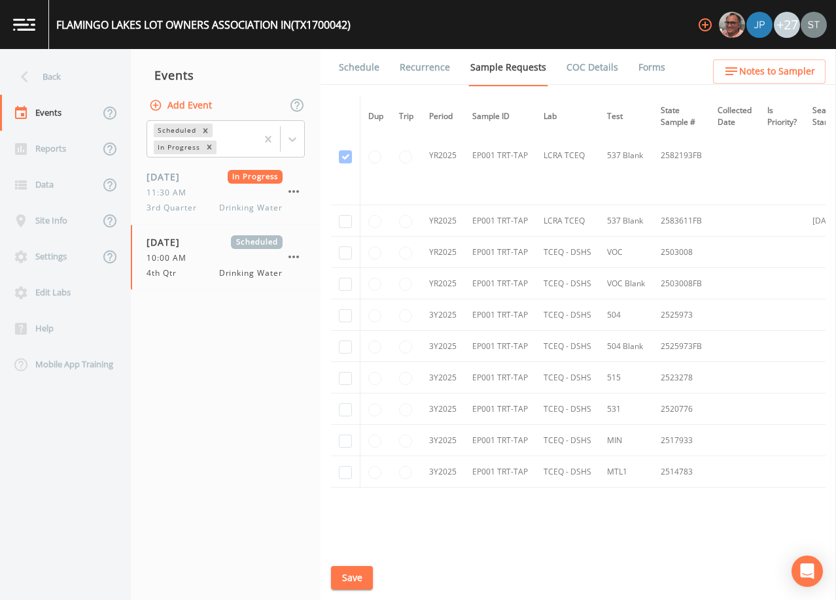
scroll to position [654, 0]
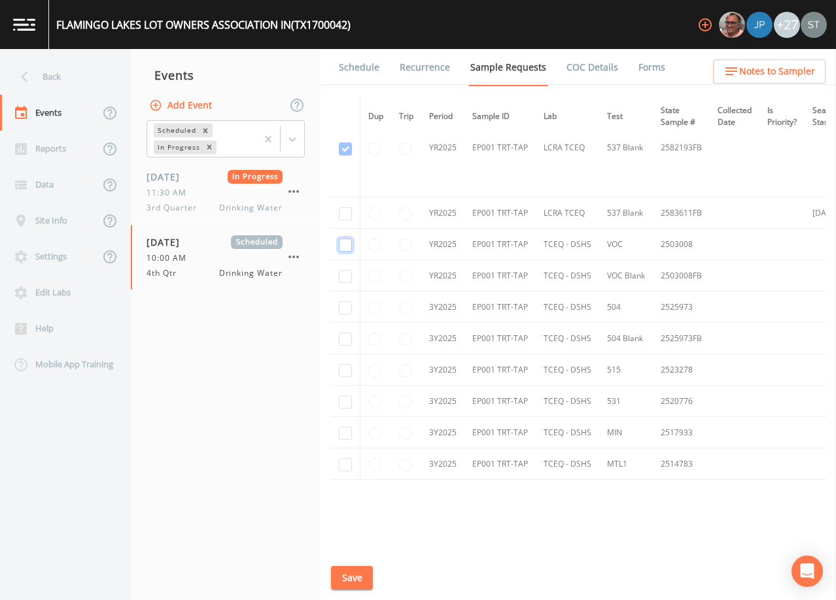
click at [347, 241] on input "checkbox" at bounding box center [345, 245] width 13 height 13
click at [347, 274] on input "checkbox" at bounding box center [345, 276] width 13 height 13
click at [346, 313] on input "checkbox" at bounding box center [345, 307] width 13 height 13
drag, startPoint x: 347, startPoint y: 338, endPoint x: 347, endPoint y: 362, distance: 23.5
click at [347, 339] on input "checkbox" at bounding box center [345, 339] width 13 height 13
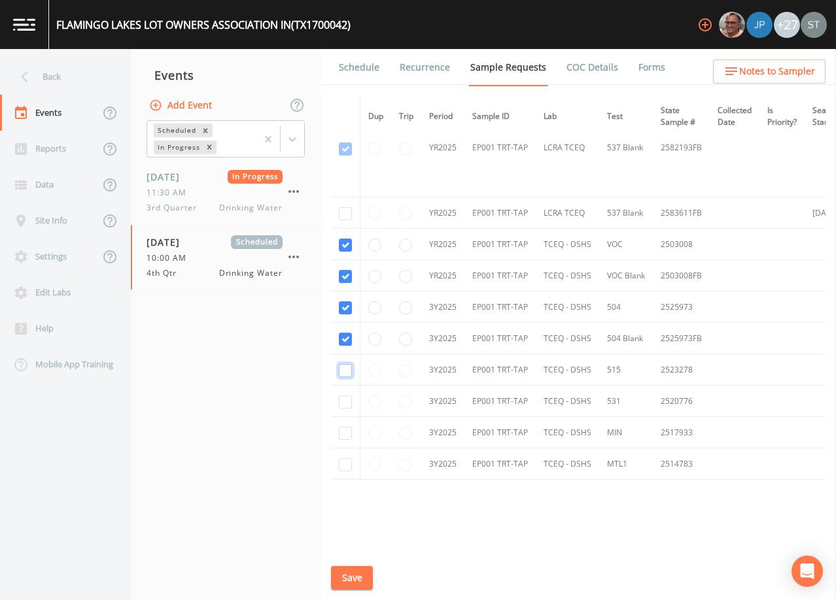
click at [347, 373] on input "checkbox" at bounding box center [345, 370] width 13 height 13
click at [346, 405] on input "checkbox" at bounding box center [345, 402] width 13 height 13
click at [347, 434] on input "checkbox" at bounding box center [345, 433] width 13 height 13
click at [342, 464] on input "checkbox" at bounding box center [345, 464] width 13 height 13
click at [355, 575] on button "Save" at bounding box center [352, 578] width 42 height 24
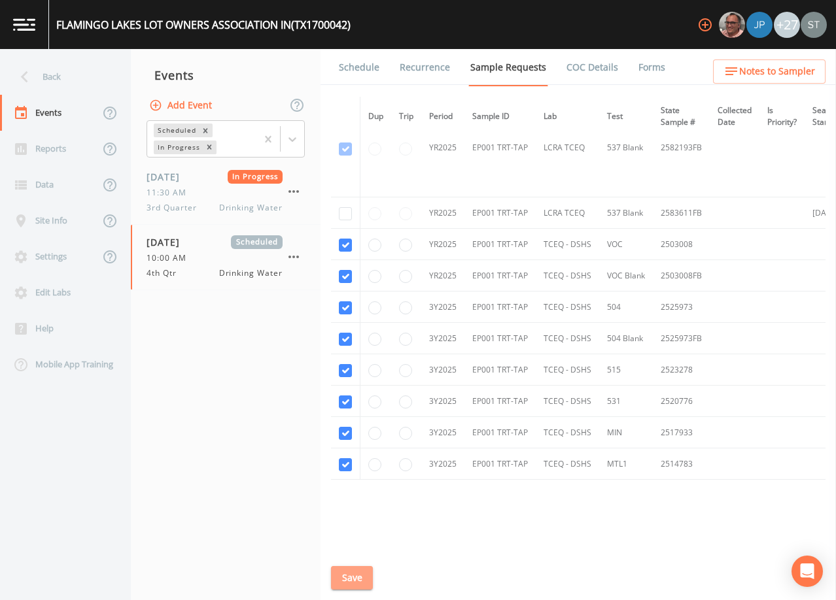
click at [351, 574] on button "Save" at bounding box center [352, 578] width 42 height 24
click at [360, 69] on link "Schedule" at bounding box center [359, 67] width 44 height 37
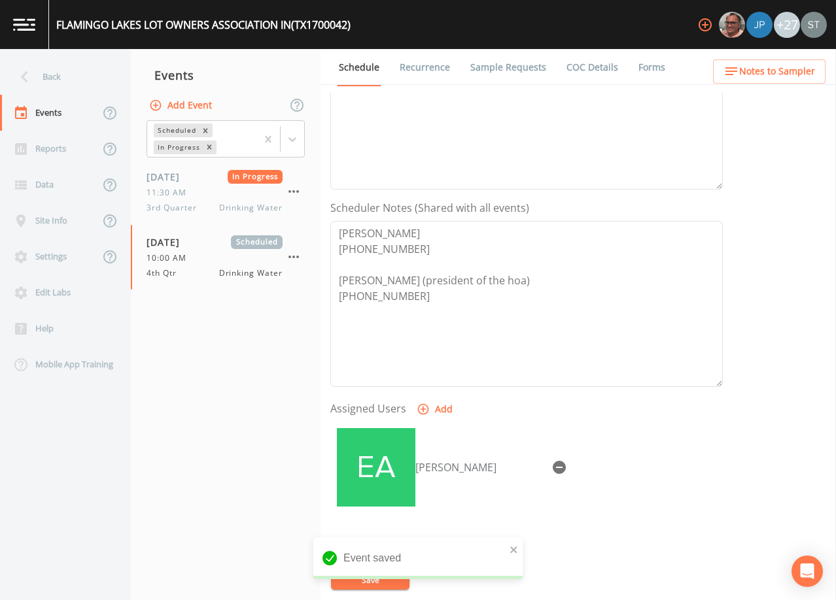
scroll to position [262, 0]
click at [498, 67] on link "Sample Requests" at bounding box center [508, 67] width 80 height 37
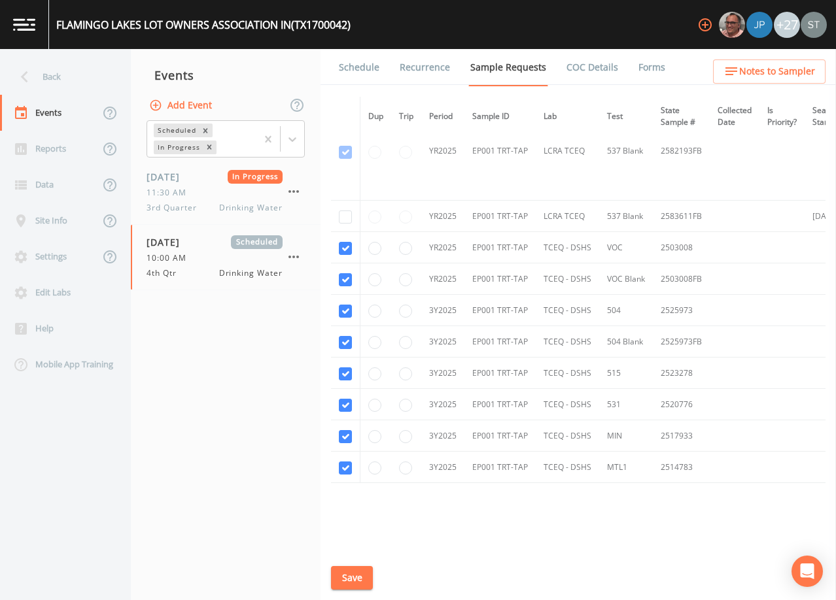
scroll to position [654, 0]
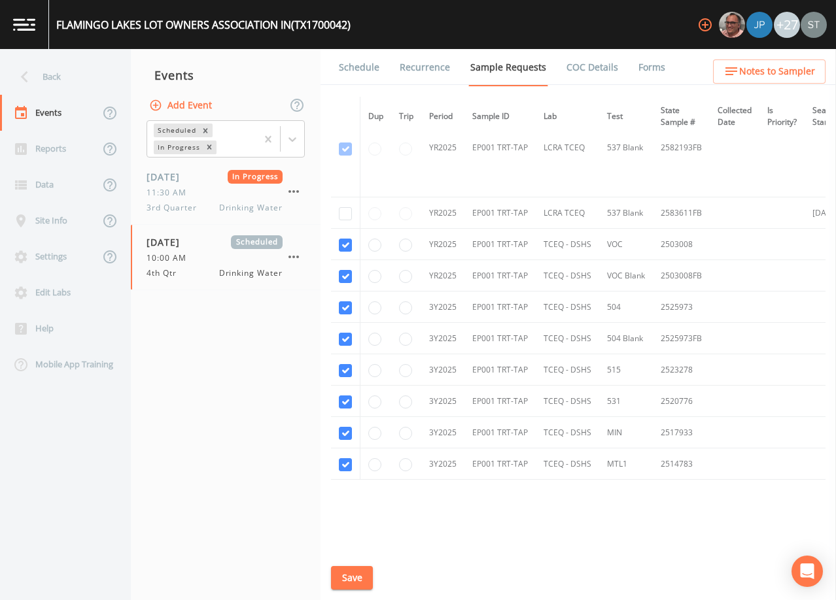
click at [359, 70] on link "Schedule" at bounding box center [359, 67] width 44 height 37
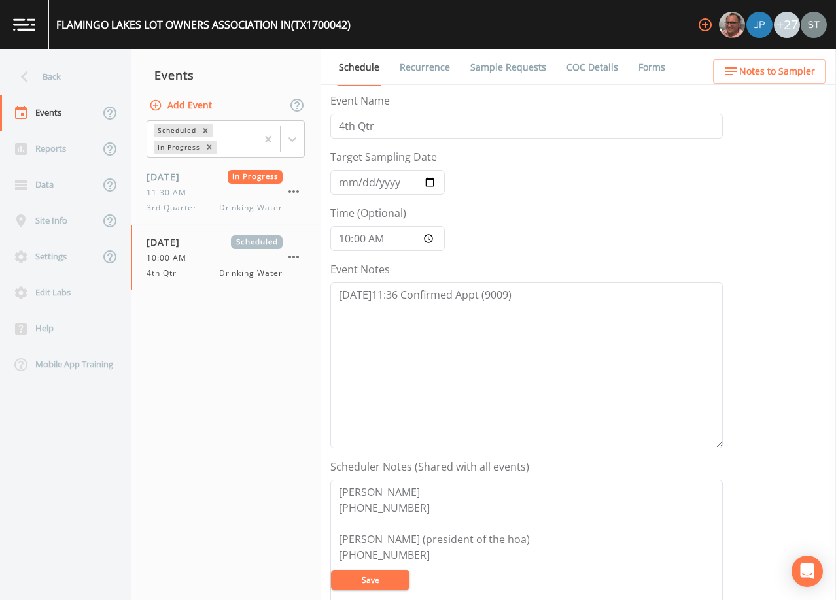
click at [493, 71] on link "Sample Requests" at bounding box center [508, 67] width 80 height 37
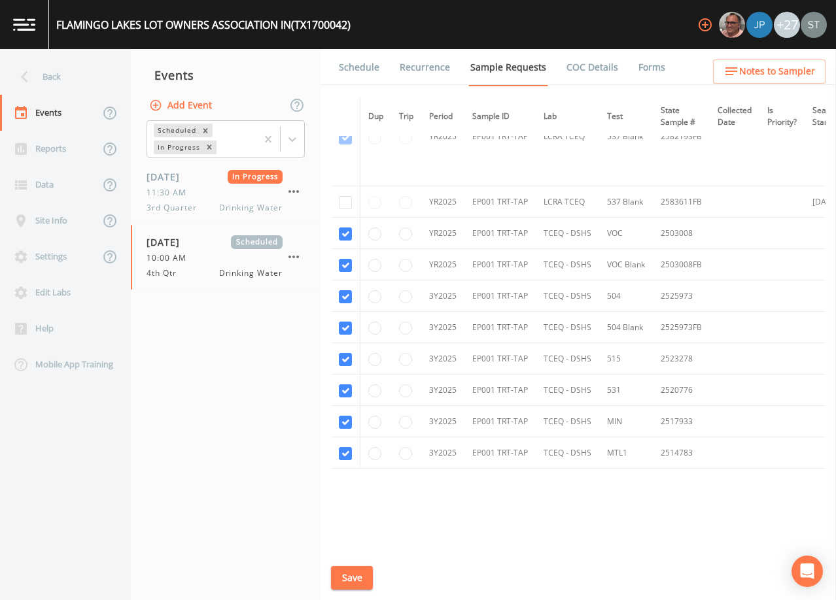
scroll to position [694, 0]
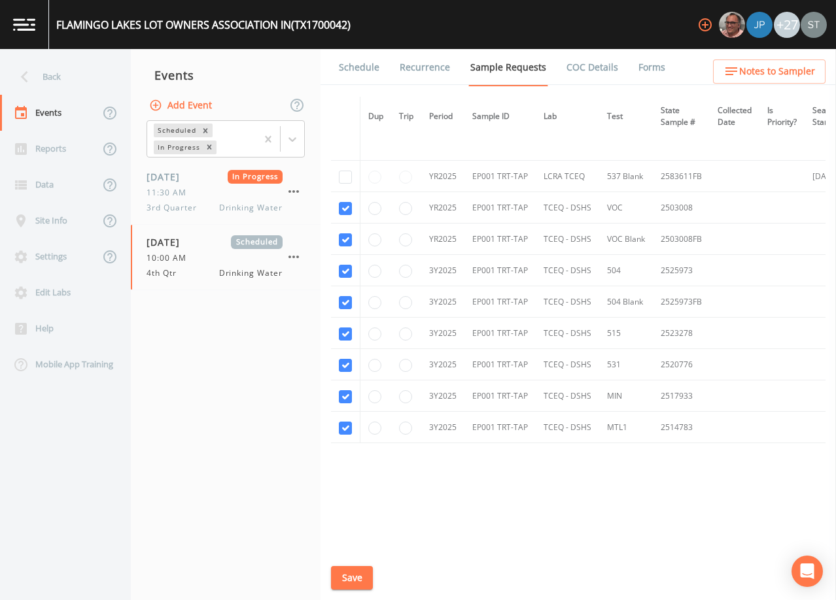
click at [356, 71] on link "Schedule" at bounding box center [359, 67] width 44 height 37
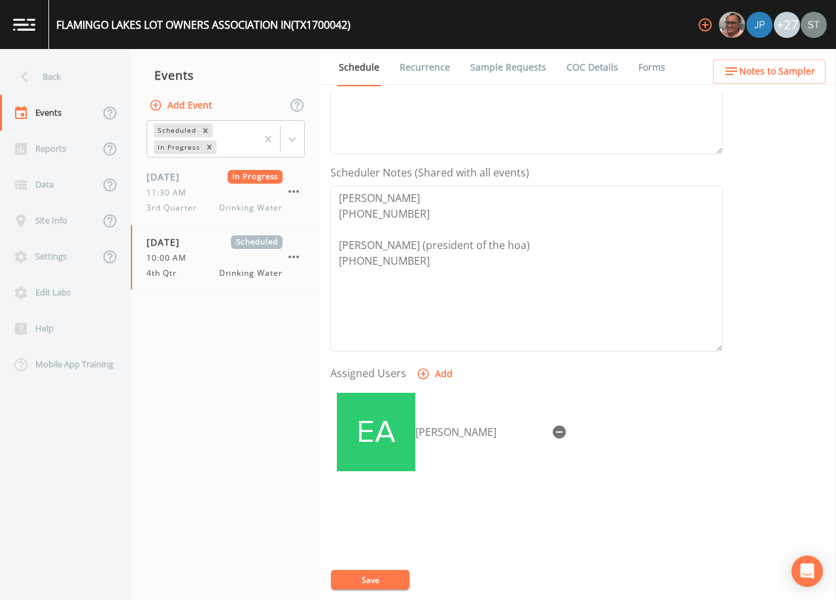
scroll to position [322, 0]
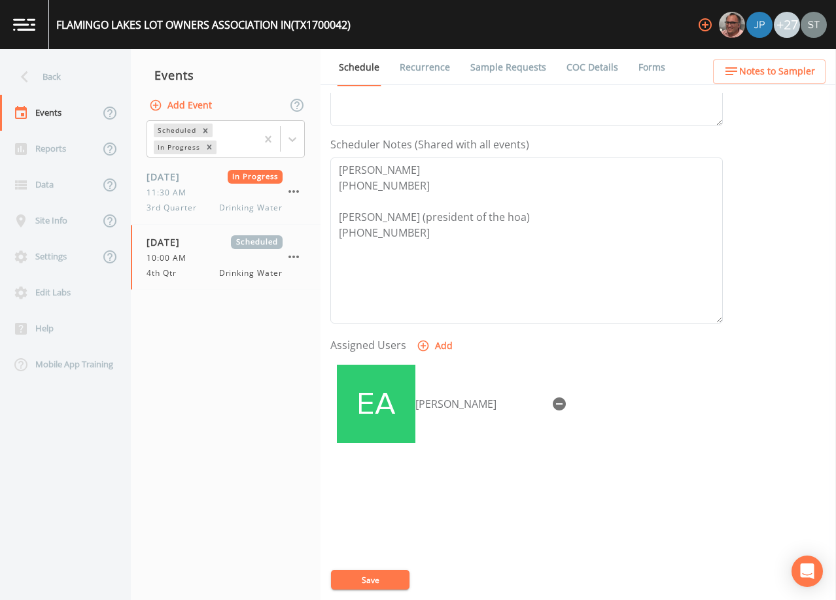
click at [811, 65] on span "Notes to Sampler" at bounding box center [777, 71] width 76 height 16
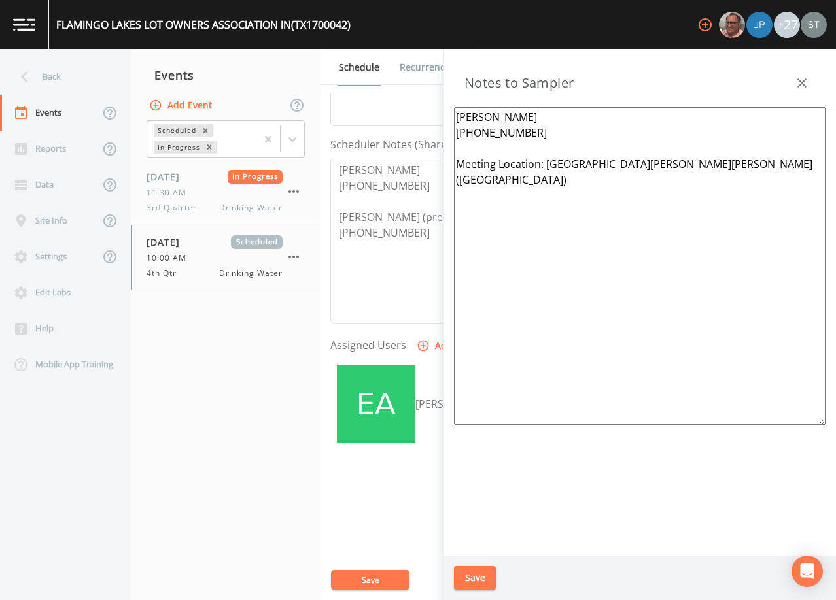
click at [812, 75] on button "button" at bounding box center [802, 83] width 26 height 26
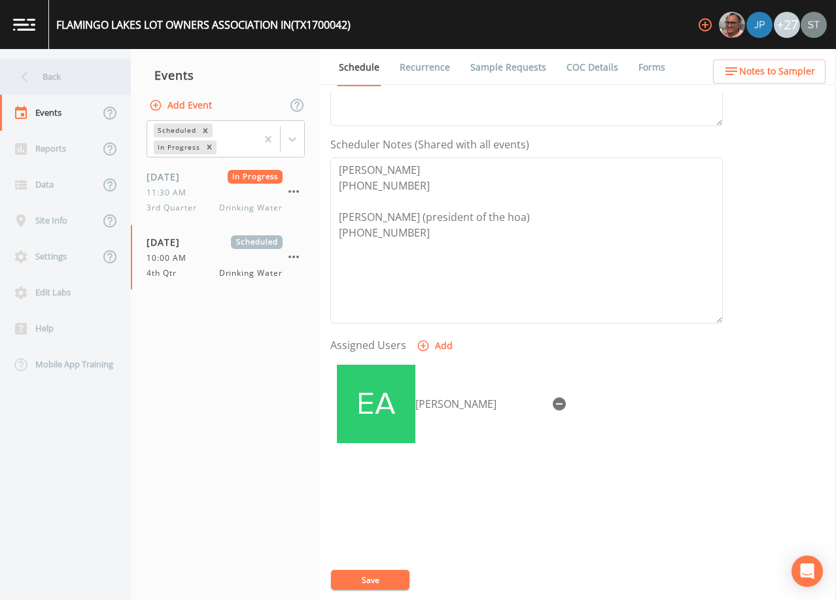
click at [51, 88] on div "Back" at bounding box center [59, 77] width 118 height 36
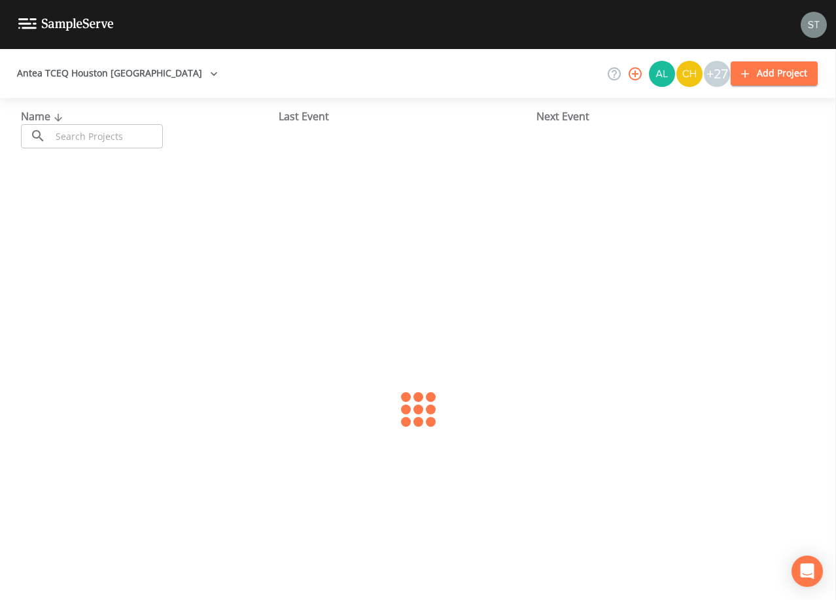
click at [107, 141] on input "text" at bounding box center [107, 136] width 112 height 24
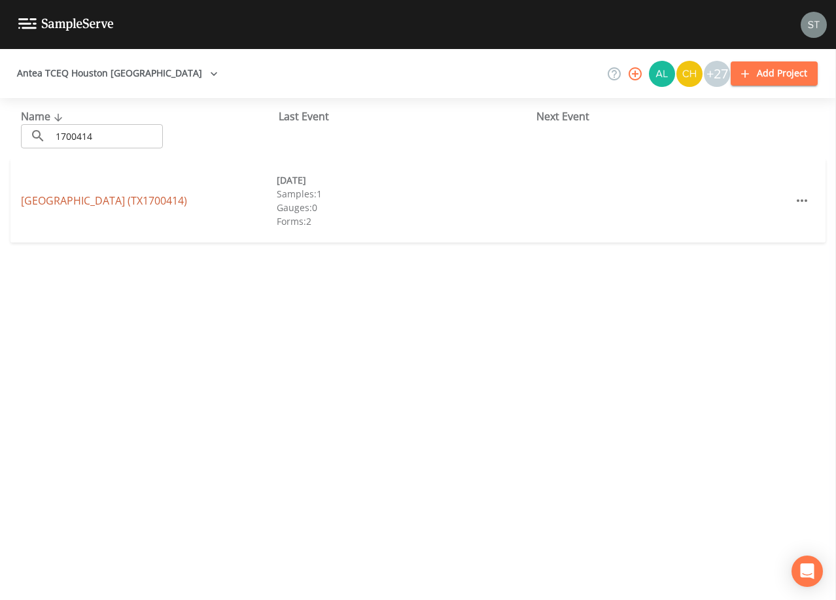
click at [163, 198] on link "[GEOGRAPHIC_DATA] (TX1700414)" at bounding box center [104, 201] width 166 height 14
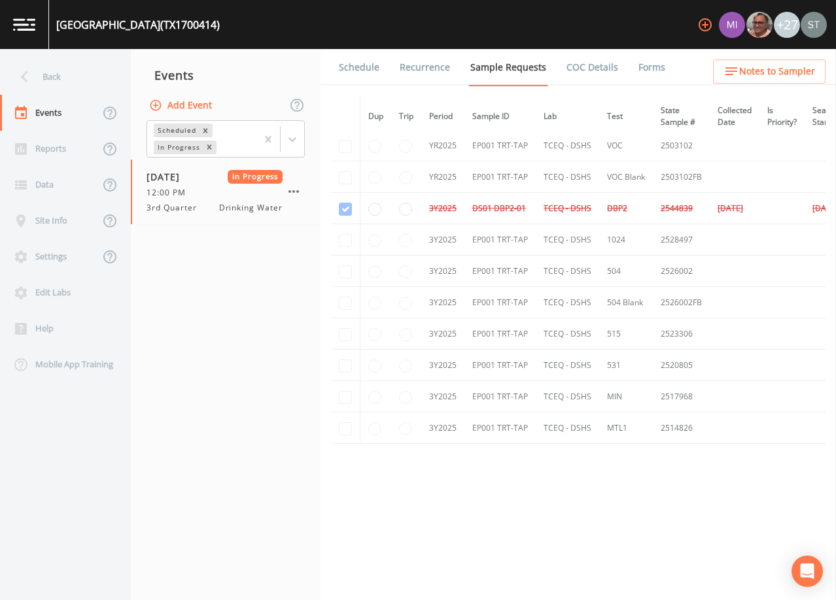
scroll to position [437, 0]
click at [185, 103] on button "Add Event" at bounding box center [181, 106] width 71 height 24
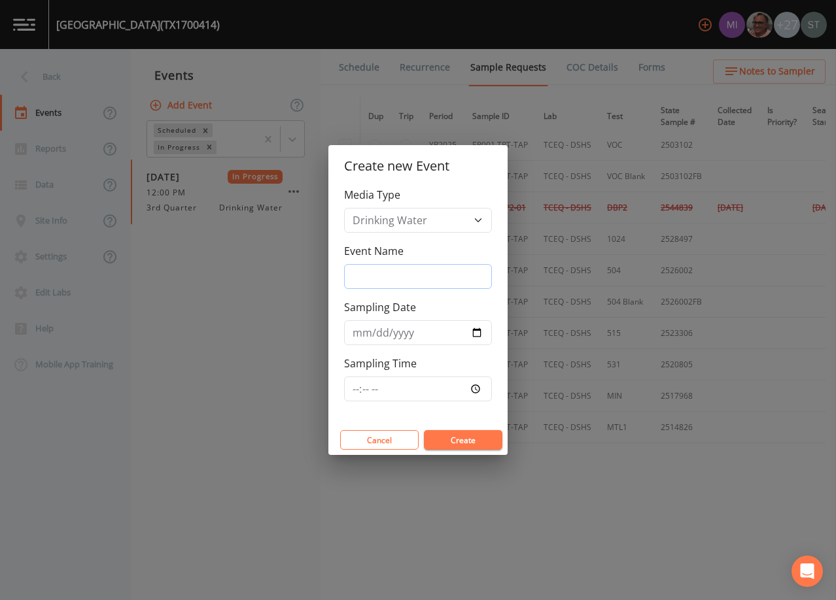
click at [425, 278] on input "Event Name" at bounding box center [418, 276] width 148 height 25
click at [358, 333] on input "Sampling Date" at bounding box center [418, 332] width 148 height 25
click at [478, 434] on button "Create" at bounding box center [463, 440] width 78 height 20
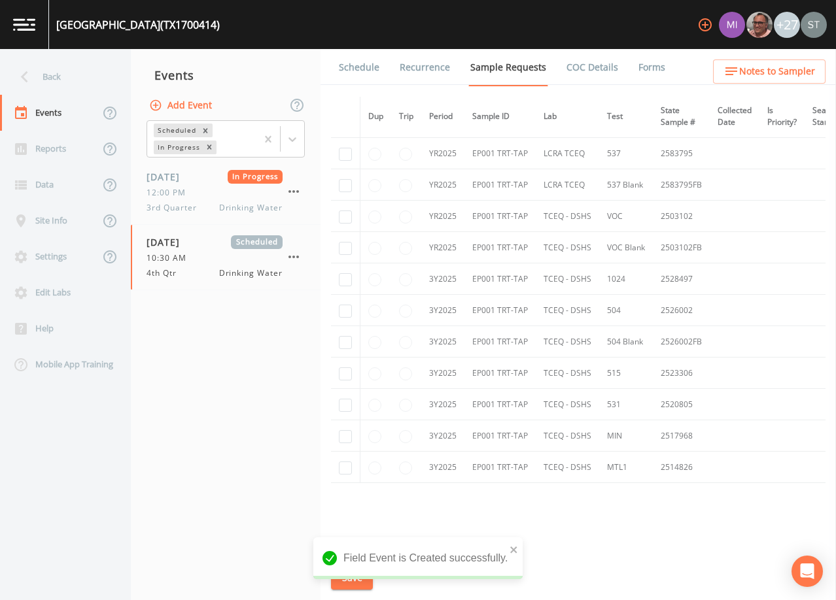
scroll to position [392, 0]
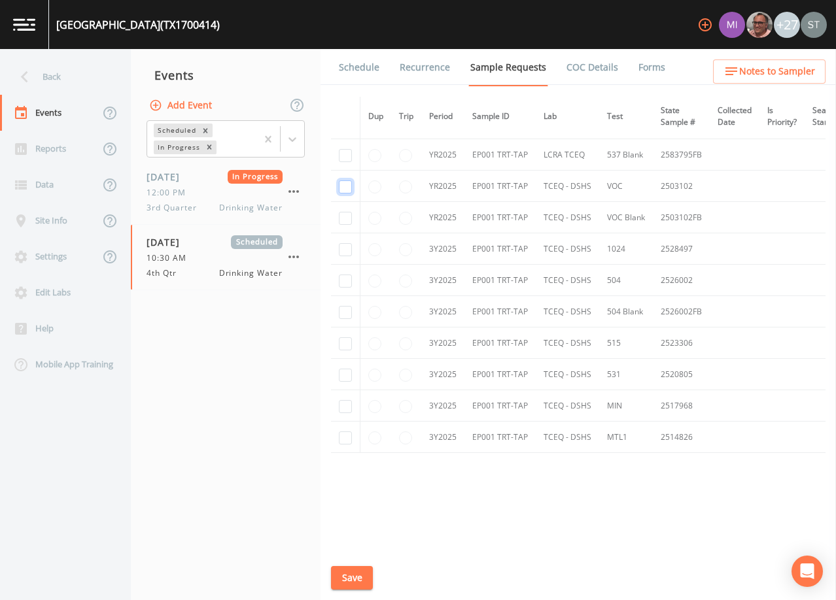
click at [348, 186] on input "checkbox" at bounding box center [345, 186] width 13 height 13
click at [343, 228] on td at bounding box center [345, 217] width 29 height 31
click at [343, 405] on input "checkbox" at bounding box center [345, 406] width 13 height 13
click at [347, 216] on input "checkbox" at bounding box center [345, 218] width 13 height 13
click at [347, 437] on input "checkbox" at bounding box center [345, 438] width 13 height 13
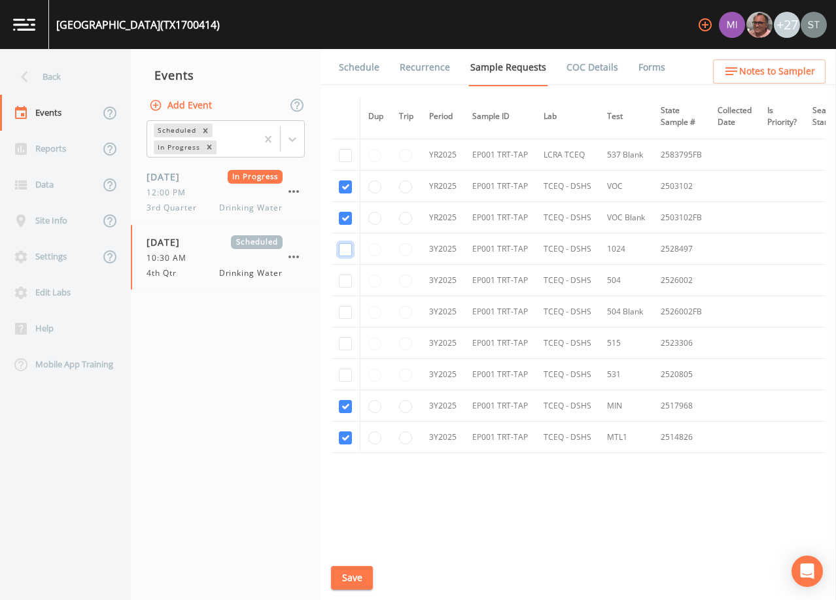
click at [344, 250] on input "checkbox" at bounding box center [345, 249] width 13 height 13
click at [346, 281] on input "checkbox" at bounding box center [345, 281] width 13 height 13
click at [344, 311] on input "checkbox" at bounding box center [345, 312] width 13 height 13
click at [347, 345] on input "checkbox" at bounding box center [345, 343] width 13 height 13
click at [347, 376] on input "checkbox" at bounding box center [345, 375] width 13 height 13
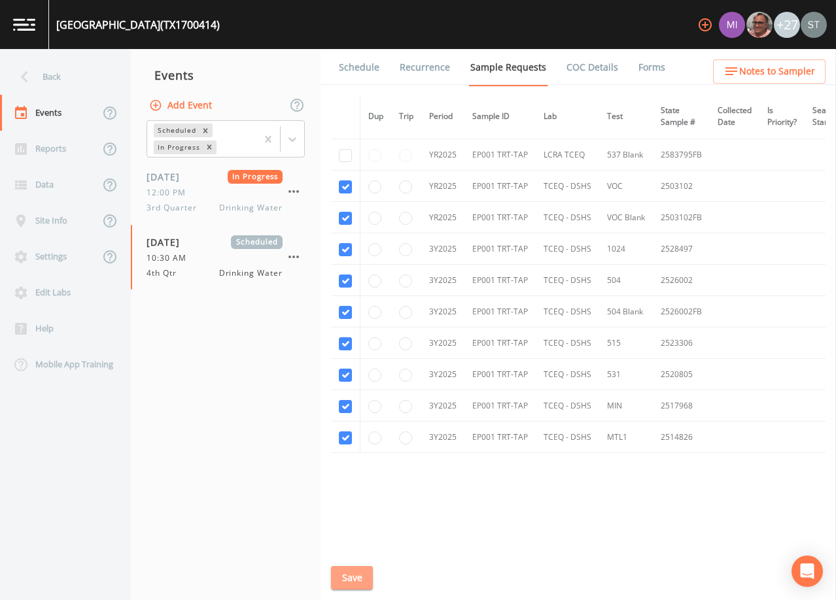
click at [353, 577] on button "Save" at bounding box center [352, 578] width 42 height 24
click at [354, 71] on link "Schedule" at bounding box center [359, 67] width 44 height 37
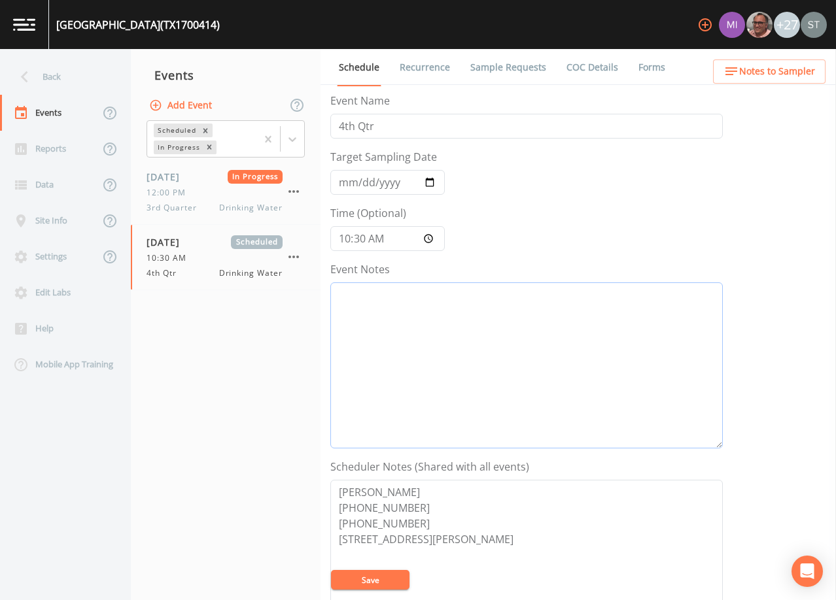
click at [490, 362] on textarea "Event Notes" at bounding box center [526, 365] width 392 height 166
click at [426, 526] on textarea "[PERSON_NAME] [PHONE_NUMBER] [PHONE_NUMBER] [STREET_ADDRESS][PERSON_NAME]" at bounding box center [526, 563] width 392 height 166
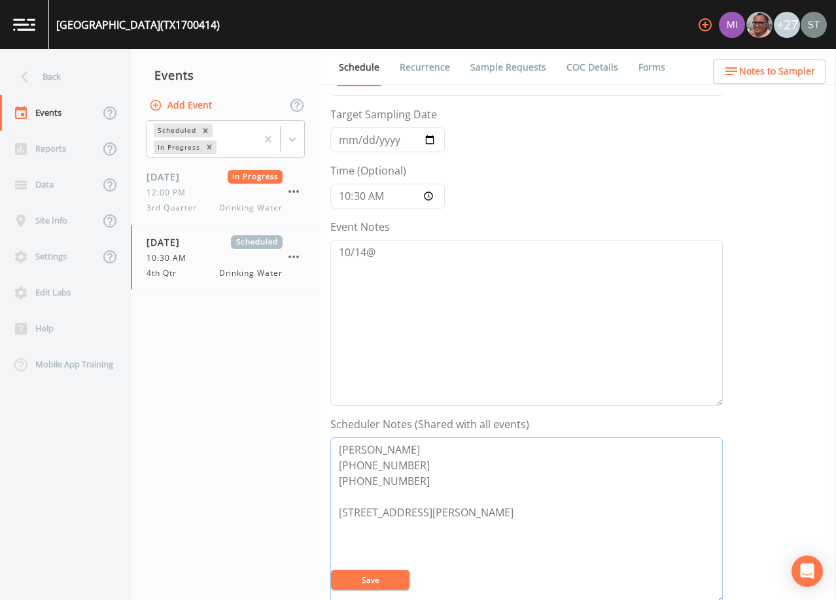
scroll to position [65, 0]
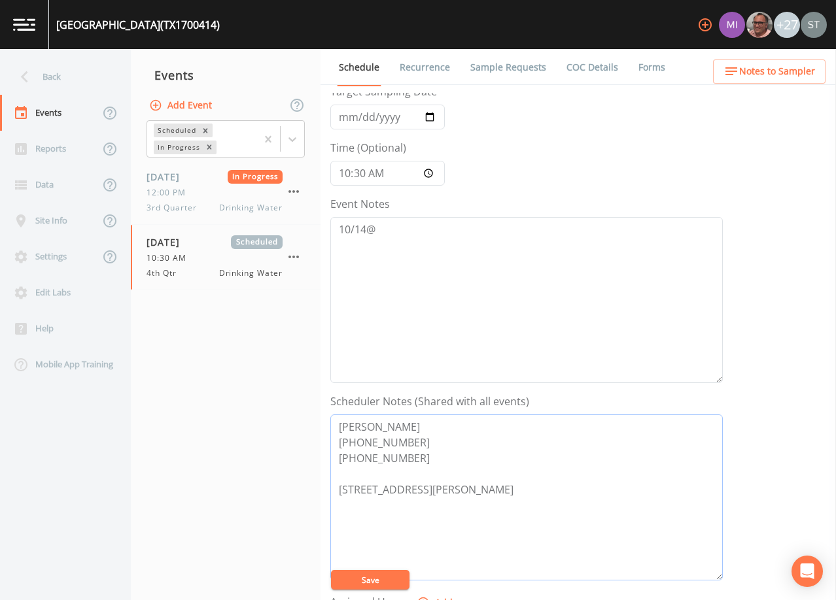
drag, startPoint x: 499, startPoint y: 489, endPoint x: 511, endPoint y: 489, distance: 12.4
click at [511, 489] on textarea "[PERSON_NAME] [PHONE_NUMBER] [PHONE_NUMBER] [STREET_ADDRESS][PERSON_NAME]" at bounding box center [526, 498] width 392 height 166
click at [395, 485] on textarea "[PERSON_NAME] [PHONE_NUMBER] [PHONE_NUMBER] [STREET_ADDRESS][PERSON_NAME]" at bounding box center [526, 498] width 392 height 166
click at [342, 487] on textarea "[PERSON_NAME] [PHONE_NUMBER] [PHONE_NUMBER] [STREET_ADDRESS][PERSON_NAME]" at bounding box center [526, 498] width 392 height 166
click at [420, 228] on textarea "10/14@" at bounding box center [526, 300] width 392 height 166
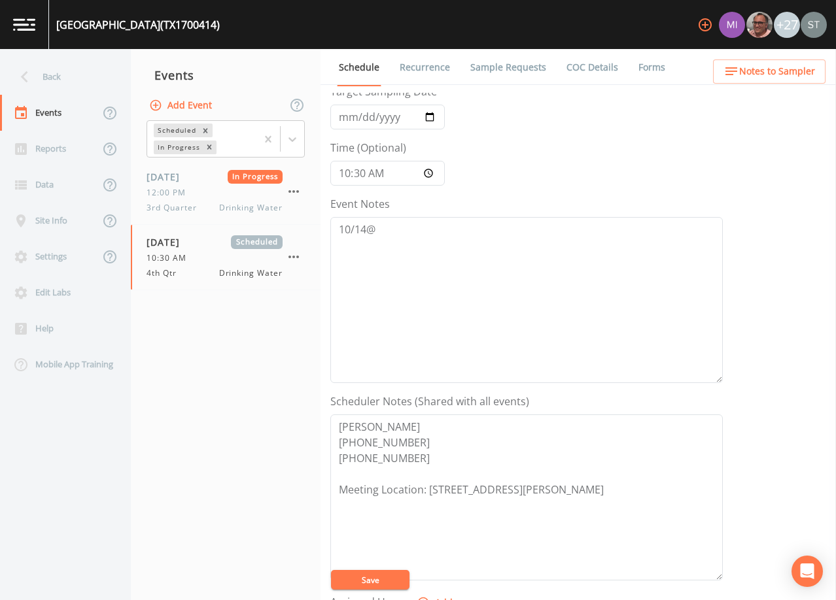
click at [374, 575] on button "Save" at bounding box center [370, 580] width 78 height 20
click at [762, 73] on span "Notes to Sampler" at bounding box center [777, 71] width 76 height 16
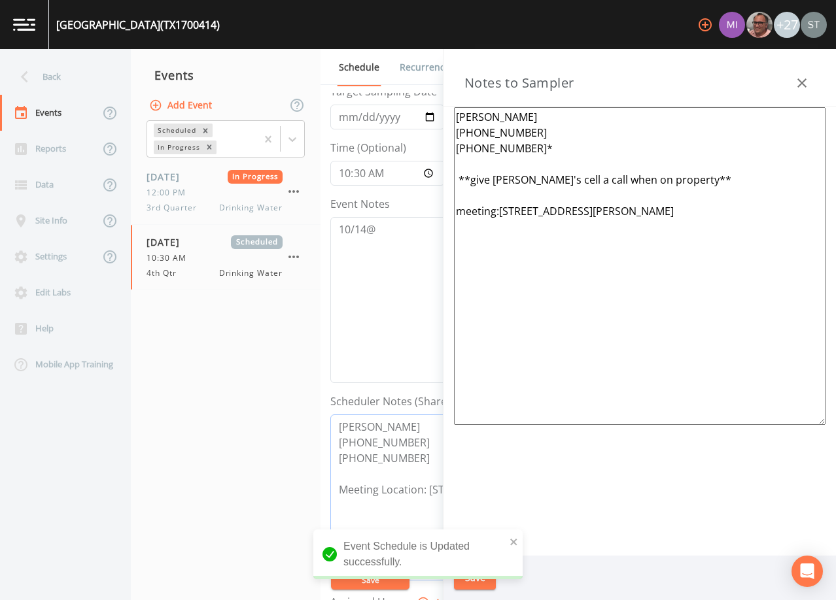
click at [341, 487] on textarea "[PERSON_NAME] [PHONE_NUMBER] [PHONE_NUMBER] Meeting Location: [STREET_ADDRESS][…" at bounding box center [526, 498] width 392 height 166
drag, startPoint x: 654, startPoint y: 217, endPoint x: 430, endPoint y: 218, distance: 223.6
click at [430, 218] on div "Back Events Reports Data Site Info Settings Edit Labs Help Mobile App Training …" at bounding box center [418, 324] width 836 height 551
paste textarea "Meeting Location: [STREET_ADDRESS]"
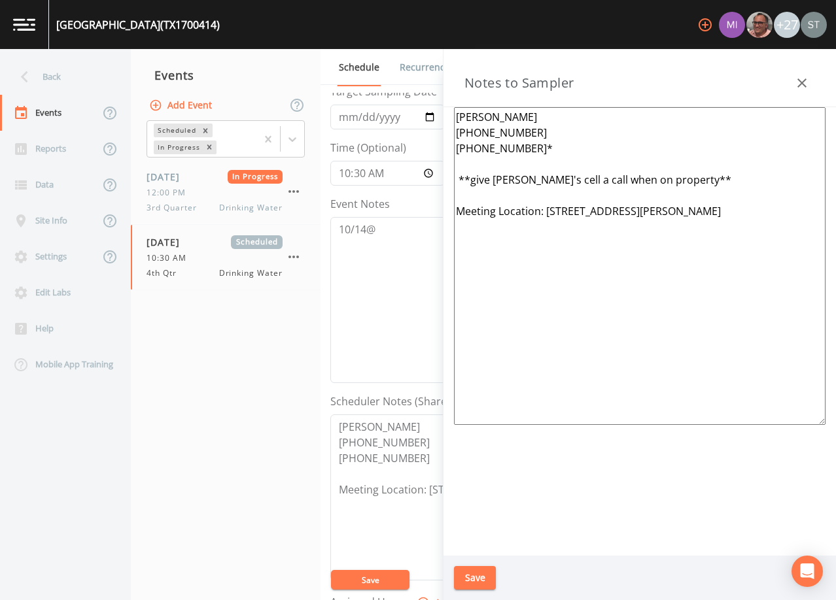
click at [536, 148] on textarea "[PERSON_NAME] [PHONE_NUMBER] [PHONE_NUMBER]* **give [PERSON_NAME]'s cell a call…" at bounding box center [639, 266] width 371 height 318
click at [476, 180] on textarea "[PERSON_NAME] [PHONE_NUMBER] [PHONE_NUMBER] (cell) **give [PERSON_NAME]'s cell …" at bounding box center [639, 266] width 371 height 318
drag, startPoint x: 522, startPoint y: 180, endPoint x: 473, endPoint y: 177, distance: 49.8
click at [473, 177] on textarea "[PERSON_NAME] [PHONE_NUMBER] [PHONE_NUMBER] (cell) **Give [PERSON_NAME]'s cell …" at bounding box center [639, 266] width 371 height 318
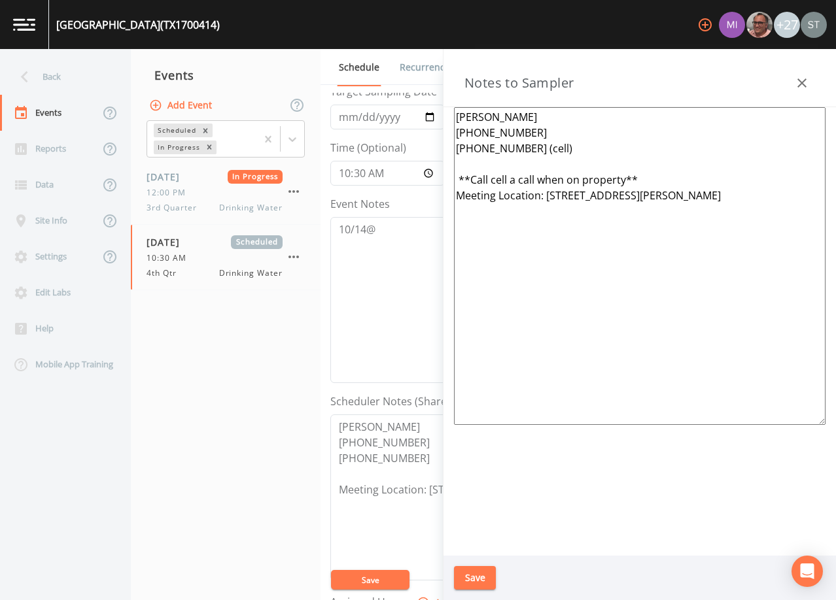
drag, startPoint x: 509, startPoint y: 179, endPoint x: 534, endPoint y: 179, distance: 24.8
click at [534, 179] on textarea "[PERSON_NAME] [PHONE_NUMBER] [PHONE_NUMBER] (cell) **Call cell a call when on p…" at bounding box center [639, 266] width 371 height 318
click at [483, 576] on button "Save" at bounding box center [475, 578] width 42 height 24
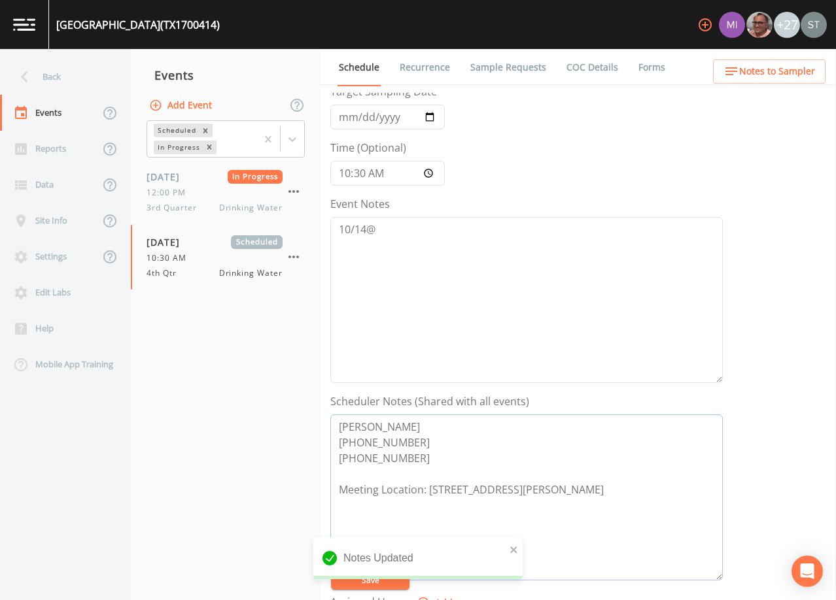
click at [431, 458] on textarea "[PERSON_NAME] [PHONE_NUMBER] [PHONE_NUMBER] Meeting Location: [STREET_ADDRESS][…" at bounding box center [526, 498] width 392 height 166
click at [411, 229] on textarea "10/14@" at bounding box center [526, 300] width 392 height 166
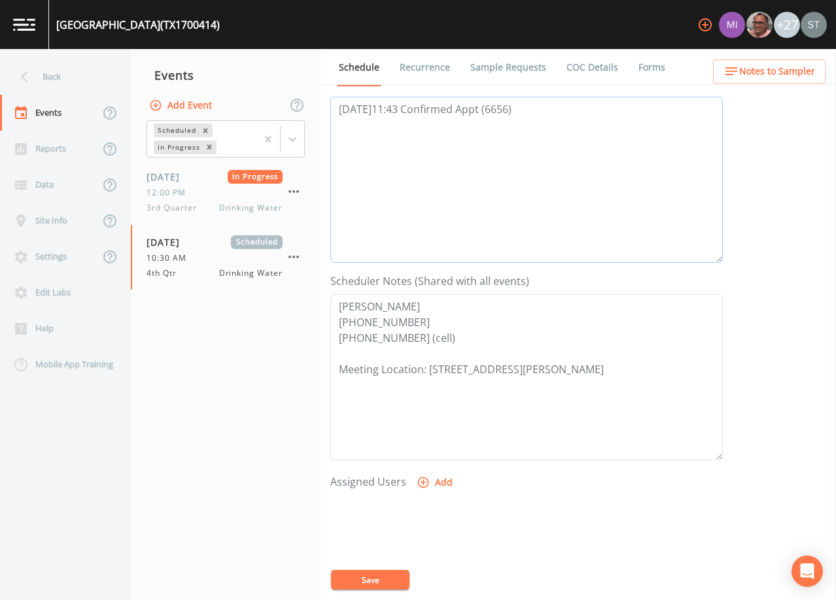
scroll to position [196, 0]
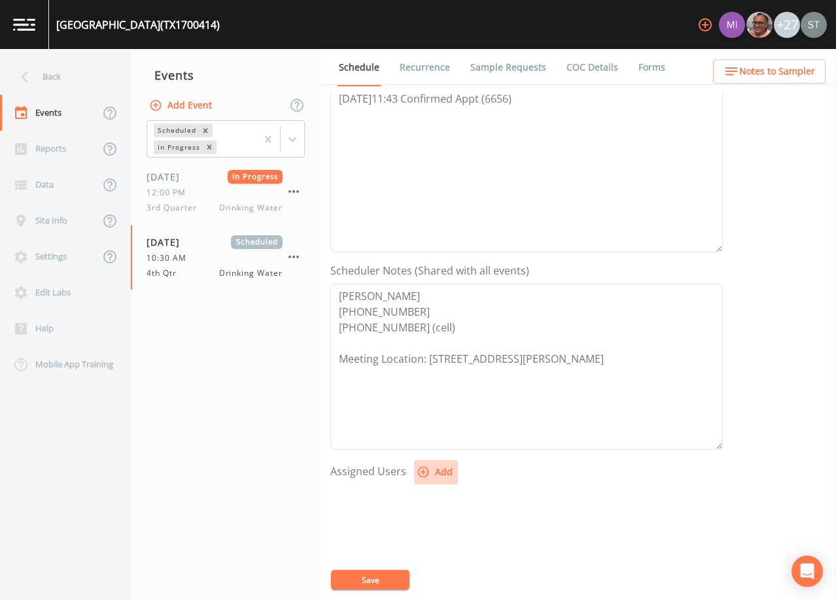
click at [430, 470] on button "Add" at bounding box center [436, 472] width 44 height 24
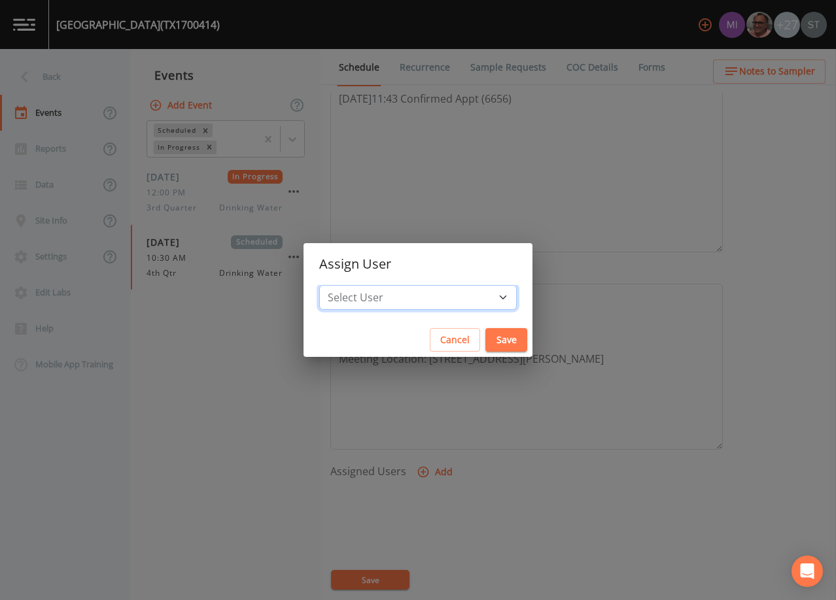
click at [421, 299] on select "Select User [PERSON_NAME] [PERSON_NAME] [PERSON_NAME] [PERSON_NAME] [PERSON_NAM…" at bounding box center [417, 297] width 197 height 25
click at [349, 285] on select "Select User [PERSON_NAME] [PERSON_NAME] [PERSON_NAME] [PERSON_NAME] [PERSON_NAM…" at bounding box center [417, 297] width 197 height 25
click at [485, 337] on button "Save" at bounding box center [506, 340] width 42 height 24
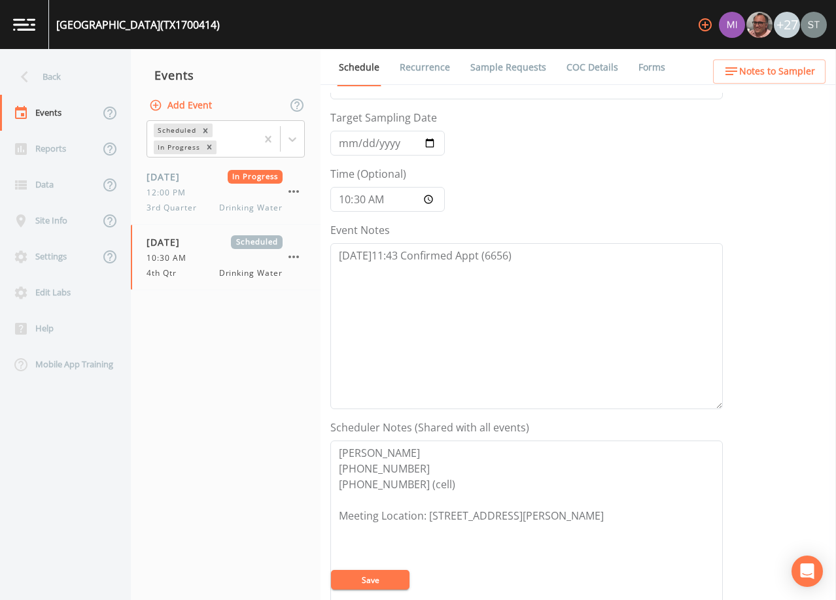
scroll to position [0, 0]
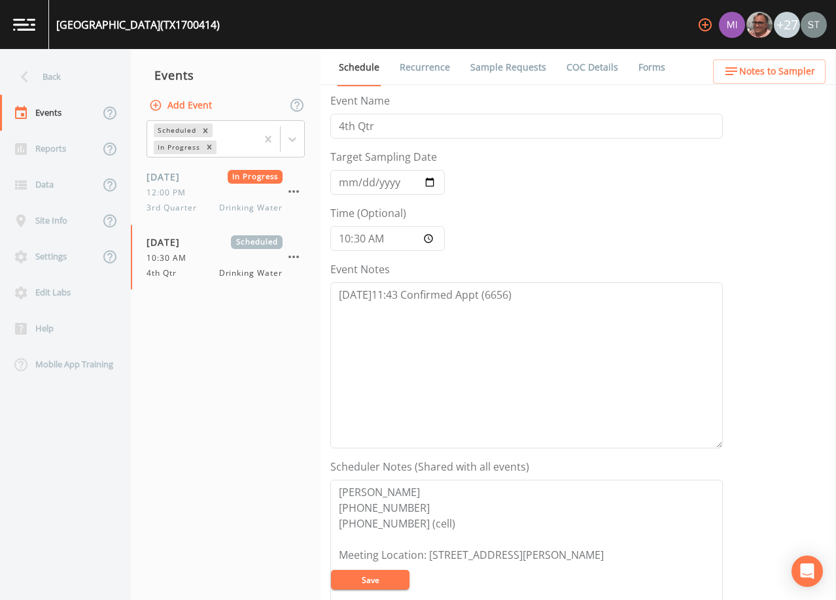
click at [377, 581] on button "Save" at bounding box center [370, 580] width 78 height 20
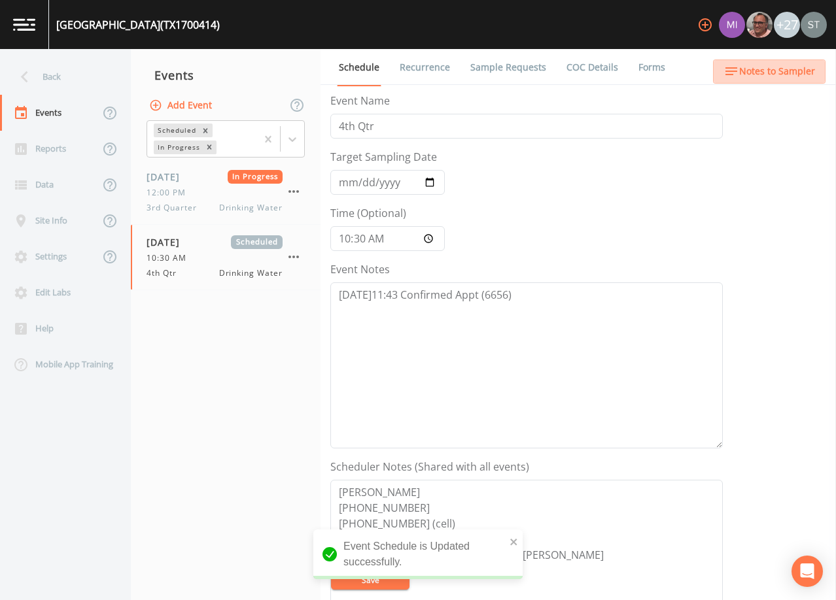
click at [796, 71] on span "Notes to Sampler" at bounding box center [777, 71] width 76 height 16
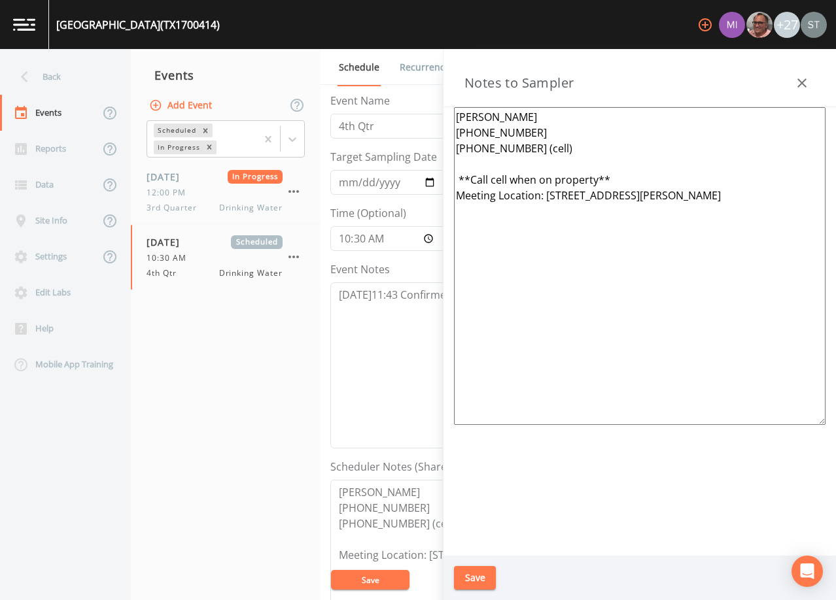
click at [808, 81] on icon "button" at bounding box center [802, 83] width 16 height 16
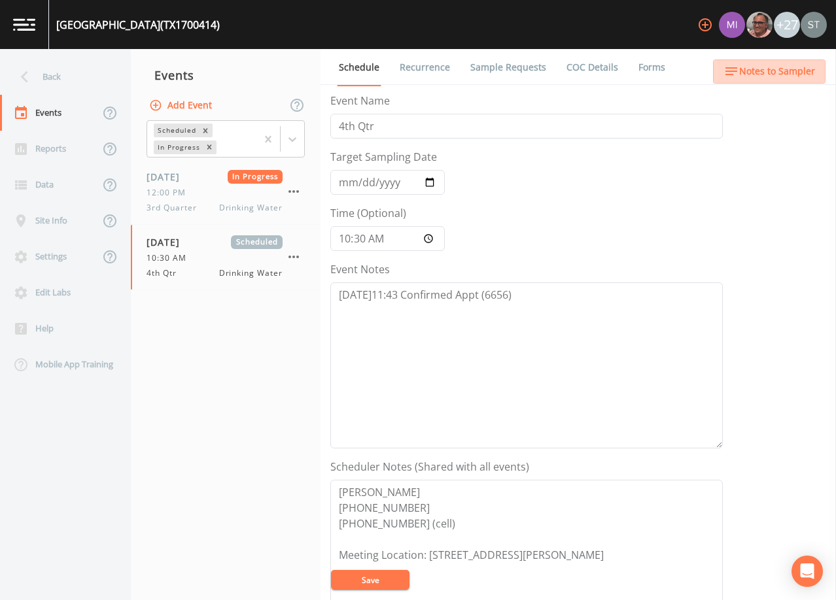
click at [806, 73] on span "Notes to Sampler" at bounding box center [777, 71] width 76 height 16
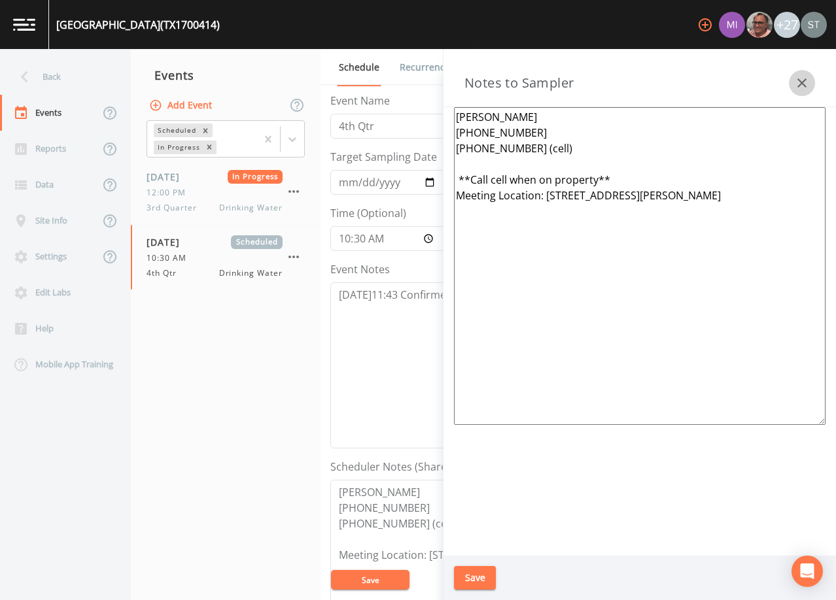
click at [806, 77] on icon "button" at bounding box center [802, 83] width 16 height 16
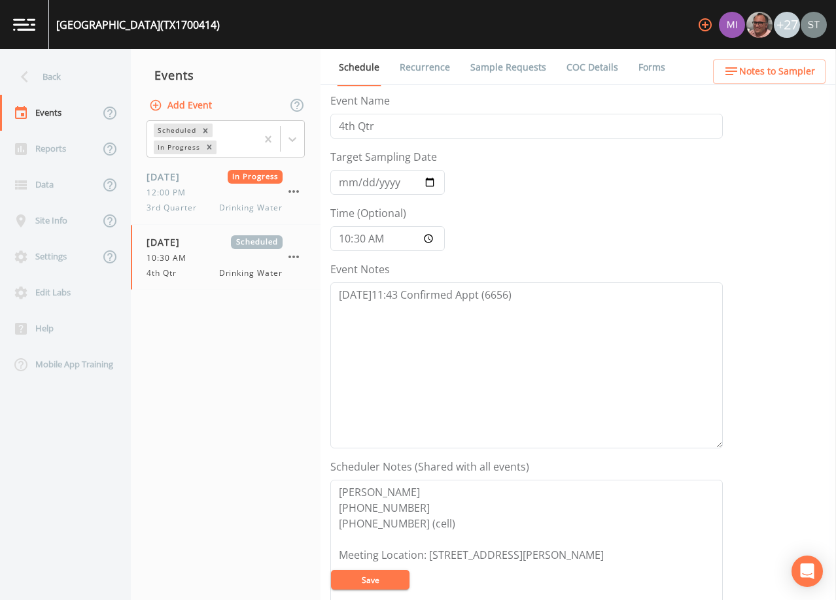
click at [397, 582] on button "Save" at bounding box center [370, 580] width 78 height 20
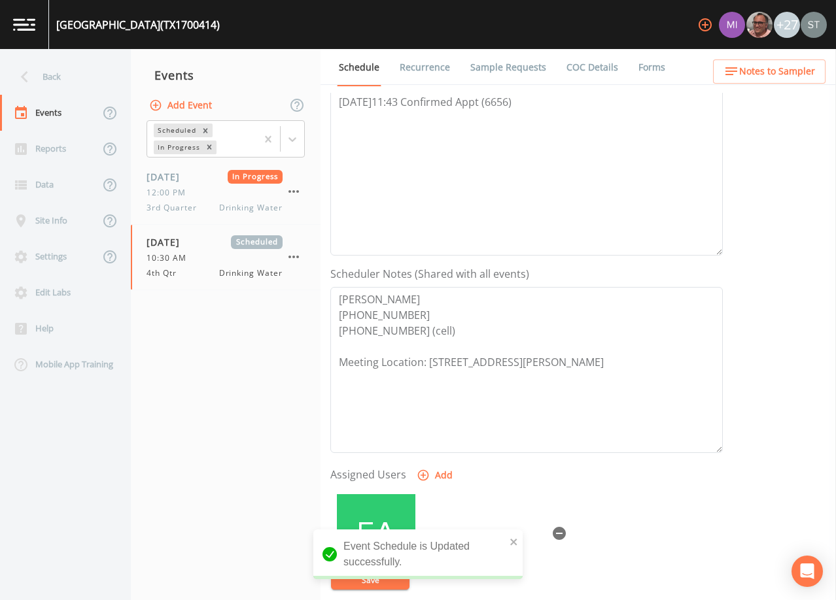
scroll to position [262, 0]
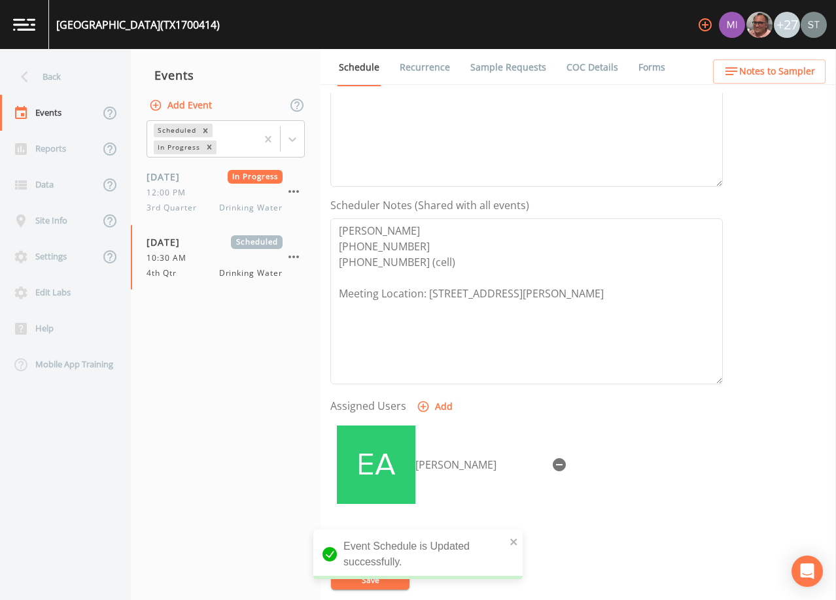
click at [485, 67] on link "Sample Requests" at bounding box center [508, 67] width 80 height 37
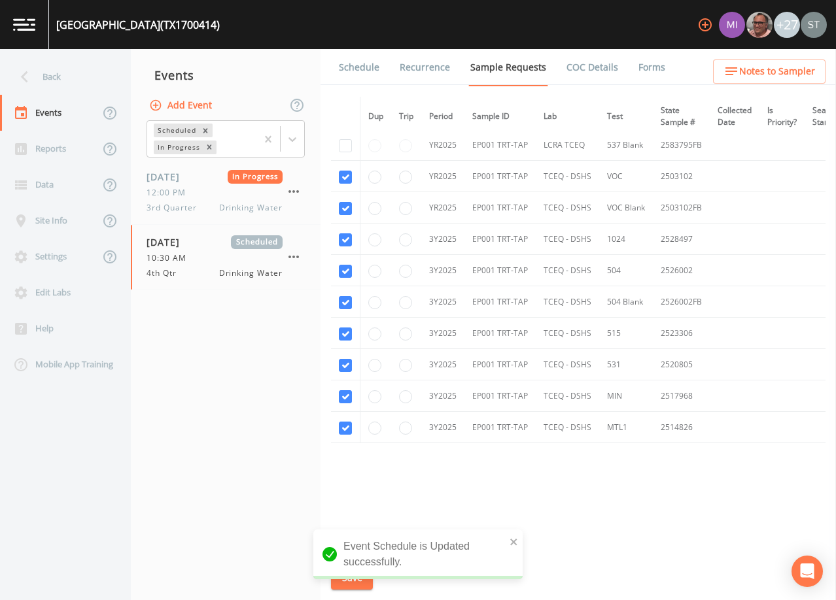
scroll to position [405, 0]
click at [806, 67] on span "Notes to Sampler" at bounding box center [777, 71] width 76 height 16
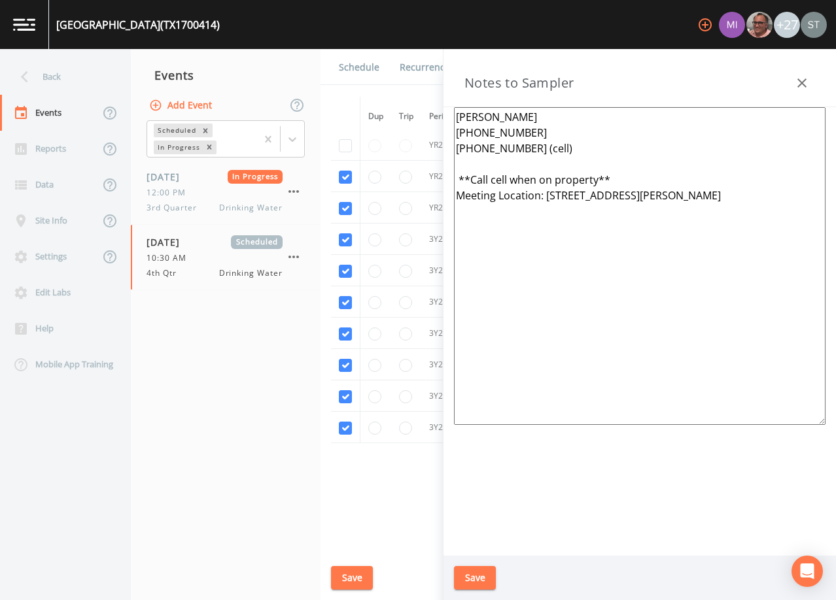
click at [810, 82] on button "button" at bounding box center [802, 83] width 26 height 26
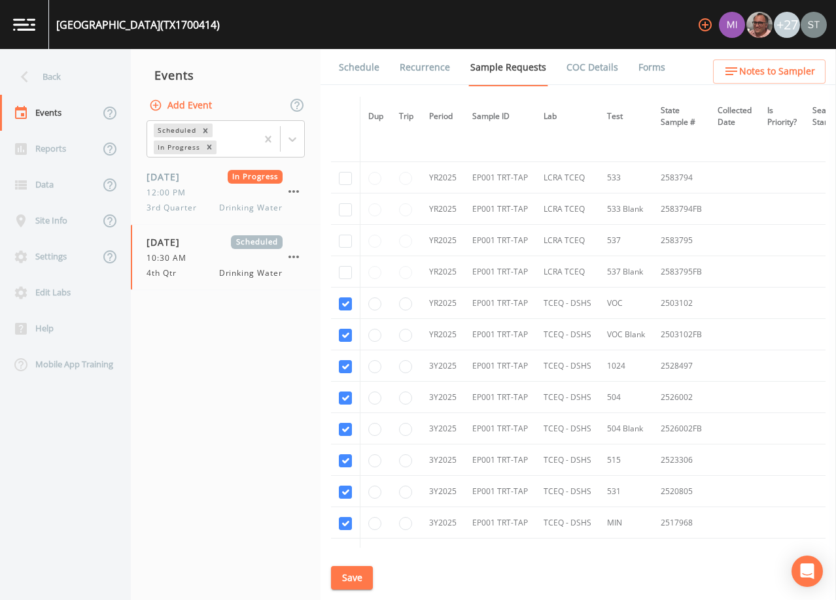
scroll to position [275, 0]
click at [73, 86] on div "Back" at bounding box center [59, 77] width 118 height 36
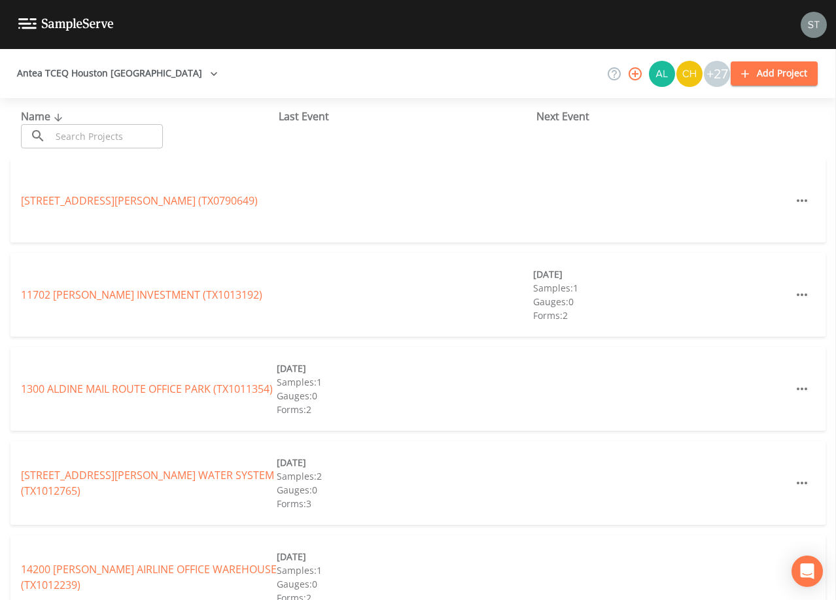
click at [120, 135] on input "text" at bounding box center [107, 136] width 112 height 24
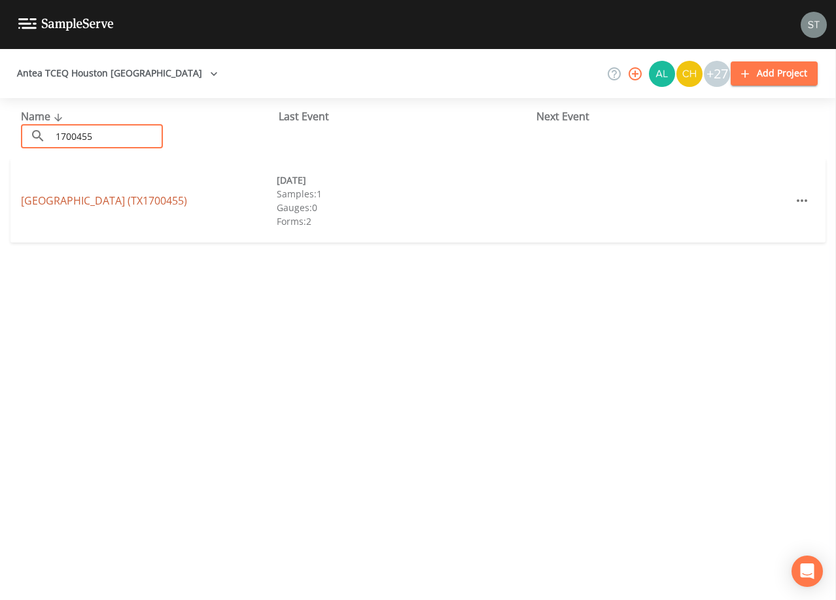
click at [139, 199] on link "[GEOGRAPHIC_DATA] (TX1700455)" at bounding box center [104, 201] width 166 height 14
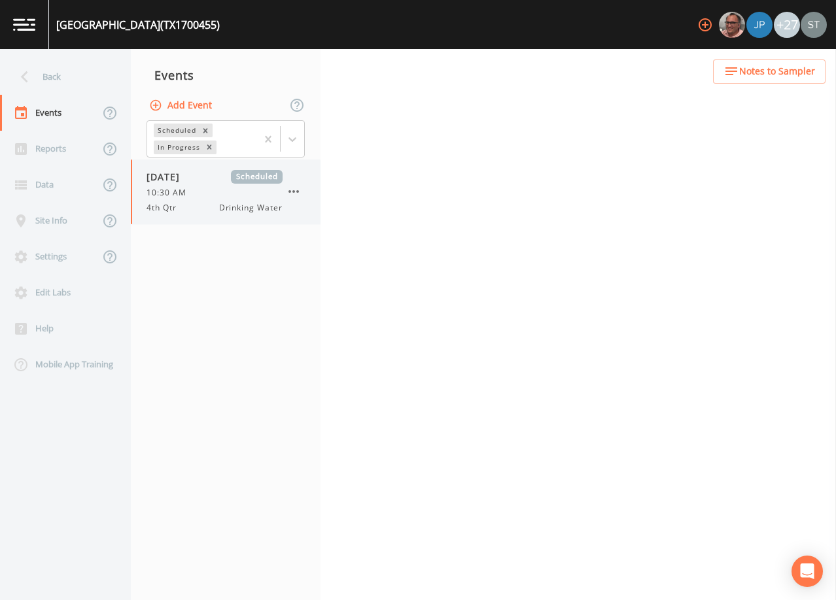
click at [214, 188] on div "10:30 AM" at bounding box center [214, 193] width 136 height 12
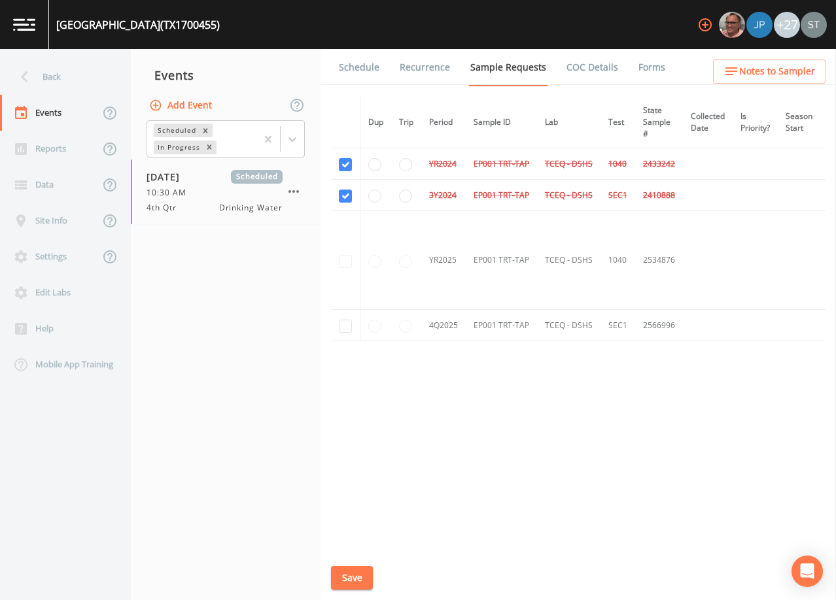
click at [193, 107] on button "Add Event" at bounding box center [181, 106] width 71 height 24
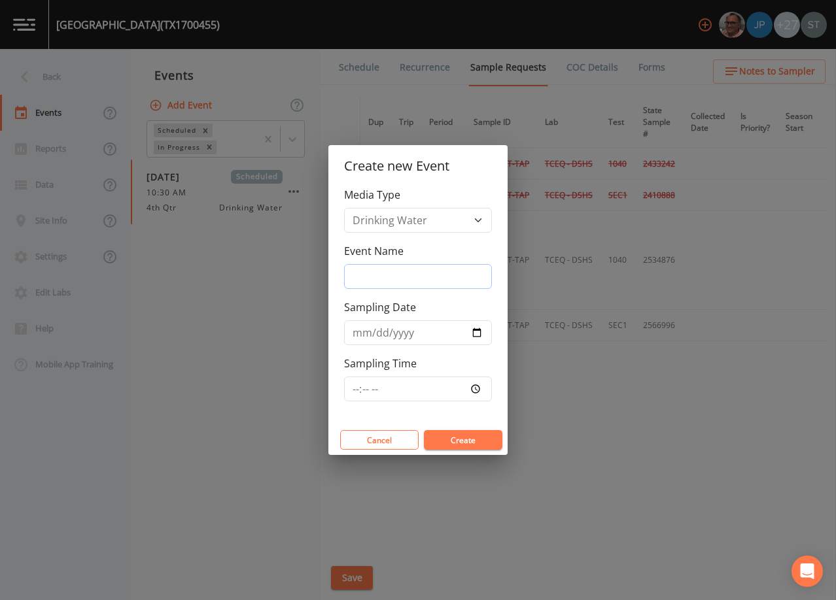
click at [390, 269] on input "Event Name" at bounding box center [418, 276] width 148 height 25
click at [358, 333] on input "Sampling Date" at bounding box center [418, 332] width 148 height 25
click at [458, 436] on button "Create" at bounding box center [463, 440] width 78 height 20
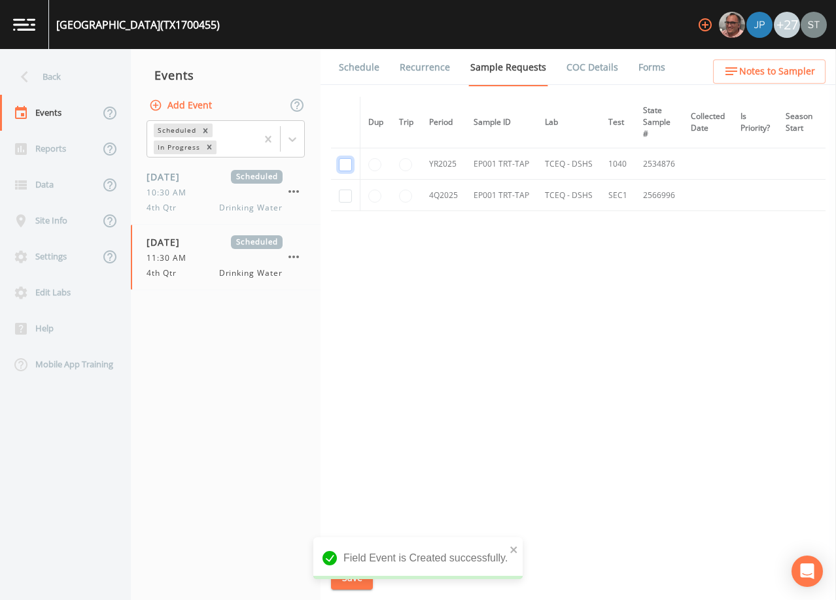
click at [342, 167] on input "checkbox" at bounding box center [345, 164] width 13 height 13
click at [346, 199] on input "checkbox" at bounding box center [345, 196] width 13 height 13
click at [349, 577] on button "Save" at bounding box center [352, 578] width 42 height 24
click at [368, 68] on link "Schedule" at bounding box center [359, 67] width 44 height 37
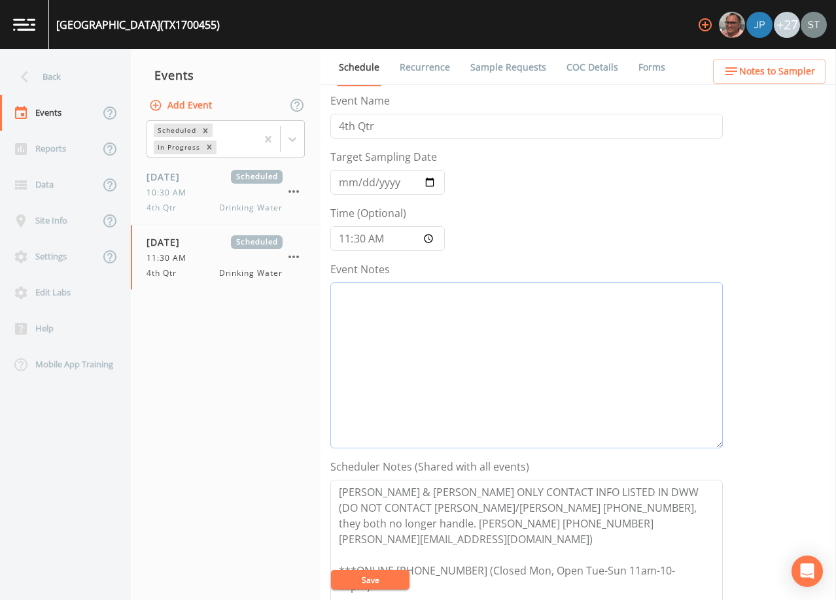
click at [477, 351] on textarea "Event Notes" at bounding box center [526, 365] width 392 height 166
drag, startPoint x: 645, startPoint y: 522, endPoint x: 488, endPoint y: 517, distance: 157.1
click at [488, 517] on textarea "[PERSON_NAME] & [PERSON_NAME] ONLY CONTACT INFO LISTED IN DWW (DO NOT CONTACT […" at bounding box center [526, 563] width 392 height 166
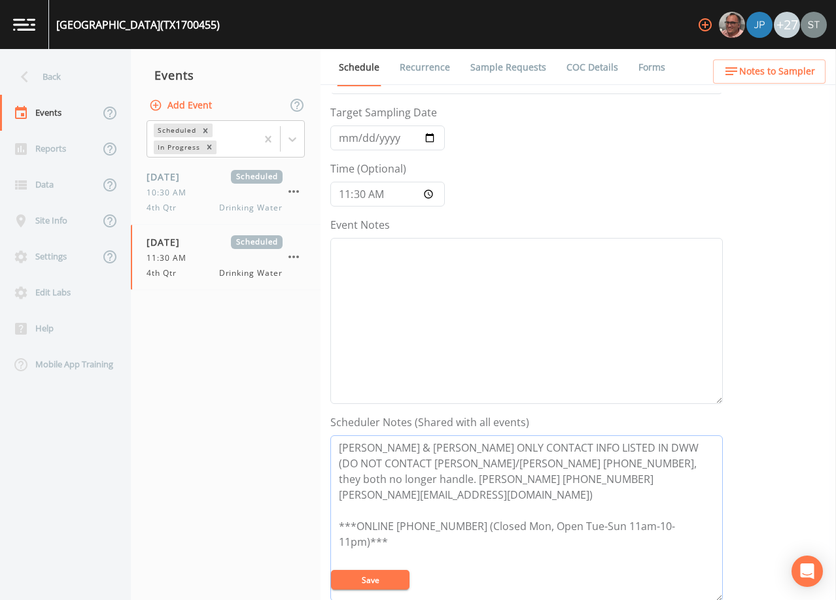
scroll to position [65, 0]
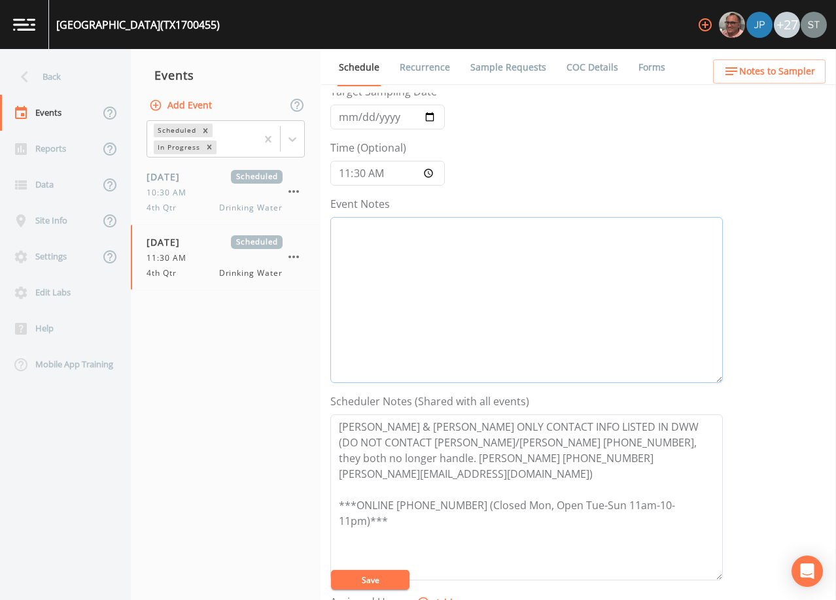
click at [411, 260] on textarea "Event Notes" at bounding box center [526, 300] width 392 height 166
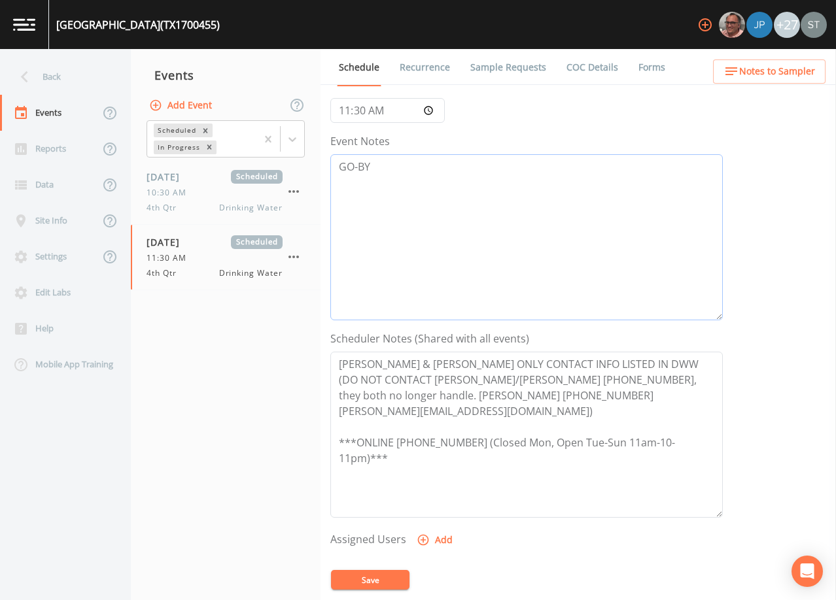
scroll to position [196, 0]
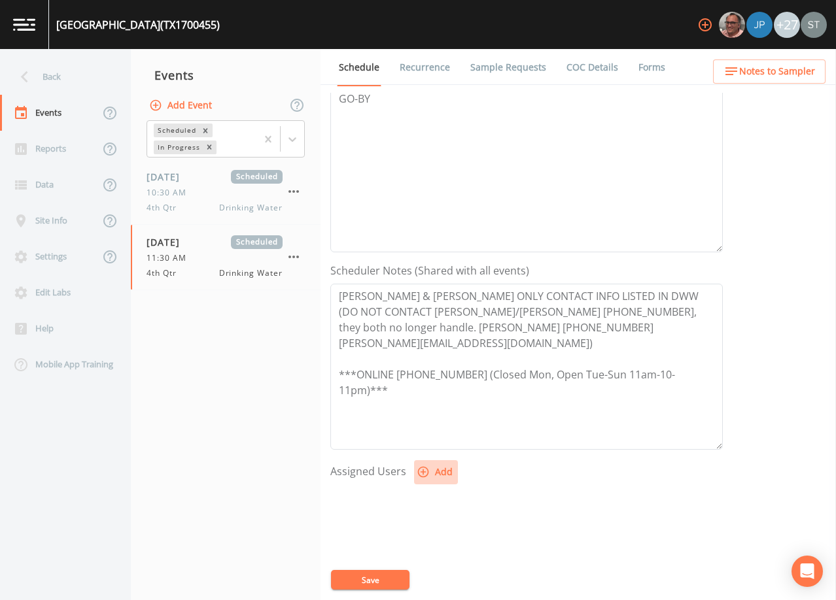
click at [432, 471] on button "Add" at bounding box center [436, 472] width 44 height 24
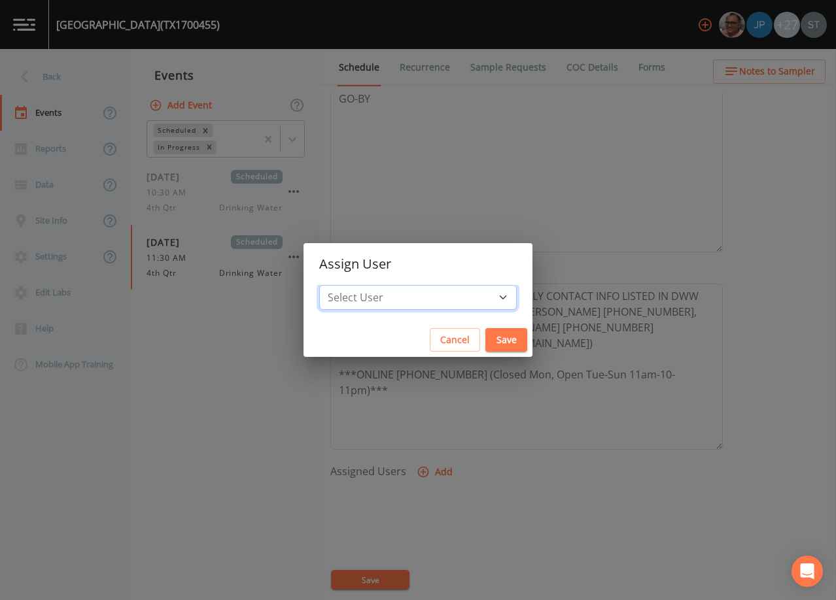
click at [415, 303] on select "Select User [PERSON_NAME] [PERSON_NAME] [PERSON_NAME] [PERSON_NAME] [PERSON_NAM…" at bounding box center [417, 297] width 197 height 25
click at [349, 285] on select "Select User [PERSON_NAME] [PERSON_NAME] [PERSON_NAME] [PERSON_NAME] [PERSON_NAM…" at bounding box center [417, 297] width 197 height 25
click at [485, 340] on button "Save" at bounding box center [506, 340] width 42 height 24
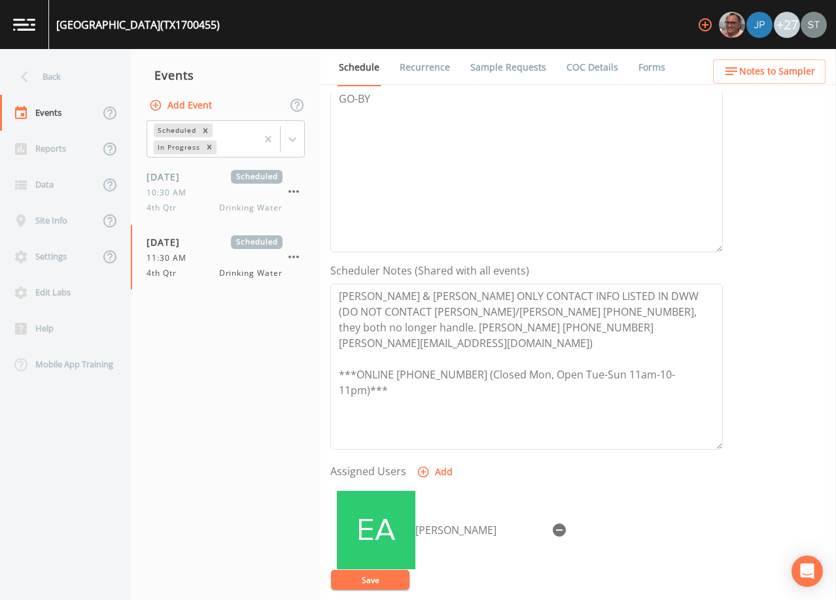
click at [815, 77] on button "Notes to Sampler" at bounding box center [769, 72] width 112 height 24
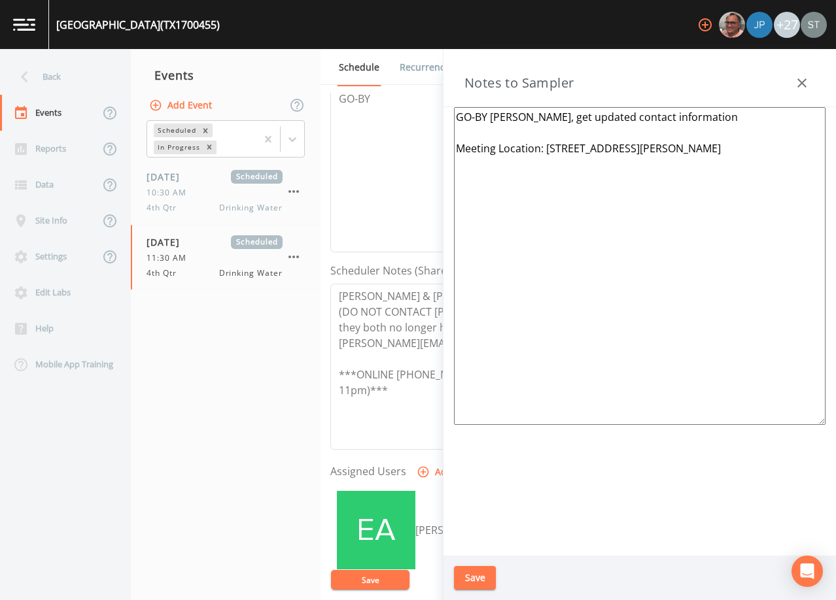
click at [813, 77] on button "button" at bounding box center [802, 83] width 26 height 26
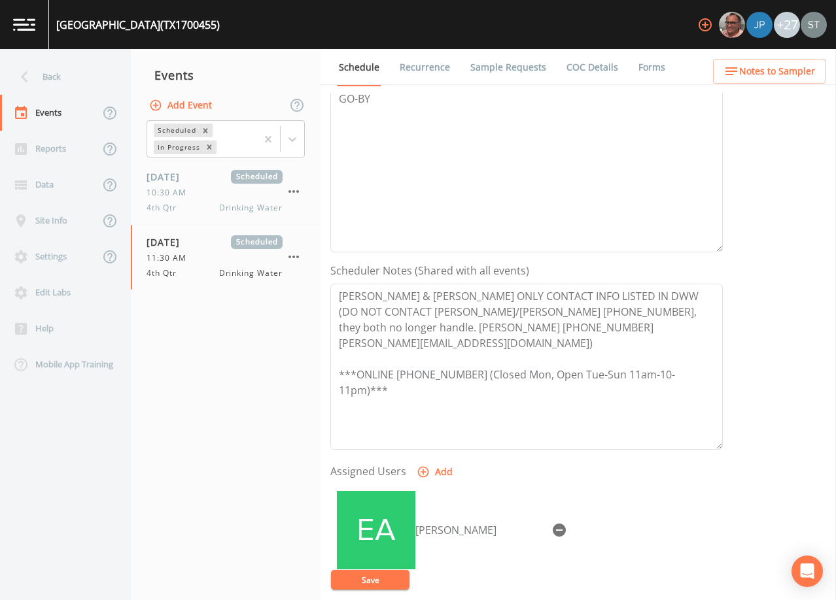
click at [369, 582] on button "Save" at bounding box center [370, 580] width 78 height 20
click at [369, 575] on button "Save" at bounding box center [370, 580] width 78 height 20
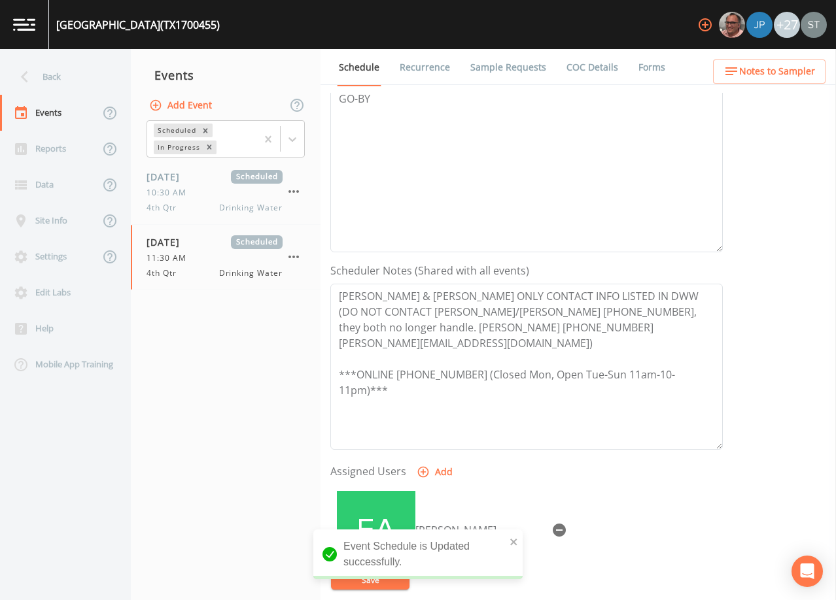
drag, startPoint x: 507, startPoint y: 76, endPoint x: 571, endPoint y: 71, distance: 63.6
click at [508, 75] on link "Sample Requests" at bounding box center [508, 67] width 80 height 37
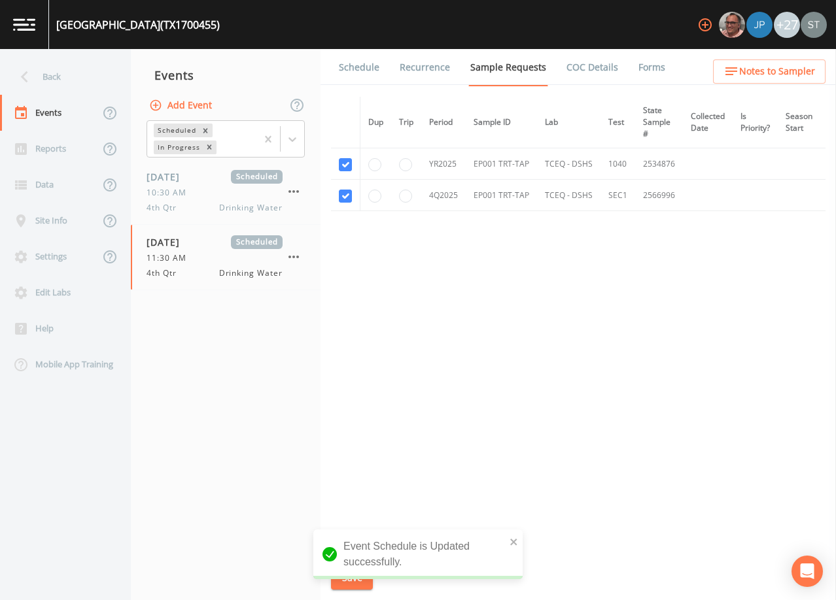
click at [765, 67] on span "Notes to Sampler" at bounding box center [777, 71] width 76 height 16
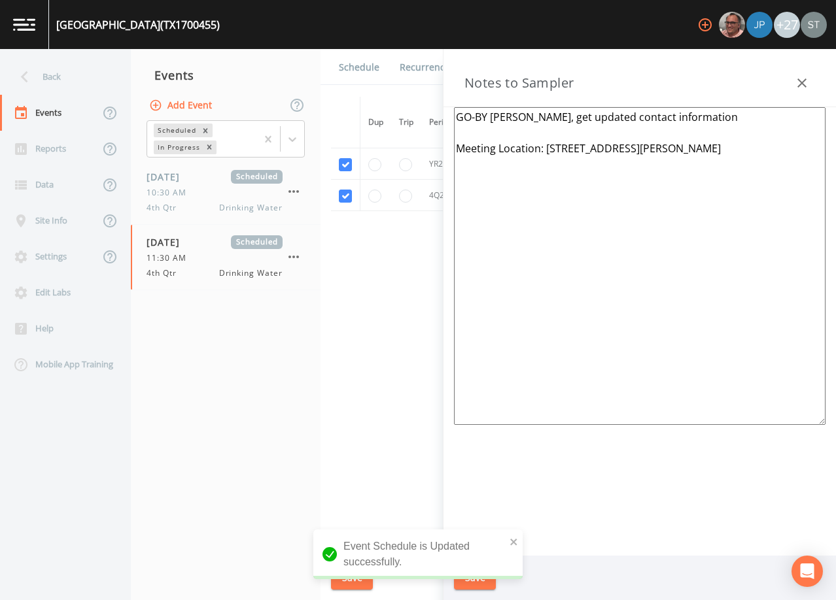
click at [812, 77] on button "button" at bounding box center [802, 83] width 26 height 26
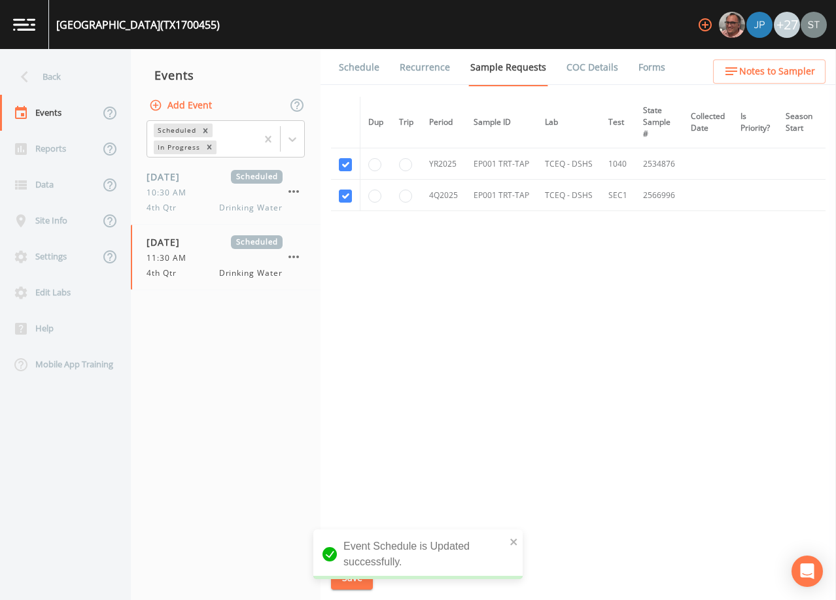
click at [362, 71] on link "Schedule" at bounding box center [359, 67] width 44 height 37
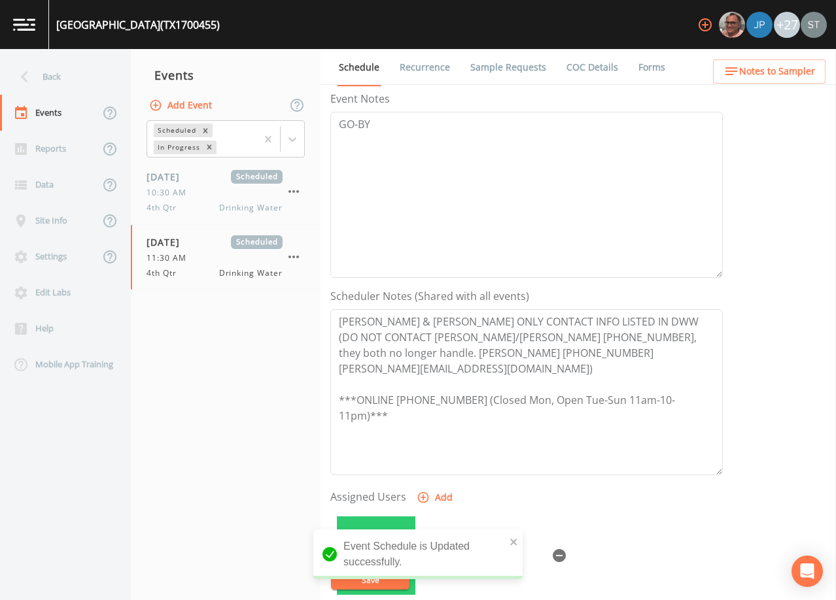
scroll to position [196, 0]
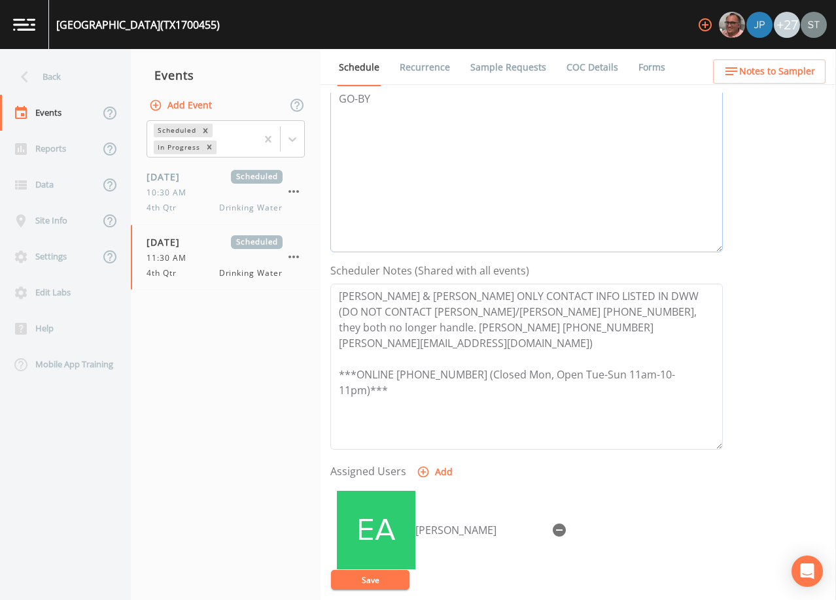
click at [437, 133] on textarea "GO-BY" at bounding box center [526, 169] width 392 height 166
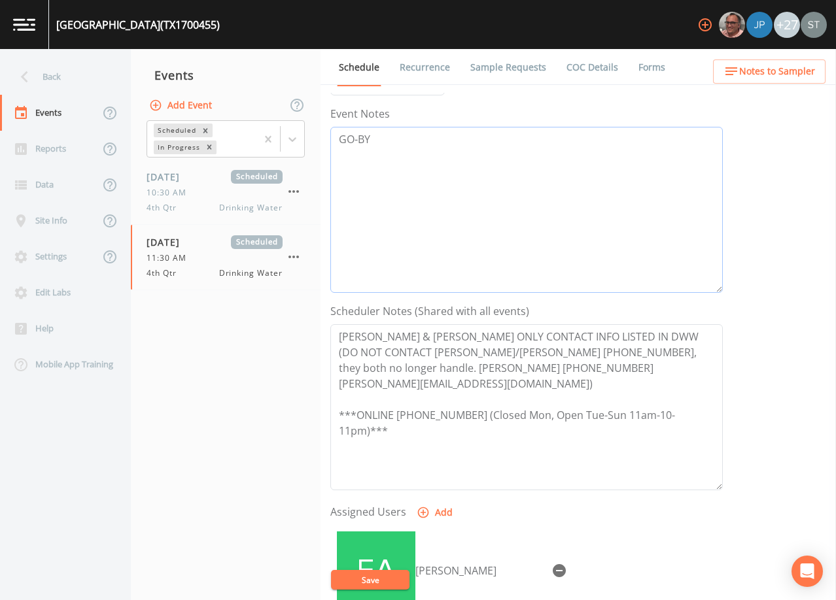
drag, startPoint x: 436, startPoint y: 112, endPoint x: 322, endPoint y: 101, distance: 114.9
click at [322, 101] on div "Schedule Recurrence Sample Requests COC Details Forms Event Name 4th Qtr Target…" at bounding box center [577, 324] width 515 height 551
click at [604, 439] on textarea "[PERSON_NAME] & [PERSON_NAME] ONLY CONTACT INFO LISTED IN DWW (DO NOT CONTACT […" at bounding box center [526, 407] width 392 height 166
drag, startPoint x: 665, startPoint y: 371, endPoint x: 303, endPoint y: 327, distance: 364.9
click at [303, 327] on div "Back Events Reports Data Site Info Settings Edit Labs Help Mobile App Training …" at bounding box center [418, 324] width 836 height 551
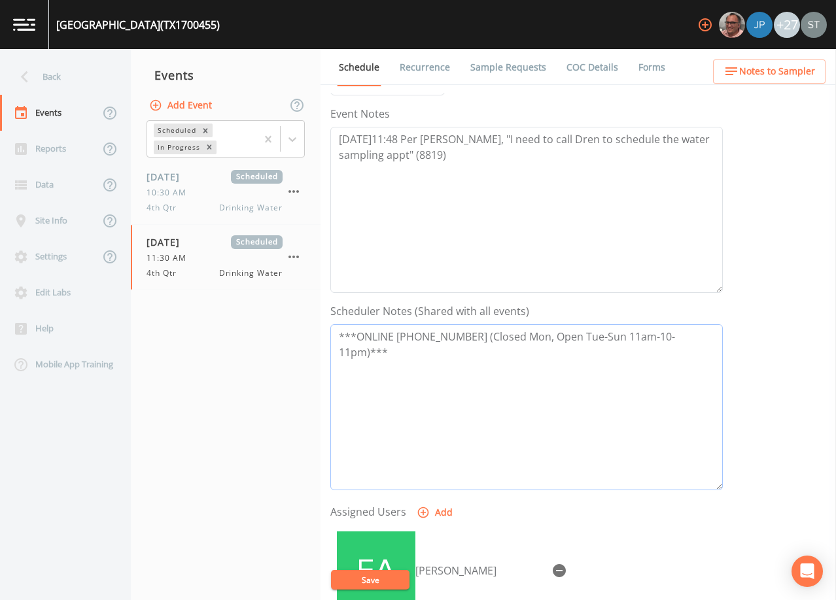
drag, startPoint x: 708, startPoint y: 366, endPoint x: 307, endPoint y: 367, distance: 400.2
click at [307, 367] on div "Back Events Reports Data Site Info Settings Edit Labs Help Mobile App Training …" at bounding box center [418, 324] width 836 height 551
click at [408, 382] on textarea "***ONLINE [PHONE_NUMBER] (Closed Mon, Open Tue-Sun 11am-10-11pm)***" at bounding box center [526, 407] width 392 height 166
click at [358, 365] on textarea "***ONLINE [PHONE_NUMBER] (Closed Mon, Open Tue-Sun 11am-10-11pm)***" at bounding box center [526, 407] width 392 height 166
click at [696, 369] on textarea "*ONLINE [PHONE_NUMBER] (Closed Mon, Open Tue-Sun 11am-10-11pm)***" at bounding box center [526, 407] width 392 height 166
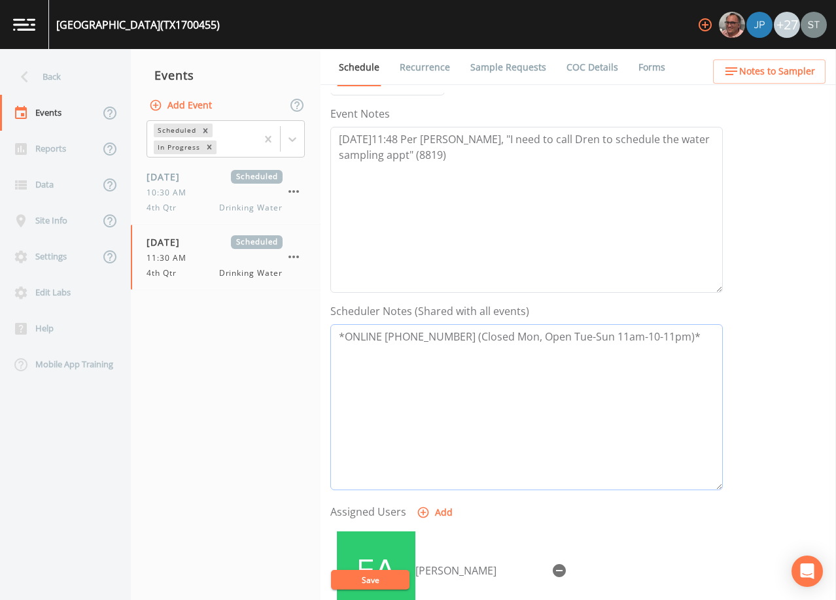
click at [478, 337] on textarea "*ONLINE [PHONE_NUMBER] (Closed Mon, Open Tue-Sun 11am-10-11pm)*" at bounding box center [526, 407] width 392 height 166
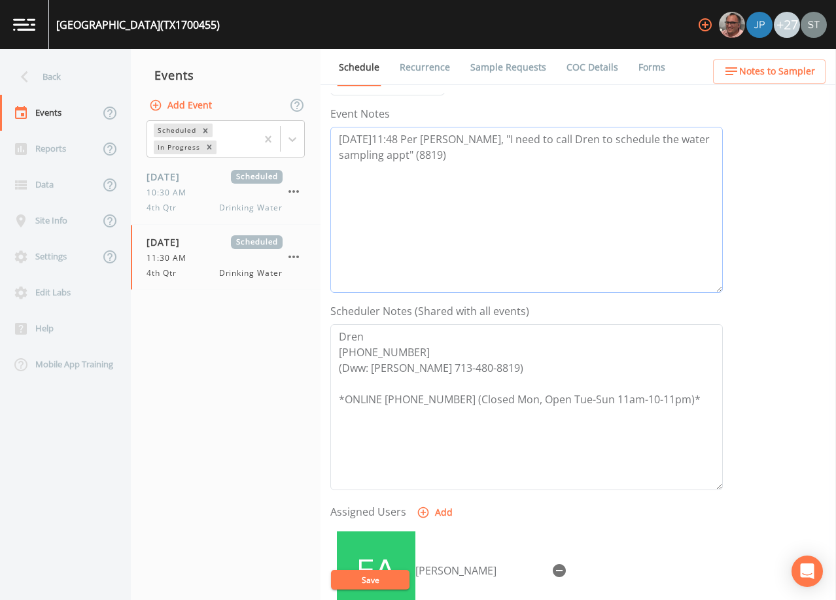
click at [488, 185] on textarea "[DATE]11:48 Per [PERSON_NAME], "I need to call Dren to schedule the water sampl…" at bounding box center [526, 210] width 392 height 166
click at [475, 439] on textarea "Dren [PHONE_NUMBER] (Dww: [PERSON_NAME] 713-480-8819) *ONLINE [PHONE_NUMBER] (C…" at bounding box center [526, 407] width 392 height 166
click at [405, 173] on textarea "[DATE]11:48 Per [PERSON_NAME], "I need to call Dren to schedule the water sampl…" at bounding box center [526, 210] width 392 height 166
click at [394, 575] on button "Save" at bounding box center [370, 580] width 78 height 20
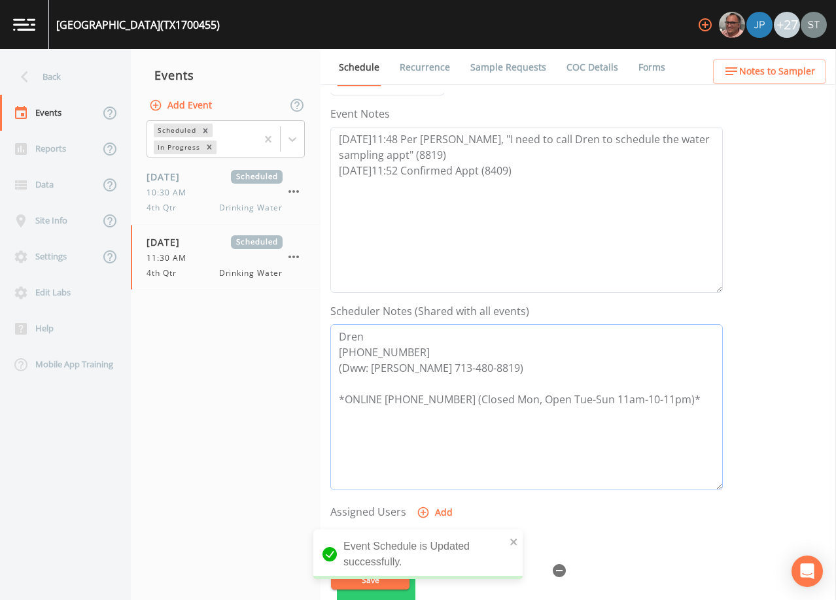
drag, startPoint x: 543, startPoint y: 368, endPoint x: 307, endPoint y: 332, distance: 238.8
click at [307, 332] on div "Back Events Reports Data Site Info Settings Edit Labs Help Mobile App Training …" at bounding box center [418, 324] width 836 height 551
click at [765, 69] on span "Notes to Sampler" at bounding box center [777, 71] width 76 height 16
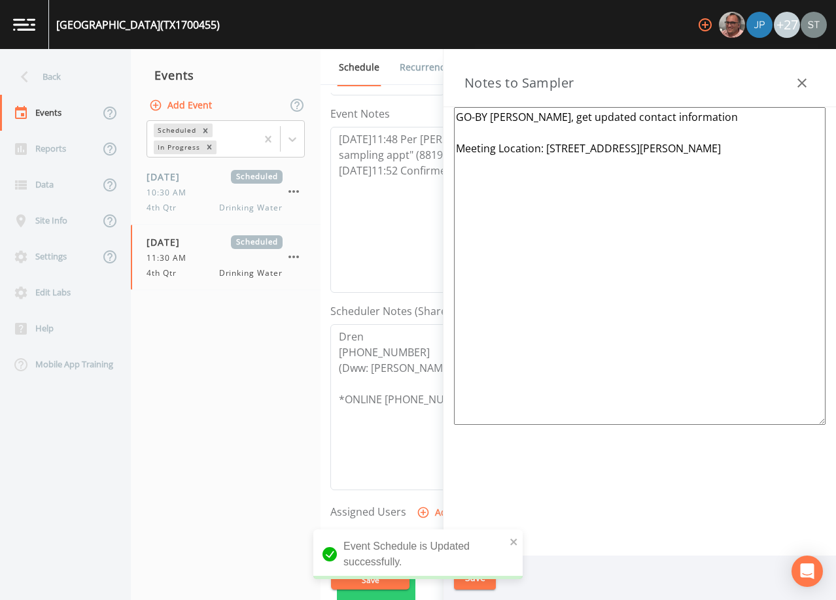
drag, startPoint x: 730, startPoint y: 114, endPoint x: 428, endPoint y: 120, distance: 302.8
click at [428, 120] on div "Back Events Reports Data Site Info Settings Edit Labs Help Mobile App Training …" at bounding box center [418, 324] width 836 height 551
paste textarea "Dren [PHONE_NUMBER] (Dww: [PERSON_NAME] 713-480-8819)"
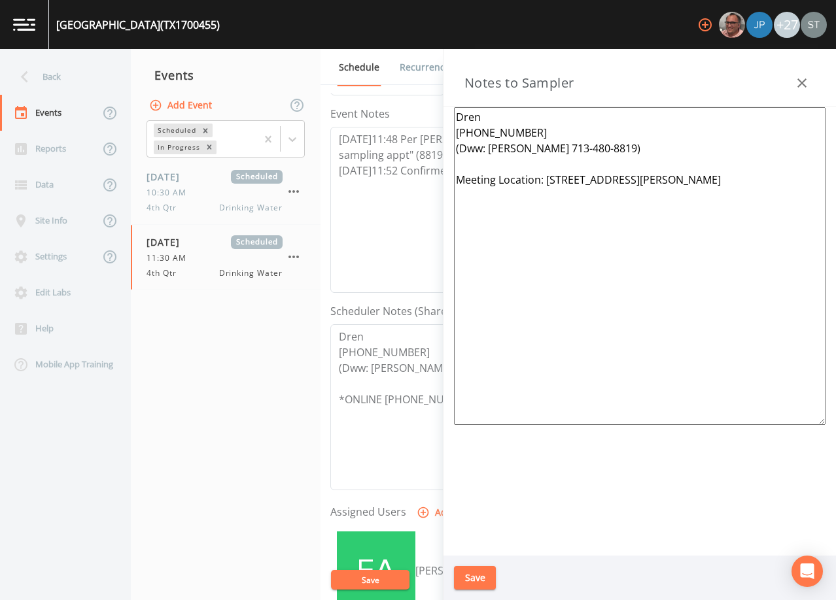
drag, startPoint x: 613, startPoint y: 148, endPoint x: 433, endPoint y: 150, distance: 179.8
click at [433, 150] on div "Back Events Reports Data Site Info Settings Edit Labs Help Mobile App Training …" at bounding box center [418, 324] width 836 height 551
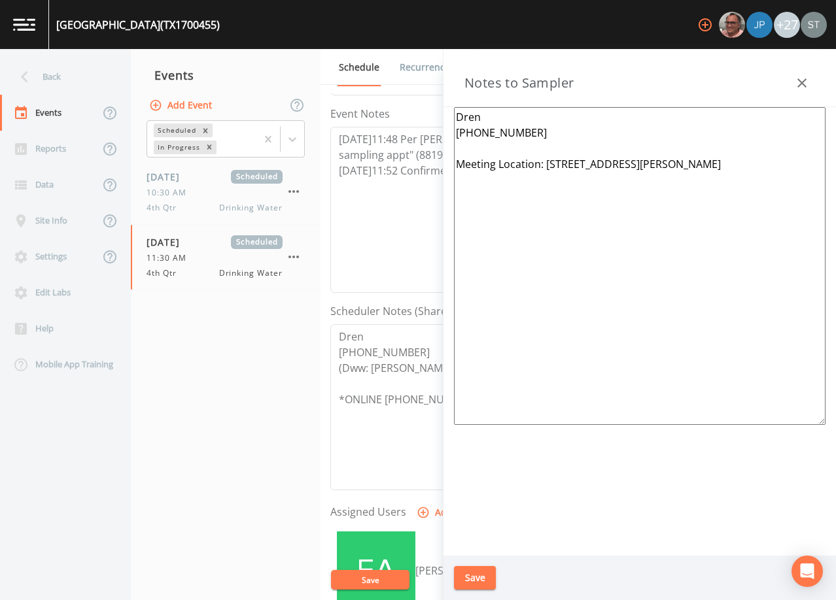
click at [485, 575] on button "Save" at bounding box center [475, 578] width 42 height 24
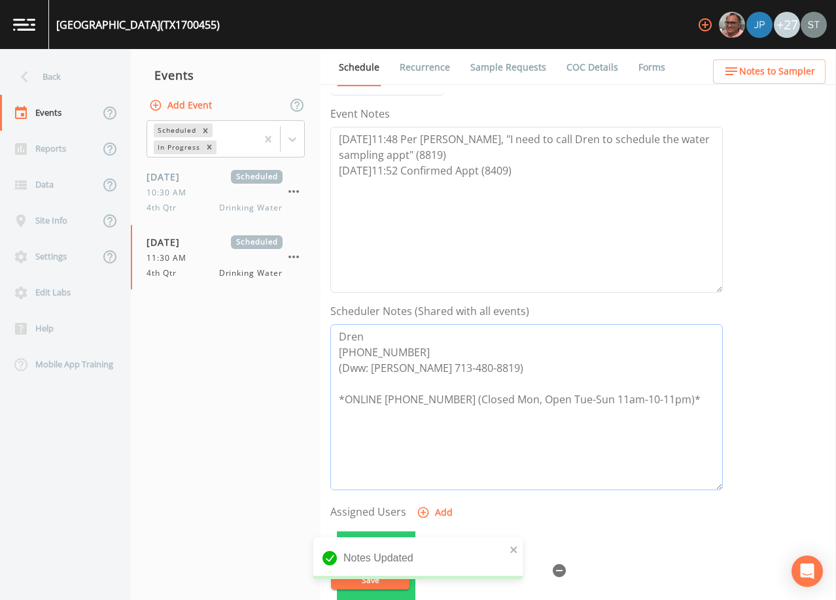
click at [422, 350] on textarea "Dren [PHONE_NUMBER] (Dww: [PERSON_NAME] 713-480-8819) *ONLINE [PHONE_NUMBER] (C…" at bounding box center [526, 407] width 392 height 166
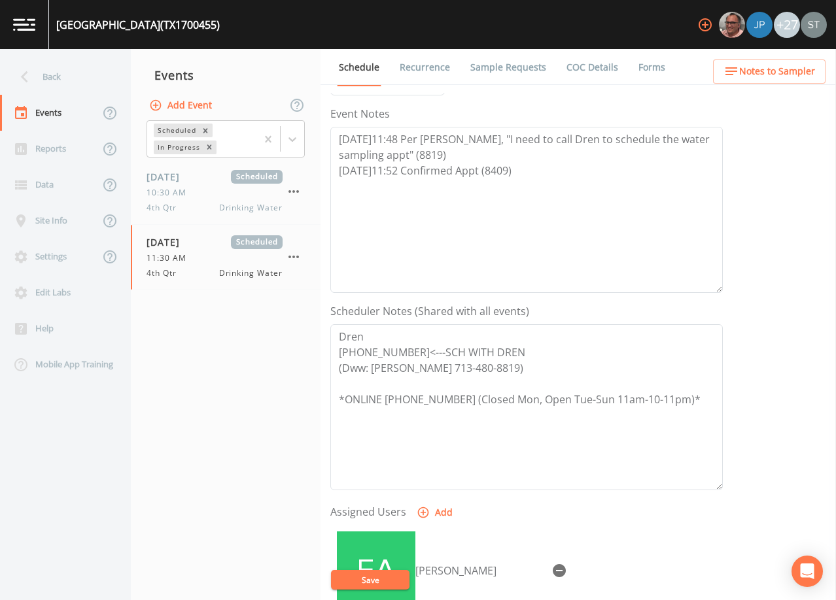
click at [385, 579] on button "Save" at bounding box center [370, 580] width 78 height 20
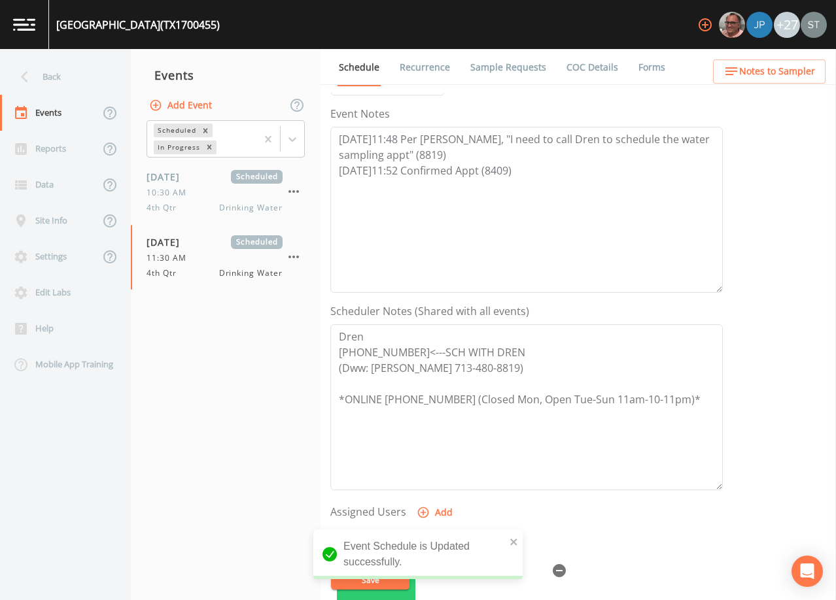
click at [519, 69] on link "Sample Requests" at bounding box center [508, 67] width 80 height 37
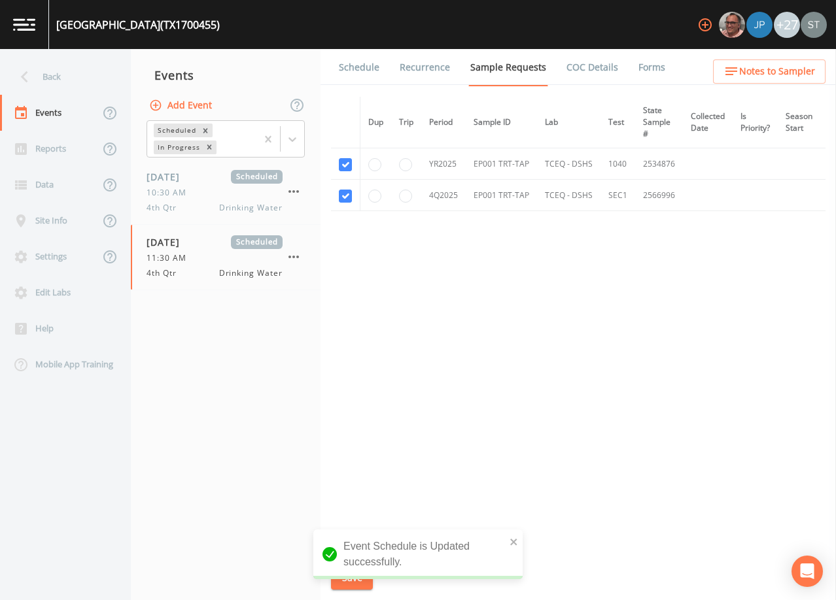
click at [358, 71] on link "Schedule" at bounding box center [359, 67] width 44 height 37
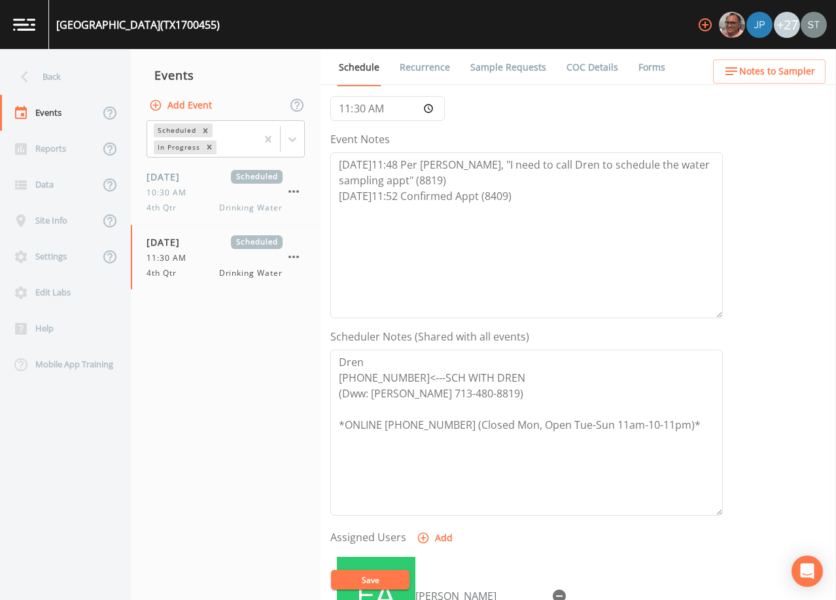
scroll to position [131, 0]
click at [811, 75] on span "Notes to Sampler" at bounding box center [777, 71] width 76 height 16
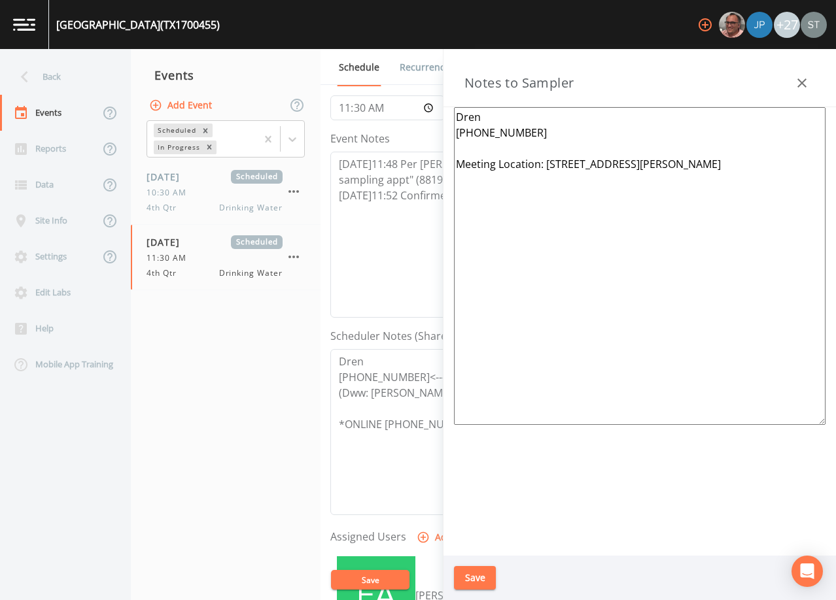
click at [815, 81] on div "Notes to Sampler" at bounding box center [639, 78] width 392 height 58
click at [802, 83] on icon "button" at bounding box center [801, 82] width 9 height 9
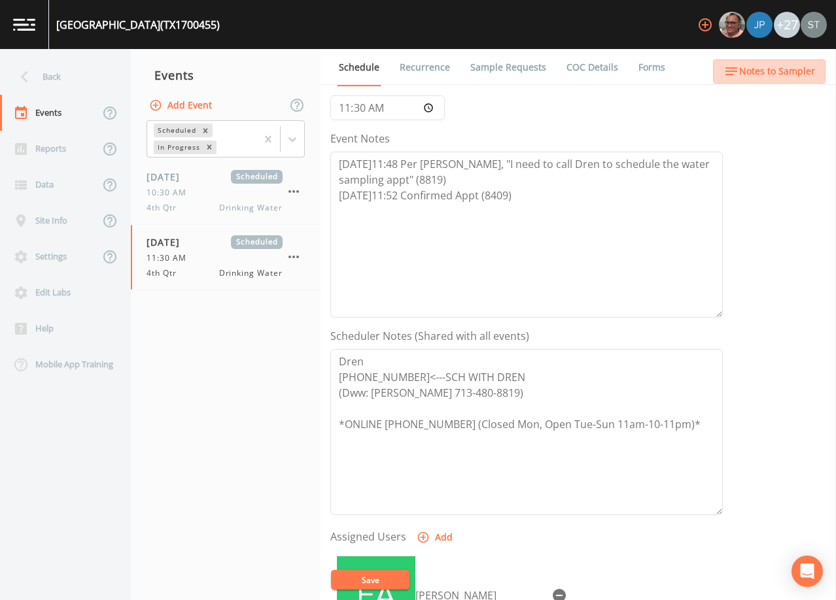
click at [764, 67] on span "Notes to Sampler" at bounding box center [777, 71] width 76 height 16
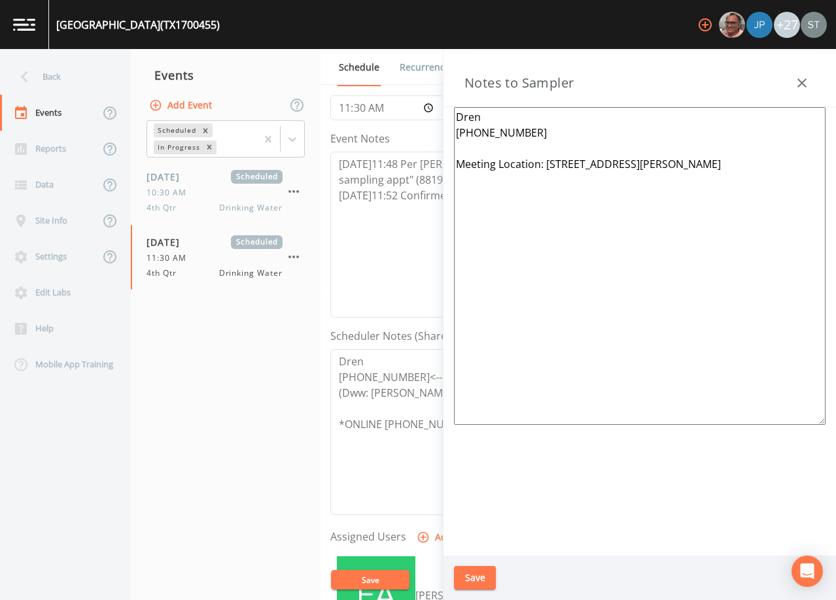
click at [800, 82] on icon "button" at bounding box center [801, 82] width 9 height 9
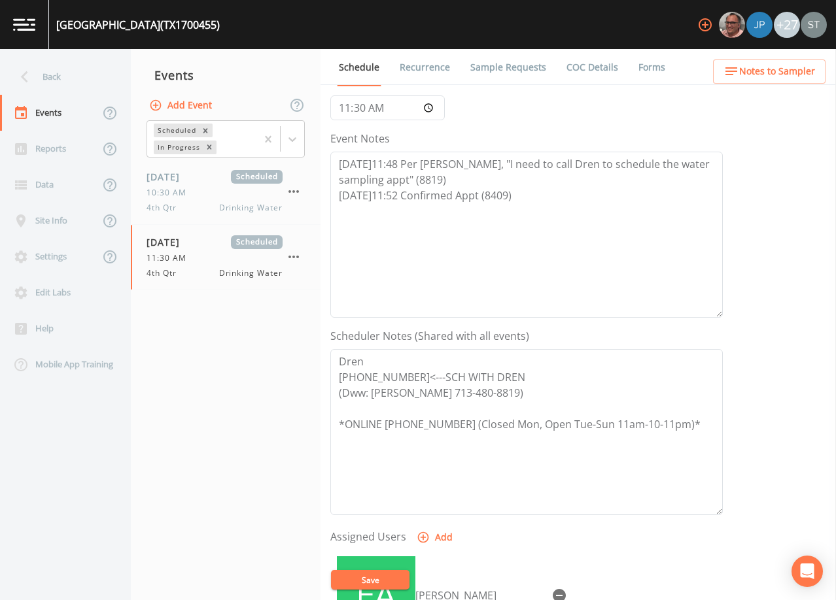
click at [518, 69] on link "Sample Requests" at bounding box center [508, 67] width 80 height 37
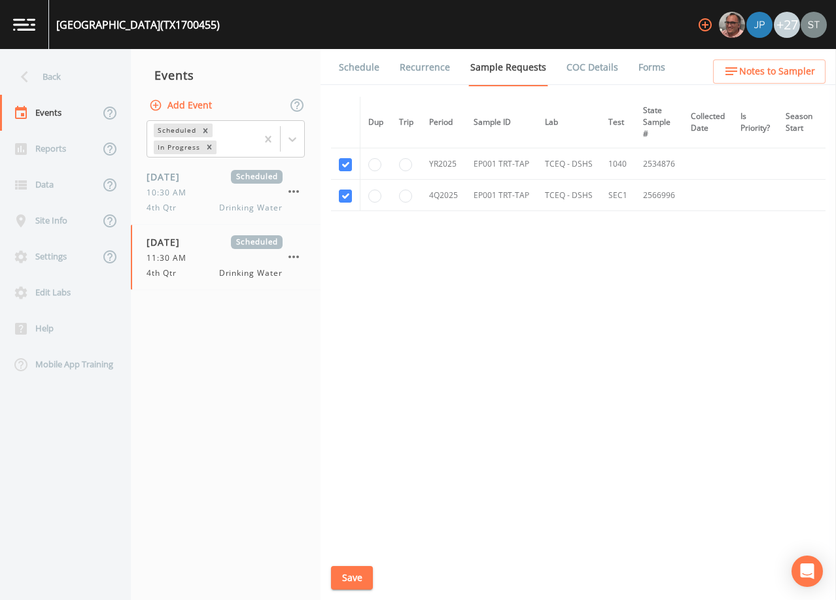
click at [354, 77] on link "Schedule" at bounding box center [359, 67] width 44 height 37
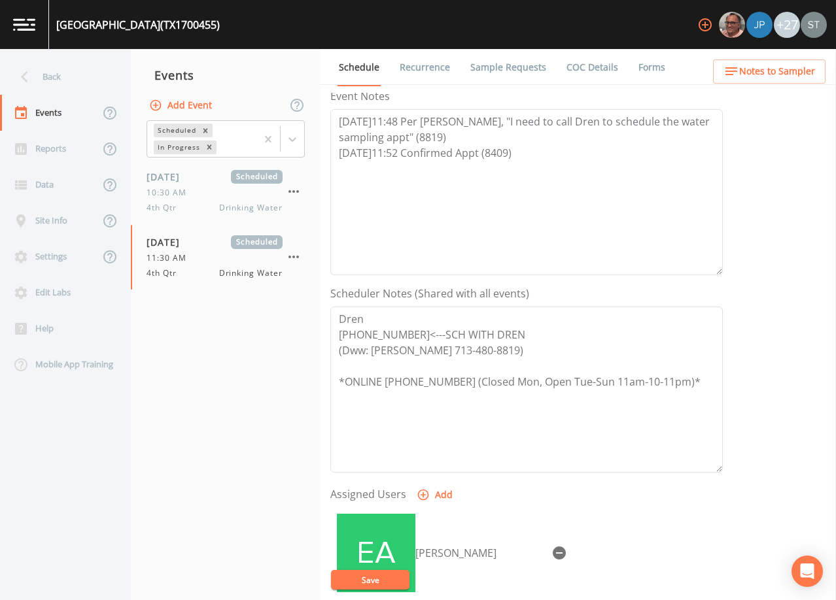
scroll to position [196, 0]
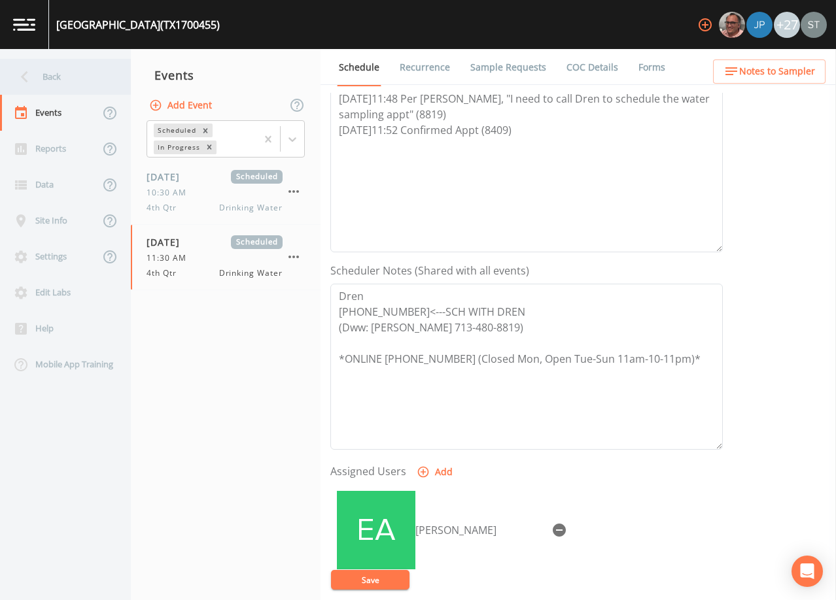
click at [63, 82] on div "Back" at bounding box center [59, 77] width 118 height 36
